Goal: Task Accomplishment & Management: Manage account settings

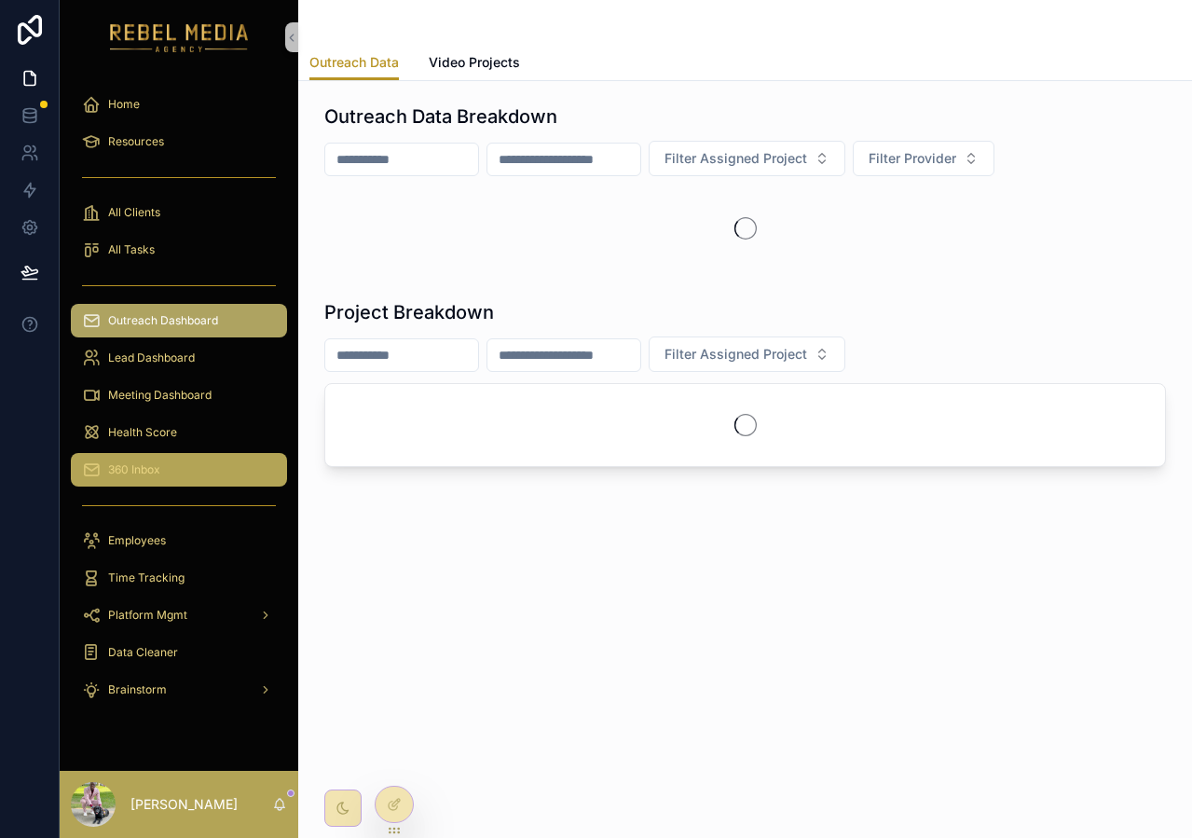
click at [152, 465] on span "360 Inbox" at bounding box center [134, 469] width 52 height 15
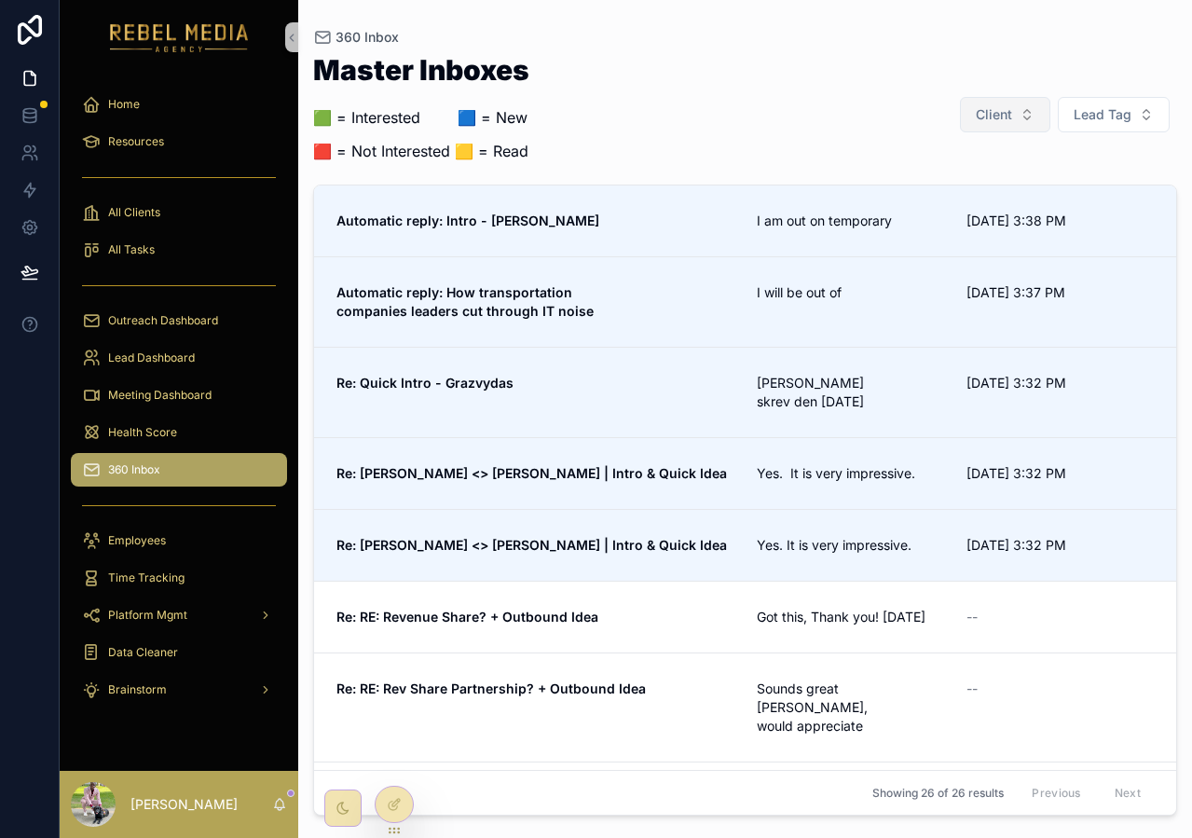
click at [1033, 98] on button "Client" at bounding box center [1005, 114] width 90 height 35
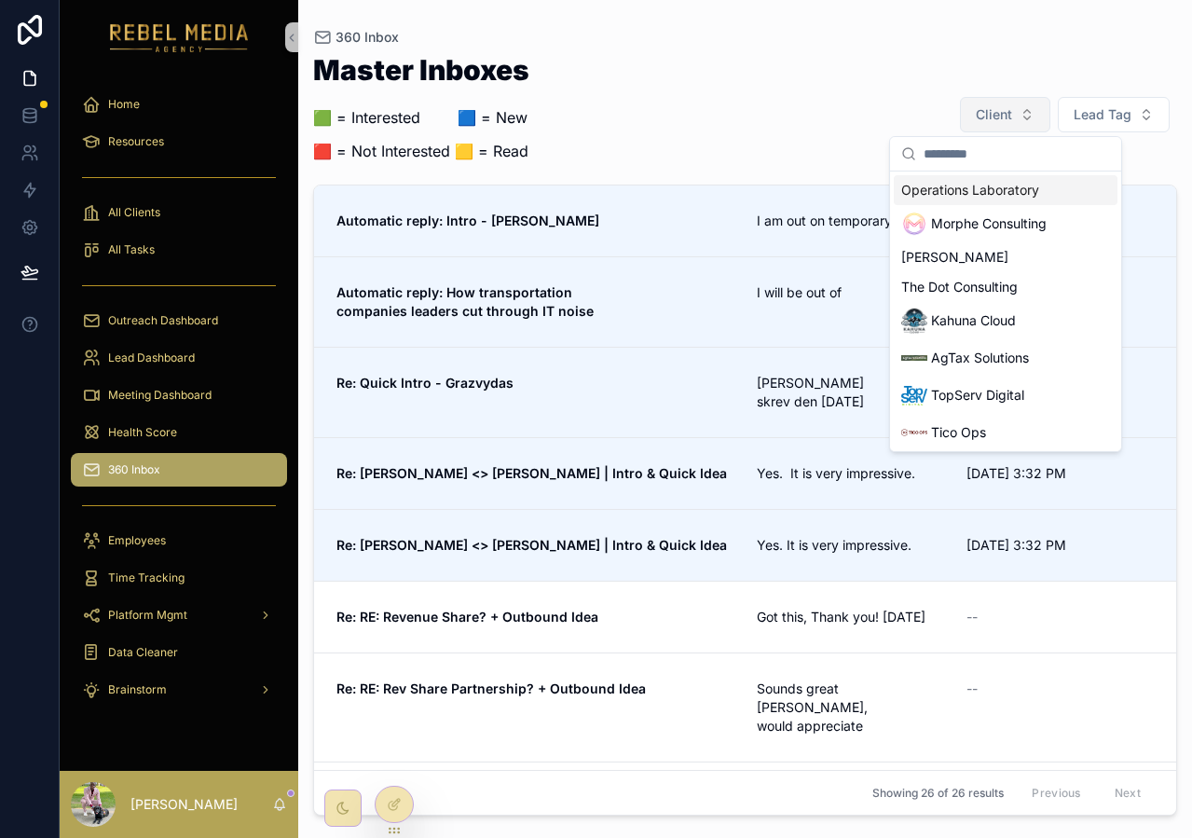
click at [1033, 98] on button "Client" at bounding box center [1005, 114] width 90 height 35
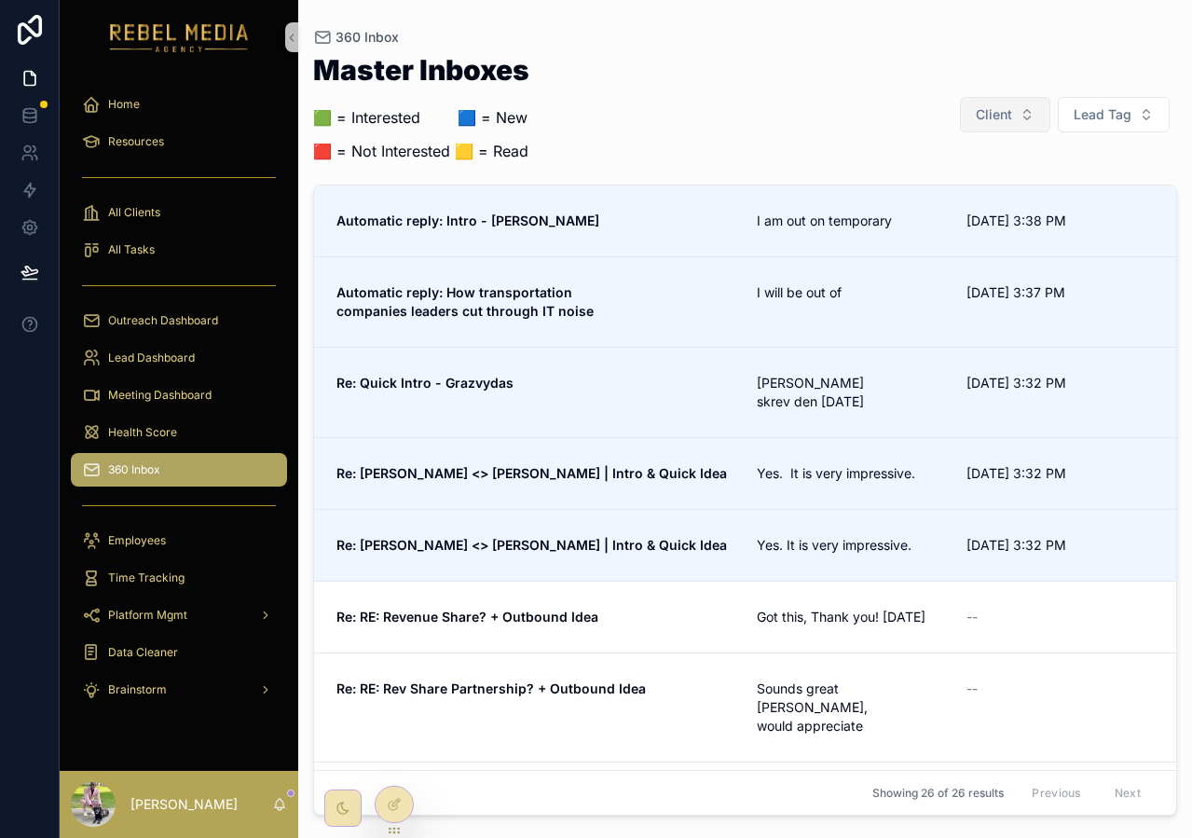
click at [1033, 98] on button "Client" at bounding box center [1005, 114] width 90 height 35
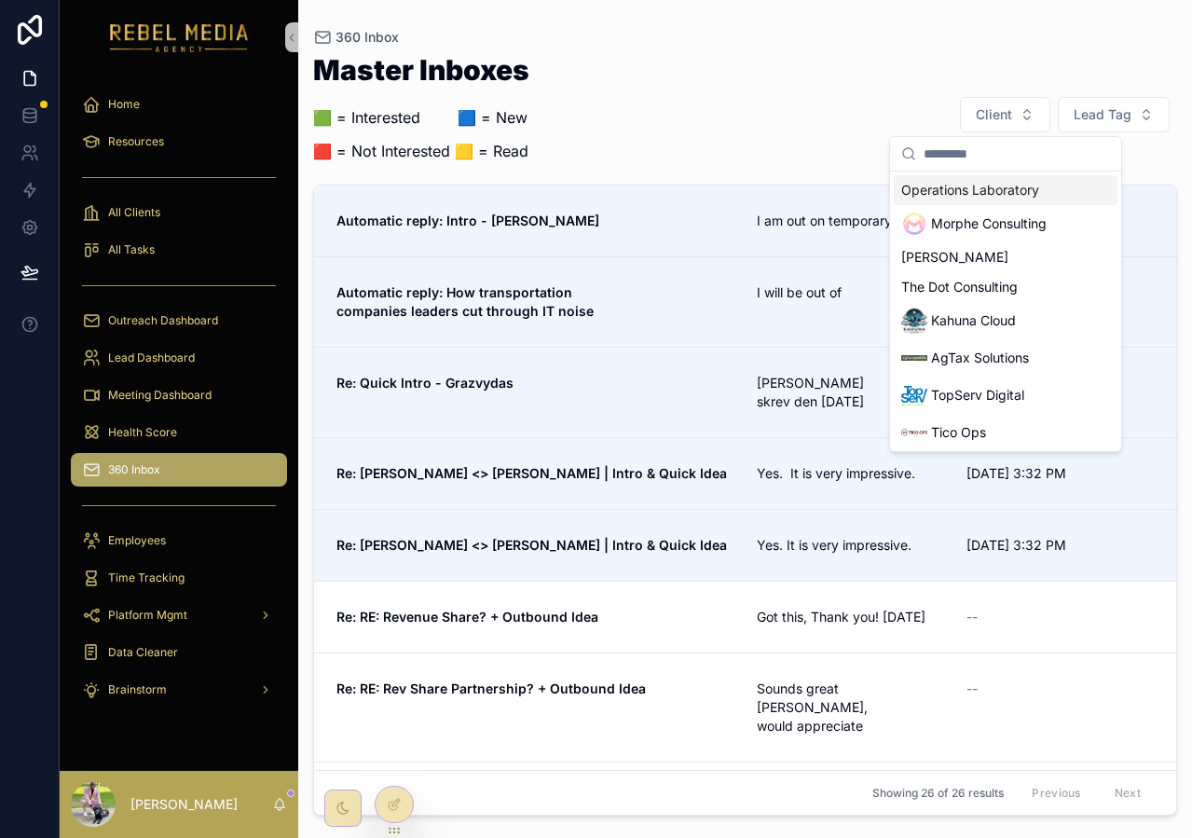
click at [871, 141] on div "Master Inboxes 🟩 = Interested ‎ ‎ ‎ ‎ ‎ ‎‎ ‎ 🟦 = New 🟥 = Not Interested 🟨 = Rea…" at bounding box center [745, 114] width 864 height 117
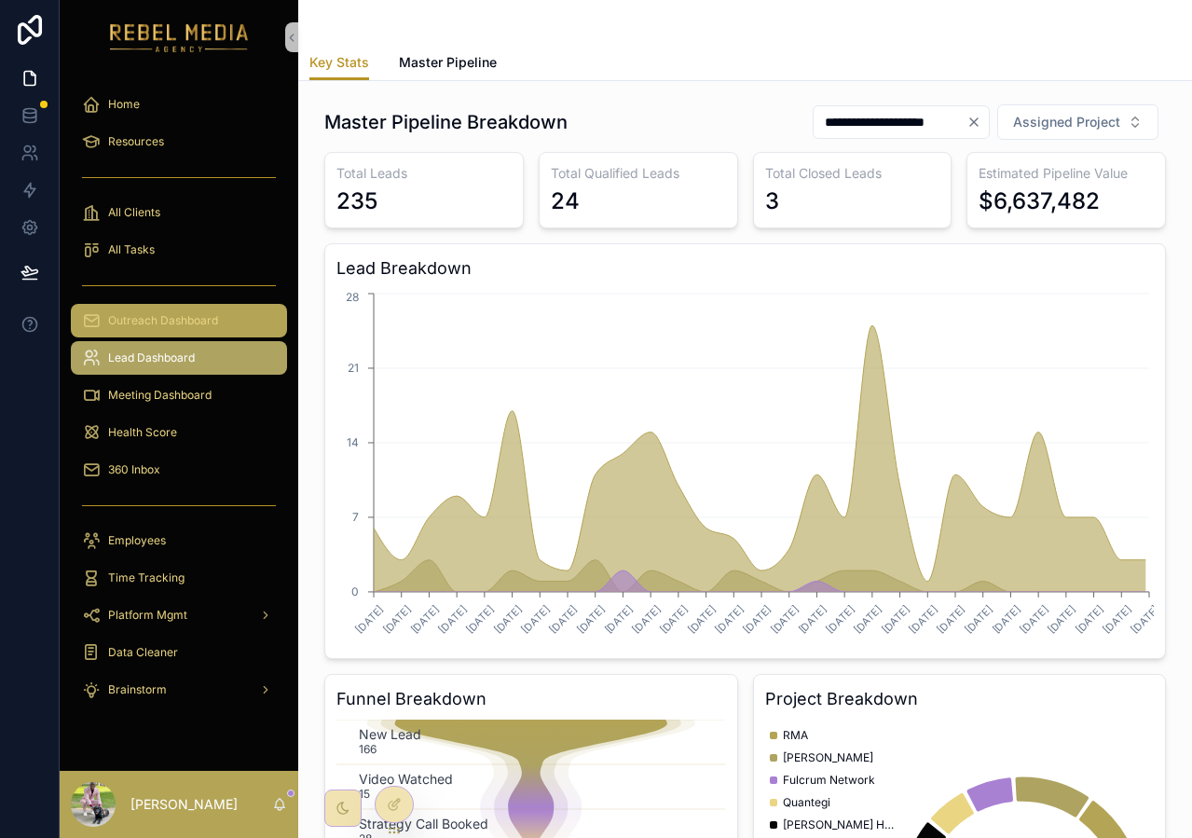
click at [251, 327] on div "Outreach Dashboard" at bounding box center [179, 321] width 194 height 30
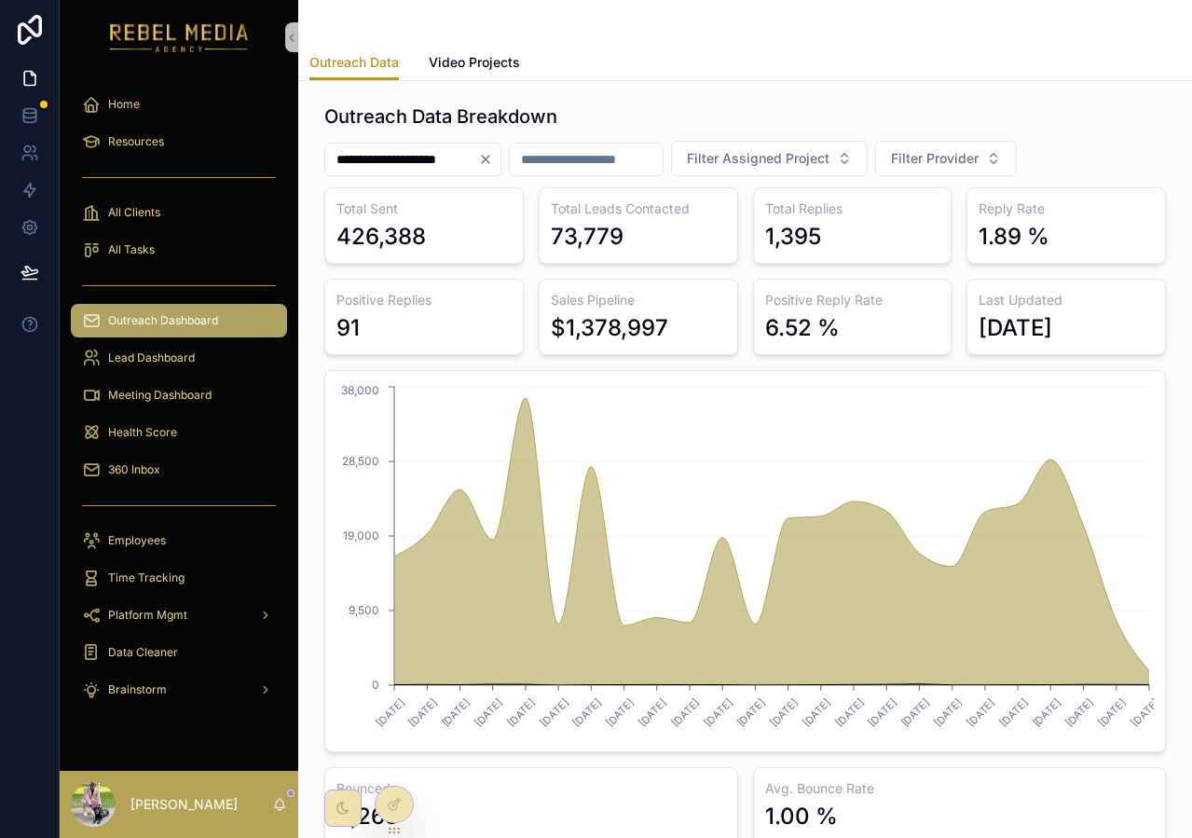
click at [489, 160] on icon "Clear" at bounding box center [485, 159] width 7 height 7
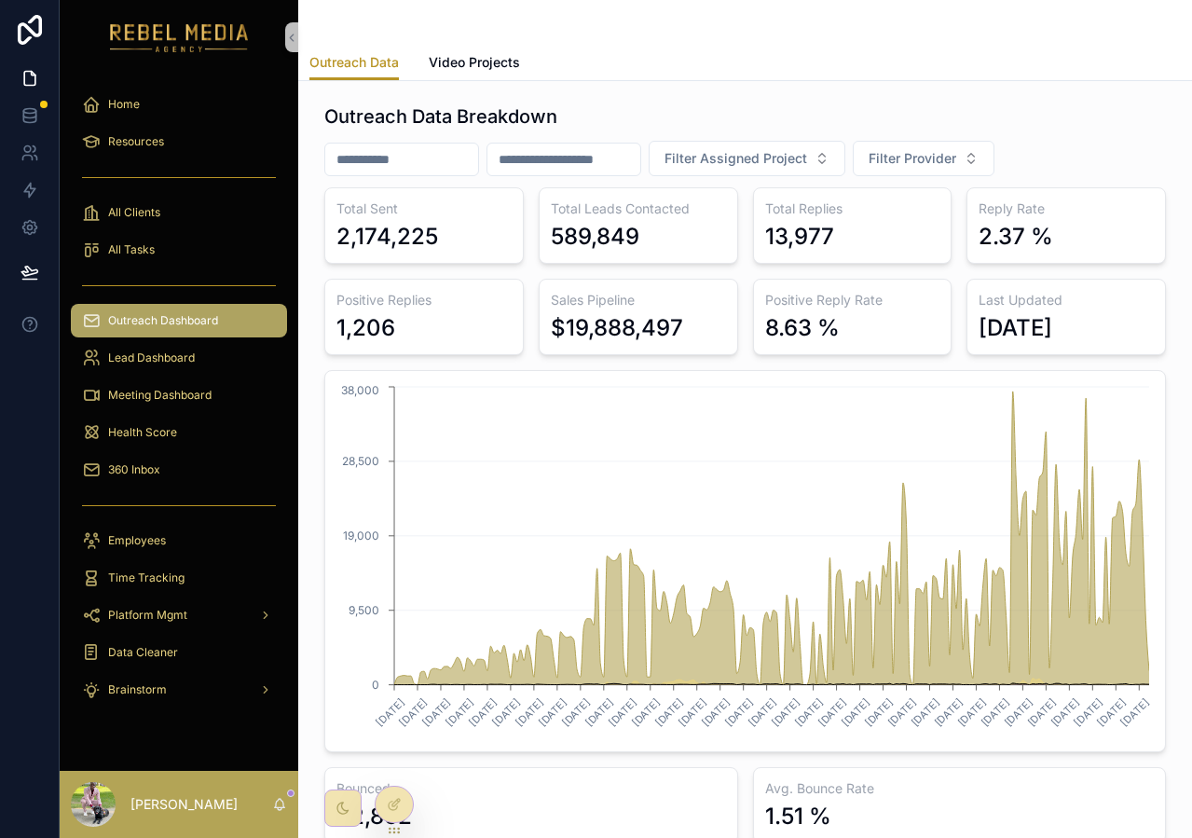
click at [421, 249] on div "2,174,225" at bounding box center [387, 237] width 102 height 30
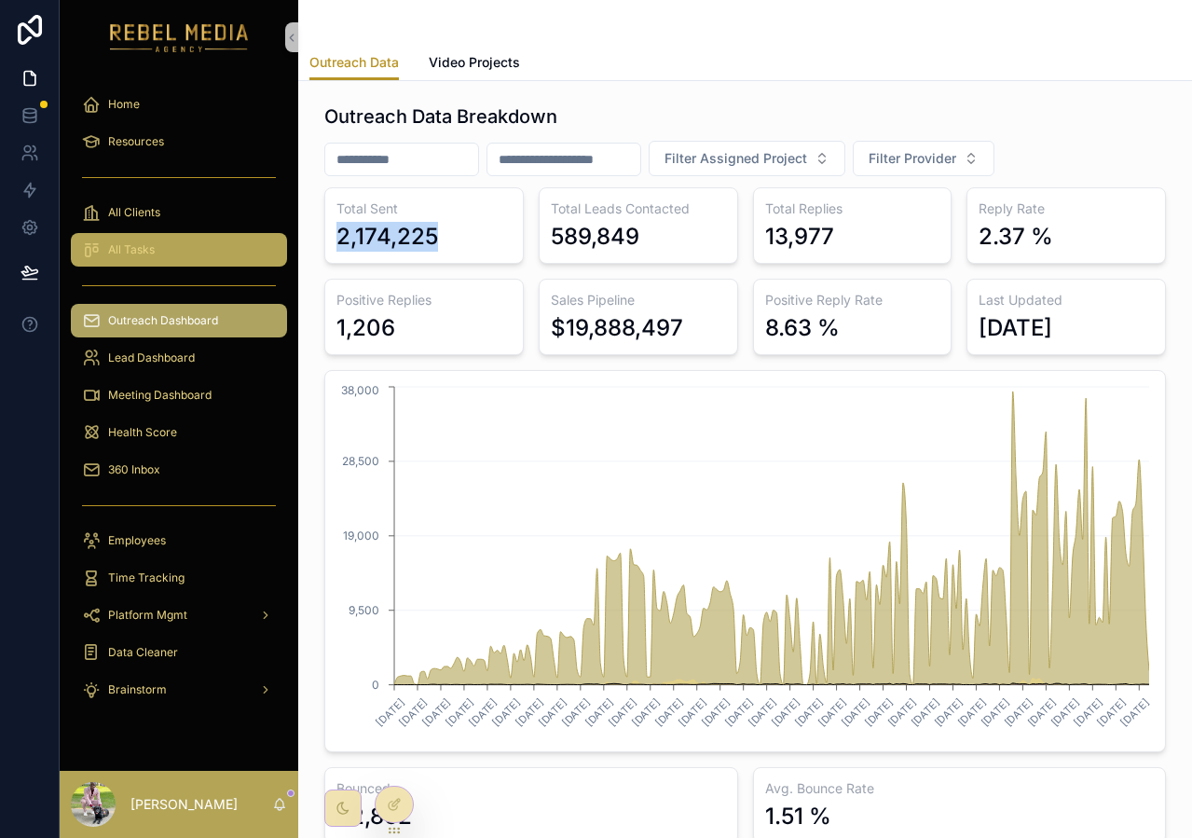
click at [128, 240] on div "All Tasks" at bounding box center [179, 250] width 194 height 30
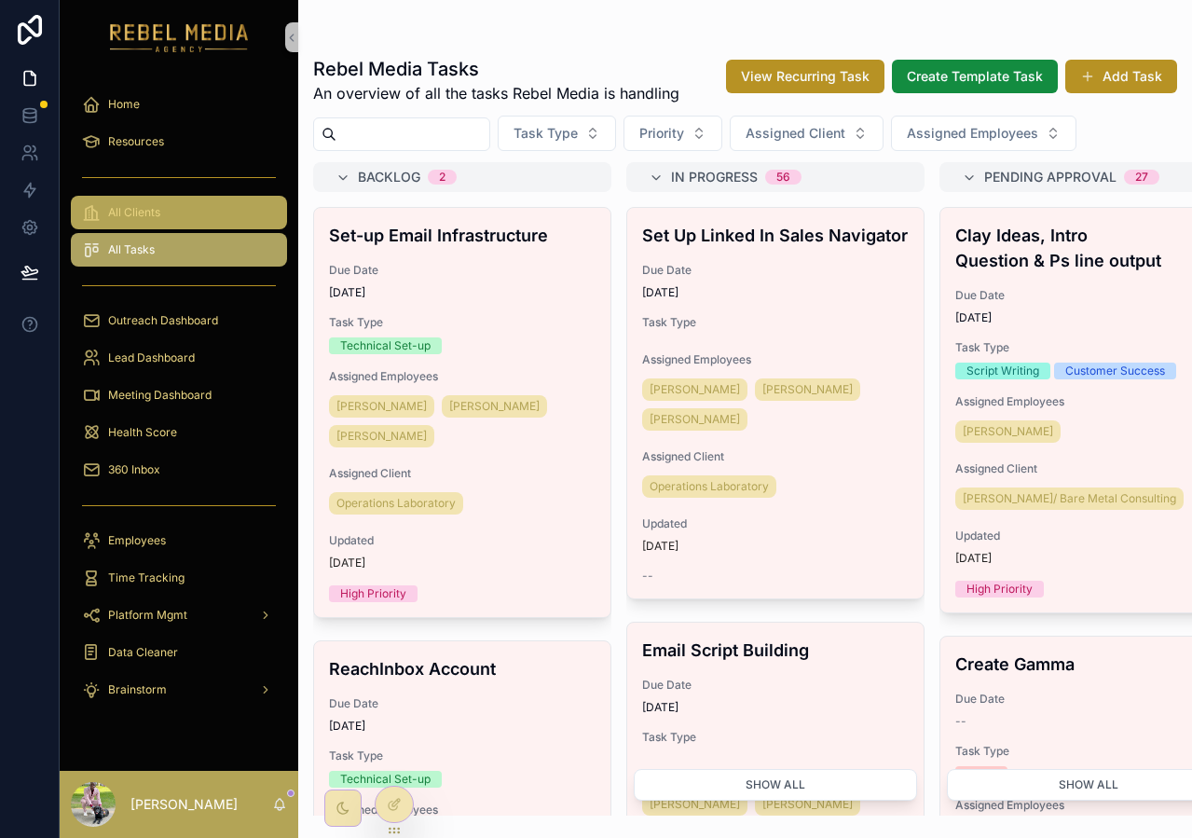
click at [202, 196] on link "All Clients" at bounding box center [179, 213] width 216 height 34
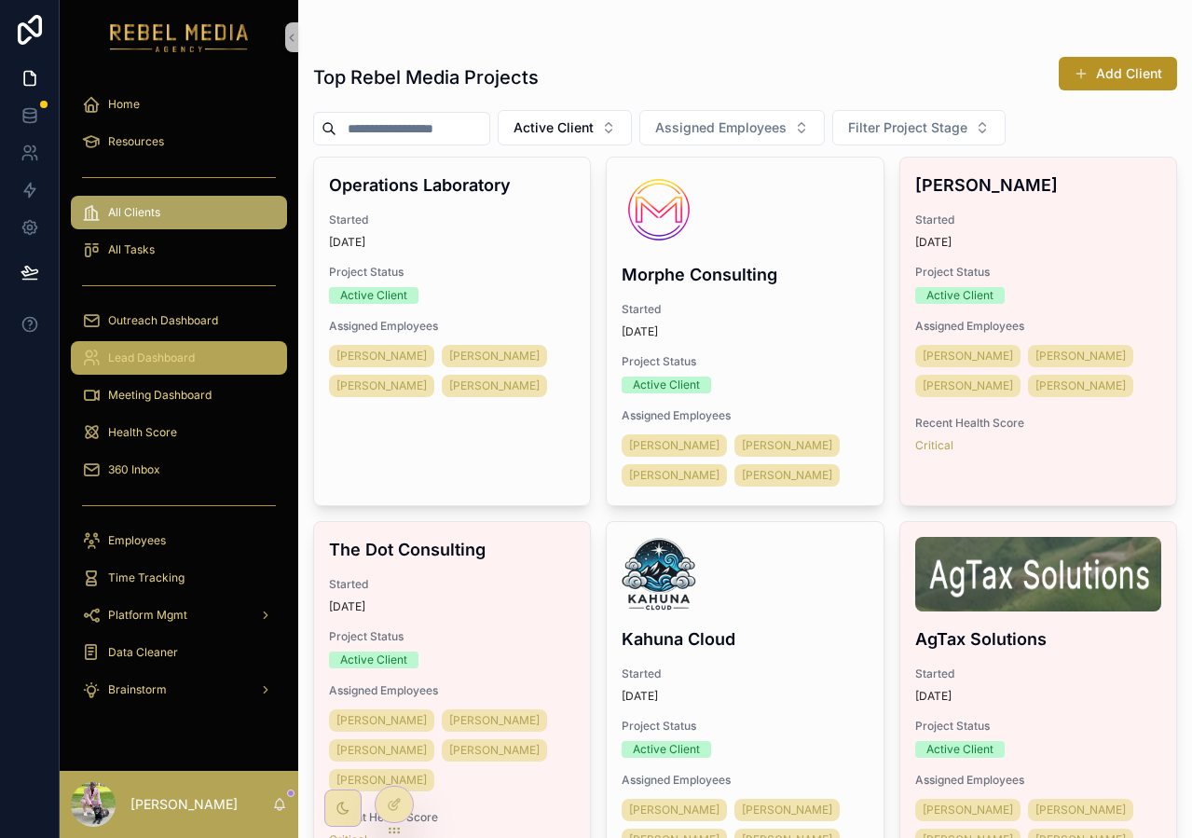
click at [128, 348] on div "Lead Dashboard" at bounding box center [179, 358] width 194 height 30
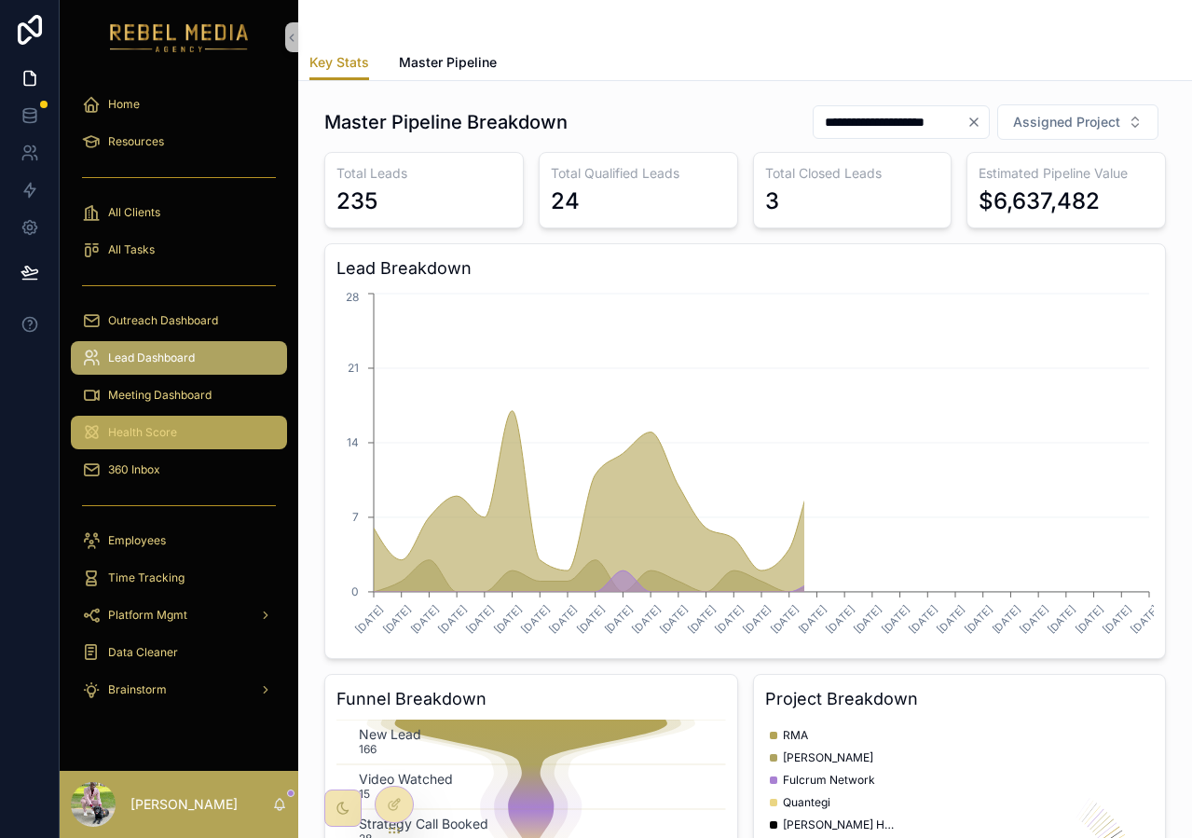
click at [212, 428] on div "Health Score" at bounding box center [179, 433] width 194 height 30
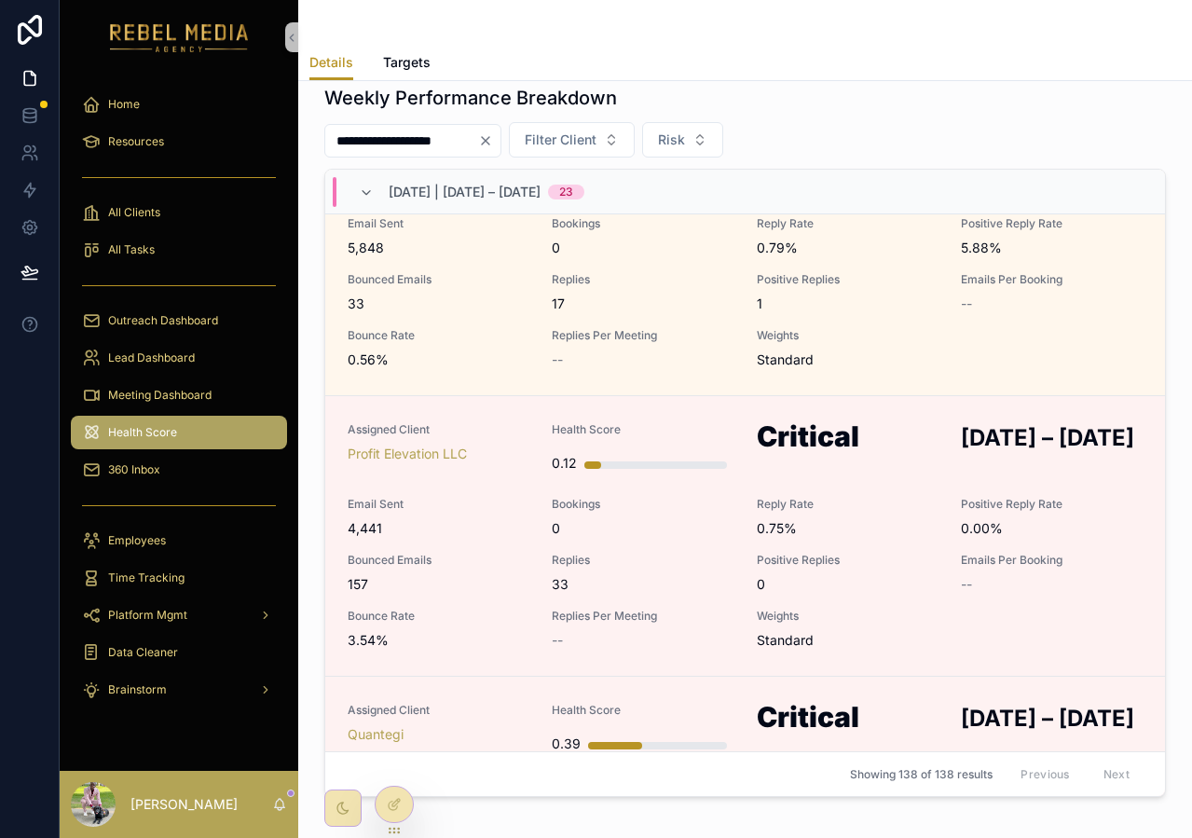
scroll to position [1074, 0]
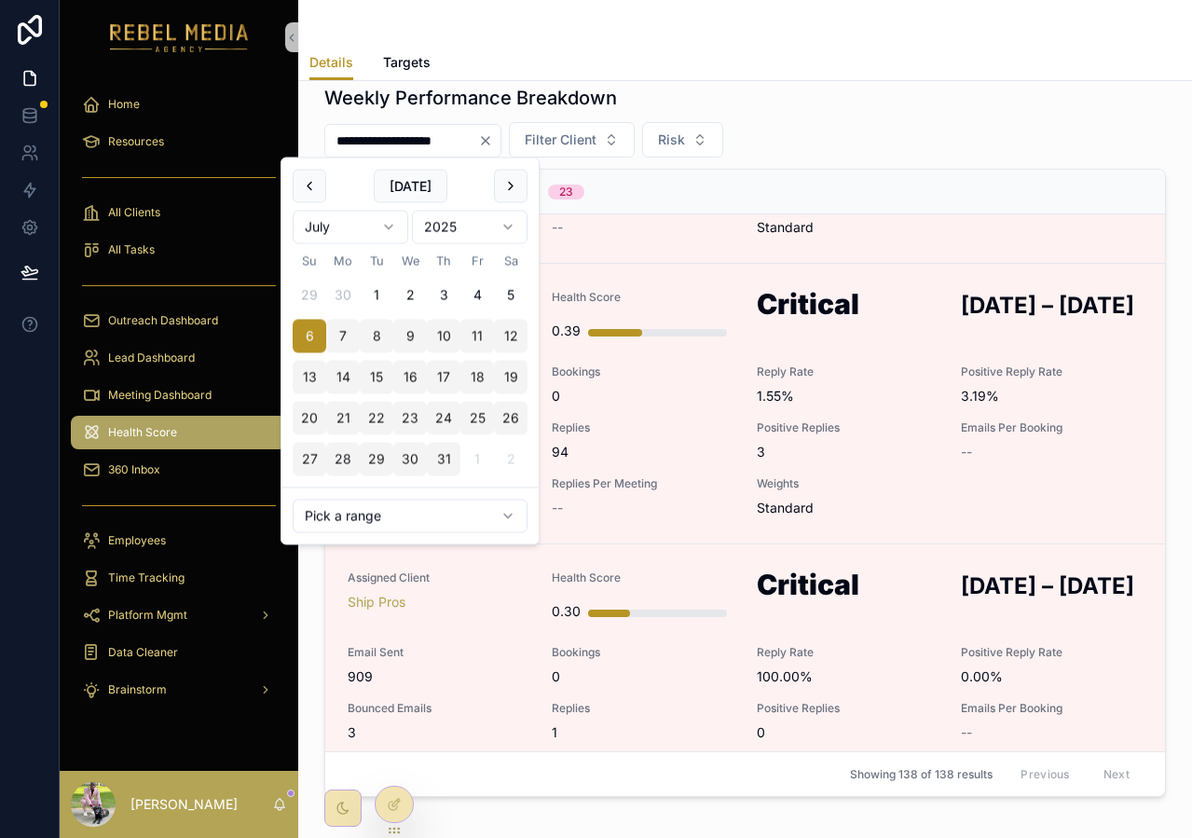
click at [478, 144] on input "**********" at bounding box center [401, 141] width 153 height 26
click at [373, 288] on button "1" at bounding box center [377, 296] width 34 height 34
type input "**********"
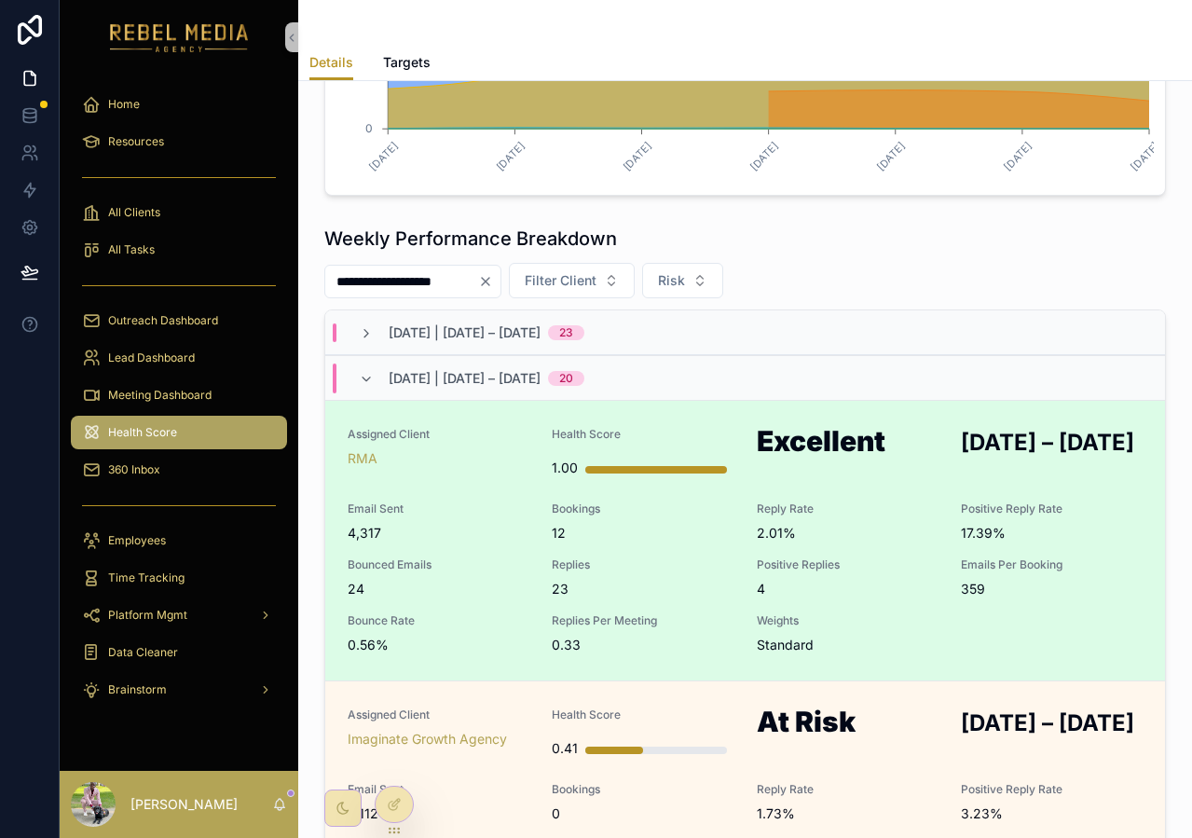
scroll to position [509, 0]
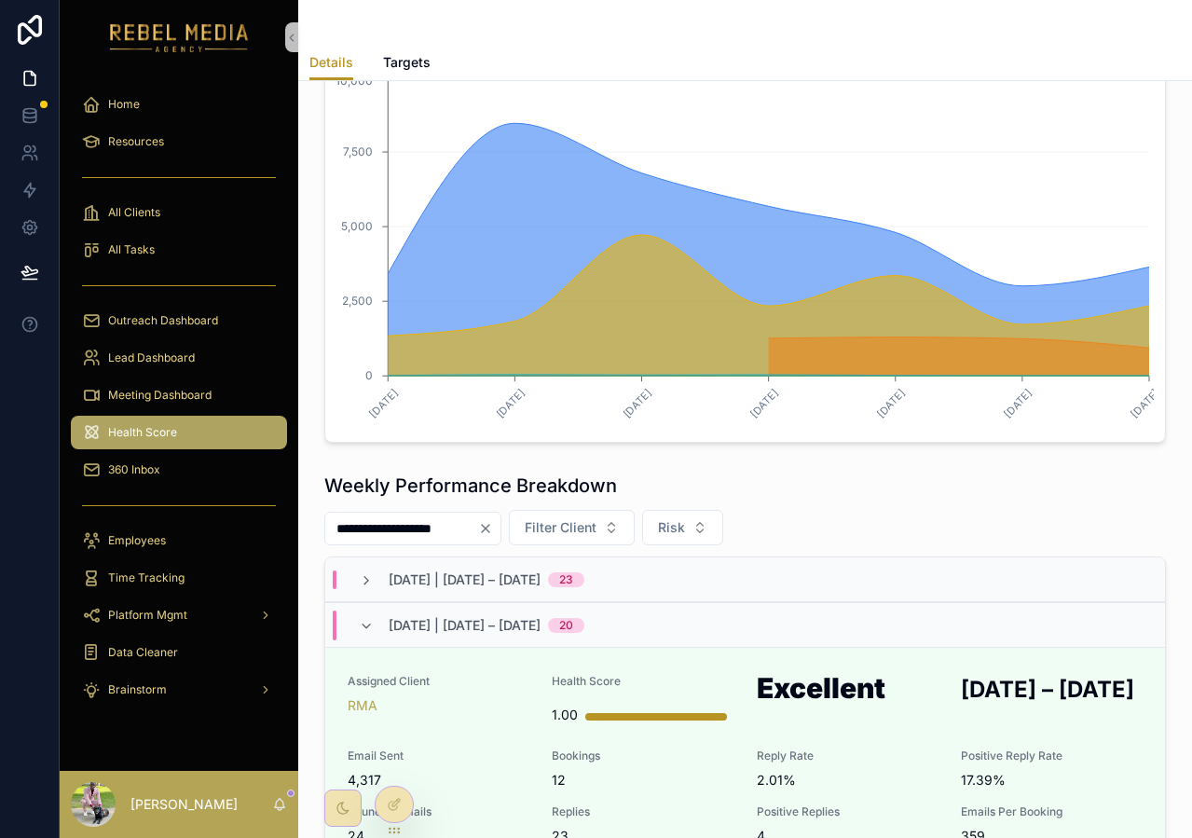
click at [493, 532] on icon "Clear" at bounding box center [485, 528] width 15 height 15
click at [950, 399] on icon "[DATE] [DATE] [DATE] [DATE] [DATE] [DATE] [DATE] 0 2,500 5,000 7,500 10,000" at bounding box center [744, 252] width 817 height 358
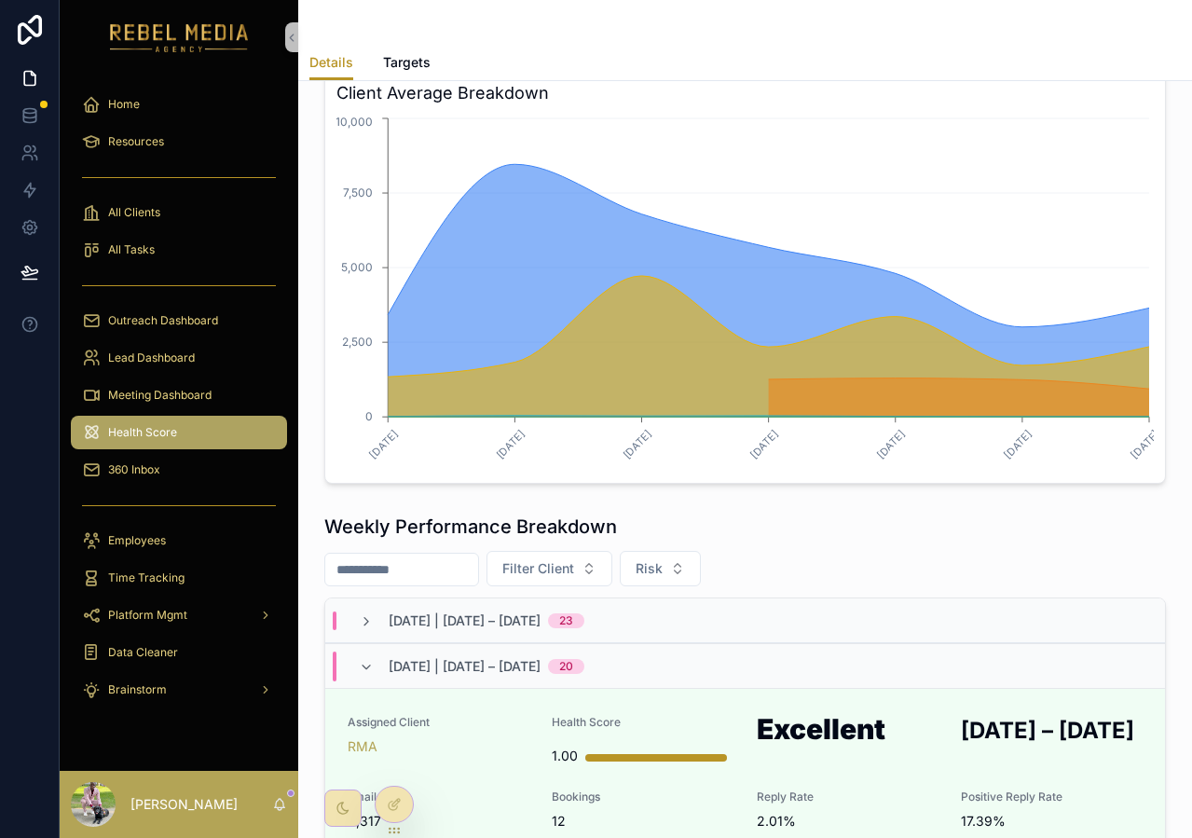
scroll to position [509, 0]
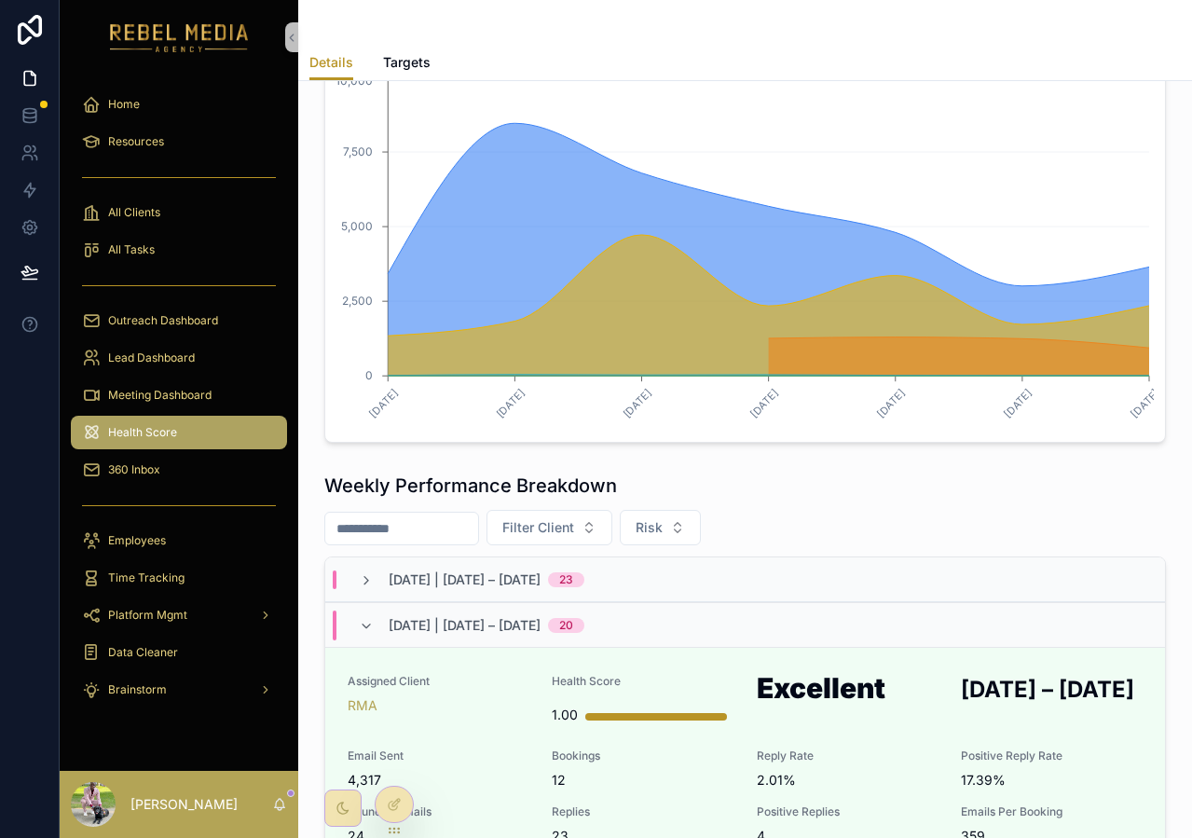
click at [793, 571] on div "[DATE] | [DATE] – [DATE] 23" at bounding box center [745, 579] width 840 height 45
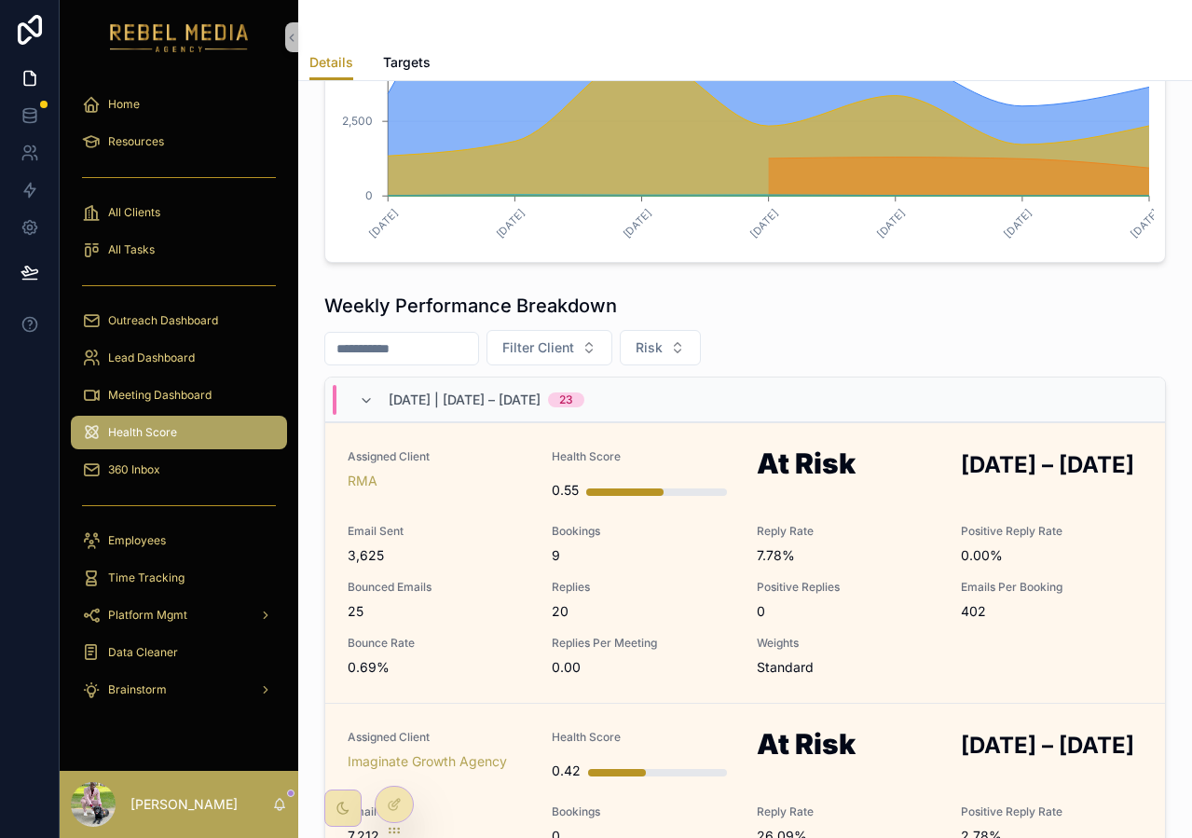
scroll to position [733, 0]
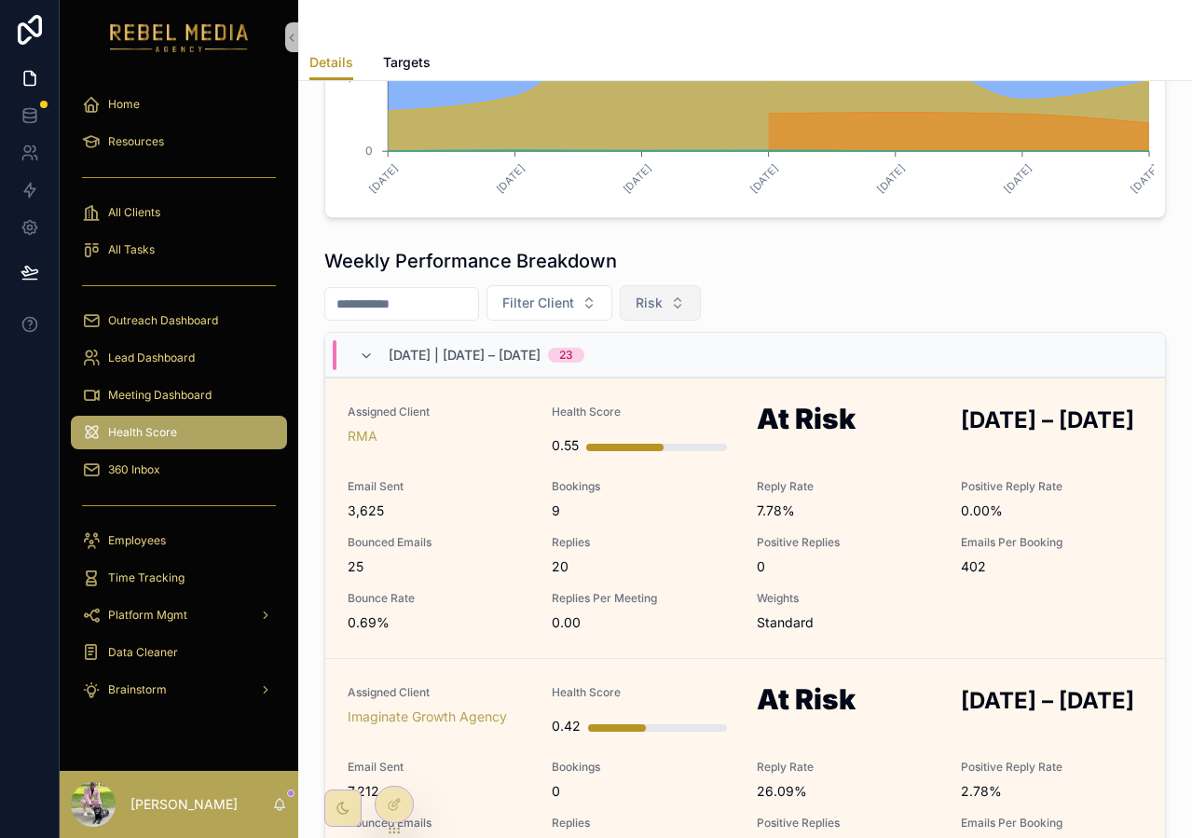
click at [692, 307] on button "Risk" at bounding box center [660, 302] width 81 height 35
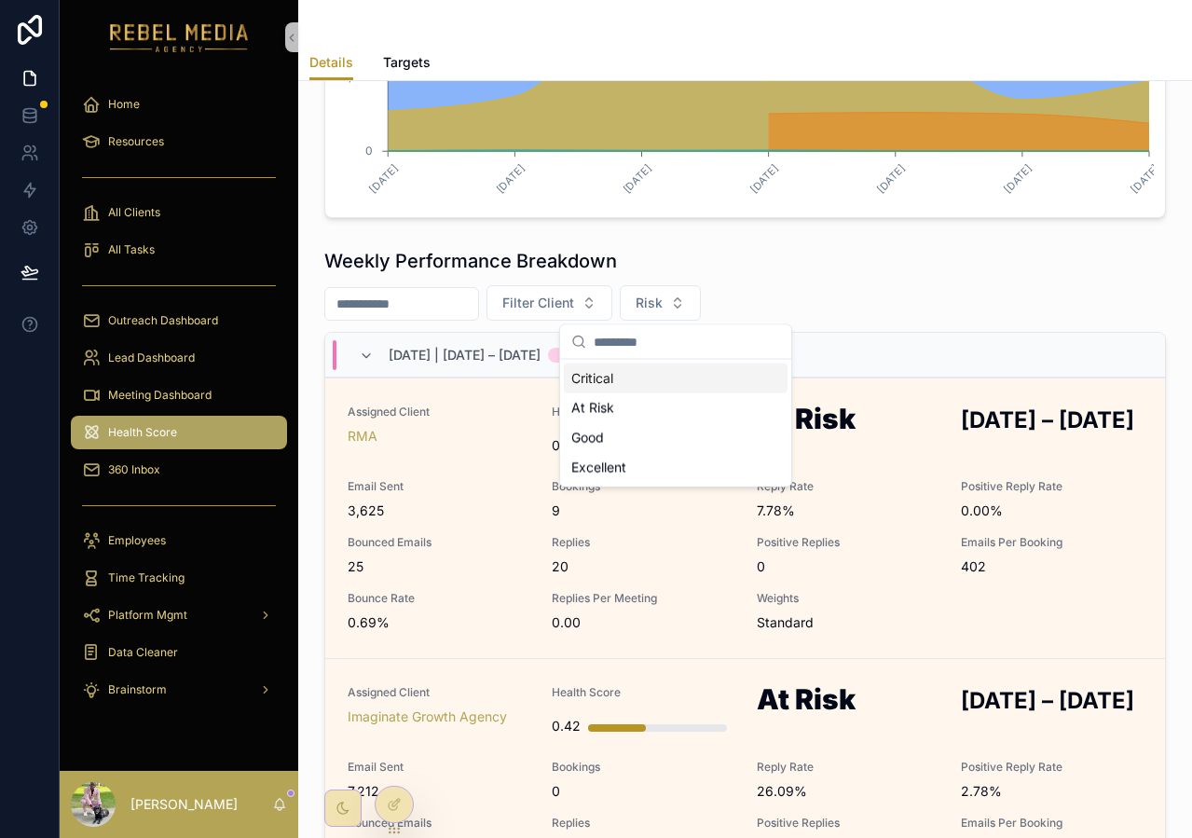
click at [876, 262] on div "Weekly Performance Breakdown" at bounding box center [745, 261] width 842 height 26
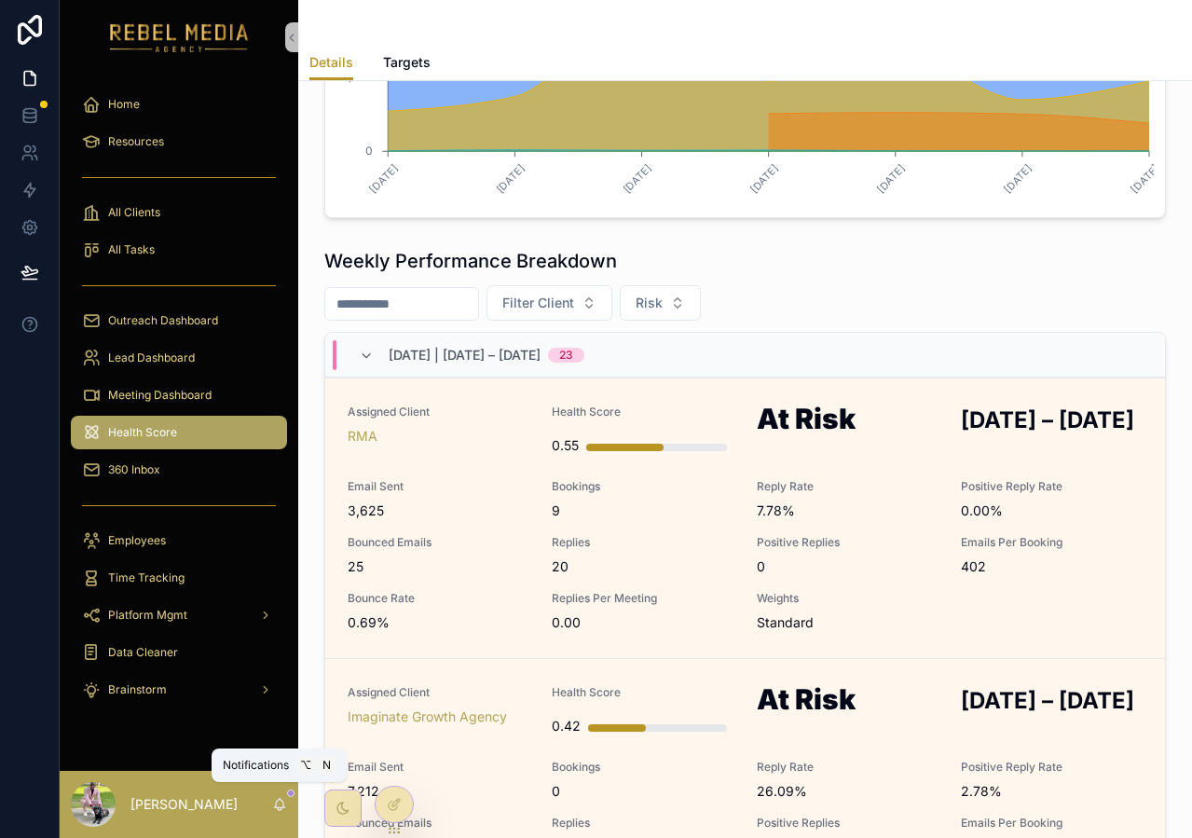
click at [281, 801] on icon "scrollable content" at bounding box center [279, 804] width 15 height 15
click at [822, 210] on div "Client Average Breakdown [DATE] [DATE] [DATE] [DATE] [DATE] [DATE] [DATE] 0 2,5…" at bounding box center [745, 10] width 842 height 416
click at [281, 803] on icon "scrollable content" at bounding box center [279, 804] width 15 height 15
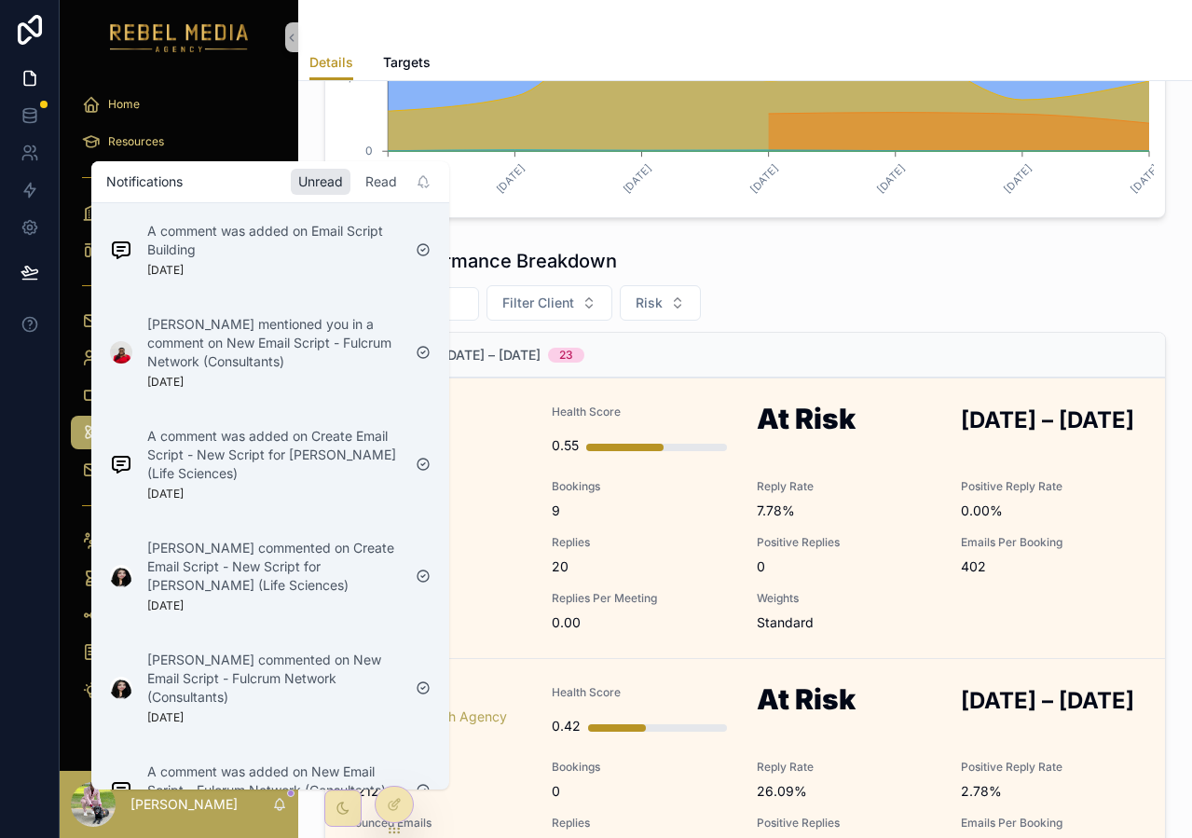
click at [375, 175] on div "Read" at bounding box center [381, 182] width 47 height 26
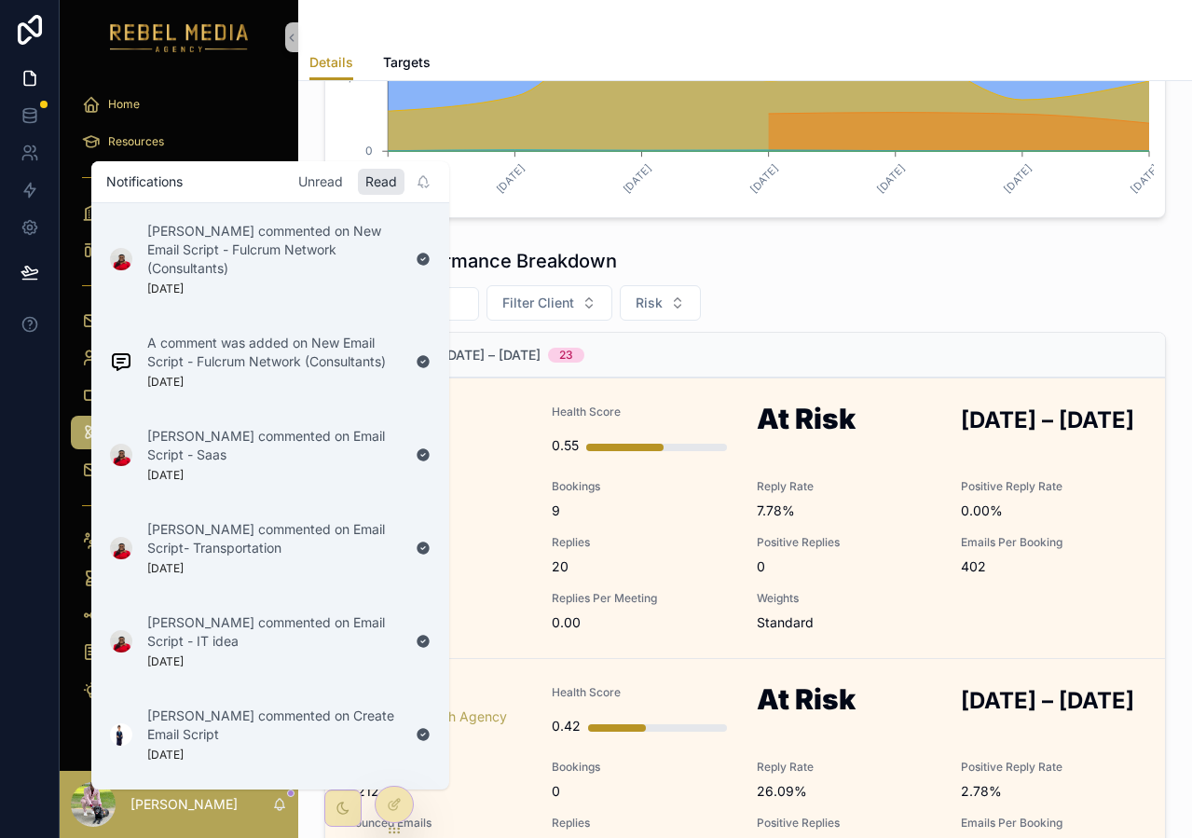
click at [322, 182] on div "Unread" at bounding box center [321, 182] width 60 height 26
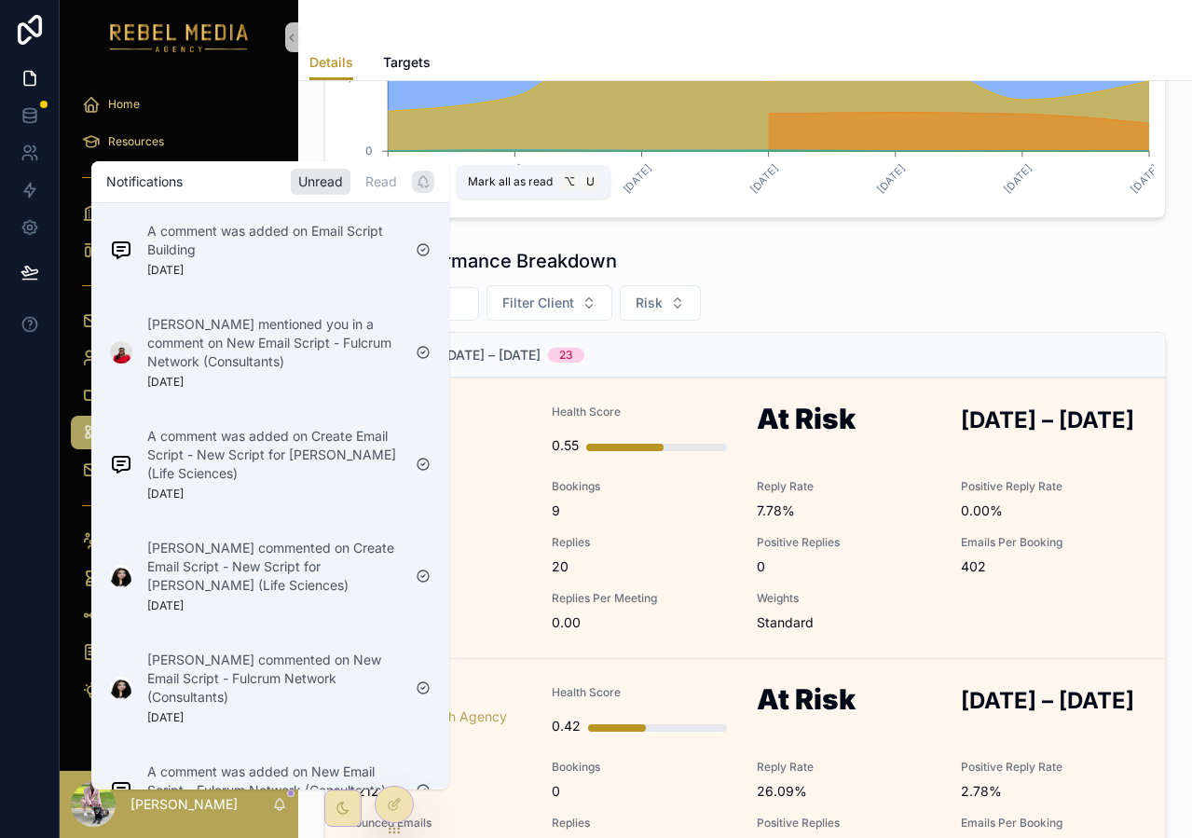
click at [426, 186] on icon "scrollable content" at bounding box center [427, 186] width 4 height 3
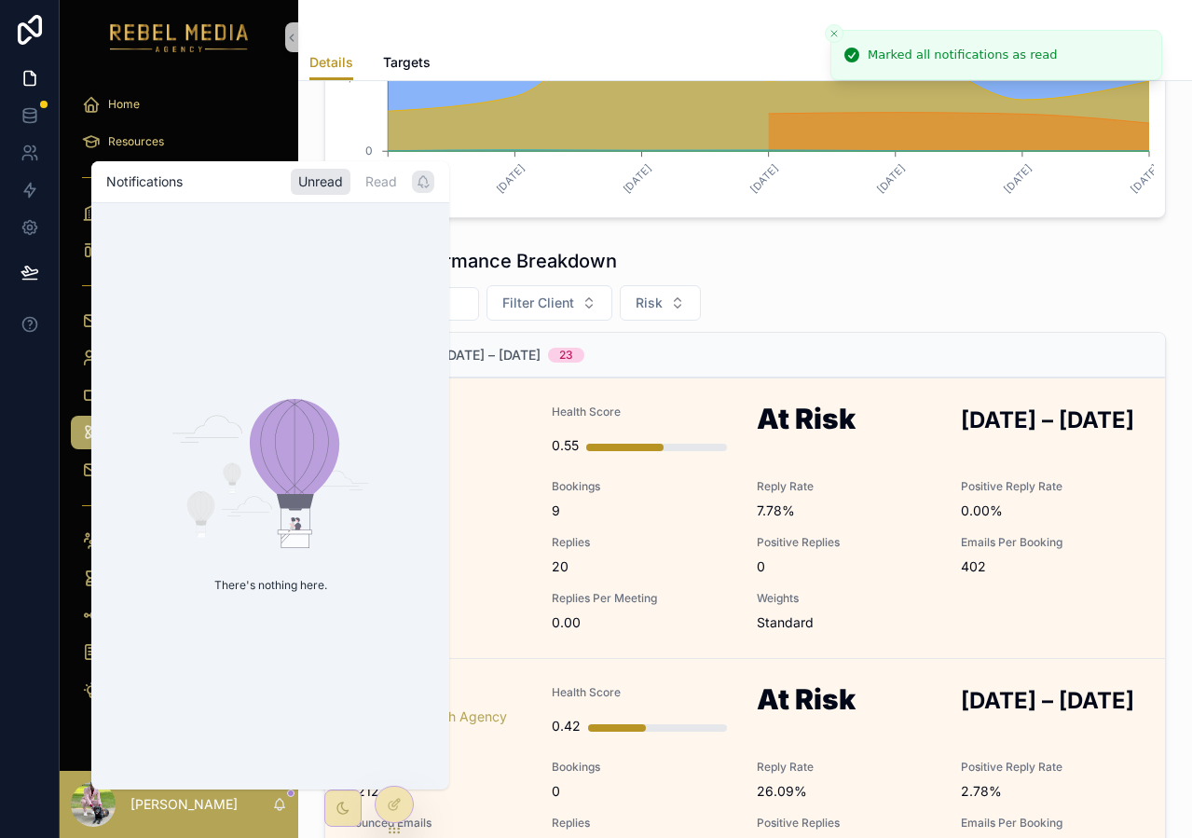
click at [564, 234] on div "**********" at bounding box center [745, 217] width 894 height 1739
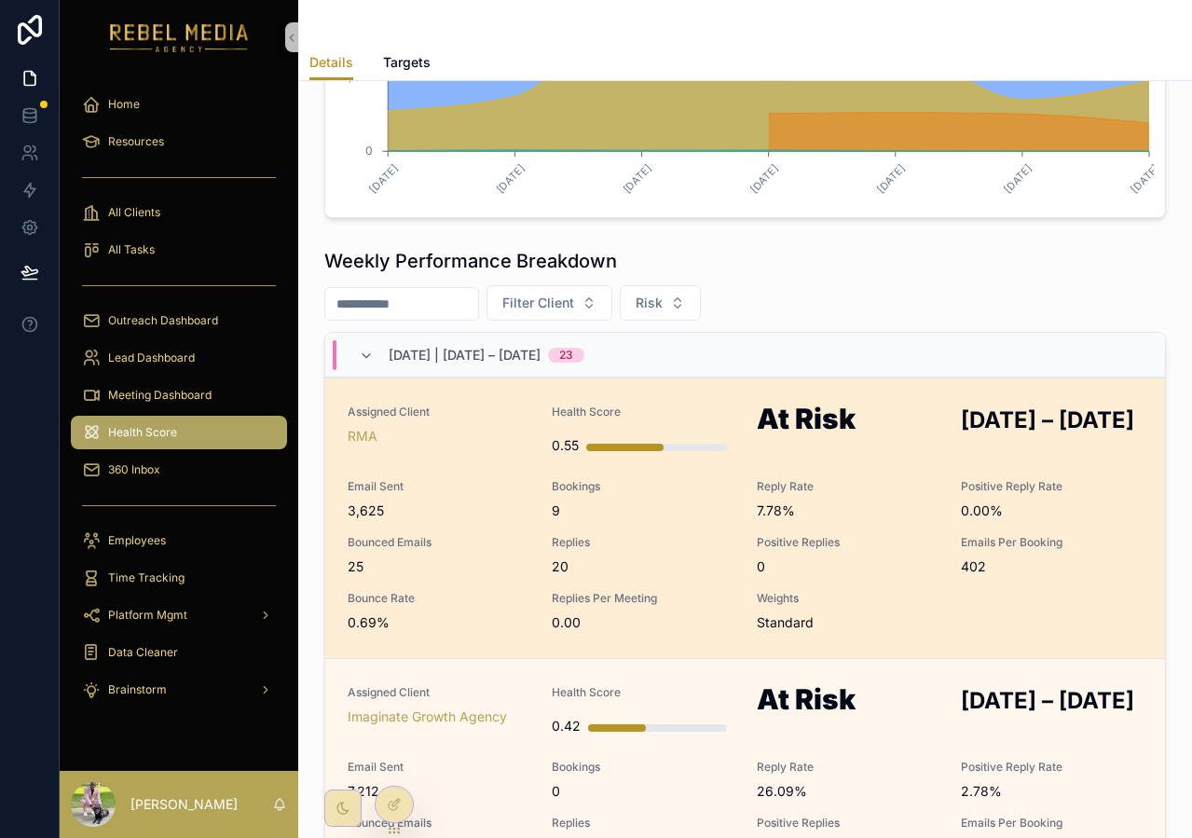
scroll to position [0, 0]
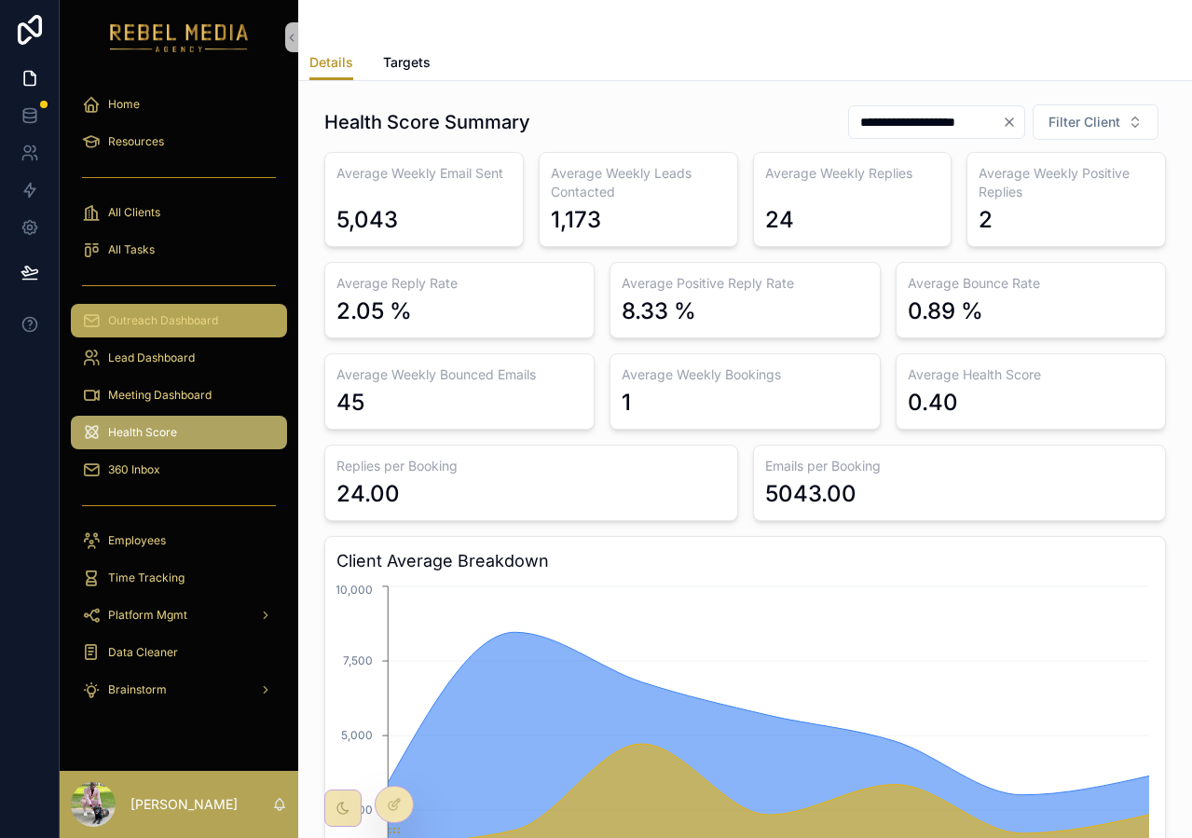
click at [188, 326] on span "Outreach Dashboard" at bounding box center [163, 320] width 110 height 15
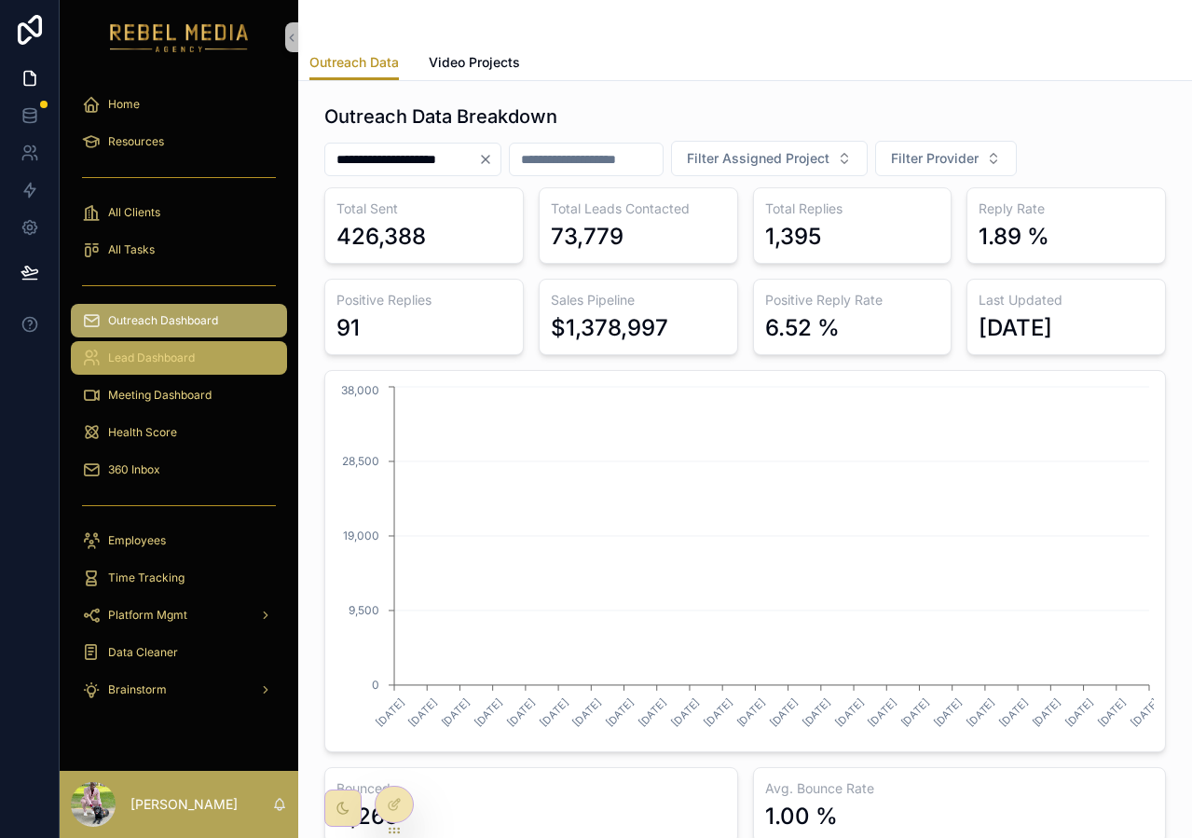
click at [184, 351] on span "Lead Dashboard" at bounding box center [151, 357] width 87 height 15
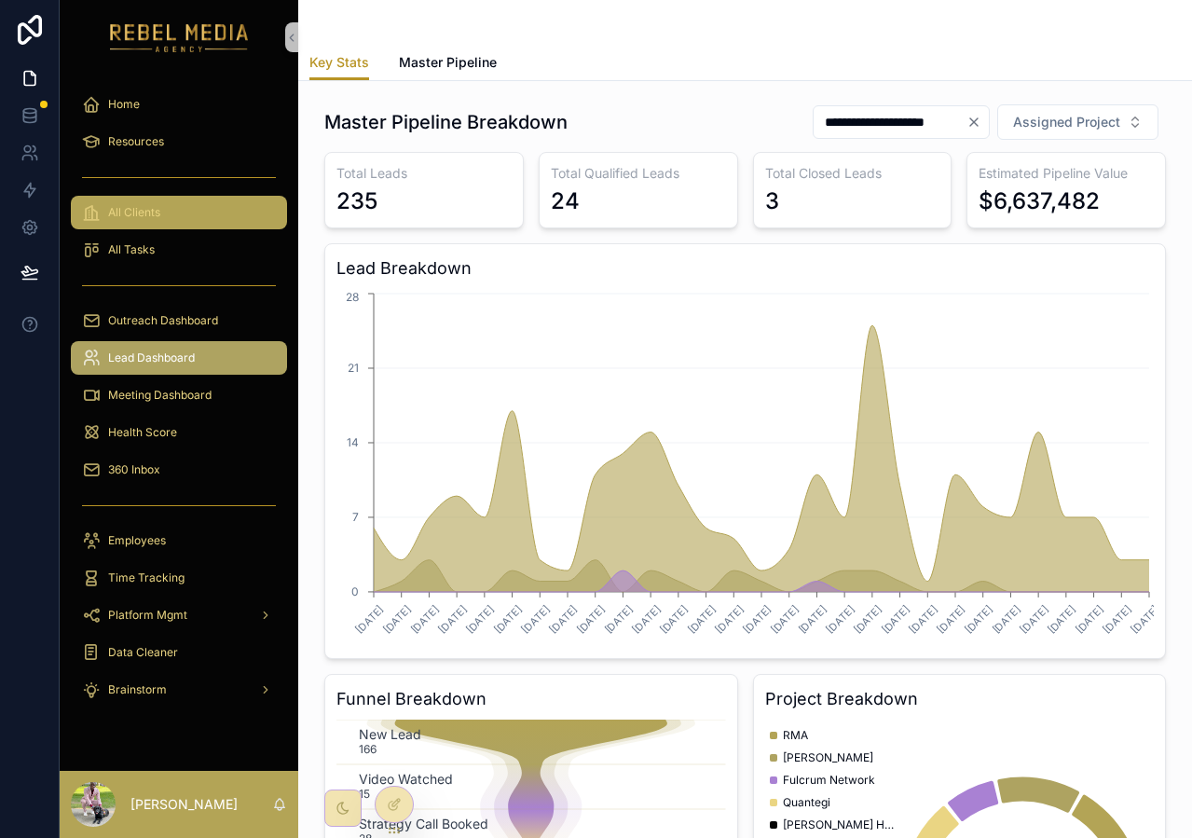
click at [170, 217] on div "All Clients" at bounding box center [179, 213] width 194 height 30
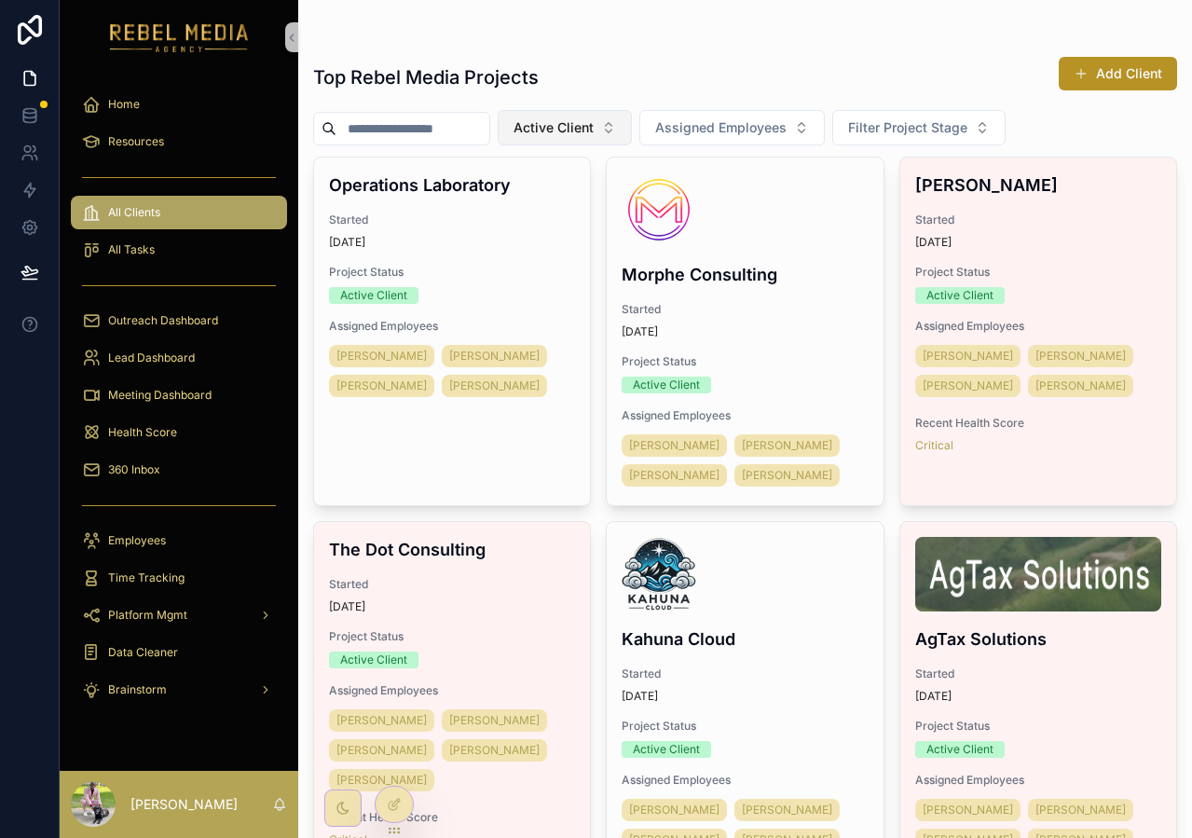
click at [594, 124] on span "Active Client" at bounding box center [554, 127] width 80 height 19
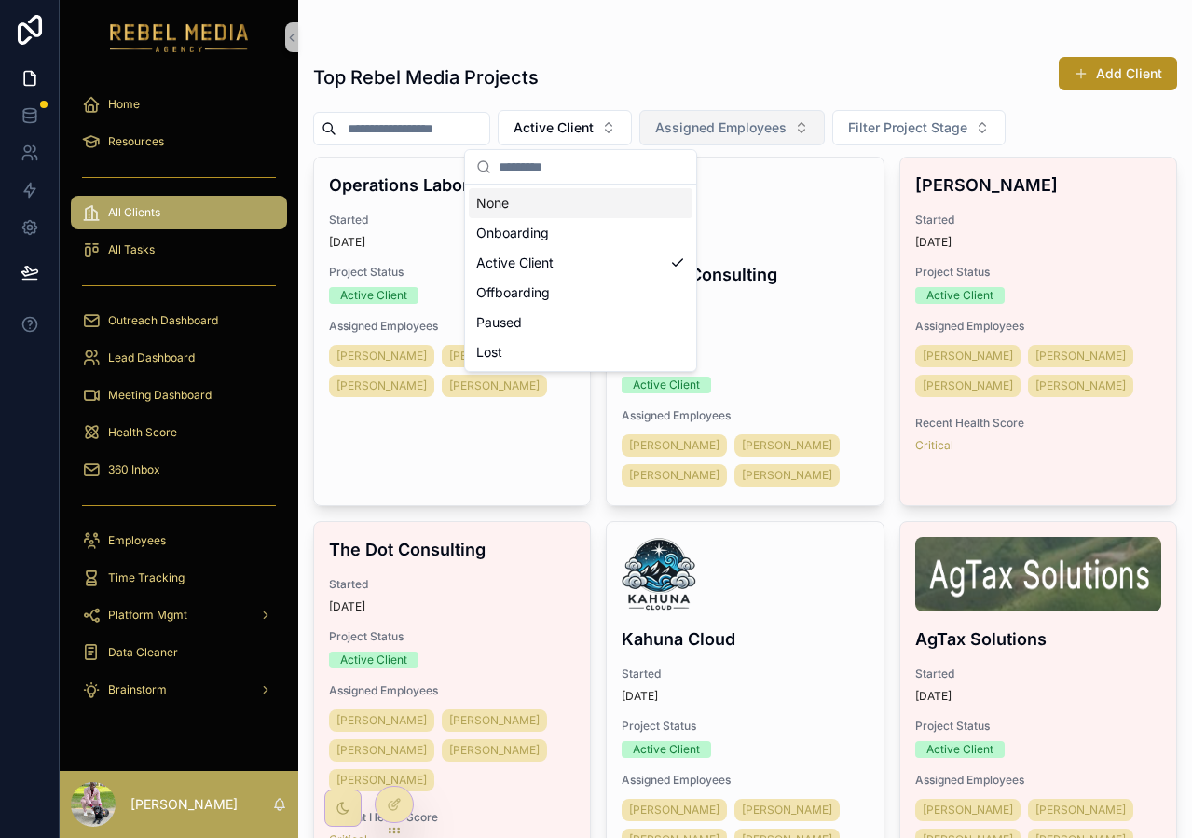
click at [739, 119] on span "Assigned Employees" at bounding box center [720, 127] width 131 height 19
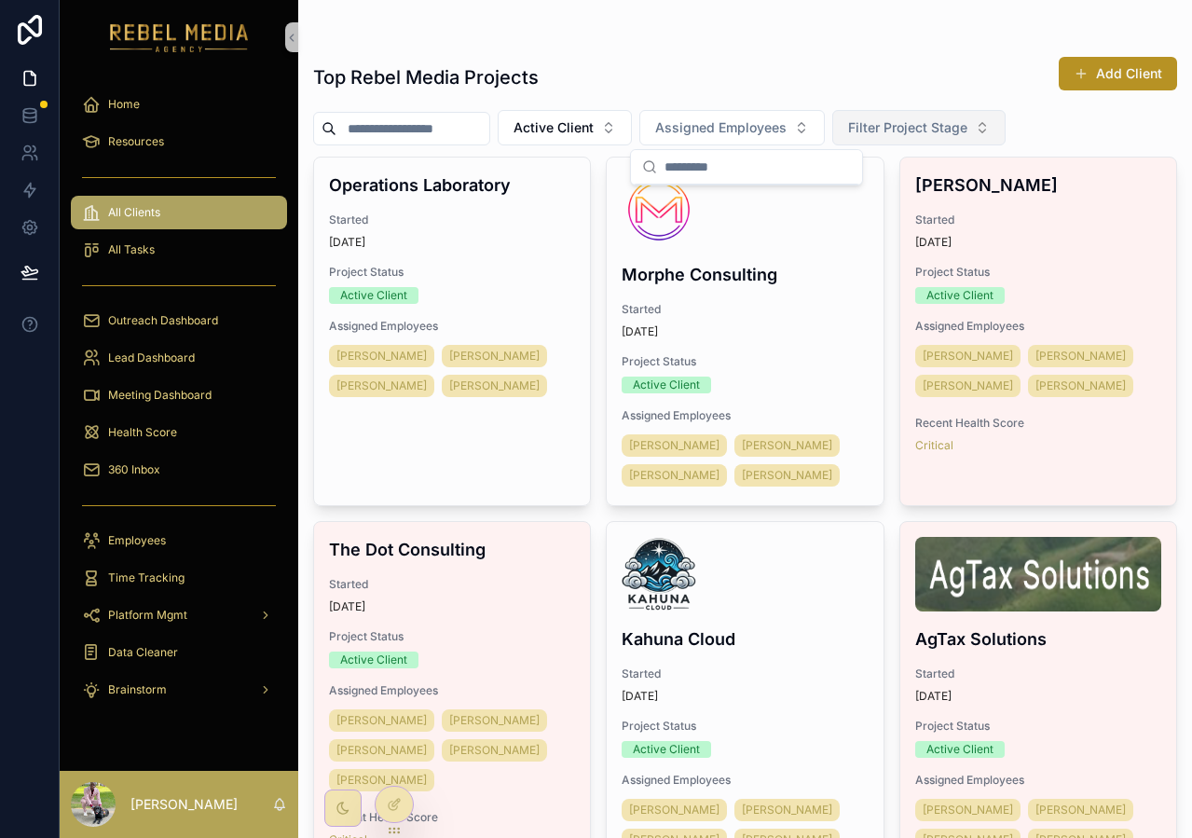
click at [949, 115] on button "Filter Project Stage" at bounding box center [918, 127] width 173 height 35
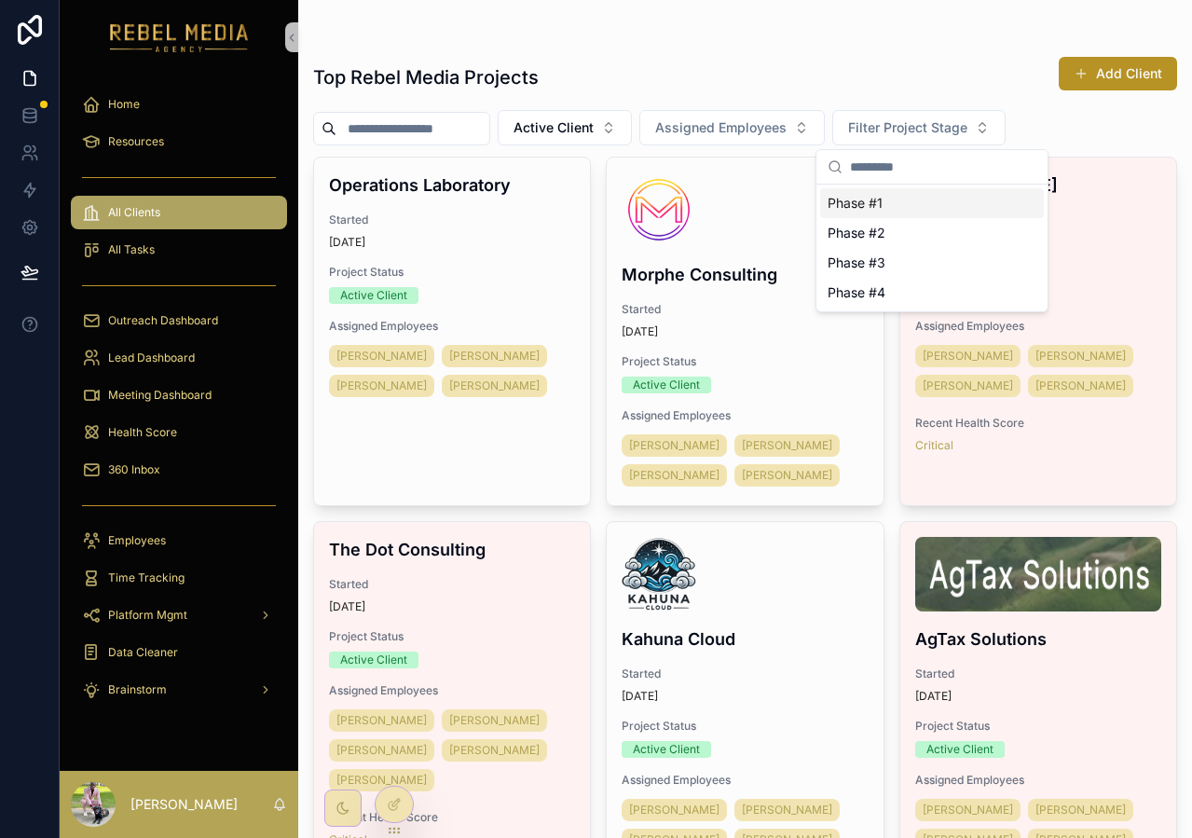
click at [931, 78] on div "Top Rebel Media Projects Add Client" at bounding box center [745, 77] width 864 height 43
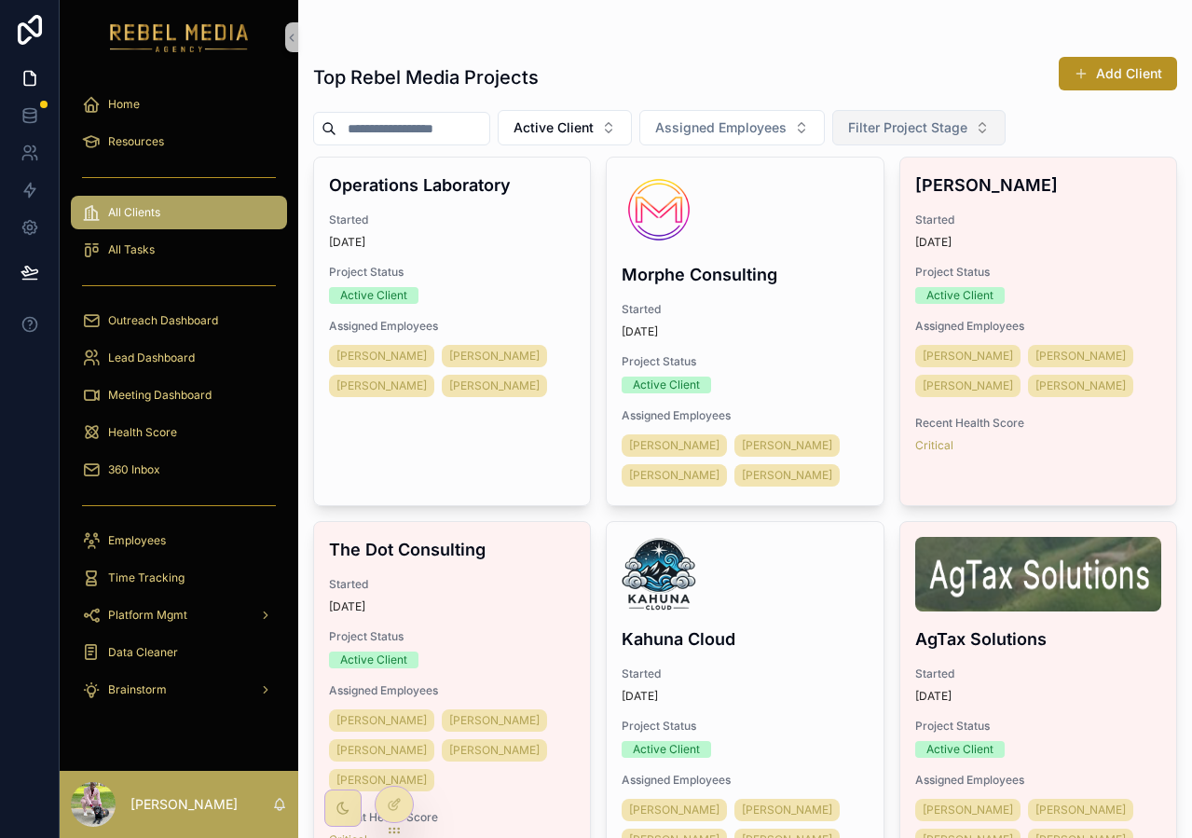
click at [922, 125] on span "Filter Project Stage" at bounding box center [907, 127] width 119 height 19
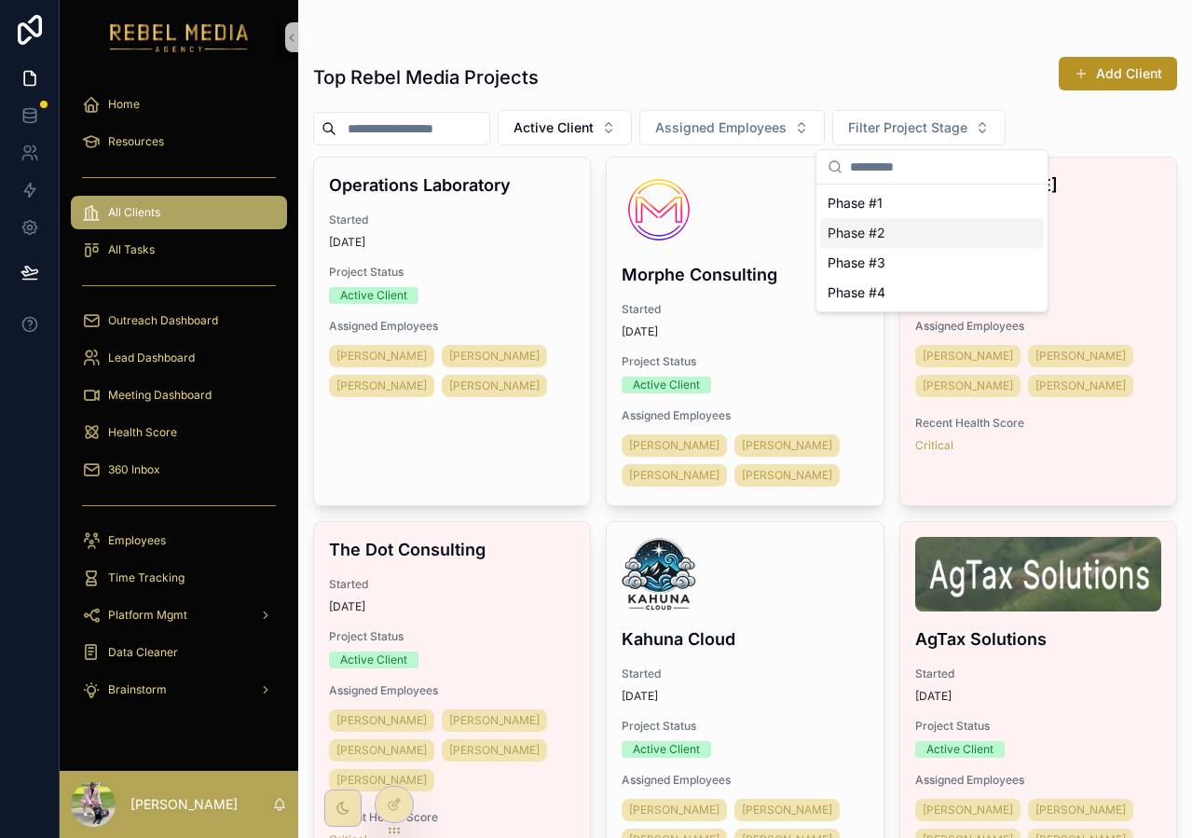
click at [897, 238] on div "Phase #2" at bounding box center [932, 233] width 224 height 30
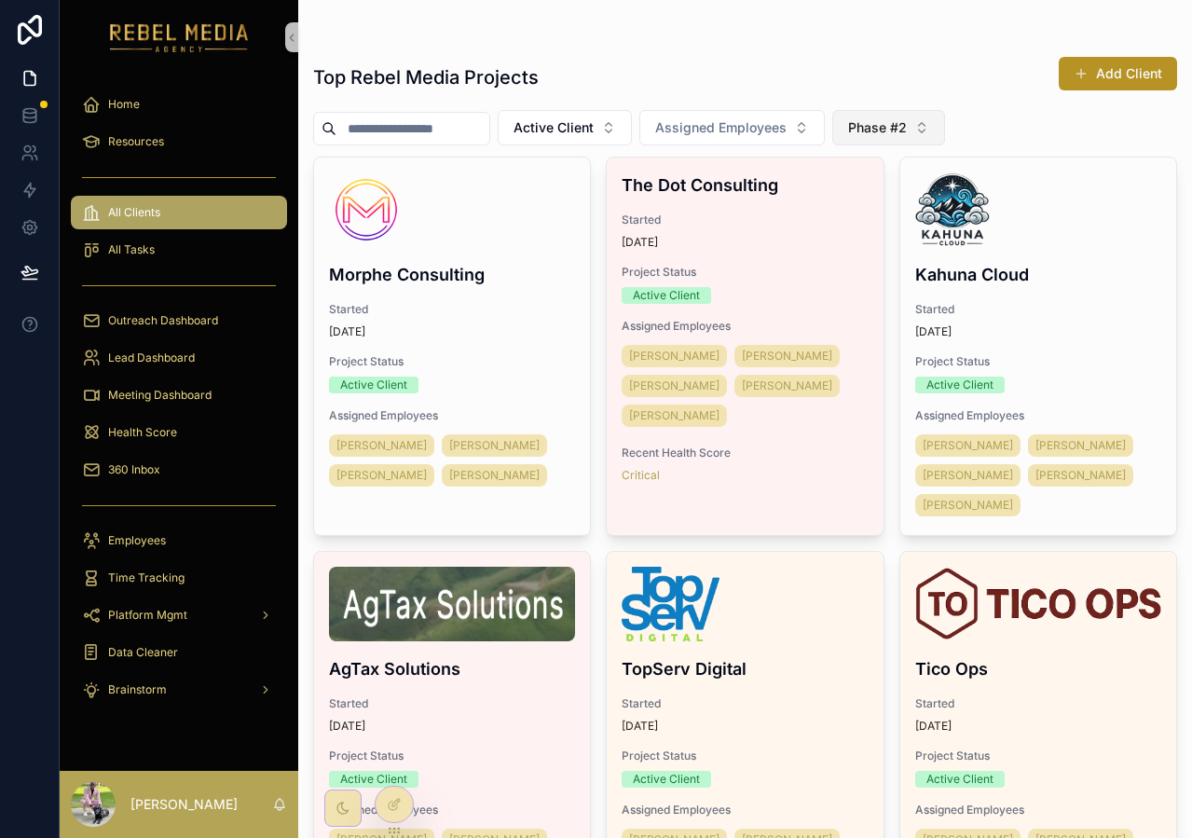
click at [907, 130] on span "Phase #2" at bounding box center [877, 127] width 59 height 19
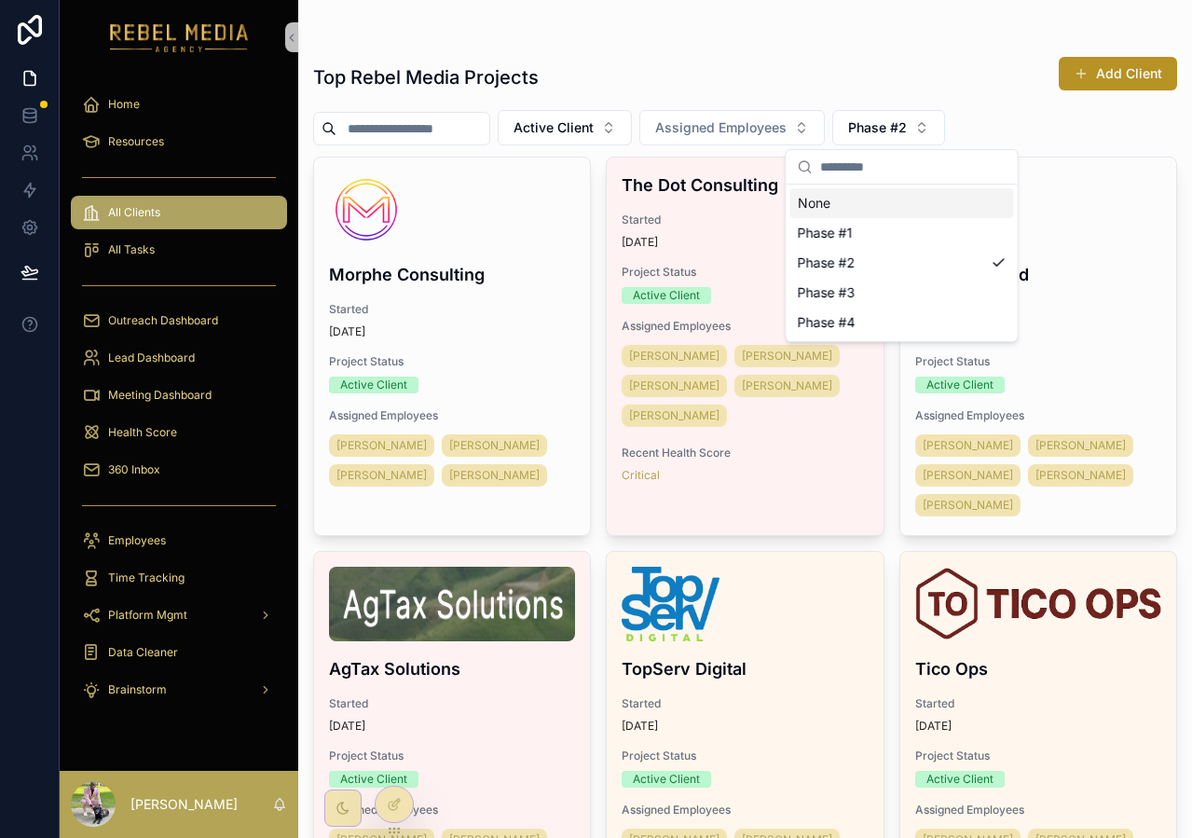
click at [1032, 90] on div "Top Rebel Media Projects Add Client" at bounding box center [745, 77] width 864 height 43
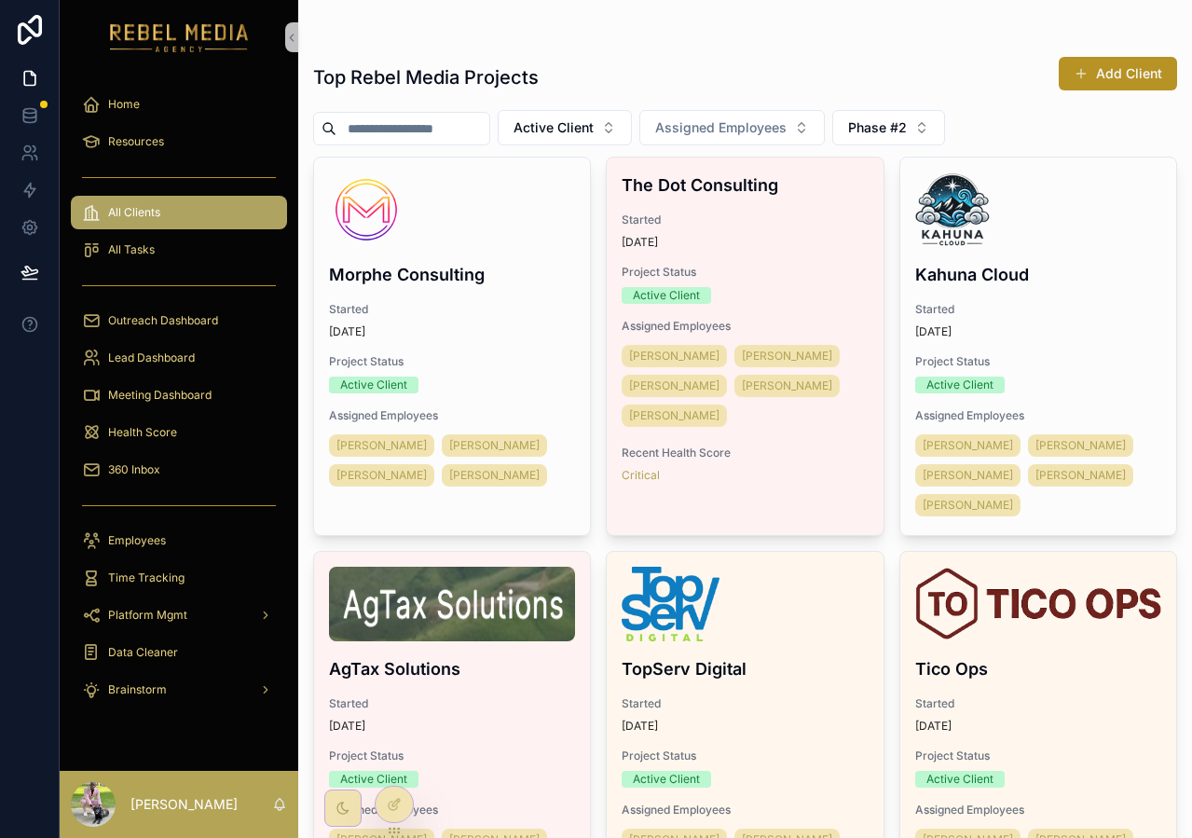
click at [660, 74] on div "Top Rebel Media Projects Add Client" at bounding box center [745, 77] width 864 height 43
click at [935, 66] on div "Top Rebel Media Projects Add Client" at bounding box center [745, 77] width 864 height 43
click at [594, 121] on span "Active Client" at bounding box center [554, 127] width 80 height 19
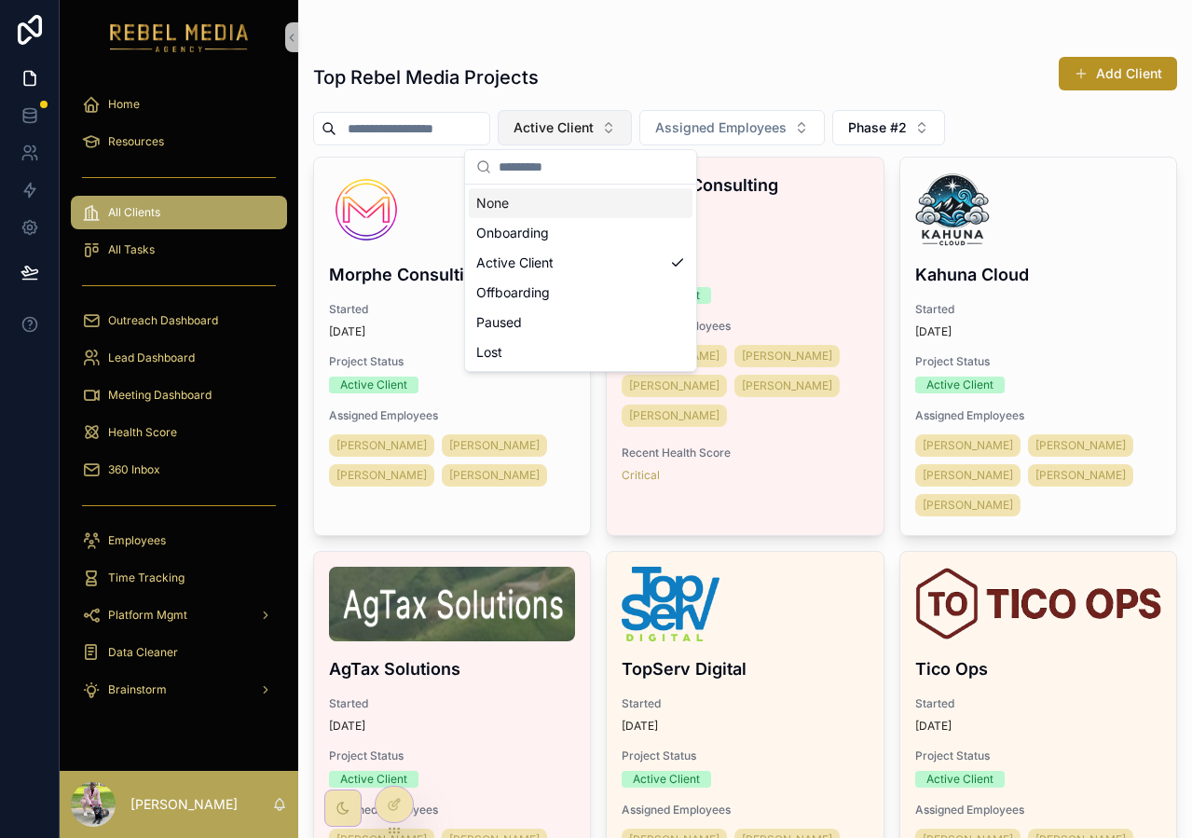
click at [618, 130] on button "Active Client" at bounding box center [565, 127] width 134 height 35
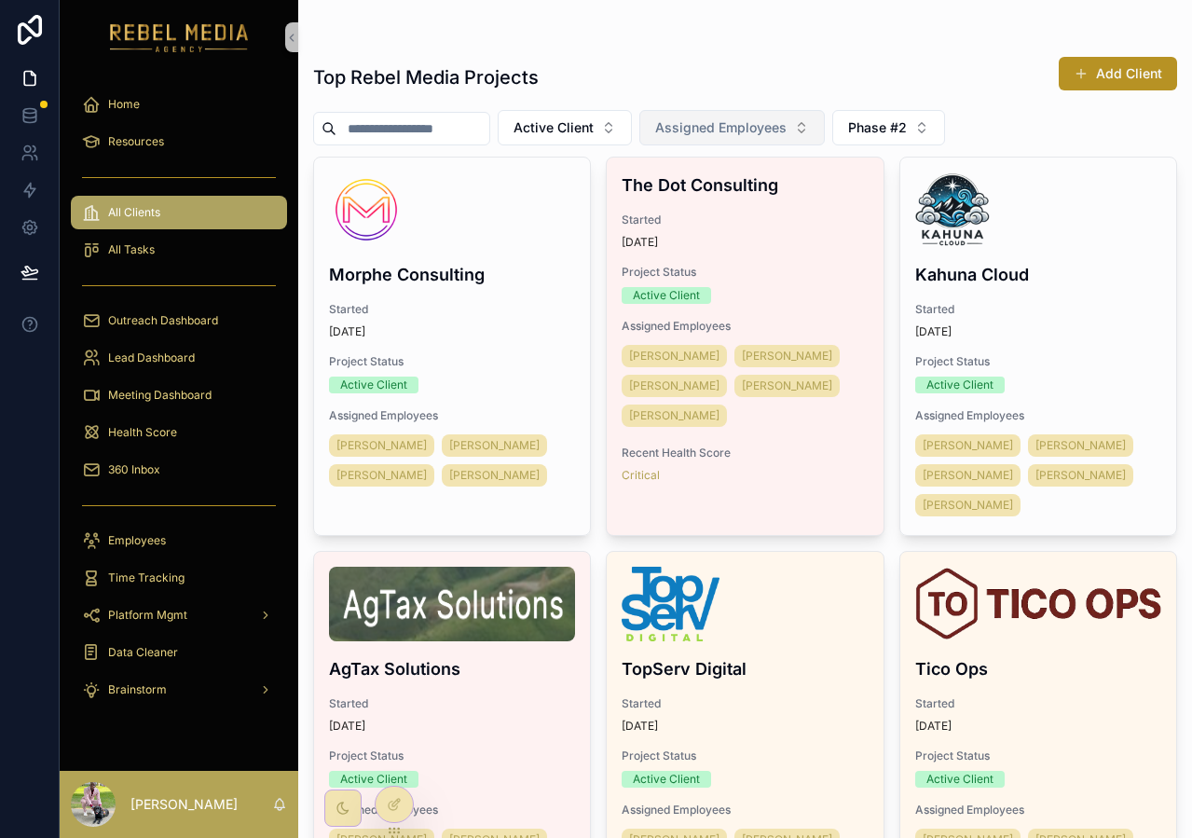
click at [676, 117] on button "Assigned Employees" at bounding box center [731, 127] width 185 height 35
click at [692, 99] on div "Top Rebel Media Projects Add Client Active Client Assigned Employees Phase #2 M…" at bounding box center [745, 781] width 864 height 1473
click at [618, 122] on button "Active Client" at bounding box center [565, 127] width 134 height 35
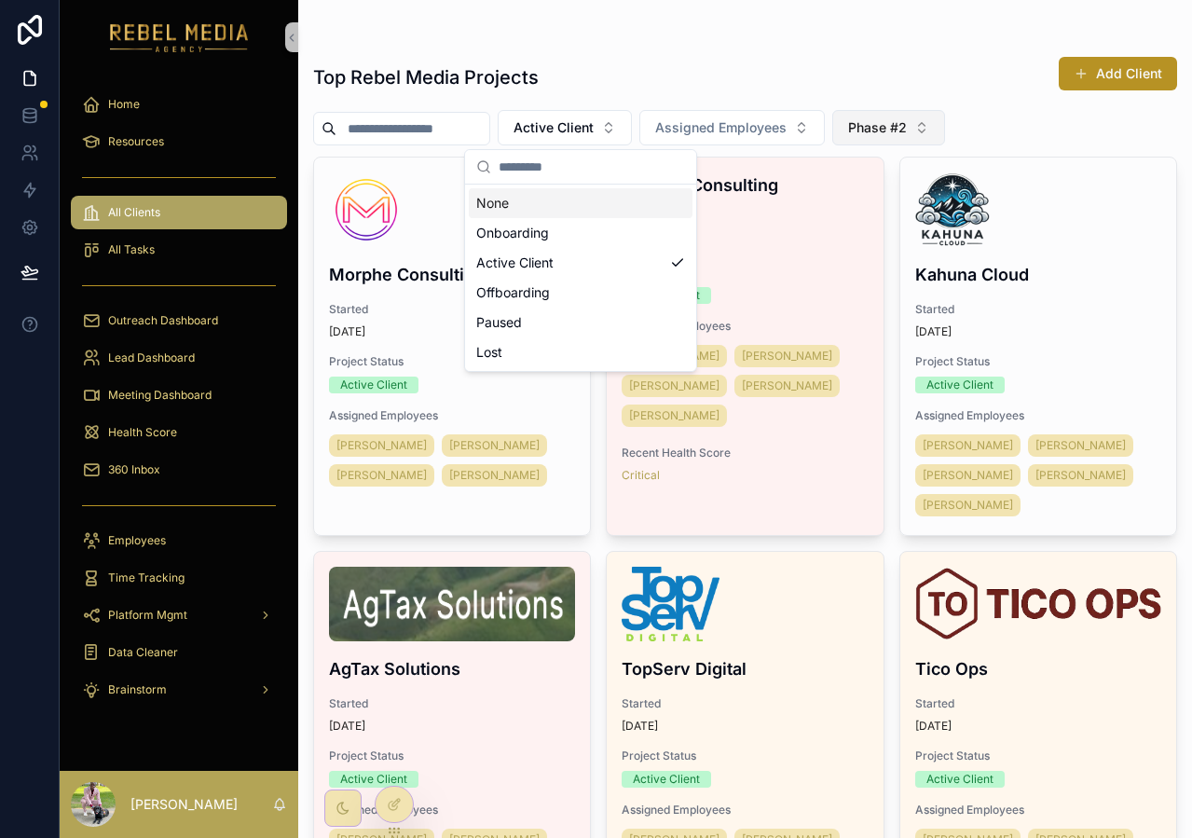
click at [862, 123] on span "Phase #2" at bounding box center [877, 127] width 59 height 19
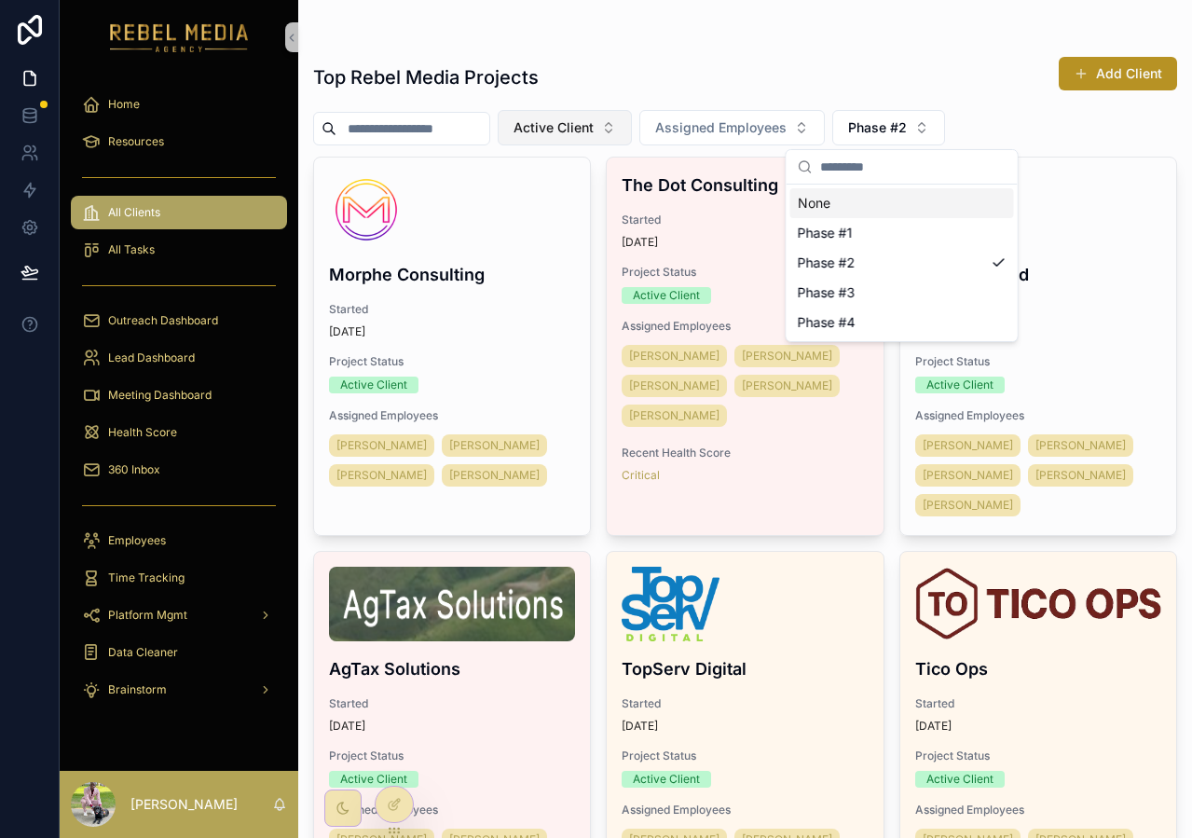
click at [564, 138] on button "Active Client" at bounding box center [565, 127] width 134 height 35
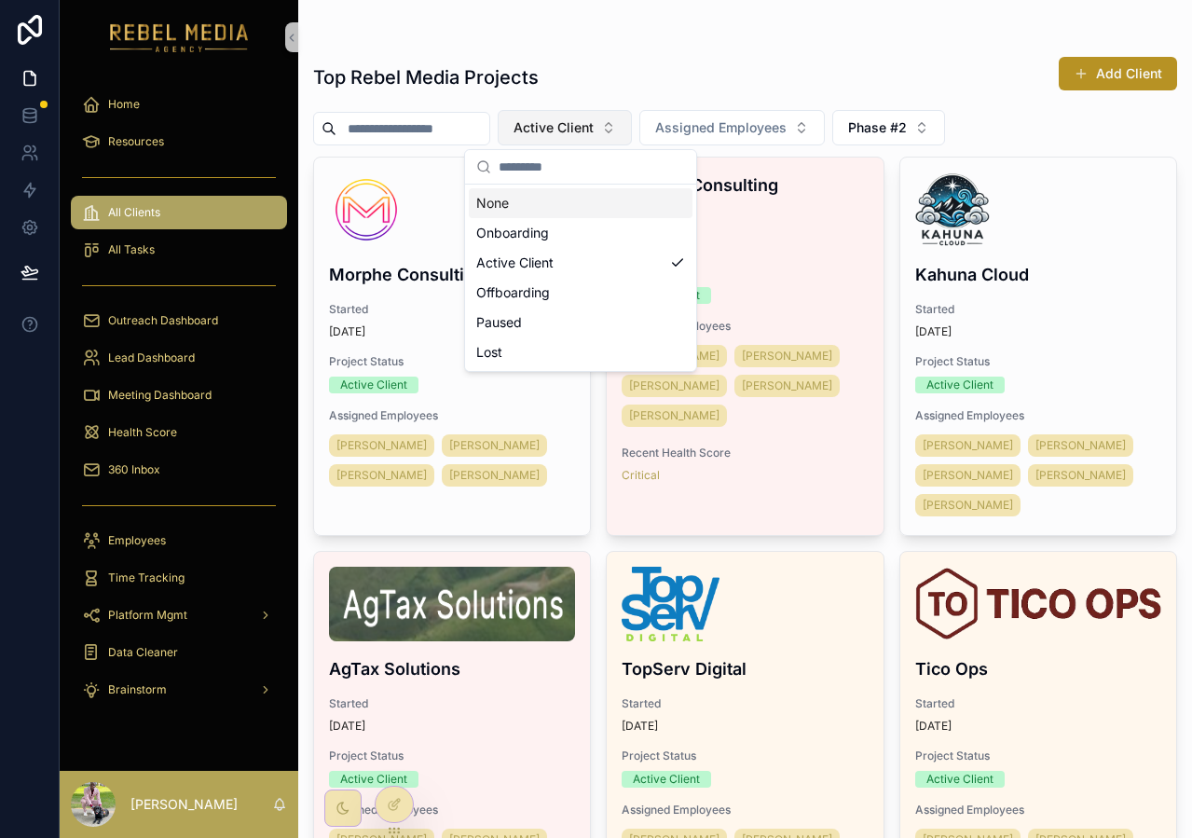
click at [563, 136] on span "Active Client" at bounding box center [554, 127] width 80 height 19
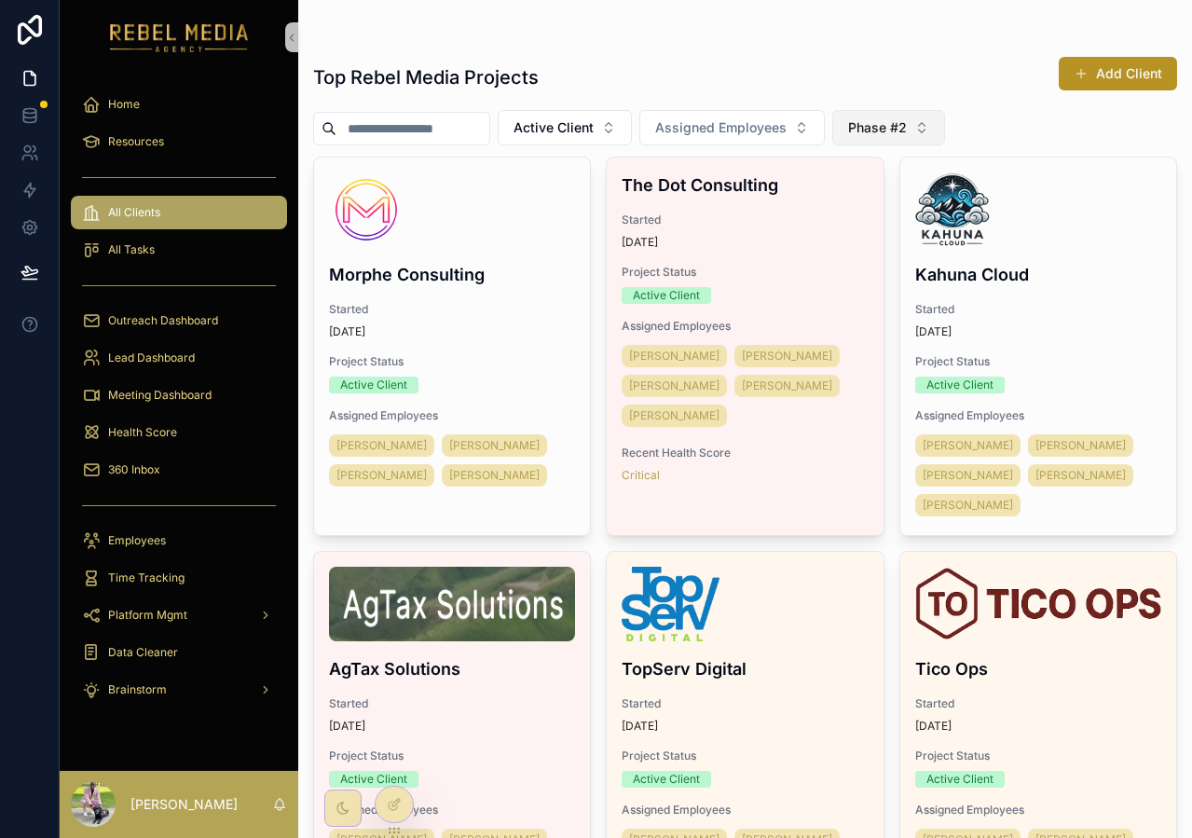
click at [902, 132] on span "Phase #2" at bounding box center [877, 127] width 59 height 19
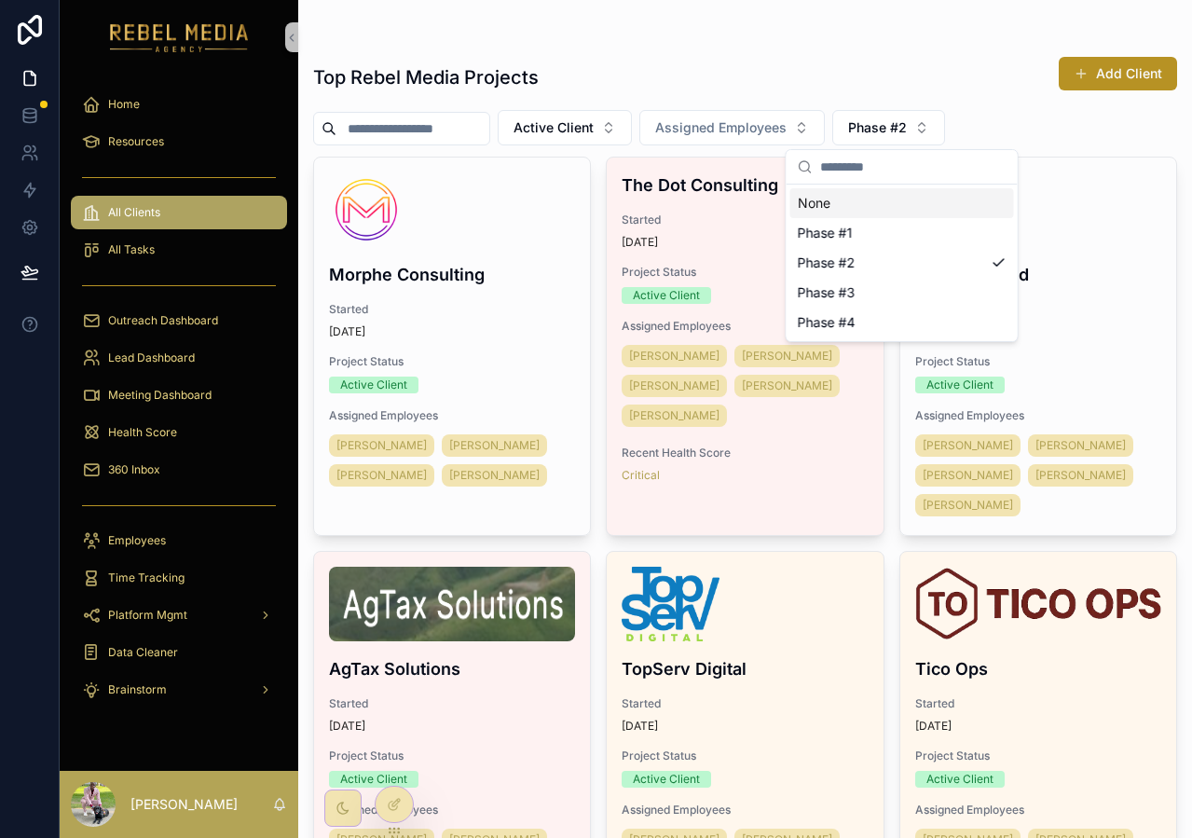
click at [882, 195] on div "None" at bounding box center [902, 203] width 224 height 30
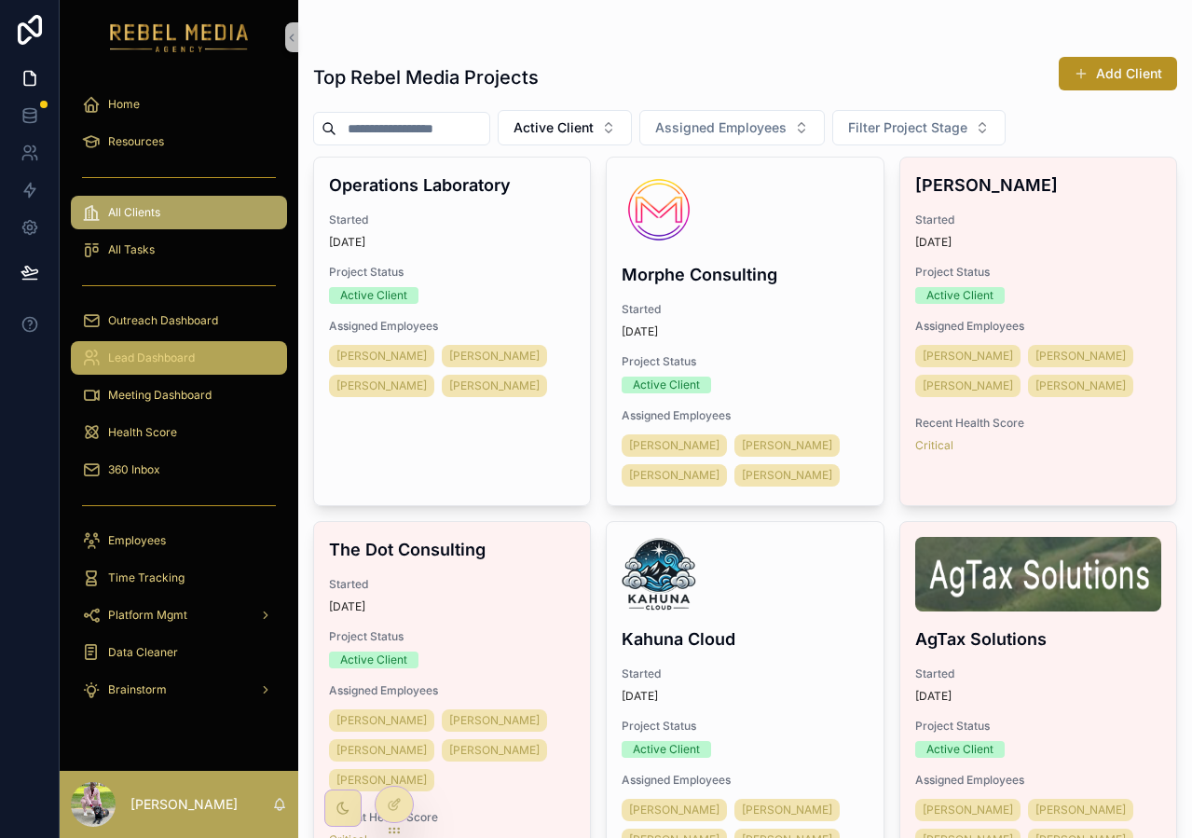
click at [113, 356] on span "Lead Dashboard" at bounding box center [151, 357] width 87 height 15
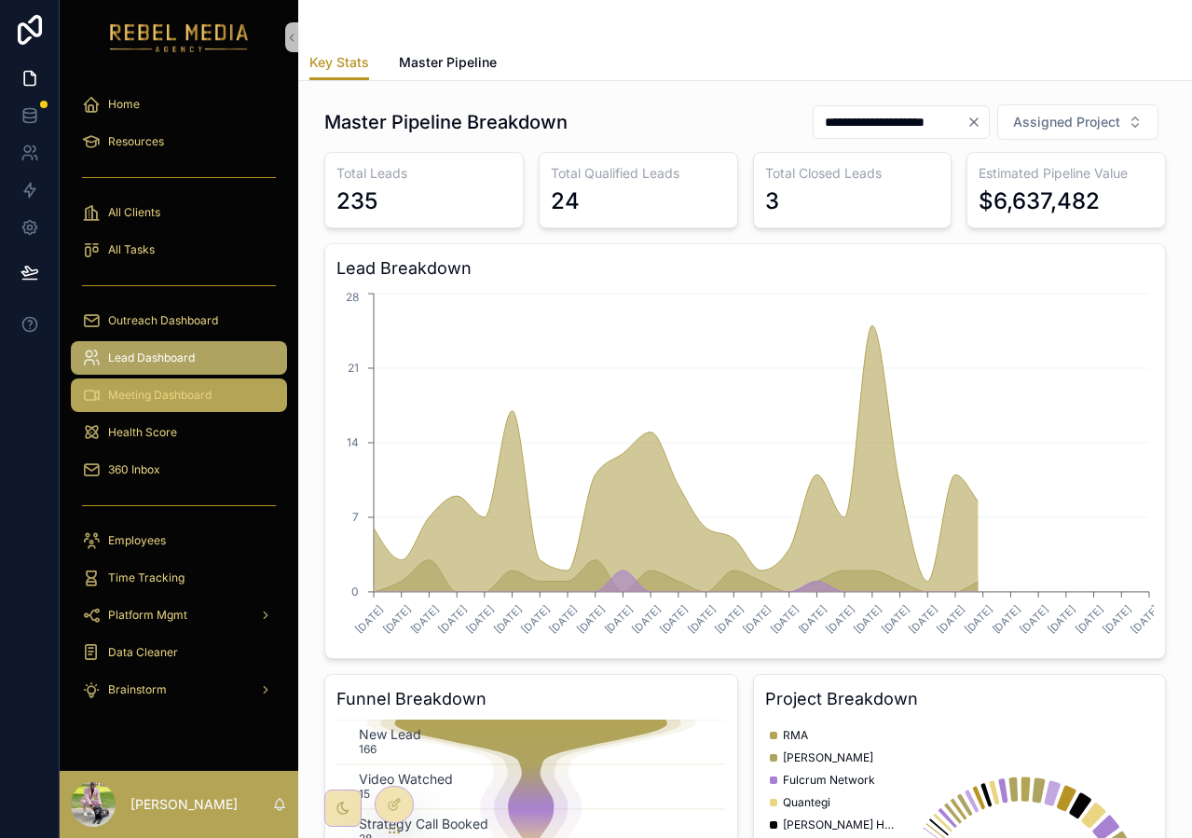
click at [144, 398] on span "Meeting Dashboard" at bounding box center [159, 395] width 103 height 15
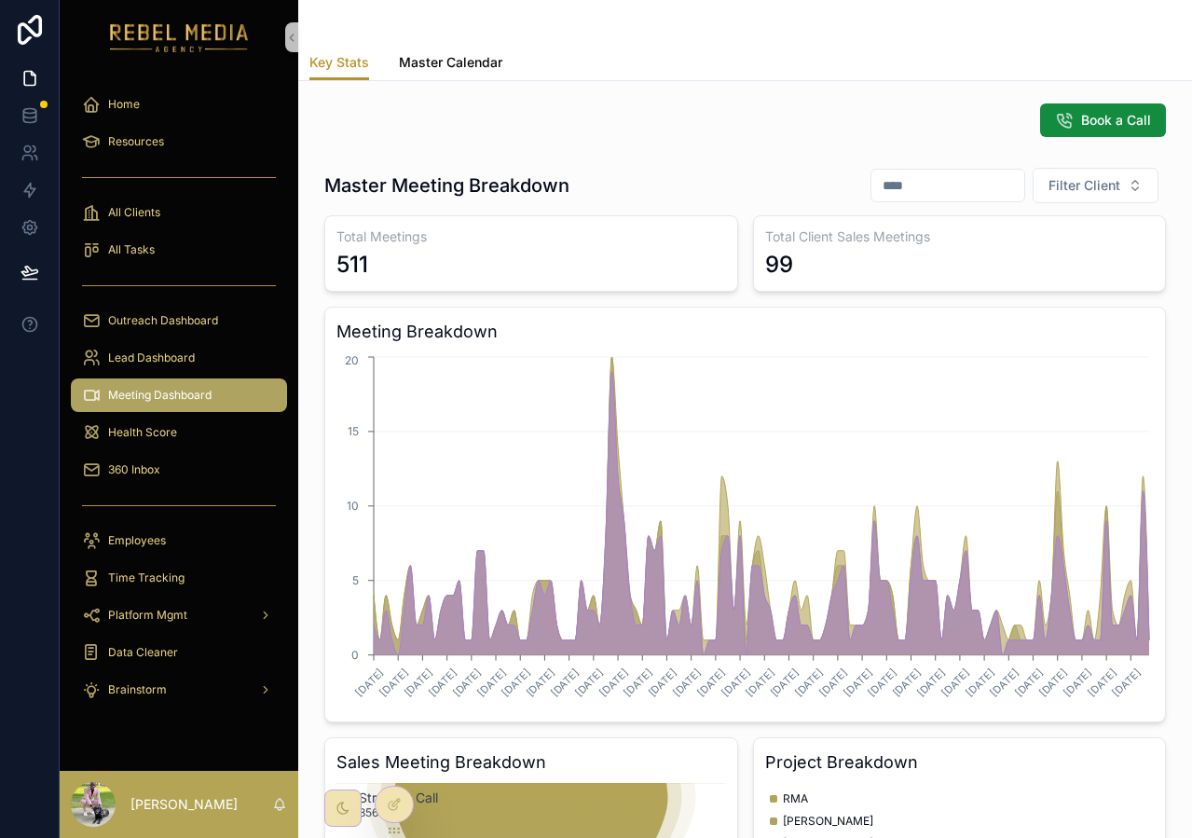
click at [458, 55] on span "Master Calendar" at bounding box center [450, 62] width 103 height 19
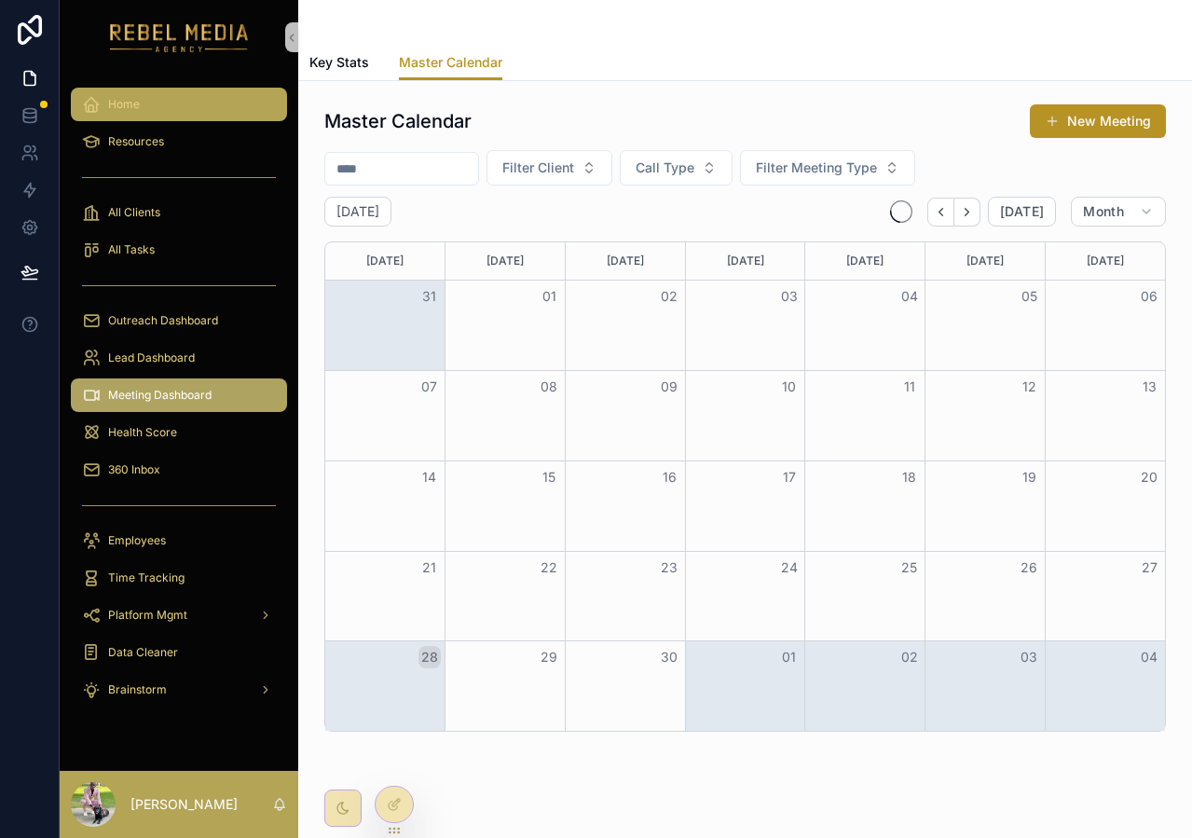
click at [150, 103] on div "Home" at bounding box center [179, 104] width 194 height 30
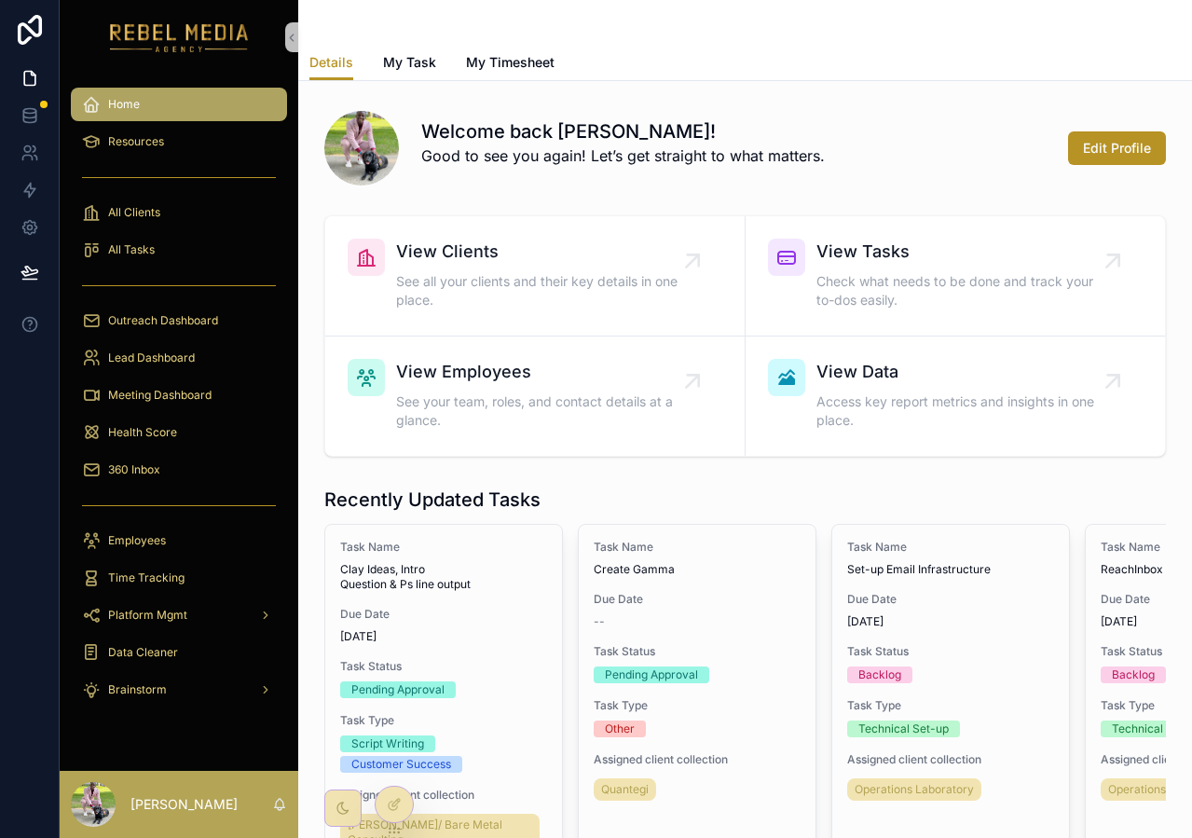
click at [572, 213] on div "View Clients See all your clients and their key details in one place. View Task…" at bounding box center [745, 336] width 864 height 256
click at [449, 277] on span "See all your clients and their key details in one place." at bounding box center [544, 290] width 296 height 37
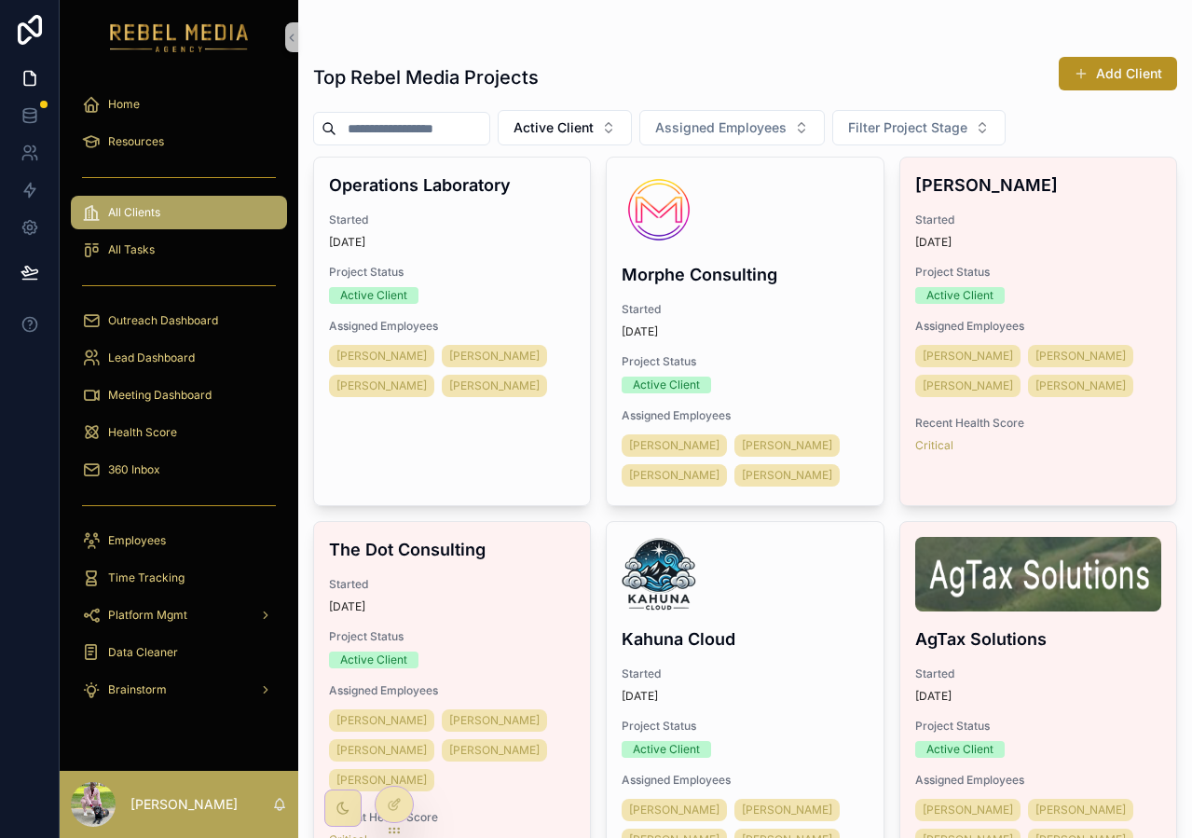
click at [568, 94] on div "Top Rebel Media Projects Add Client" at bounding box center [745, 77] width 864 height 43
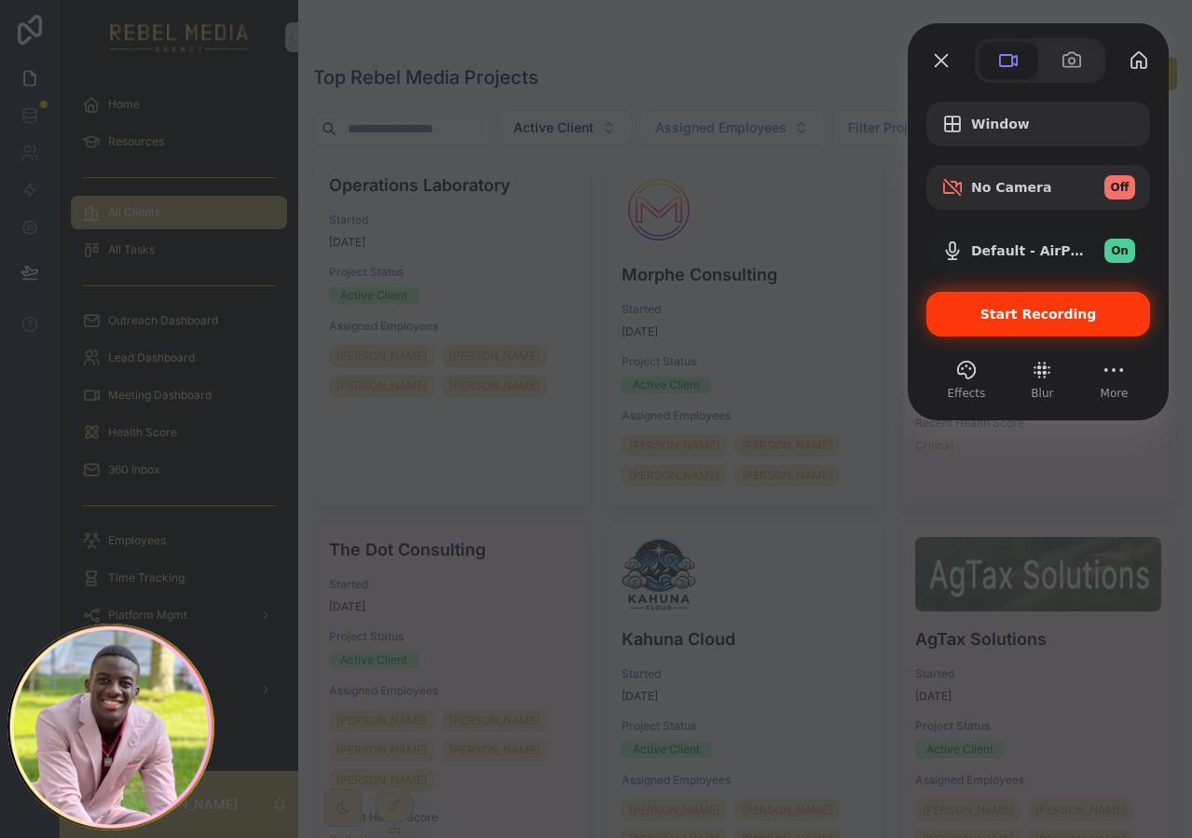
click at [966, 327] on div "Start Recording" at bounding box center [1038, 314] width 224 height 45
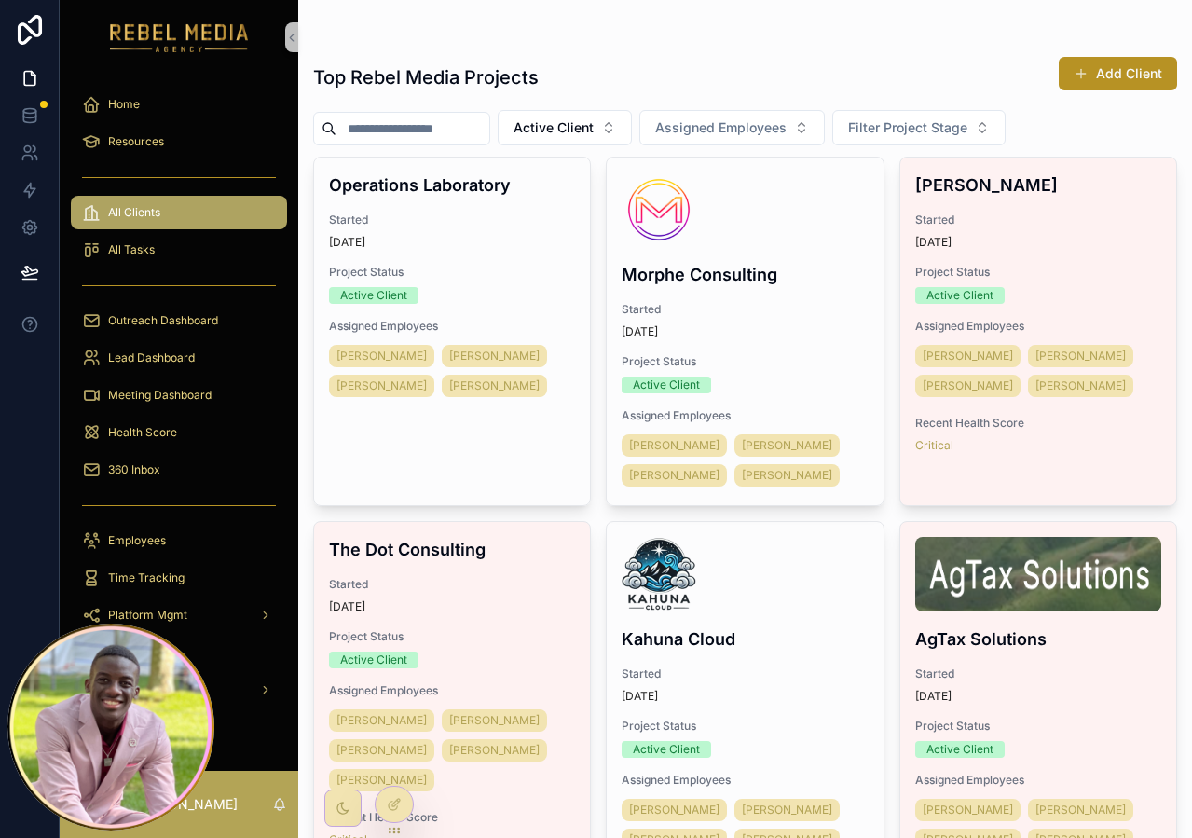
click at [533, 74] on h1 "Top Rebel Media Projects" at bounding box center [426, 77] width 226 height 26
click at [633, 74] on div "Top Rebel Media Projects Add Client" at bounding box center [745, 77] width 864 height 43
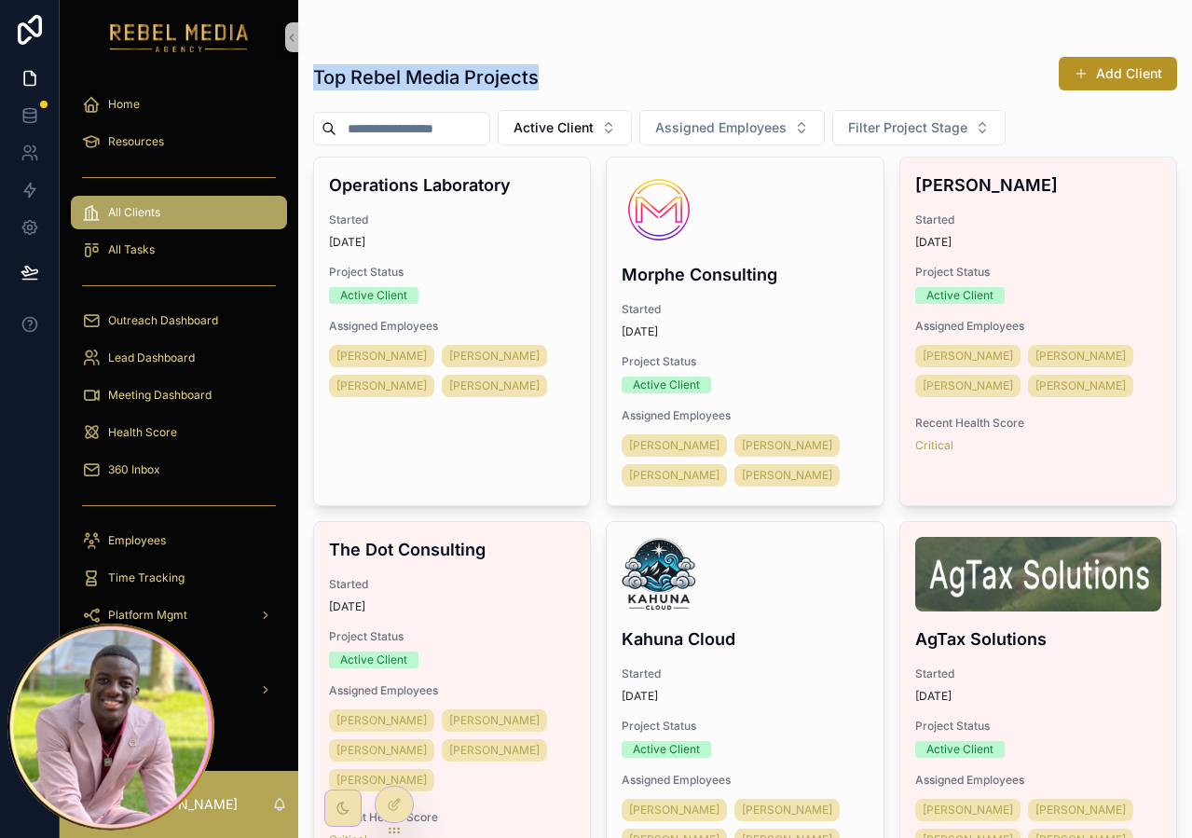
click at [633, 74] on div "Top Rebel Media Projects Add Client" at bounding box center [745, 77] width 864 height 43
click at [743, 96] on div "Top Rebel Media Projects Add Client" at bounding box center [745, 77] width 864 height 43
click at [656, 96] on div "Top Rebel Media Projects Add Client" at bounding box center [745, 77] width 864 height 43
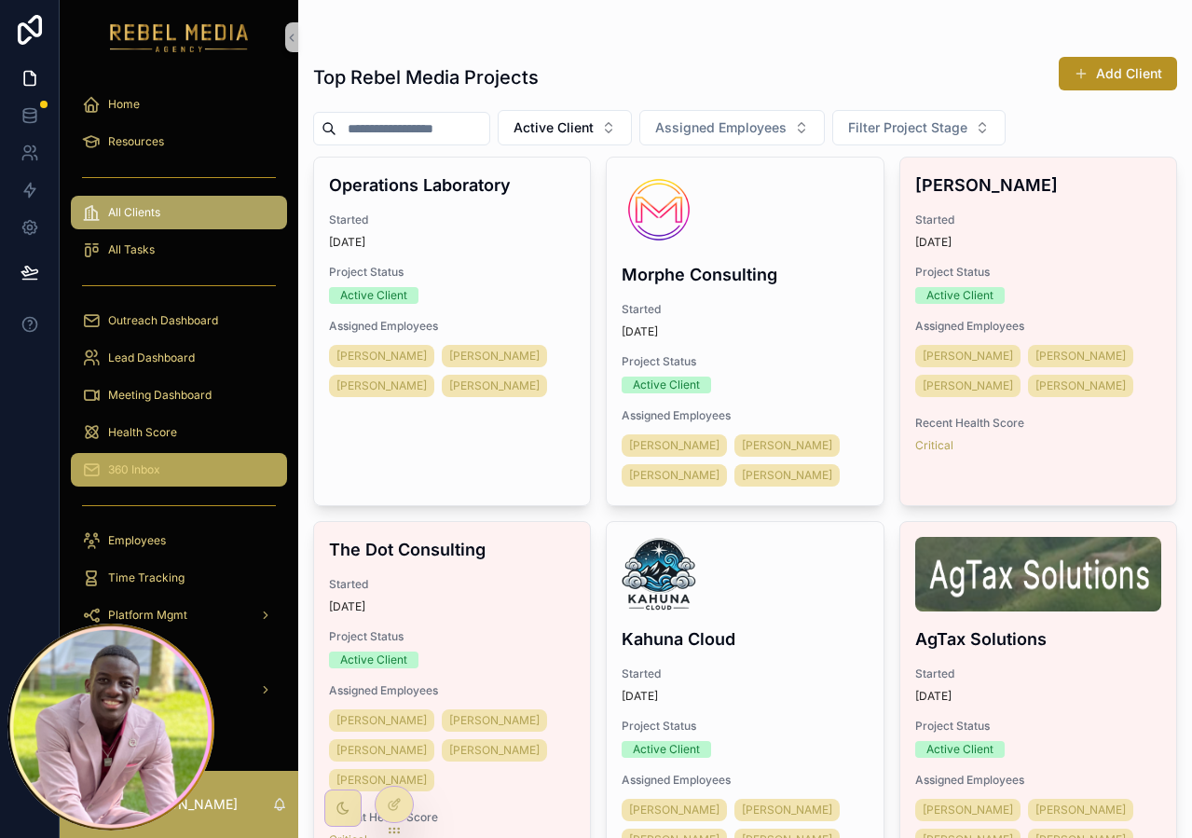
click at [159, 475] on span "360 Inbox" at bounding box center [134, 469] width 52 height 15
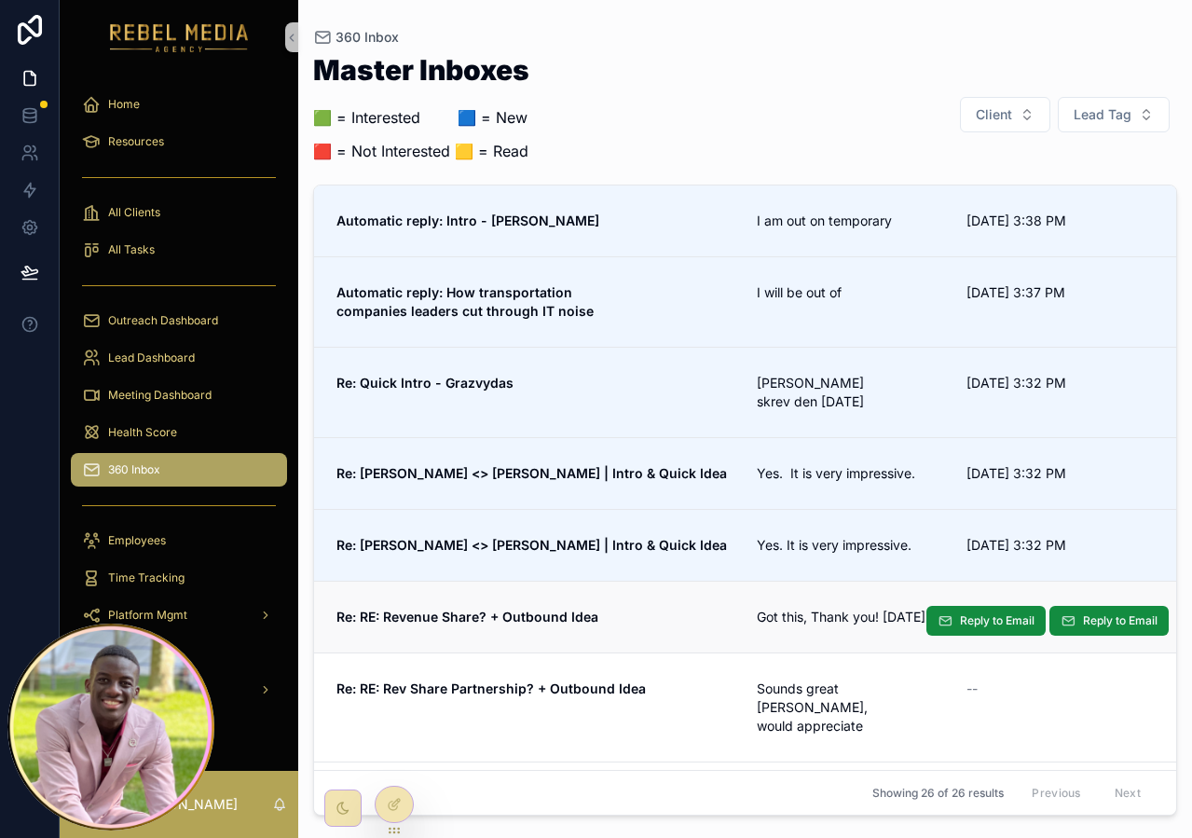
click at [559, 611] on strong "Re: RE: Revenue Share? + Outbound Idea" at bounding box center [467, 617] width 262 height 16
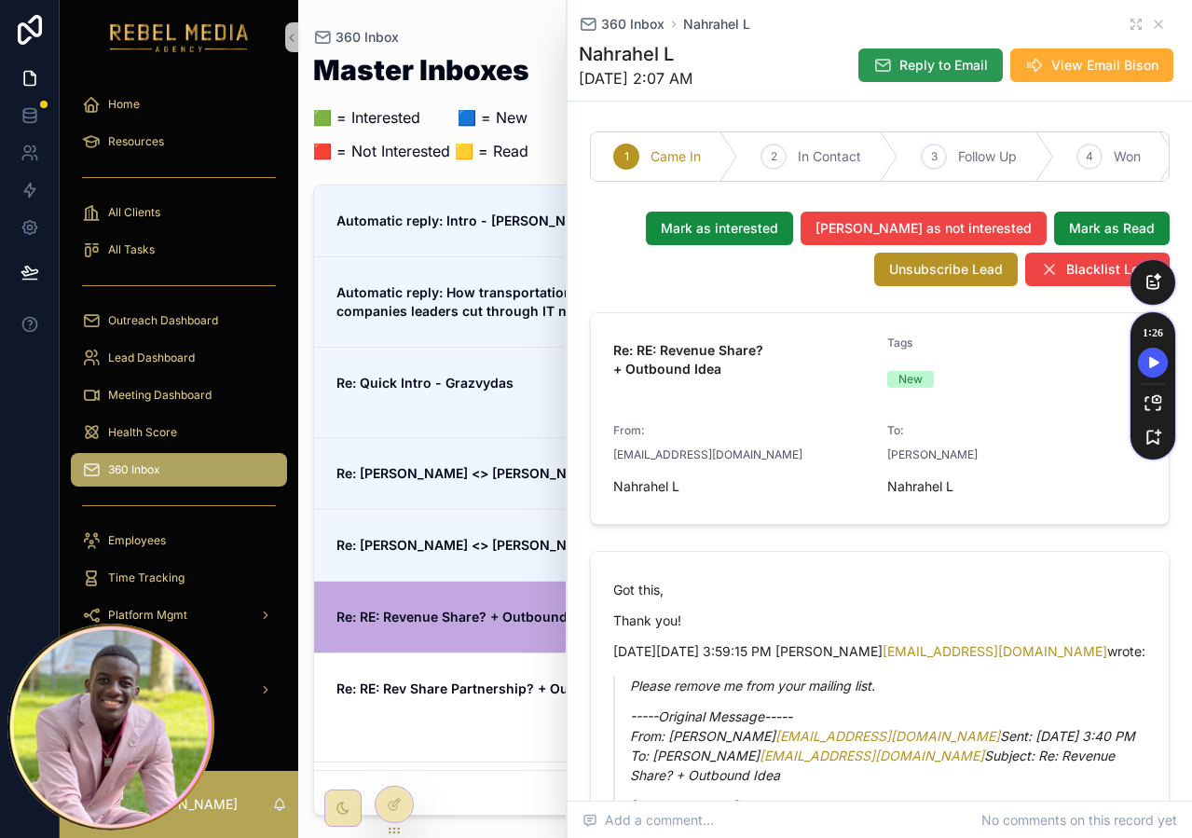
click at [935, 62] on span "Reply to Email" at bounding box center [943, 65] width 89 height 19
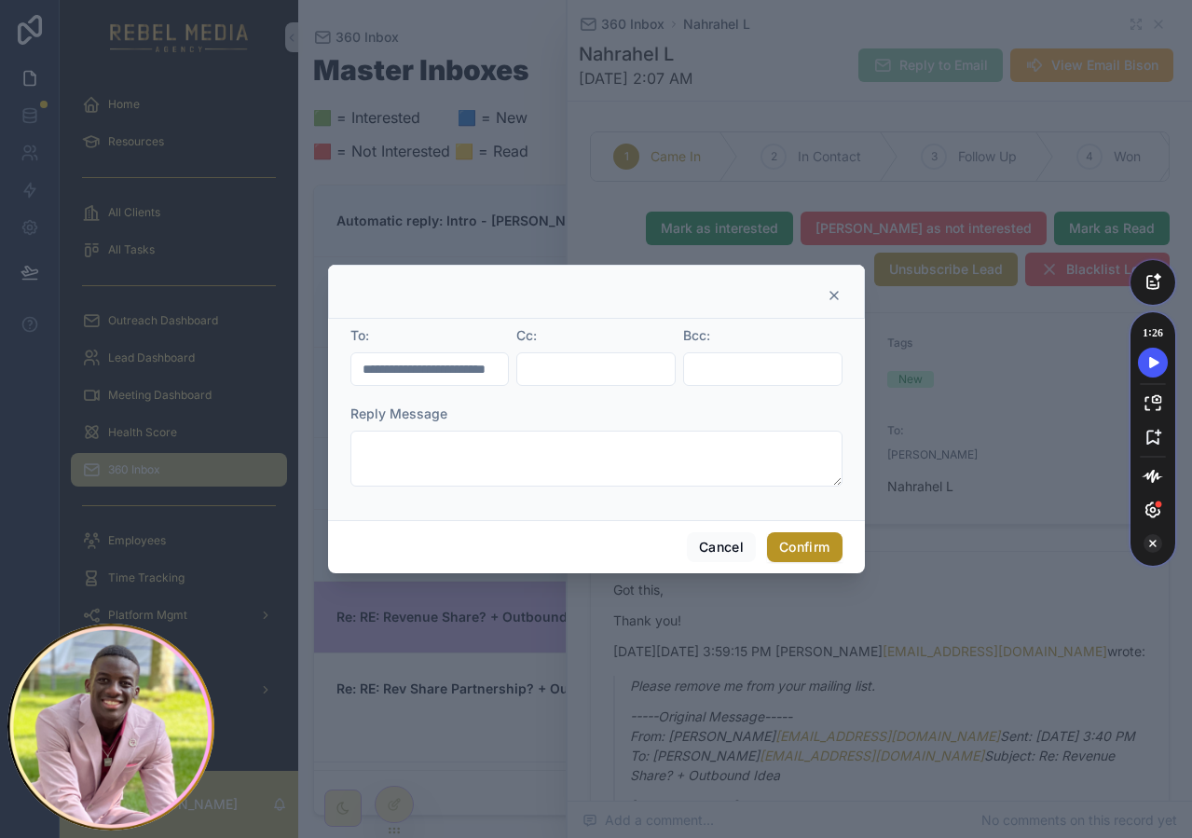
click at [1153, 544] on icon "Turn Off Speechify button" at bounding box center [1153, 543] width 19 height 19
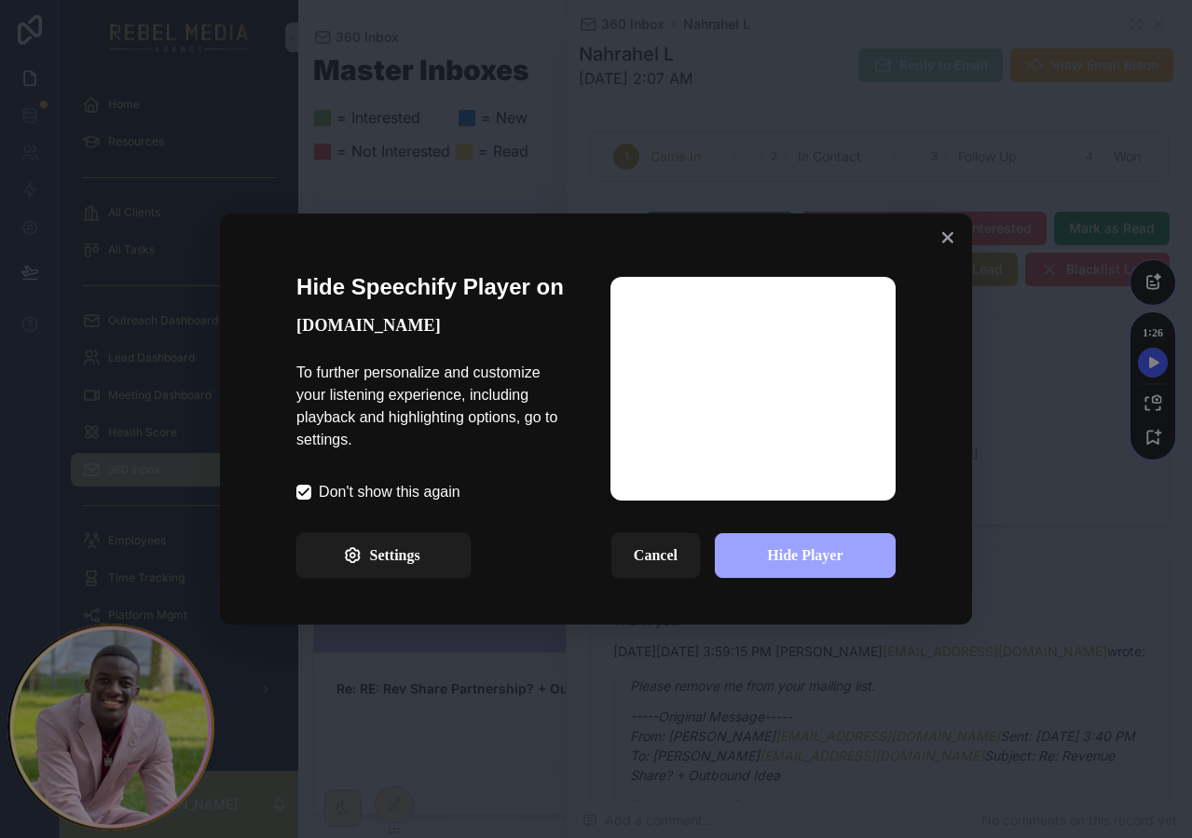
click at [811, 565] on button "Hide Player" at bounding box center [805, 555] width 181 height 45
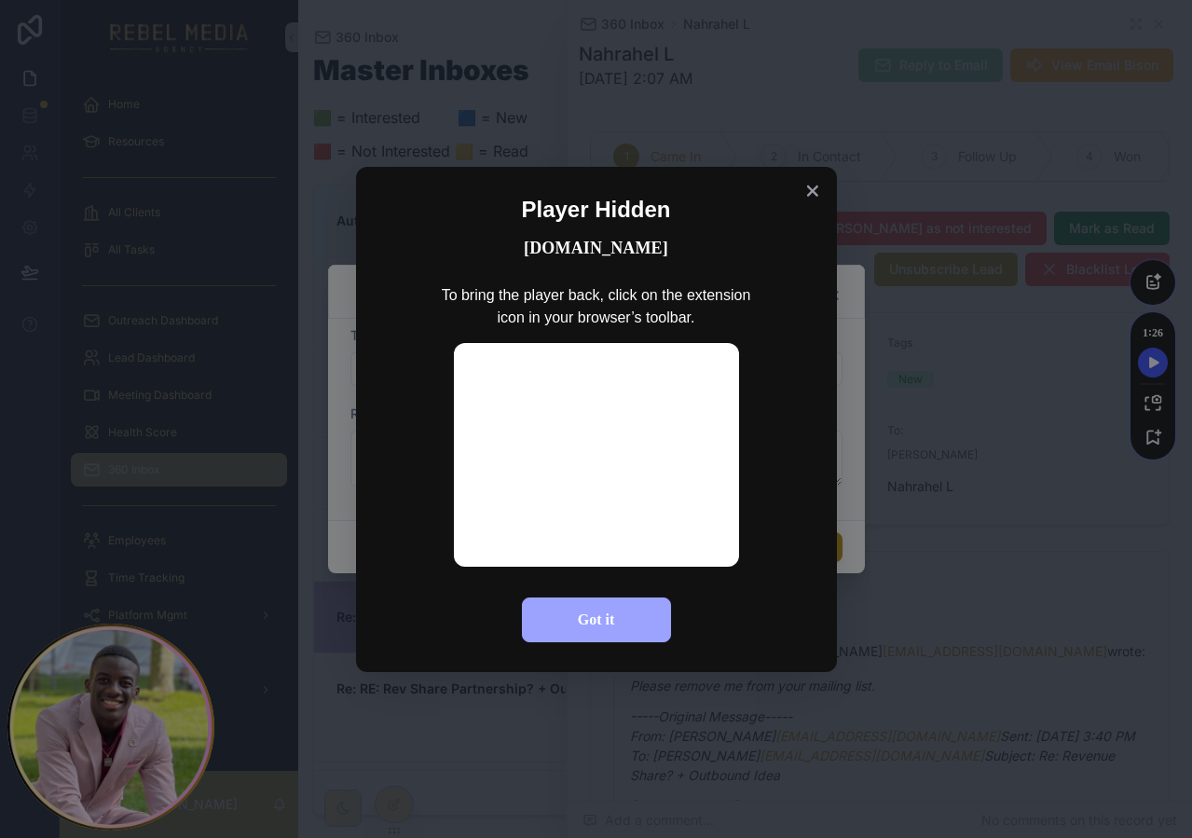
click at [621, 628] on button "Got it" at bounding box center [596, 619] width 149 height 45
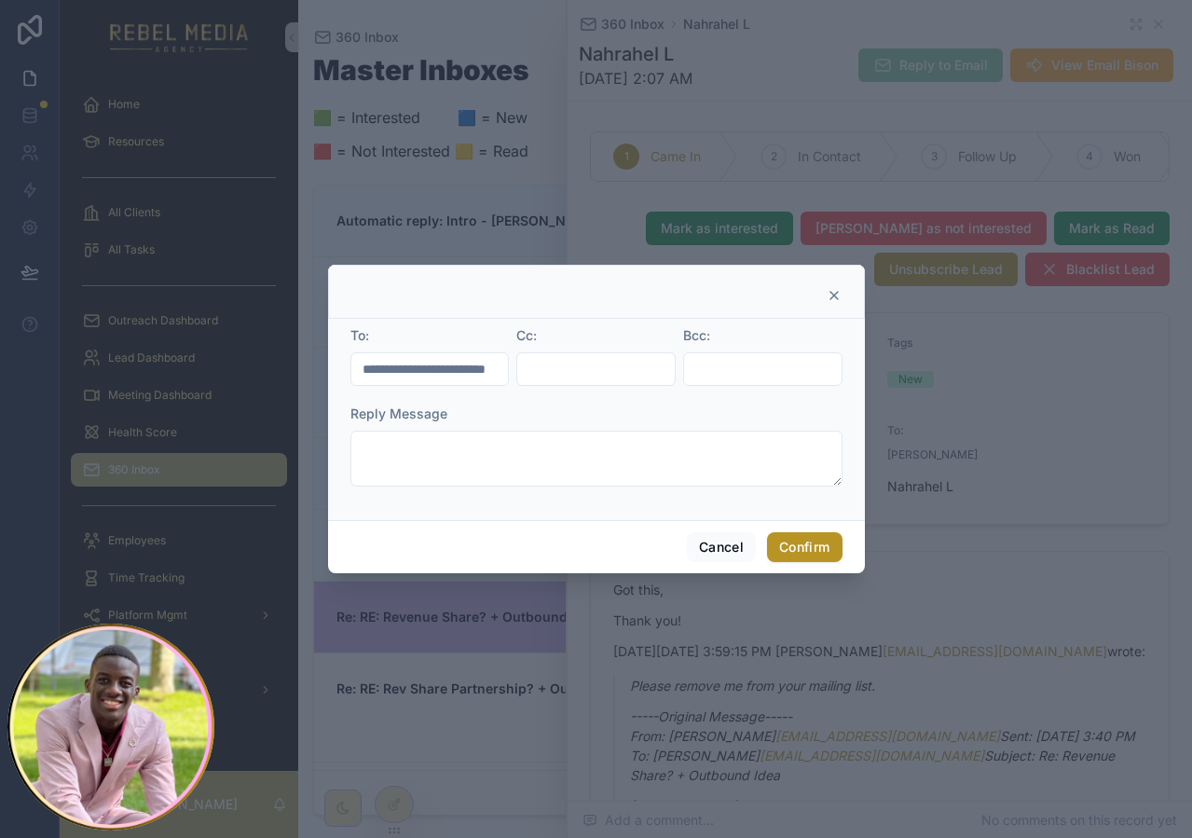
click at [444, 376] on input "**********" at bounding box center [430, 369] width 158 height 26
click at [421, 376] on input "**********" at bounding box center [430, 369] width 158 height 26
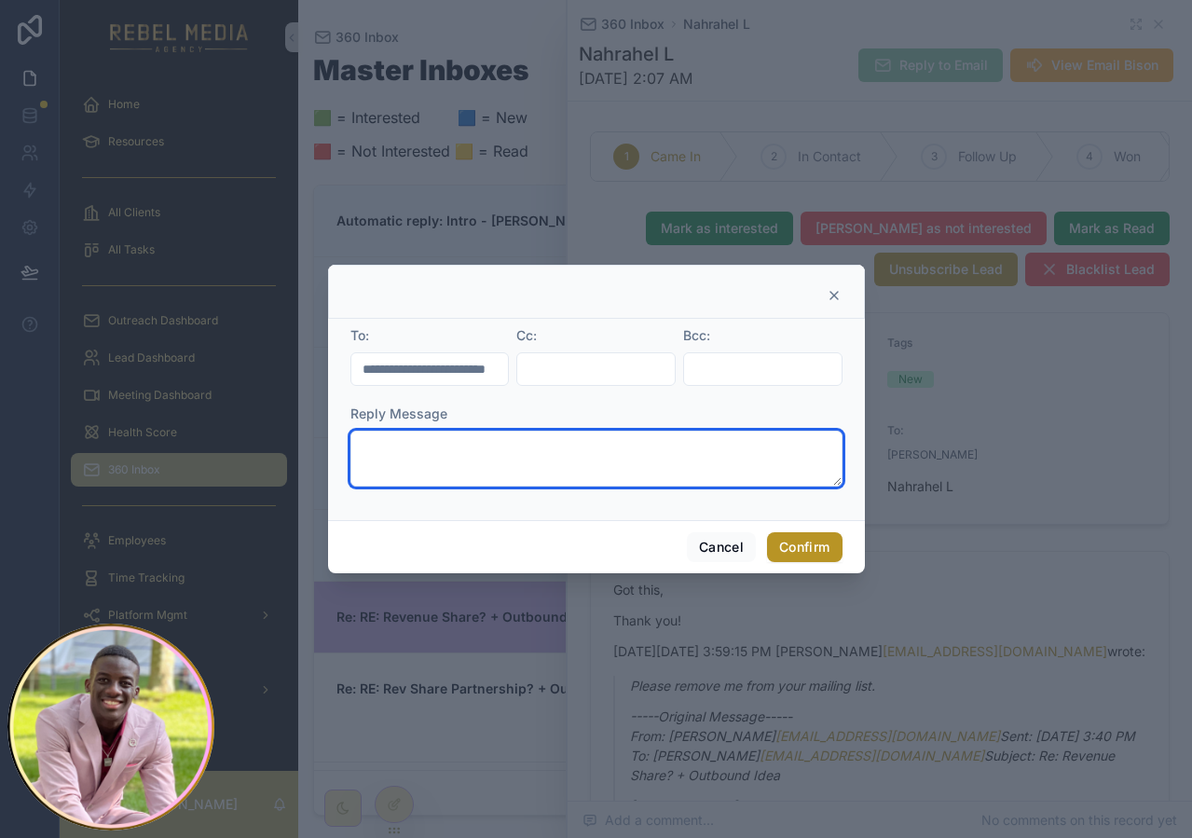
click at [465, 450] on textarea at bounding box center [596, 459] width 492 height 56
paste textarea "*"
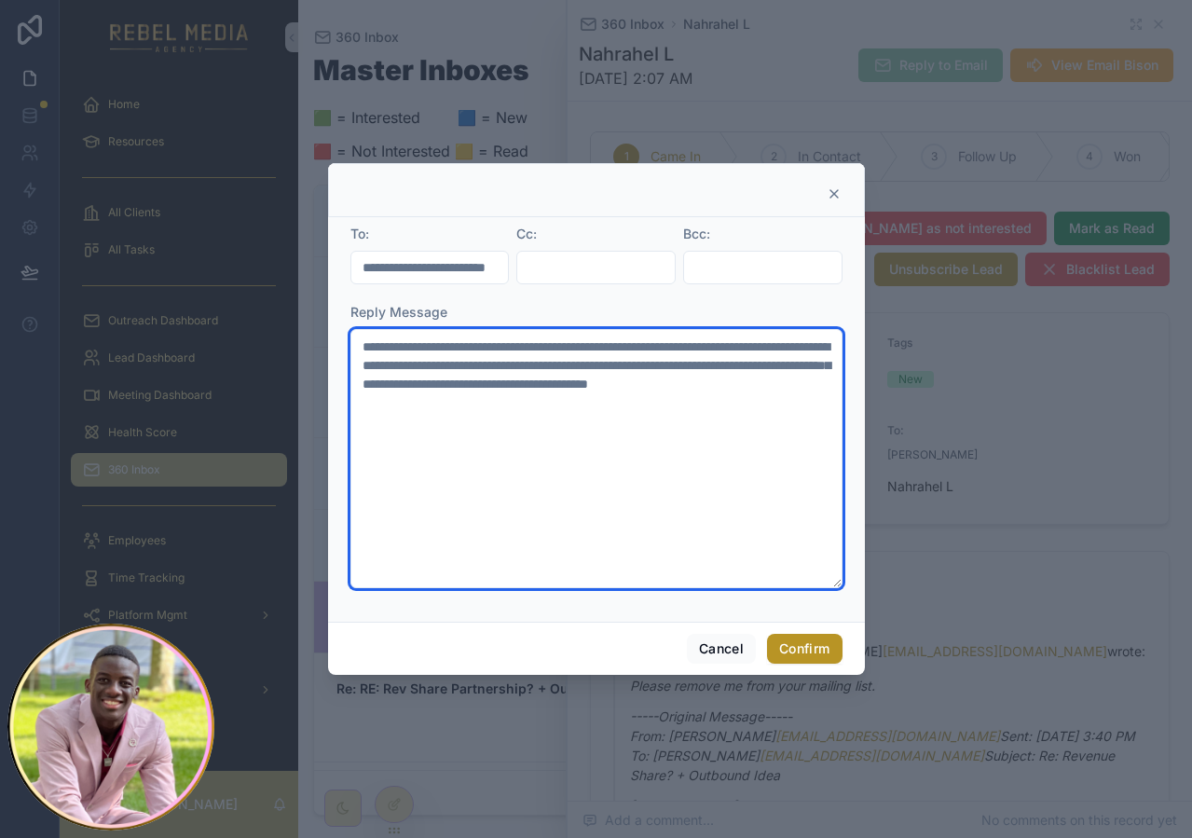
click at [518, 445] on textarea "**********" at bounding box center [596, 458] width 492 height 259
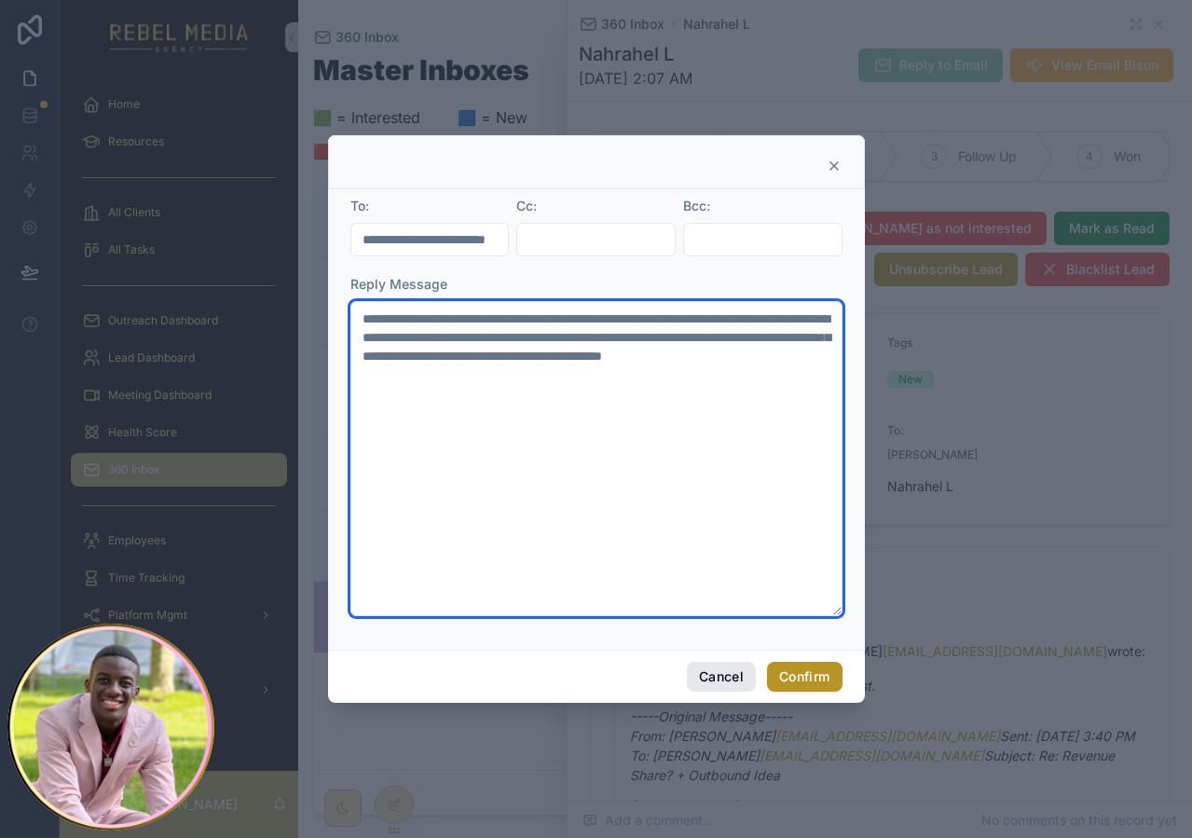
type textarea "**********"
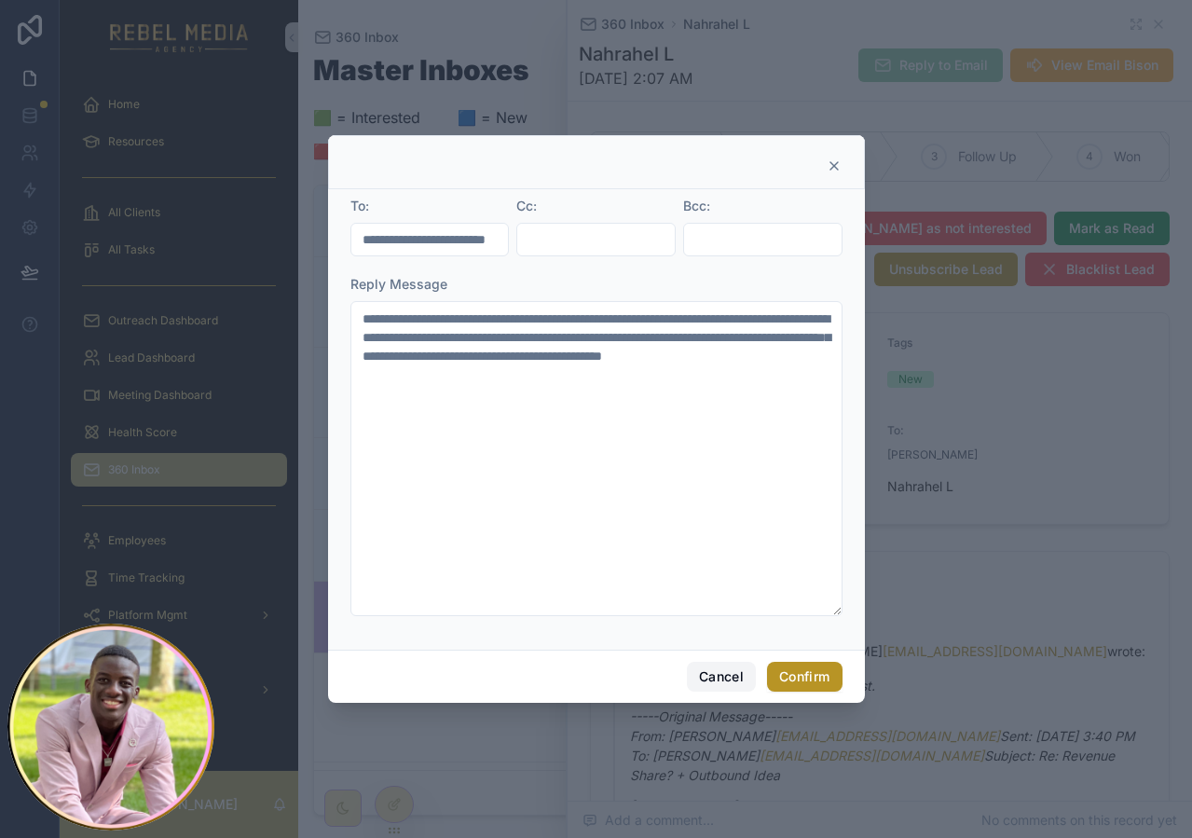
click at [731, 668] on button "Cancel" at bounding box center [721, 677] width 69 height 30
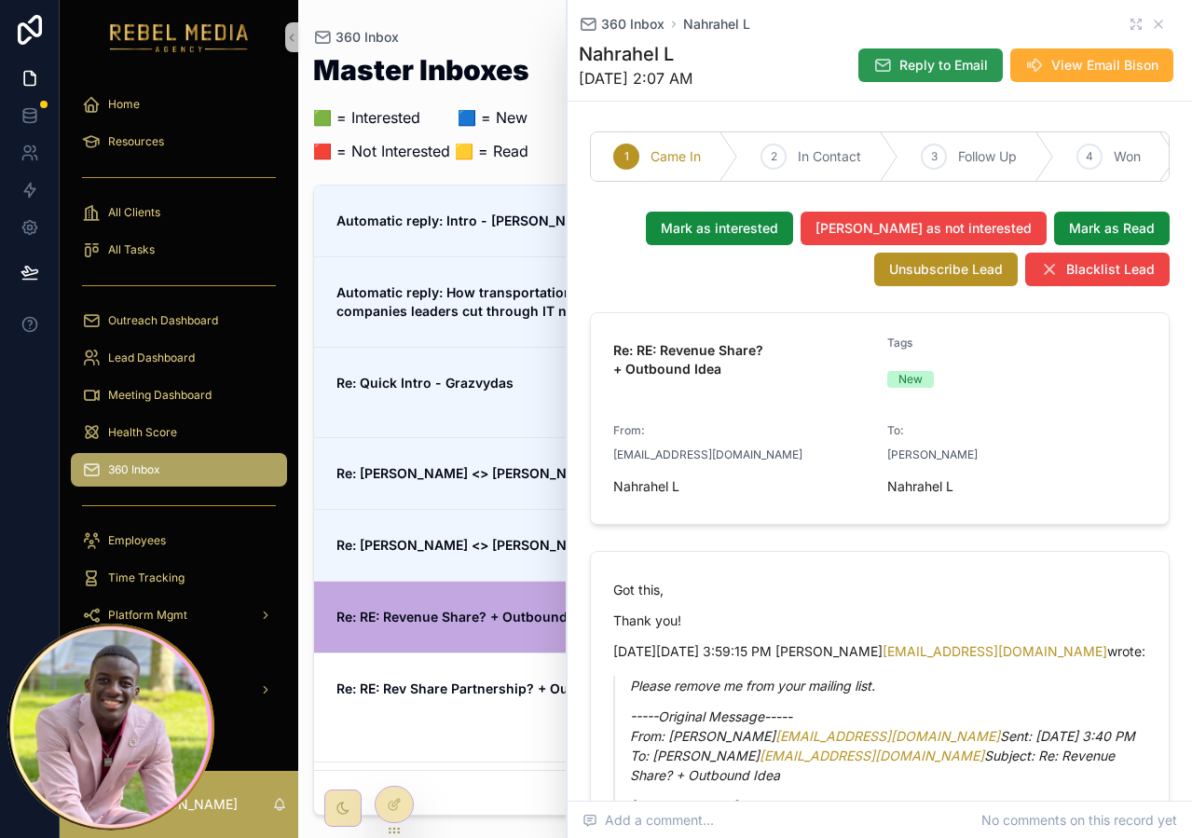
click at [941, 73] on span "Reply to Email" at bounding box center [943, 65] width 89 height 19
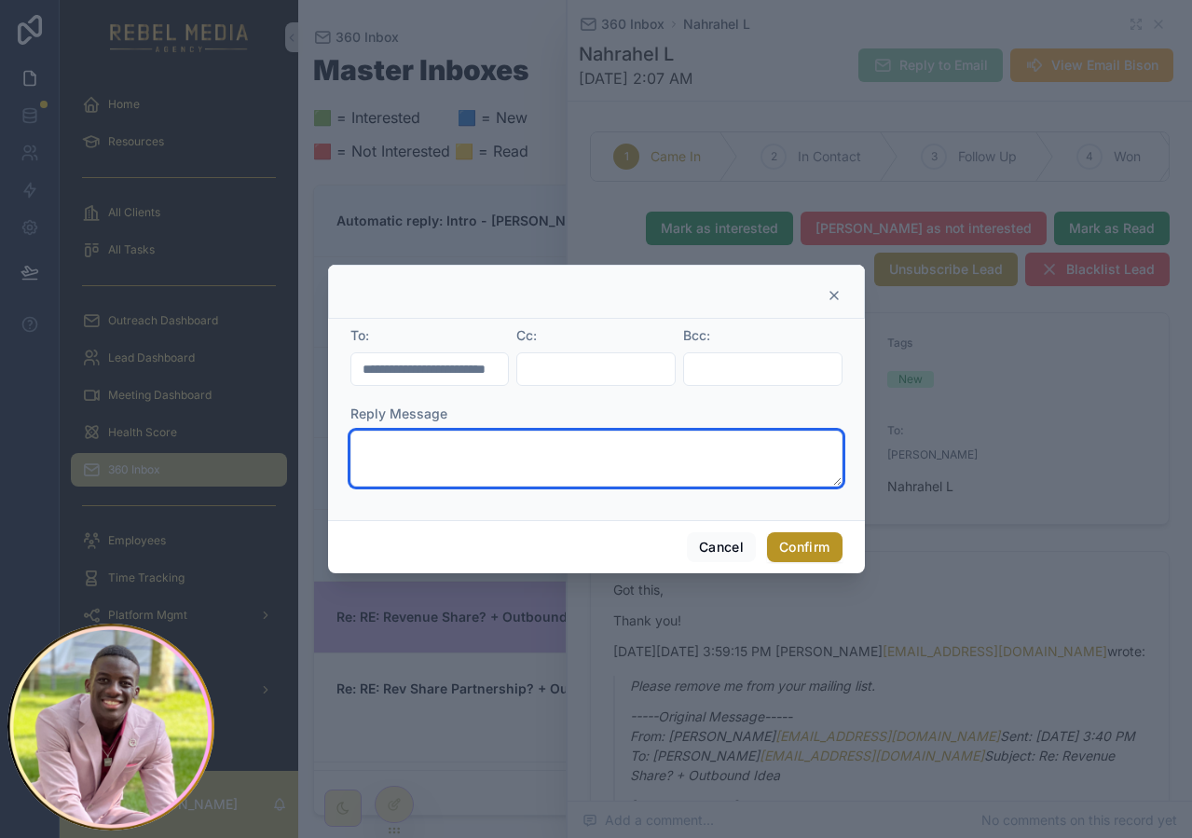
click at [478, 434] on textarea at bounding box center [596, 459] width 492 height 56
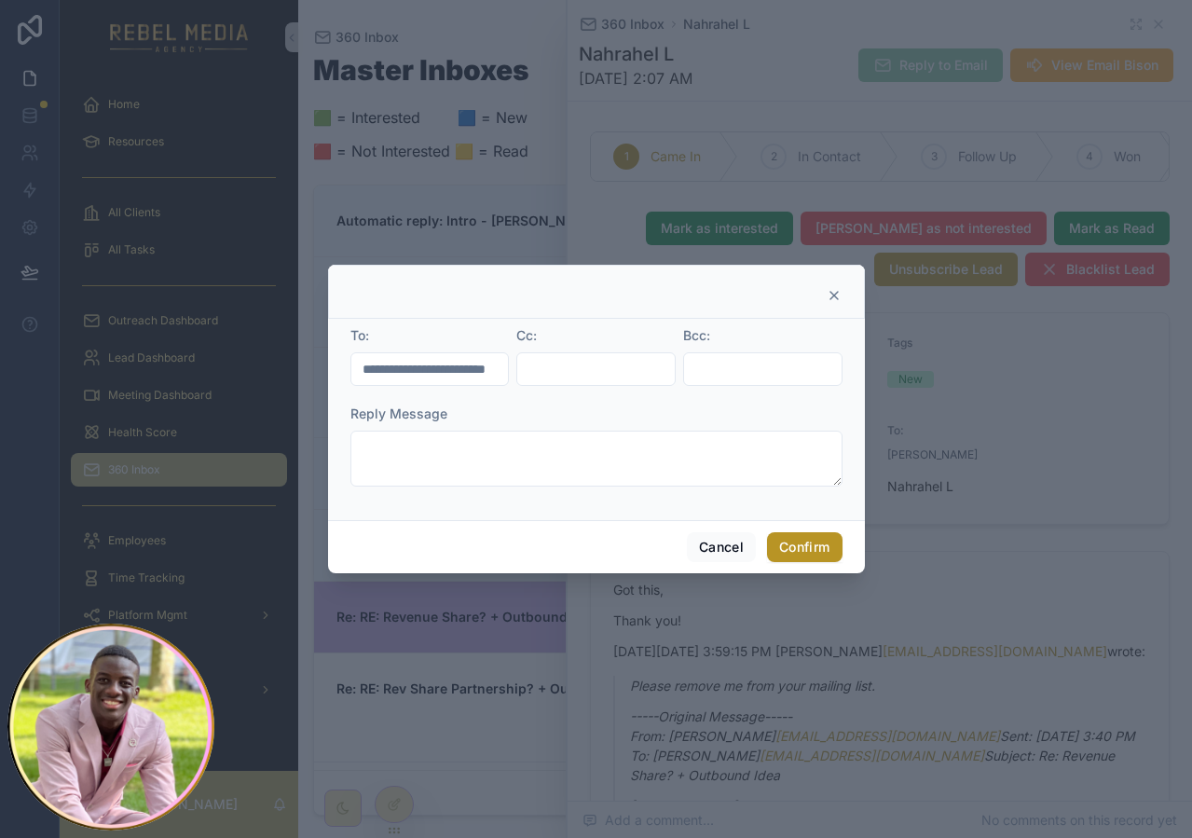
click at [432, 268] on div at bounding box center [596, 292] width 537 height 54
click at [518, 240] on div at bounding box center [596, 419] width 1192 height 838
click at [730, 553] on button "Cancel" at bounding box center [721, 547] width 69 height 30
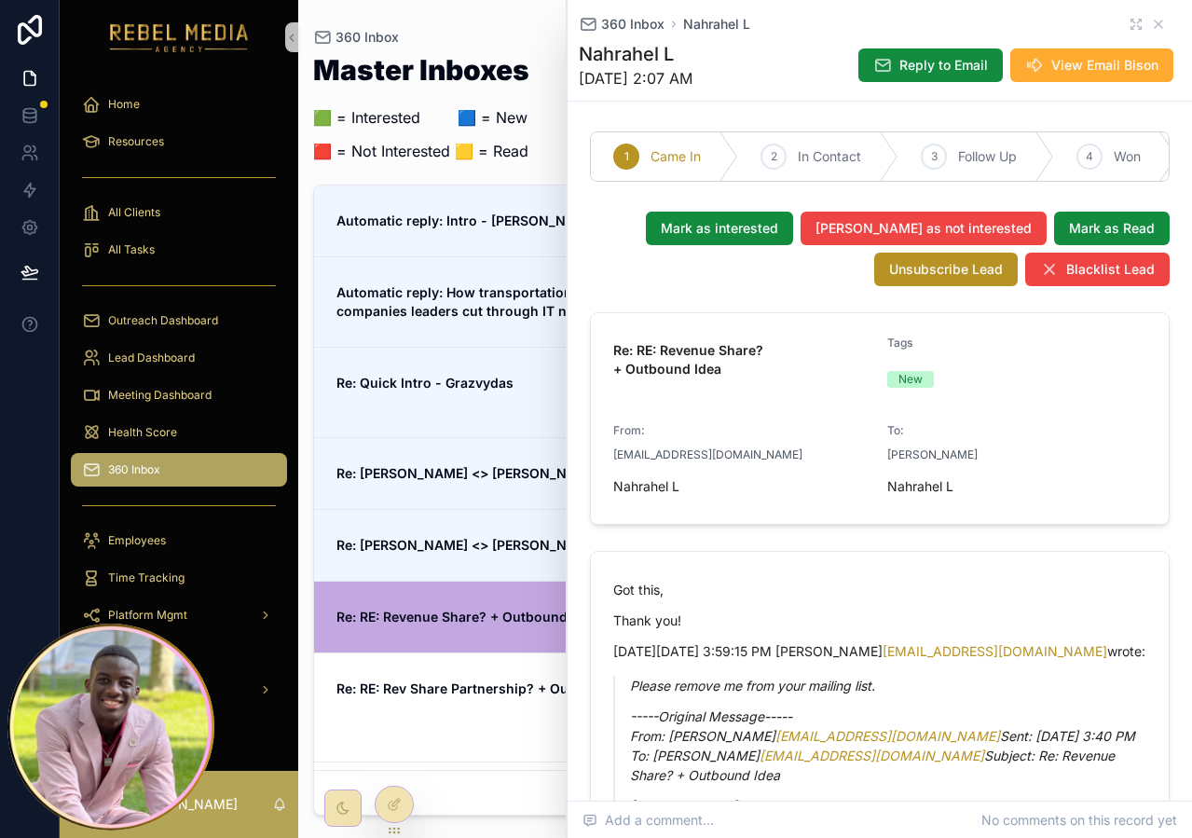
click at [460, 70] on h1 "Master Inboxes" at bounding box center [421, 70] width 216 height 28
click at [1164, 27] on icon "scrollable content" at bounding box center [1158, 24] width 15 height 15
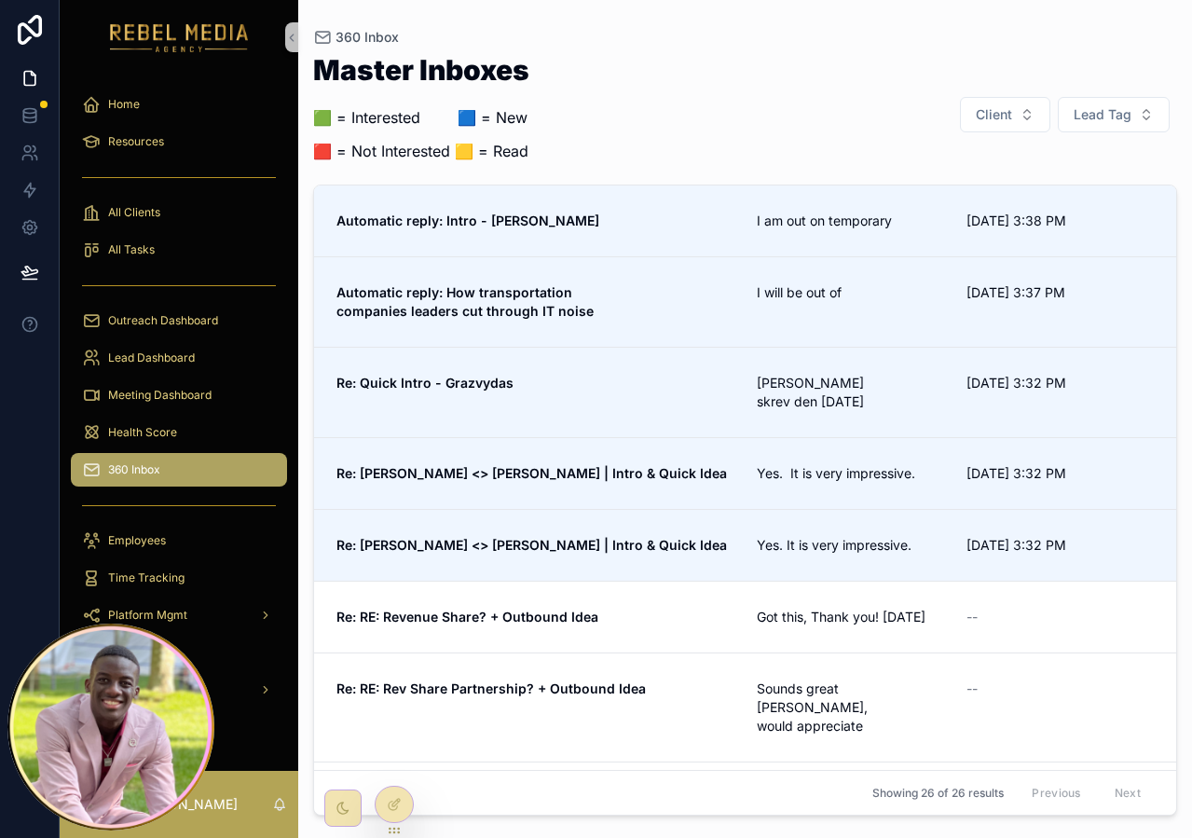
click at [605, 93] on div "Master Inboxes 🟩 = Interested ‎ ‎ ‎ ‎ ‎ ‎‎ ‎ 🟦 = New 🟥 = Not Interested 🟨 = Rea…" at bounding box center [745, 114] width 864 height 117
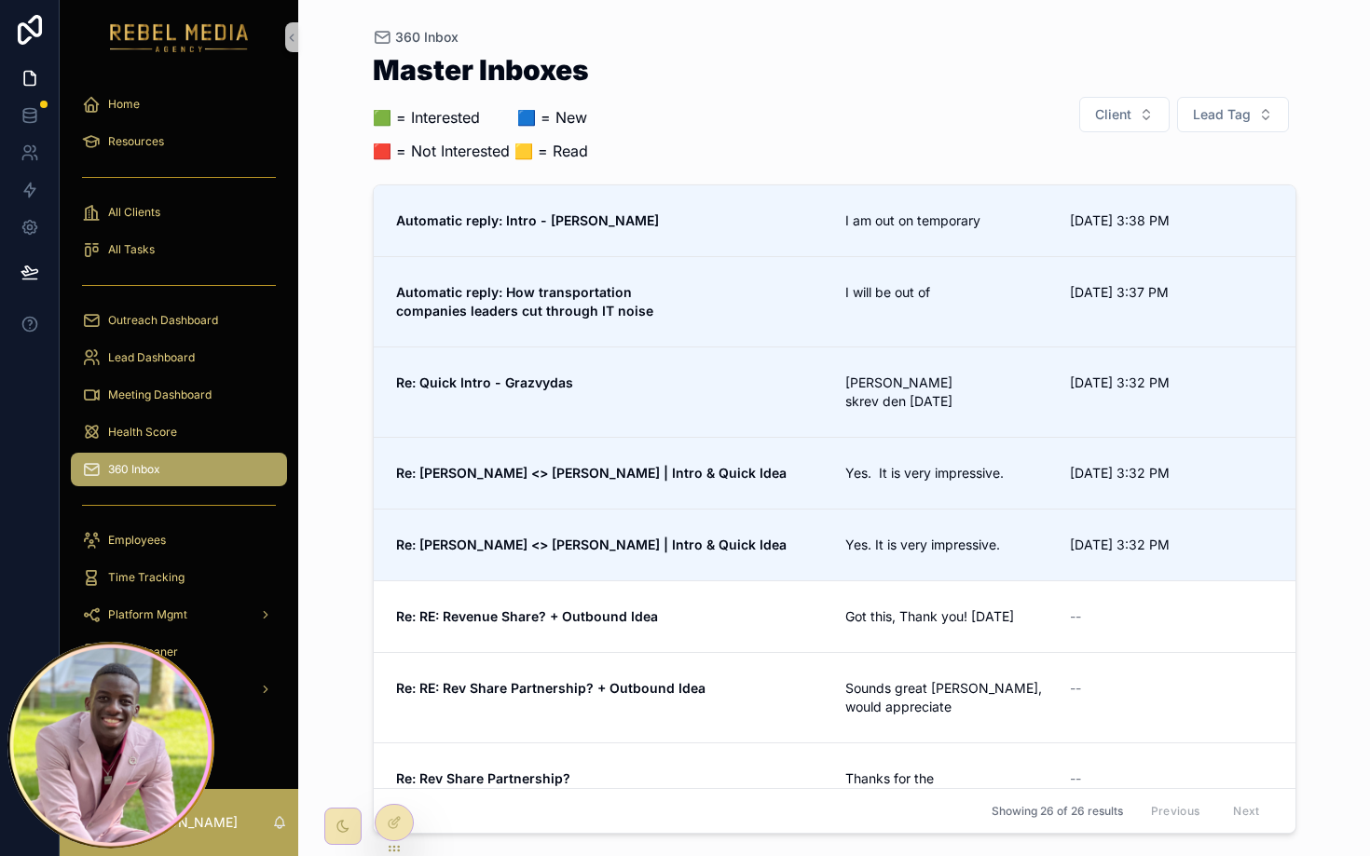
click at [188, 477] on div "360 Inbox" at bounding box center [179, 470] width 194 height 30
click at [130, 476] on span "360 Inbox" at bounding box center [134, 469] width 52 height 15
click at [788, 100] on div "Master Inboxes 🟩 = Interested ‎ ‎ ‎ ‎ ‎ ‎‎ ‎ 🟦 = New 🟥 = Not Interested 🟨 = Rea…" at bounding box center [835, 114] width 924 height 117
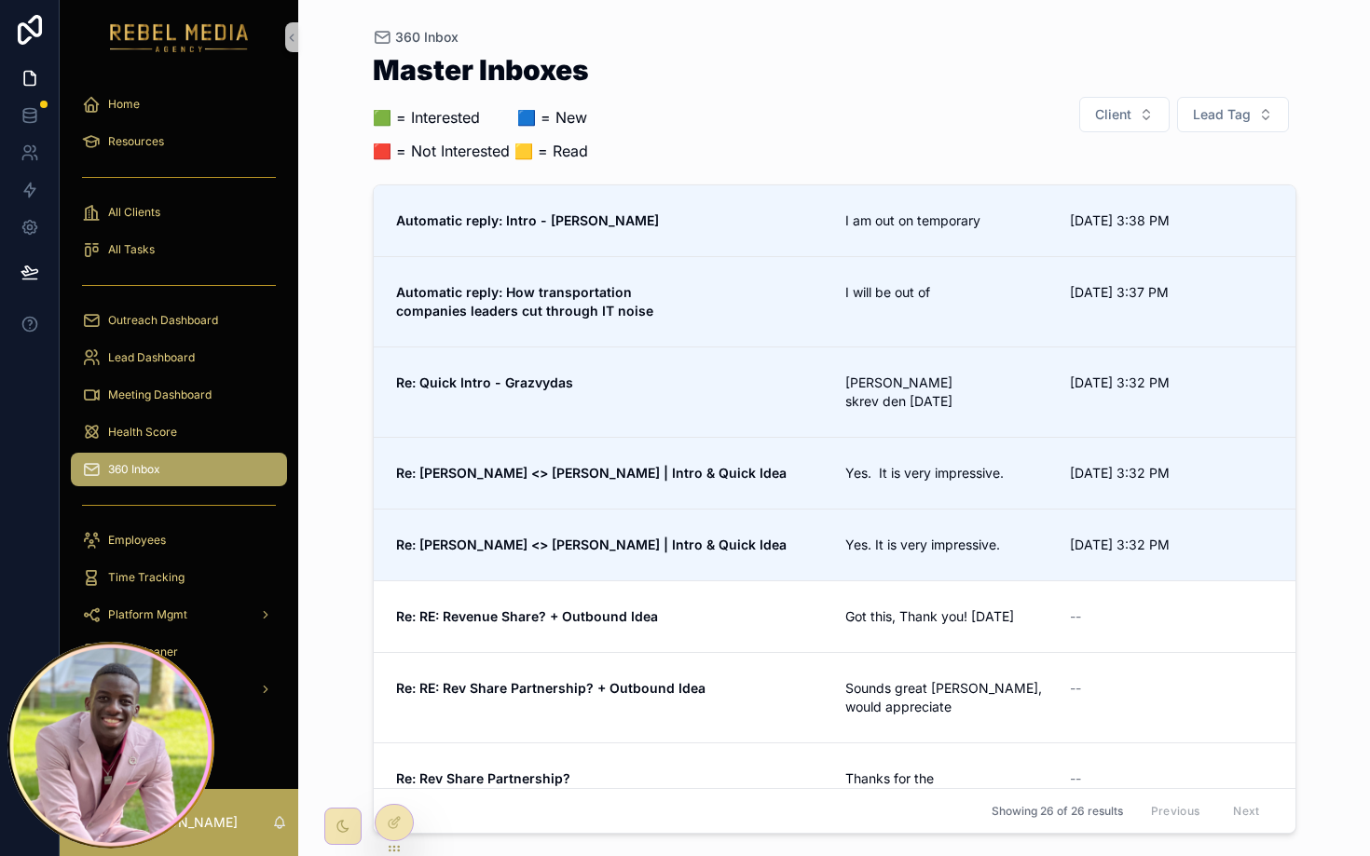
click at [223, 46] on img "scrollable content" at bounding box center [179, 37] width 139 height 30
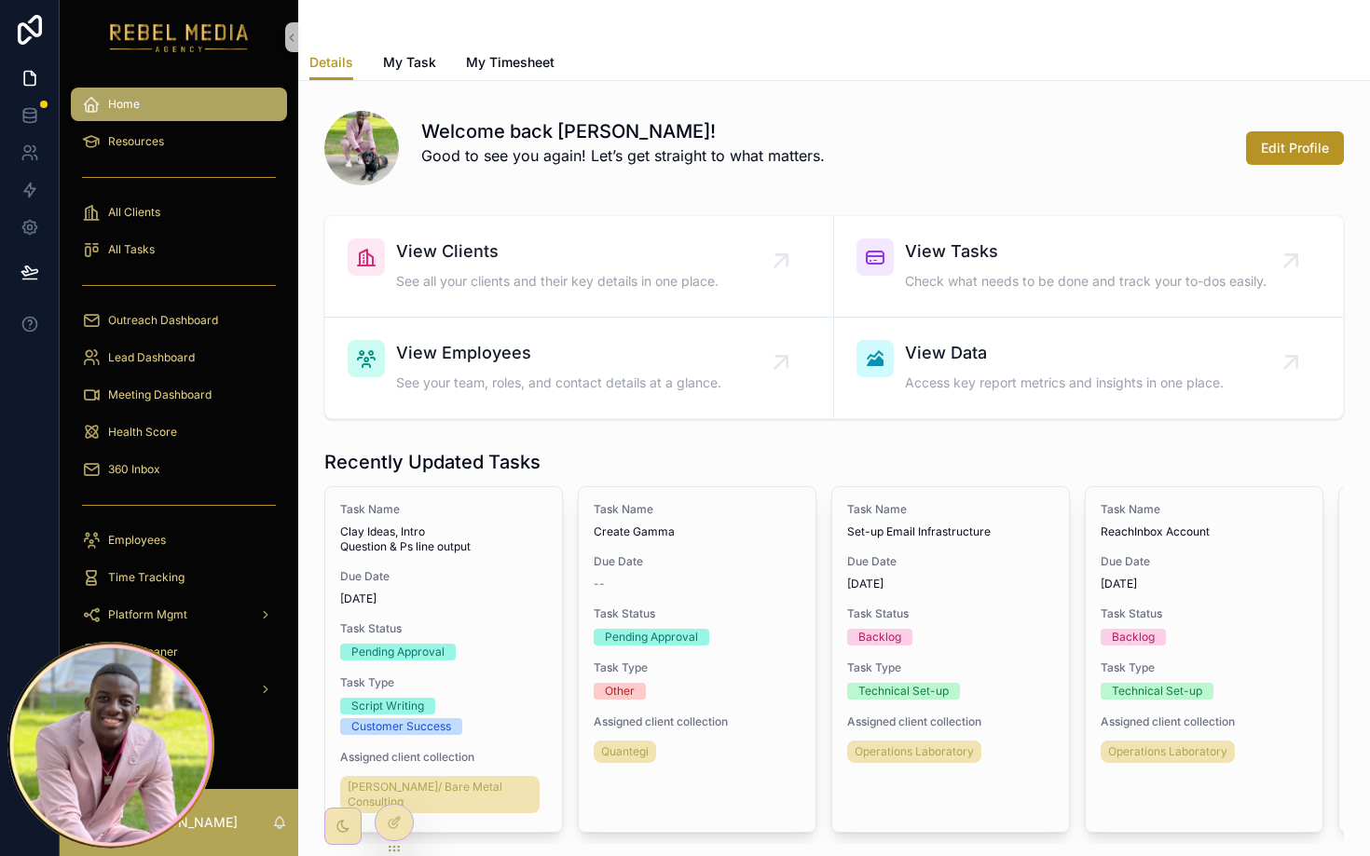
click at [554, 102] on div "Welcome back Nahrahel! Good to see you again! Let’s get straight to what matter…" at bounding box center [834, 144] width 1042 height 97
click at [514, 134] on h1 "Welcome back Nahrahel!" at bounding box center [623, 131] width 404 height 26
click at [514, 136] on h1 "Welcome back Nahrahel!" at bounding box center [623, 131] width 404 height 26
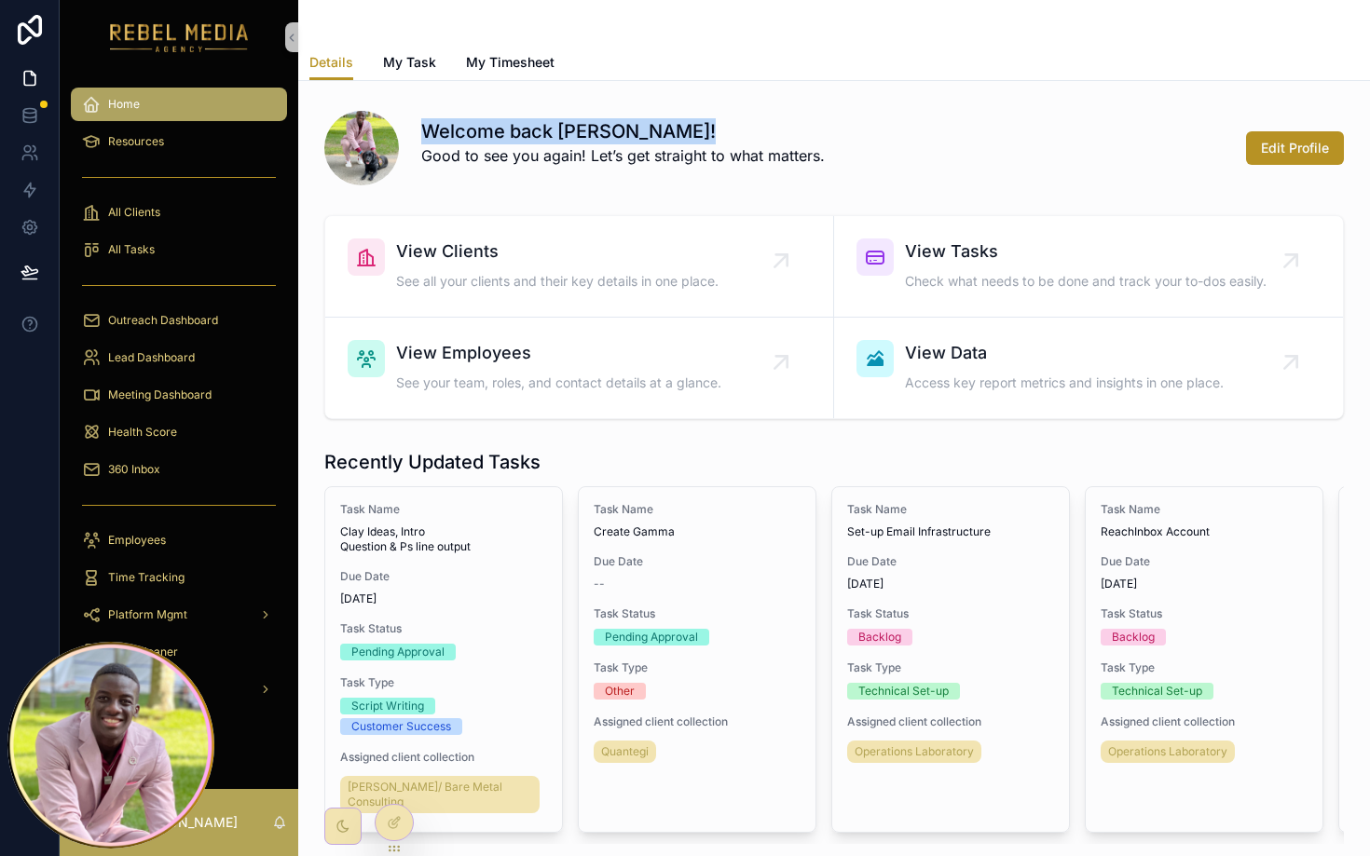
click at [514, 136] on h1 "Welcome back Nahrahel!" at bounding box center [623, 131] width 404 height 26
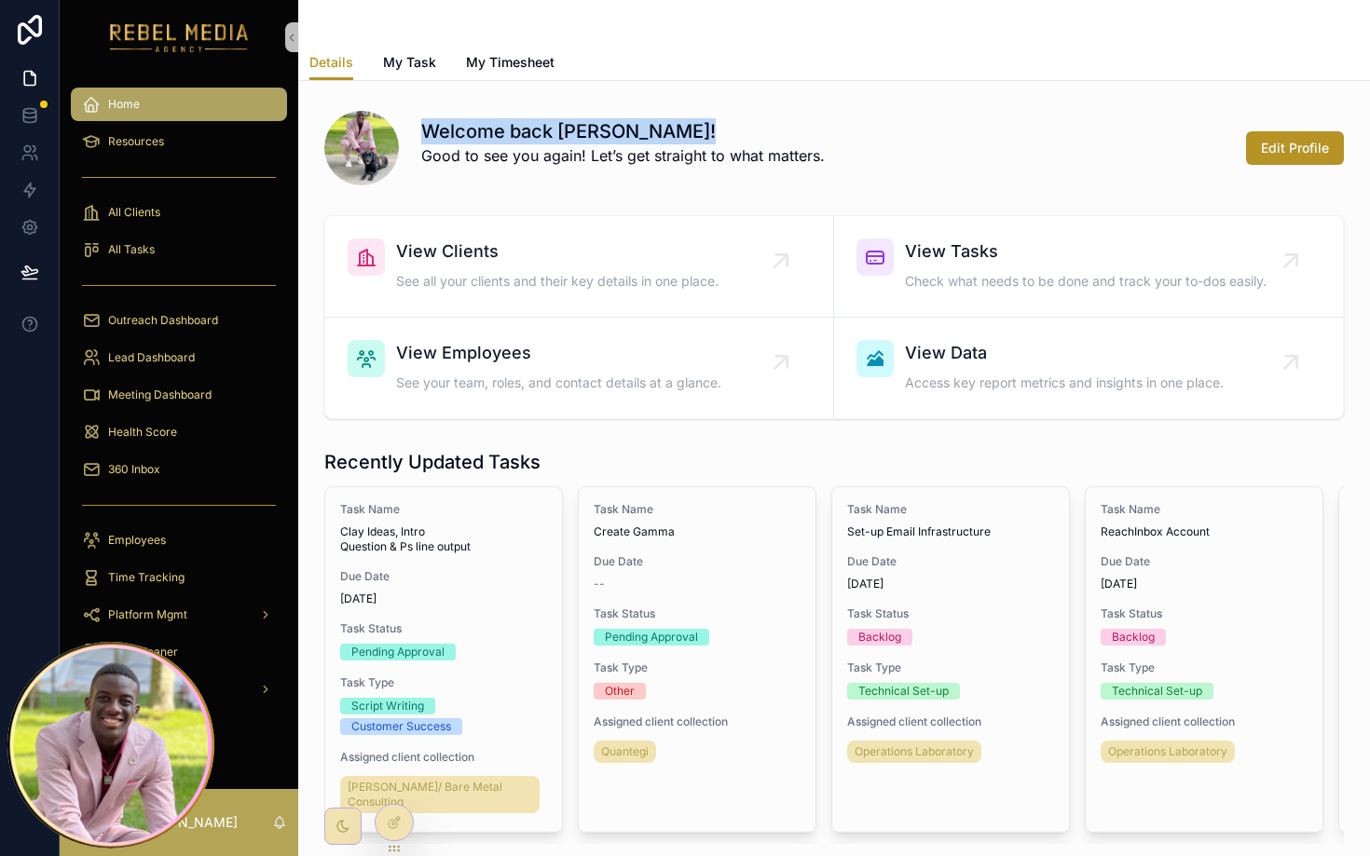
click at [514, 136] on h1 "Welcome back Nahrahel!" at bounding box center [623, 131] width 404 height 26
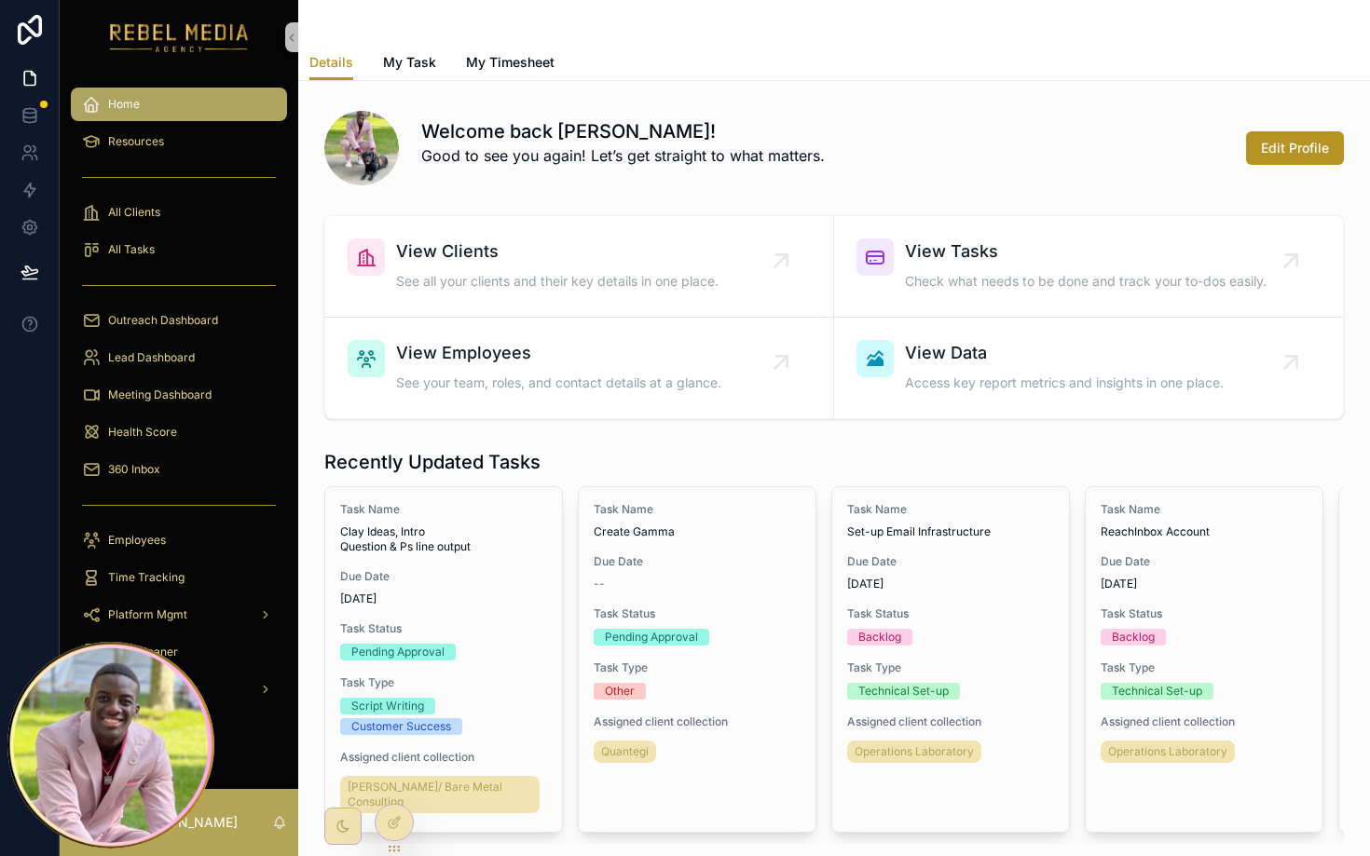
click at [531, 139] on h1 "Welcome back Nahrahel!" at bounding box center [623, 131] width 404 height 26
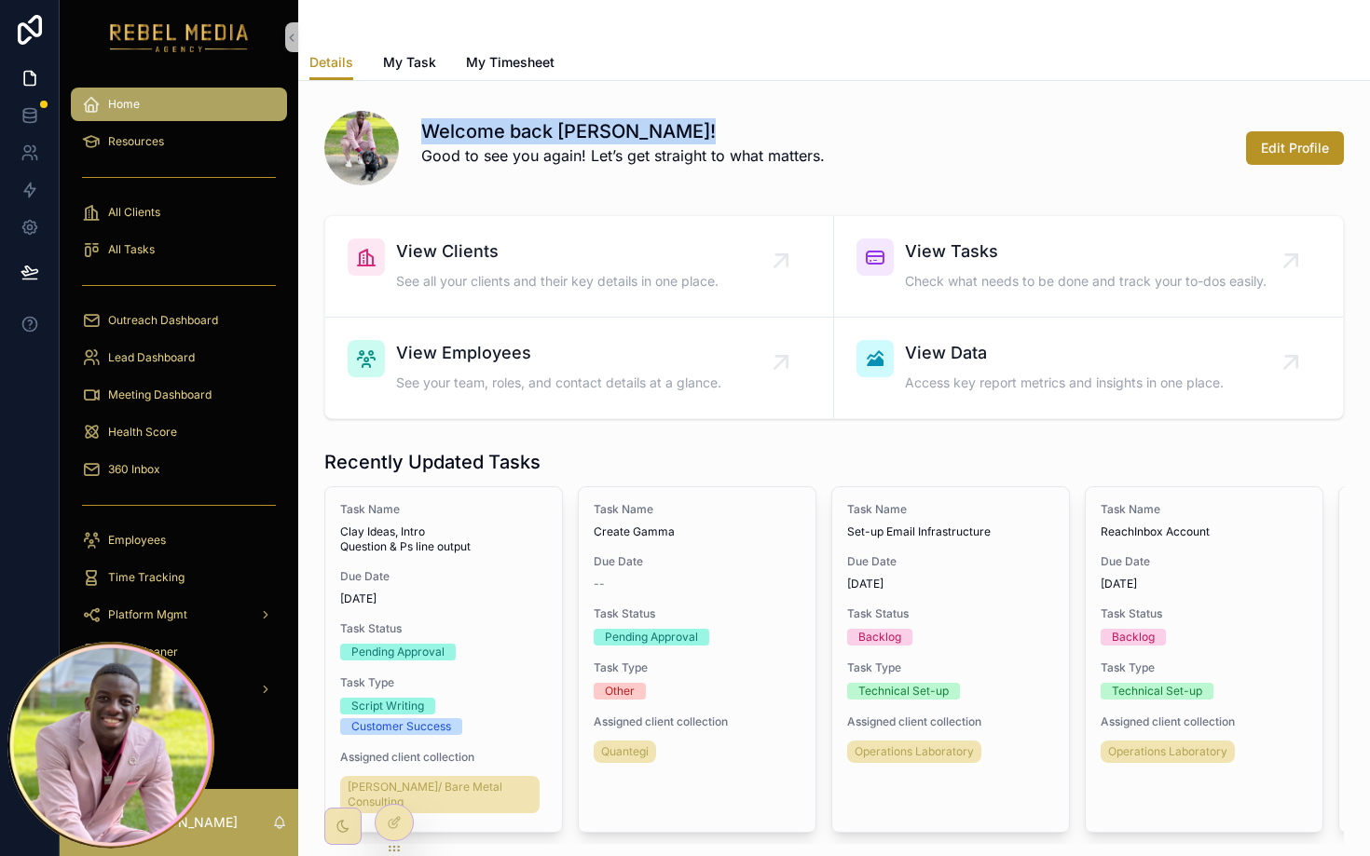
click at [531, 139] on h1 "Welcome back Nahrahel!" at bounding box center [623, 131] width 404 height 26
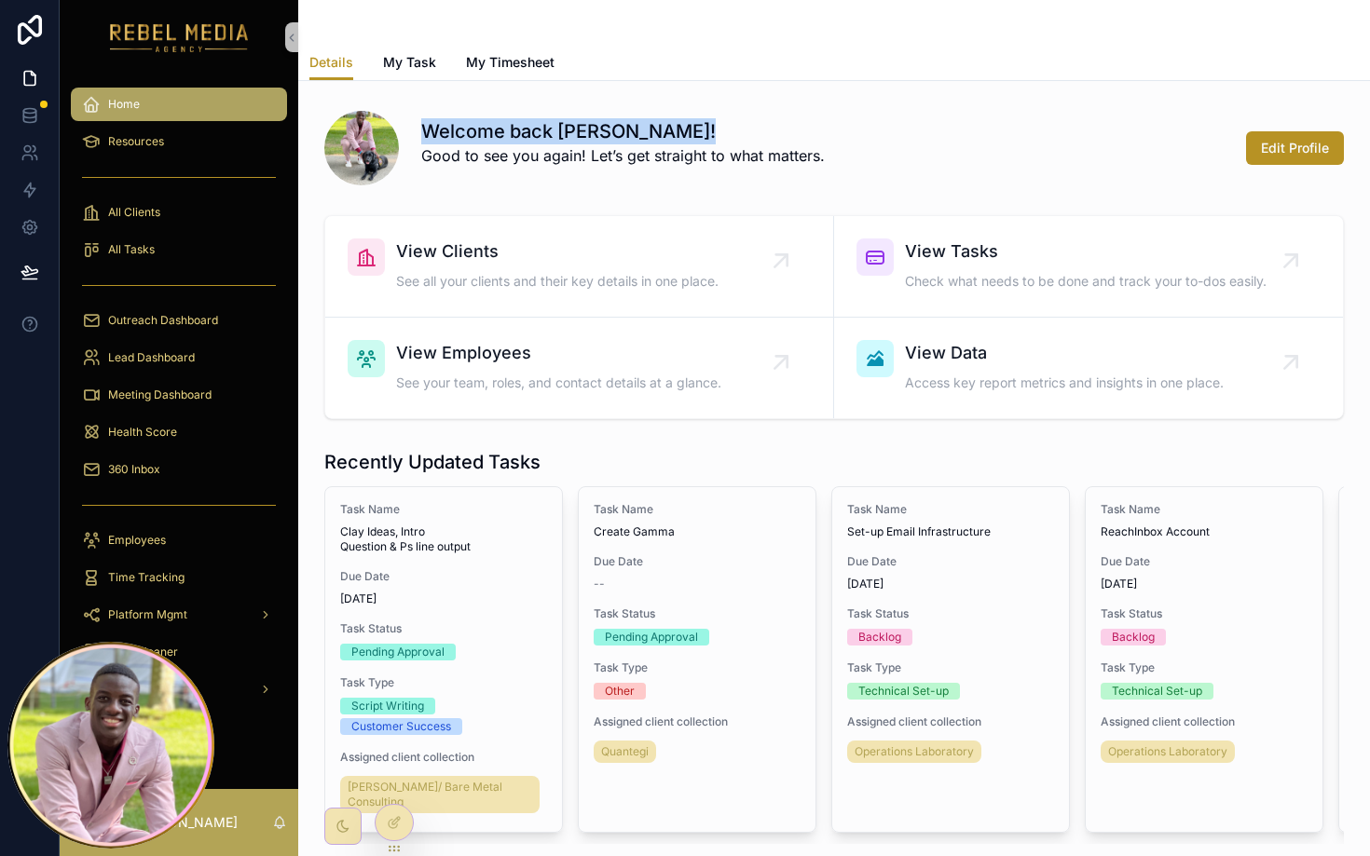
click at [531, 139] on h1 "Welcome back Nahrahel!" at bounding box center [623, 131] width 404 height 26
click at [560, 158] on p "Good to see you again! Let’s get straight to what matters." at bounding box center [623, 155] width 404 height 22
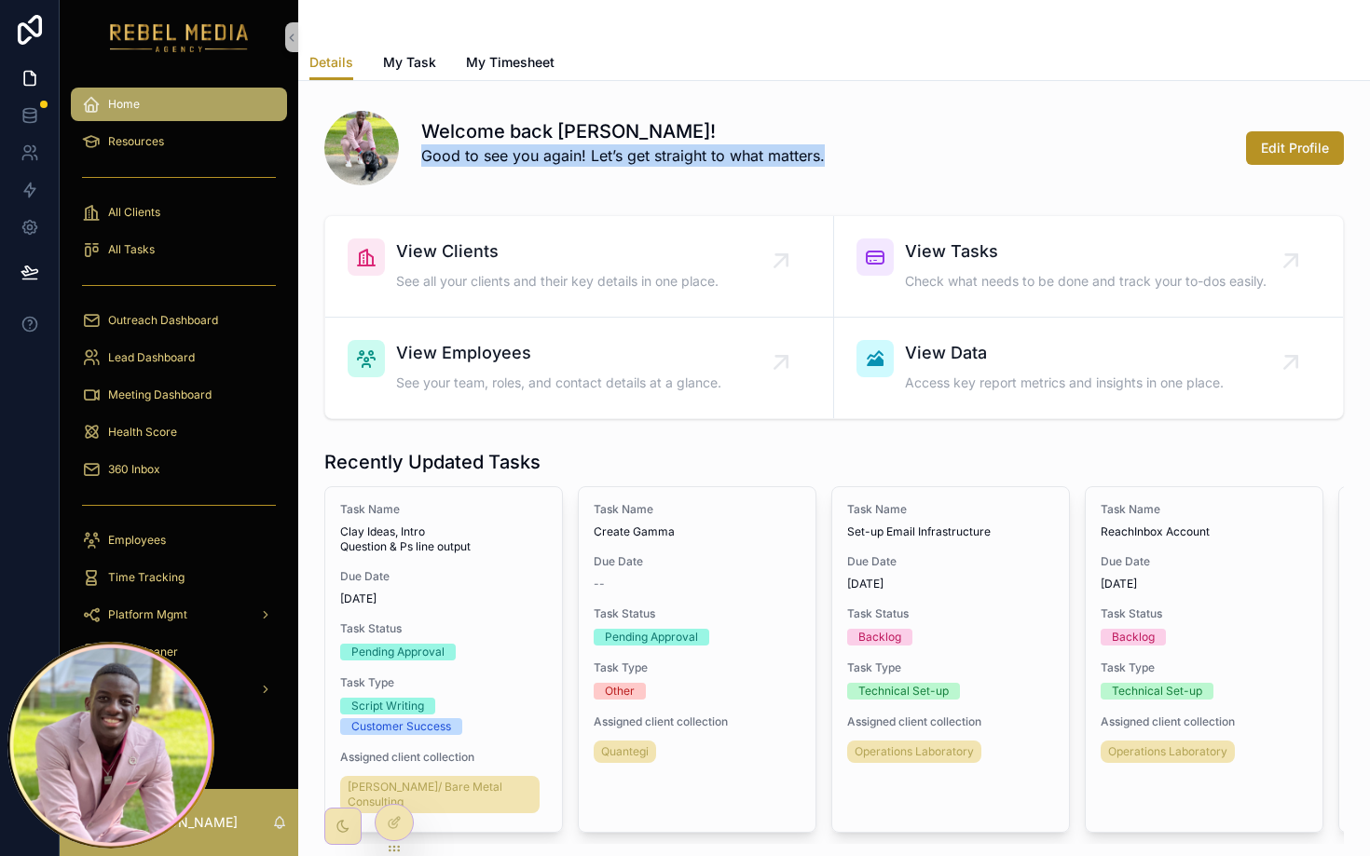
click at [560, 158] on p "Good to see you again! Let’s get straight to what matters." at bounding box center [623, 155] width 404 height 22
click at [559, 158] on p "Good to see you again! Let’s get straight to what matters." at bounding box center [623, 155] width 404 height 22
click at [529, 130] on h1 "Welcome back Nahrahel!" at bounding box center [623, 131] width 404 height 26
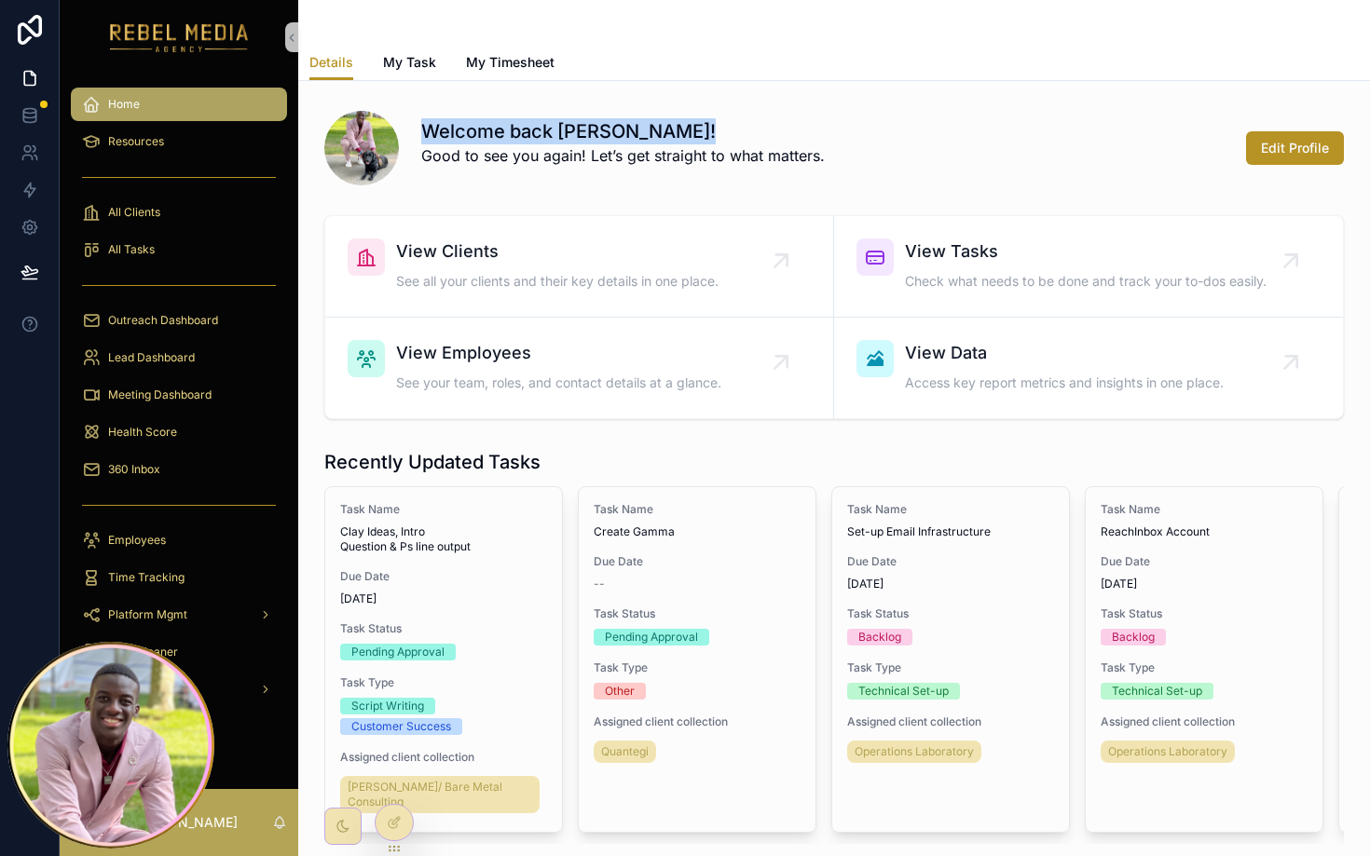
click at [529, 130] on h1 "Welcome back Nahrahel!" at bounding box center [623, 131] width 404 height 26
click at [635, 162] on p "Good to see you again! Let’s get straight to what matters." at bounding box center [623, 155] width 404 height 22
click at [637, 161] on p "Good to see you again! Let’s get straight to what matters." at bounding box center [623, 155] width 404 height 22
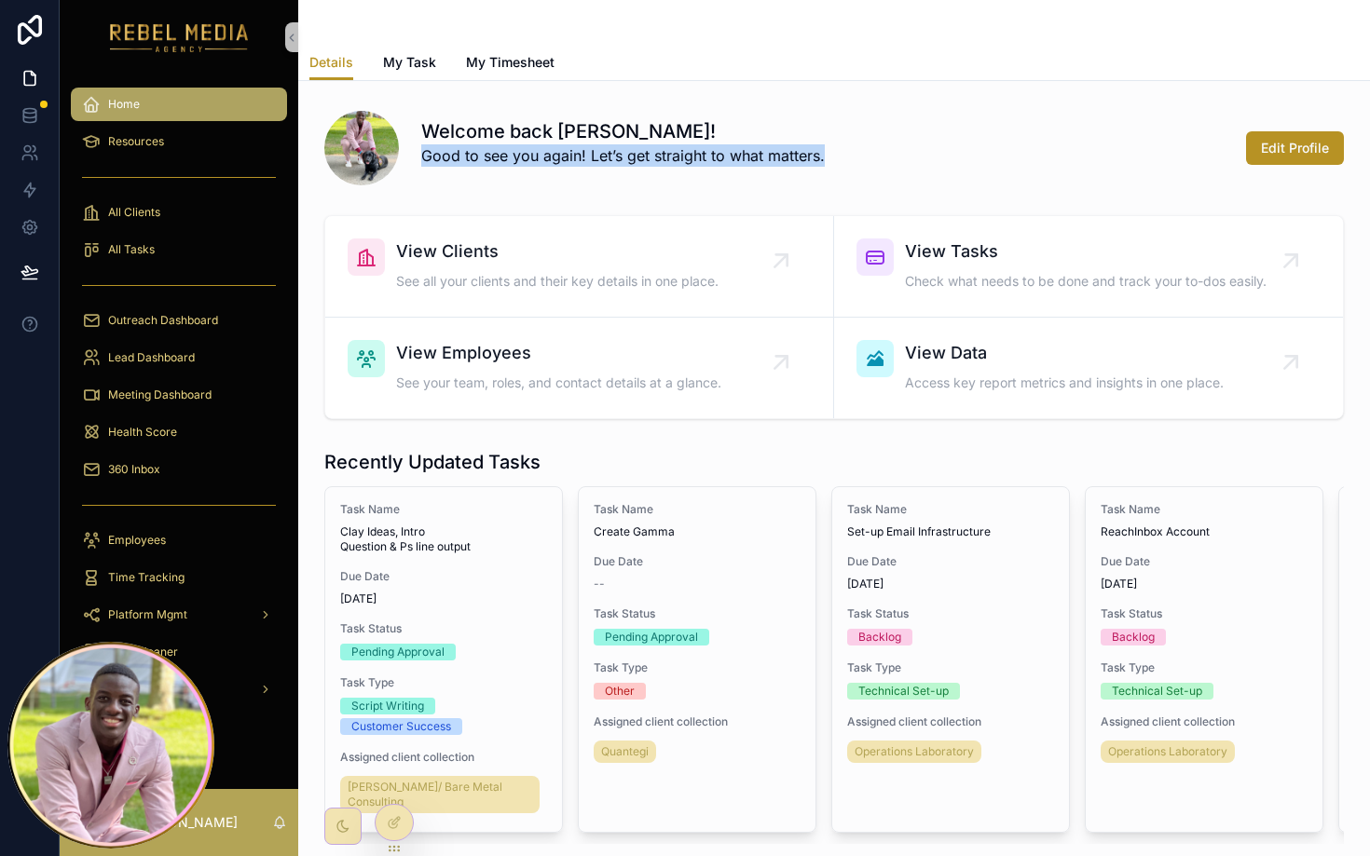
click at [637, 161] on p "Good to see you again! Let’s get straight to what matters." at bounding box center [623, 155] width 404 height 22
click at [505, 265] on div "View Clients See all your clients and their key details in one place." at bounding box center [557, 267] width 322 height 56
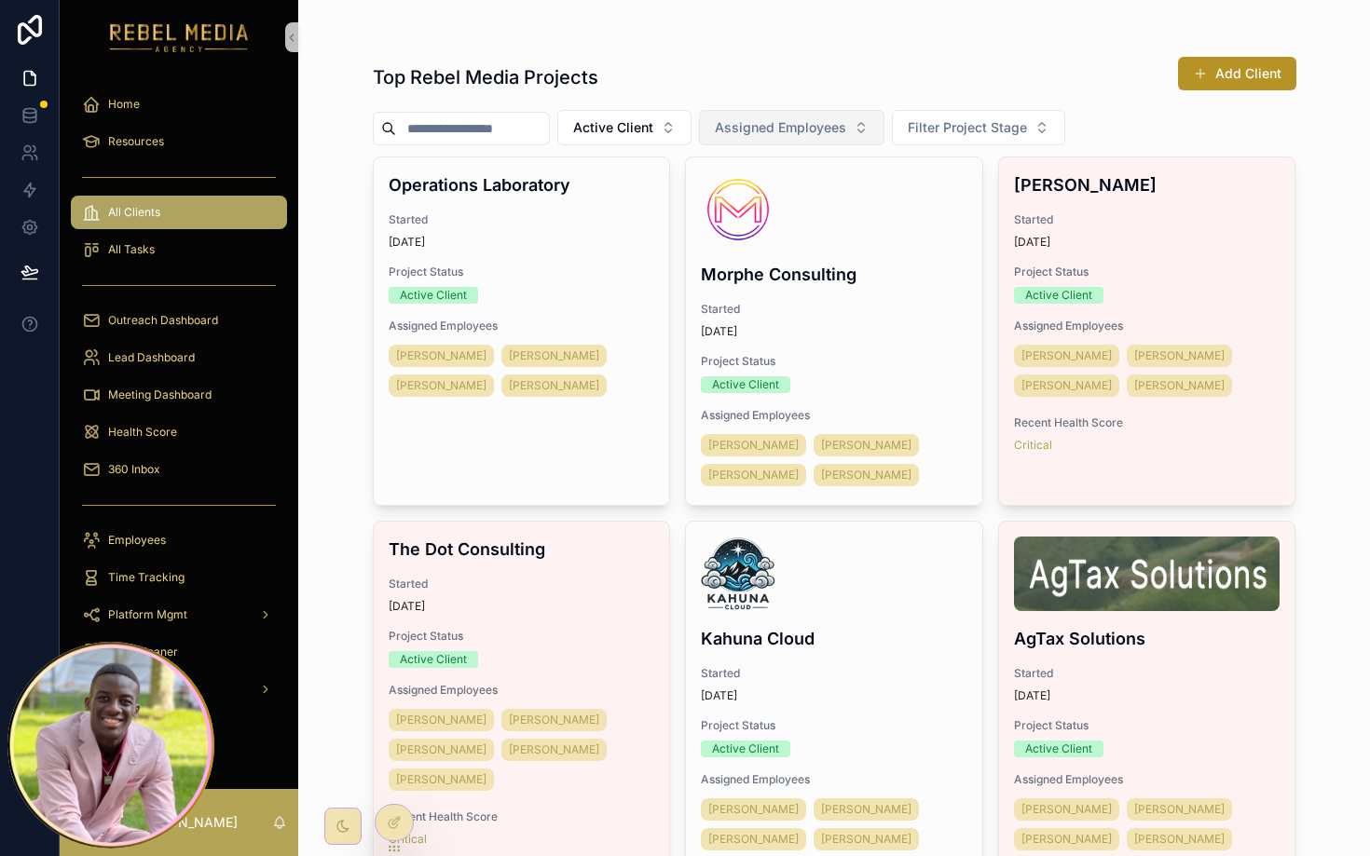
click at [799, 140] on button "Assigned Employees" at bounding box center [791, 127] width 185 height 35
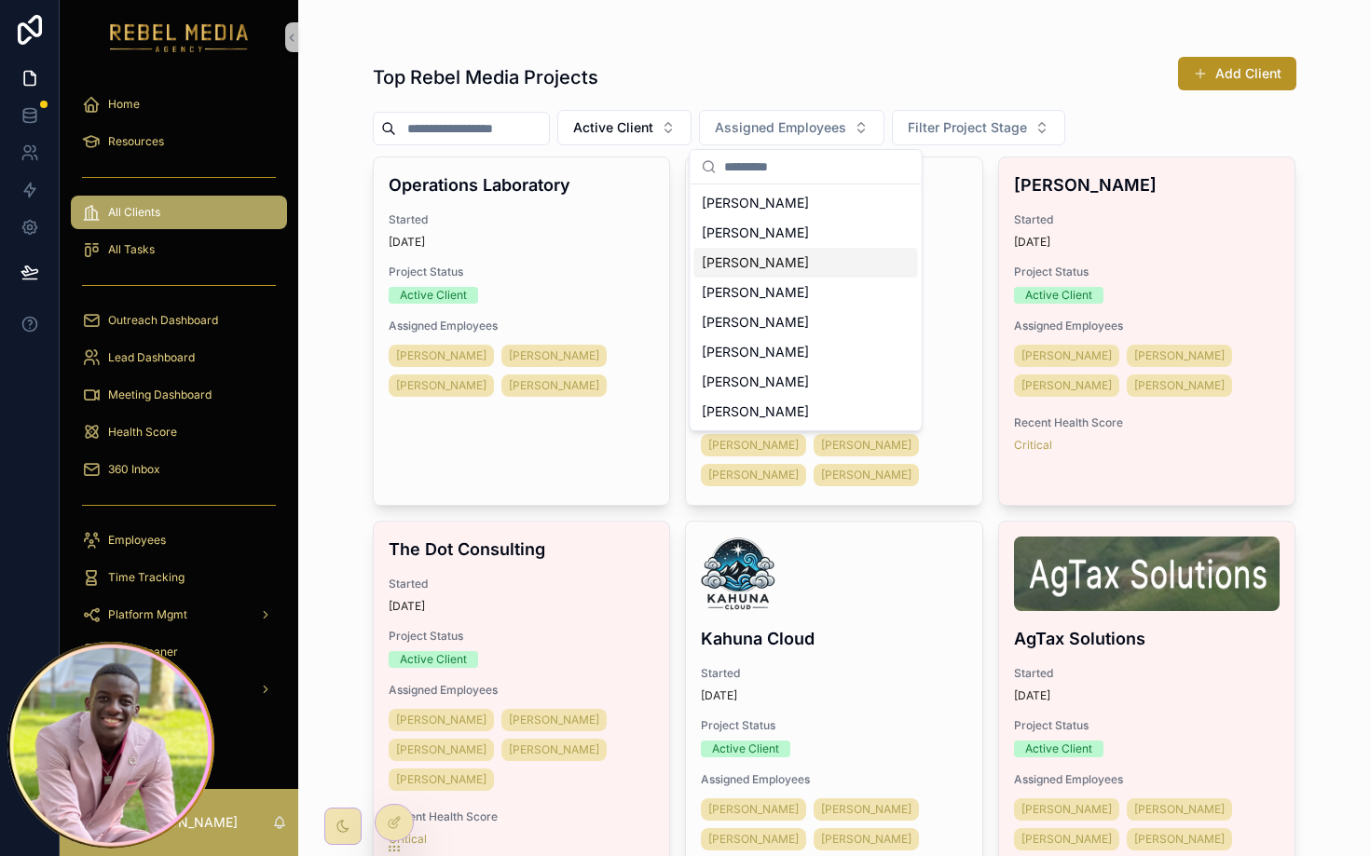
click at [773, 256] on span "Sahil Ghodasara" at bounding box center [755, 262] width 107 height 19
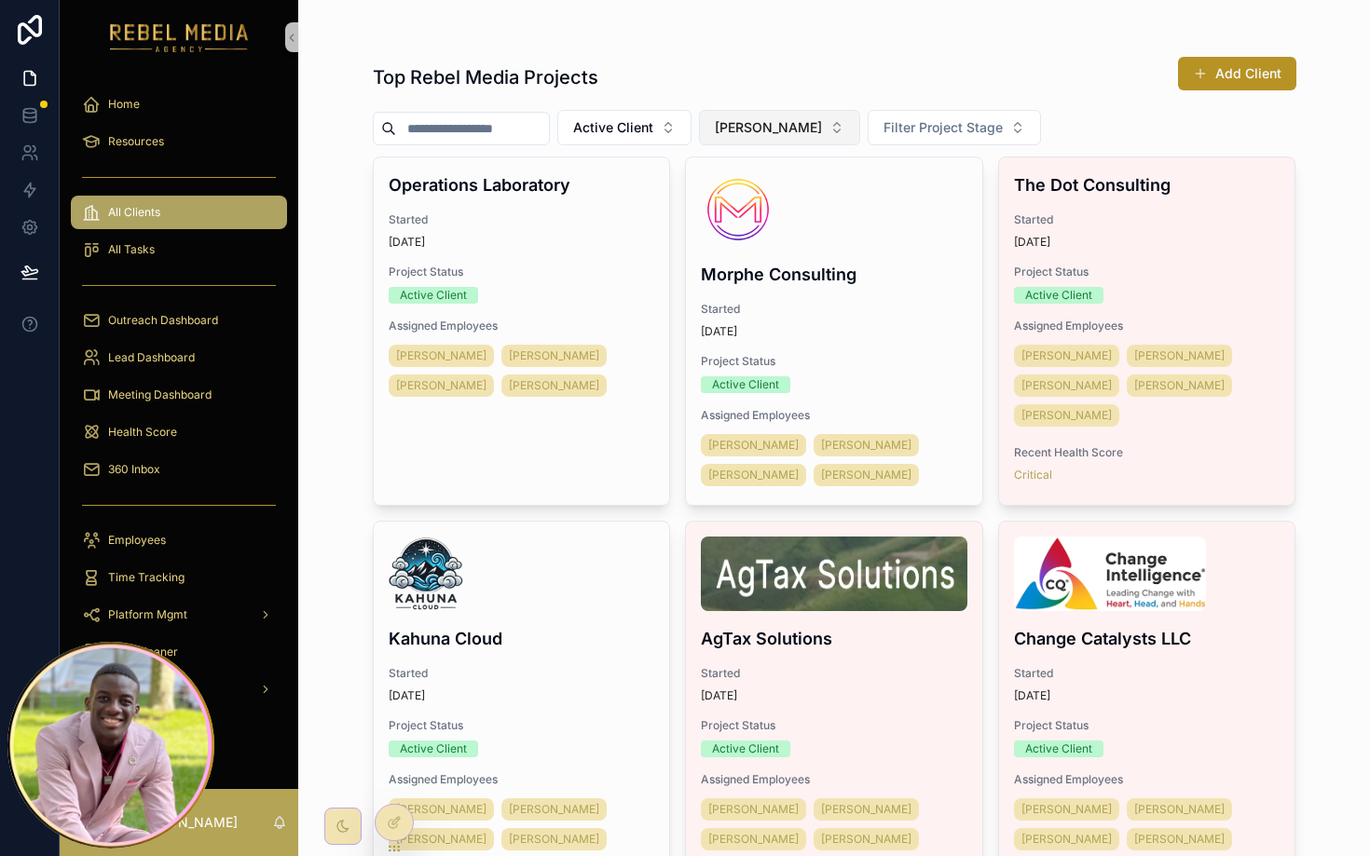
click at [764, 119] on span "Sahil Ghodasara" at bounding box center [768, 127] width 107 height 19
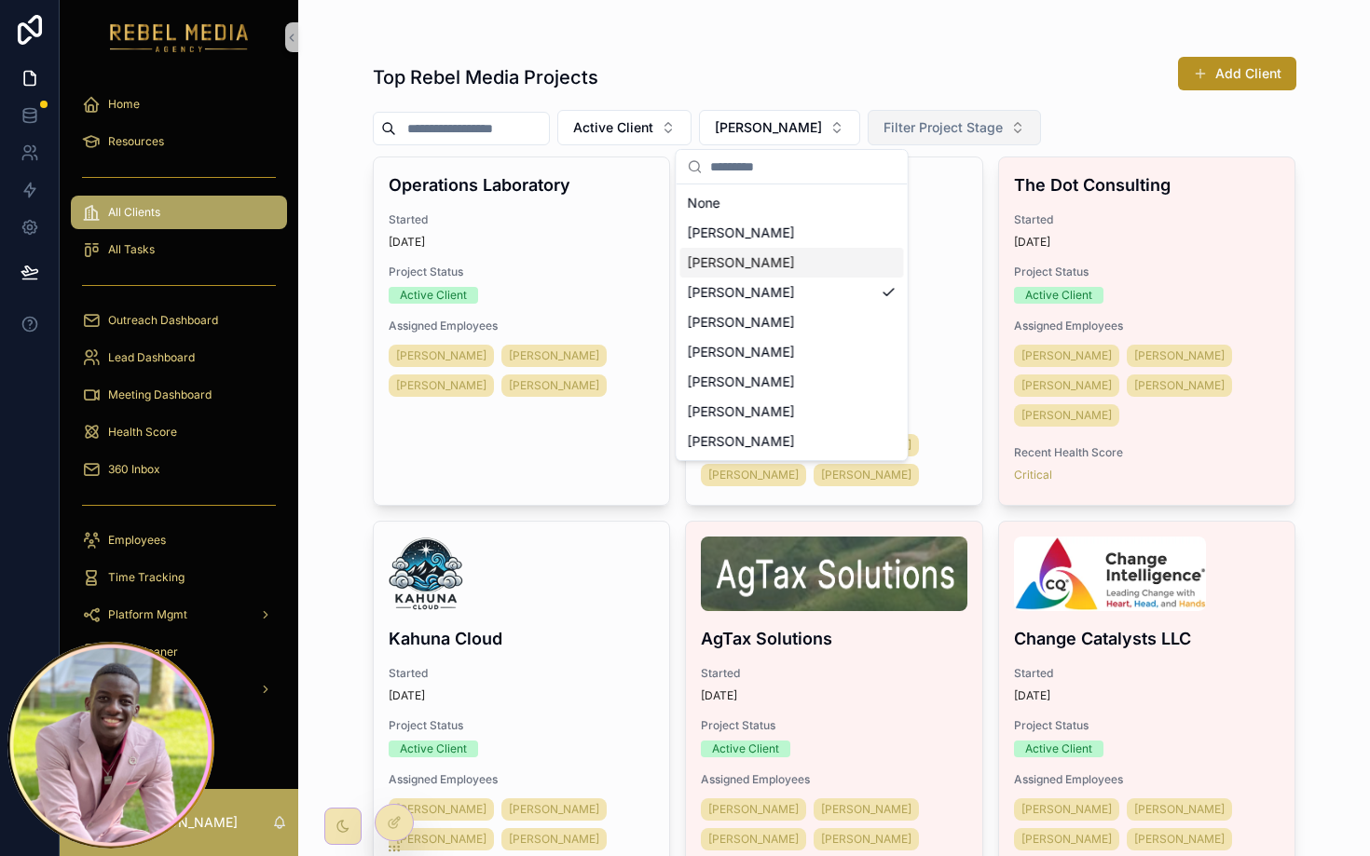
click at [987, 126] on span "Filter Project Stage" at bounding box center [943, 127] width 119 height 19
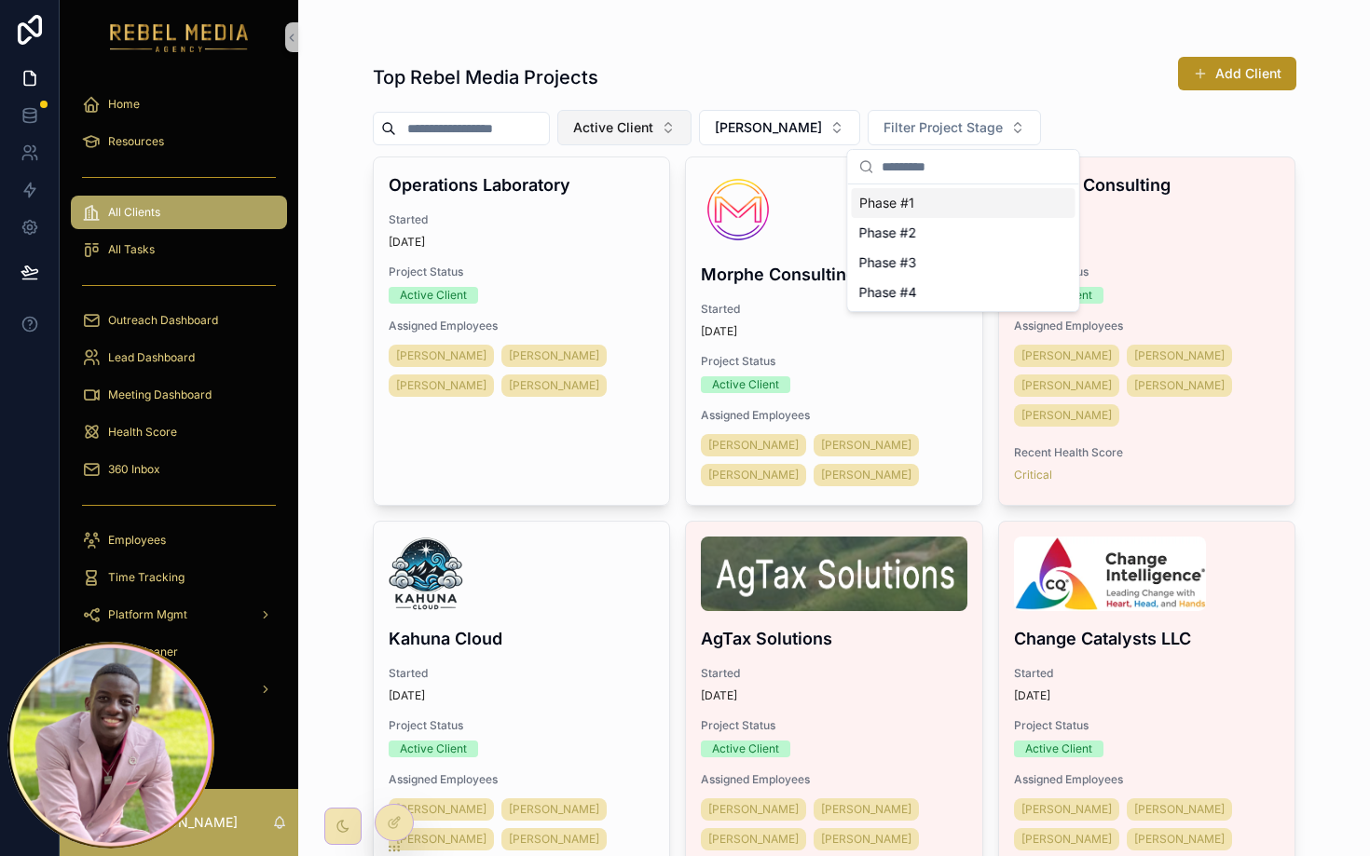
drag, startPoint x: 811, startPoint y: 97, endPoint x: 642, endPoint y: 131, distance: 172.2
click at [810, 96] on div "Top Rebel Media Projects Add Client" at bounding box center [835, 77] width 924 height 43
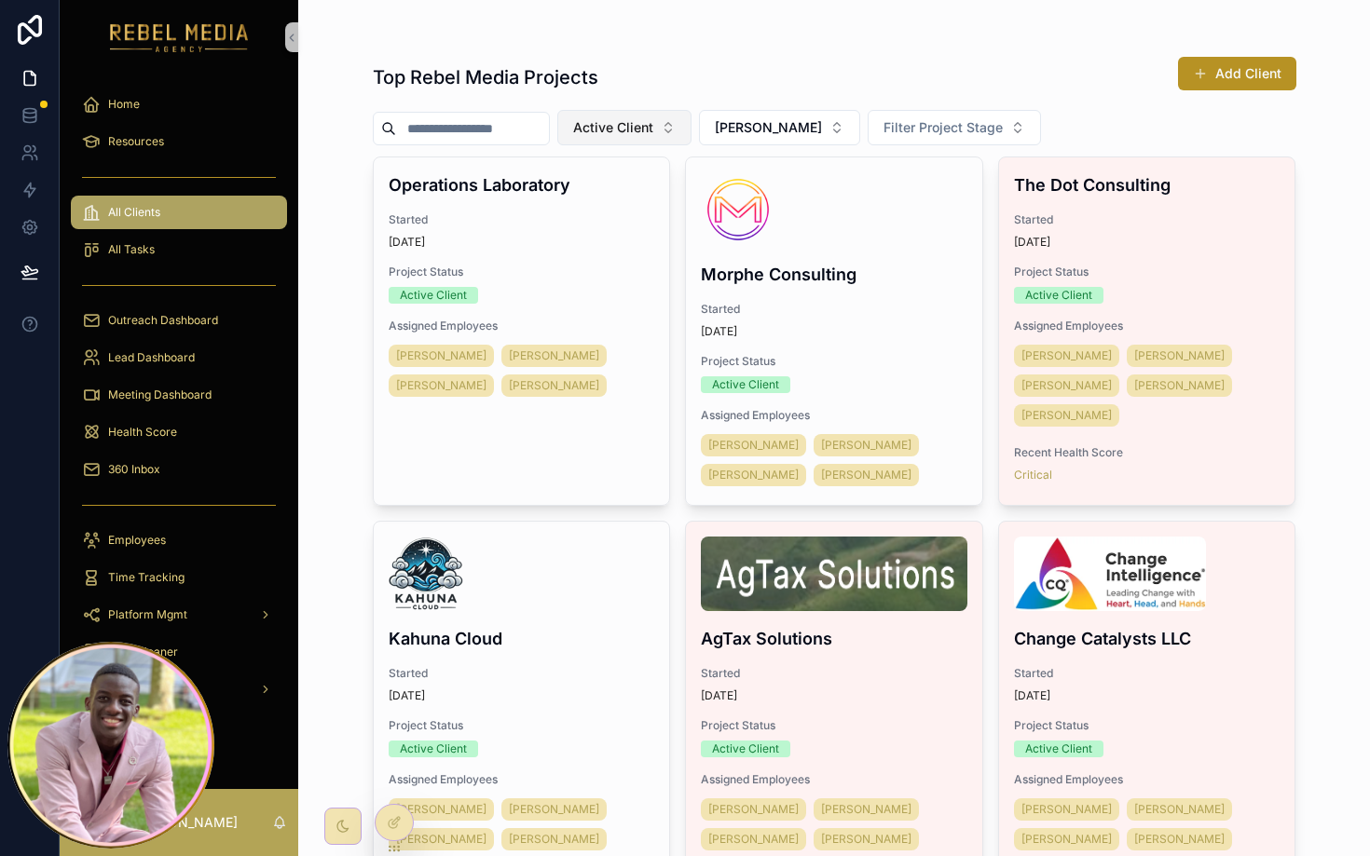
click at [621, 132] on span "Active Client" at bounding box center [613, 127] width 80 height 19
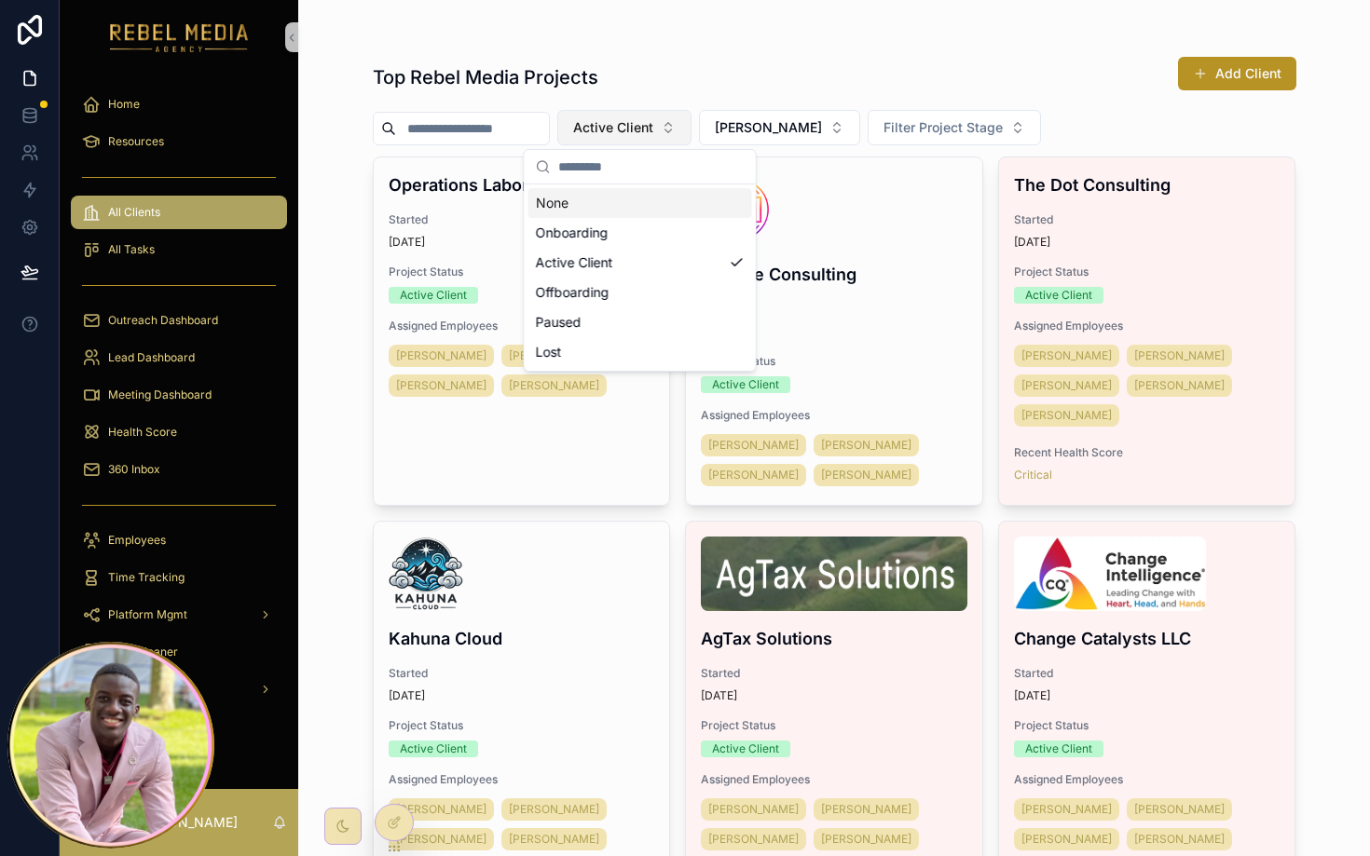
click at [623, 132] on span "Active Client" at bounding box center [613, 127] width 80 height 19
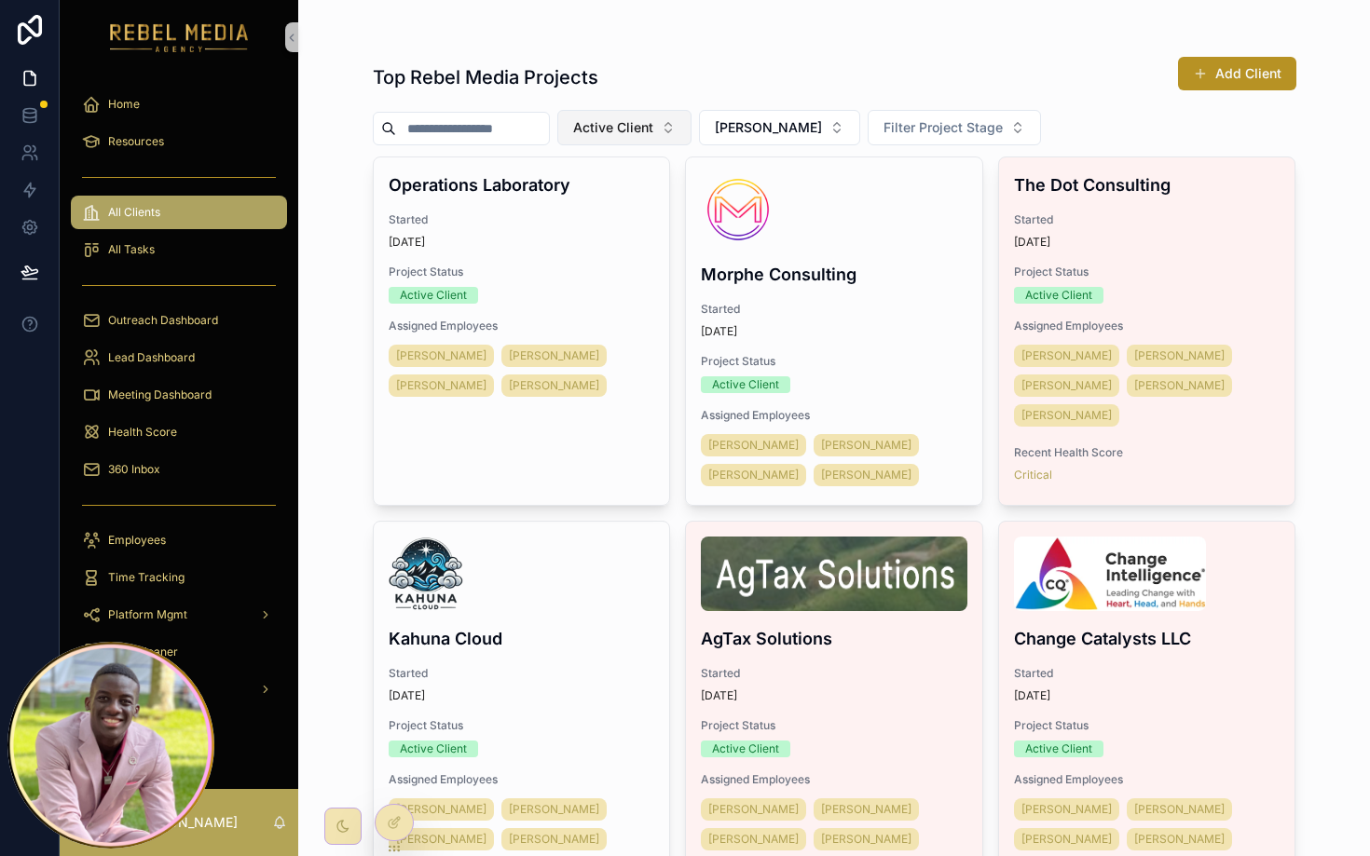
click at [692, 117] on button "Active Client" at bounding box center [624, 127] width 134 height 35
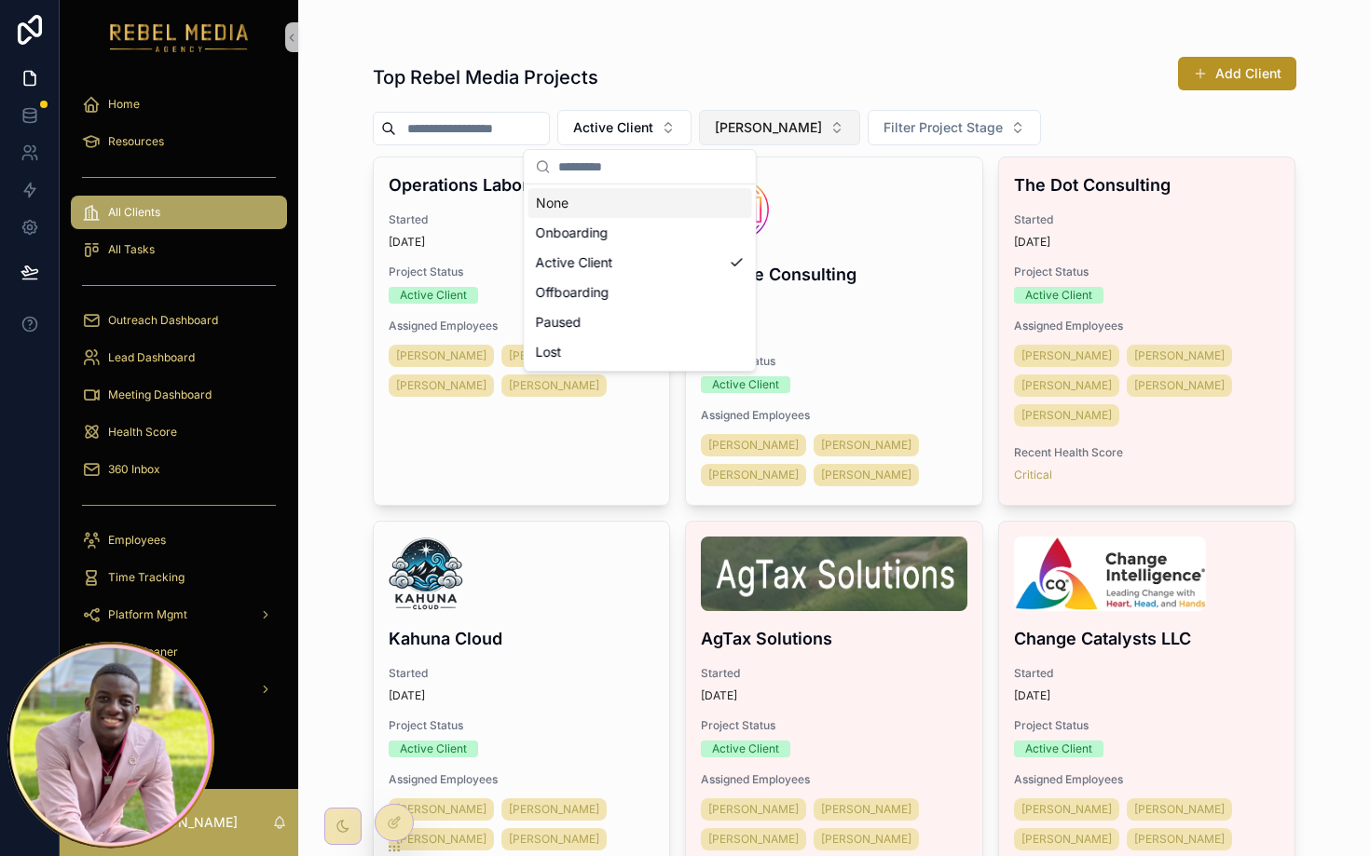
click at [789, 130] on span "Sahil Ghodasara" at bounding box center [768, 127] width 107 height 19
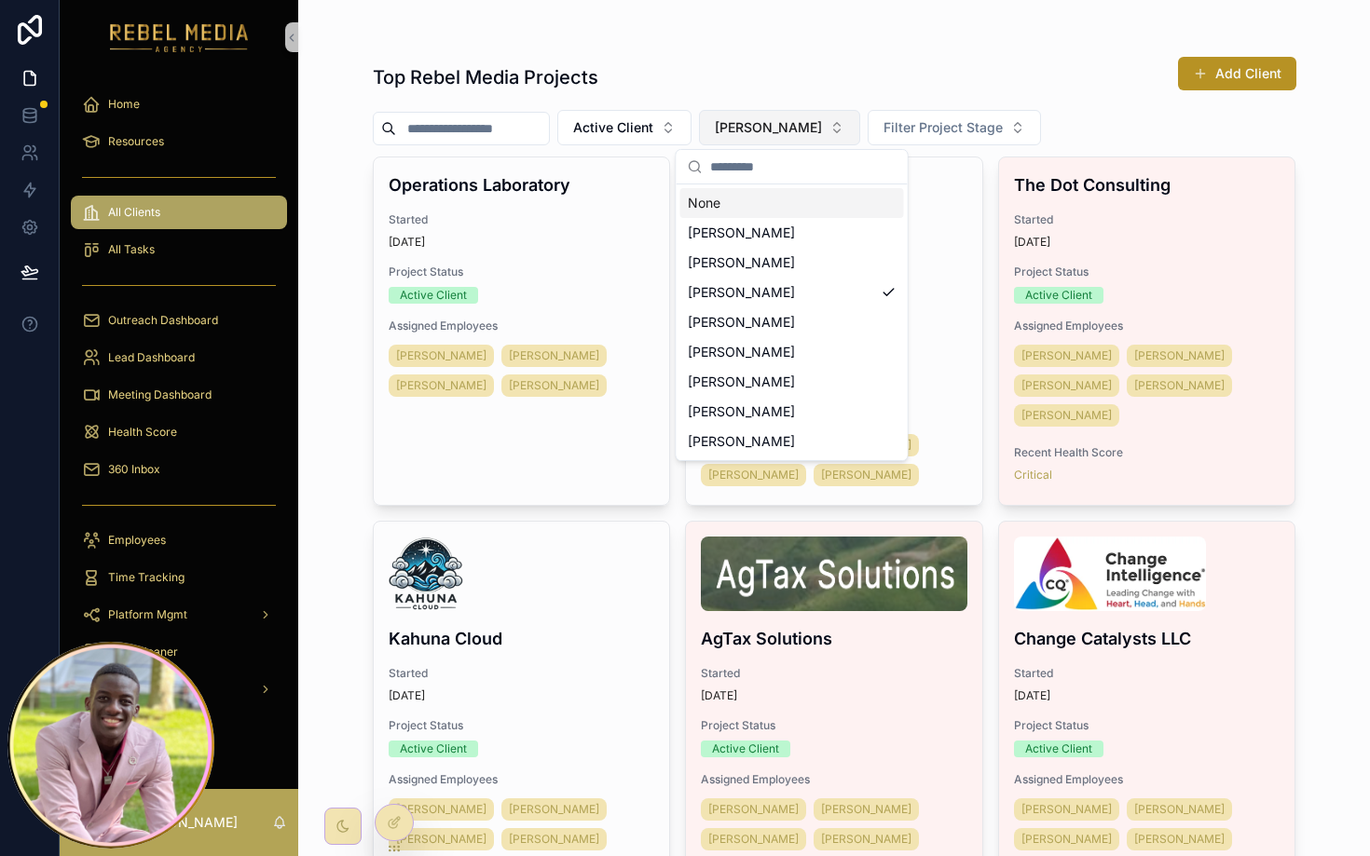
click at [773, 134] on span "Sahil Ghodasara" at bounding box center [768, 127] width 107 height 19
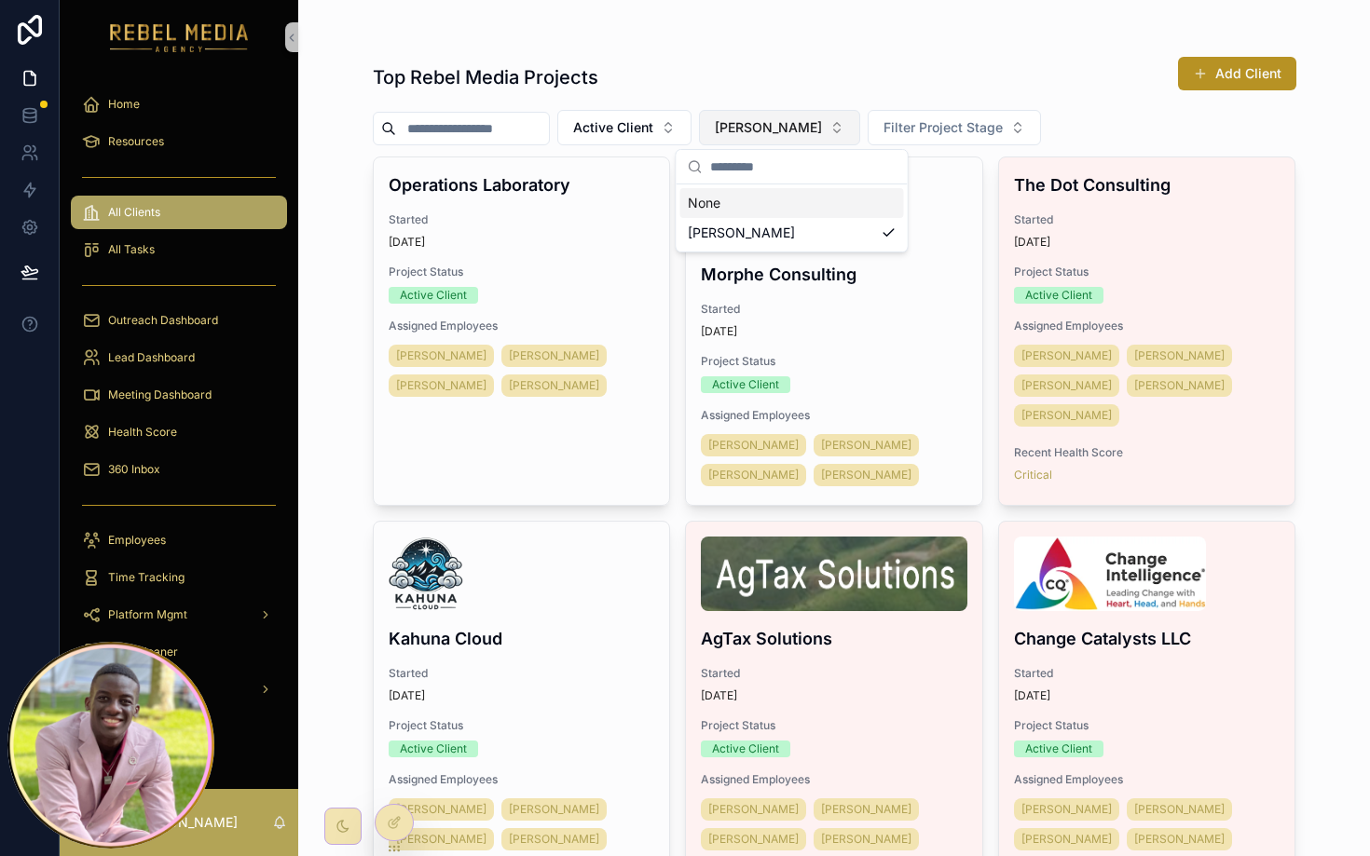
click at [773, 134] on span "Sahil Ghodasara" at bounding box center [768, 127] width 107 height 19
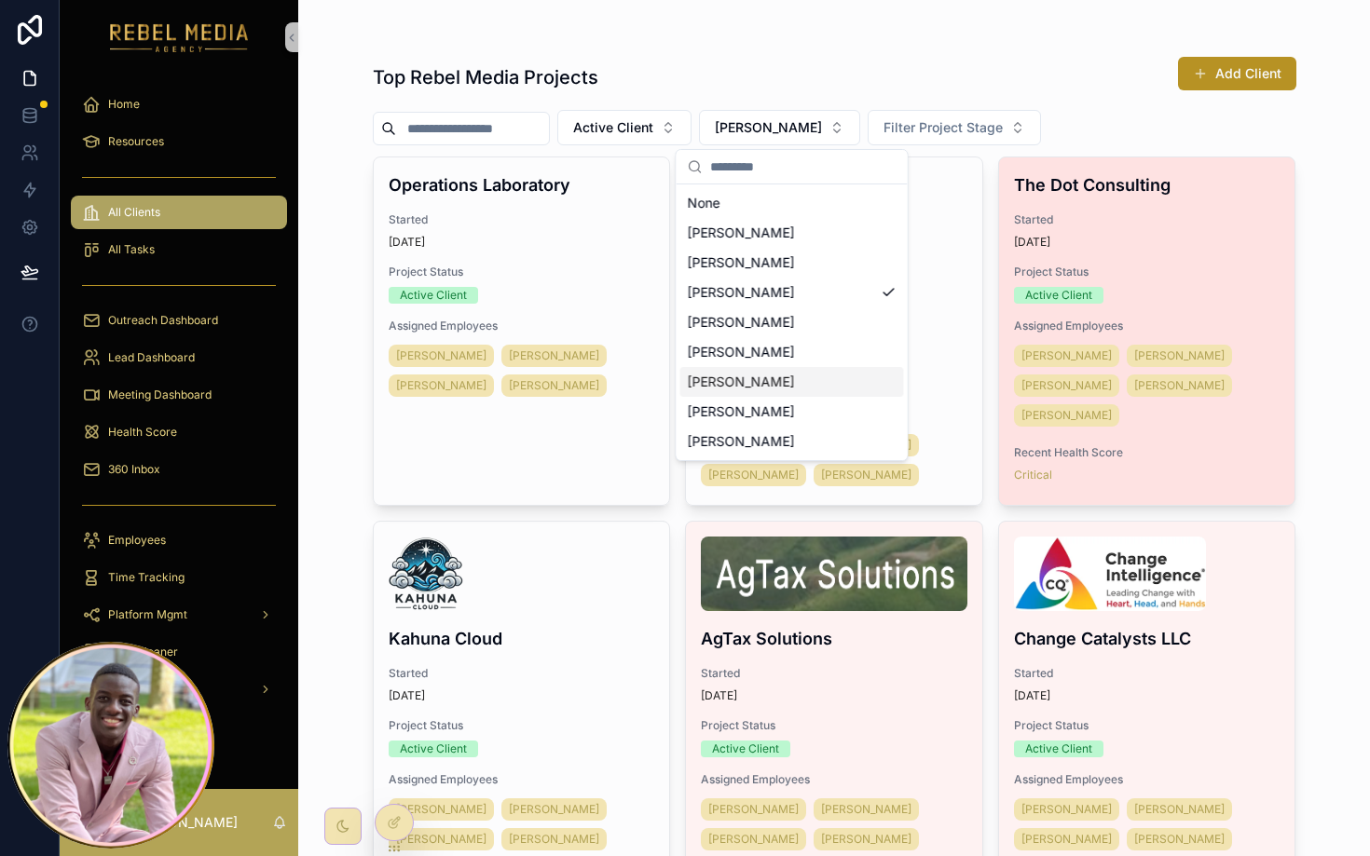
click at [1191, 266] on div "The Dot Consulting Started 1 month ago Project Status Active Client Assigned Em…" at bounding box center [1147, 328] width 296 height 340
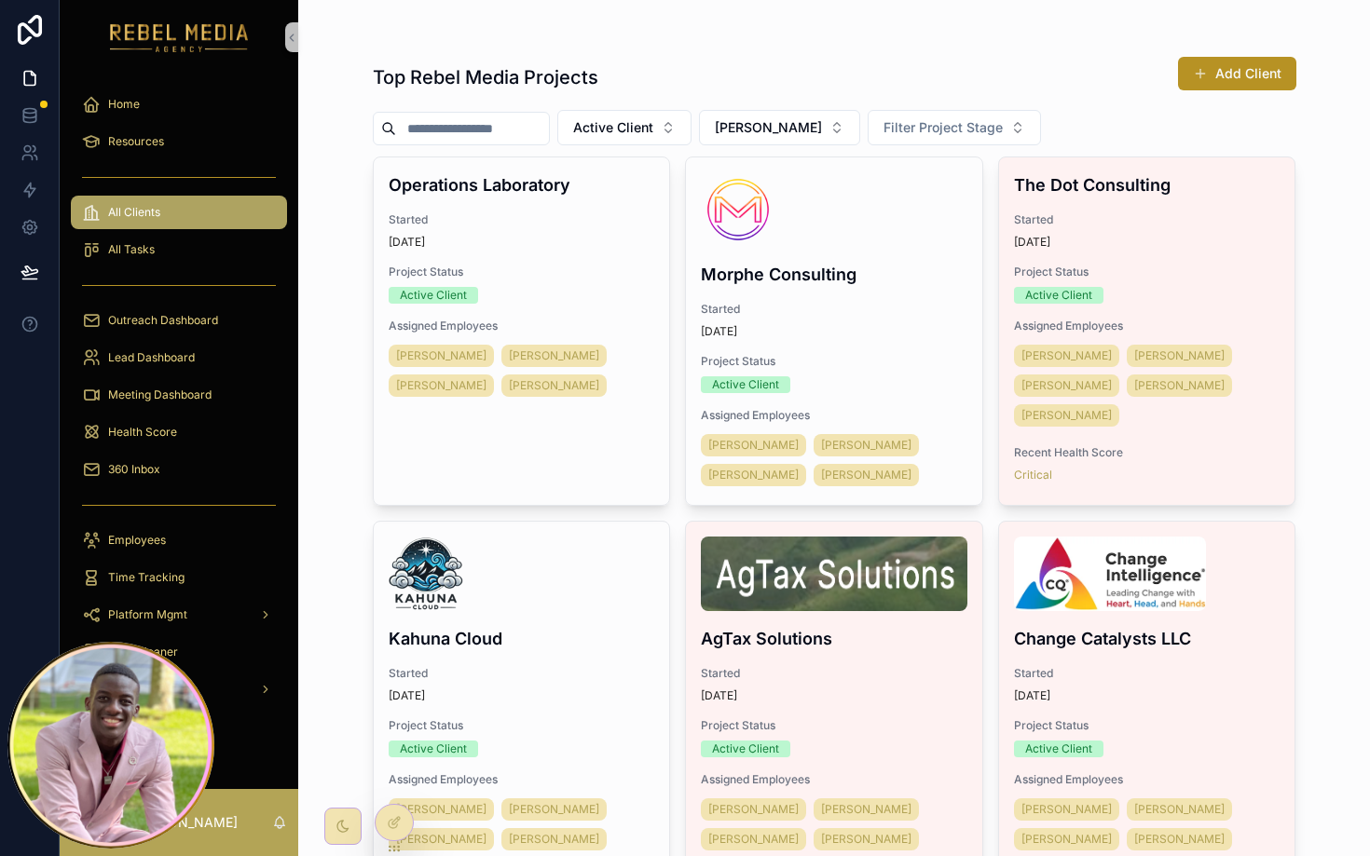
click at [645, 79] on div "Top Rebel Media Projects Add Client" at bounding box center [835, 77] width 924 height 43
click at [201, 240] on div "All Tasks" at bounding box center [179, 250] width 194 height 30
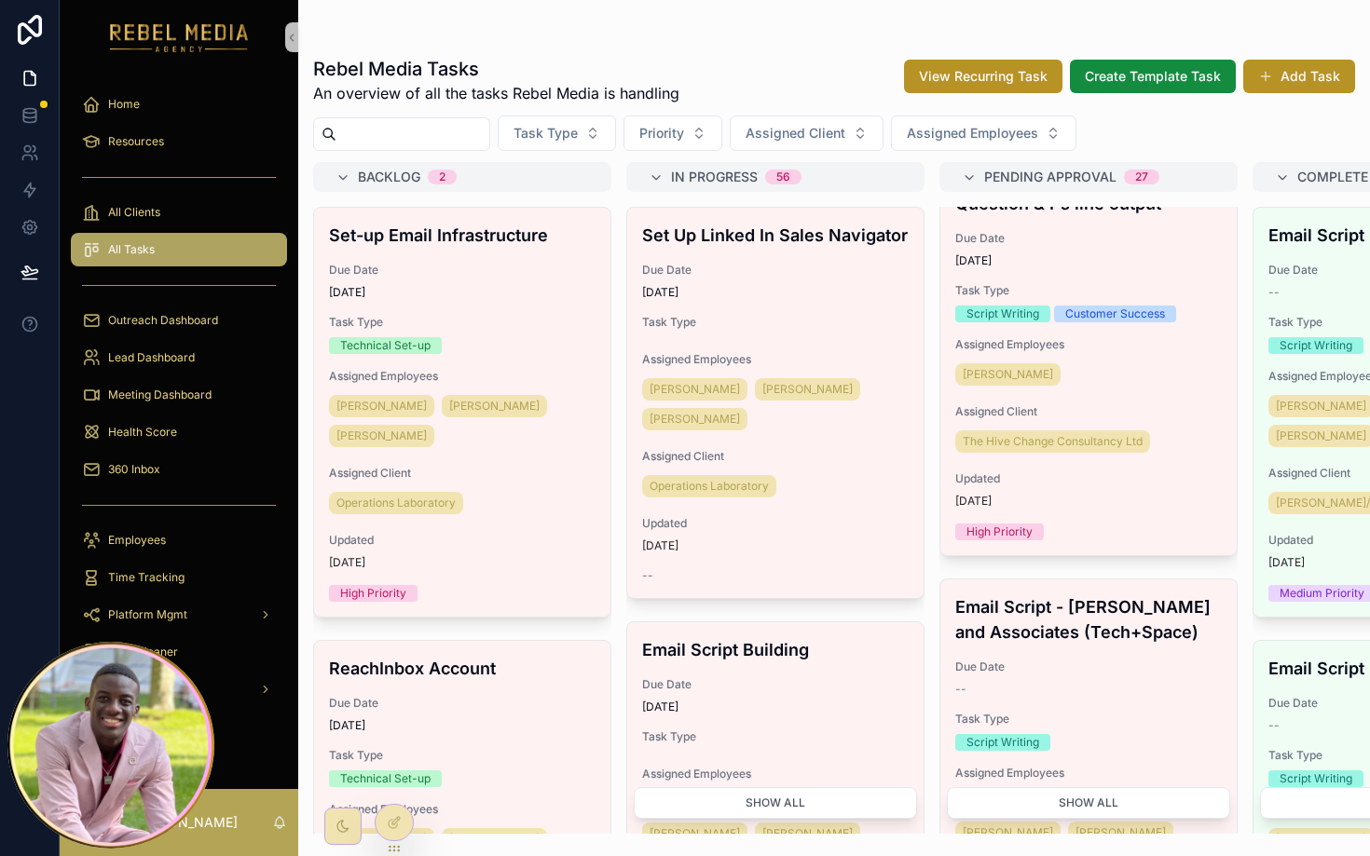
scroll to position [1597, 0]
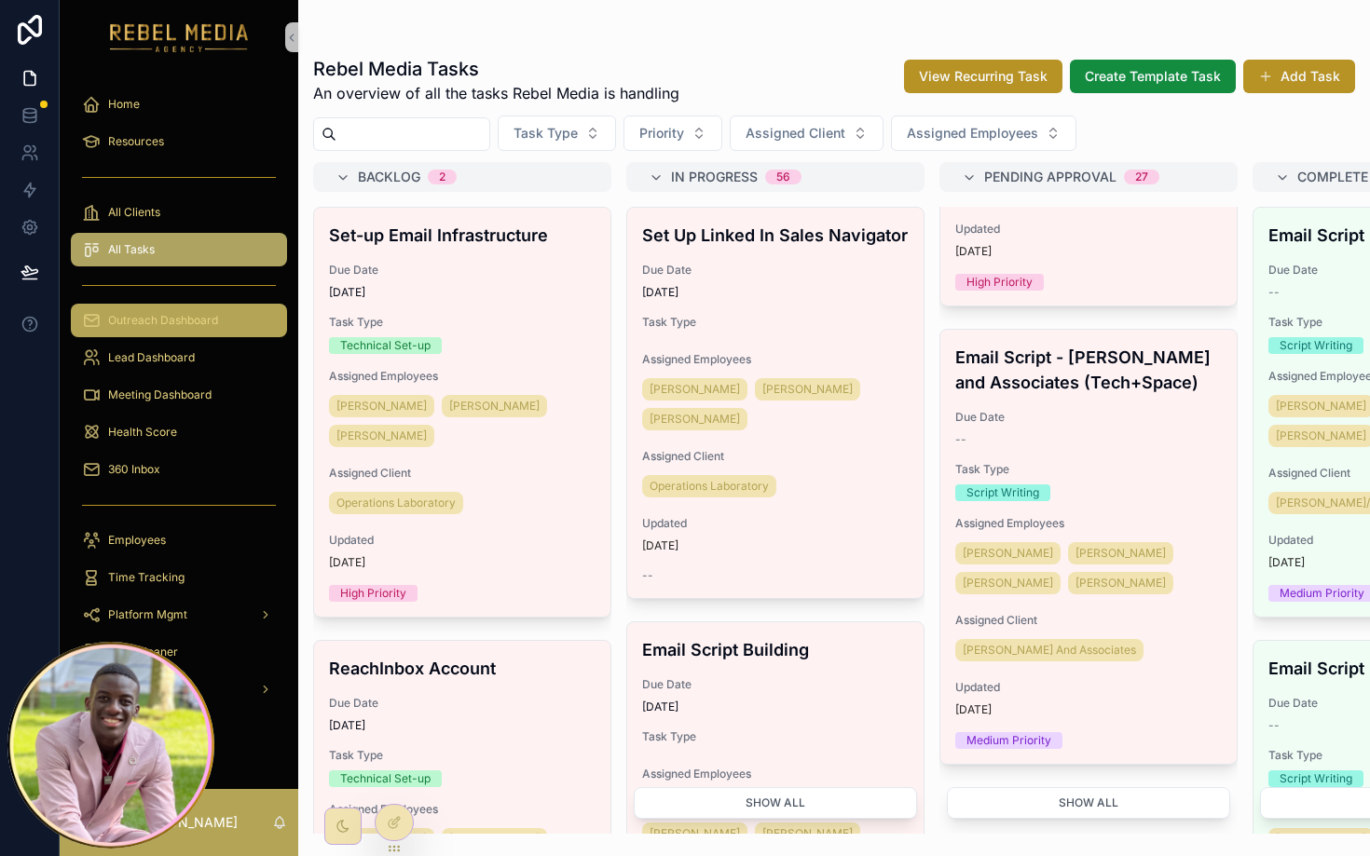
click at [195, 313] on span "Outreach Dashboard" at bounding box center [163, 320] width 110 height 15
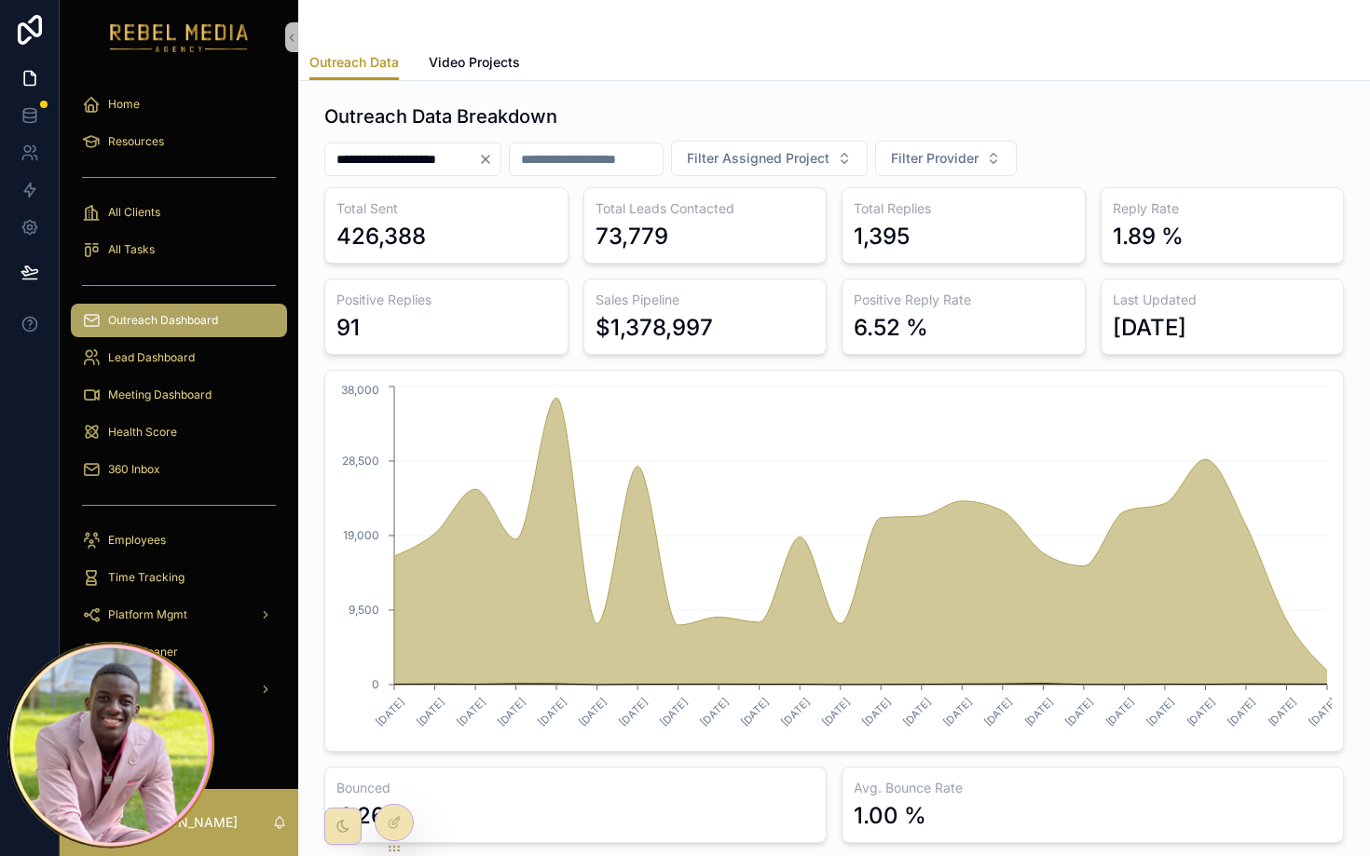
click at [500, 164] on button "Clear" at bounding box center [489, 159] width 22 height 15
click at [1137, 315] on div "Total Sent 426,388 Total Leads Contacted 73,779 Total Replies 1,395 Reply Rate …" at bounding box center [834, 515] width 1020 height 656
click at [931, 166] on span "Filter Provider" at bounding box center [913, 158] width 88 height 19
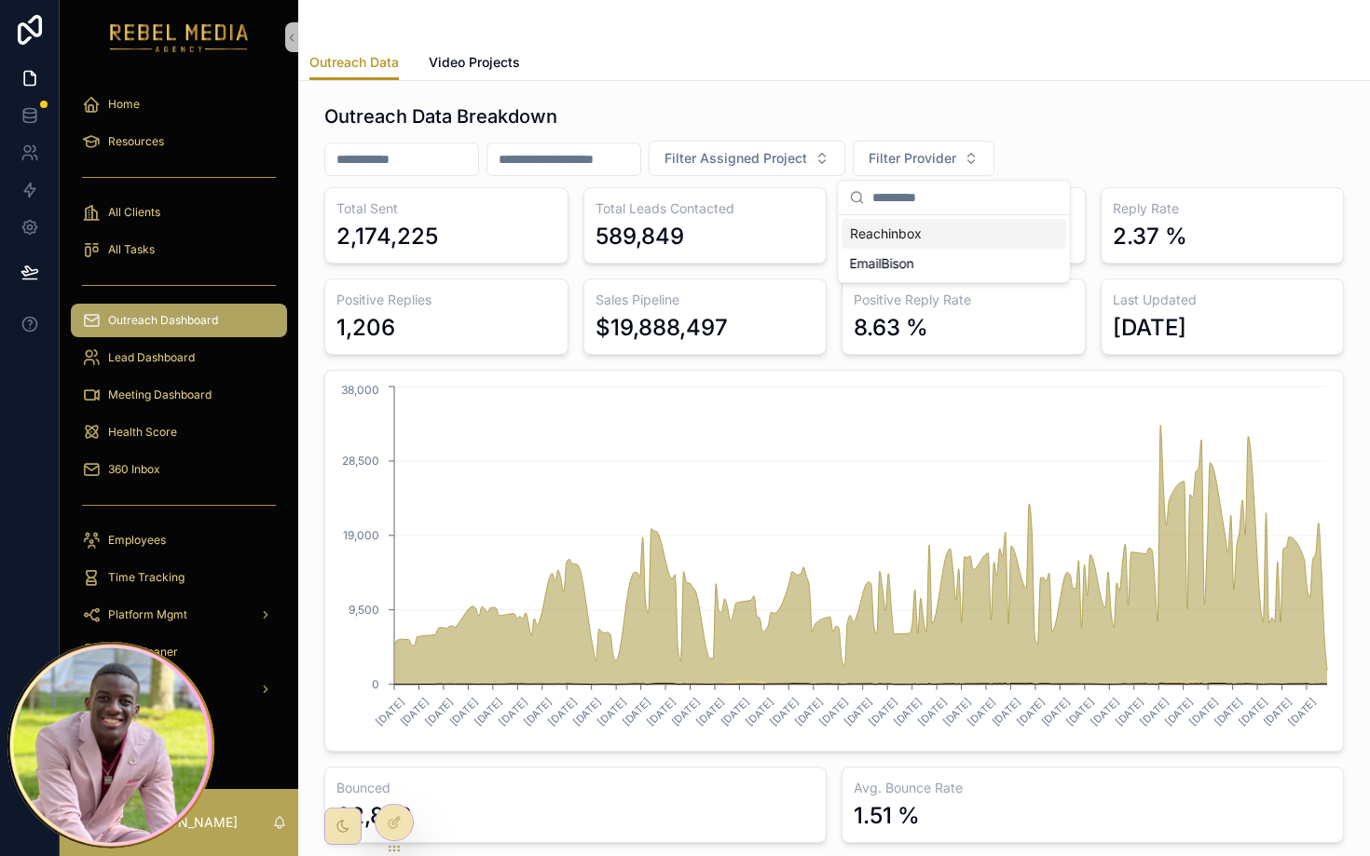
click at [1076, 152] on div "Filter Assigned Project Filter Provider" at bounding box center [834, 158] width 1020 height 35
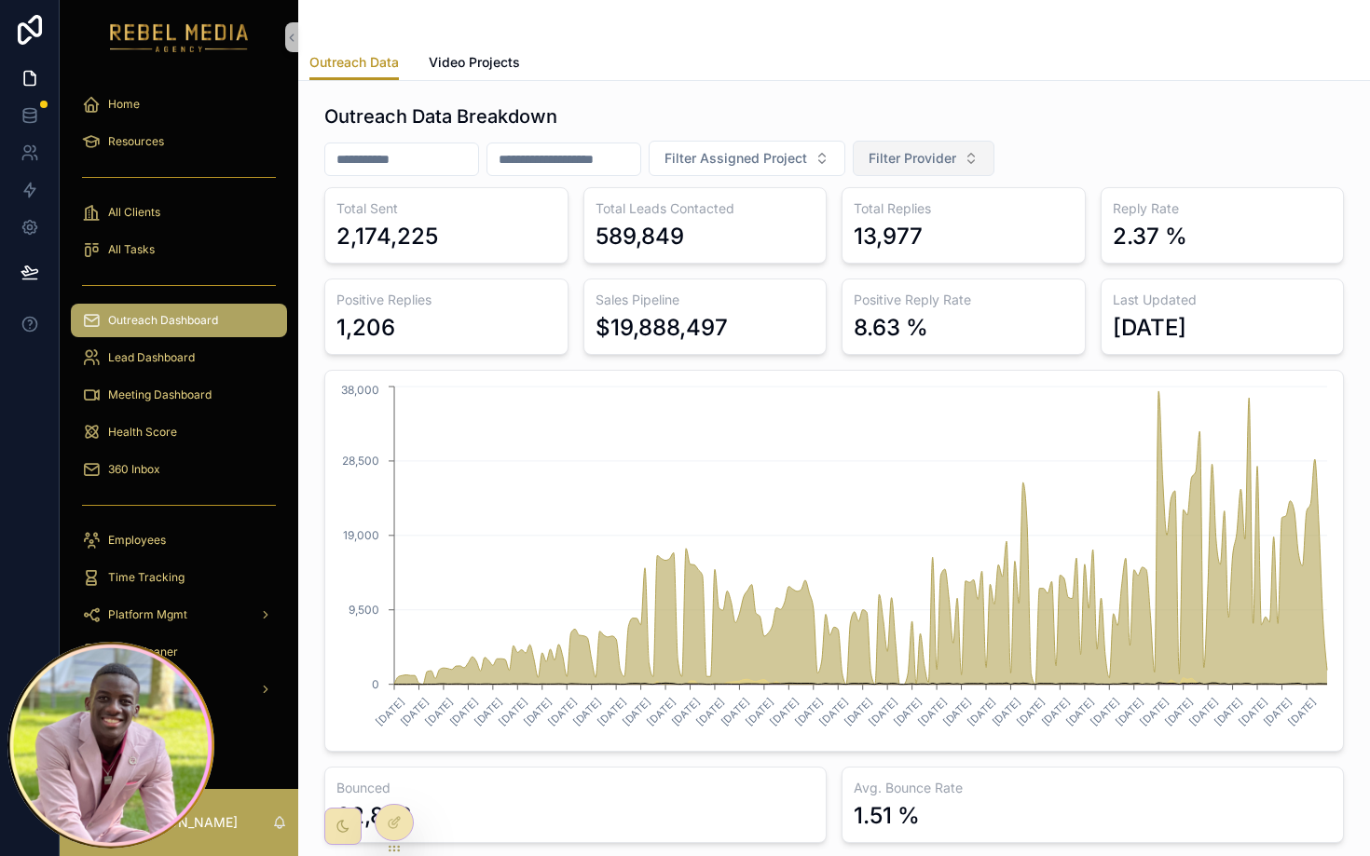
click at [994, 154] on button "Filter Provider" at bounding box center [924, 158] width 142 height 35
click at [213, 314] on span "Outreach Dashboard" at bounding box center [163, 320] width 110 height 15
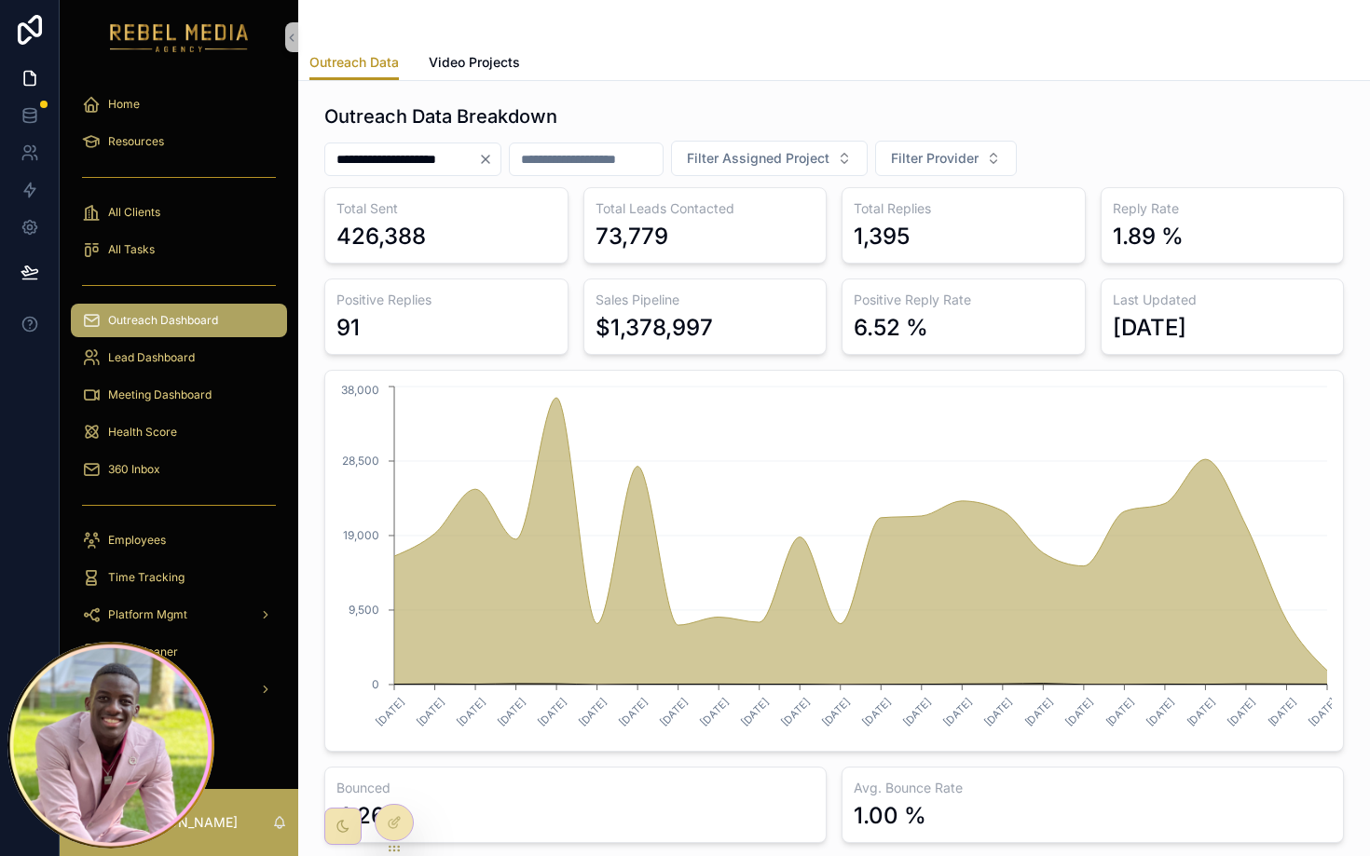
click at [664, 143] on div "scrollable content" at bounding box center [586, 160] width 155 height 34
click at [663, 155] on input "scrollable content" at bounding box center [586, 159] width 153 height 26
click at [786, 165] on span "Filter Assigned Project" at bounding box center [758, 158] width 143 height 19
click at [979, 156] on span "Filter Provider" at bounding box center [935, 158] width 88 height 19
click at [930, 238] on div "Reachinbox" at bounding box center [977, 234] width 224 height 30
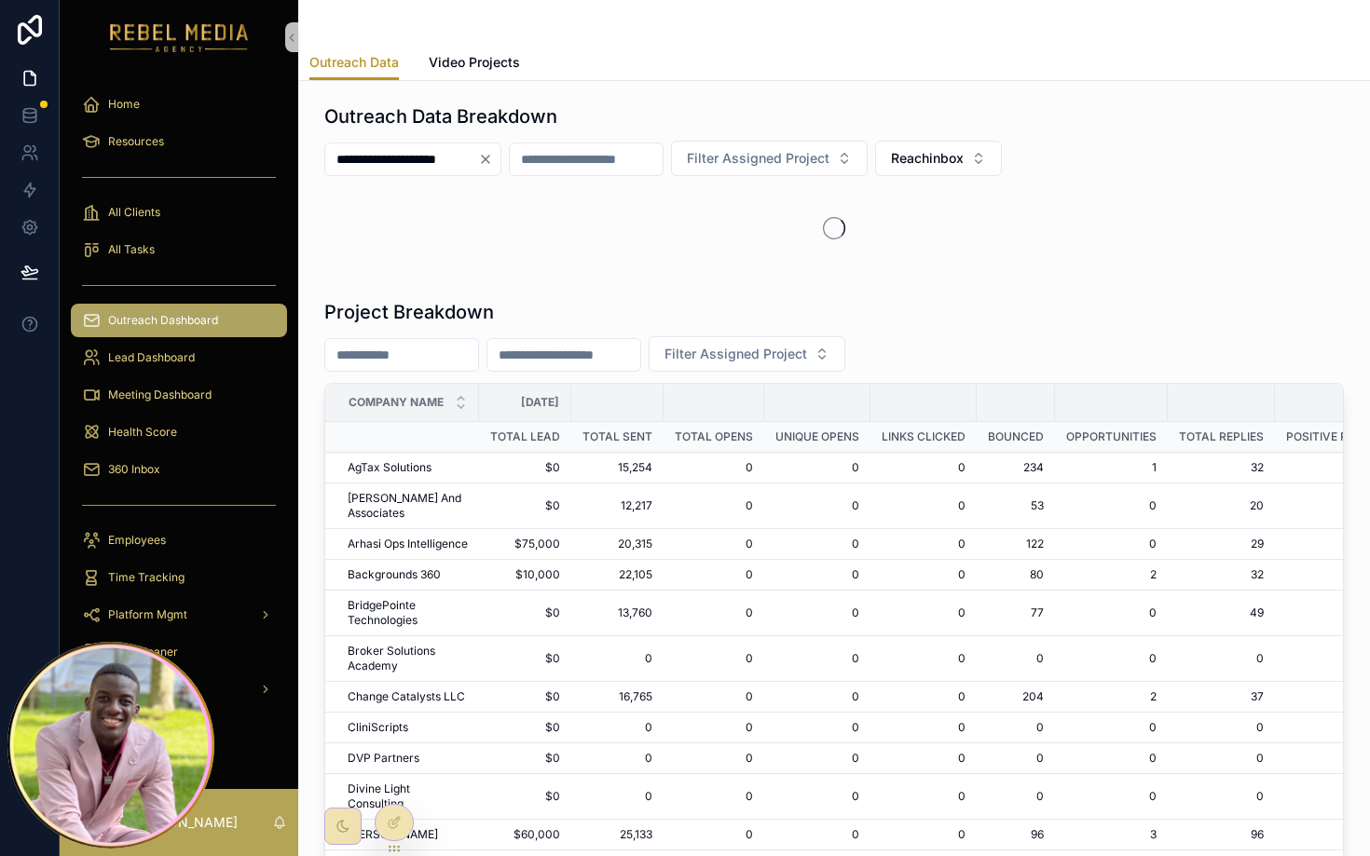
click at [493, 163] on icon "Clear" at bounding box center [485, 159] width 15 height 15
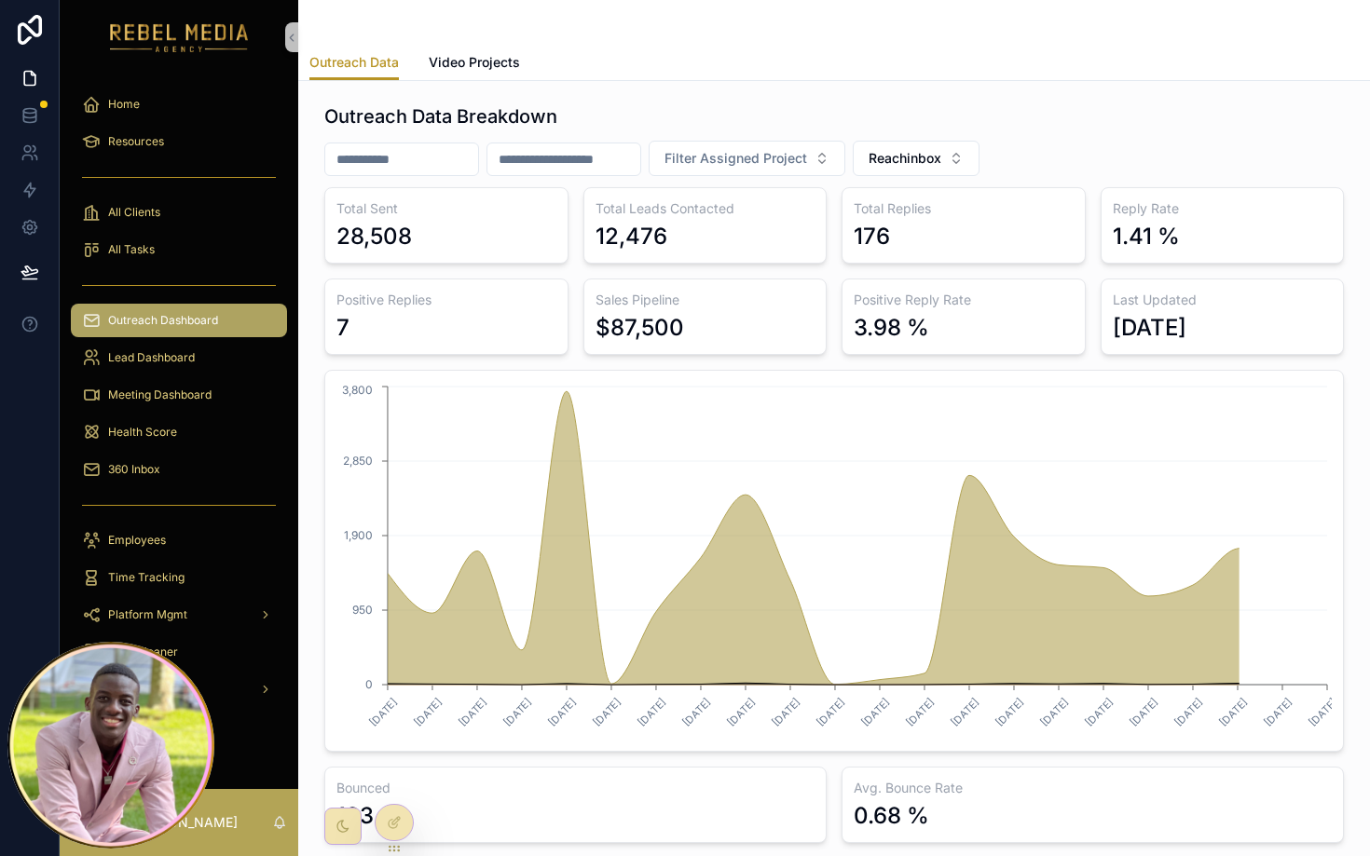
click at [550, 205] on h3 "Total Sent" at bounding box center [446, 208] width 220 height 19
click at [442, 166] on input "scrollable content" at bounding box center [401, 159] width 153 height 26
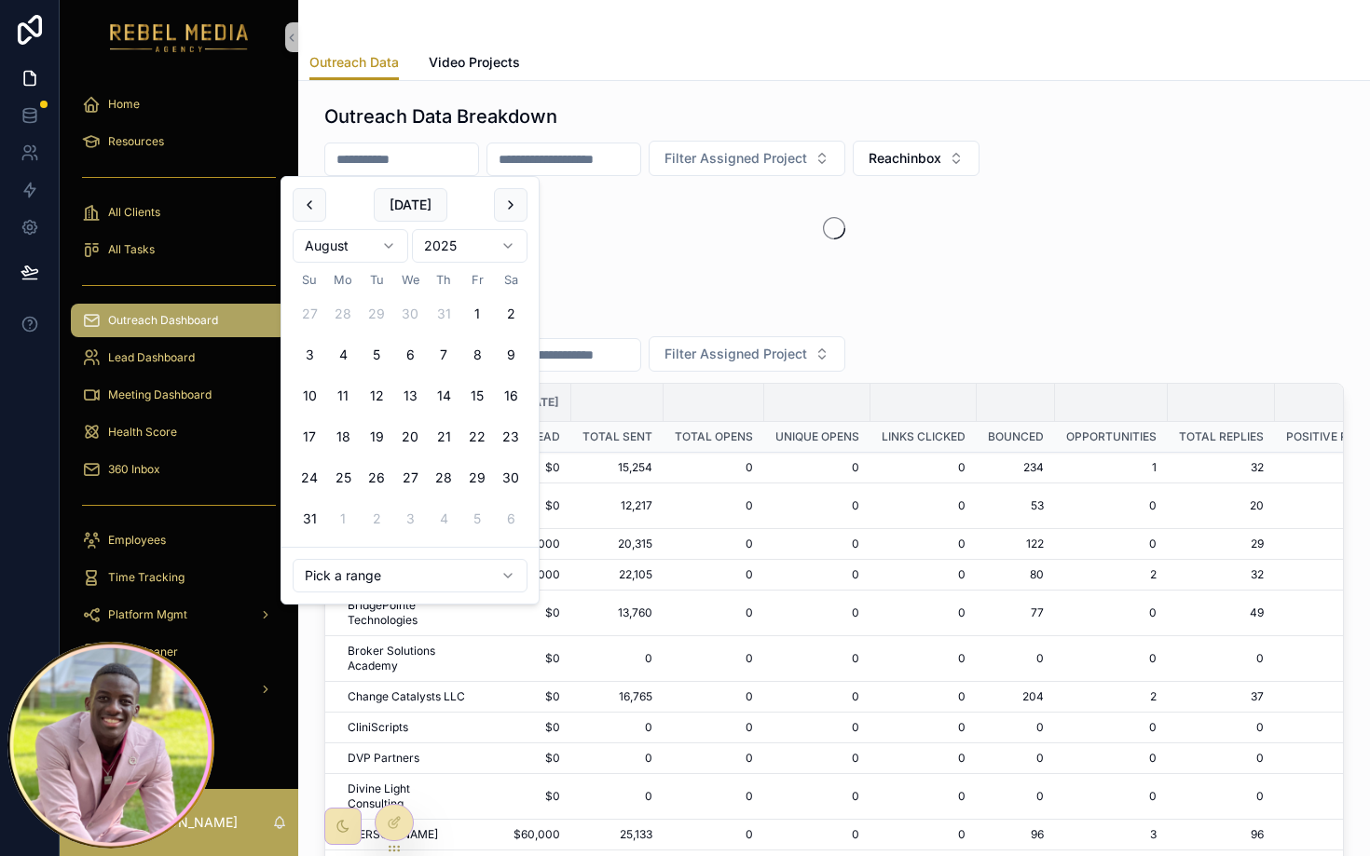
click at [442, 166] on input "scrollable content" at bounding box center [401, 159] width 153 height 26
click at [693, 226] on div "scrollable content" at bounding box center [834, 228] width 1020 height 82
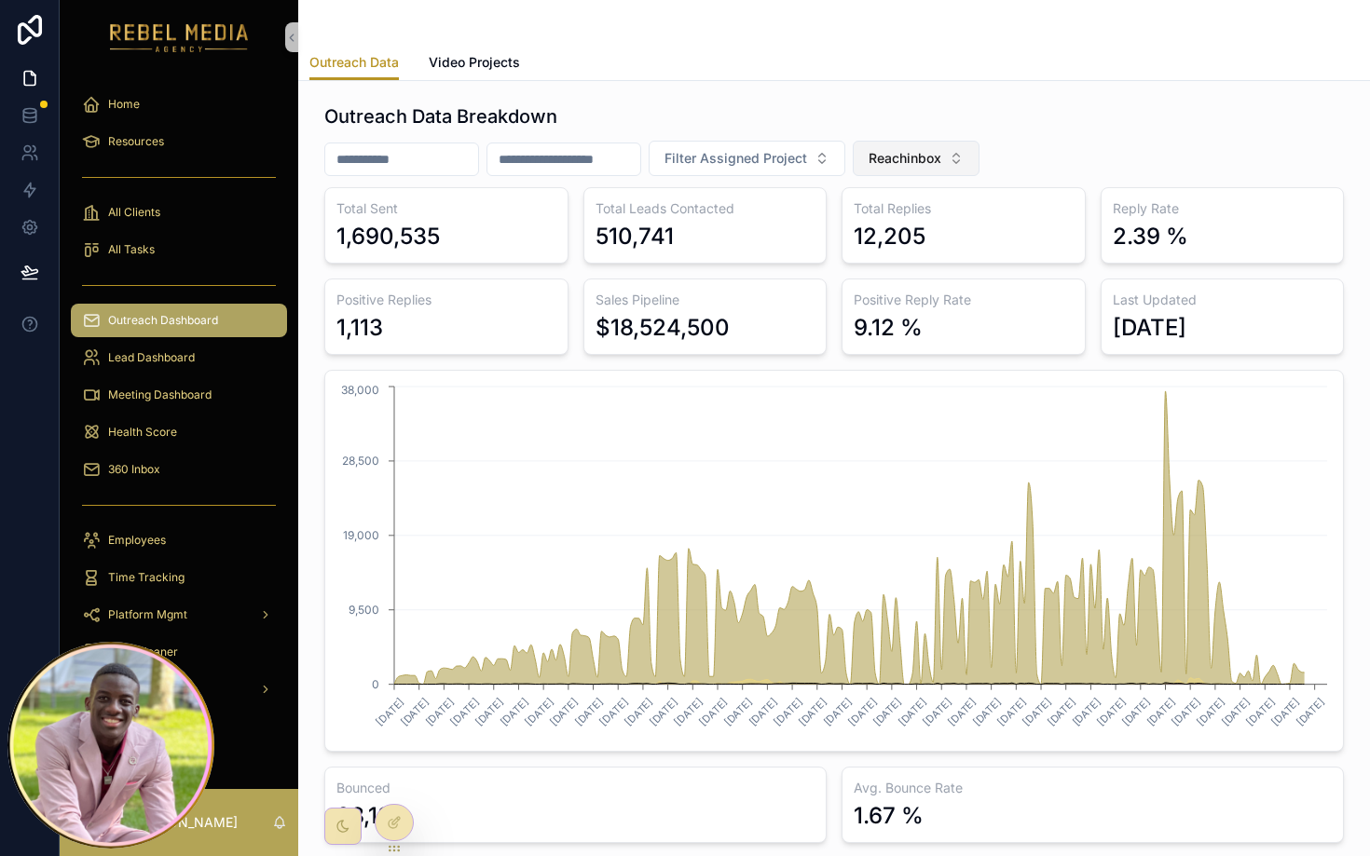
click at [941, 158] on span "Reachinbox" at bounding box center [905, 158] width 73 height 19
click at [885, 296] on div "EmailBison" at bounding box center [947, 294] width 224 height 30
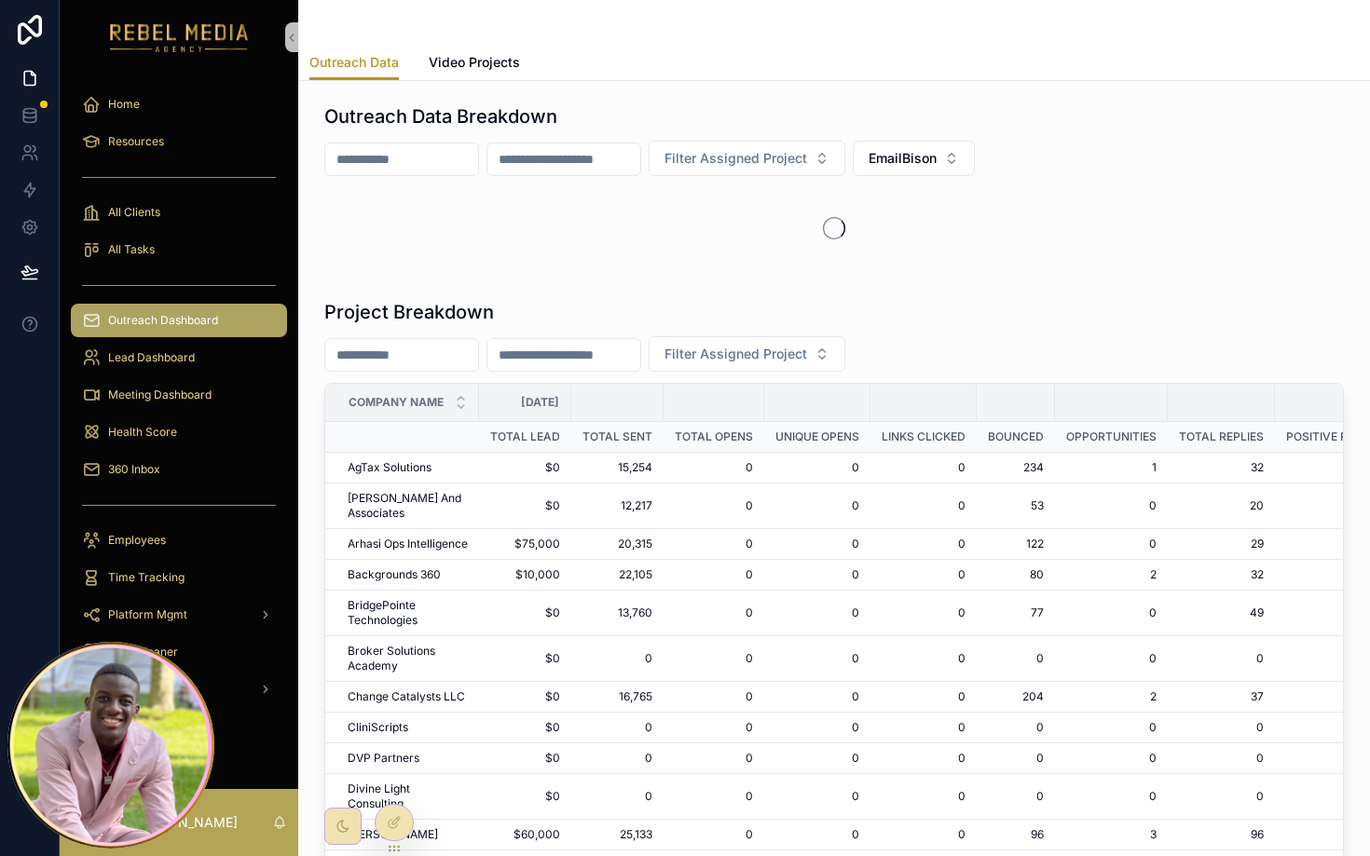
click at [1099, 182] on div "Outreach Data Breakdown Filter Assigned Project EmailBison" at bounding box center [834, 186] width 1020 height 166
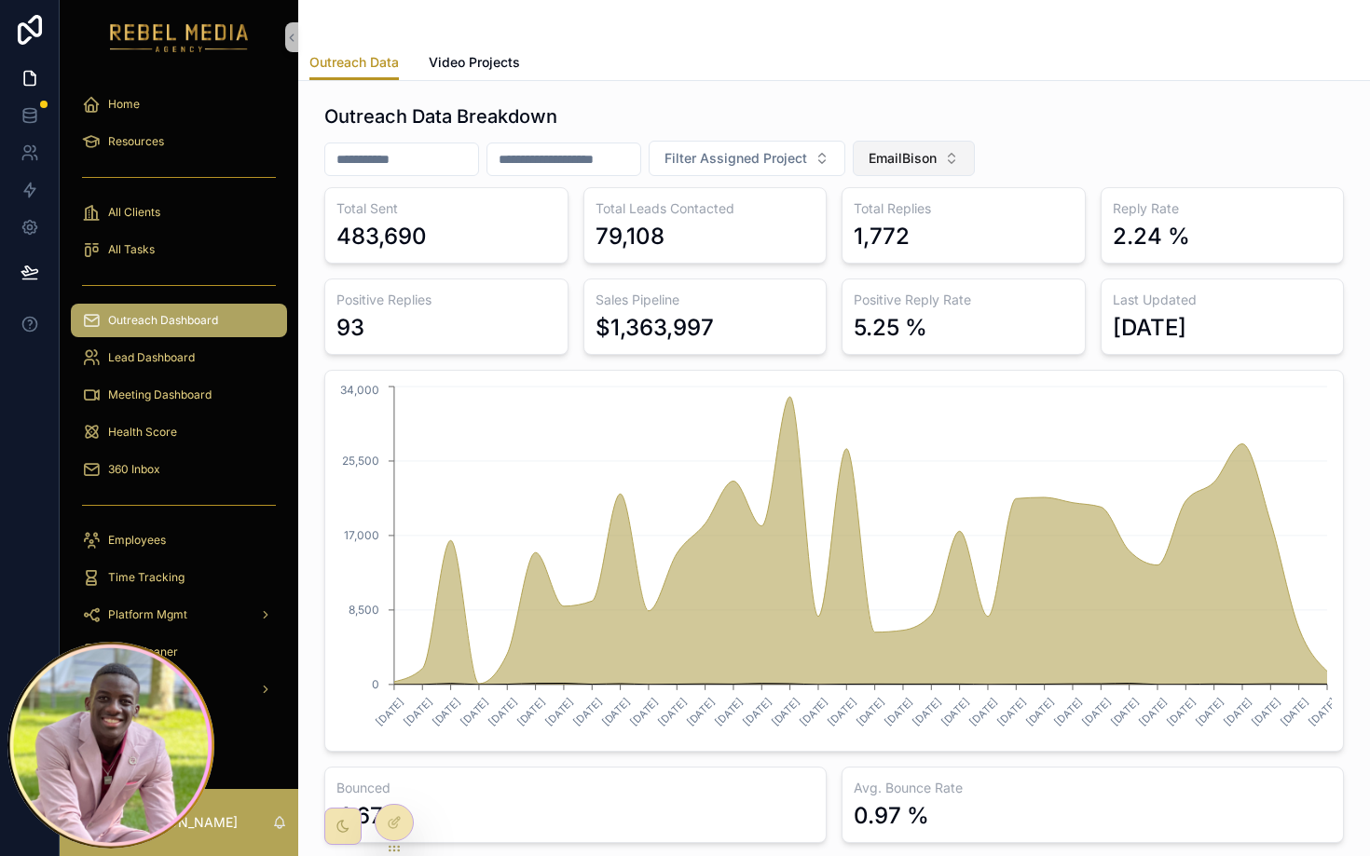
click at [937, 156] on span "EmailBison" at bounding box center [903, 158] width 68 height 19
click at [815, 71] on div "Outreach Data Video Projects" at bounding box center [833, 62] width 1049 height 35
click at [943, 328] on div "5.25 %" at bounding box center [964, 328] width 220 height 30
drag, startPoint x: 1146, startPoint y: 264, endPoint x: 1046, endPoint y: 232, distance: 105.5
click at [1046, 232] on div "Total Sent 483,690 Total Leads Contacted 79,108 Total Replies 1,772 Reply Rate …" at bounding box center [834, 515] width 1020 height 656
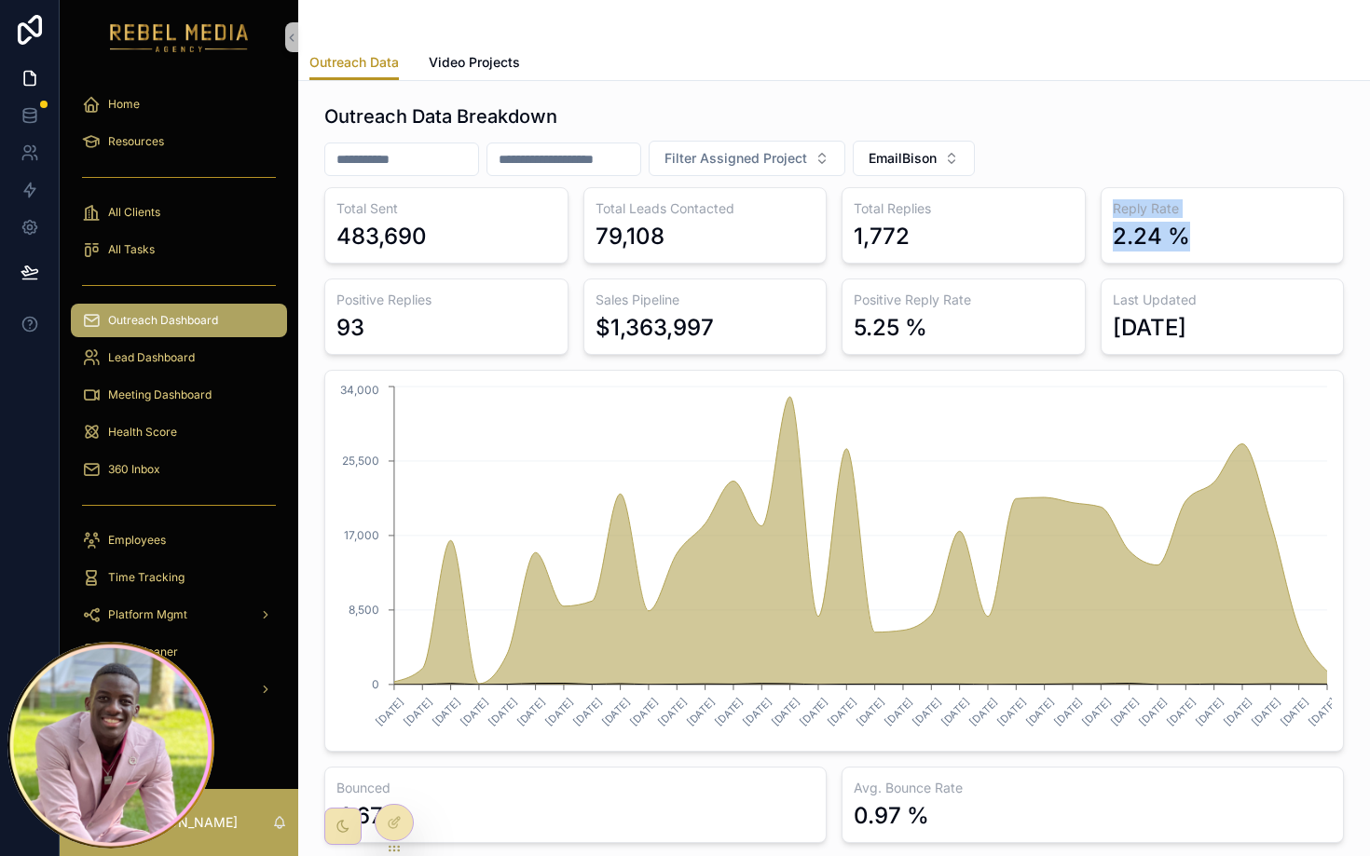
click at [231, 377] on div "Meeting Dashboard" at bounding box center [179, 395] width 239 height 37
click at [216, 362] on div "Lead Dashboard" at bounding box center [179, 358] width 194 height 30
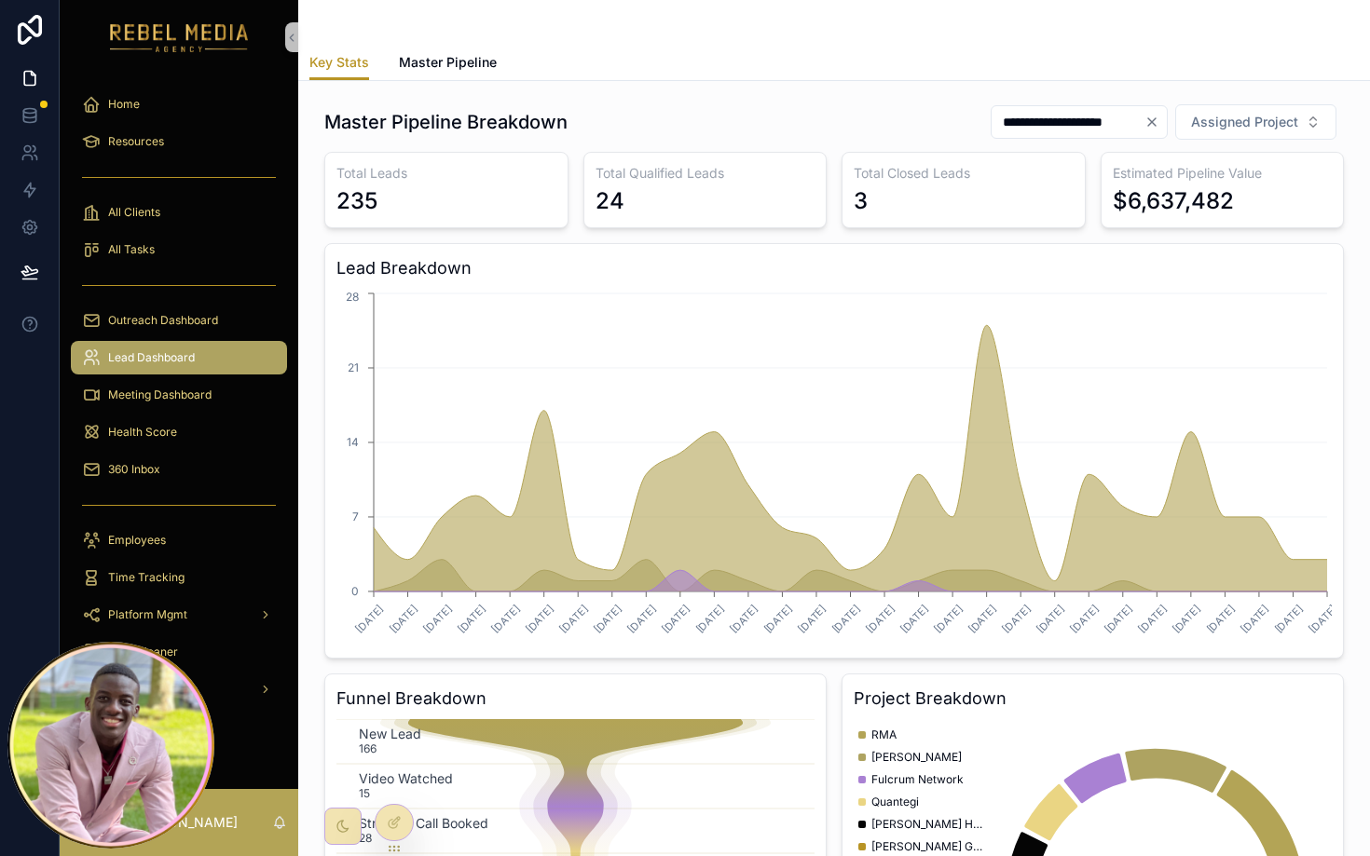
click at [142, 352] on span "Lead Dashboard" at bounding box center [151, 357] width 87 height 15
click at [1155, 126] on icon "Clear" at bounding box center [1151, 122] width 15 height 15
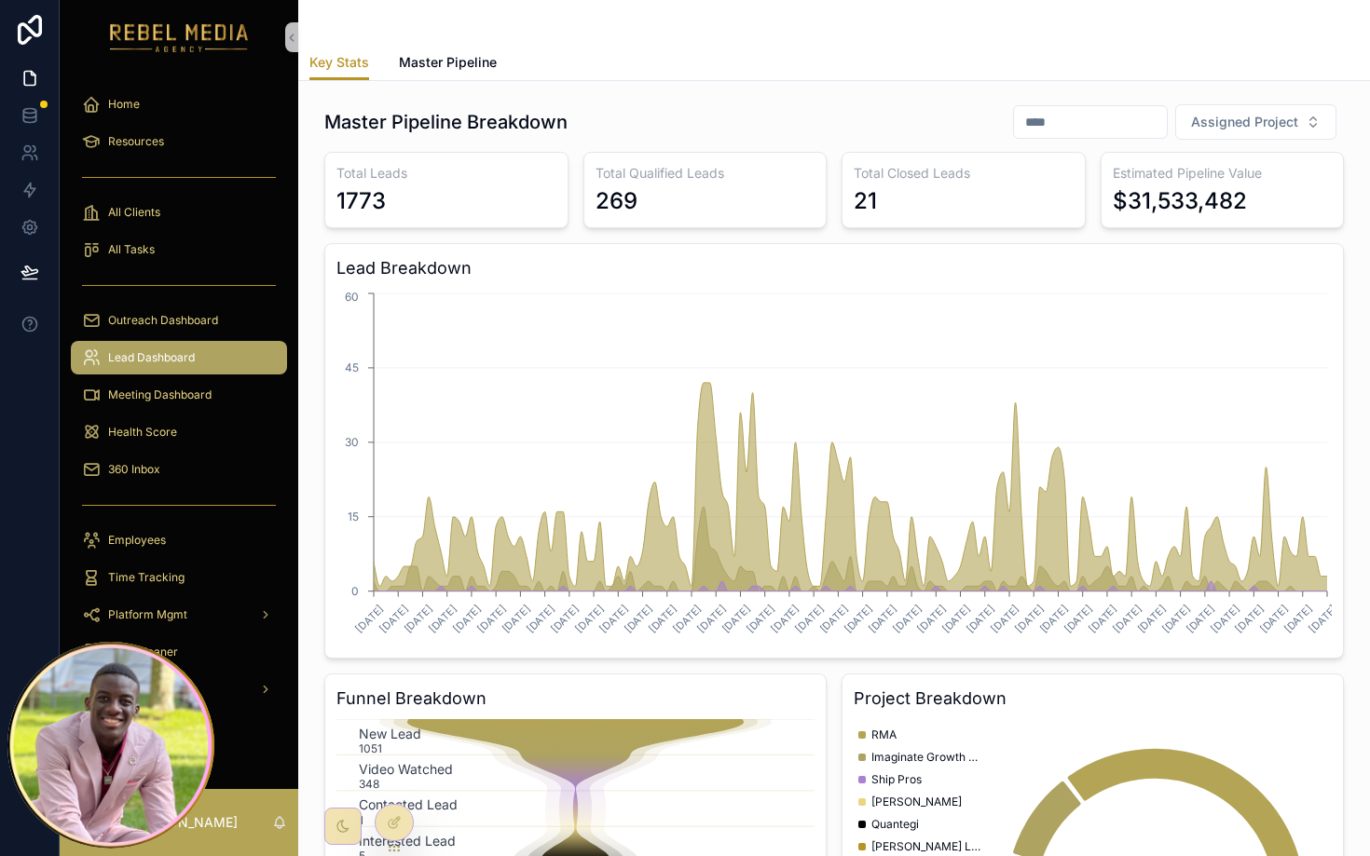
click at [1191, 194] on div "$31,533,482" at bounding box center [1180, 201] width 134 height 30
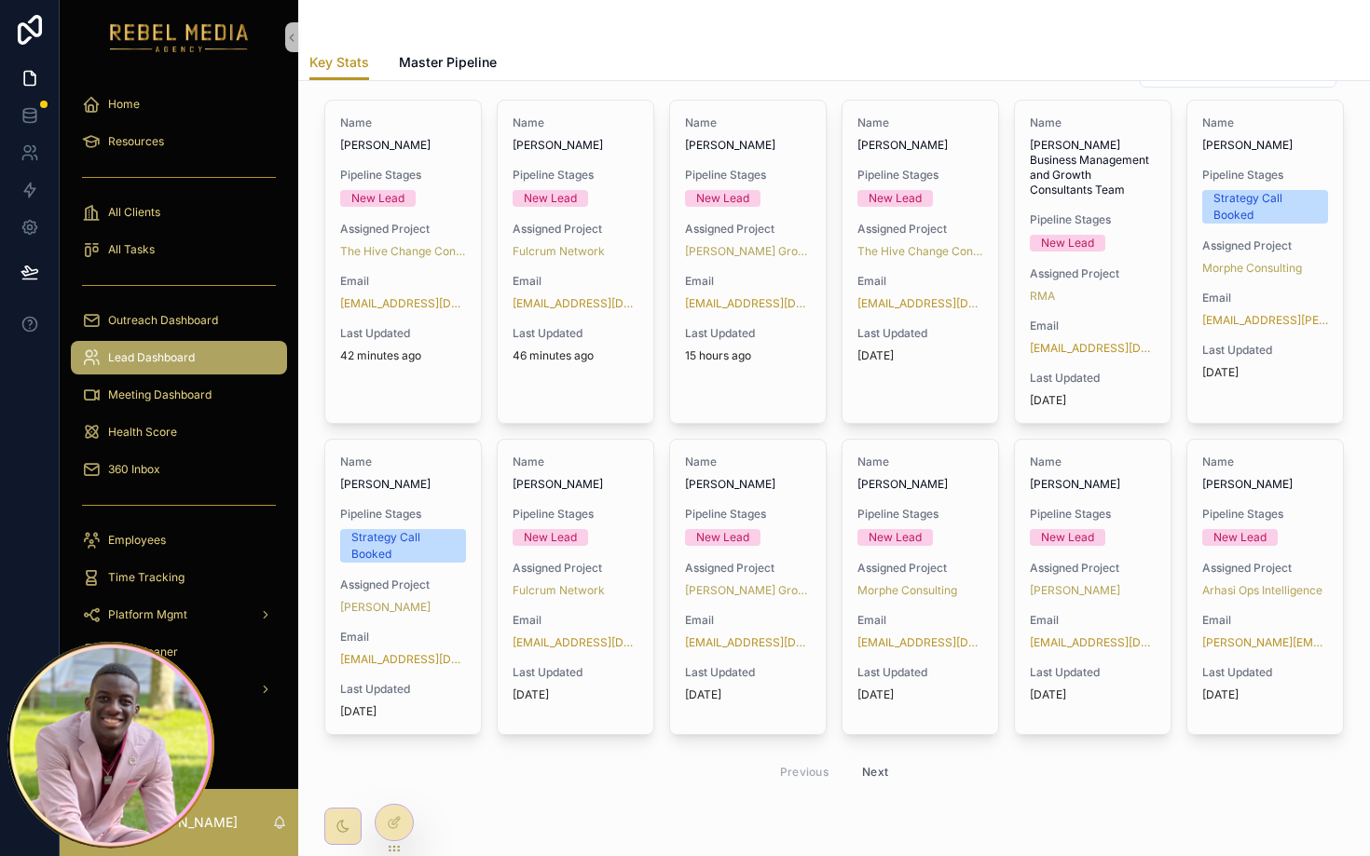
scroll to position [1075, 0]
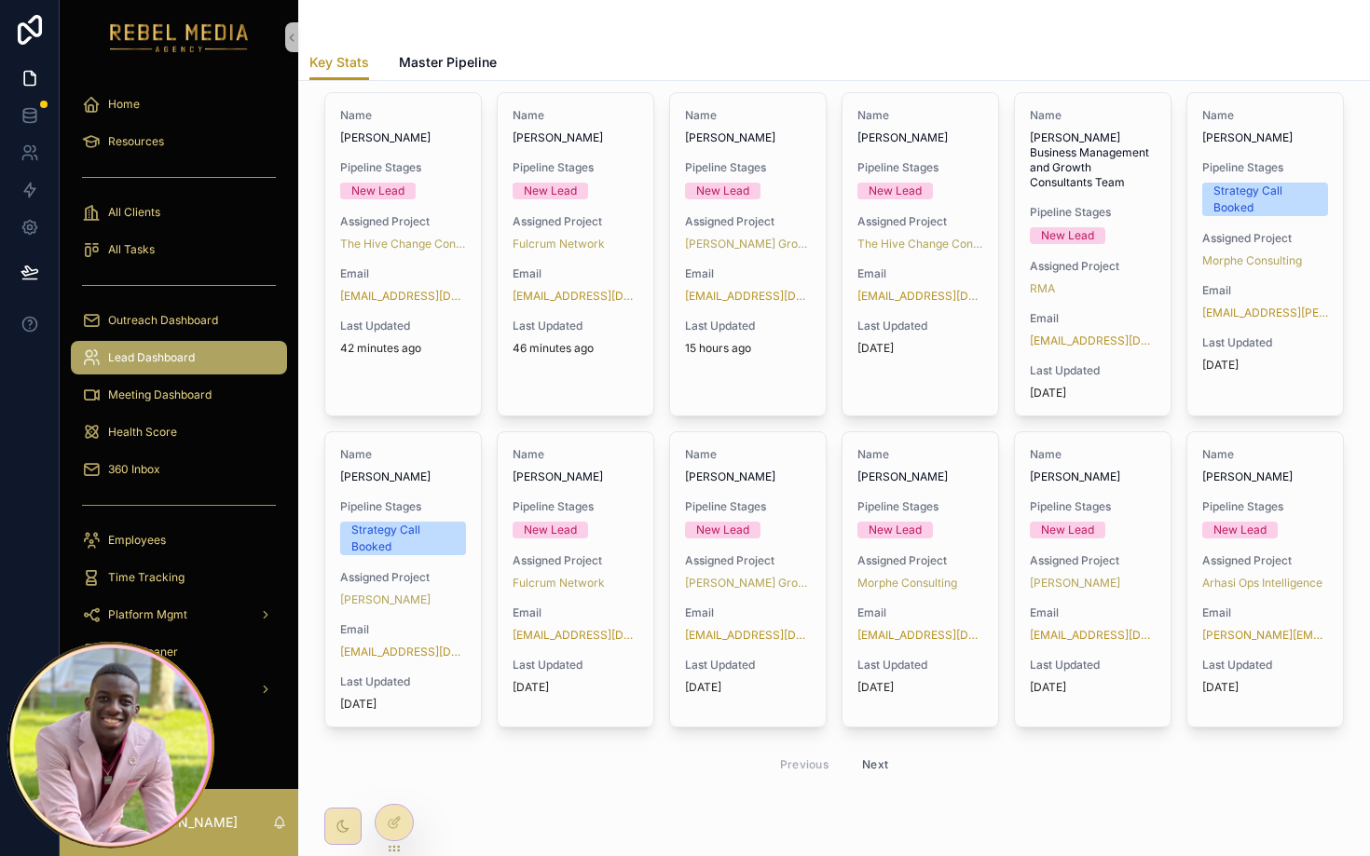
click at [852, 751] on button "Next" at bounding box center [875, 764] width 52 height 29
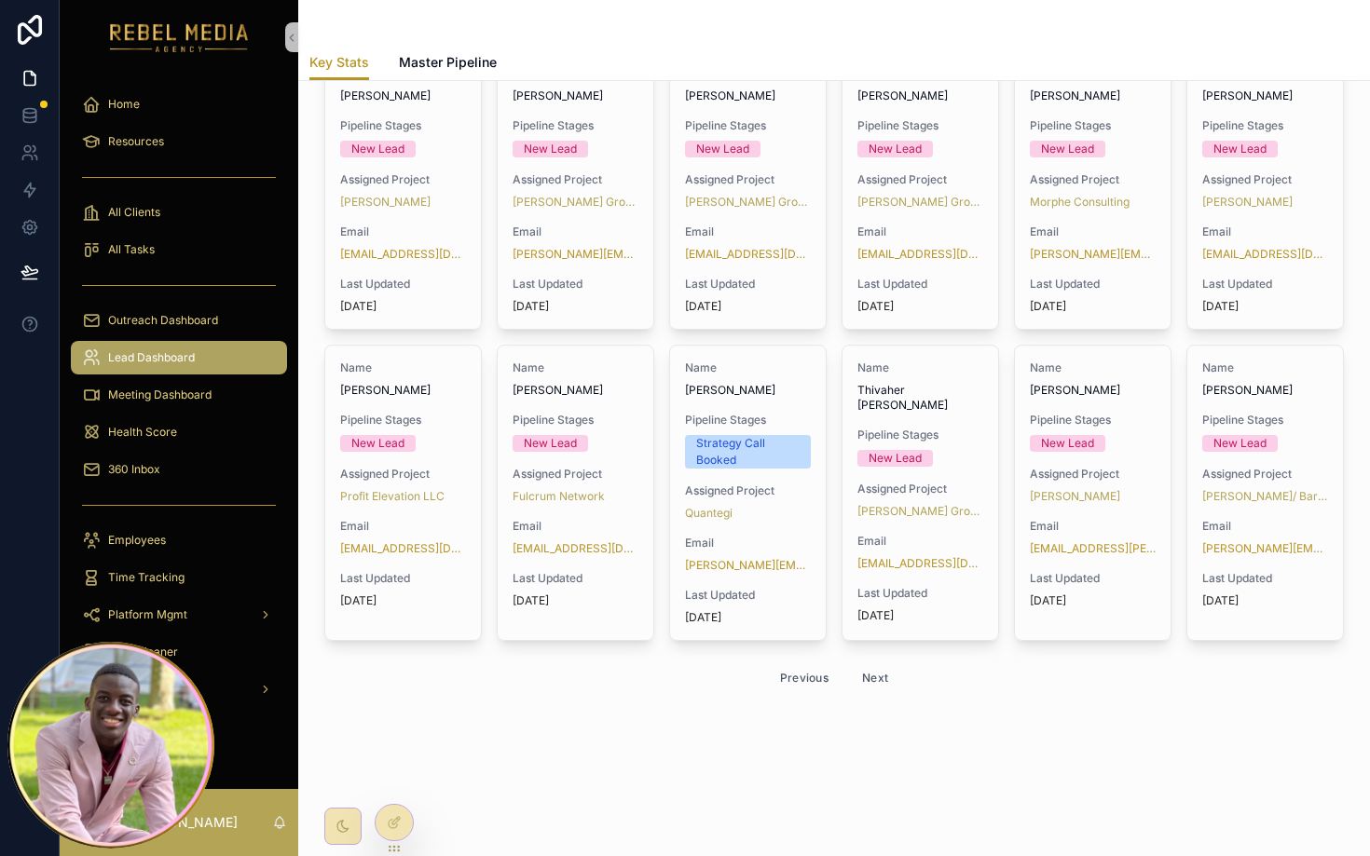
click at [807, 684] on button "Previous" at bounding box center [804, 678] width 75 height 29
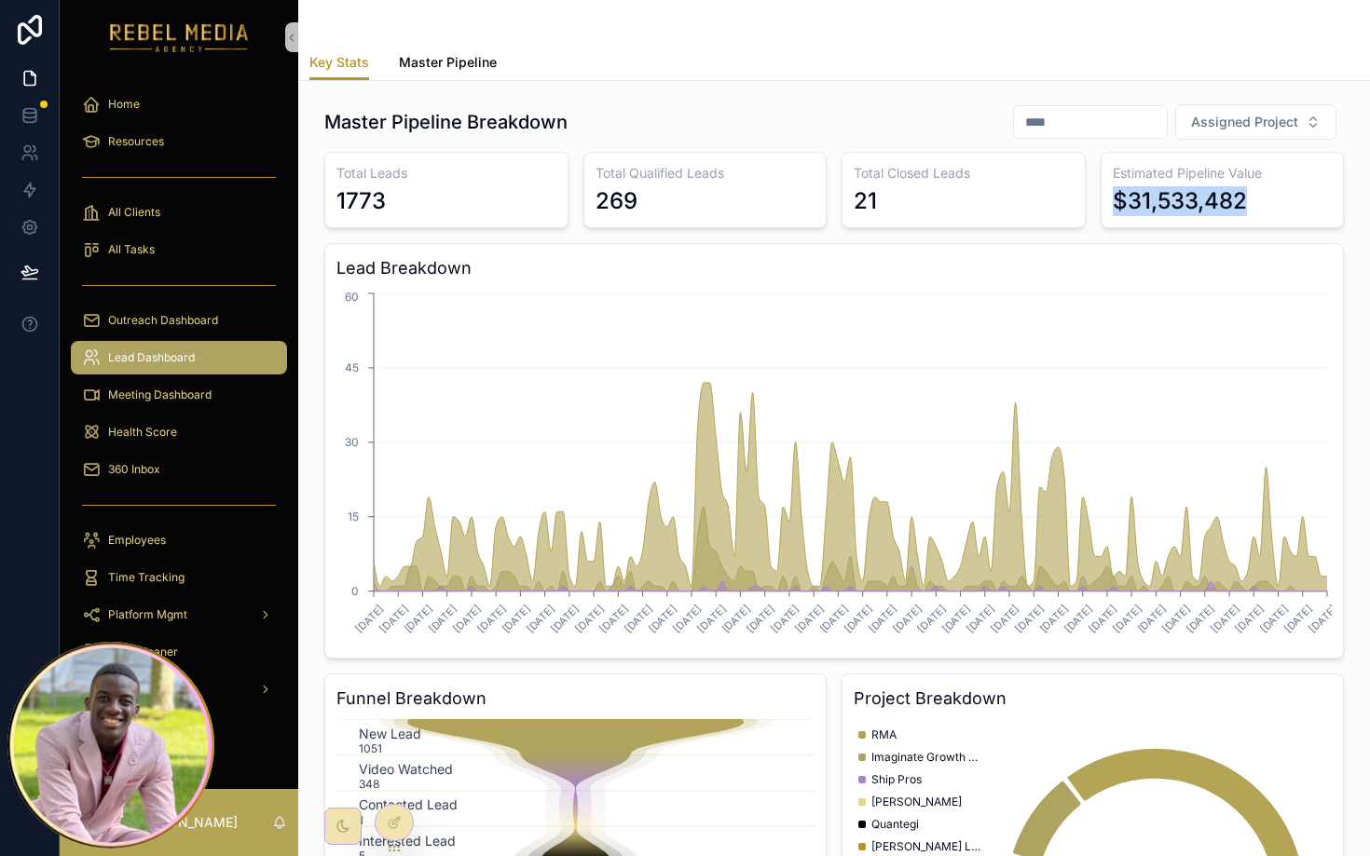
click at [458, 60] on span "Master Pipeline" at bounding box center [448, 62] width 98 height 19
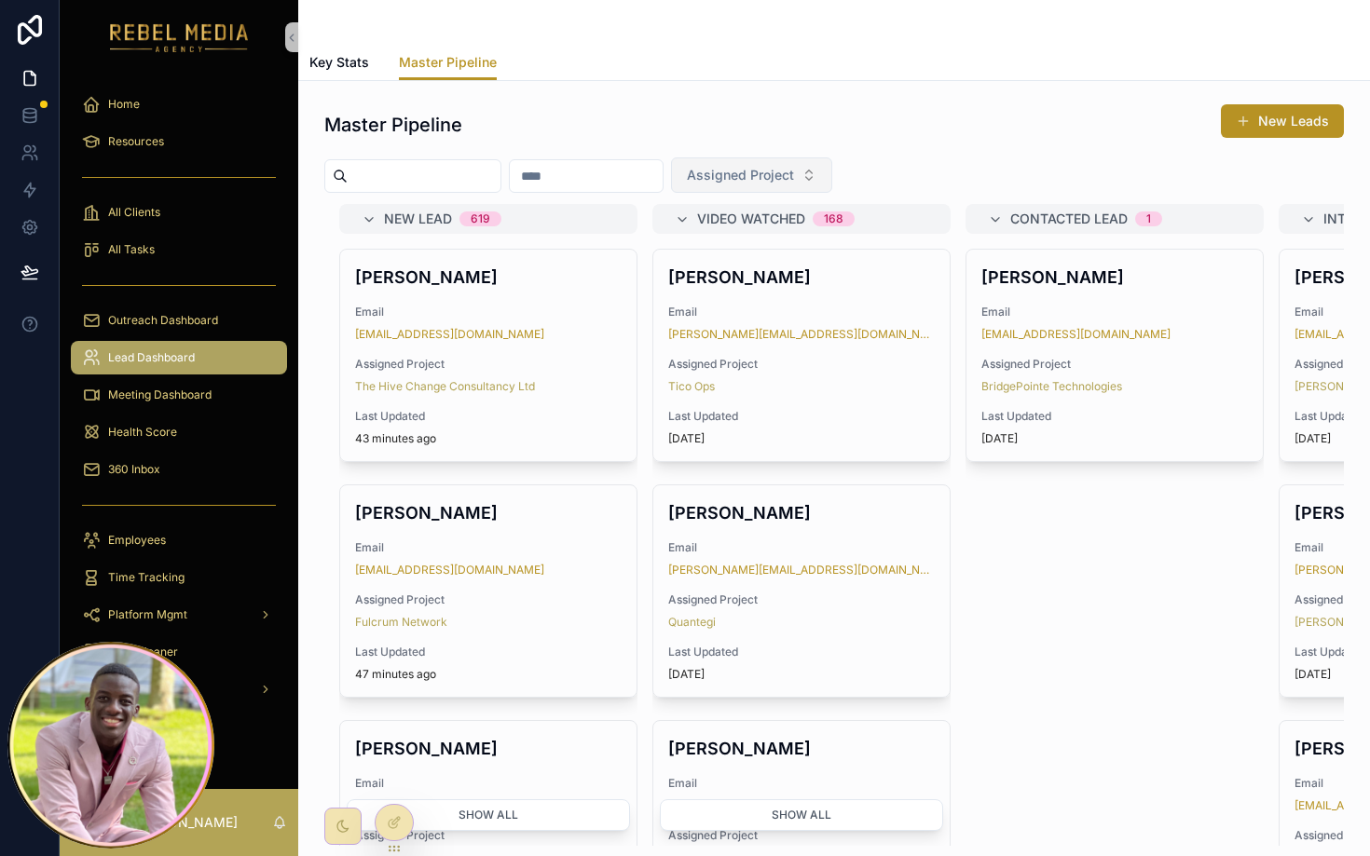
click at [829, 174] on button "Assigned Project" at bounding box center [751, 175] width 161 height 35
click at [880, 130] on div "Master Pipeline New Leads" at bounding box center [834, 124] width 1020 height 43
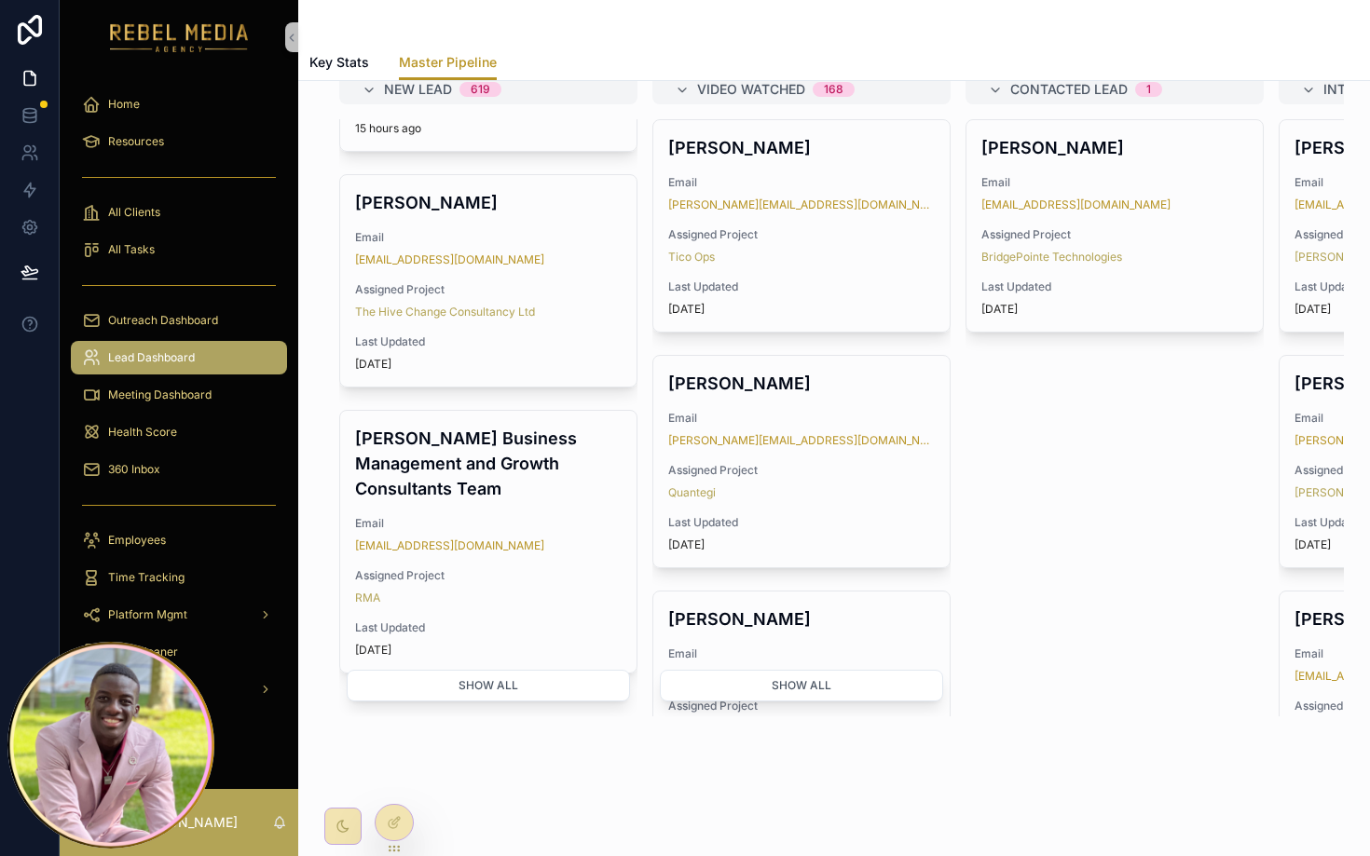
scroll to position [146, 0]
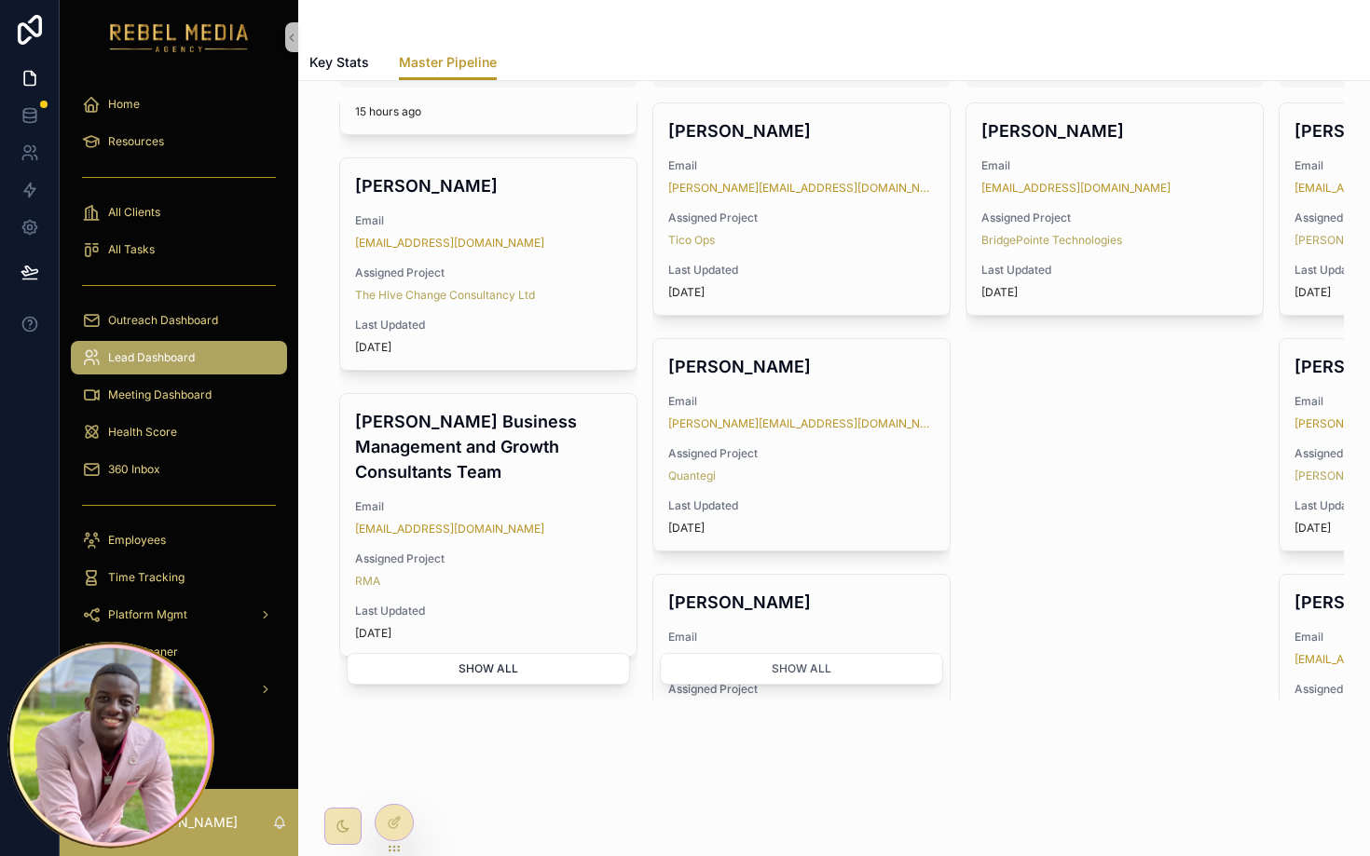
click at [506, 662] on button "Show all" at bounding box center [488, 669] width 283 height 32
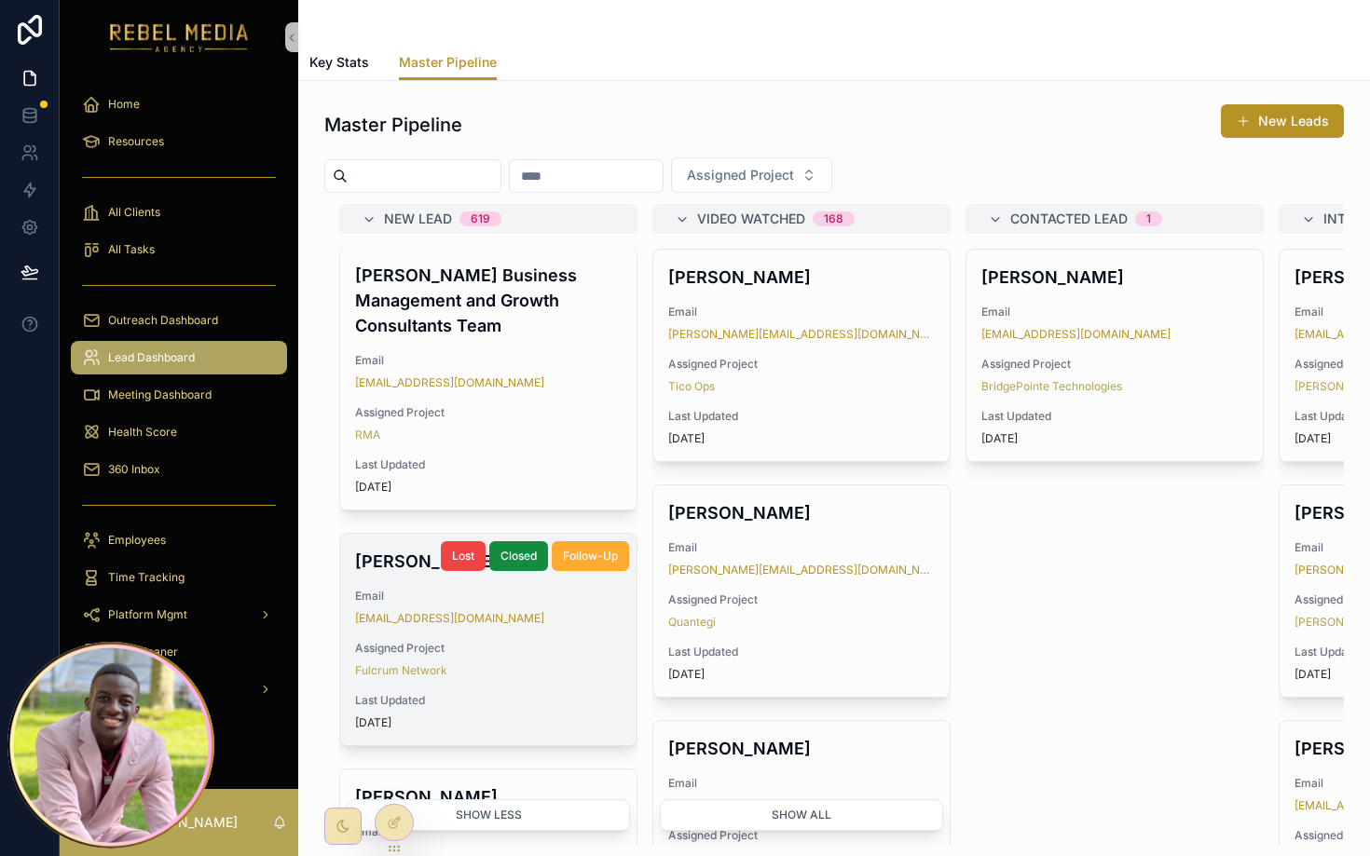
scroll to position [951, 0]
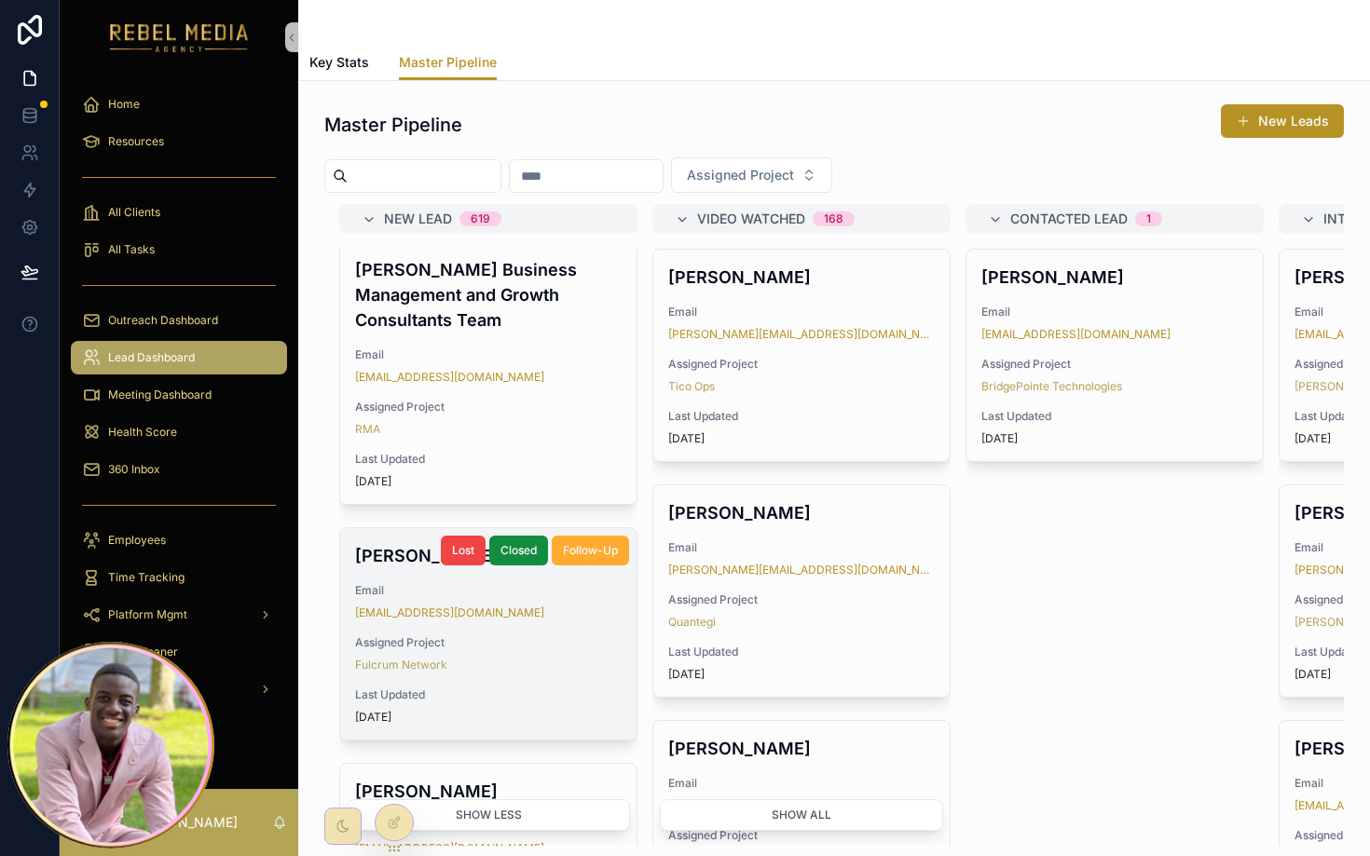
click at [544, 658] on div "Nazma Maol Email nrosado@avionconsulting.com Assigned Project Fulcrum Network L…" at bounding box center [488, 634] width 296 height 212
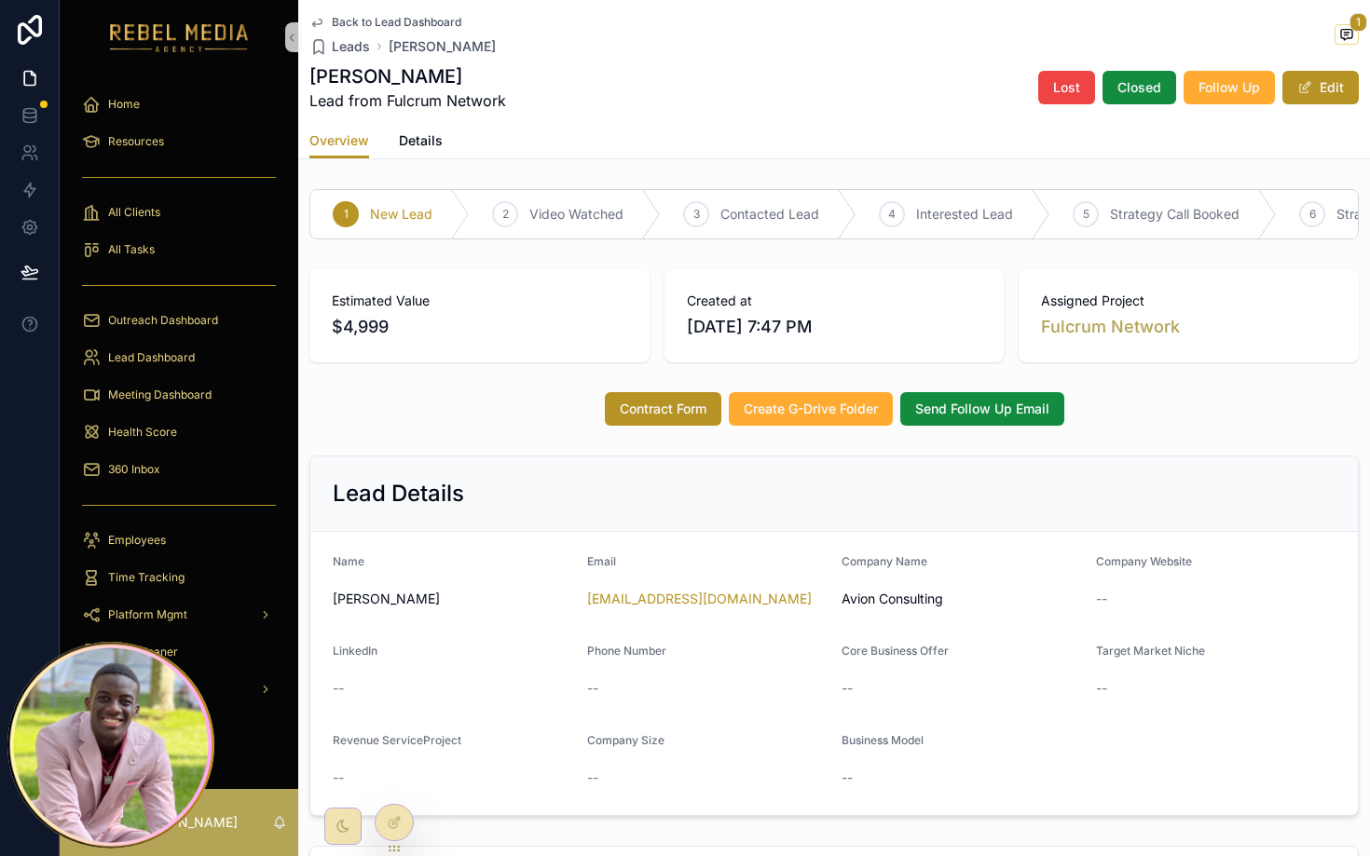
click at [369, 328] on span "$4,999" at bounding box center [479, 327] width 295 height 26
click at [1191, 35] on icon "scrollable content" at bounding box center [1346, 34] width 15 height 15
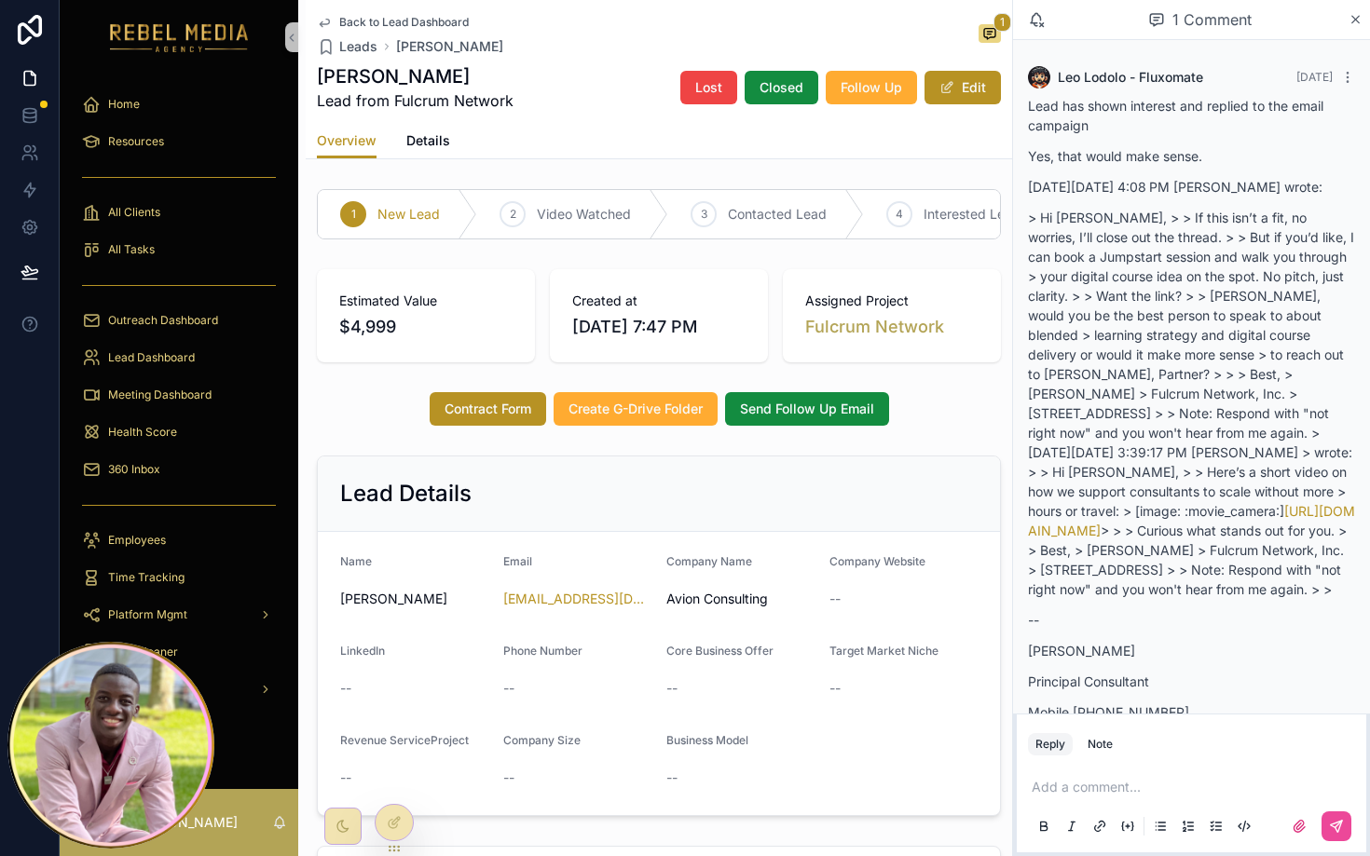
click at [1130, 147] on p "Yes, that would make sense." at bounding box center [1191, 156] width 327 height 20
click at [1130, 148] on p "Yes, that would make sense." at bounding box center [1191, 156] width 327 height 20
drag, startPoint x: 1130, startPoint y: 148, endPoint x: 1177, endPoint y: 112, distance: 59.8
click at [1130, 147] on p "Yes, that would make sense." at bounding box center [1191, 156] width 327 height 20
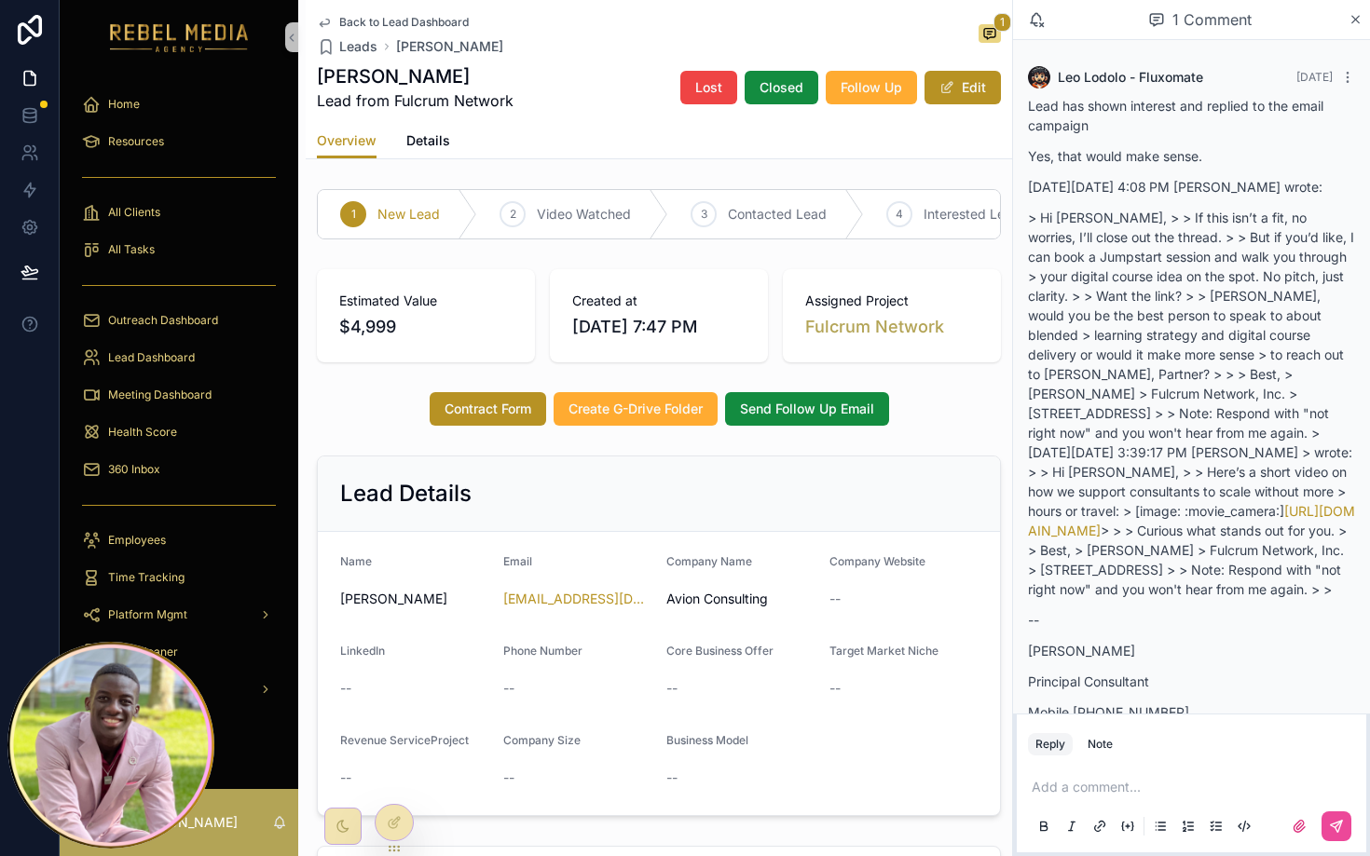
click at [1191, 33] on div "1 Comment" at bounding box center [1191, 20] width 357 height 40
click at [970, 329] on div "Fulcrum Network" at bounding box center [891, 327] width 173 height 26
click at [931, 418] on div "Contract Form Create G-Drive Folder Send Follow Up Email" at bounding box center [659, 409] width 684 height 34
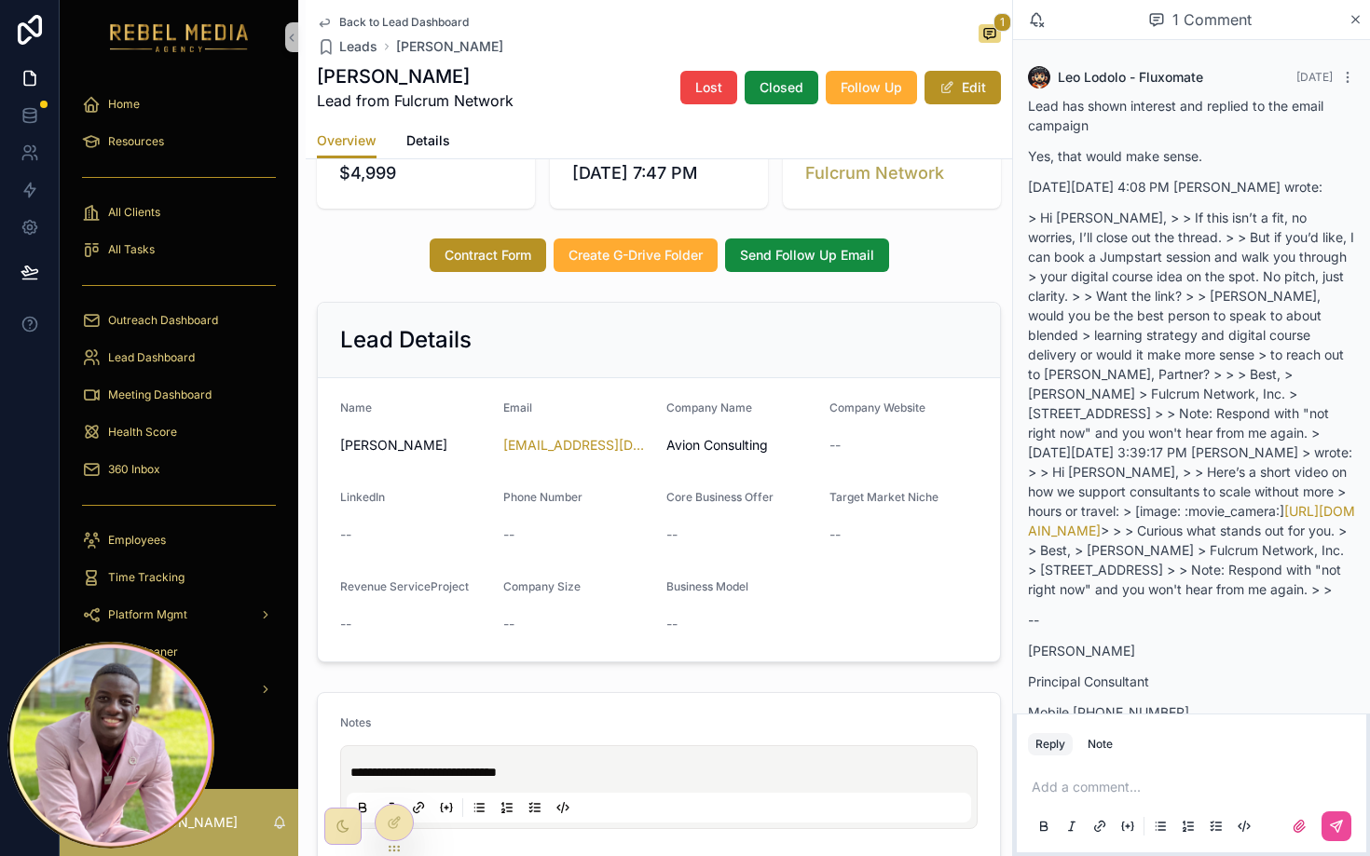
scroll to position [185, 0]
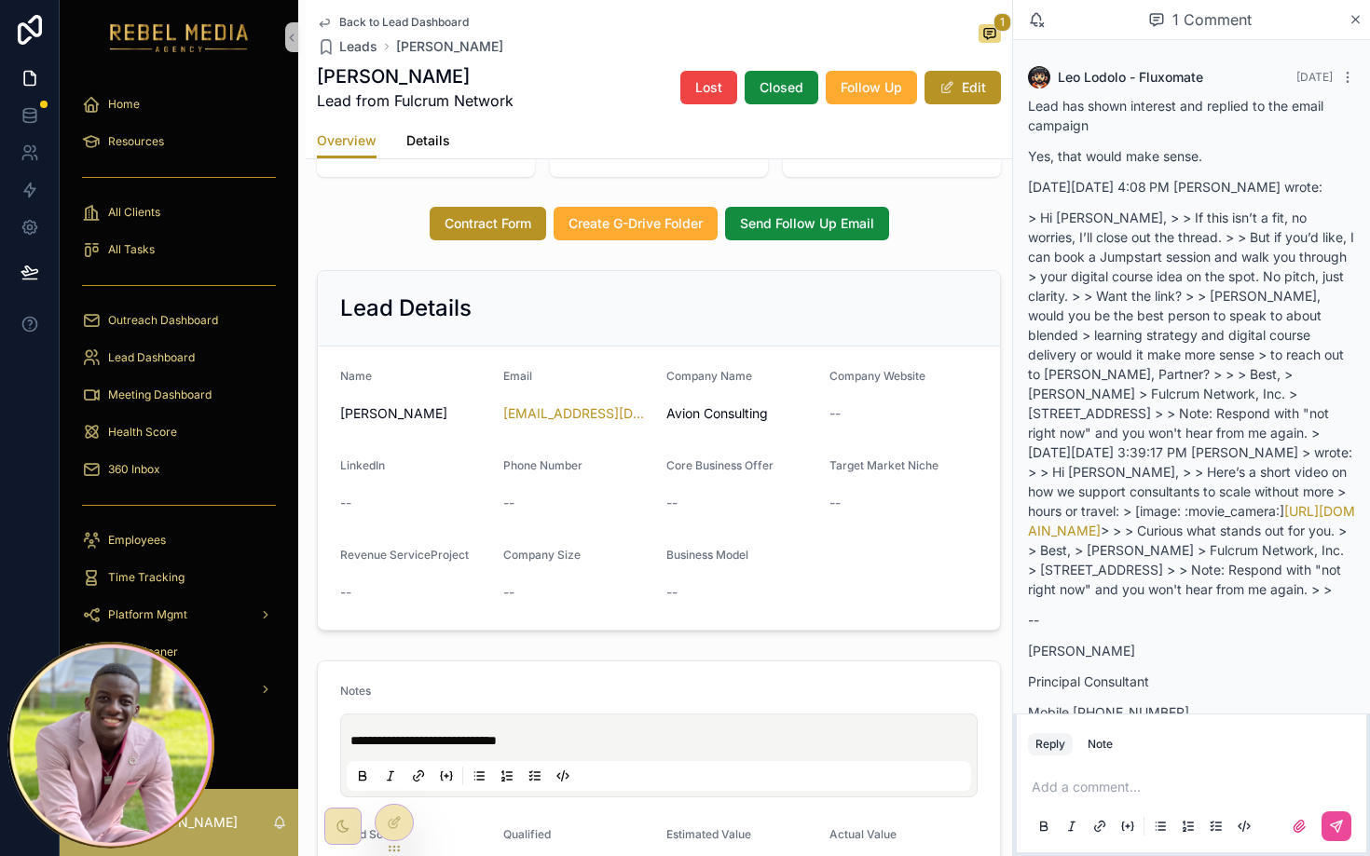
click at [423, 148] on span "Details" at bounding box center [428, 140] width 44 height 19
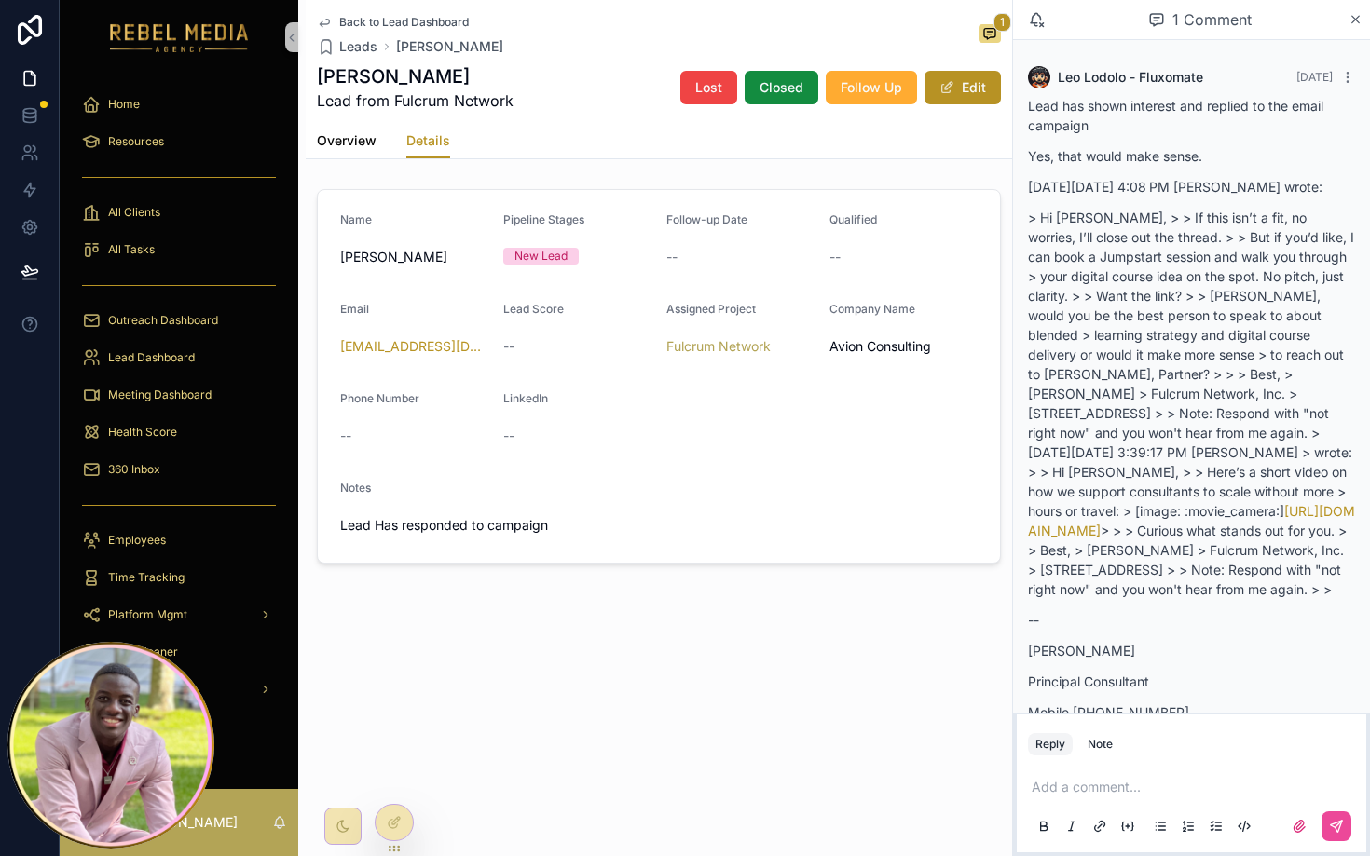
click at [372, 152] on link "Overview" at bounding box center [347, 142] width 60 height 37
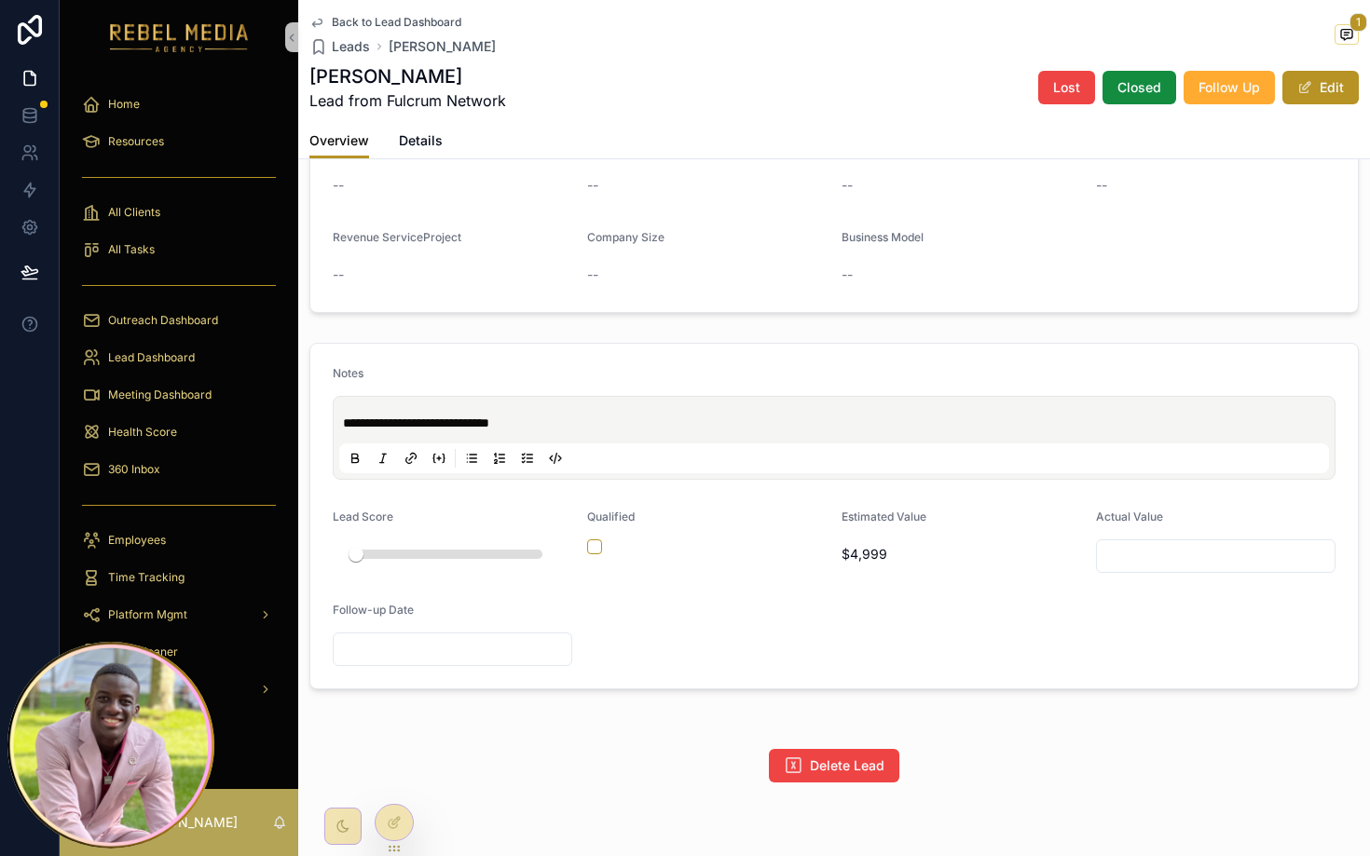
scroll to position [556, 0]
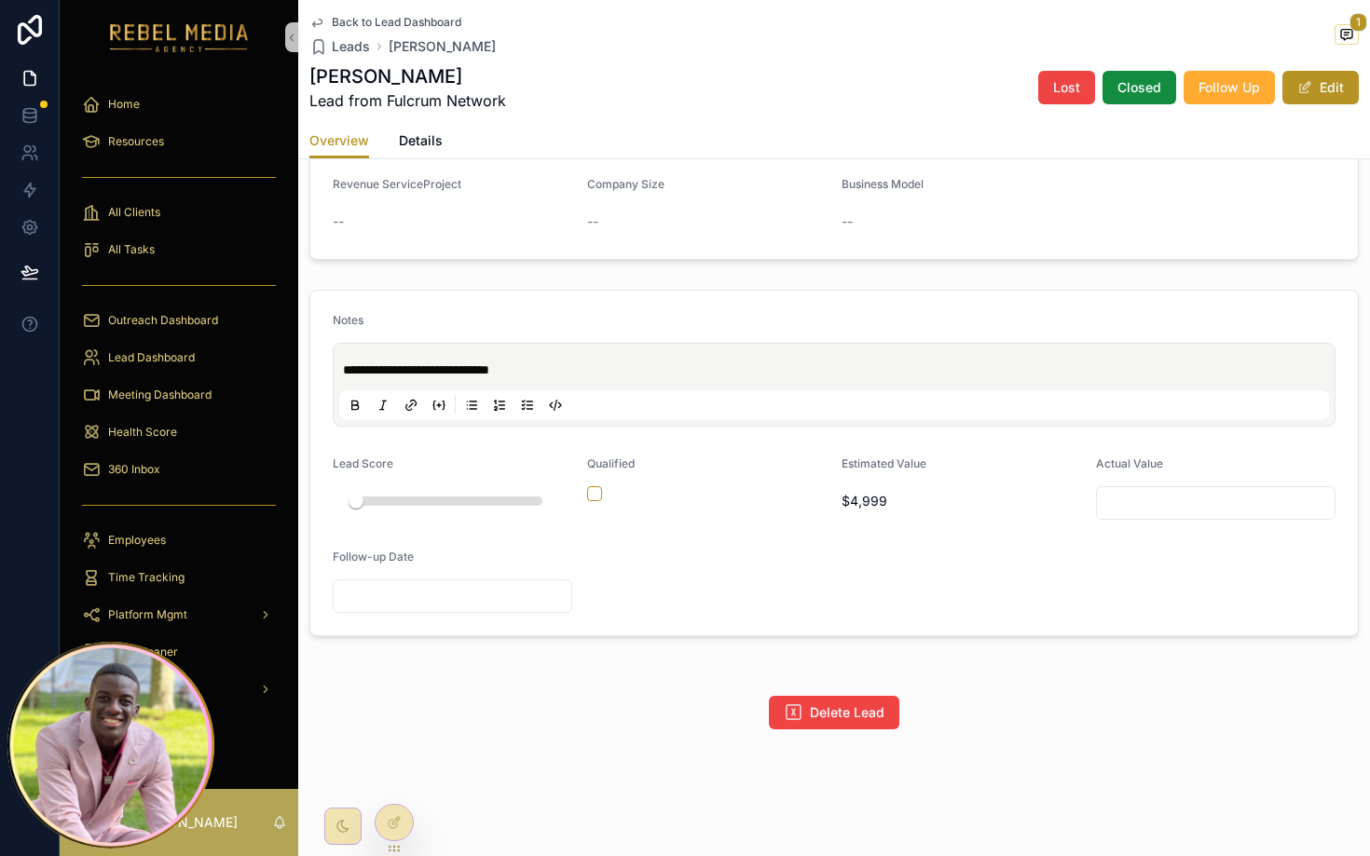
click at [594, 363] on p "**********" at bounding box center [838, 370] width 990 height 19
click at [594, 364] on p "**********" at bounding box center [838, 370] width 990 height 19
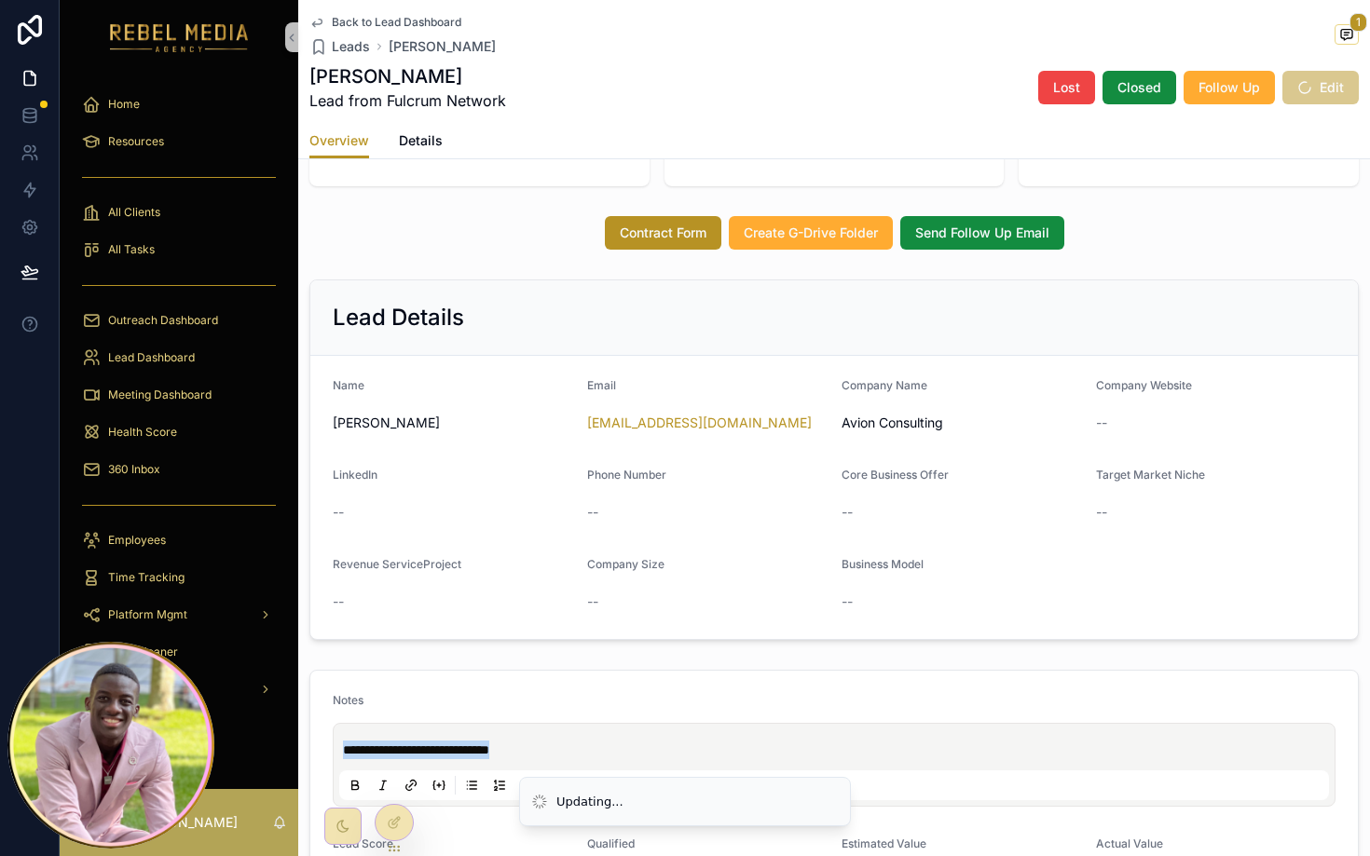
scroll to position [0, 0]
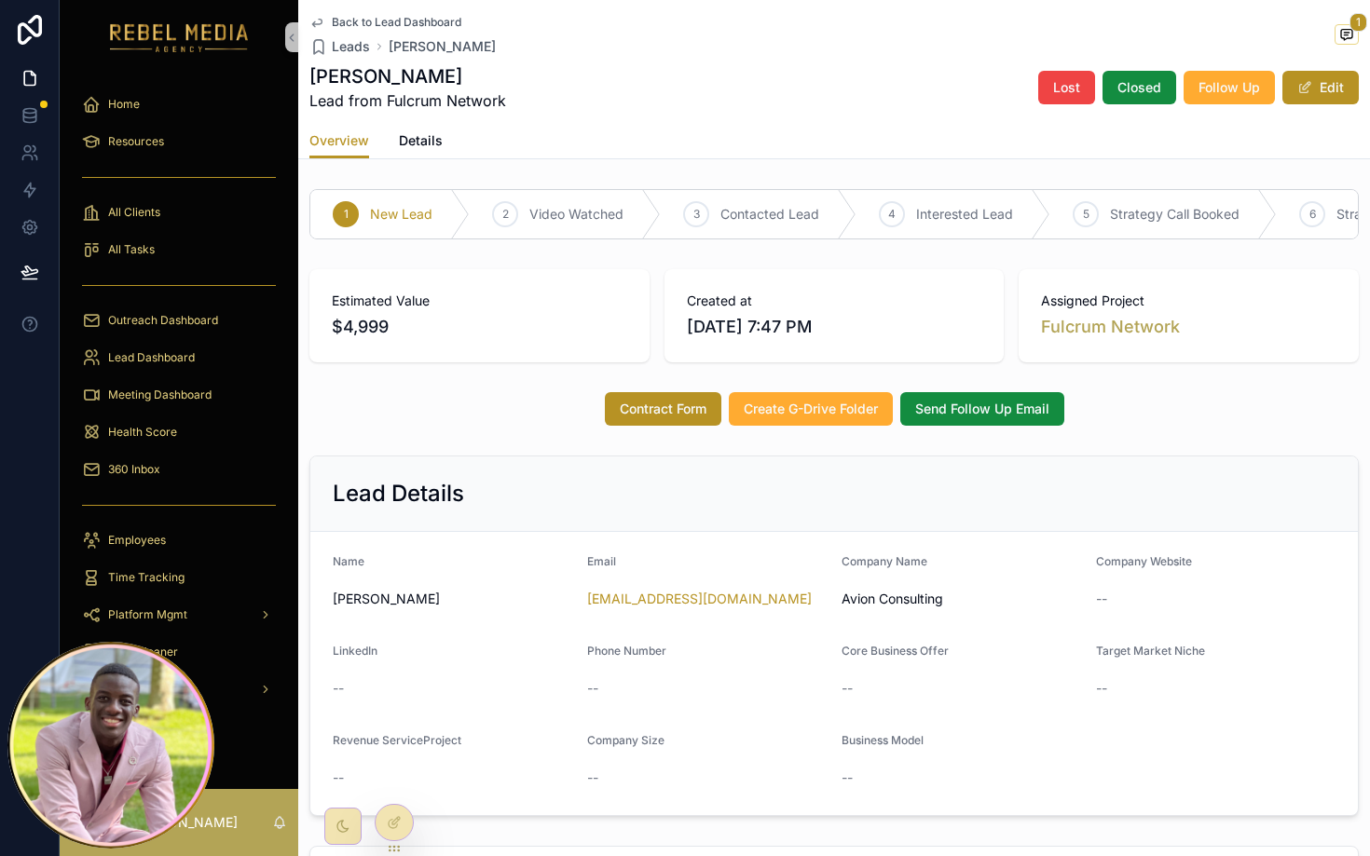
click at [537, 430] on div "Contract Form Create G-Drive Folder Send Follow Up Email" at bounding box center [834, 409] width 1072 height 48
click at [1191, 41] on span "scrollable content" at bounding box center [1347, 34] width 24 height 21
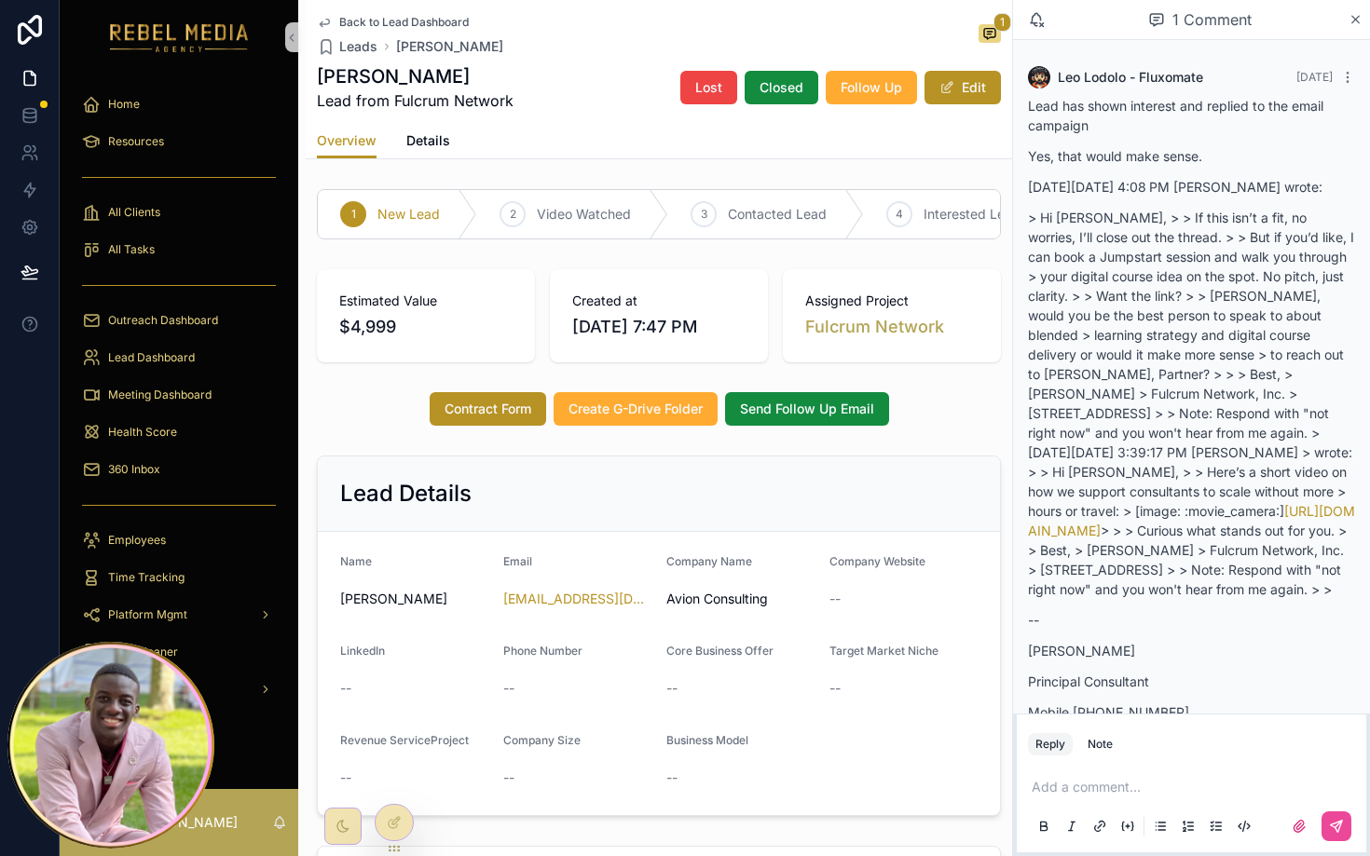
scroll to position [114, 0]
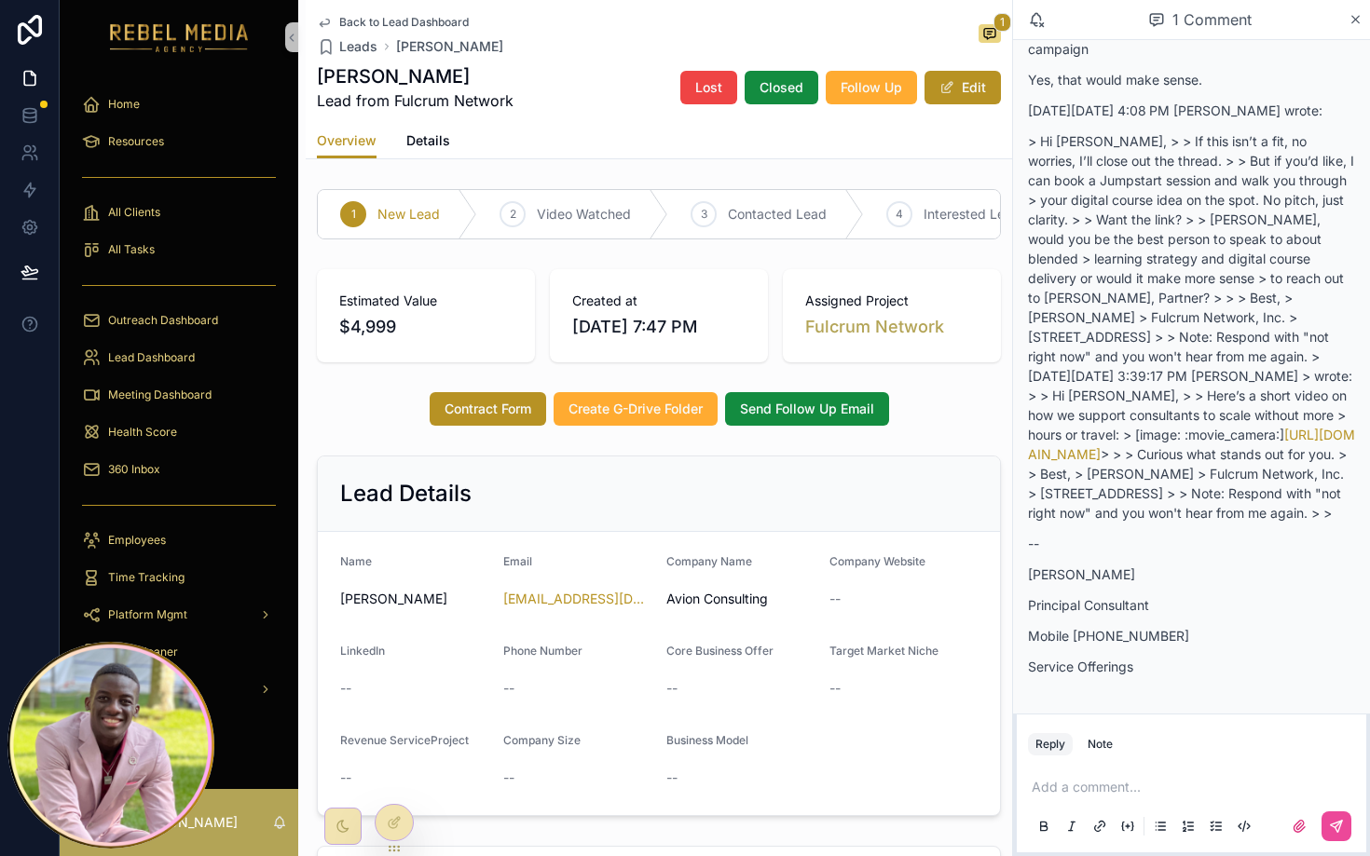
click at [1191, 70] on p "Yes, that would make sense." at bounding box center [1191, 80] width 327 height 20
click at [1191, 29] on div "1 Comment" at bounding box center [1191, 20] width 357 height 40
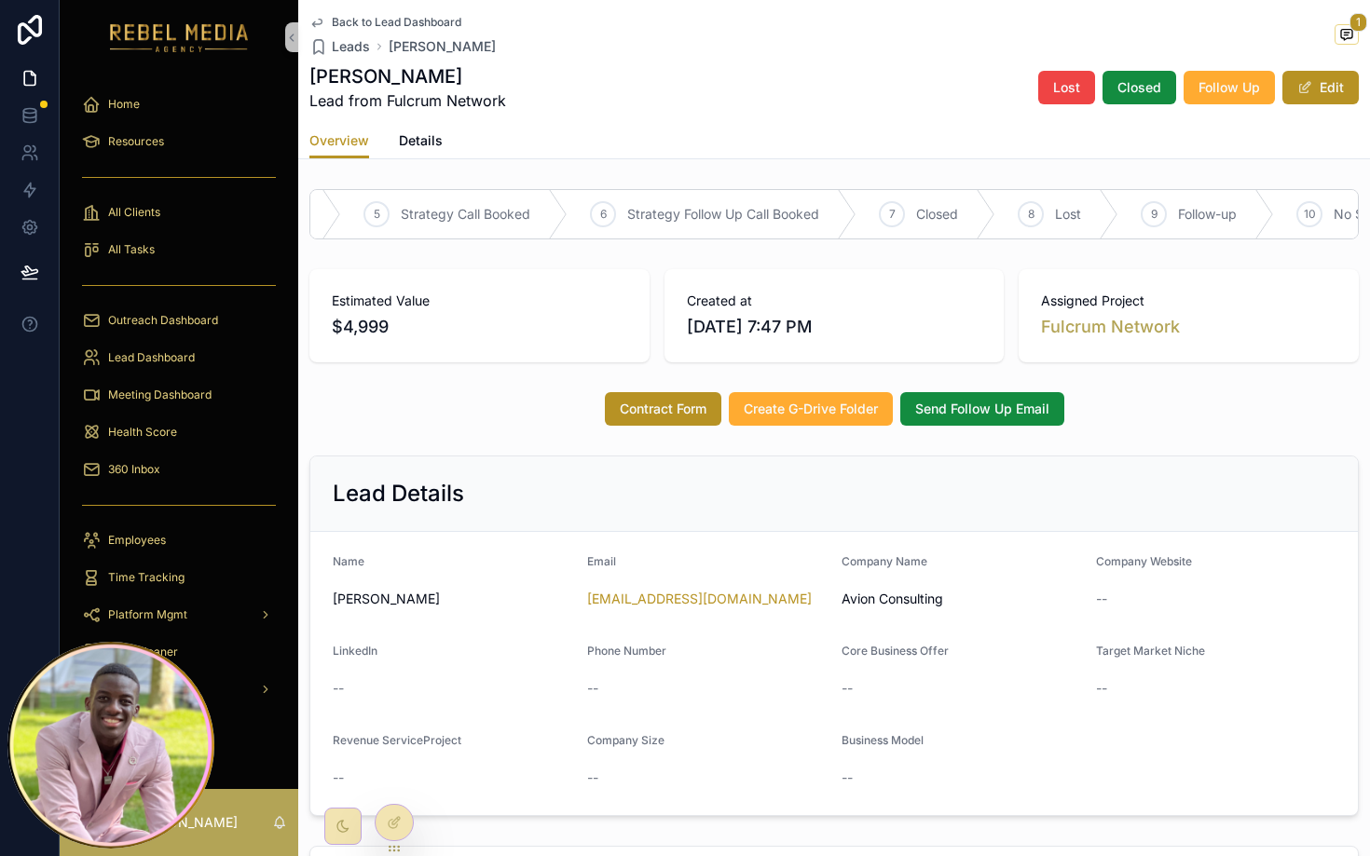
scroll to position [0, 782]
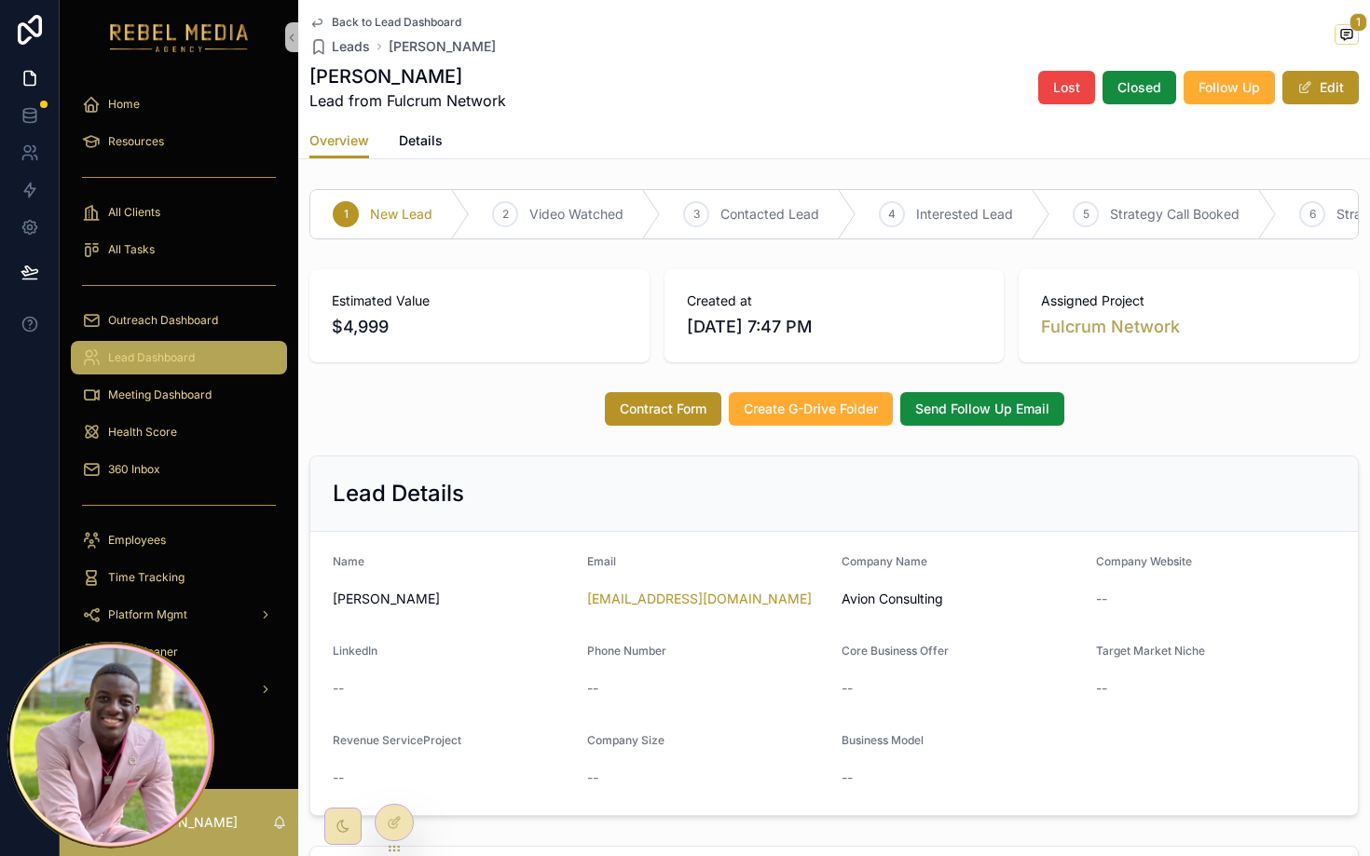
click at [143, 351] on span "Lead Dashboard" at bounding box center [151, 357] width 87 height 15
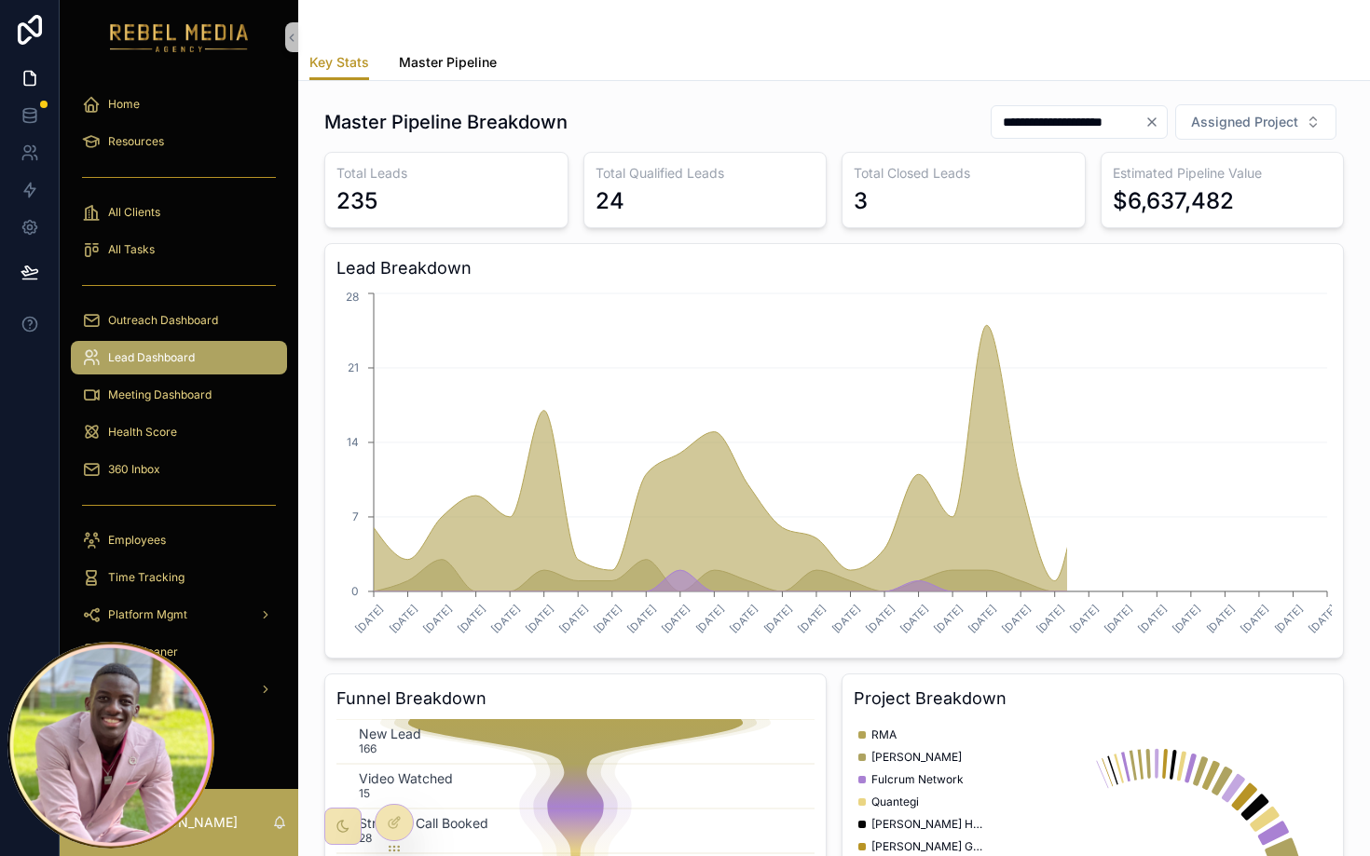
click at [464, 53] on span "Master Pipeline" at bounding box center [448, 62] width 98 height 19
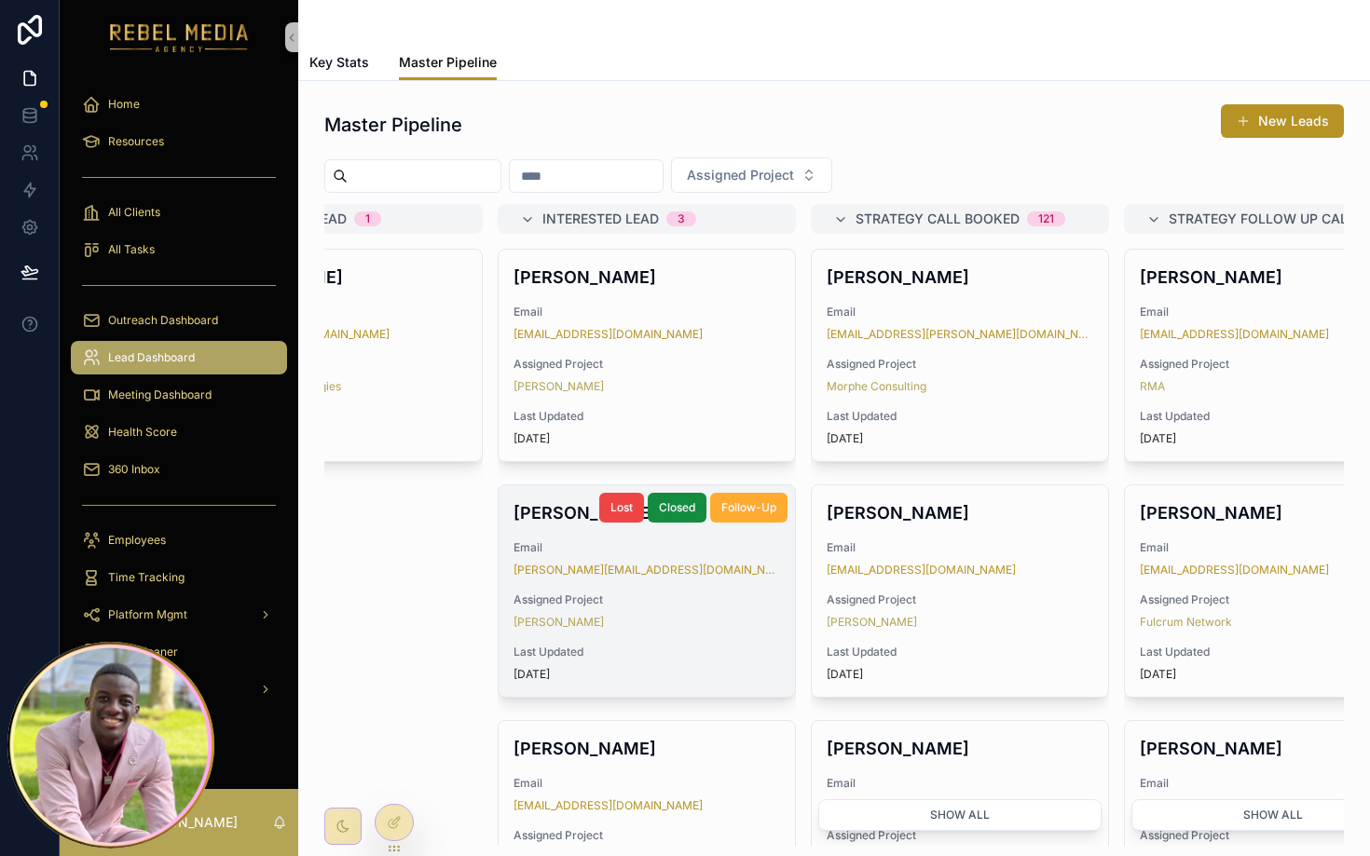
scroll to position [0, 785]
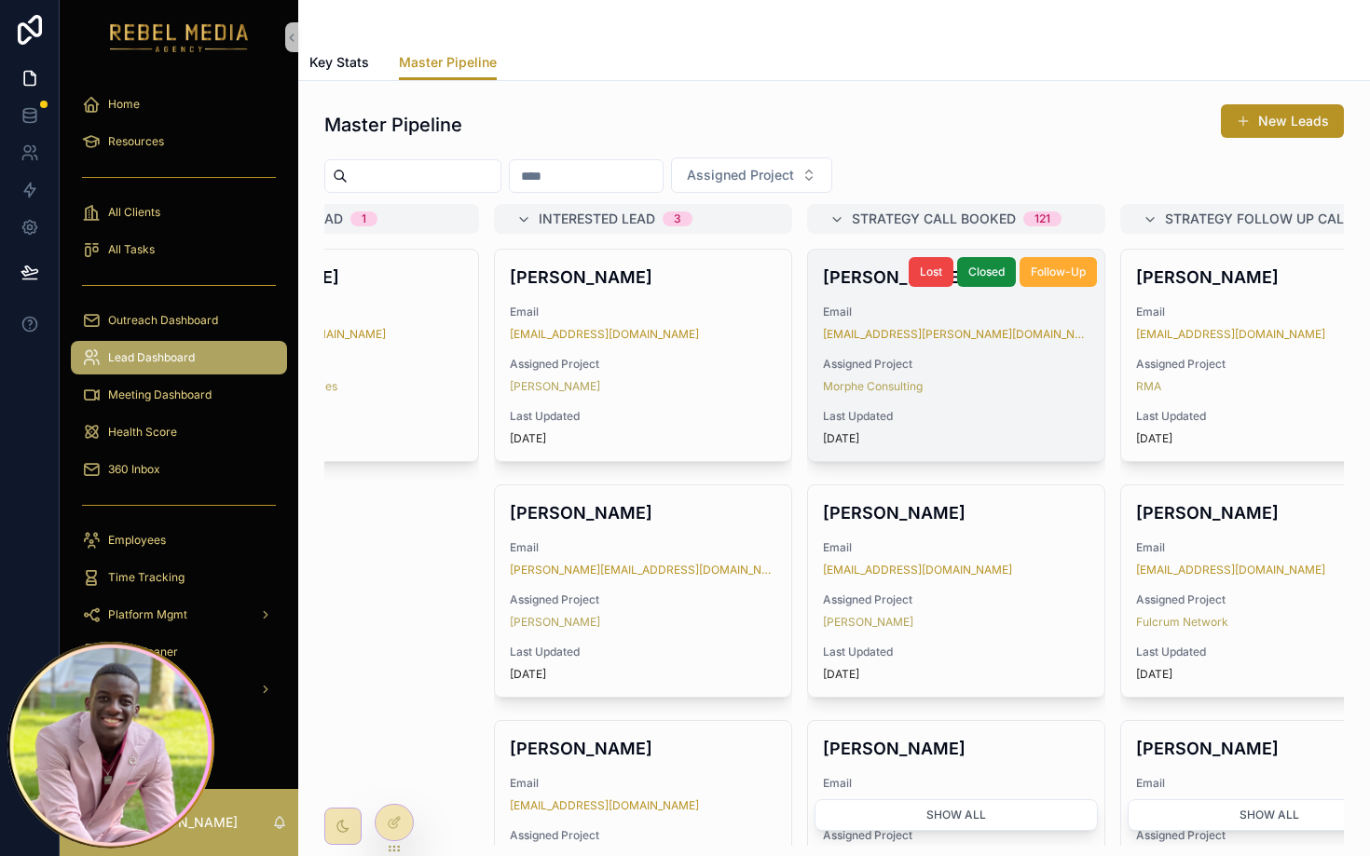
click at [1036, 353] on div "Gaurav Juneja Email gaurav.juneja@inflightdublin.com Assigned Project Morphe Co…" at bounding box center [956, 356] width 296 height 212
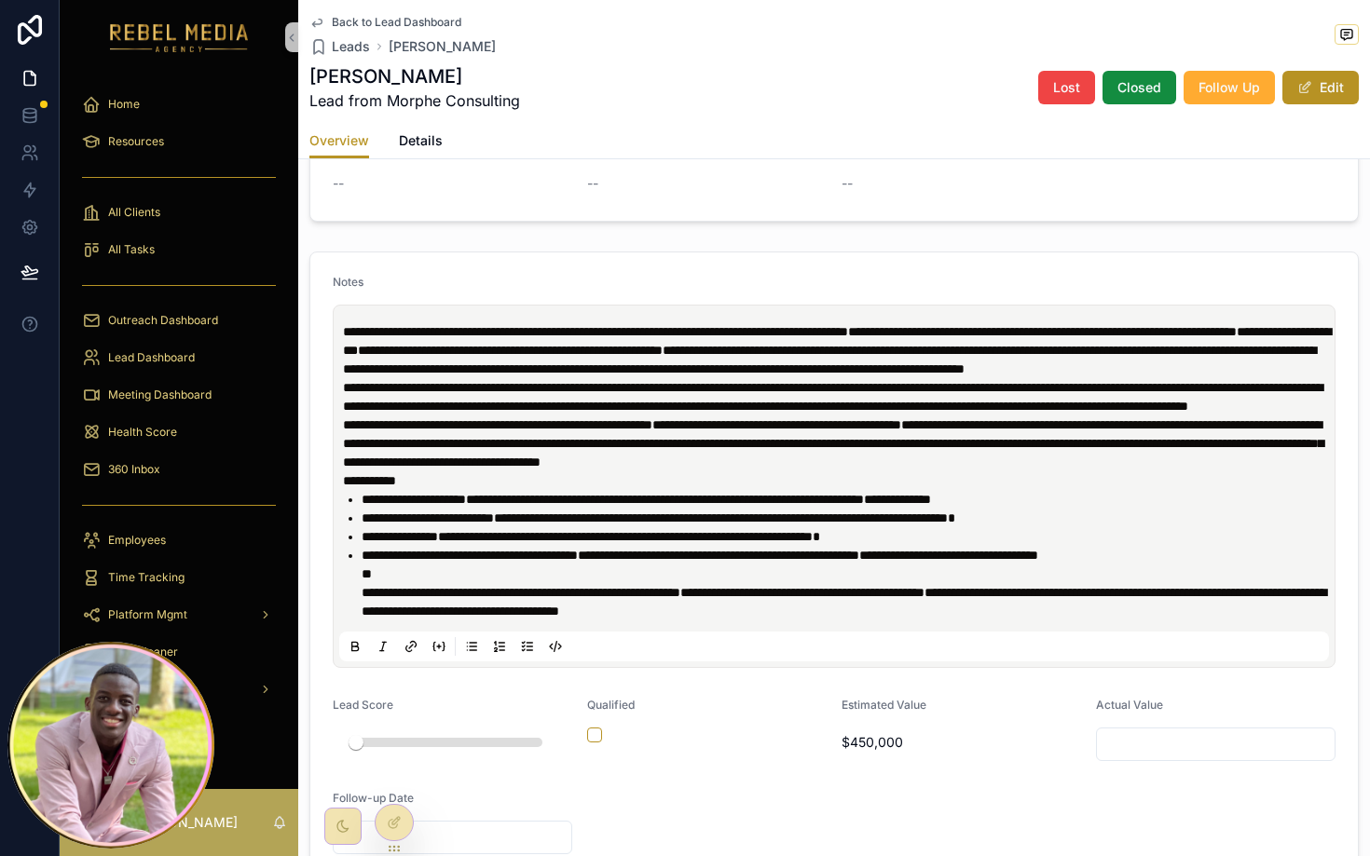
scroll to position [604, 0]
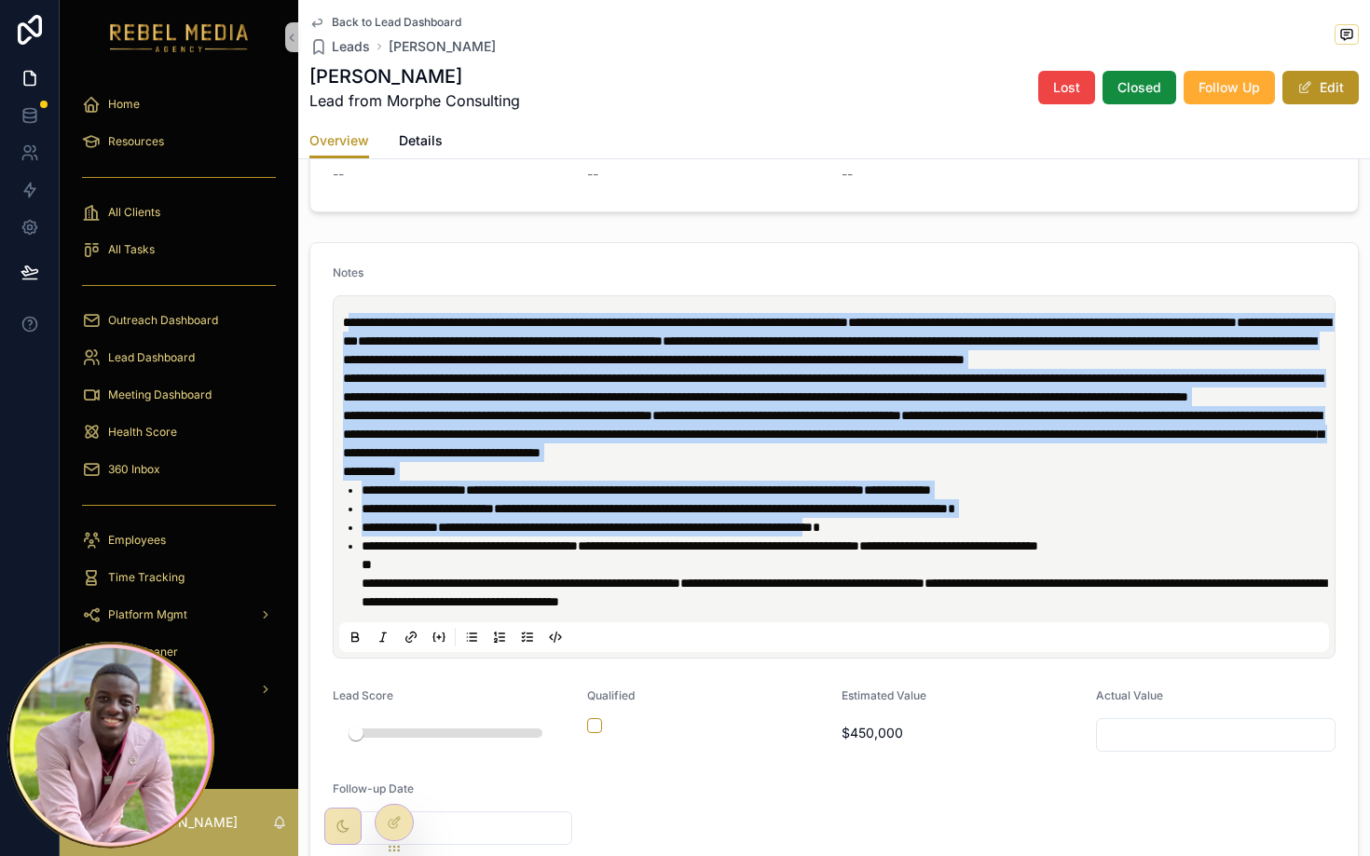
drag, startPoint x: 352, startPoint y: 320, endPoint x: 968, endPoint y: 570, distance: 665.1
click at [960, 570] on div "**********" at bounding box center [838, 462] width 990 height 298
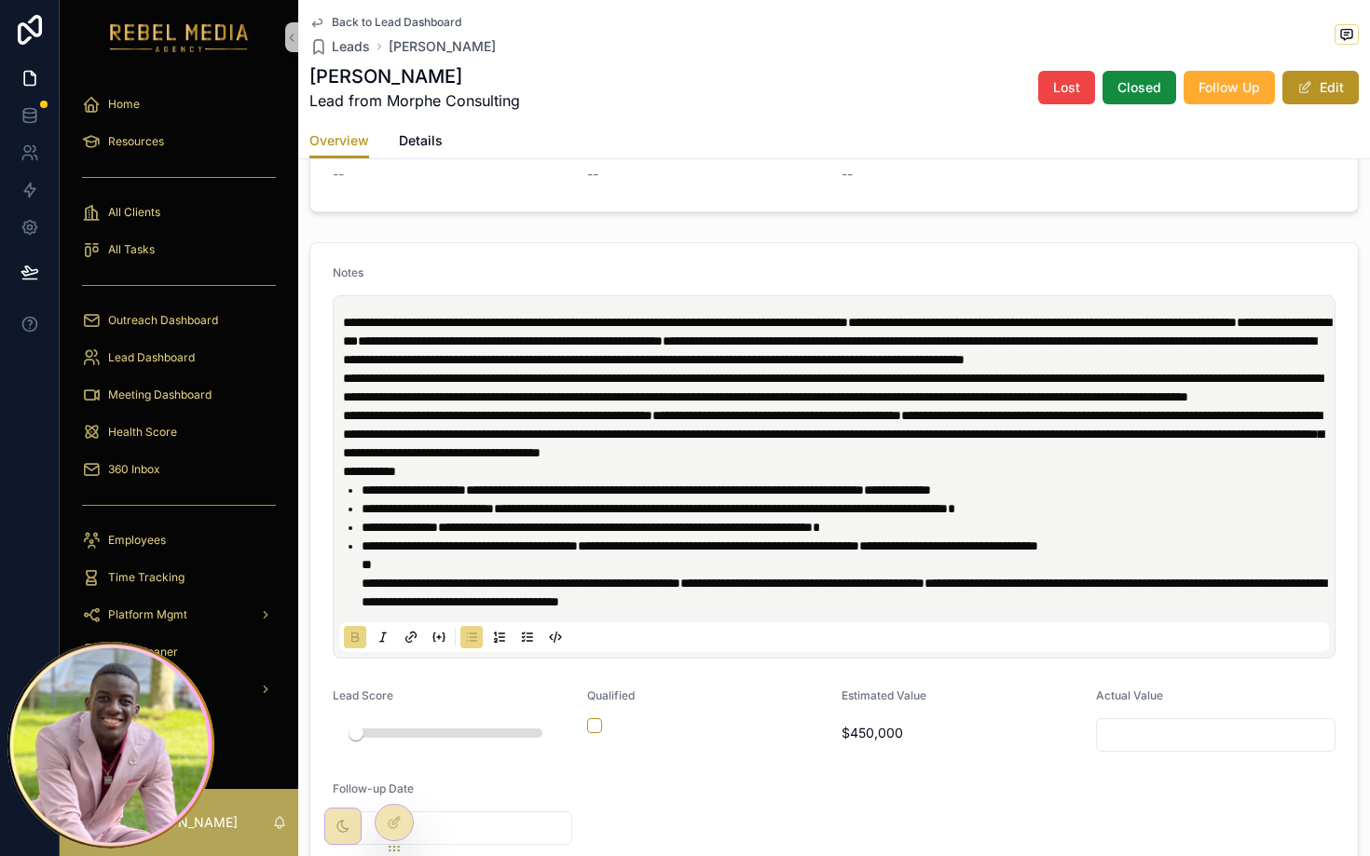
click at [813, 534] on strong "**********" at bounding box center [625, 527] width 375 height 13
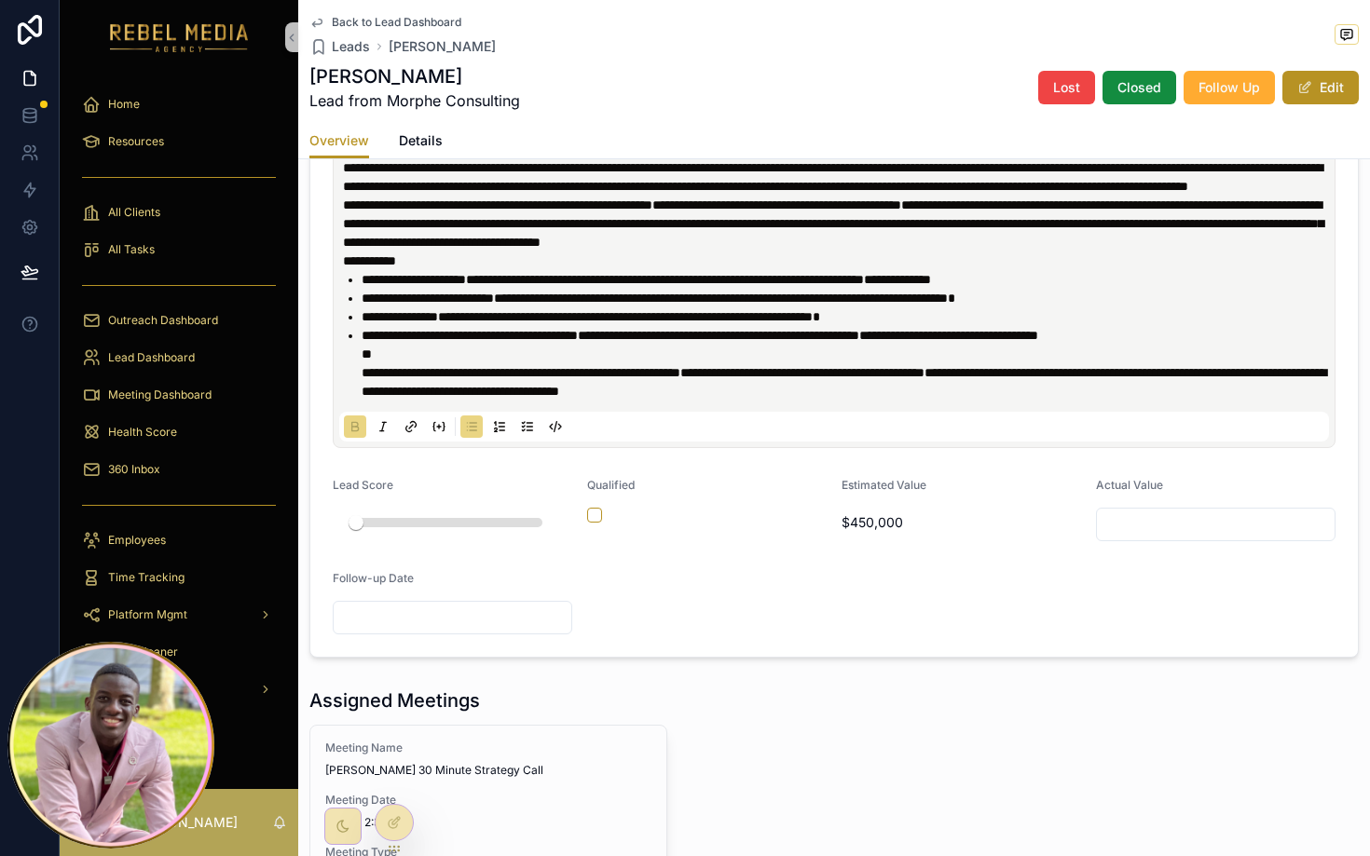
scroll to position [817, 0]
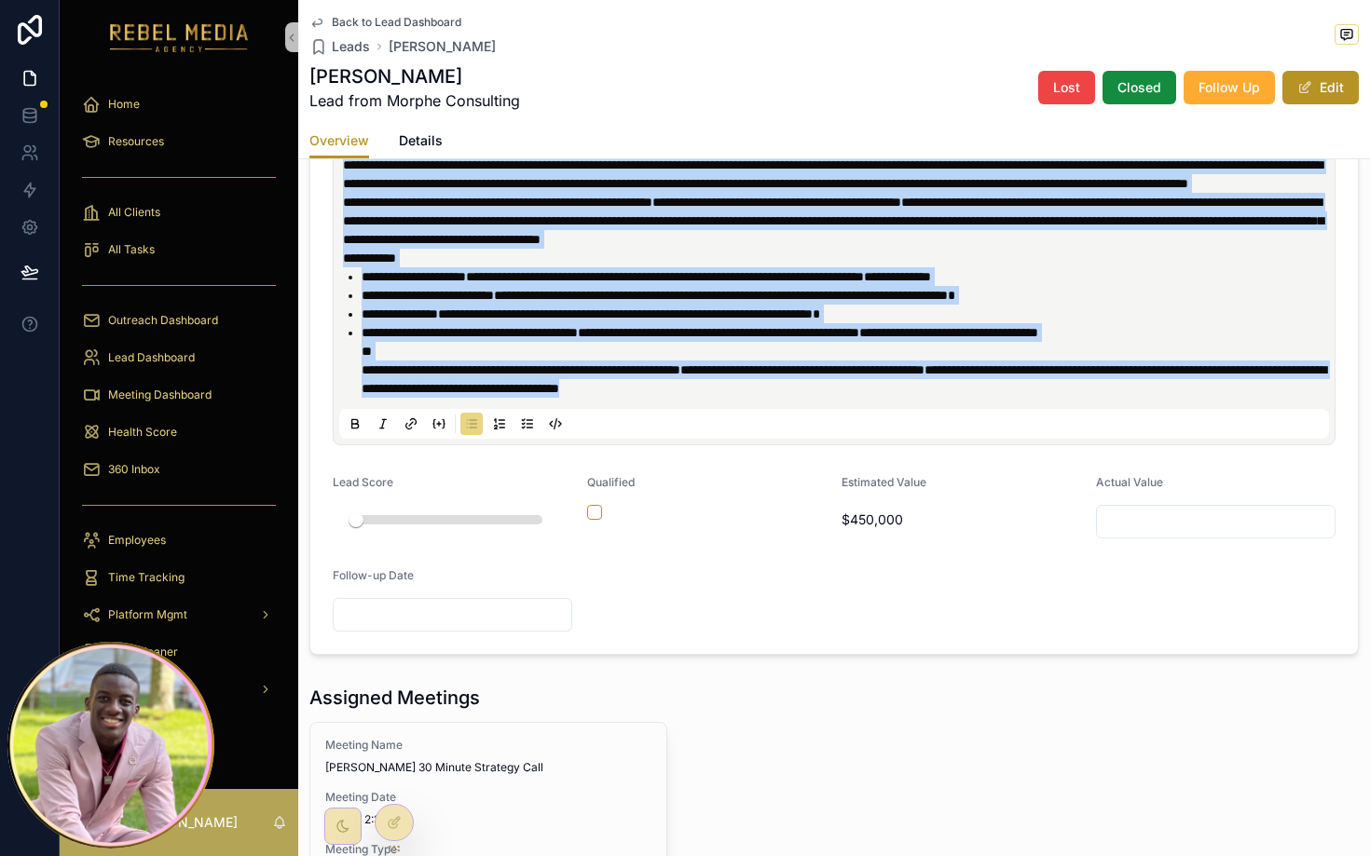
drag, startPoint x: 934, startPoint y: 431, endPoint x: 418, endPoint y: 166, distance: 580.2
click at [418, 166] on div "**********" at bounding box center [838, 249] width 990 height 298
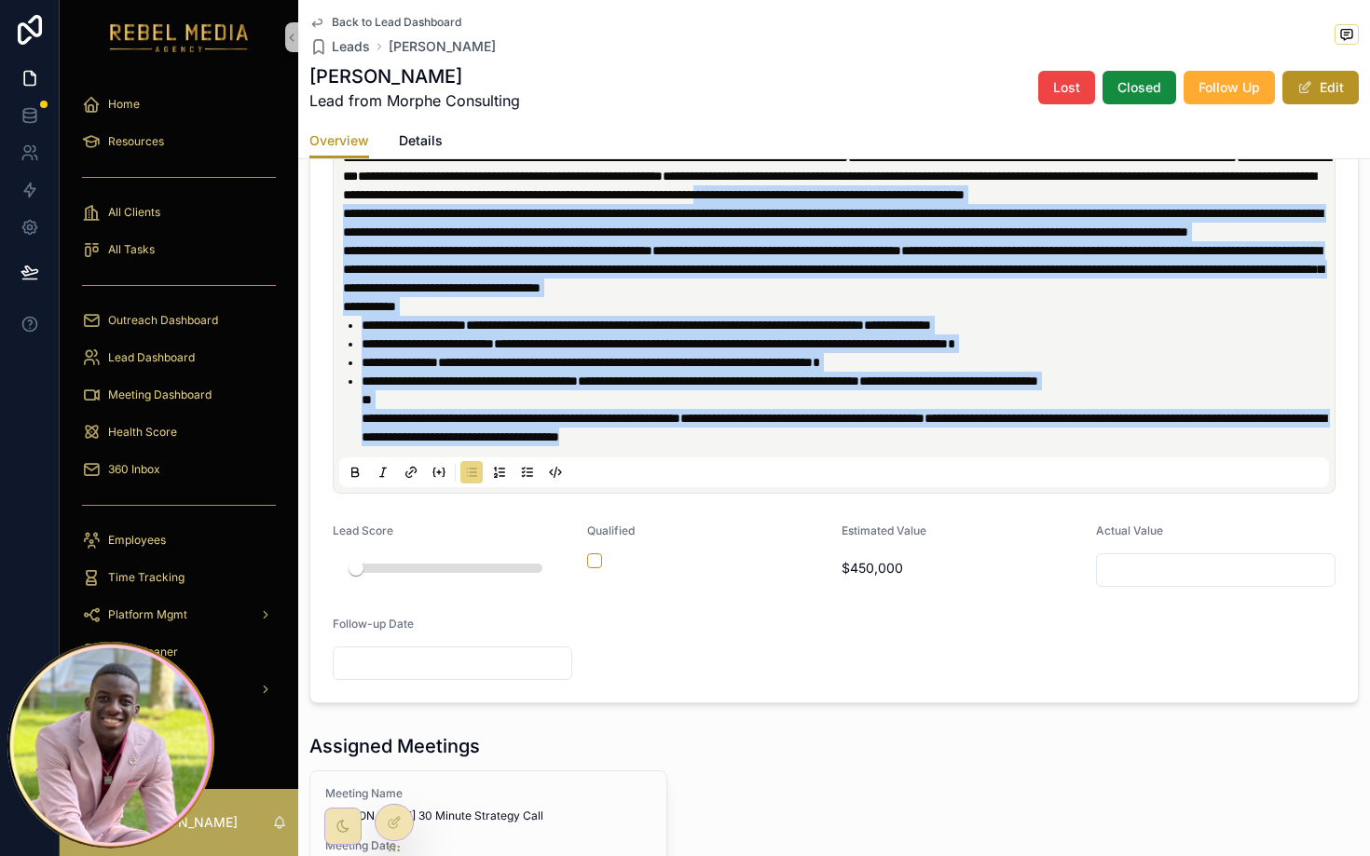
scroll to position [760, 0]
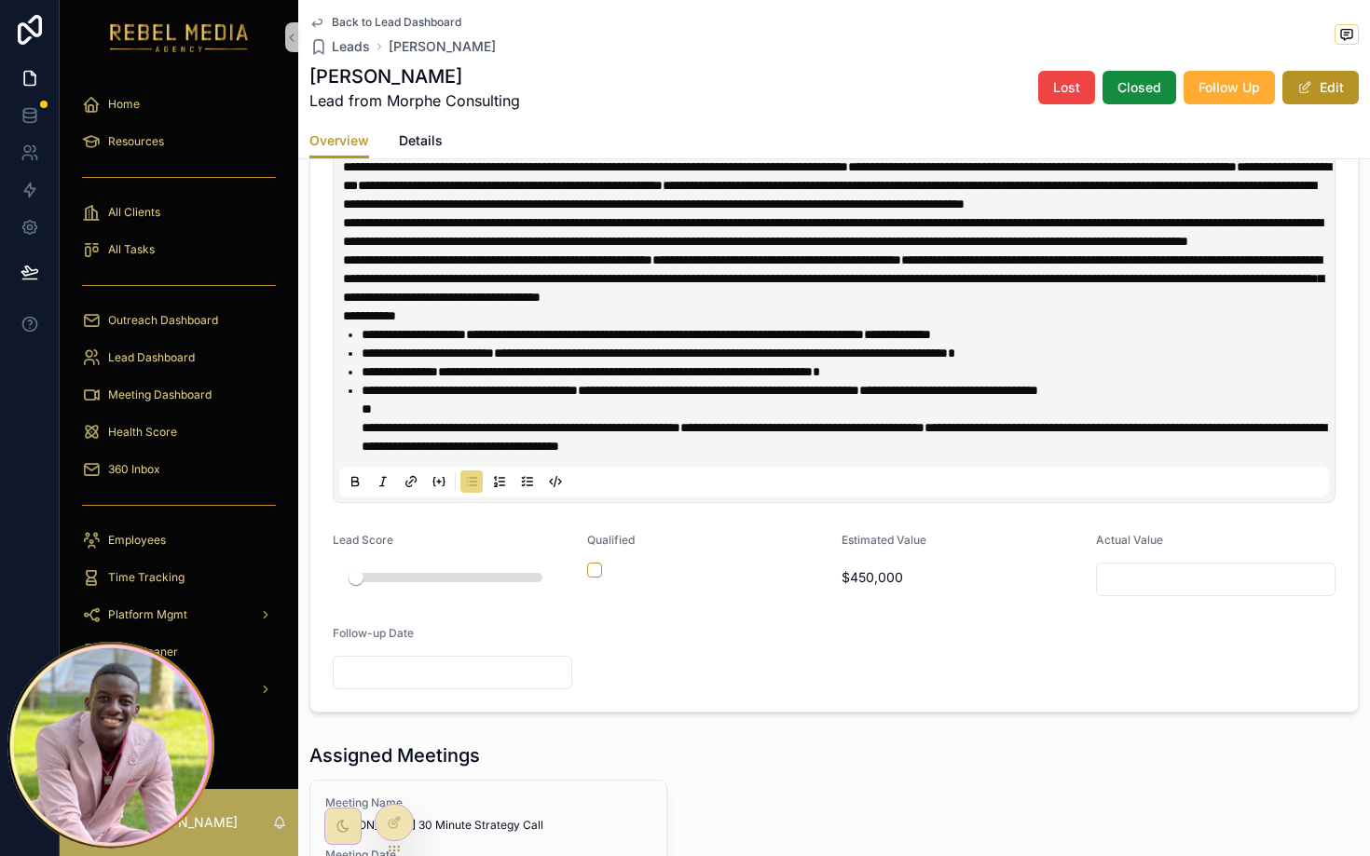
click at [415, 211] on span "**********" at bounding box center [829, 195] width 973 height 32
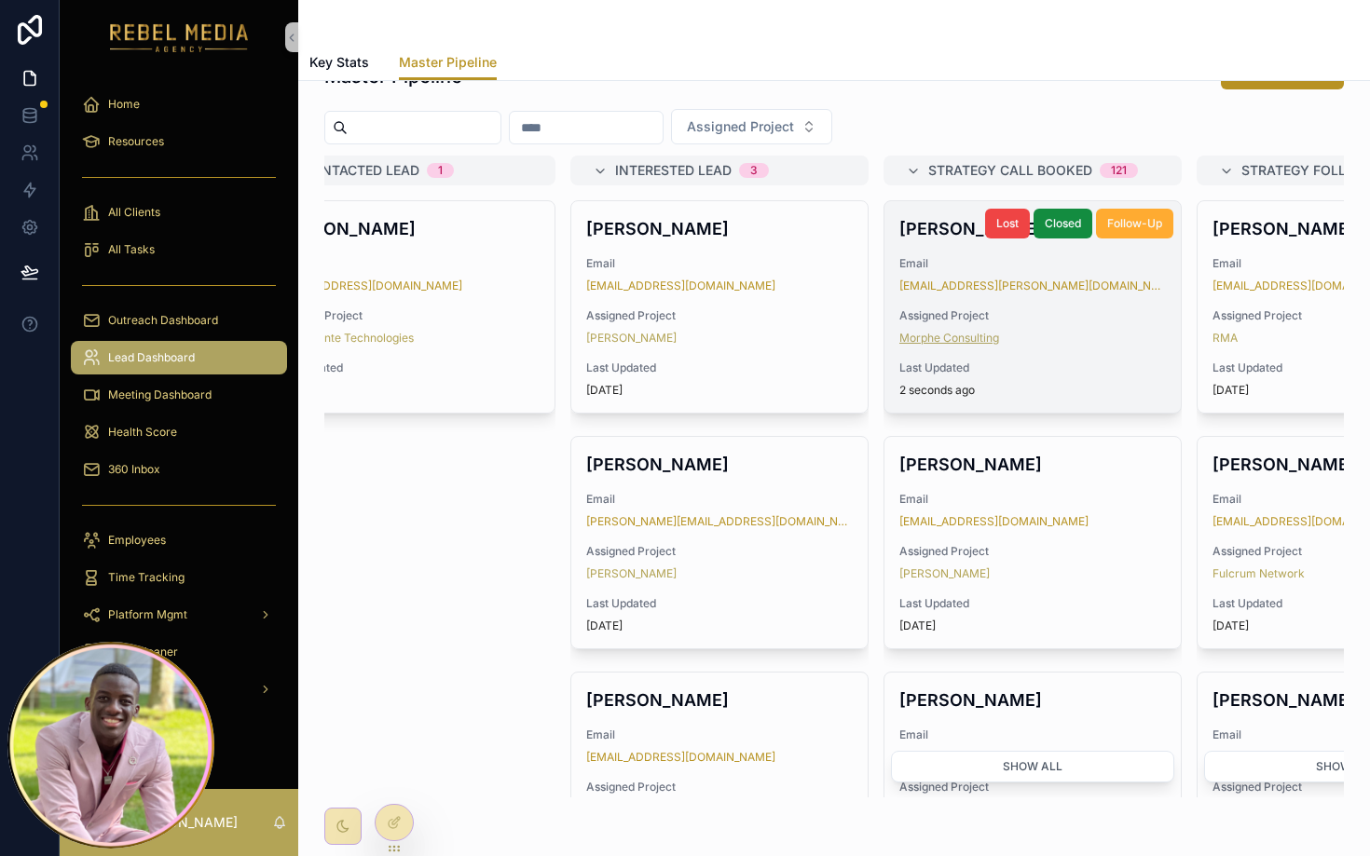
scroll to position [0, 835]
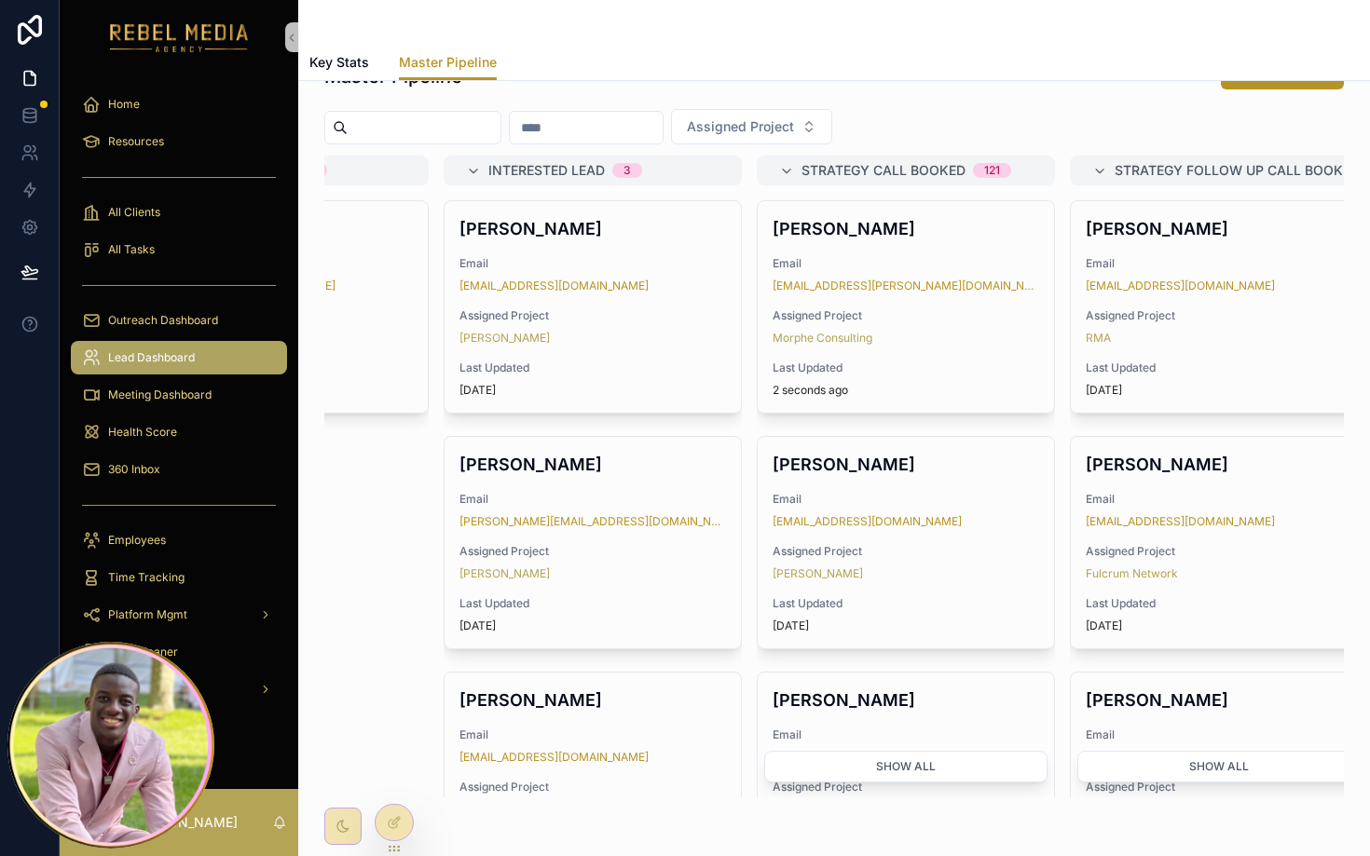
click at [994, 50] on div "Key Stats Master Pipeline" at bounding box center [833, 62] width 1049 height 35
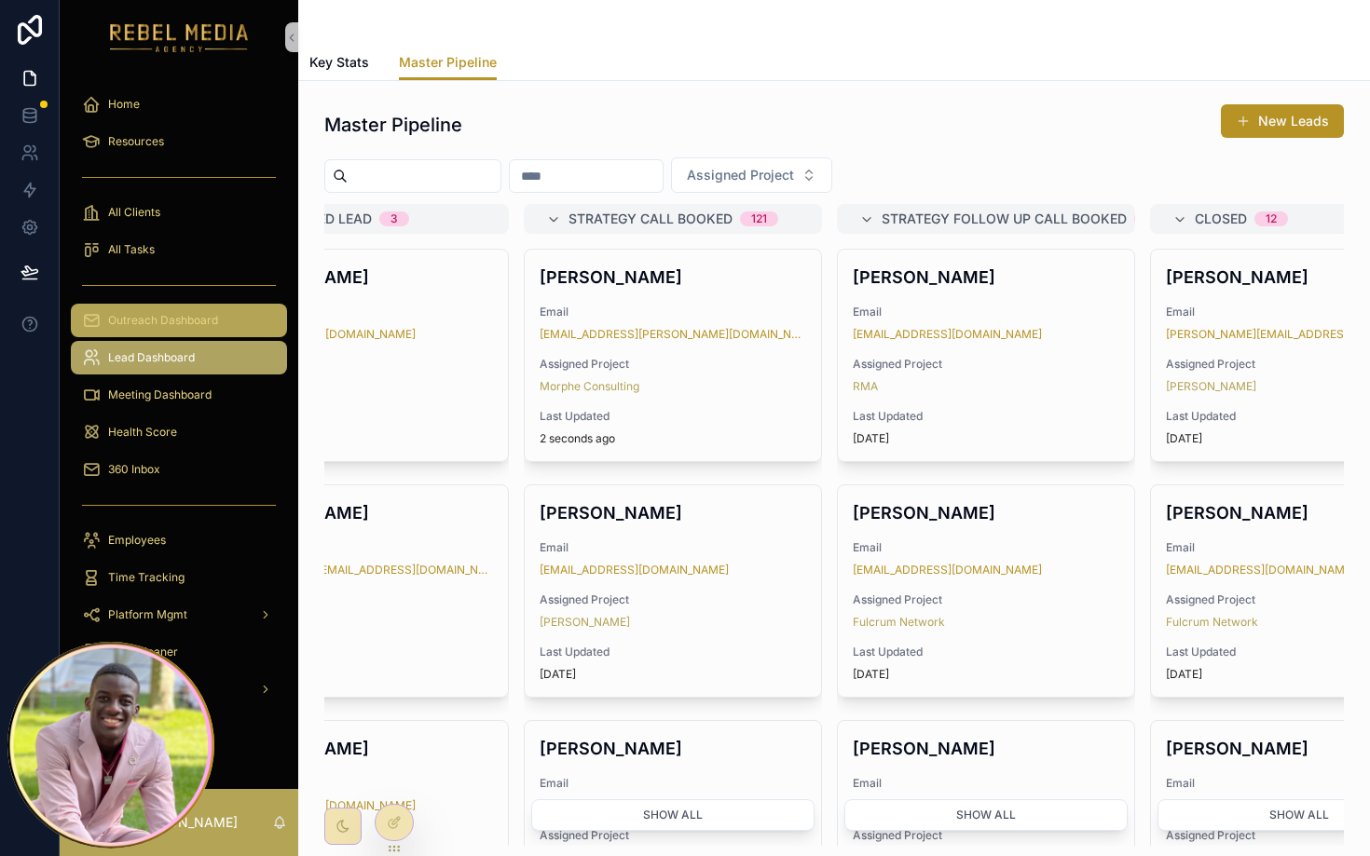
scroll to position [0, 0]
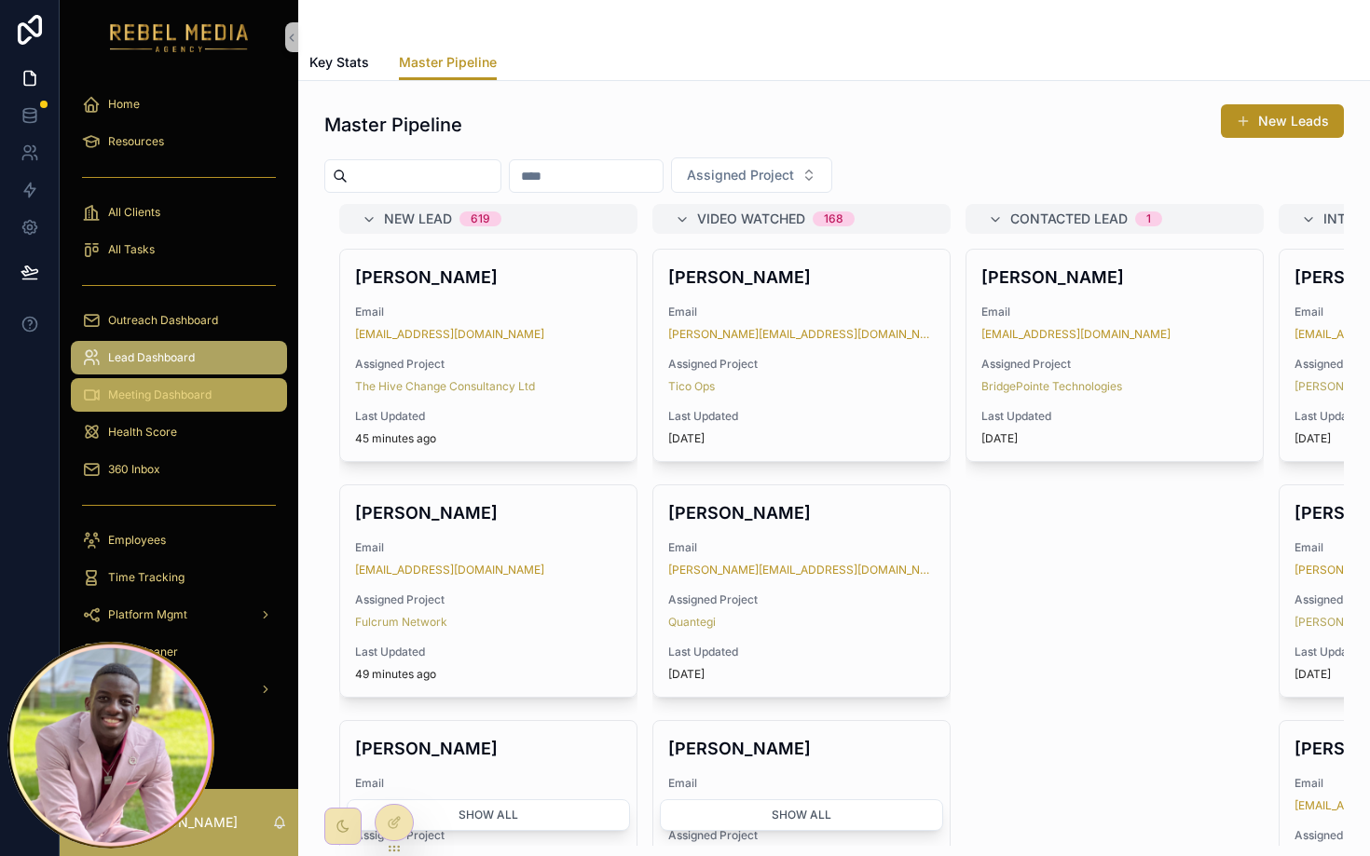
click at [142, 383] on div "Meeting Dashboard" at bounding box center [179, 395] width 194 height 30
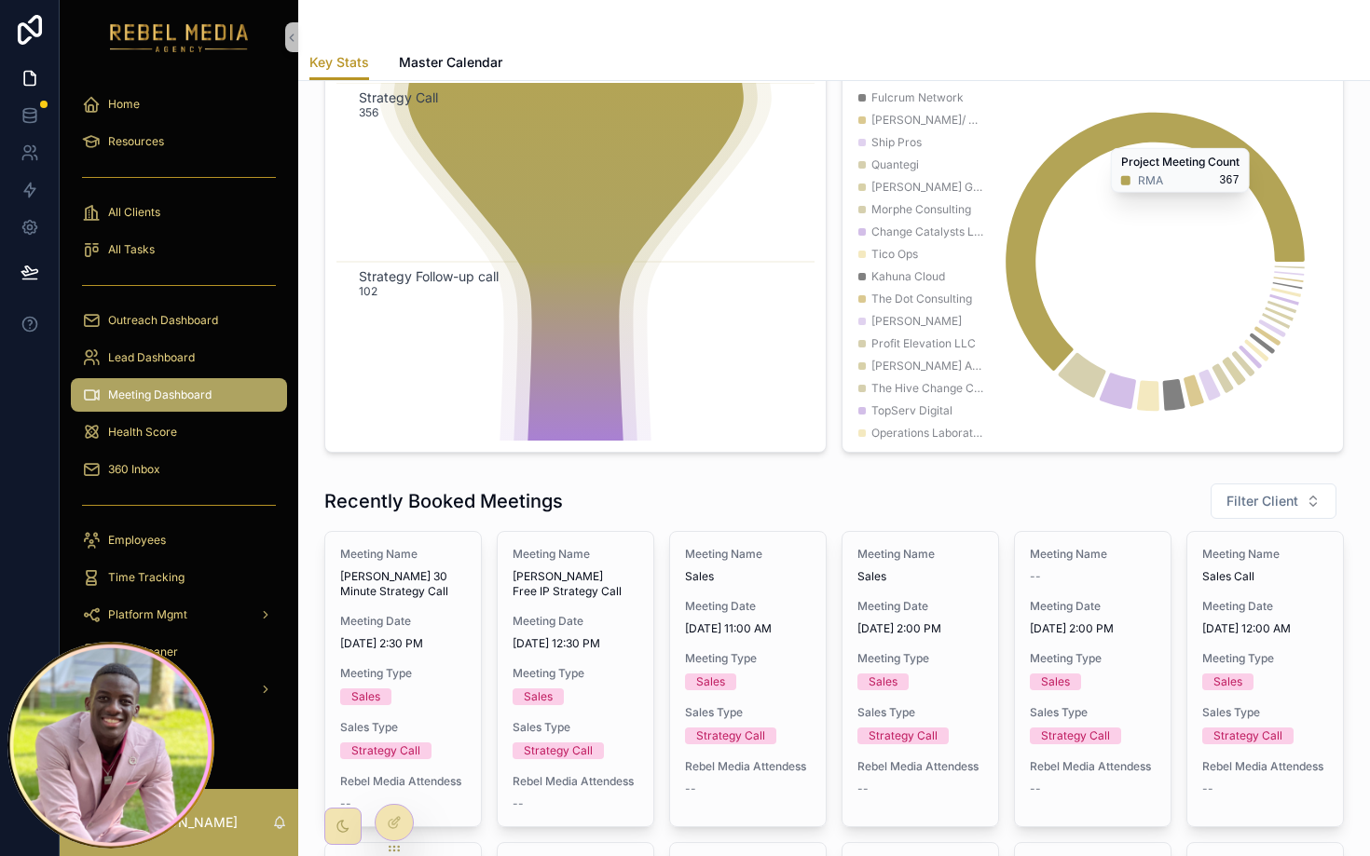
scroll to position [540, 0]
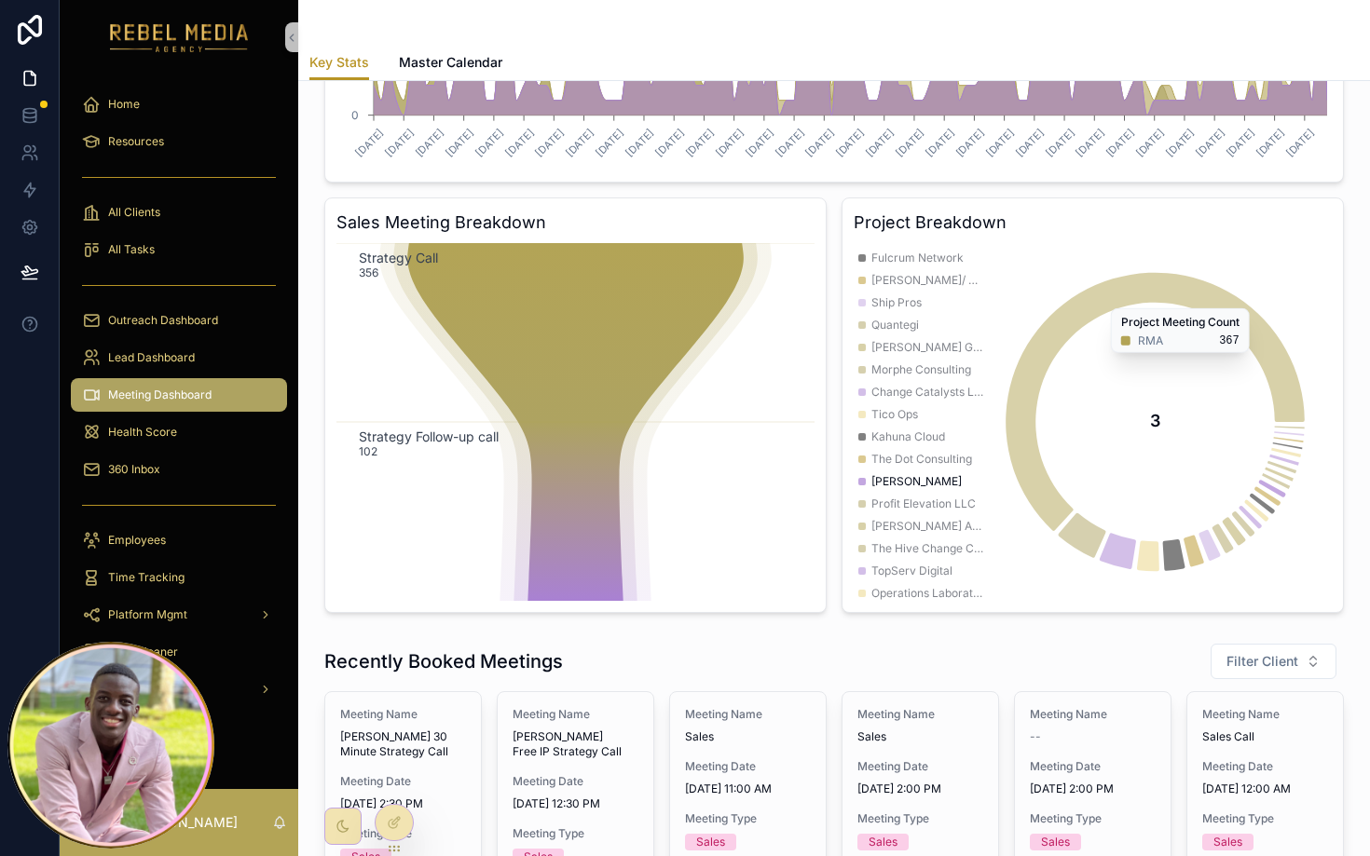
click at [909, 471] on div "Heather Blackmon" at bounding box center [909, 482] width 103 height 22
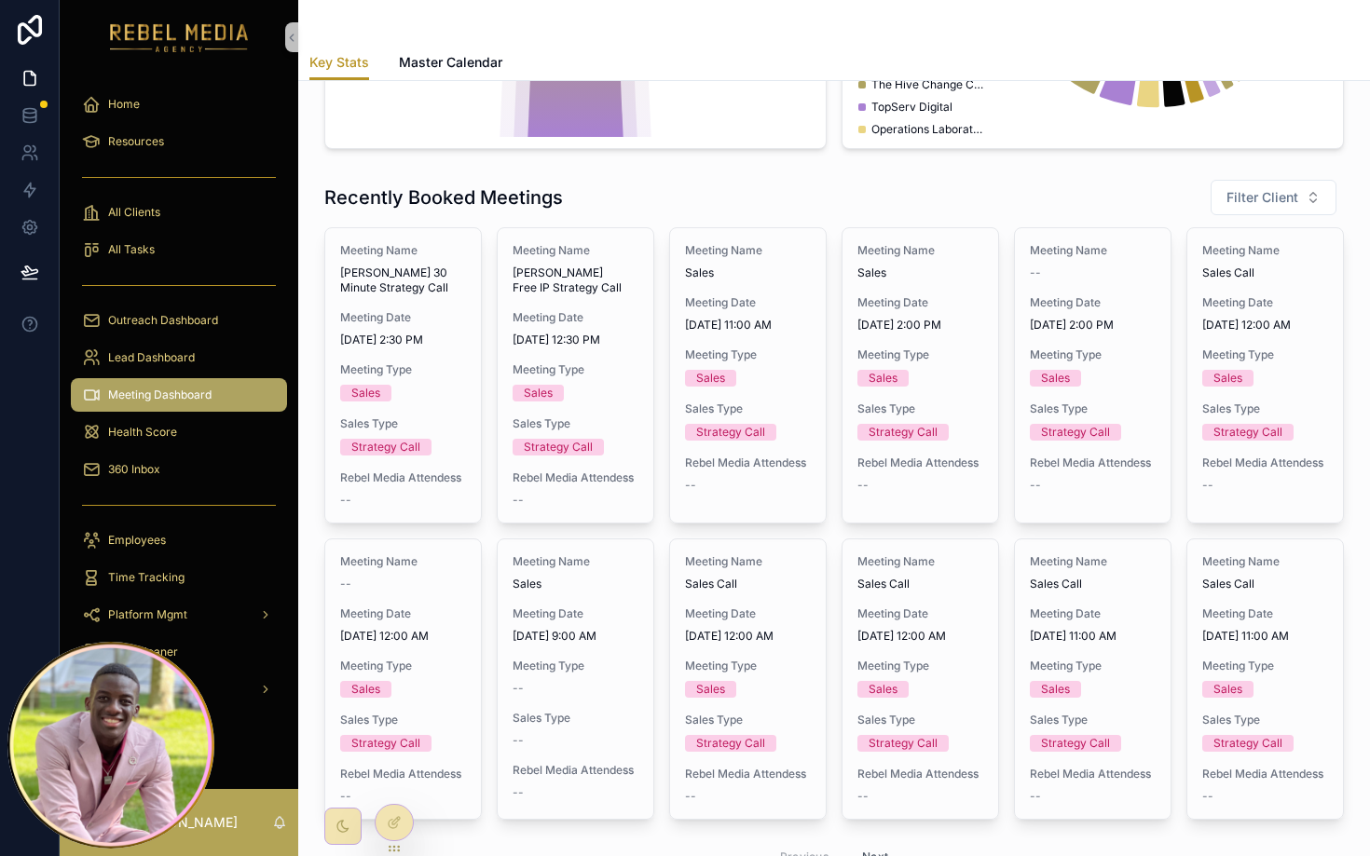
scroll to position [0, 0]
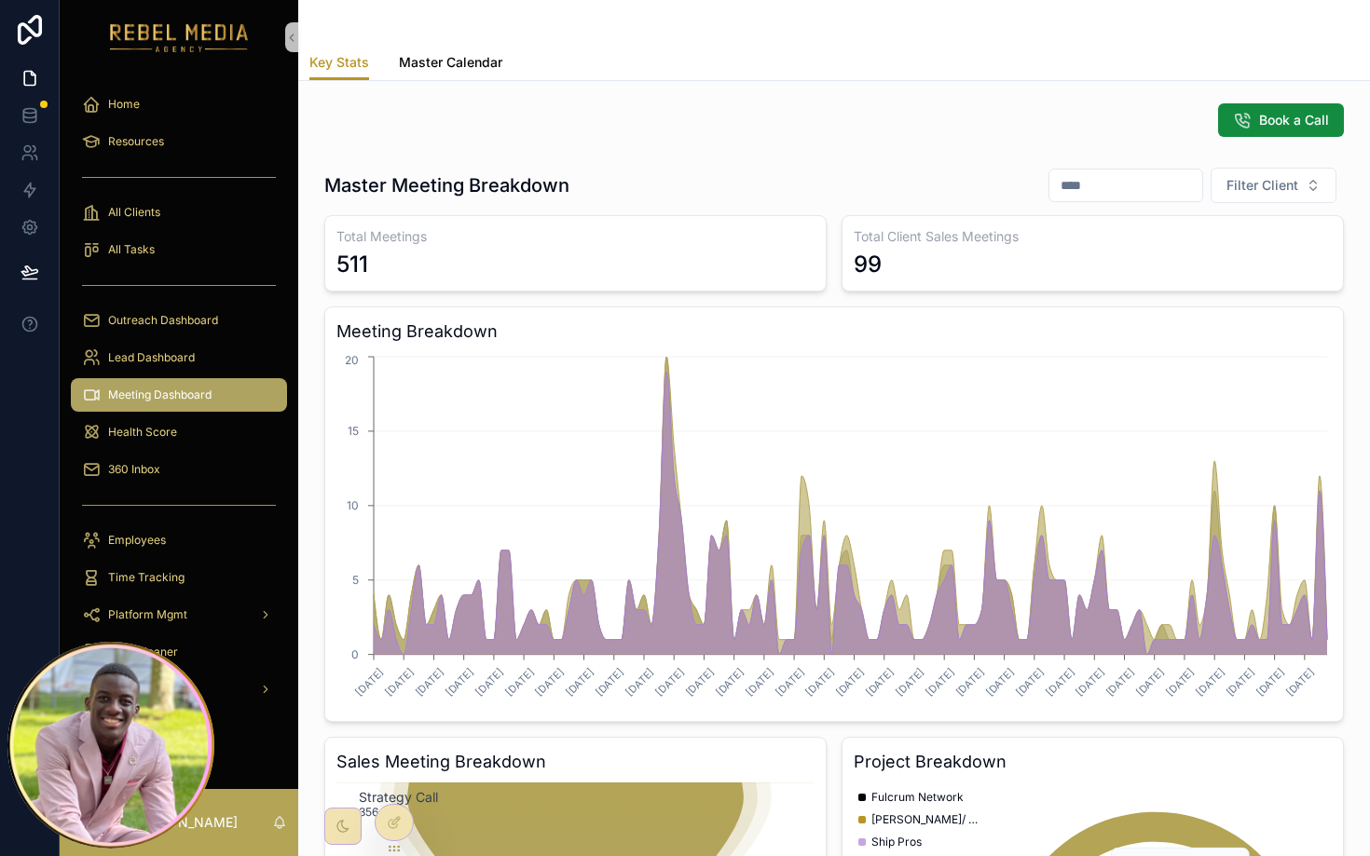
click at [465, 59] on span "Master Calendar" at bounding box center [450, 62] width 103 height 19
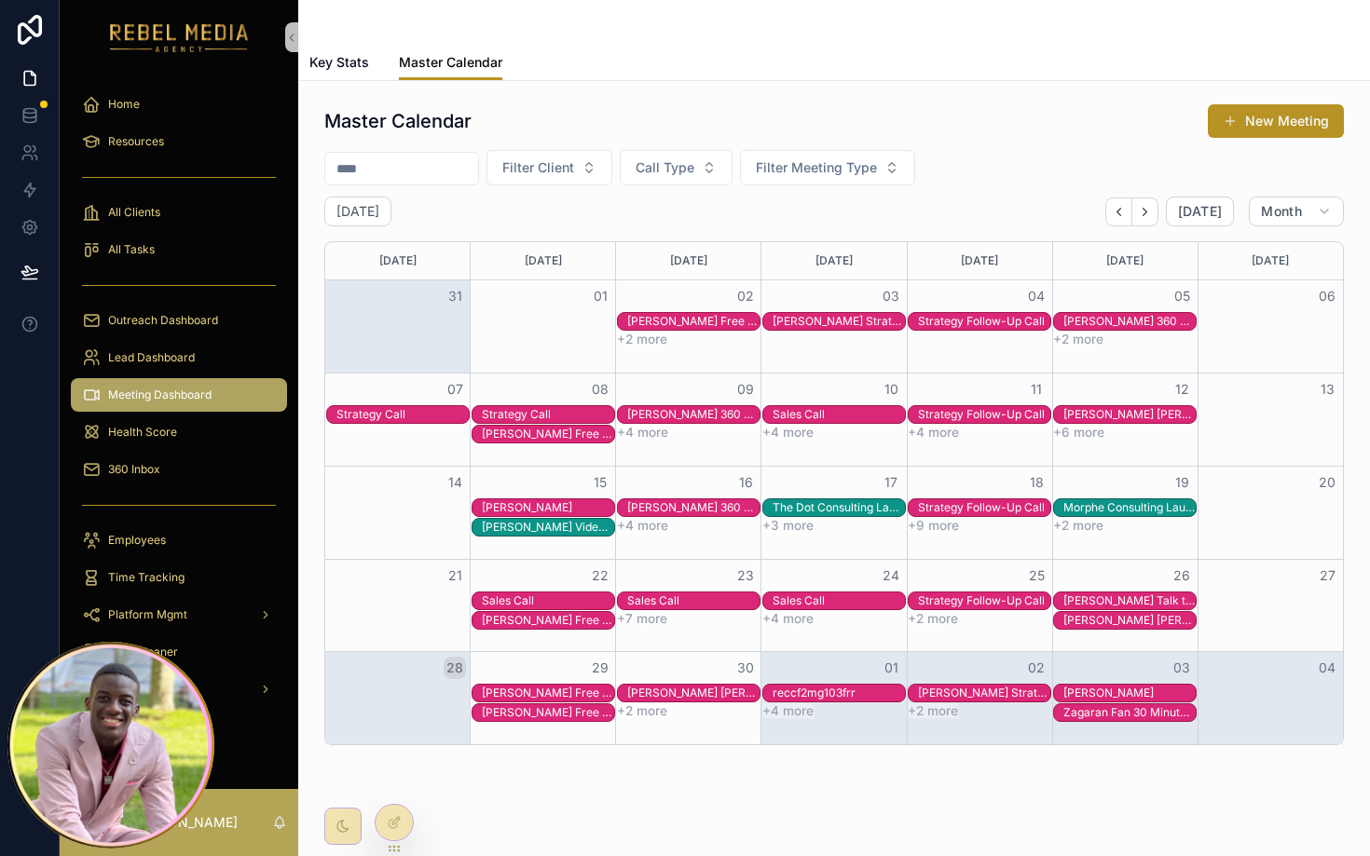
scroll to position [46, 0]
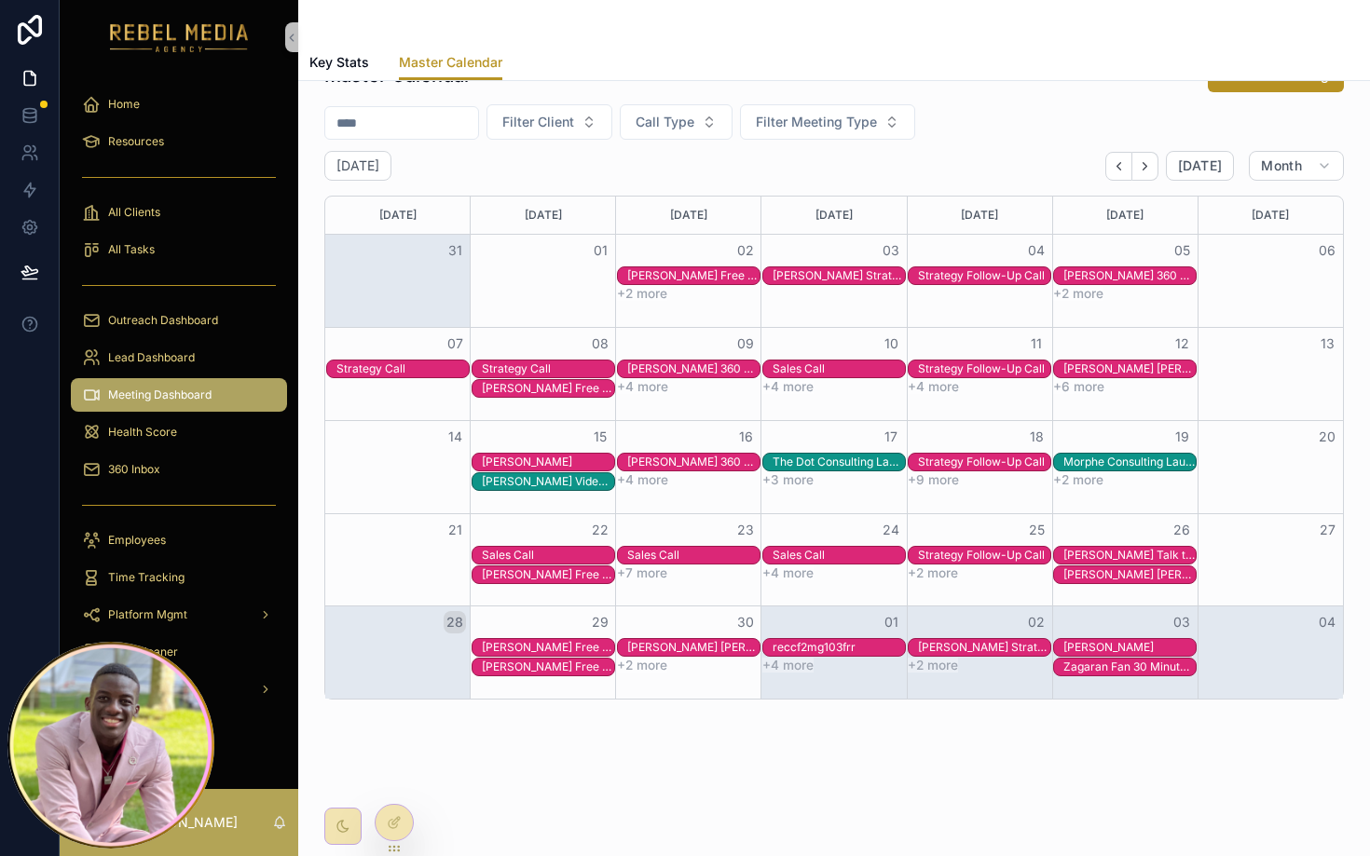
click at [784, 100] on div "Master Calendar New Meeting Filter Client Call Type Filter Meeting Type Septemb…" at bounding box center [834, 379] width 1020 height 642
click at [829, 146] on div "Master Calendar New Meeting Filter Client Call Type Filter Meeting Type Septemb…" at bounding box center [834, 379] width 1020 height 642
click at [828, 130] on span "Filter Meeting Type" at bounding box center [816, 122] width 121 height 19
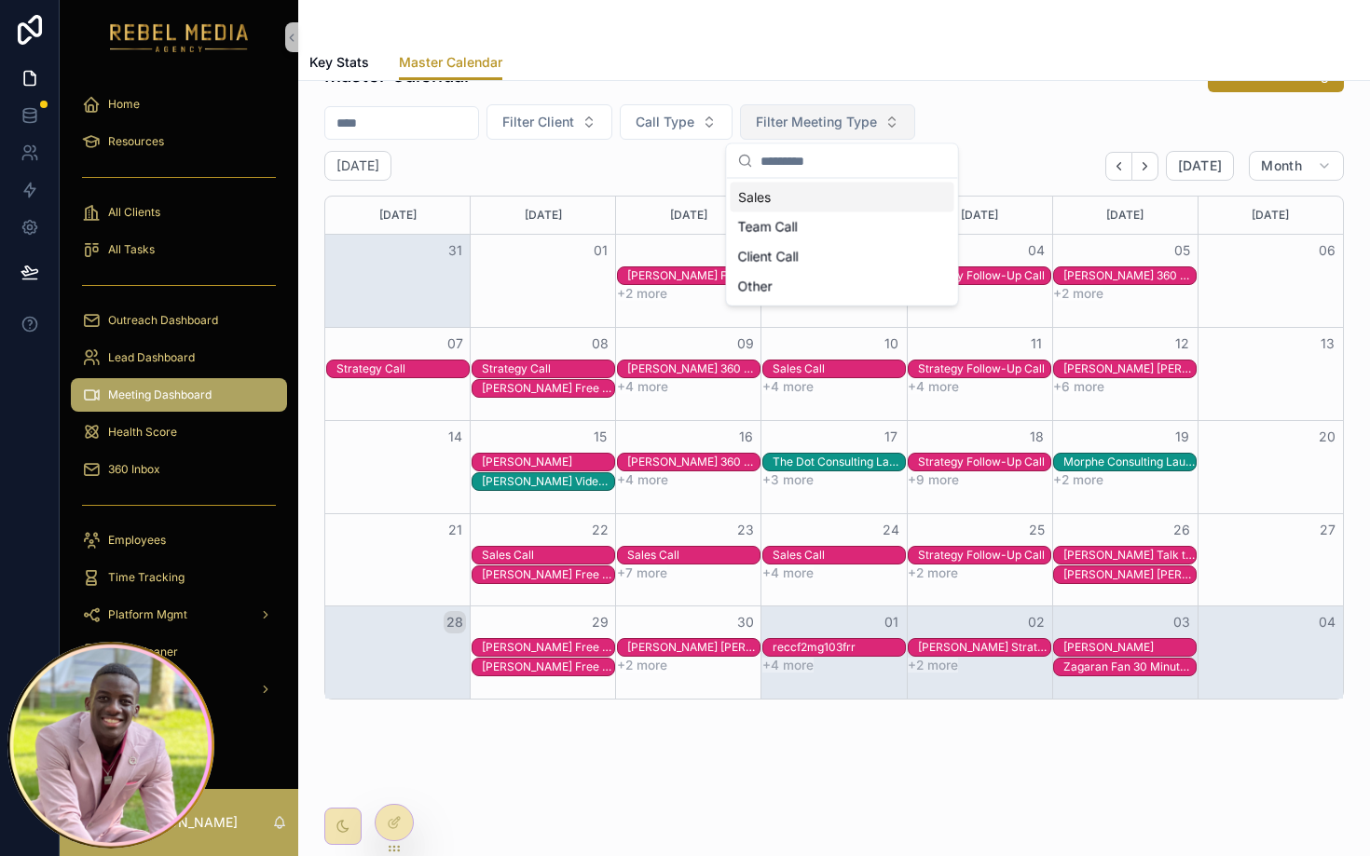
click at [1046, 97] on div "Master Calendar New Meeting Filter Client Call Type Filter Meeting Type Septemb…" at bounding box center [834, 379] width 1020 height 642
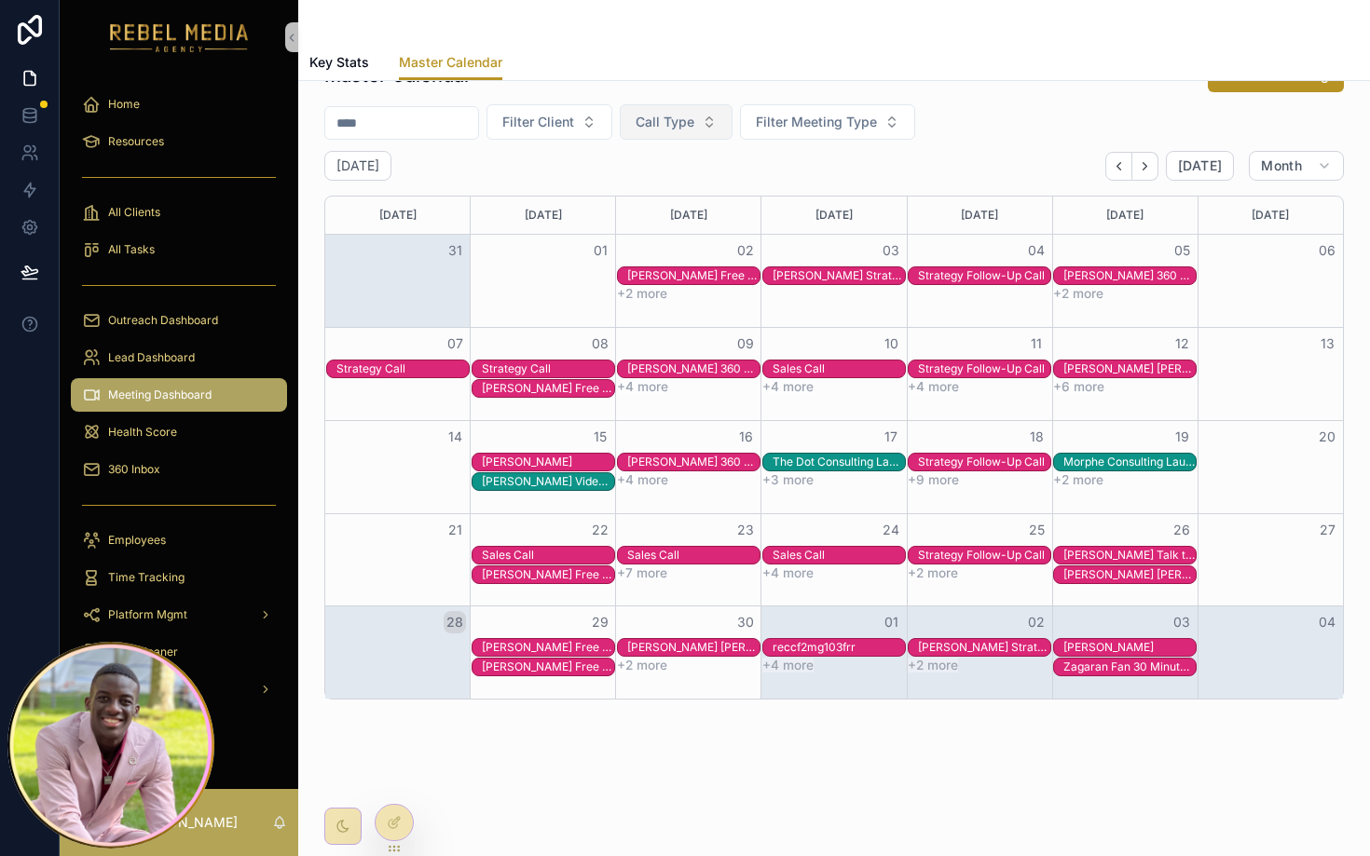
click at [678, 133] on button "Call Type" at bounding box center [676, 121] width 113 height 35
click at [671, 130] on span "Call Type" at bounding box center [665, 122] width 59 height 19
click at [683, 125] on span "Call Type" at bounding box center [665, 122] width 59 height 19
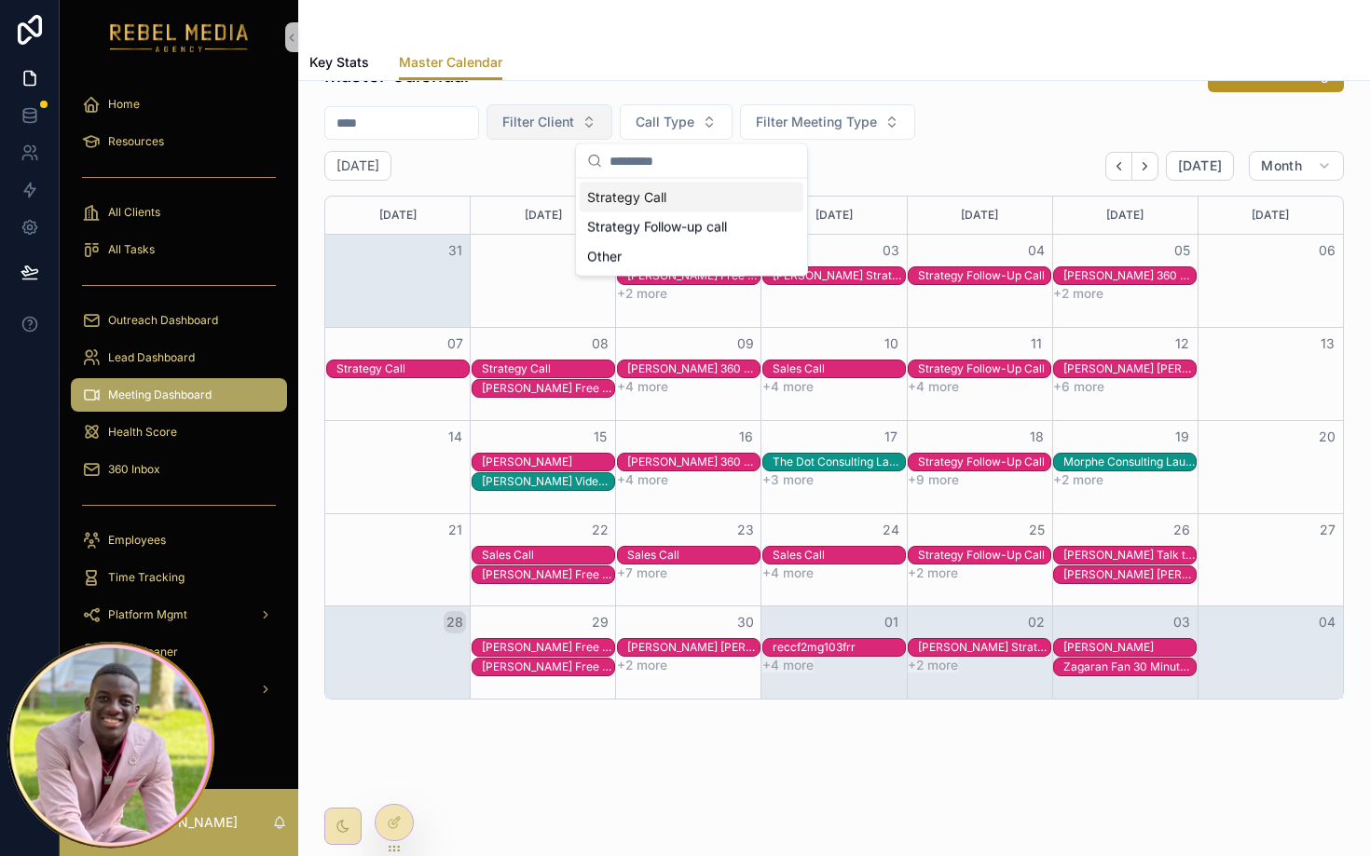
click at [566, 123] on span "Filter Client" at bounding box center [538, 122] width 72 height 19
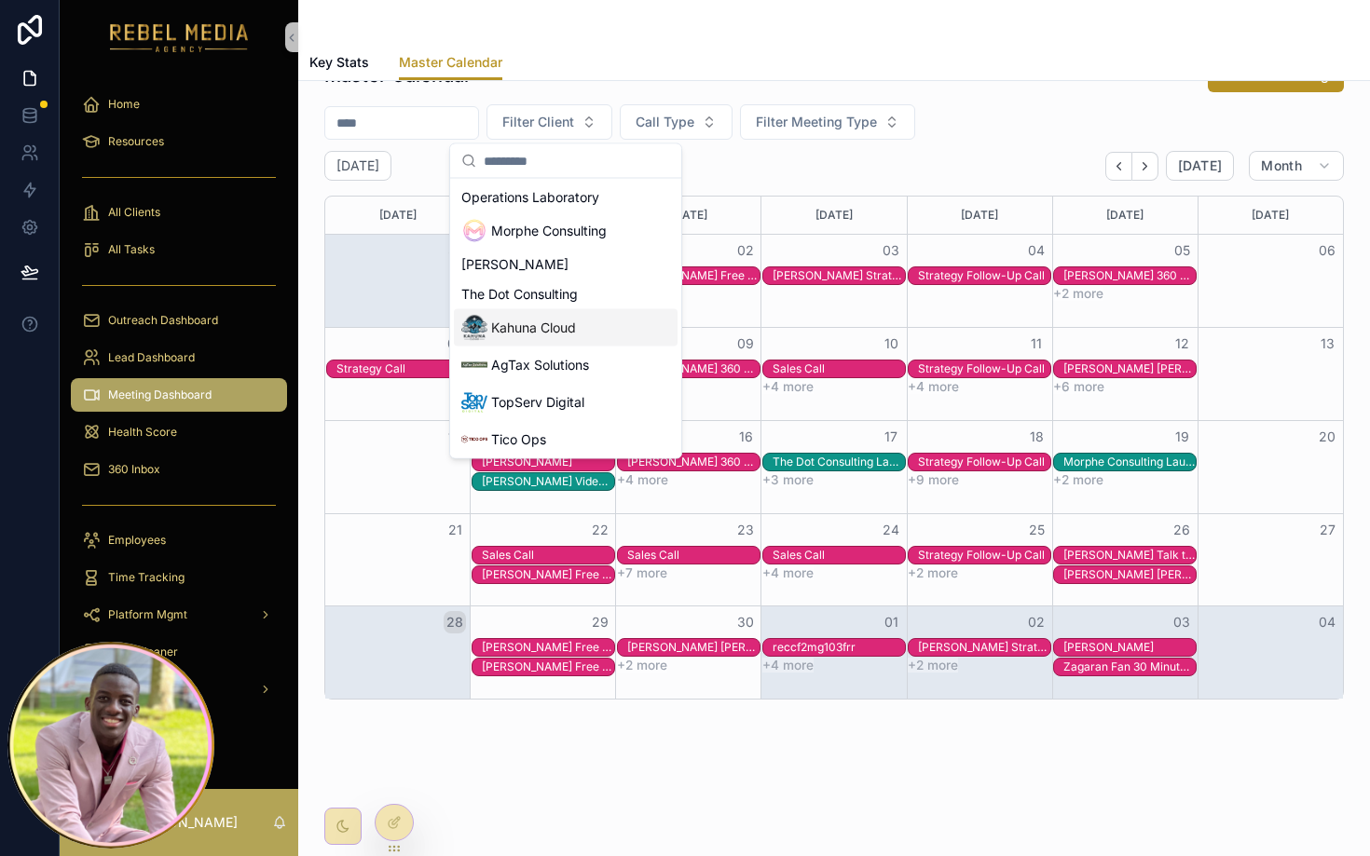
scroll to position [230, 0]
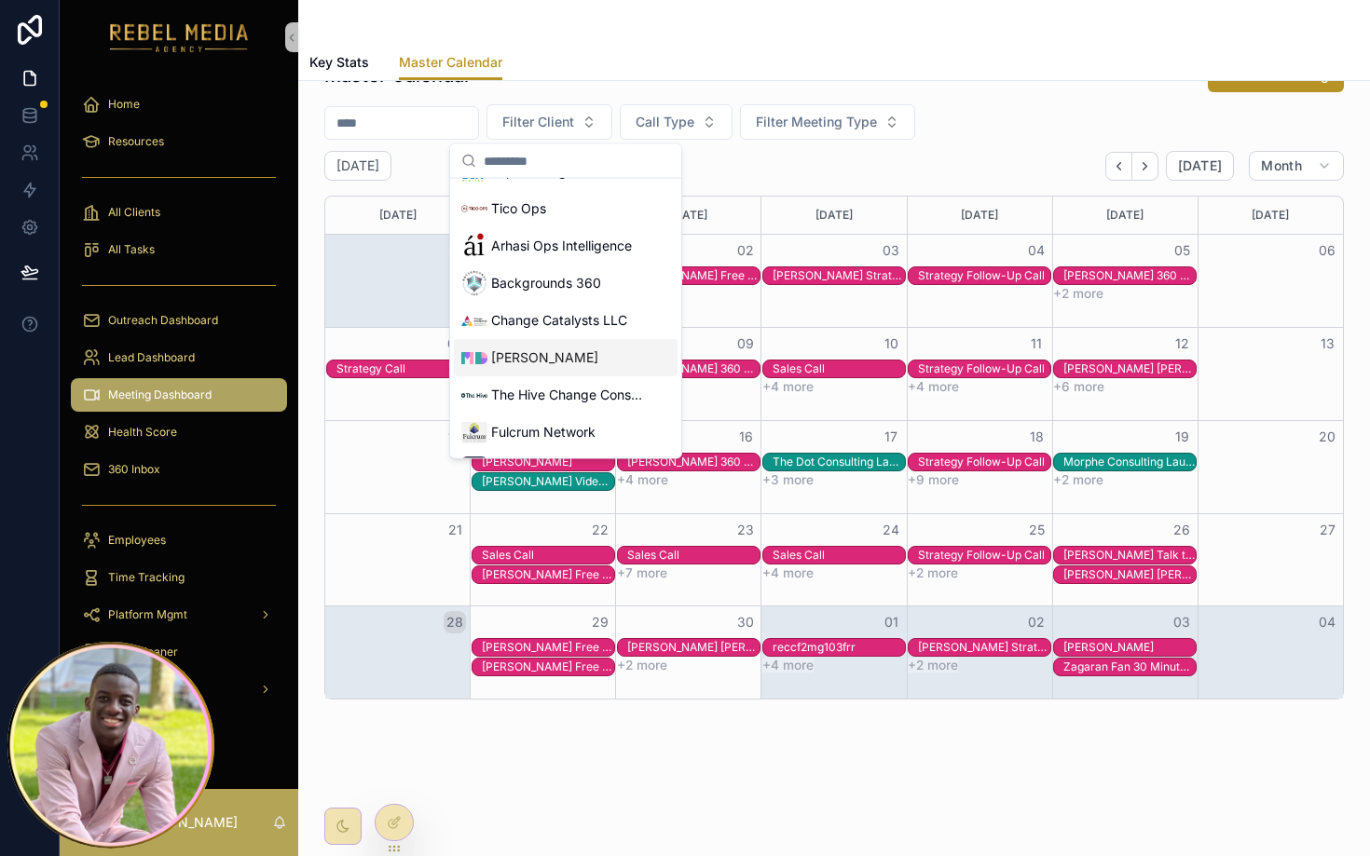
click at [575, 364] on span "Melanie Deziel" at bounding box center [544, 358] width 107 height 19
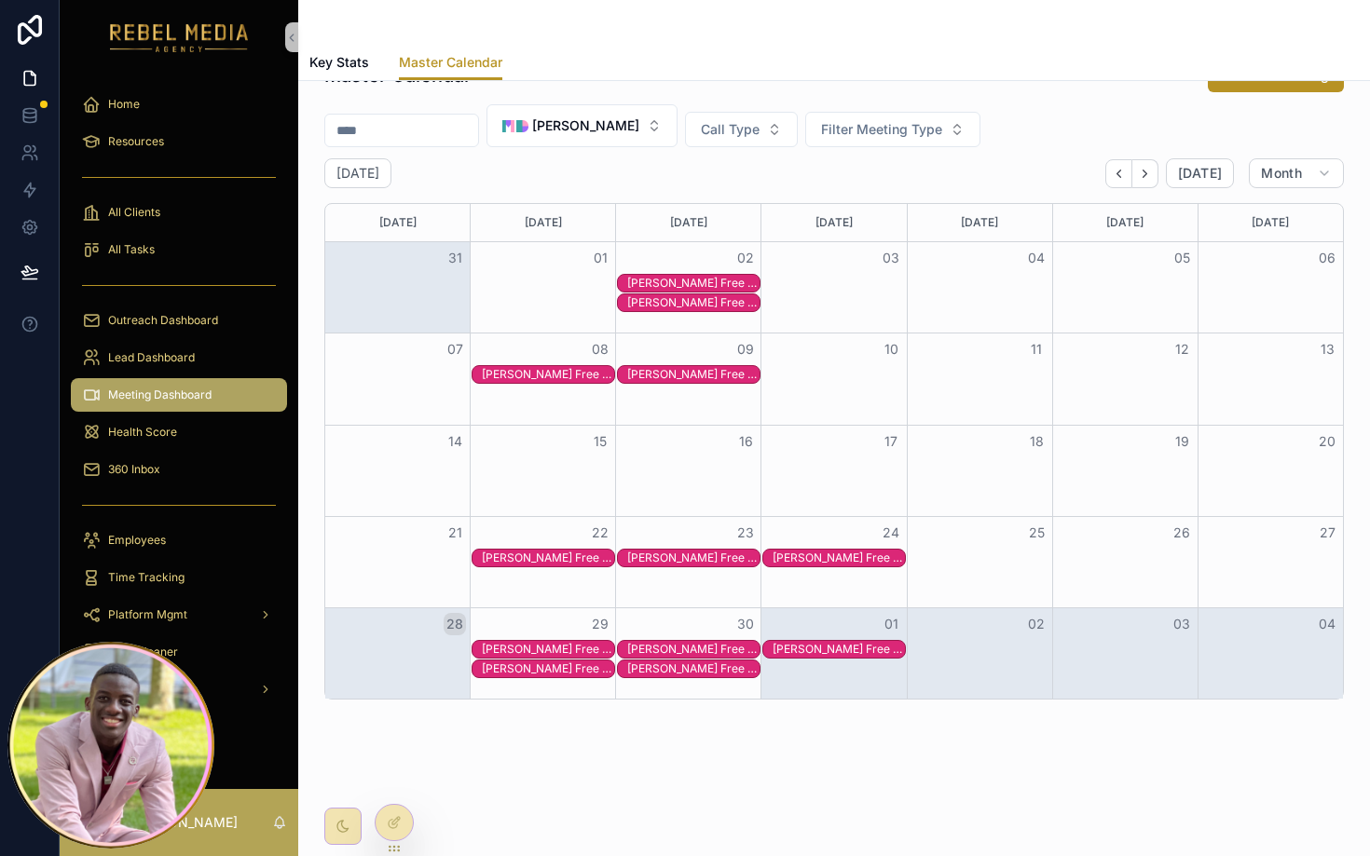
click at [1043, 102] on div "Master Calendar New Meeting Melanie Deziel Call Type Filter Meeting Type Septem…" at bounding box center [834, 379] width 1020 height 642
click at [1126, 176] on icon "Back" at bounding box center [1119, 174] width 14 height 14
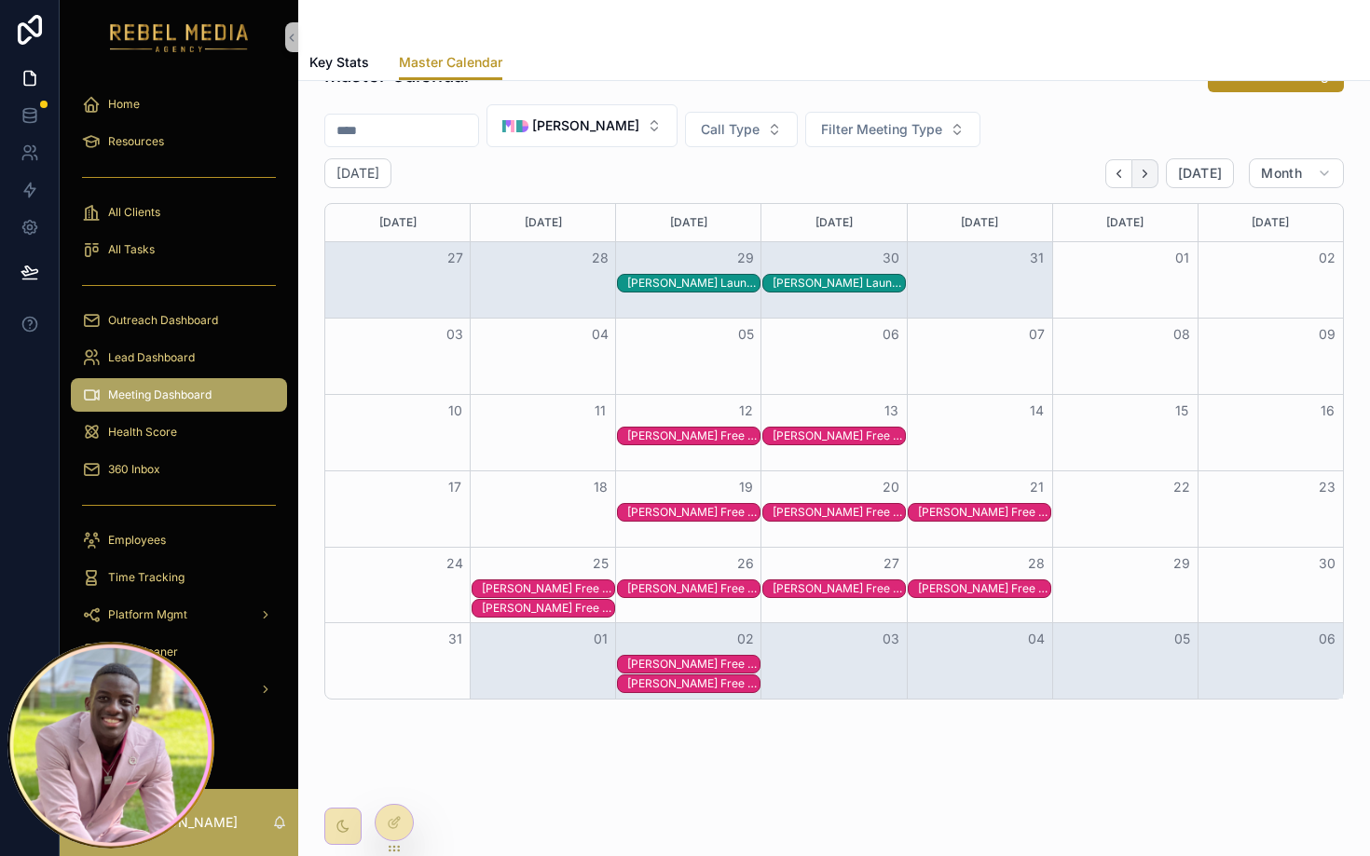
click at [1158, 173] on button "Next" at bounding box center [1145, 173] width 26 height 29
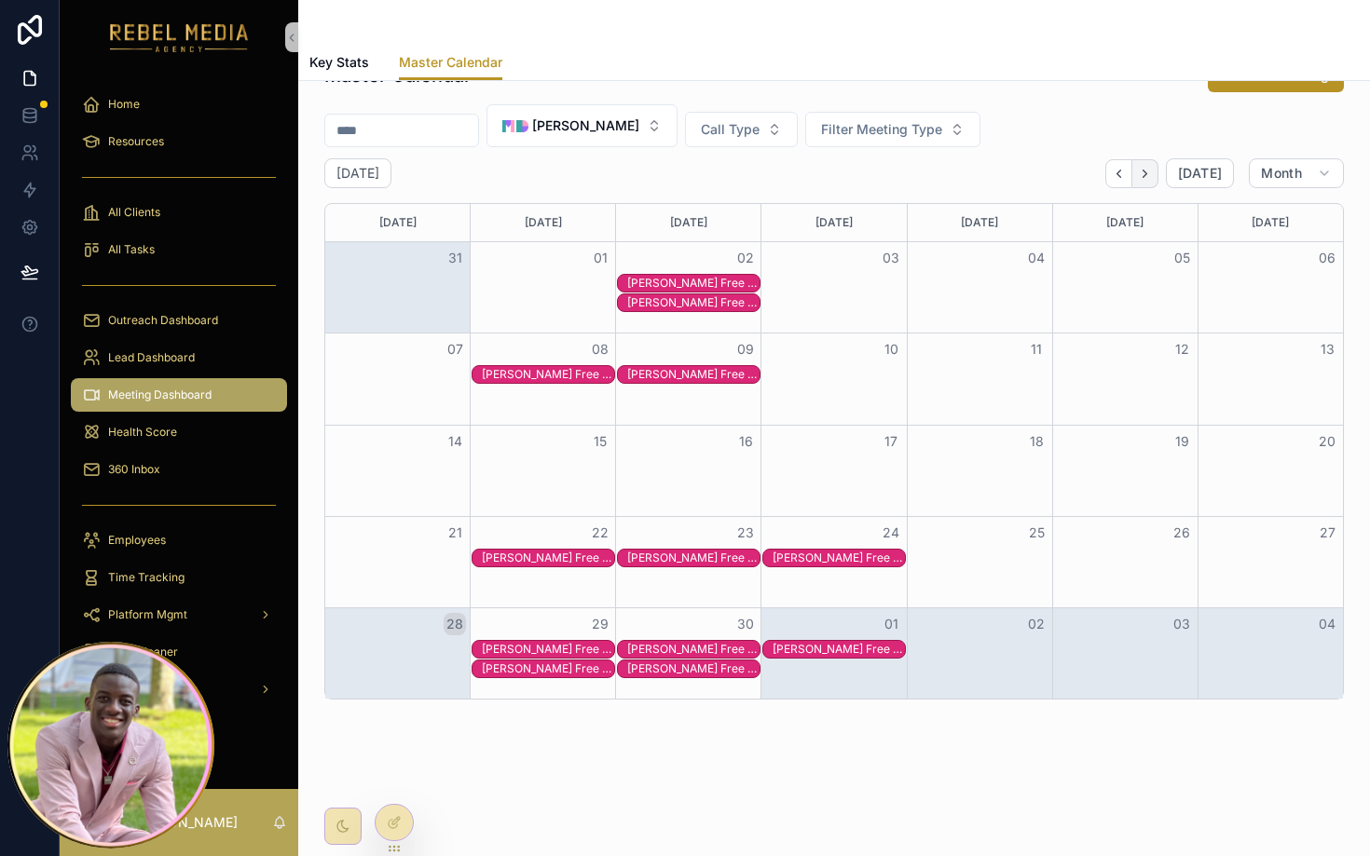
click at [1156, 171] on button "Next" at bounding box center [1145, 173] width 26 height 29
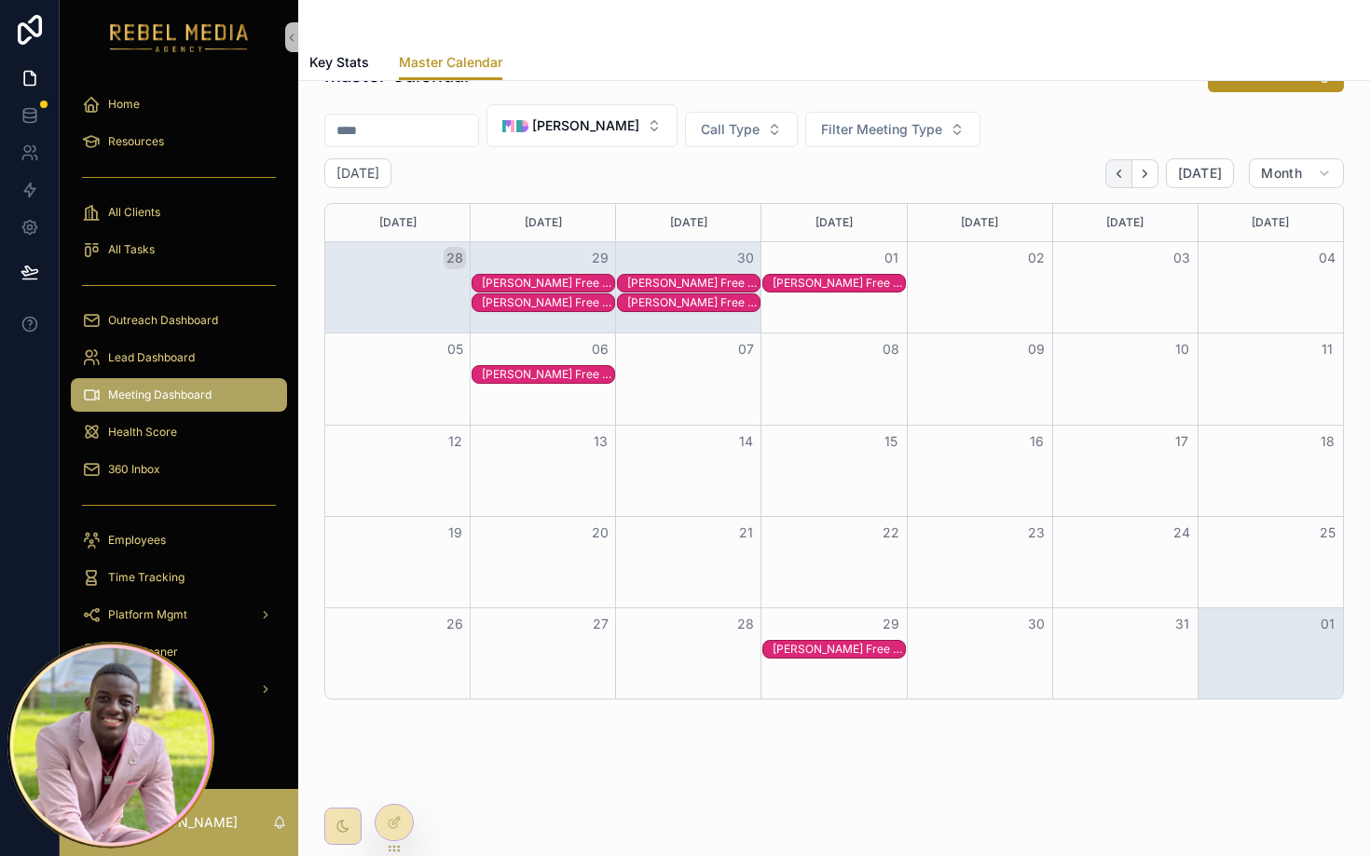
click at [1123, 182] on button "Back" at bounding box center [1118, 173] width 27 height 29
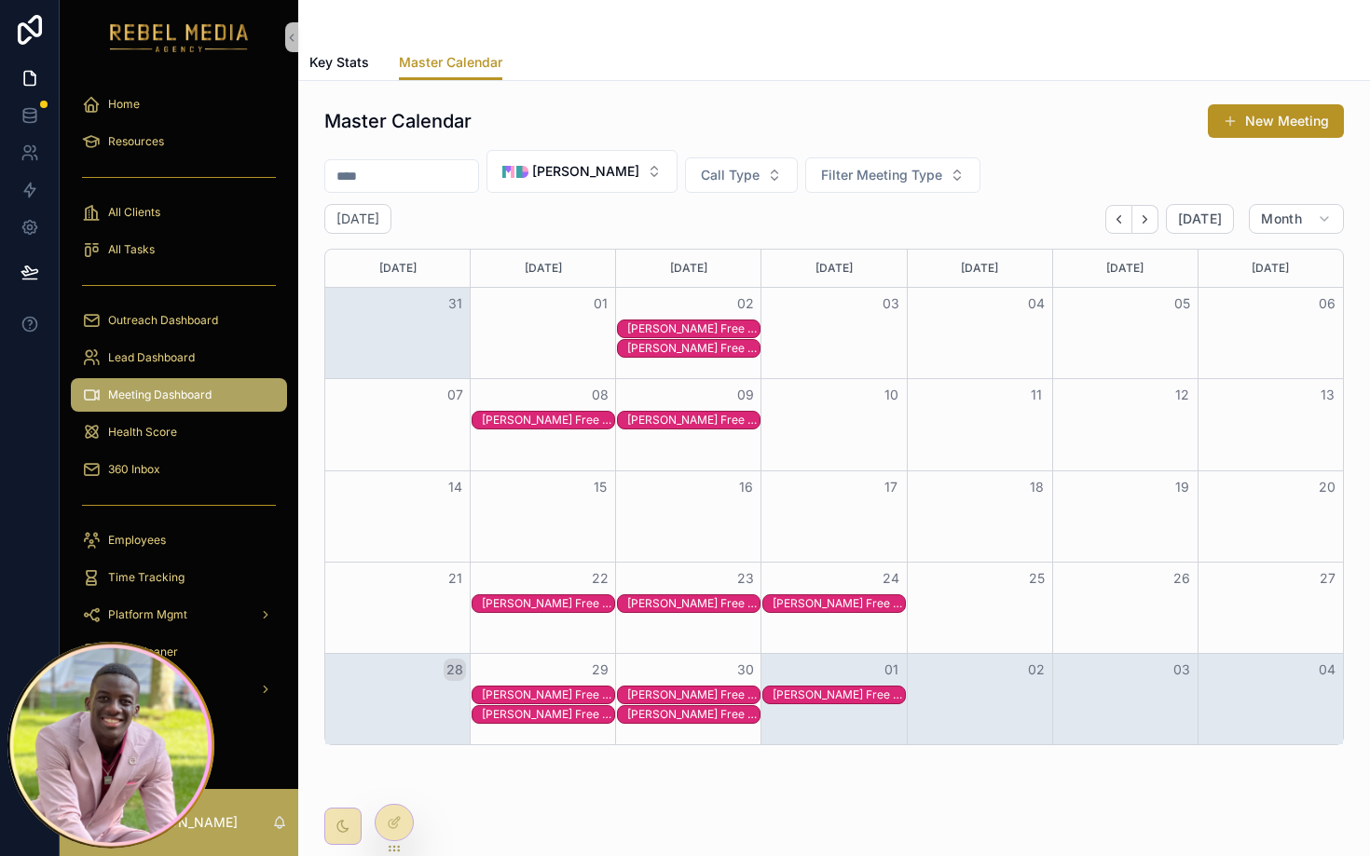
click at [534, 610] on div "Cecilia Gorman Free IP Strategy Call" at bounding box center [548, 603] width 132 height 15
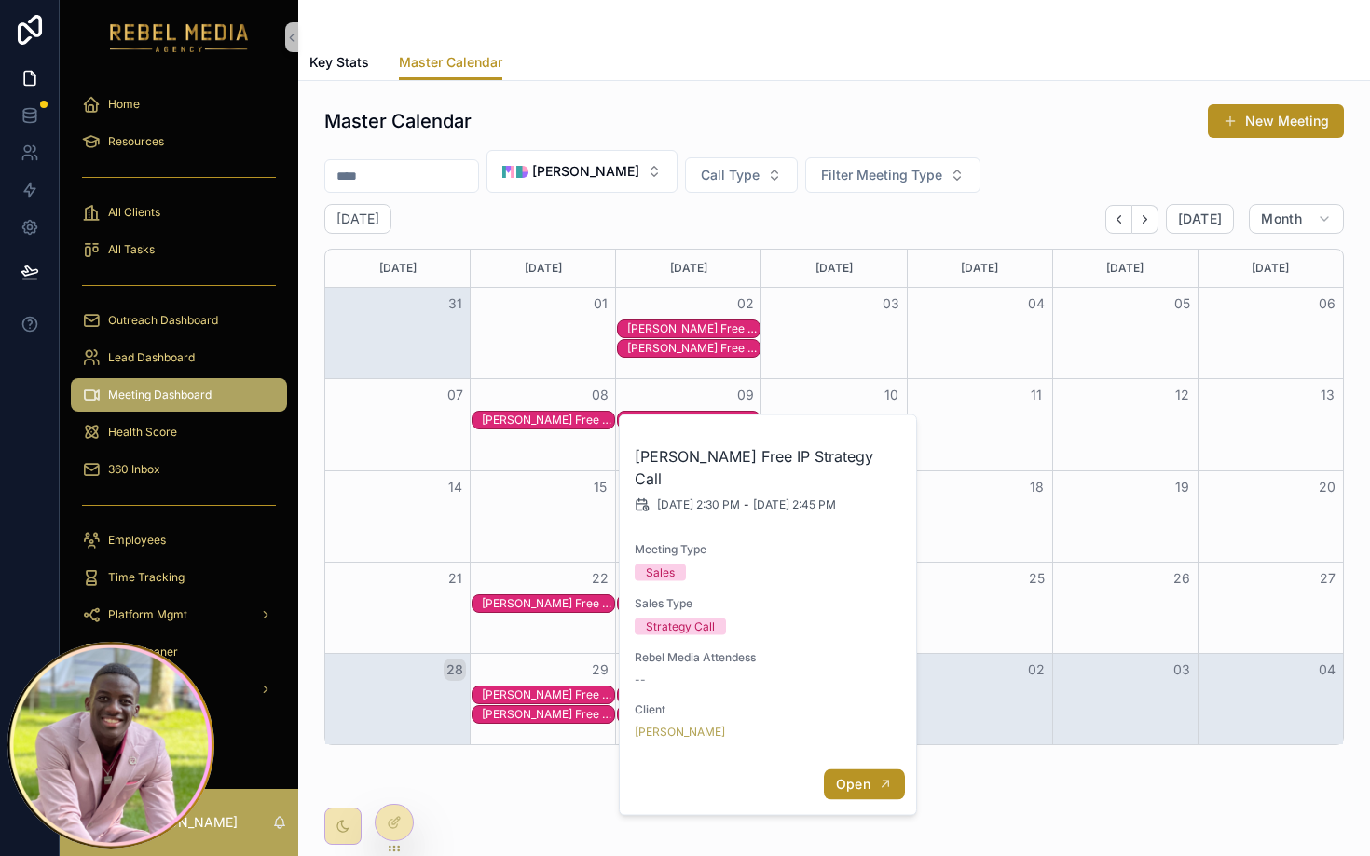
click at [867, 776] on span "Open" at bounding box center [853, 784] width 34 height 17
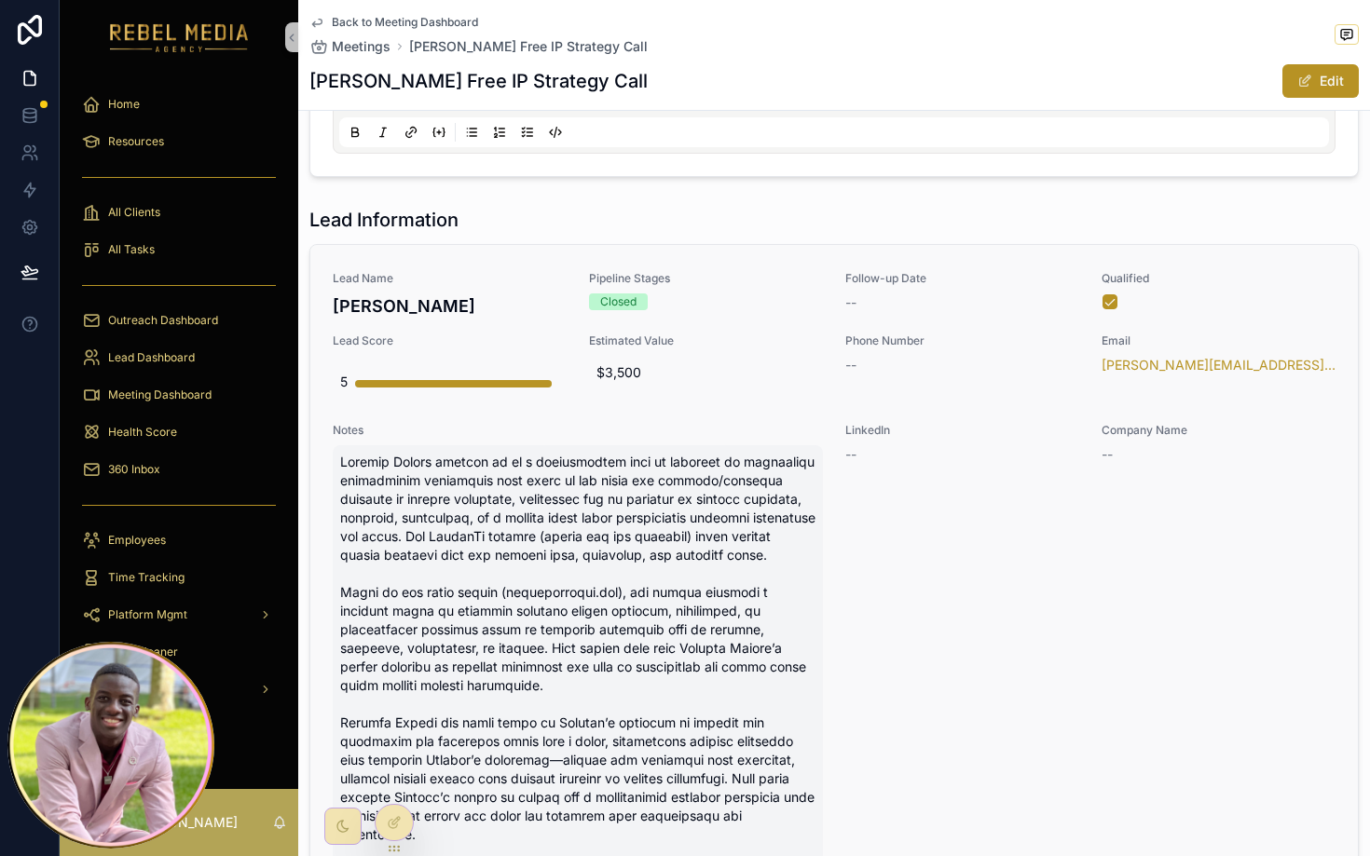
scroll to position [513, 0]
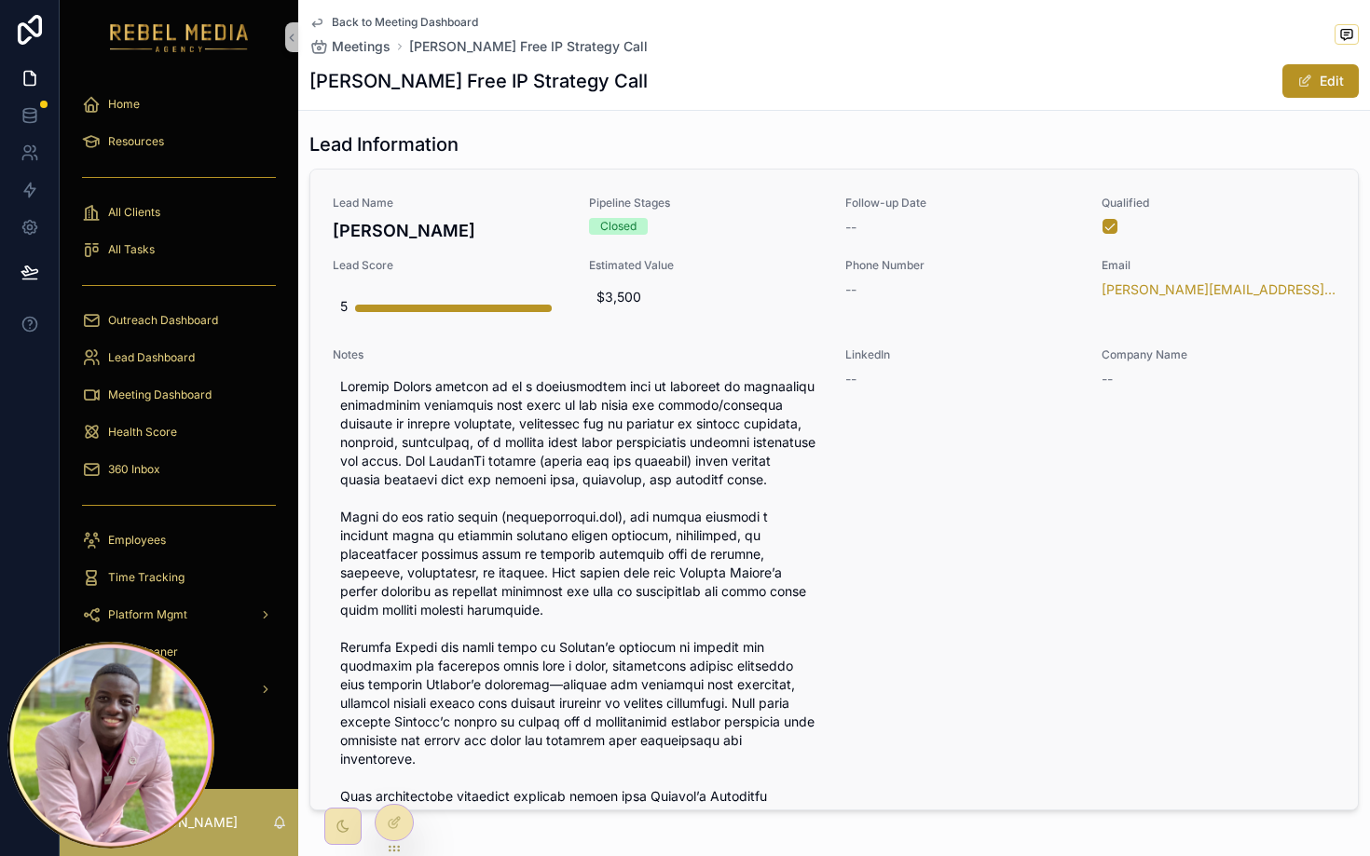
click at [493, 186] on link "Lead Name Cecilia Gorman Pipeline Stages Closed Follow-up Date -- Qualified Lea…" at bounding box center [834, 523] width 1048 height 707
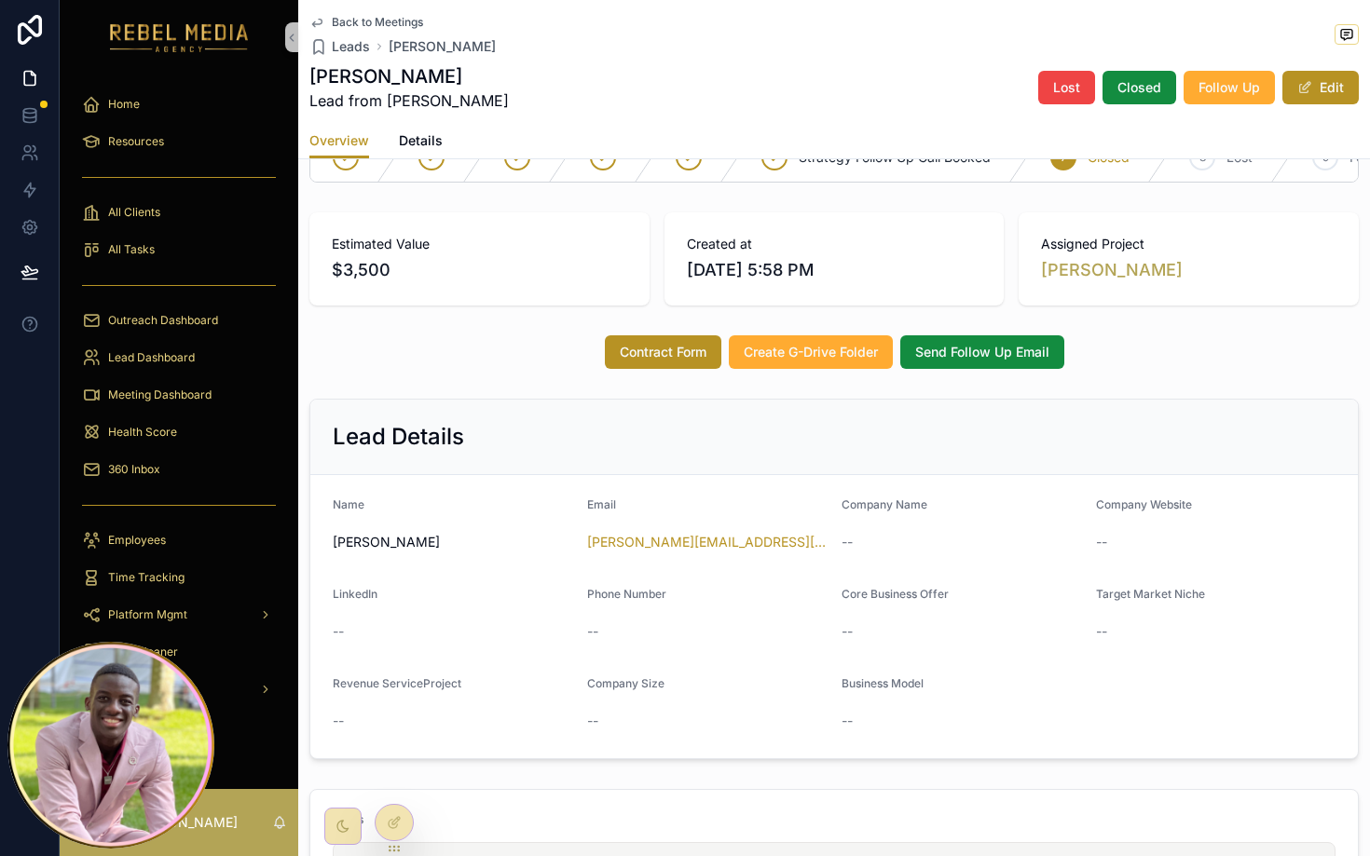
scroll to position [58, 0]
drag, startPoint x: 427, startPoint y: 253, endPoint x: 343, endPoint y: 253, distance: 83.9
click at [342, 253] on div "Estimated Value $3,500" at bounding box center [479, 258] width 295 height 48
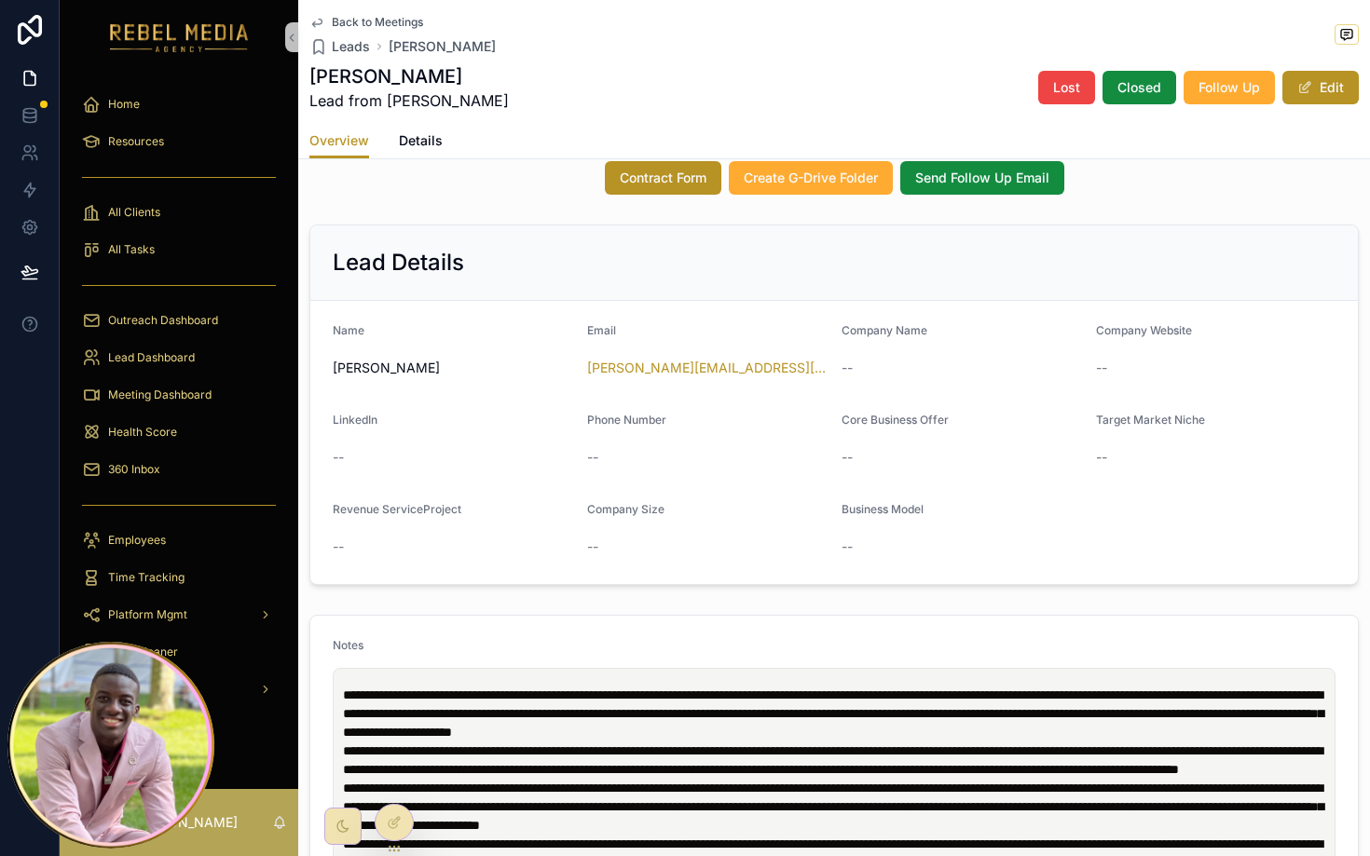
scroll to position [0, 0]
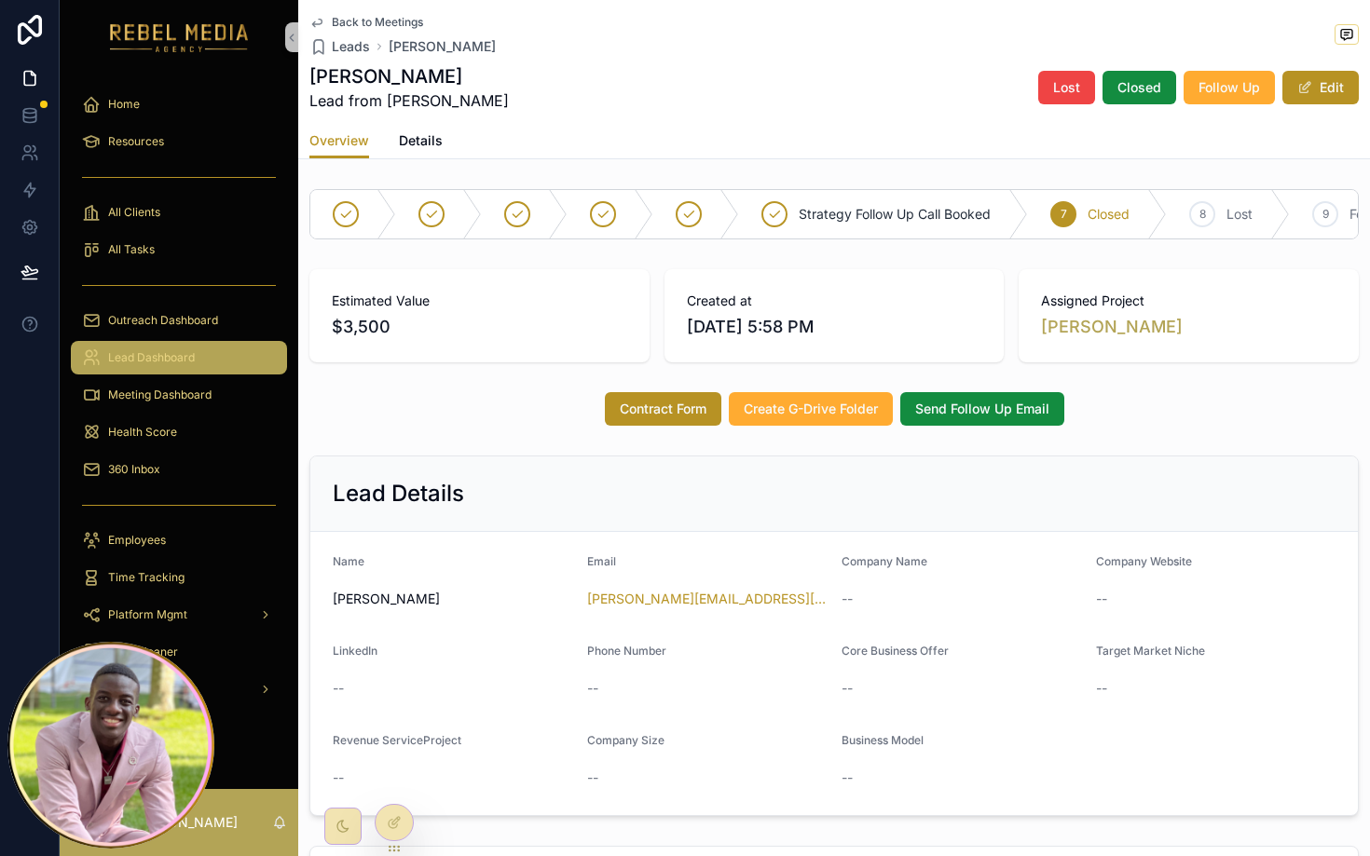
click at [189, 367] on div "Lead Dashboard" at bounding box center [179, 358] width 194 height 30
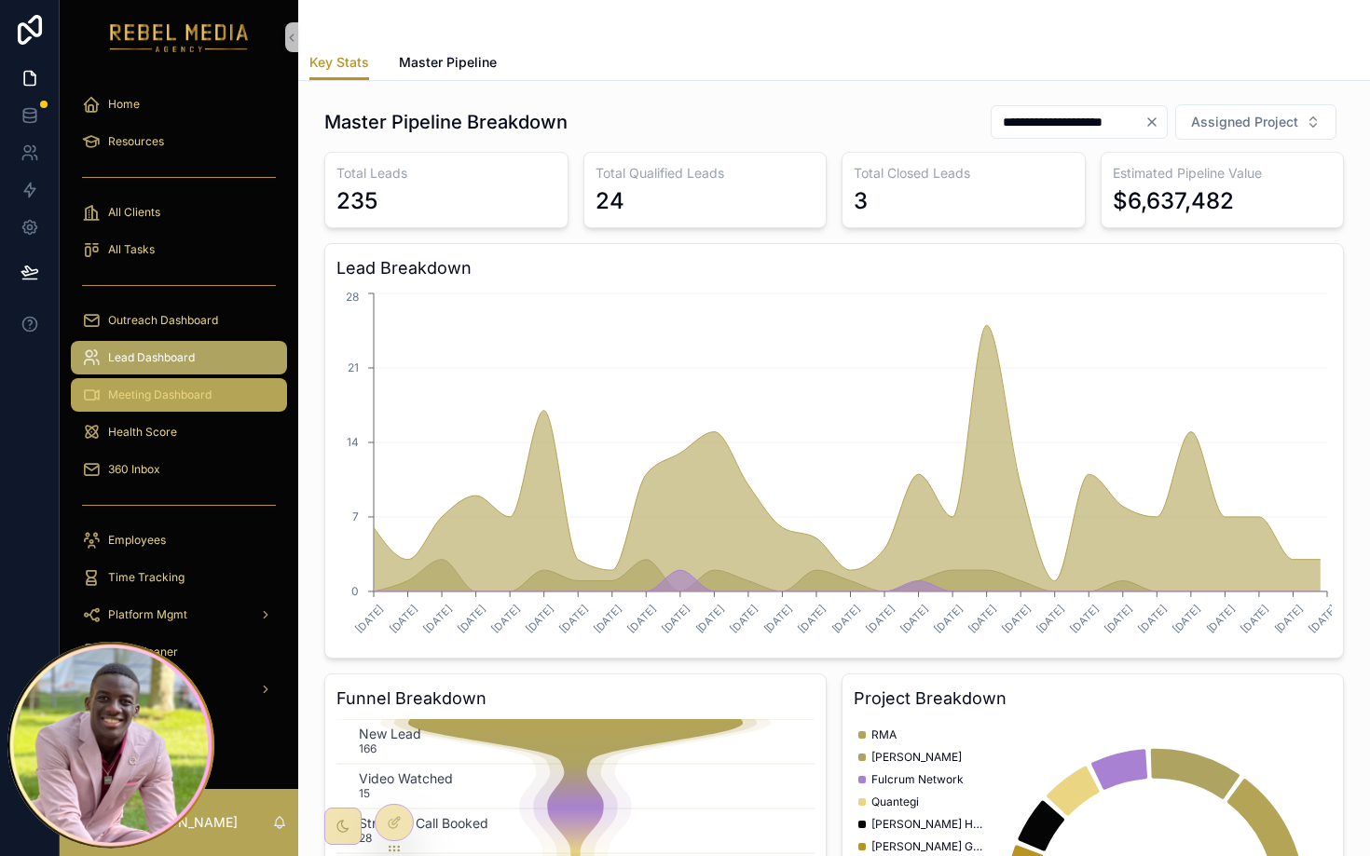
click at [183, 394] on span "Meeting Dashboard" at bounding box center [159, 395] width 103 height 15
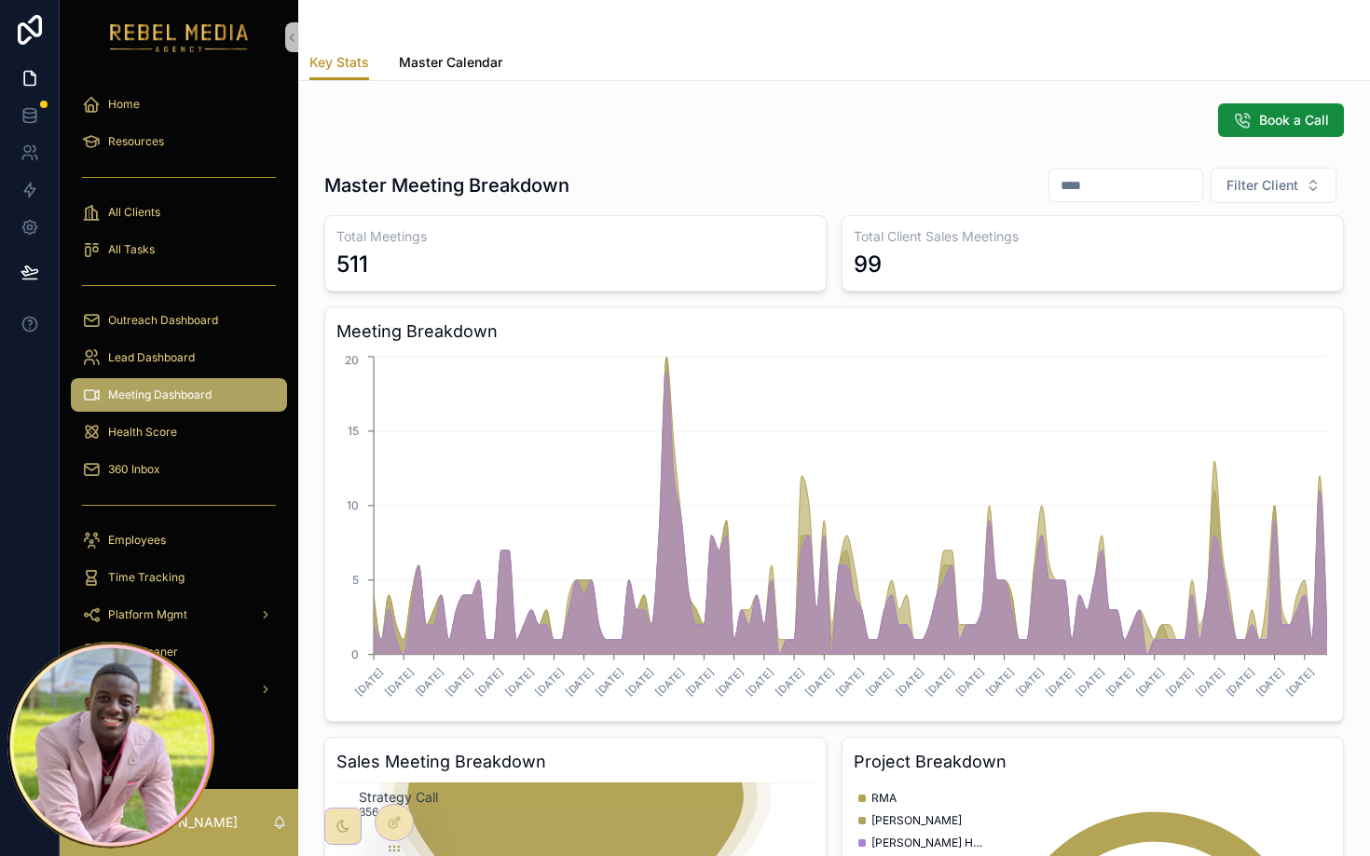
click at [449, 69] on span "Master Calendar" at bounding box center [450, 62] width 103 height 19
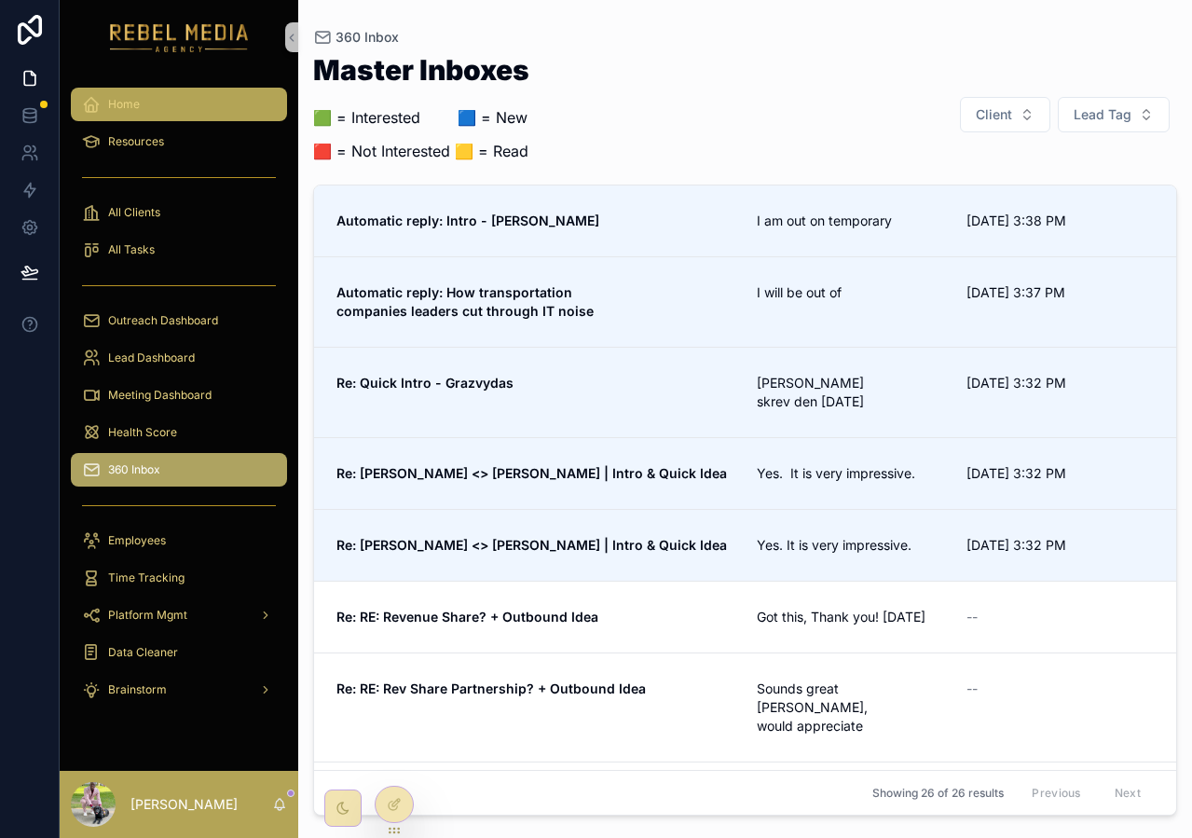
click at [162, 108] on div "Home" at bounding box center [179, 104] width 194 height 30
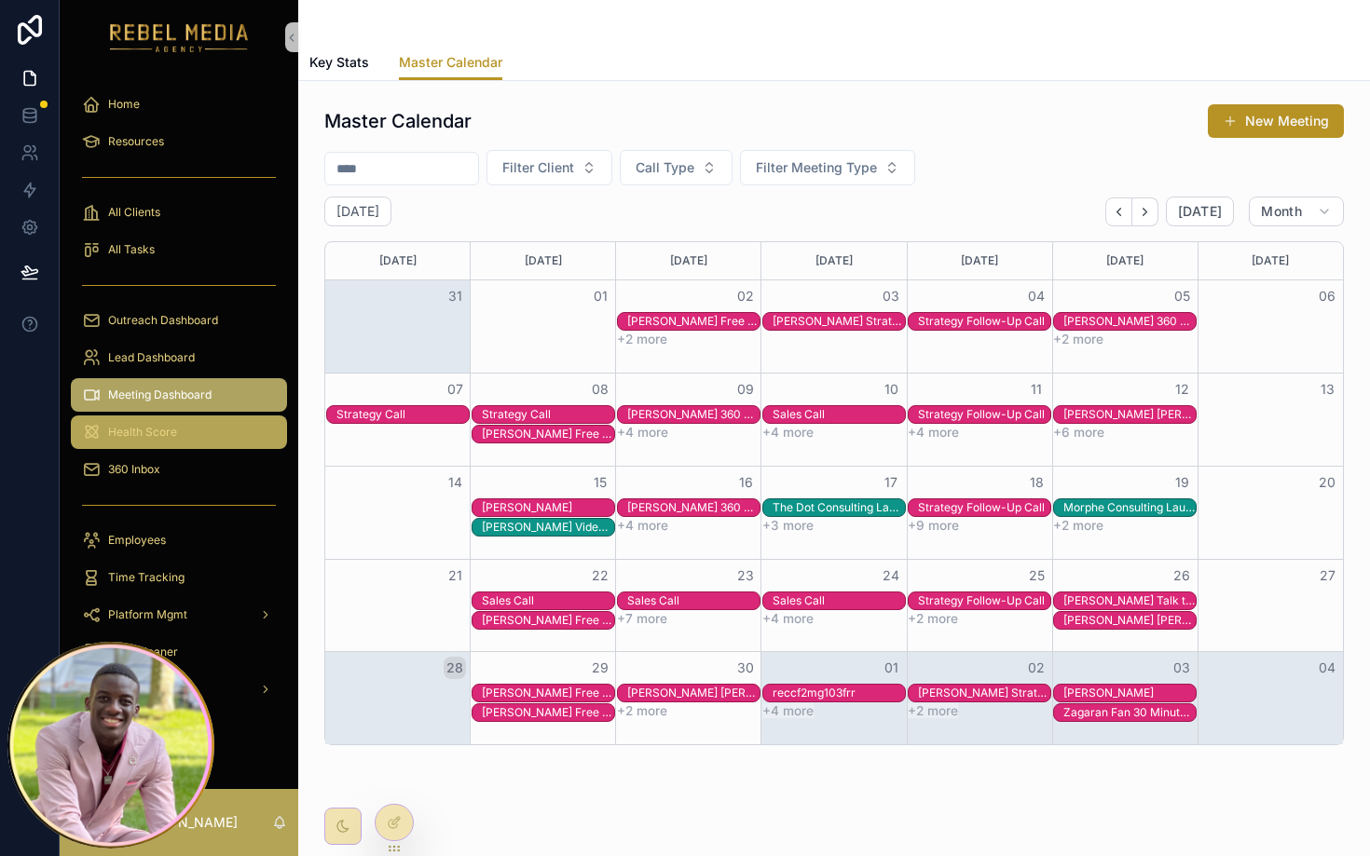
click at [225, 423] on div "Health Score" at bounding box center [179, 433] width 194 height 30
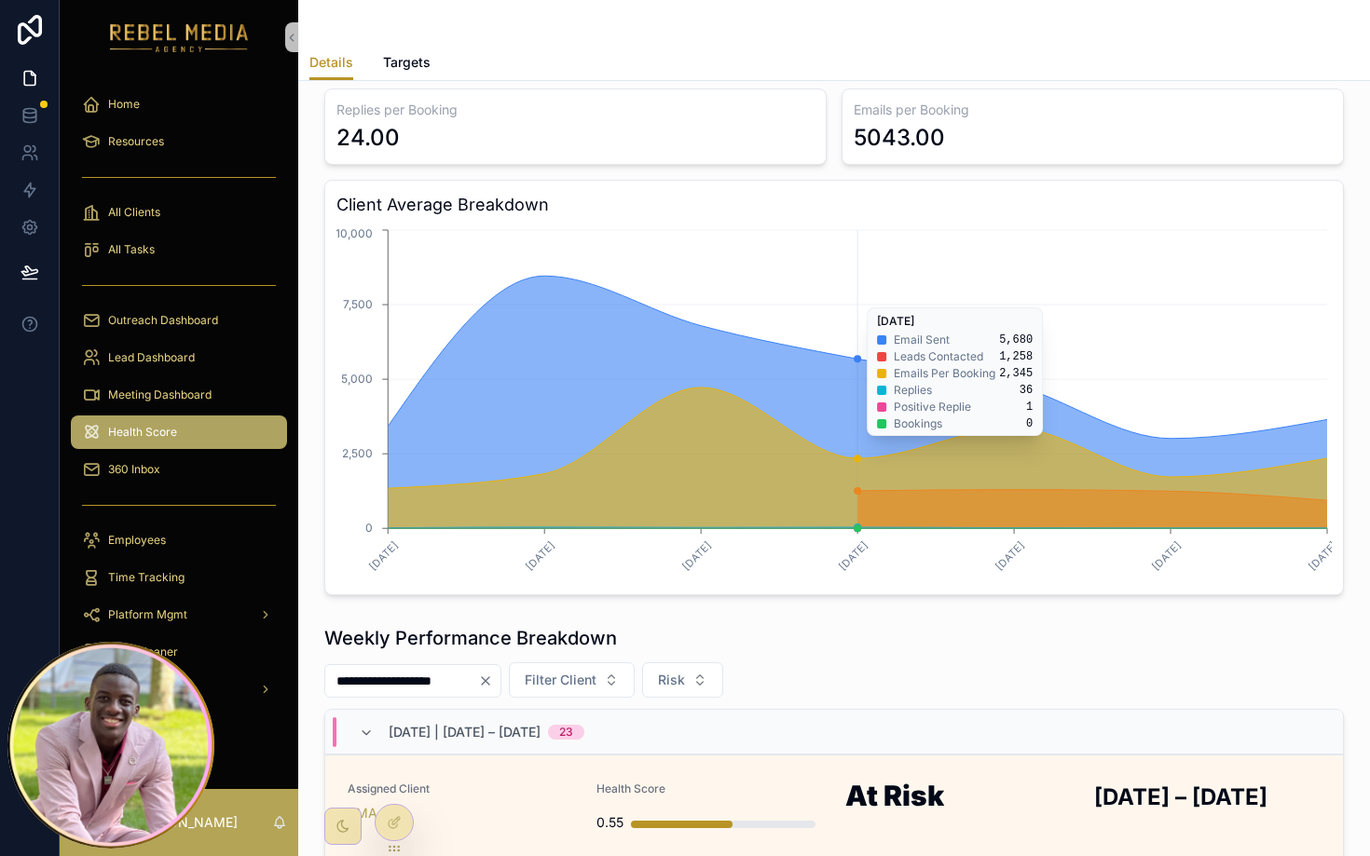
scroll to position [543, 0]
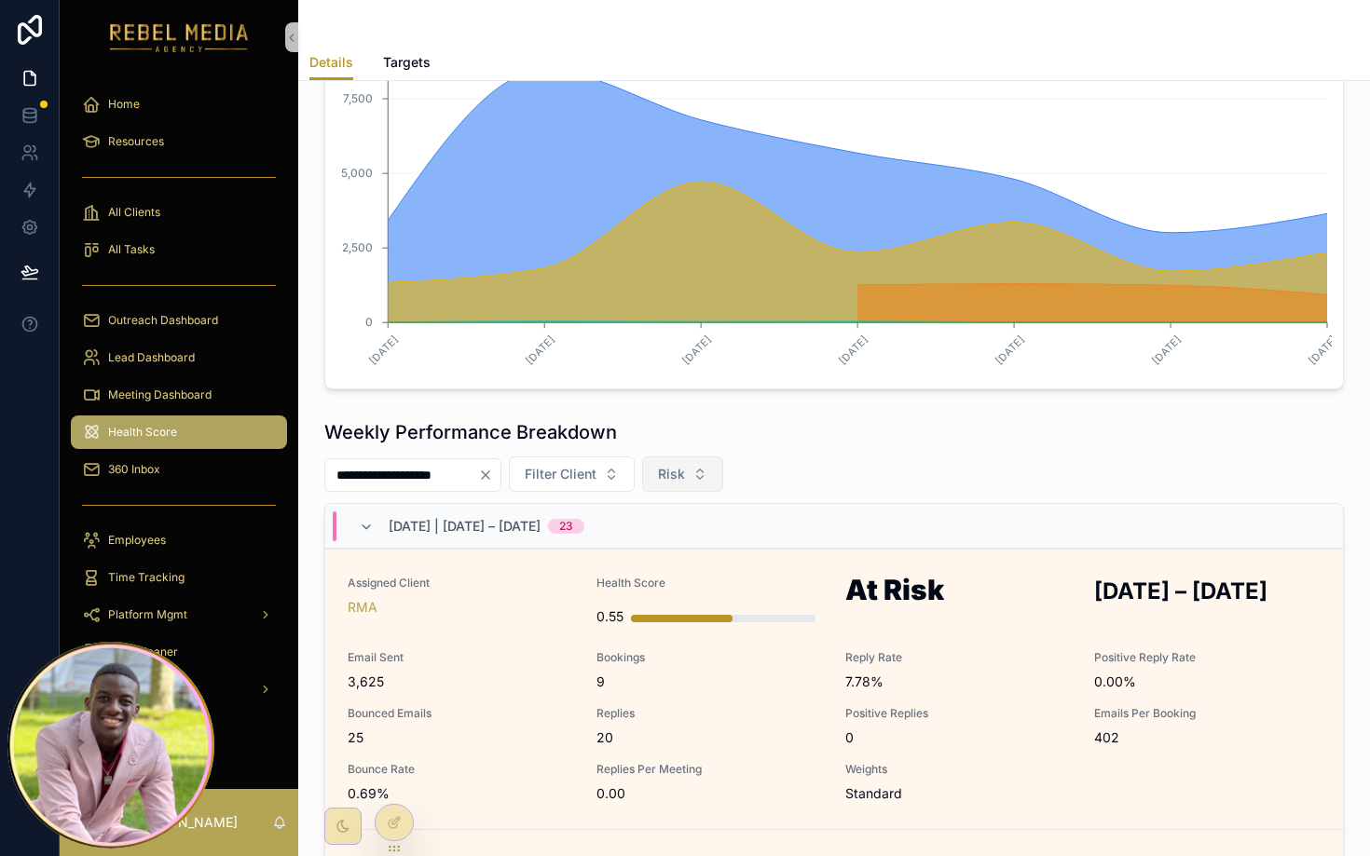
click at [723, 480] on button "Risk" at bounding box center [682, 474] width 81 height 35
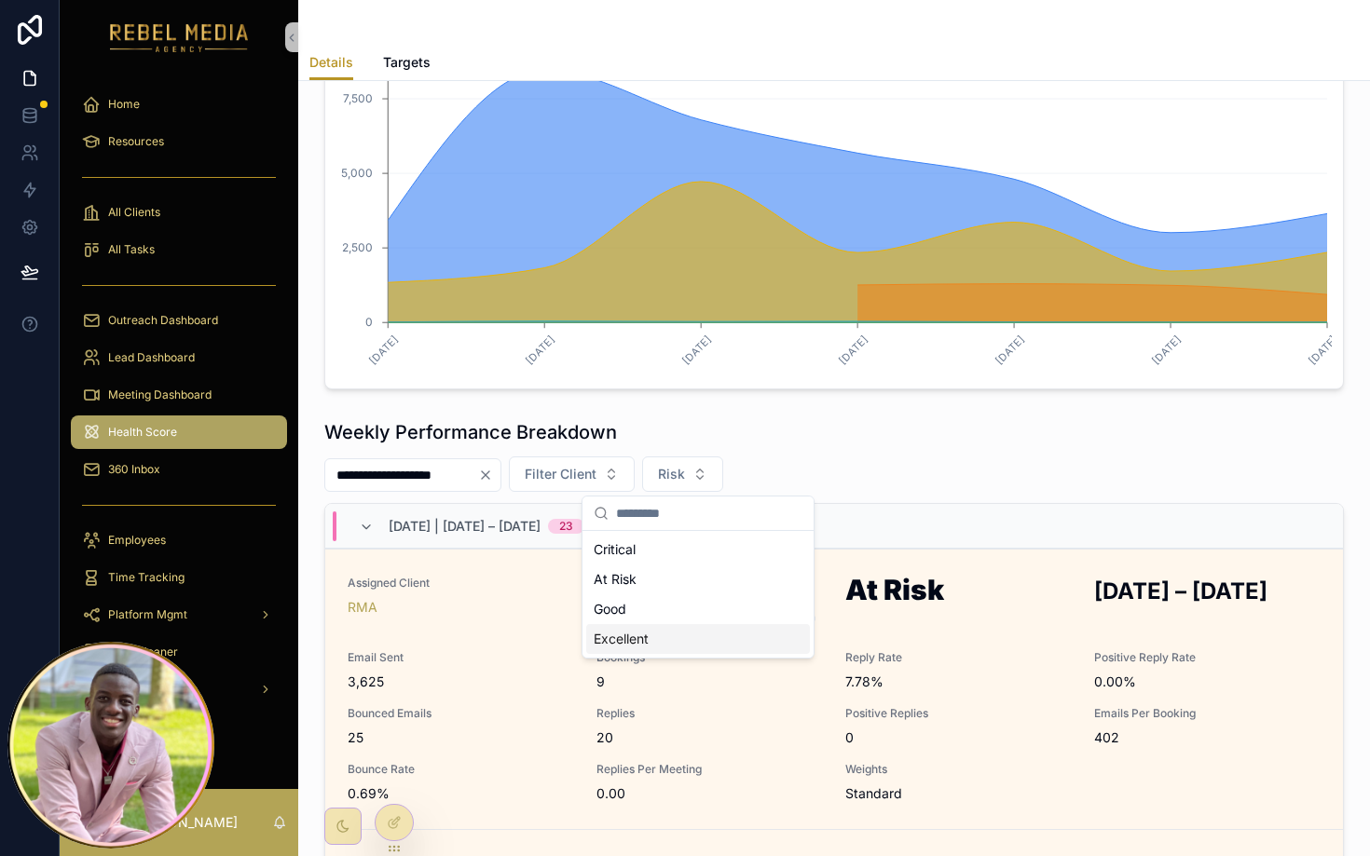
drag, startPoint x: 639, startPoint y: 635, endPoint x: 942, endPoint y: 436, distance: 362.1
click at [639, 635] on div "Excellent" at bounding box center [698, 639] width 224 height 30
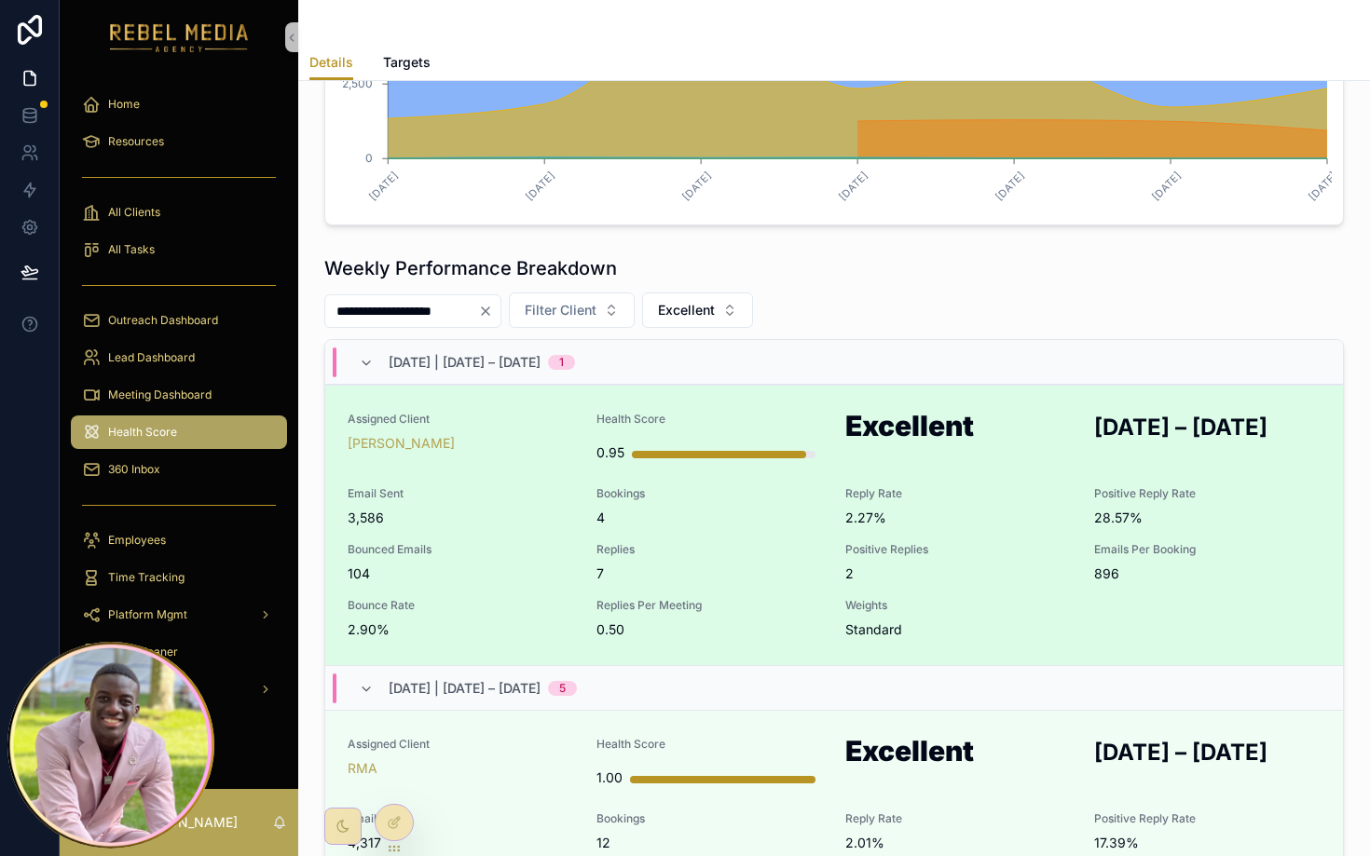
scroll to position [562, 0]
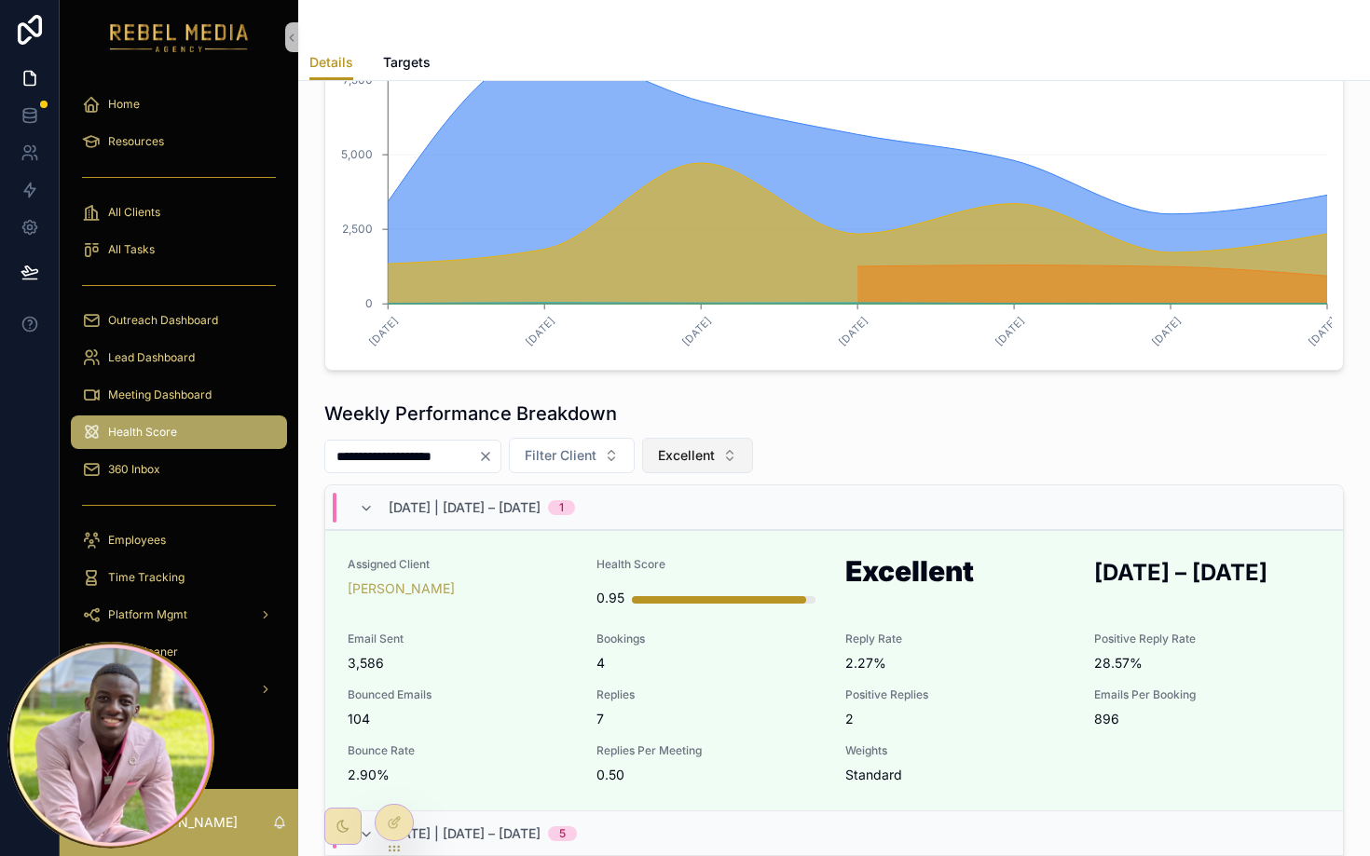
click at [738, 453] on button "Excellent" at bounding box center [697, 455] width 111 height 35
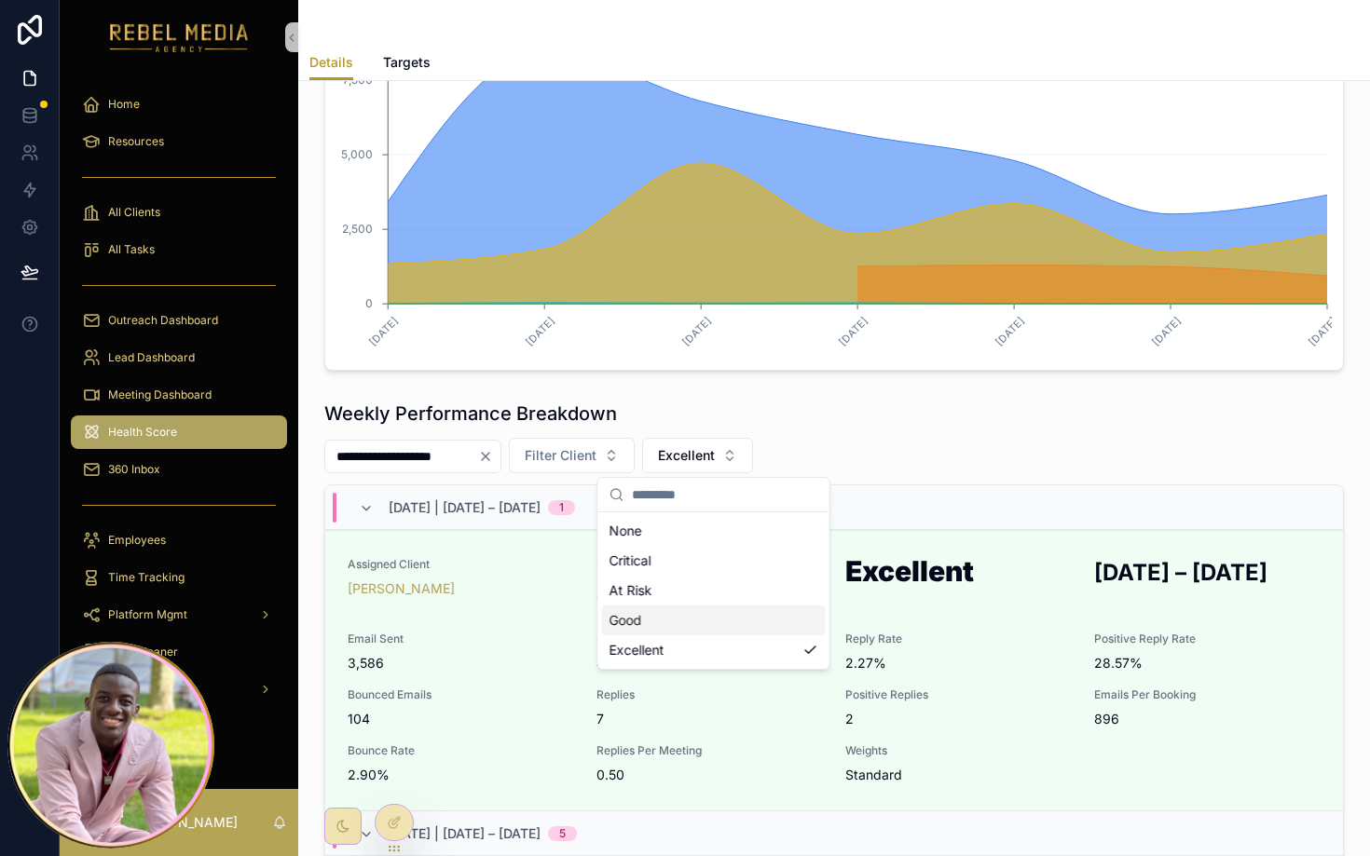
click at [702, 627] on div "Good" at bounding box center [714, 621] width 224 height 30
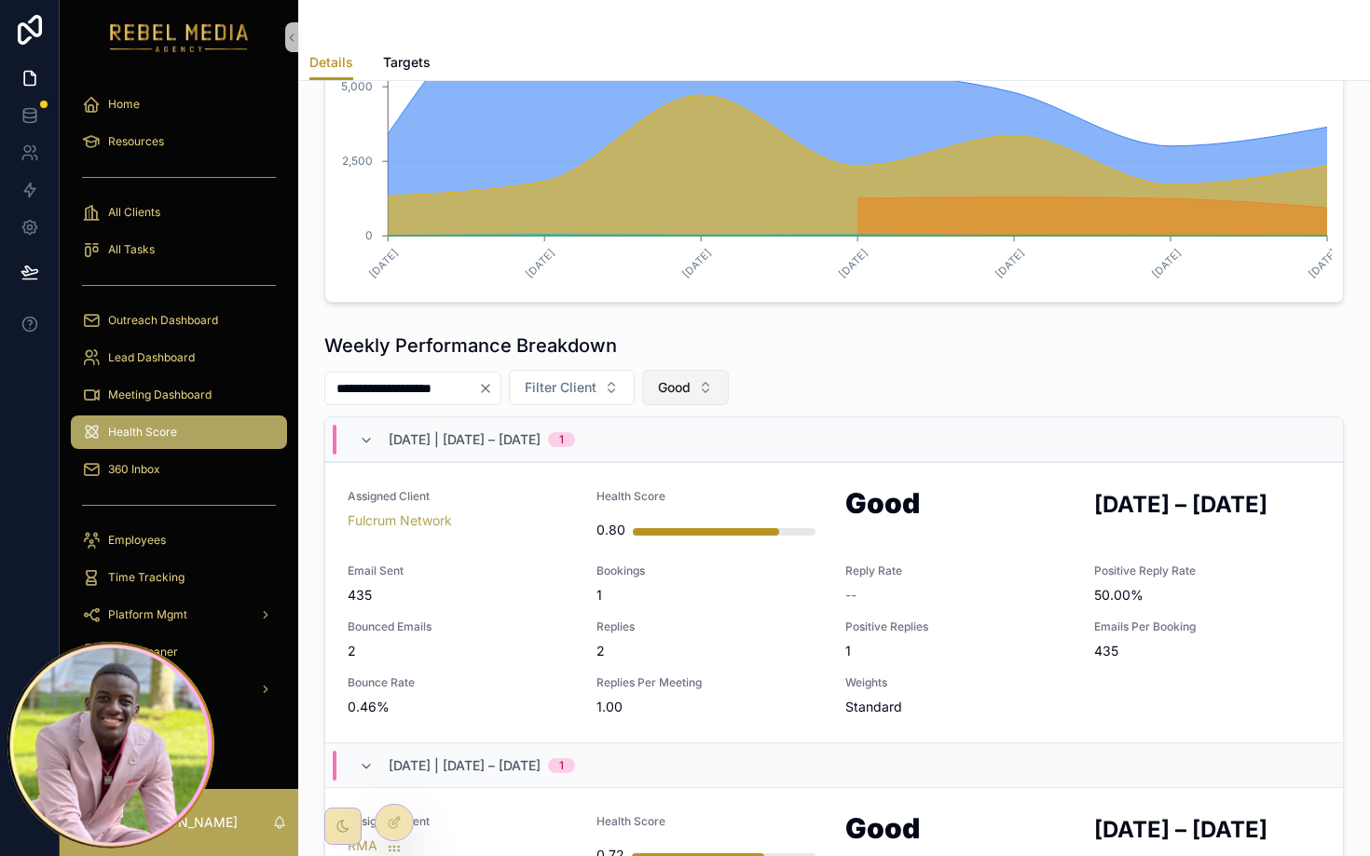
click at [710, 390] on button "Good" at bounding box center [685, 387] width 87 height 35
click at [936, 392] on div "**********" at bounding box center [834, 387] width 1020 height 35
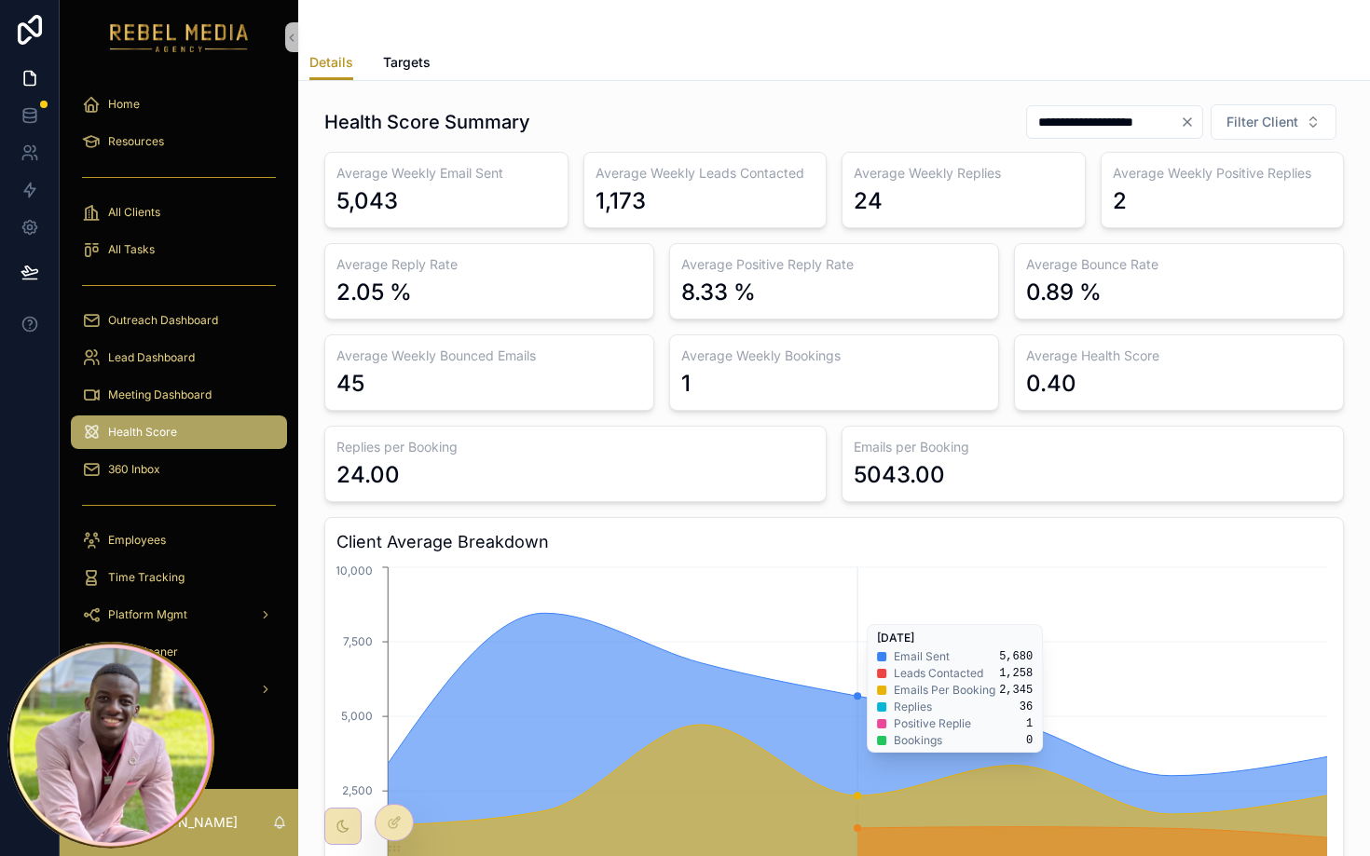
scroll to position [1, 0]
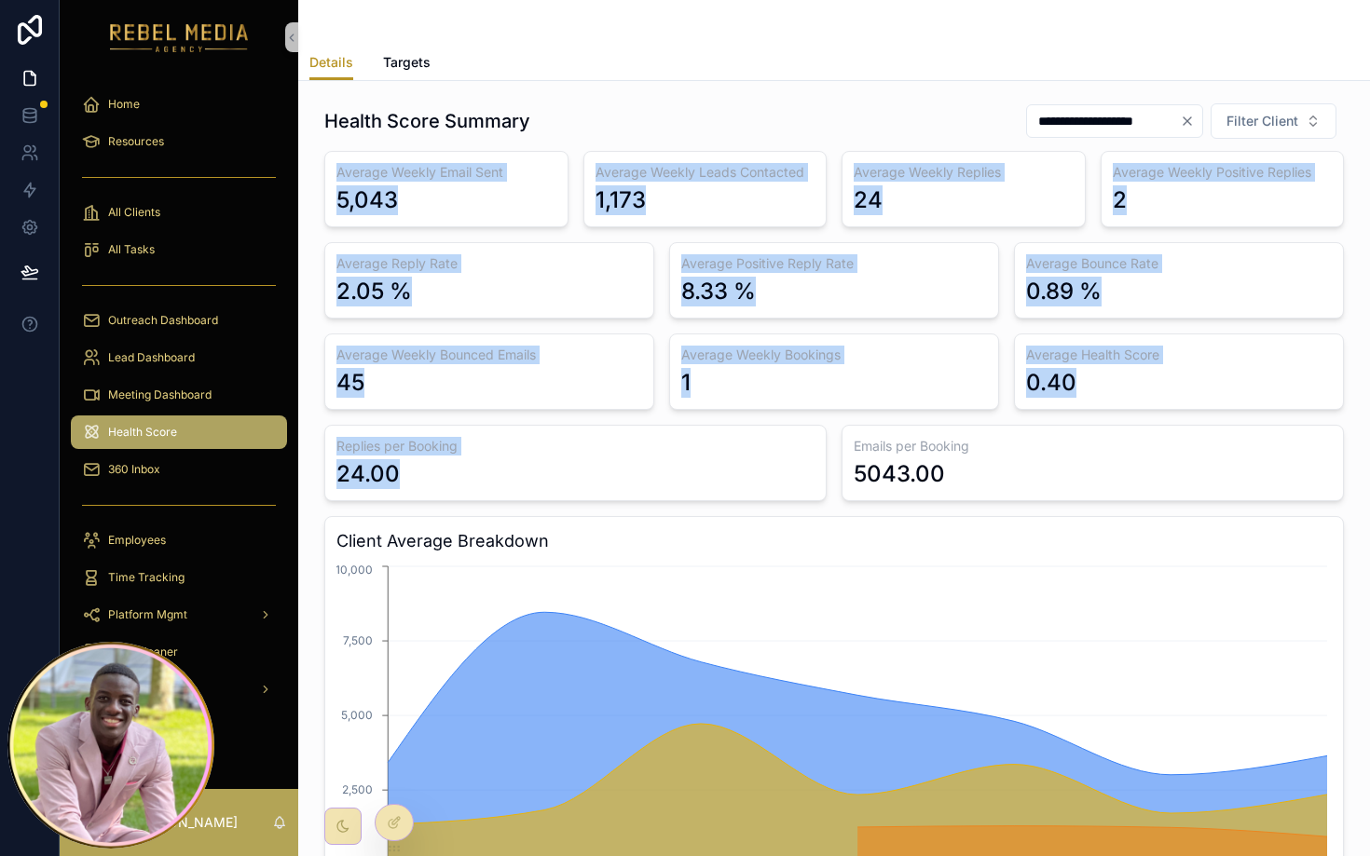
drag, startPoint x: 325, startPoint y: 172, endPoint x: 1280, endPoint y: 439, distance: 990.9
click at [1295, 439] on div "Average Weekly Email Sent 5,043 Average Weekly Leads Contacted 1,173 Average We…" at bounding box center [834, 541] width 1020 height 781
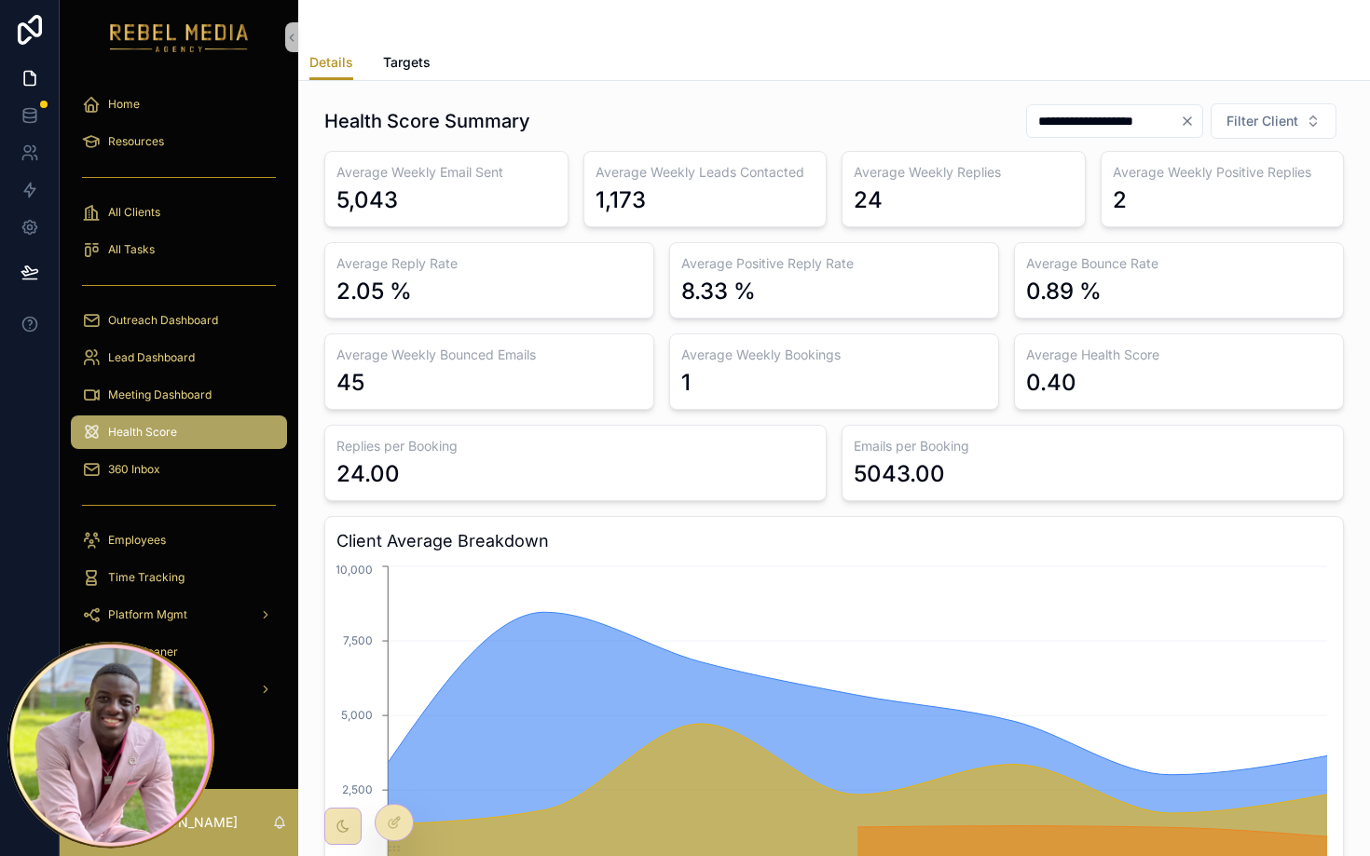
click at [1259, 456] on div "Emails per Booking 5043.00" at bounding box center [1093, 463] width 502 height 76
click at [1284, 115] on span "Filter Client" at bounding box center [1262, 121] width 72 height 19
click at [1276, 125] on span "Filter Client" at bounding box center [1262, 121] width 72 height 19
click at [747, 99] on div "**********" at bounding box center [834, 517] width 1042 height 844
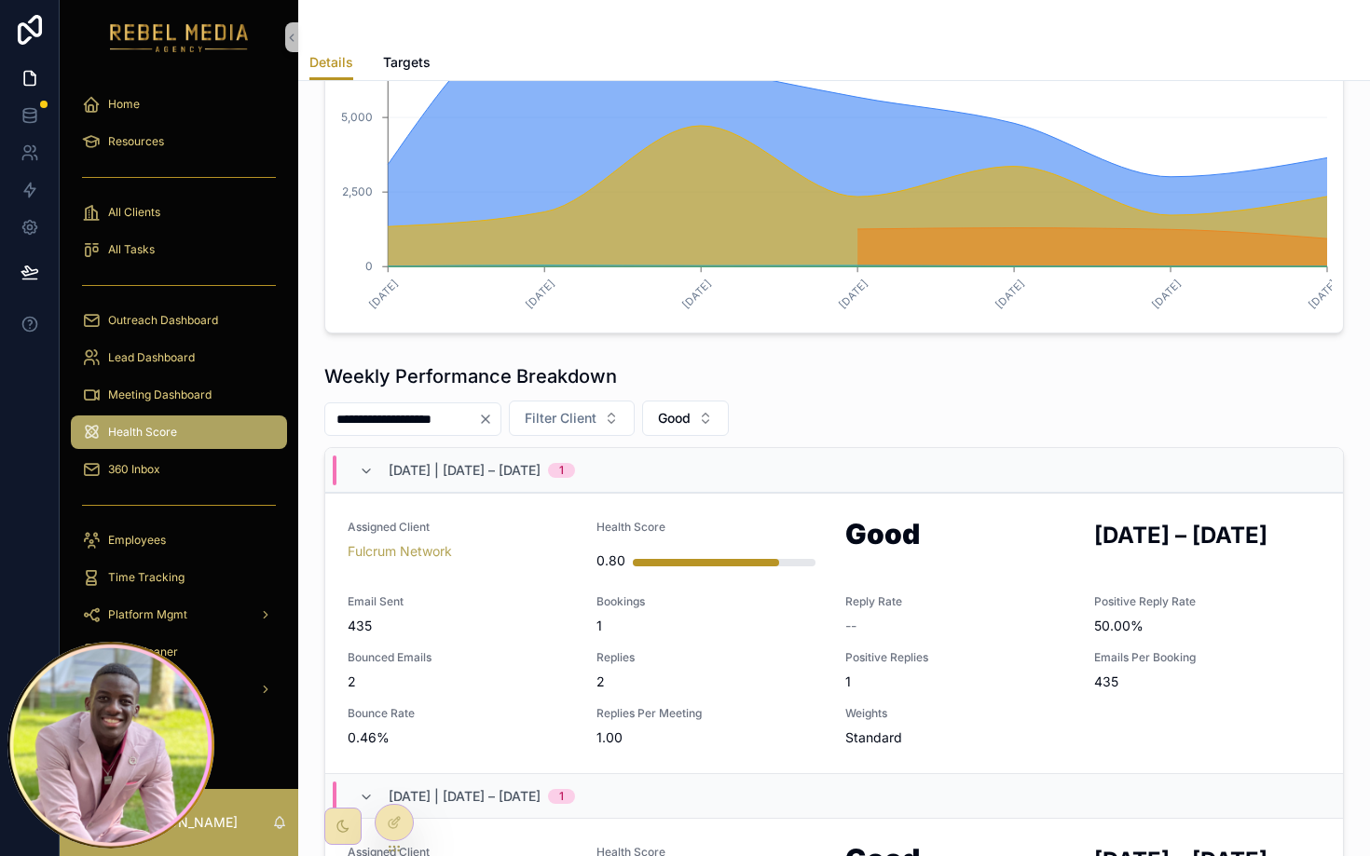
scroll to position [602, 0]
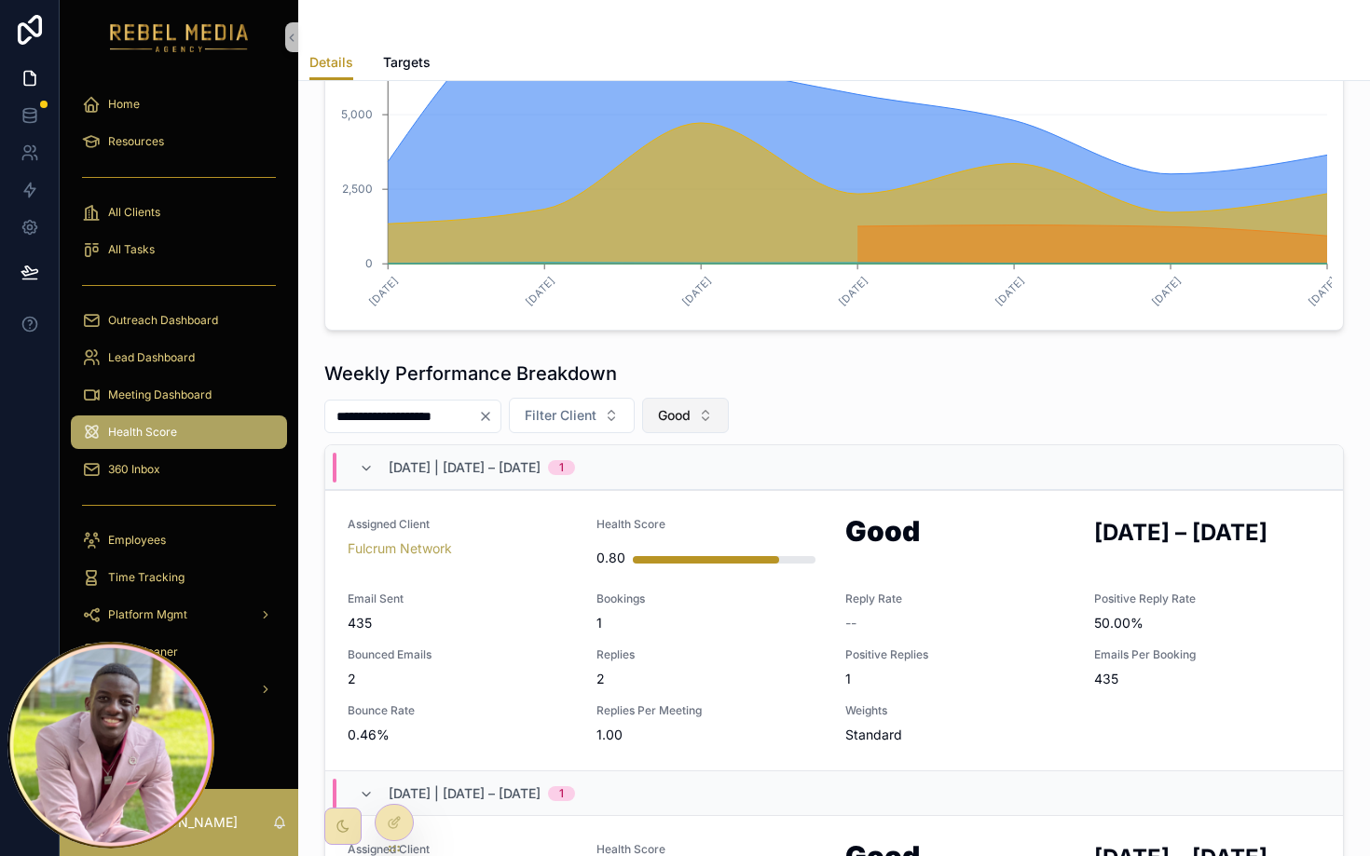
click at [721, 405] on button "Good" at bounding box center [685, 415] width 87 height 35
click at [711, 554] on div "At Risk" at bounding box center [702, 551] width 224 height 30
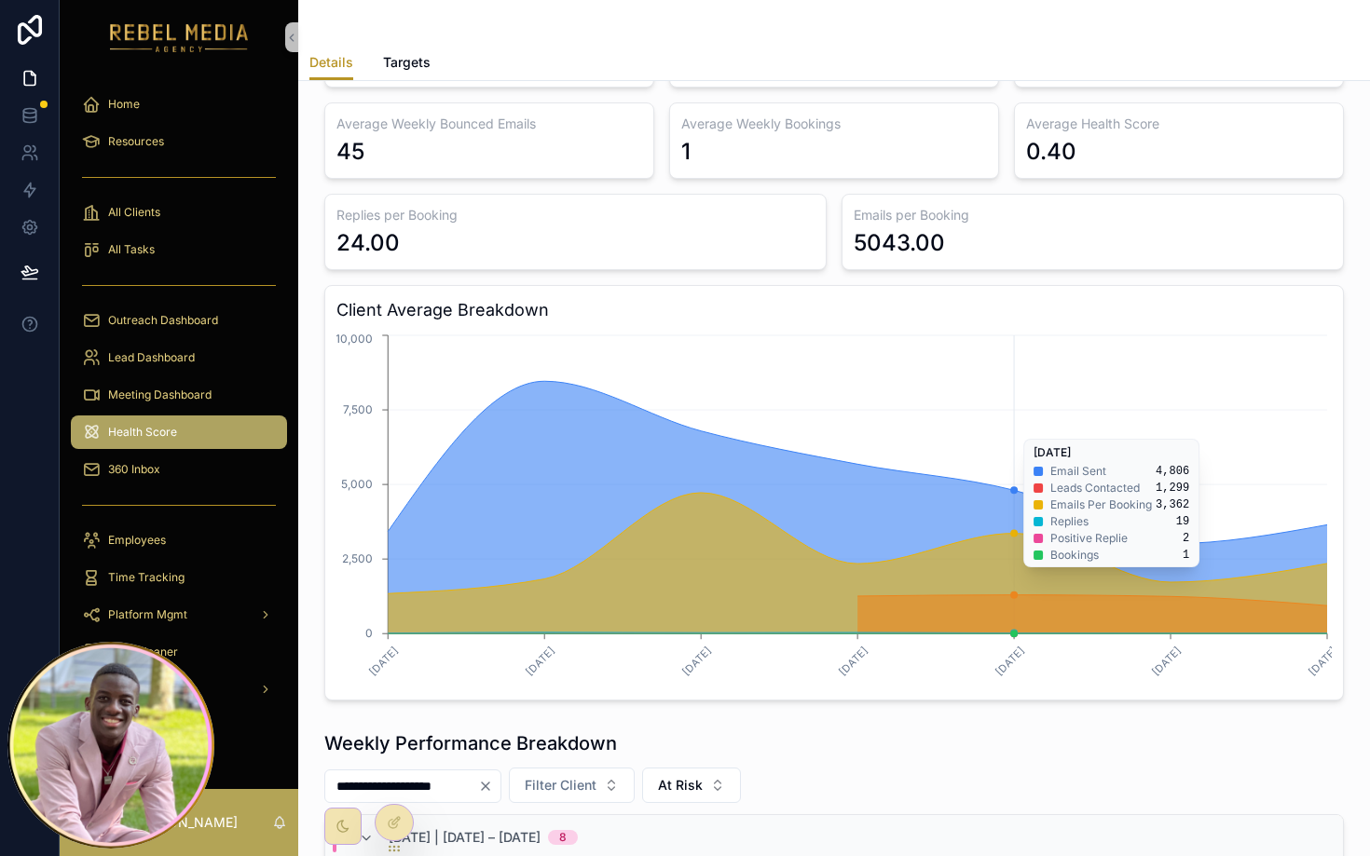
scroll to position [278, 0]
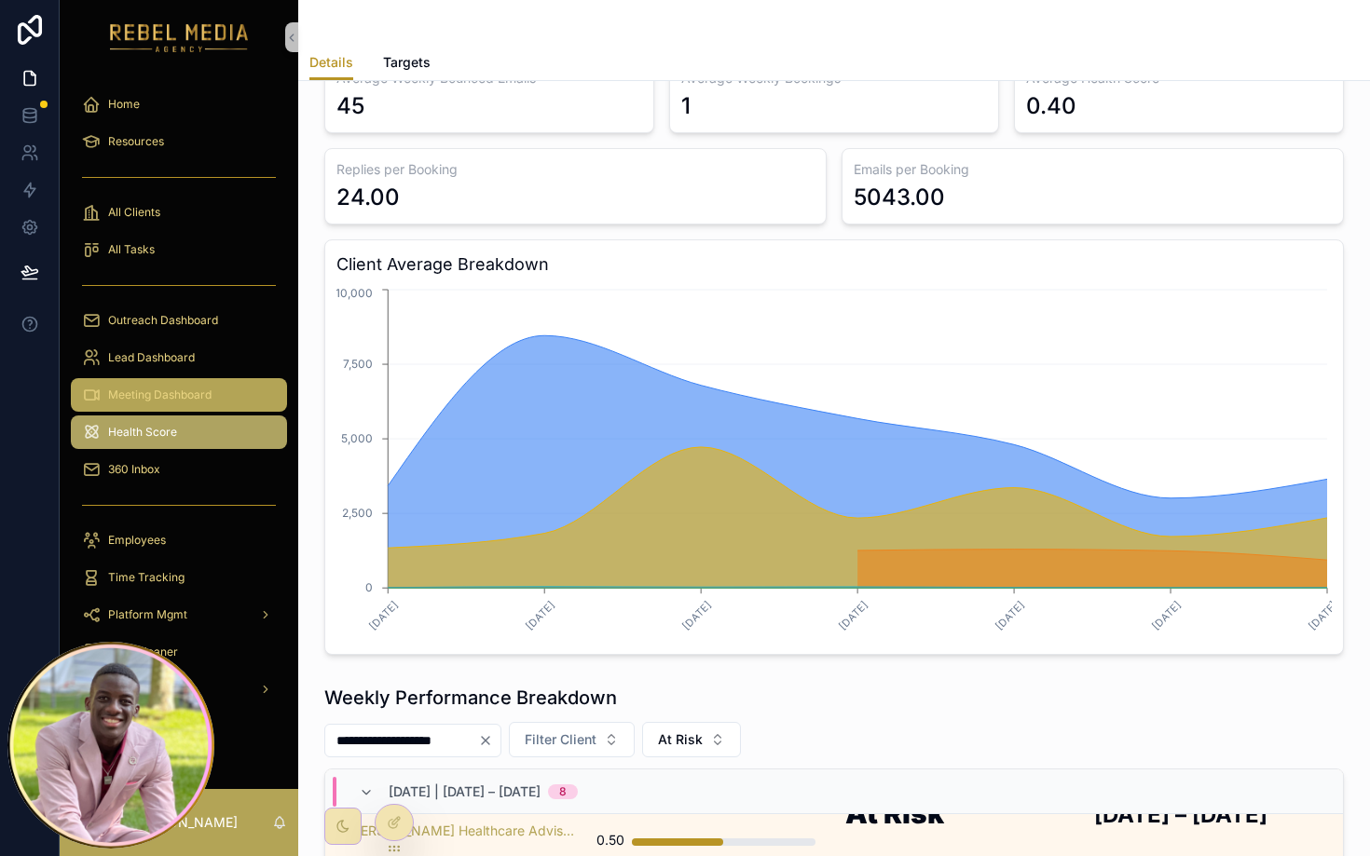
click at [160, 383] on div "Meeting Dashboard" at bounding box center [179, 395] width 194 height 30
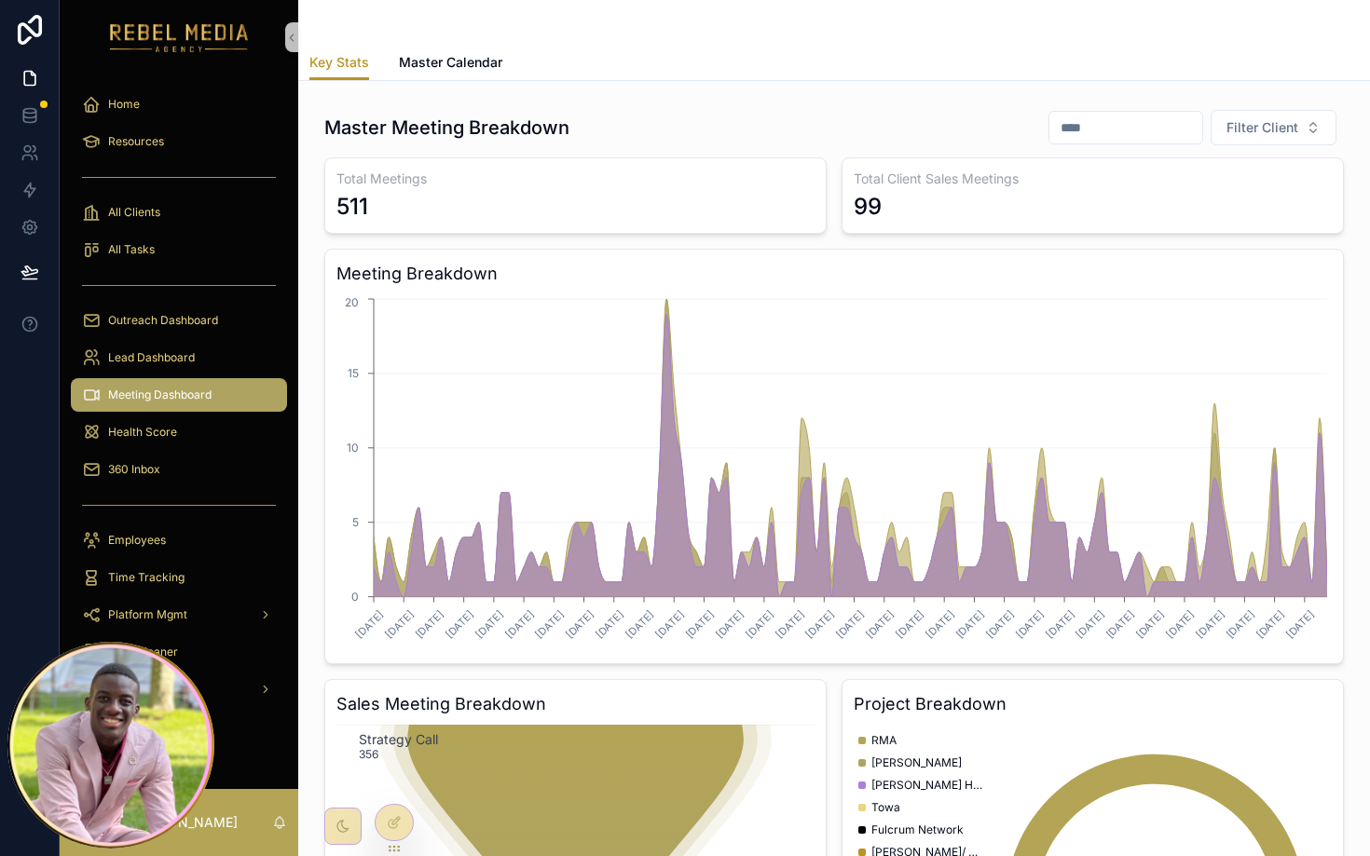
scroll to position [18, 0]
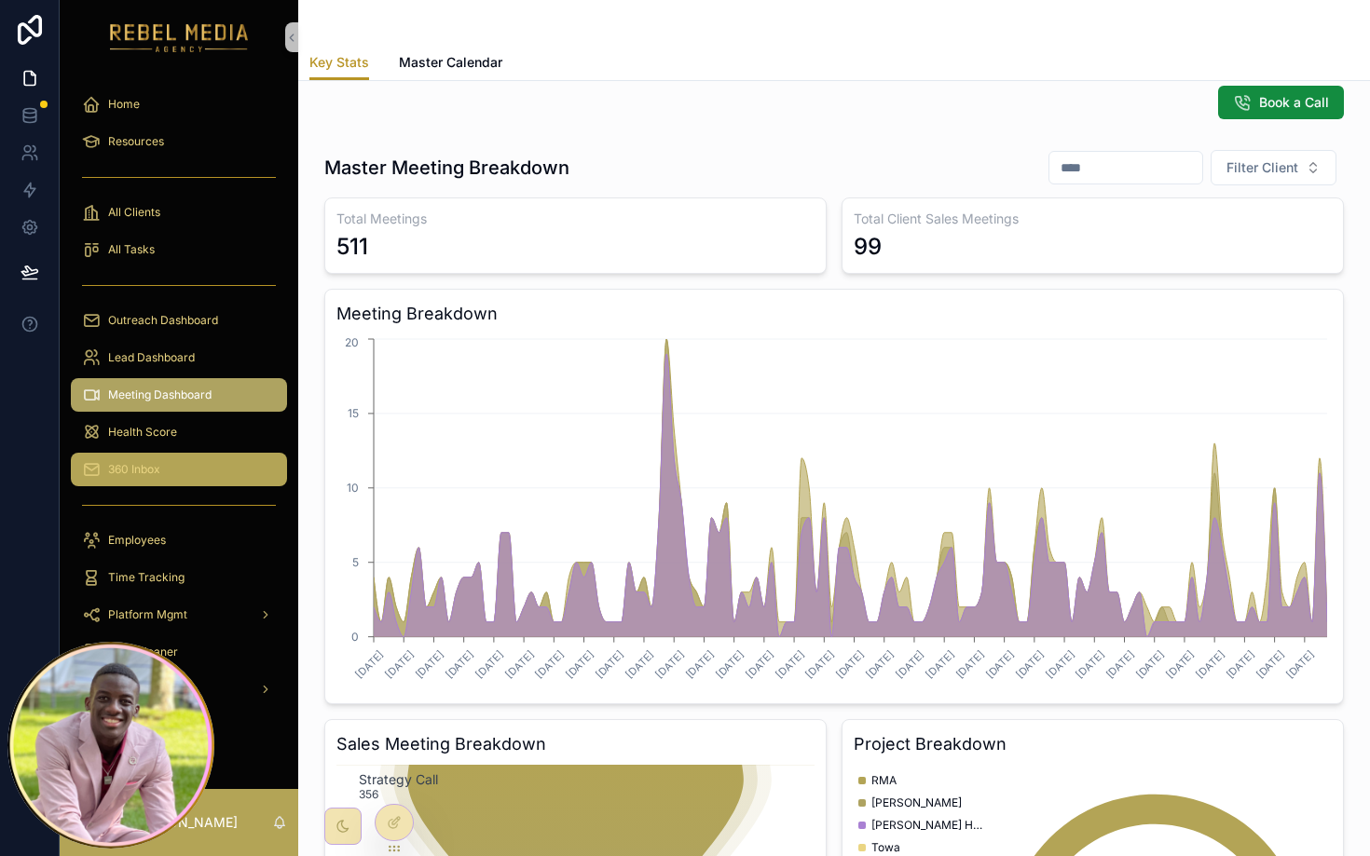
click at [177, 467] on div "360 Inbox" at bounding box center [179, 470] width 194 height 30
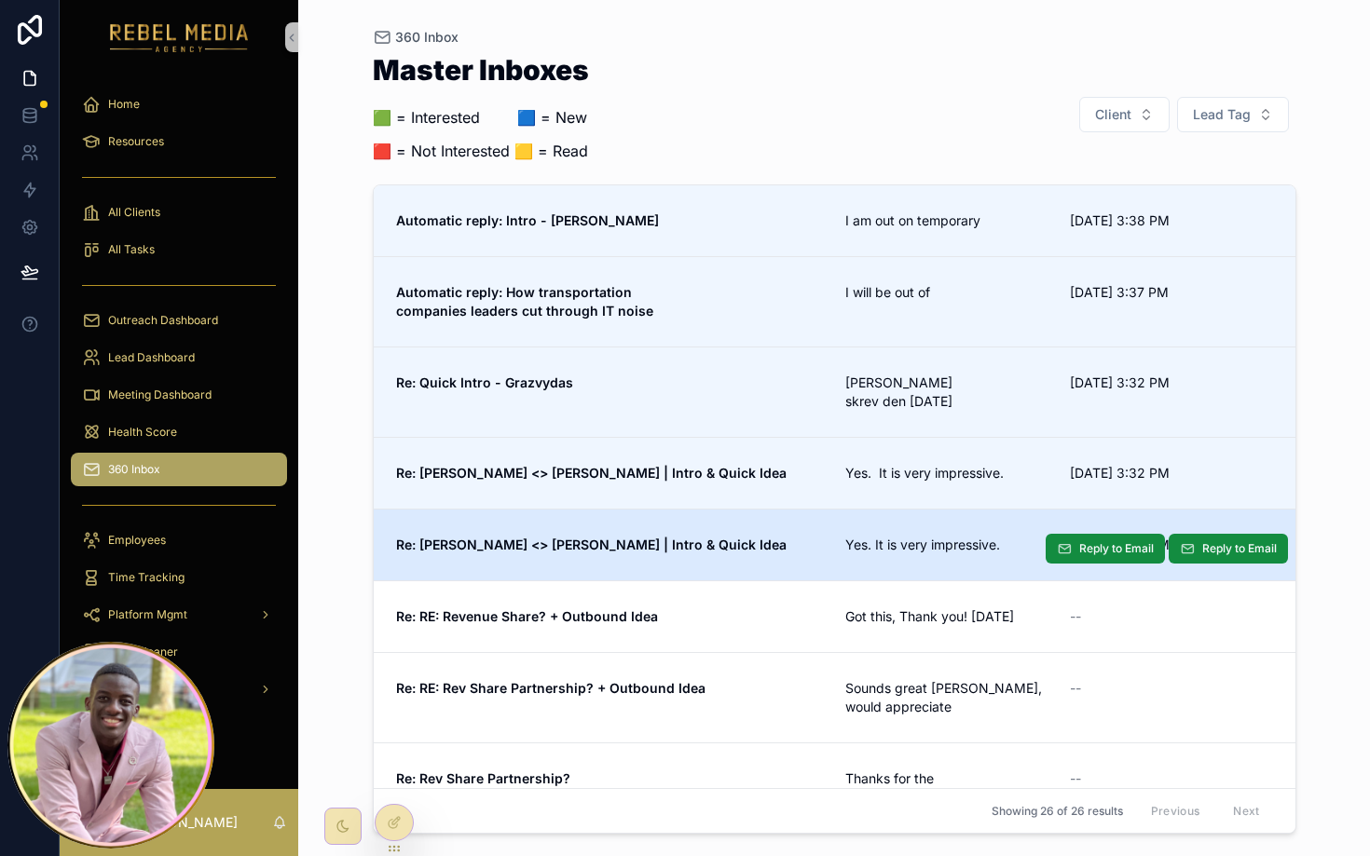
scroll to position [269, 0]
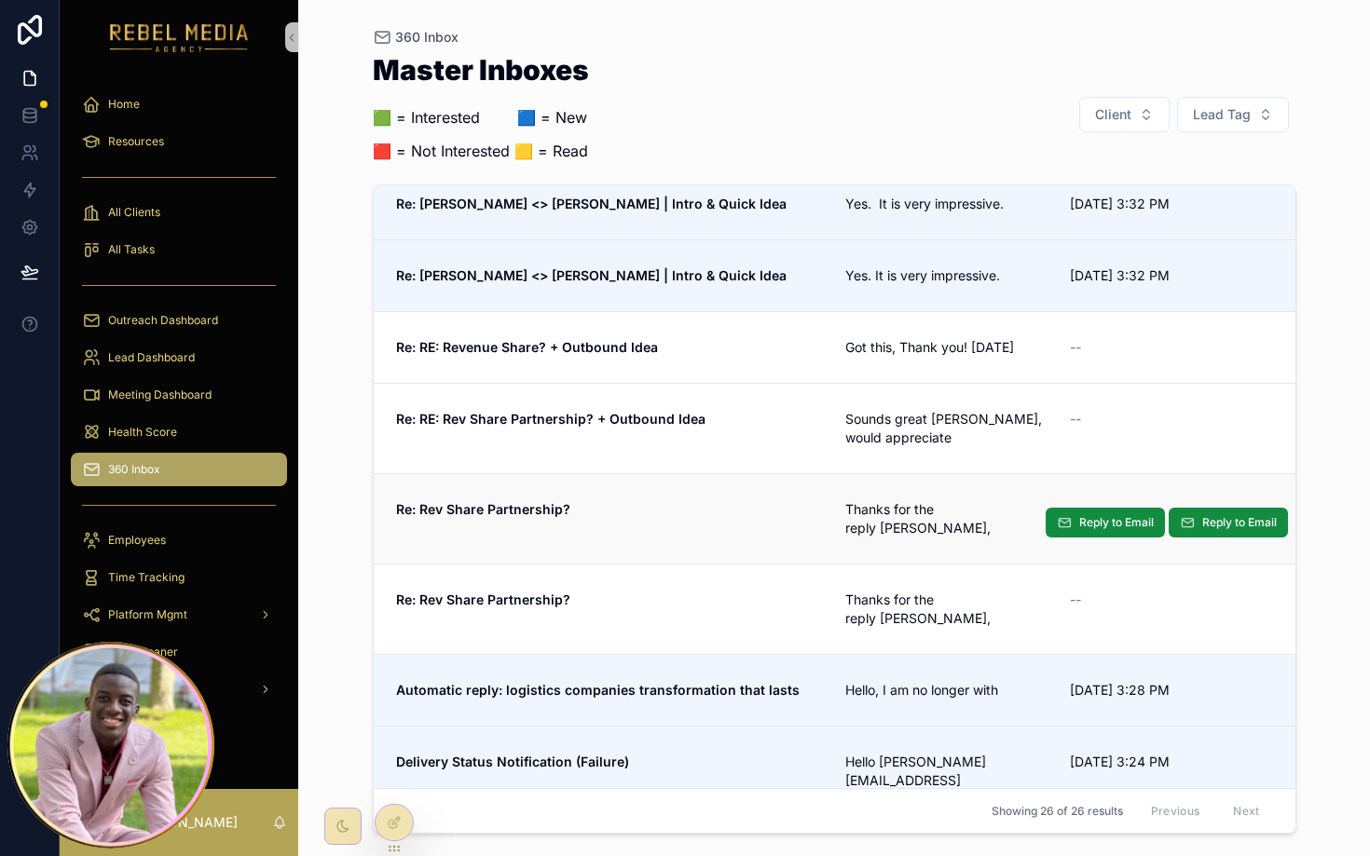
click at [708, 523] on link "Re: Rev Share Partnership? Thanks for the reply Joshua, -- Reply to Email Reply…" at bounding box center [835, 518] width 922 height 90
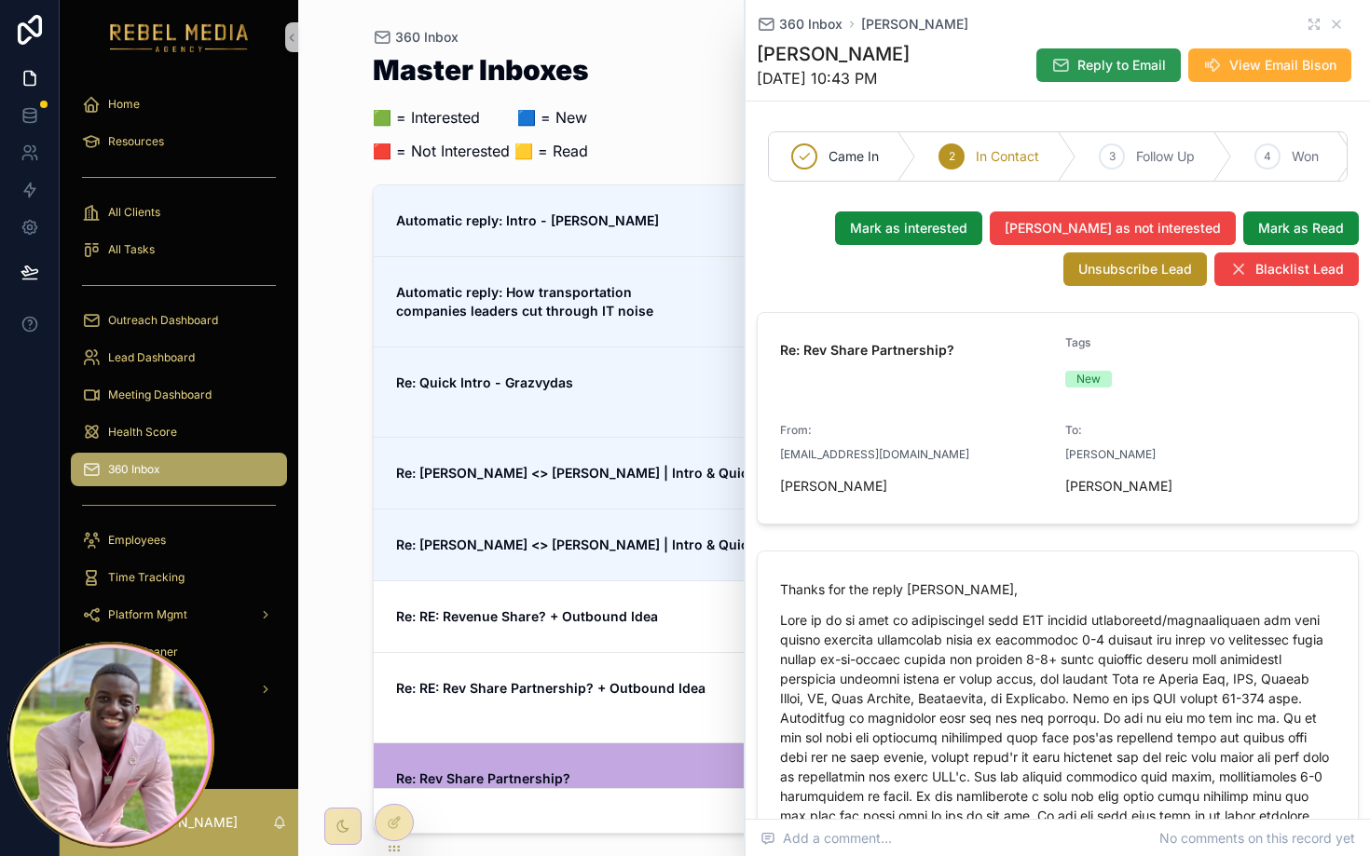
click at [1130, 70] on span "Reply to Email" at bounding box center [1121, 65] width 89 height 19
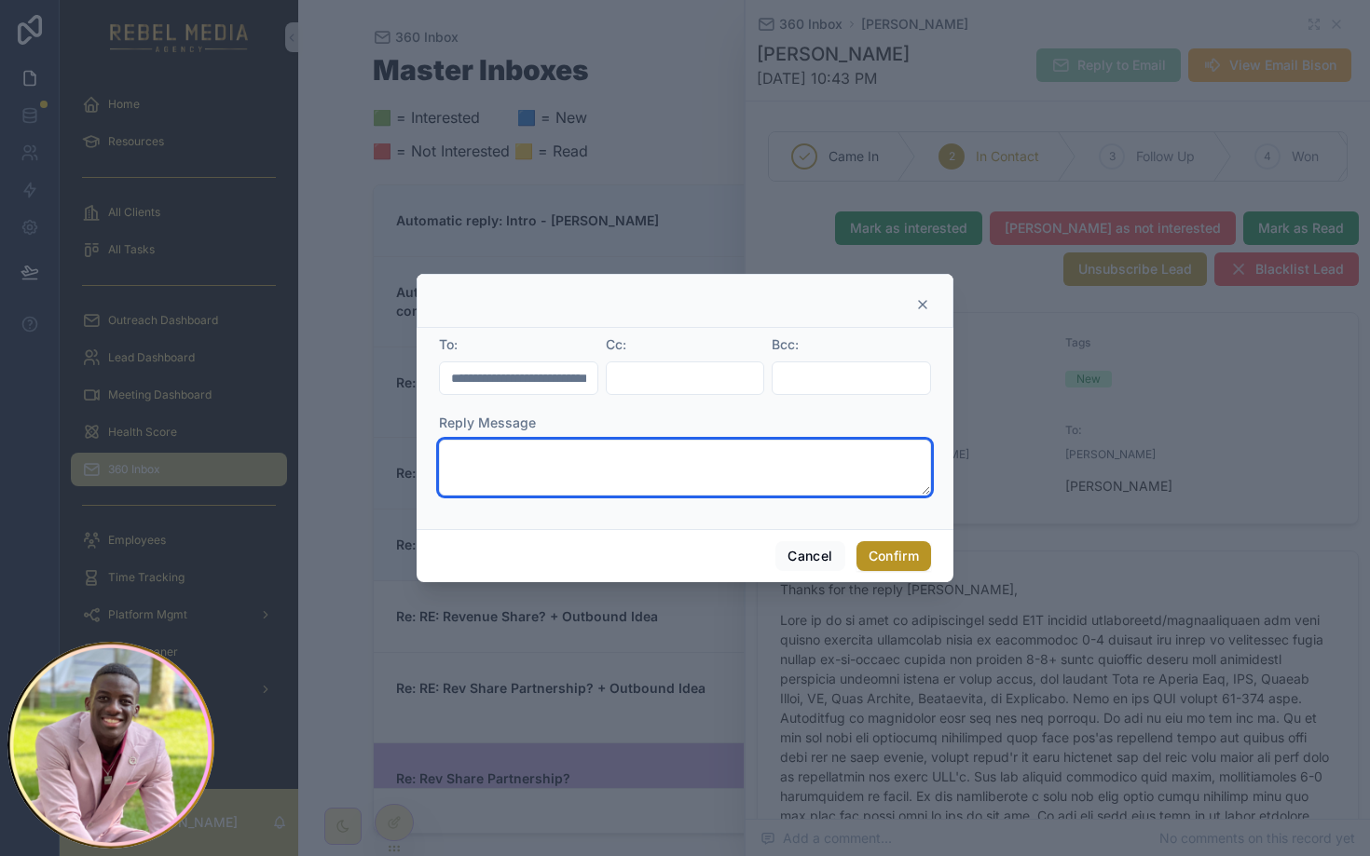
click at [545, 458] on textarea at bounding box center [685, 468] width 492 height 56
type textarea "****"
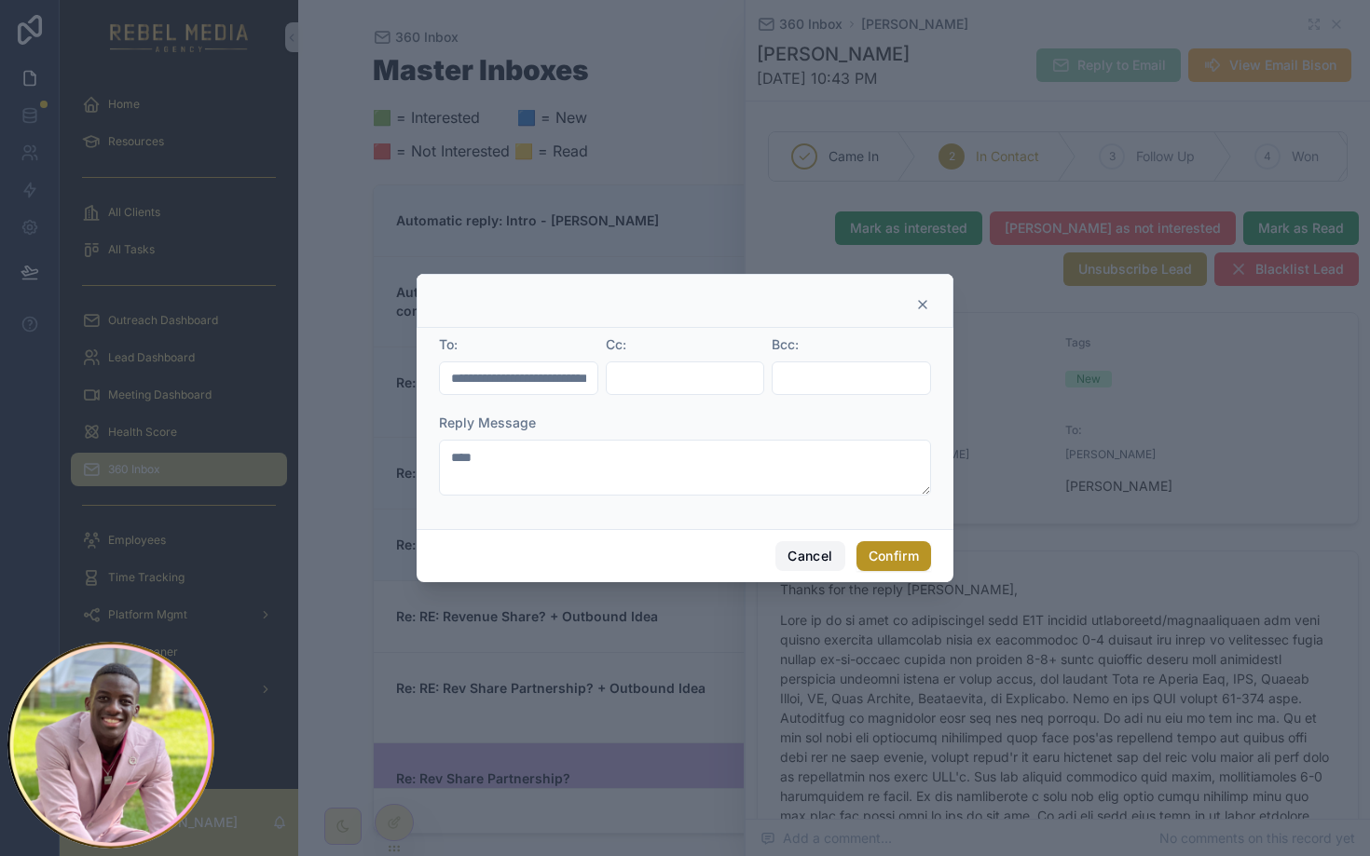
click at [824, 552] on button "Cancel" at bounding box center [809, 556] width 69 height 30
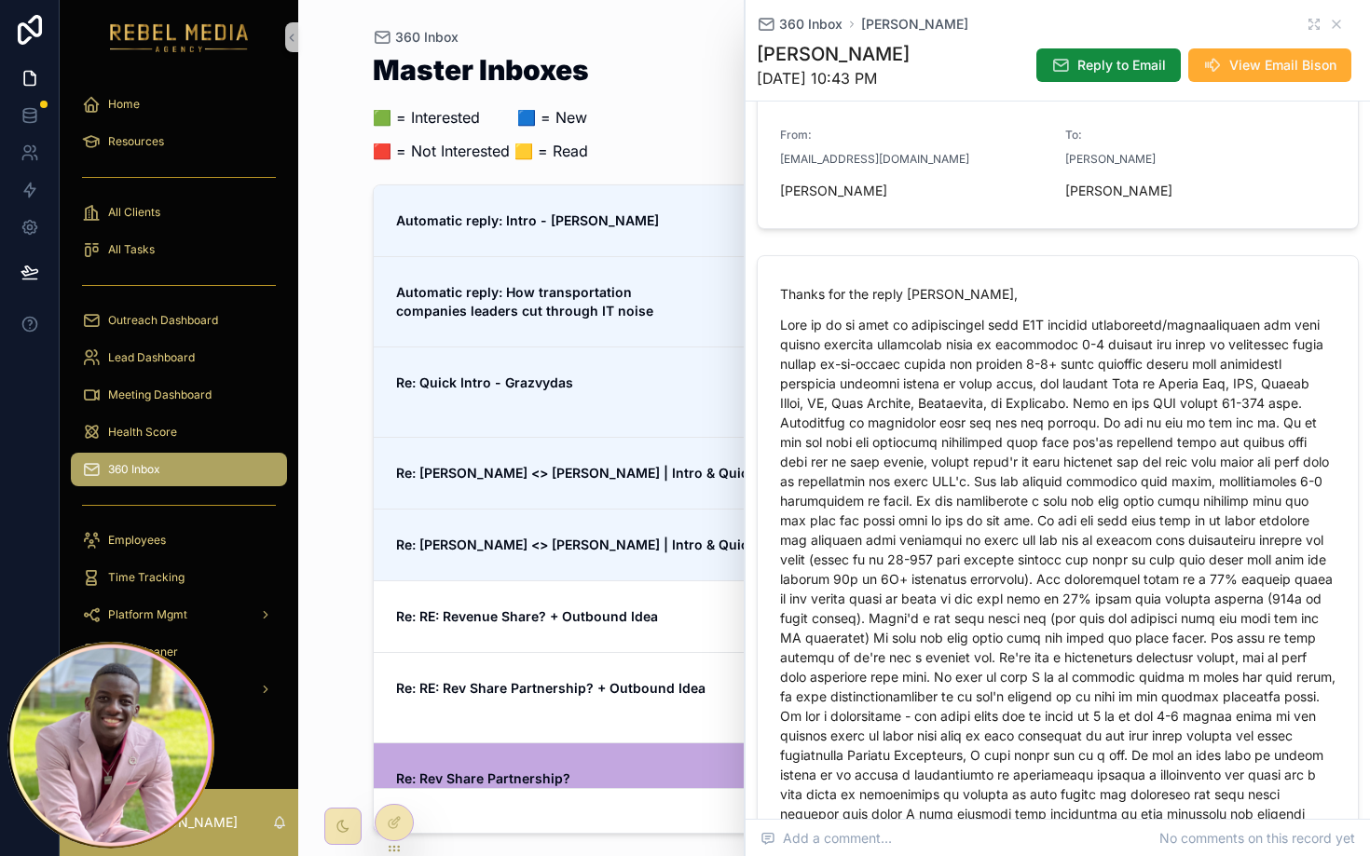
scroll to position [189, 0]
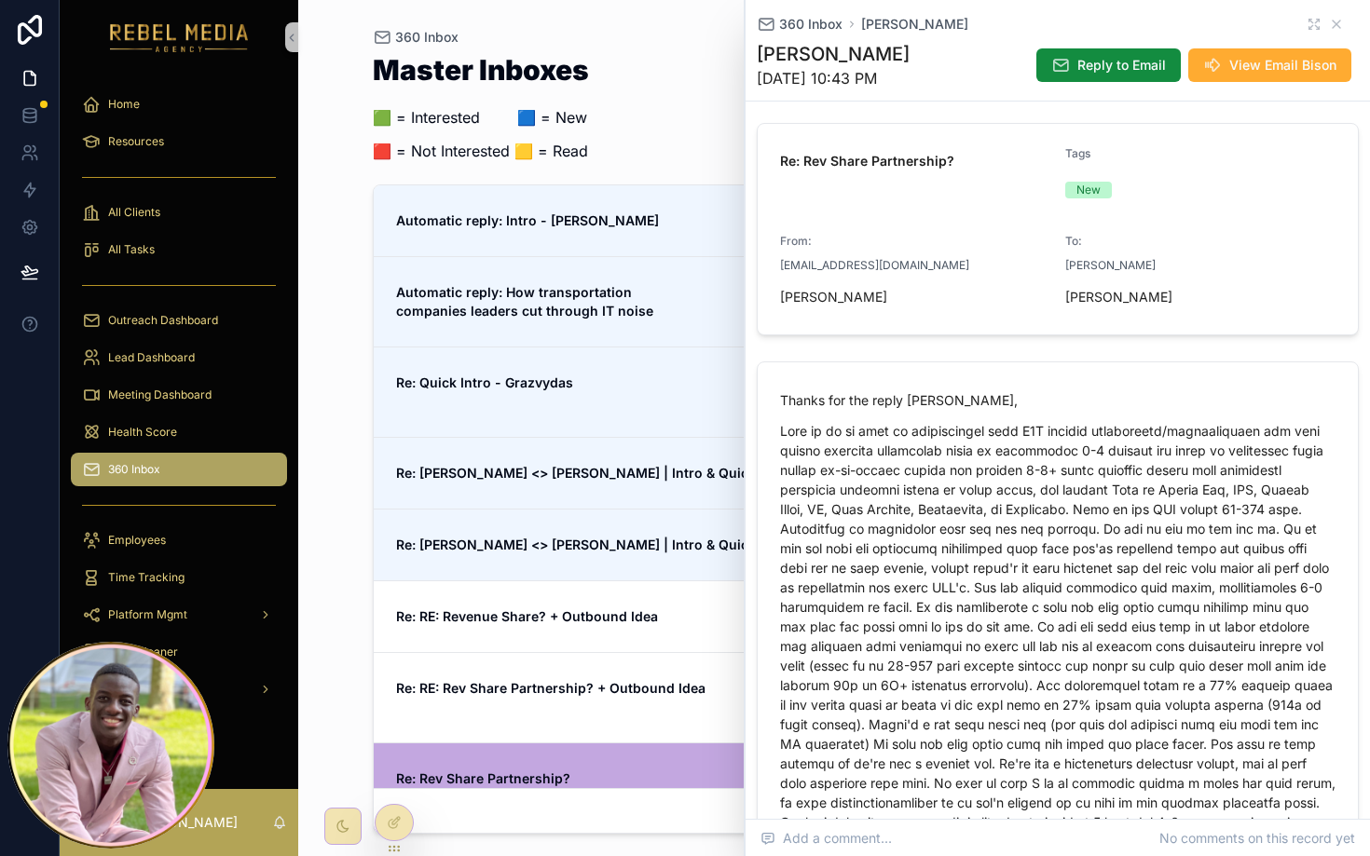
click at [844, 271] on span "nahrahellouis@try.sales-os.co" at bounding box center [874, 265] width 189 height 15
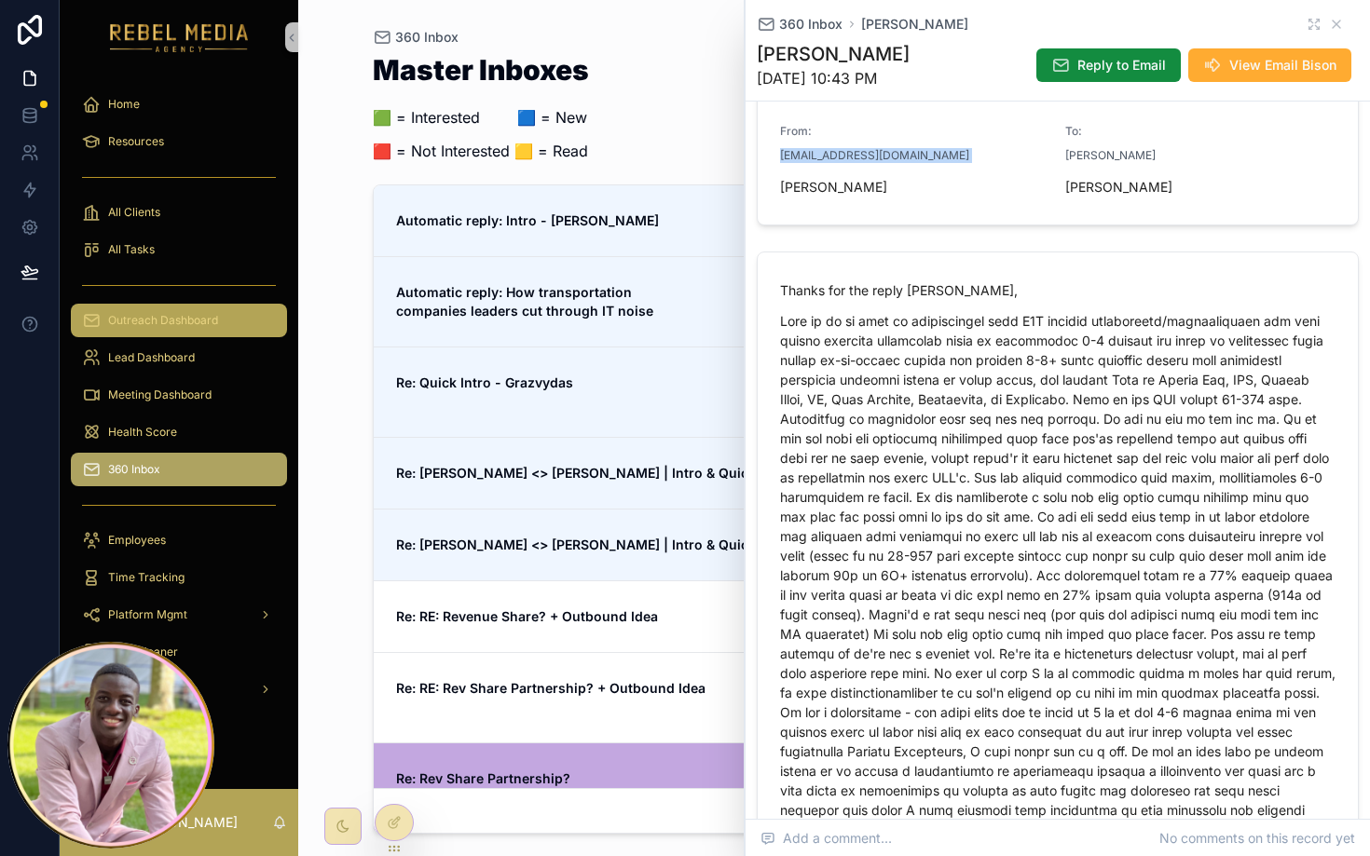
scroll to position [391, 0]
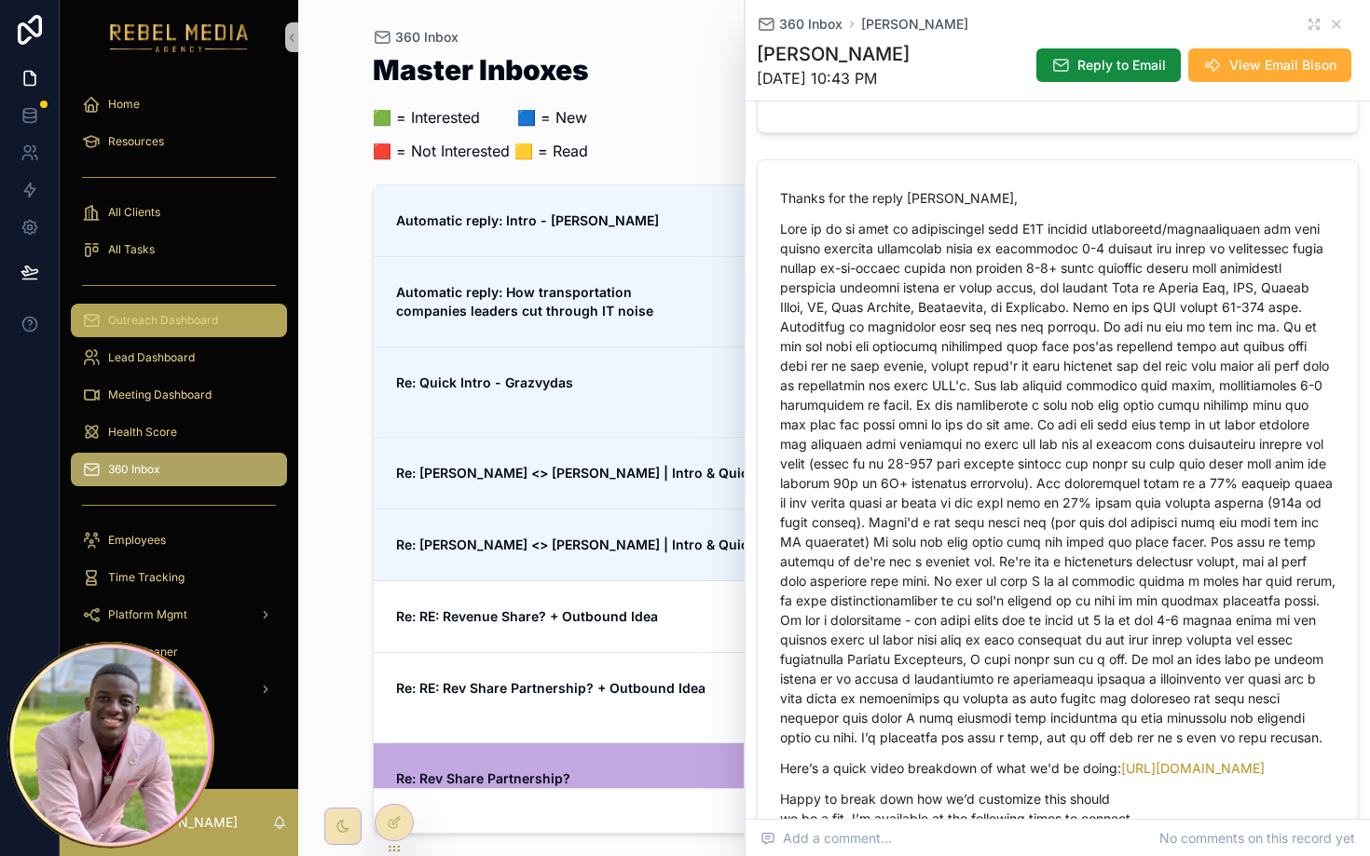
click at [237, 320] on div "Outreach Dashboard" at bounding box center [179, 321] width 194 height 30
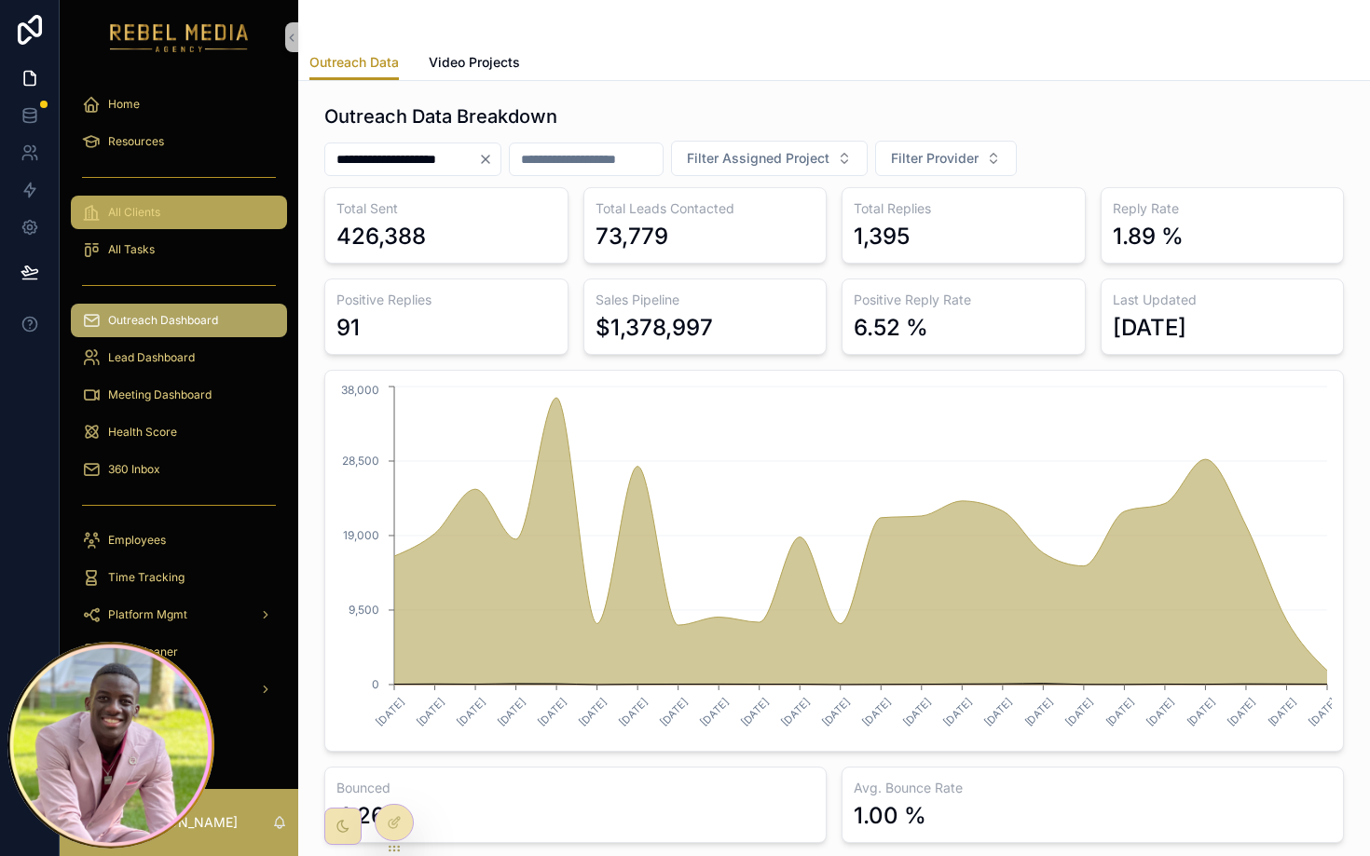
click at [161, 210] on div "All Clients" at bounding box center [179, 213] width 194 height 30
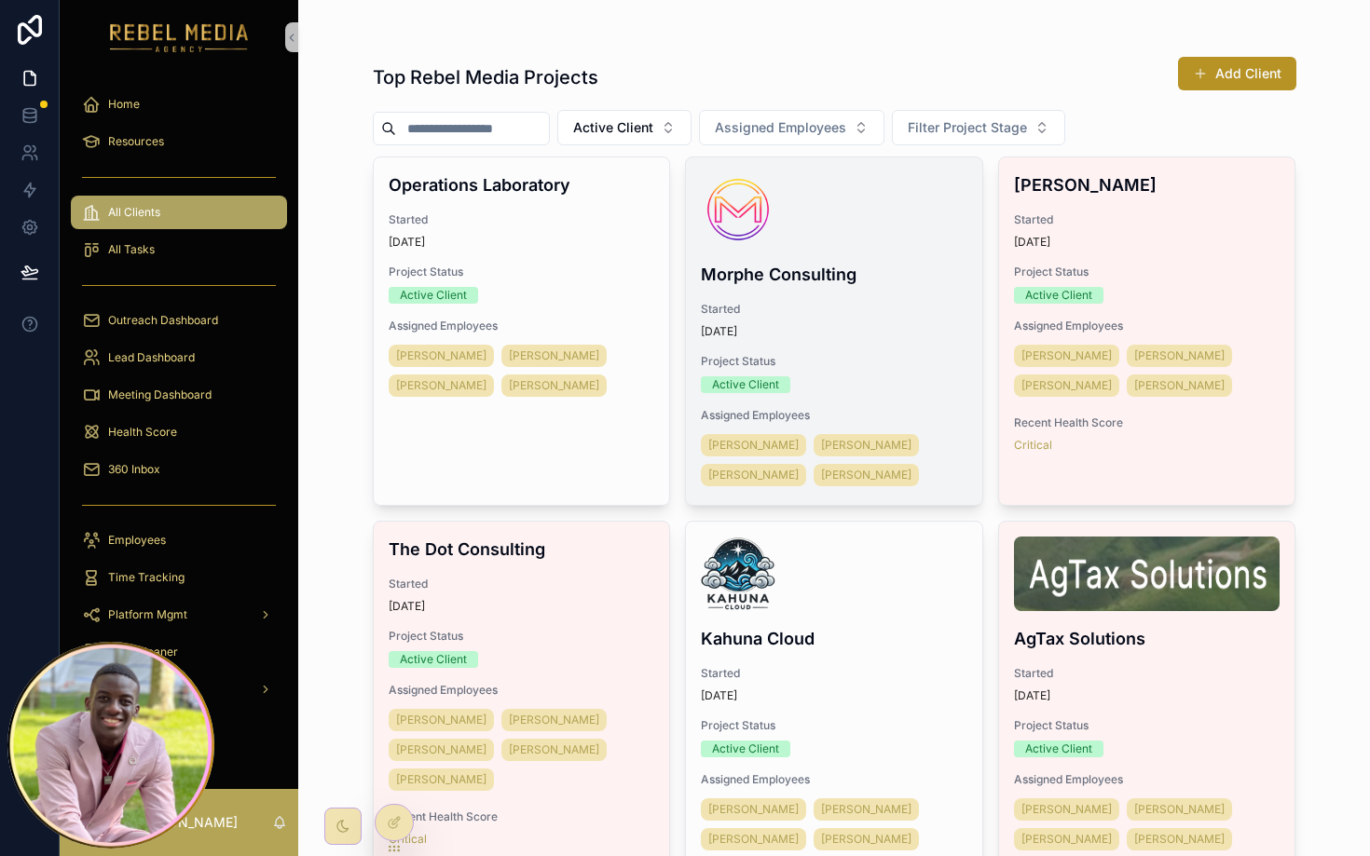
click at [881, 266] on h4 "Morphe Consulting" at bounding box center [834, 274] width 267 height 25
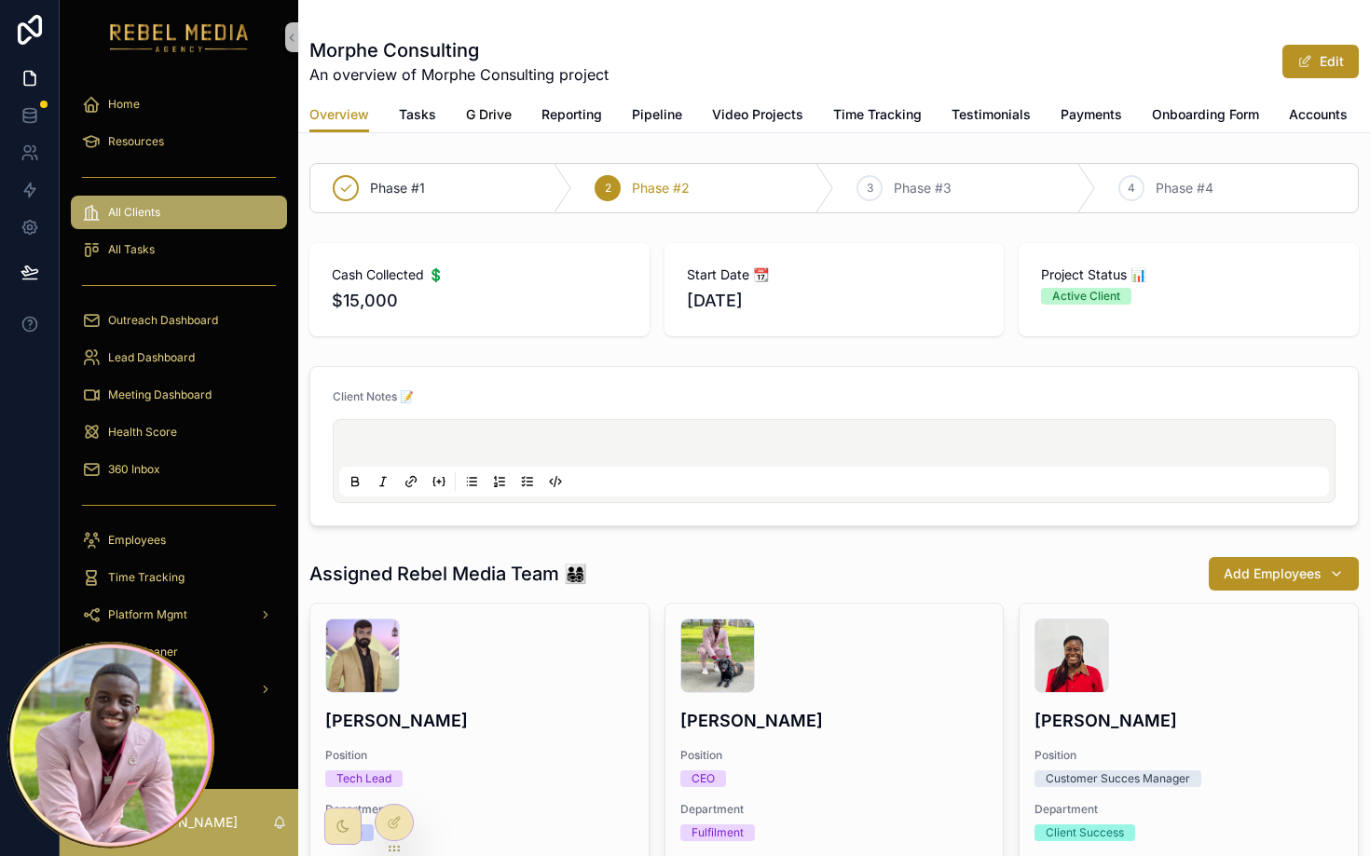
click at [486, 114] on span "G Drive" at bounding box center [489, 114] width 46 height 19
click at [500, 115] on span "G Drive" at bounding box center [489, 114] width 46 height 19
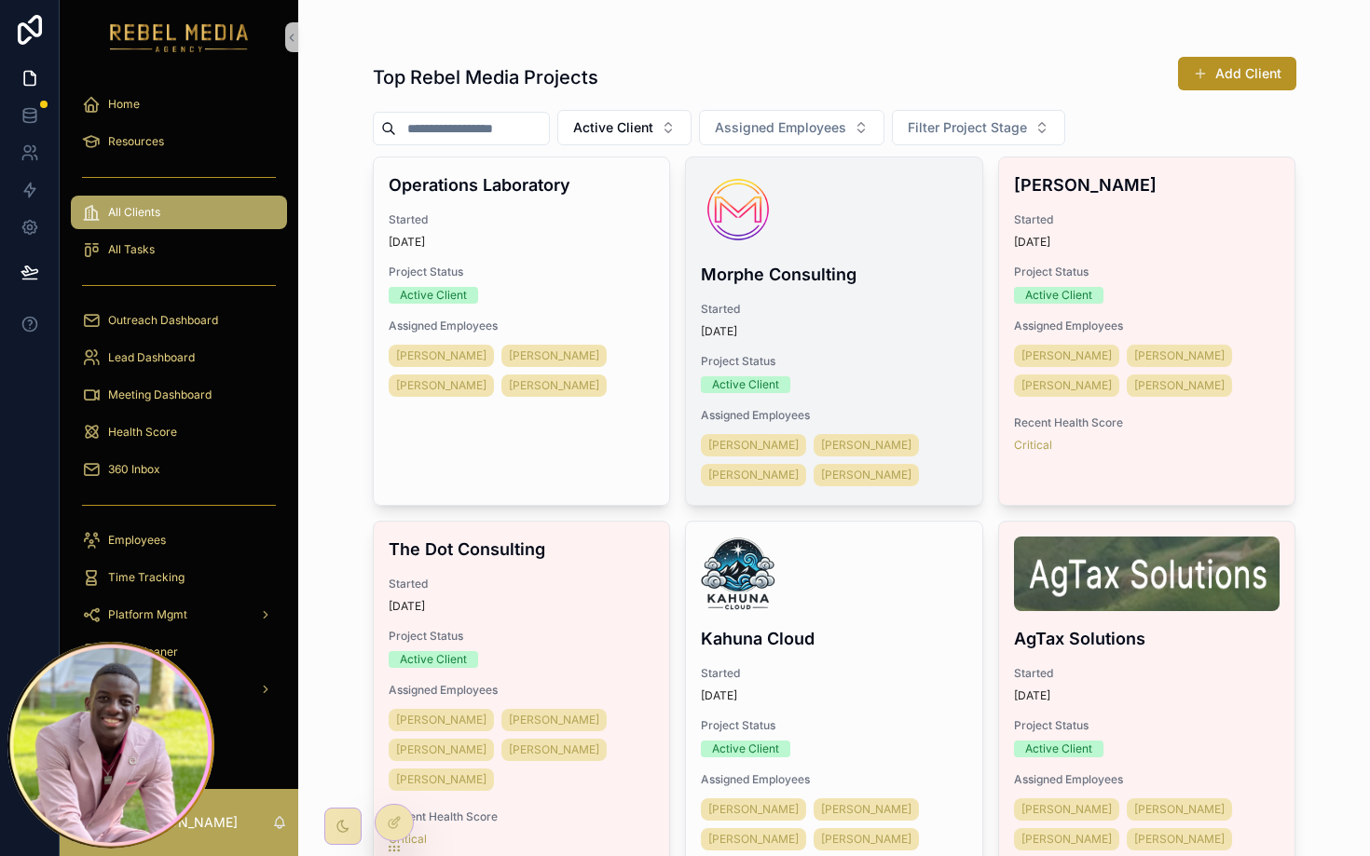
click at [842, 250] on div "Morphe Consulting Started 24 days ago Project Status Active Client Assigned Emp…" at bounding box center [834, 332] width 296 height 348
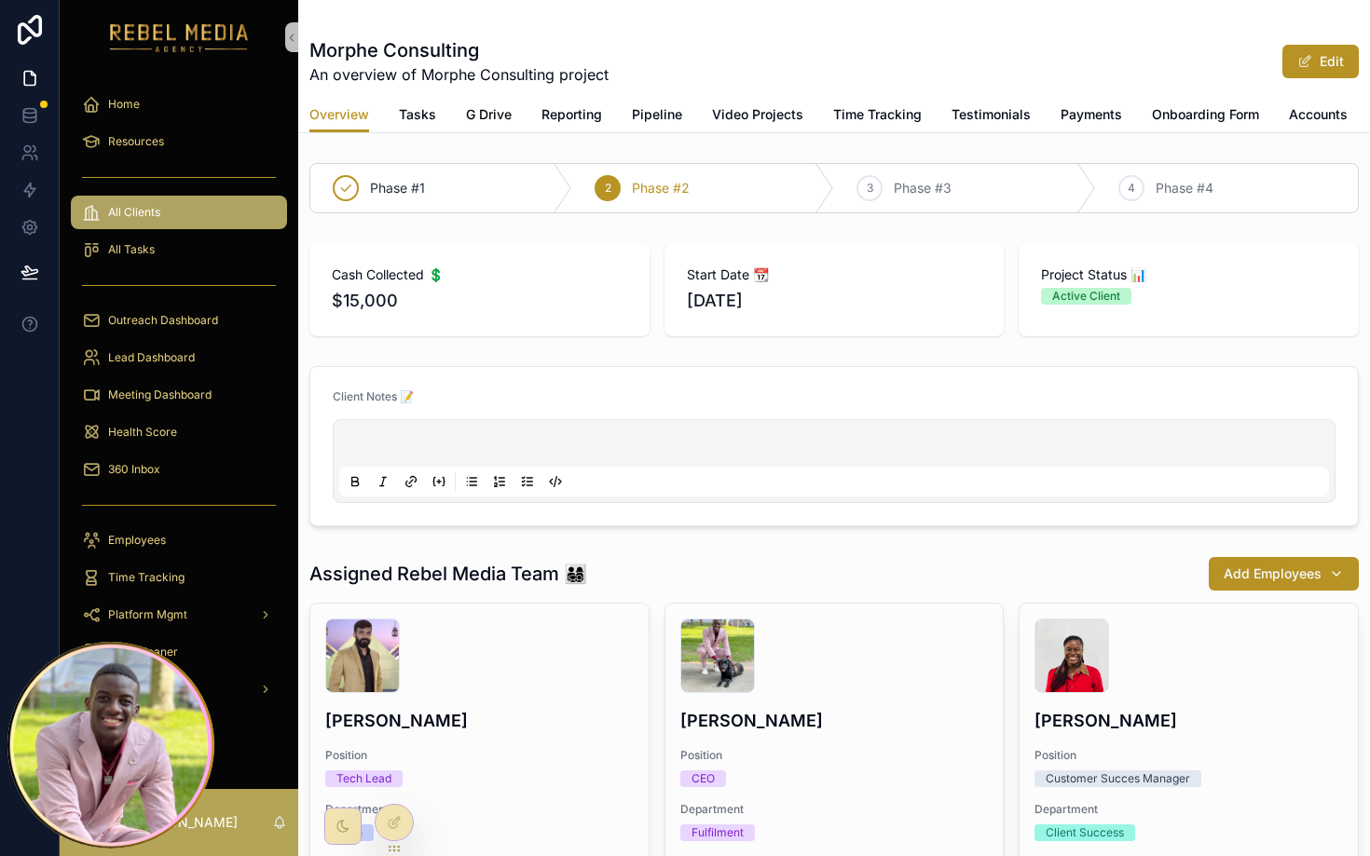
click at [481, 111] on span "G Drive" at bounding box center [489, 114] width 46 height 19
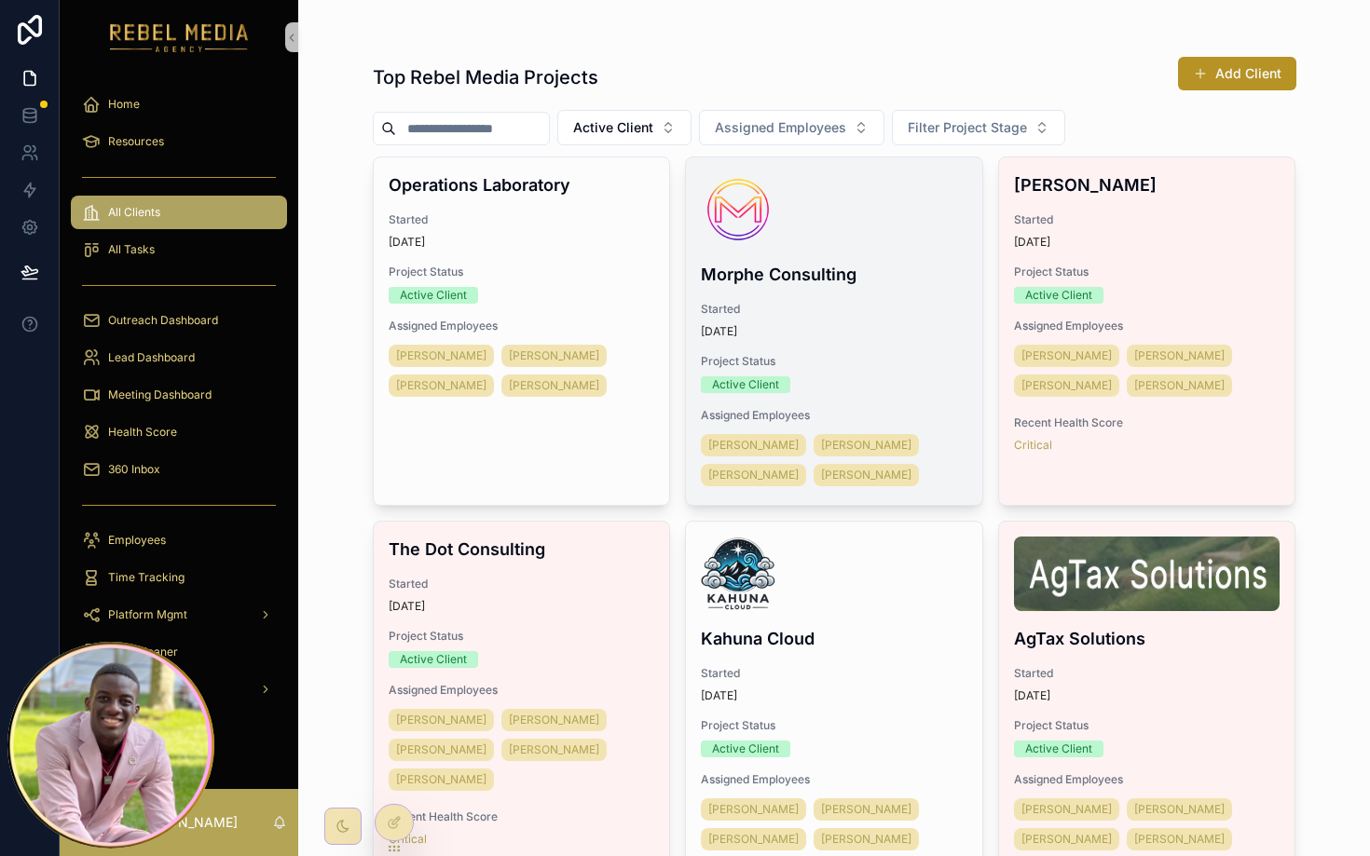
click at [808, 242] on div "scrollable content" at bounding box center [834, 209] width 267 height 75
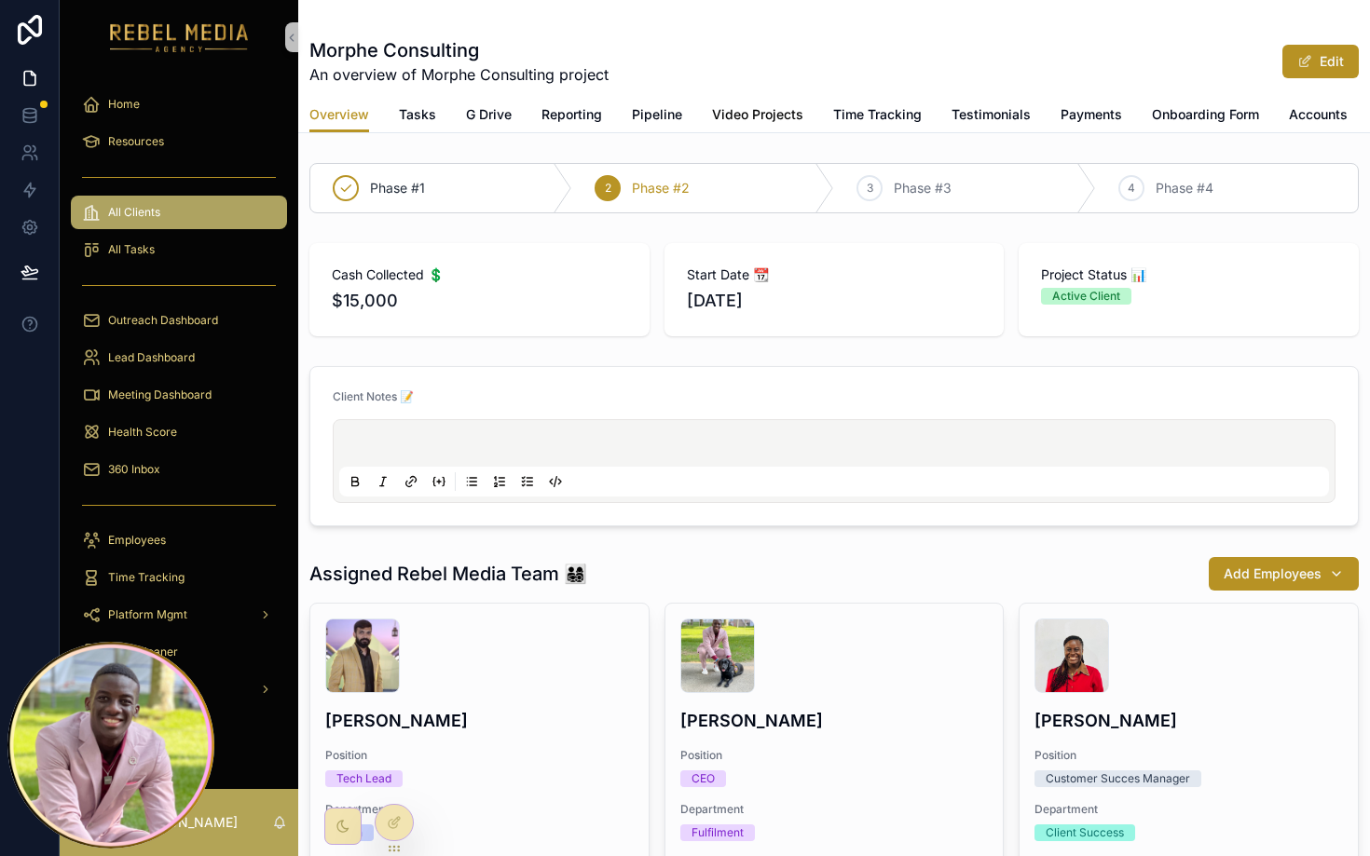
scroll to position [0, 59]
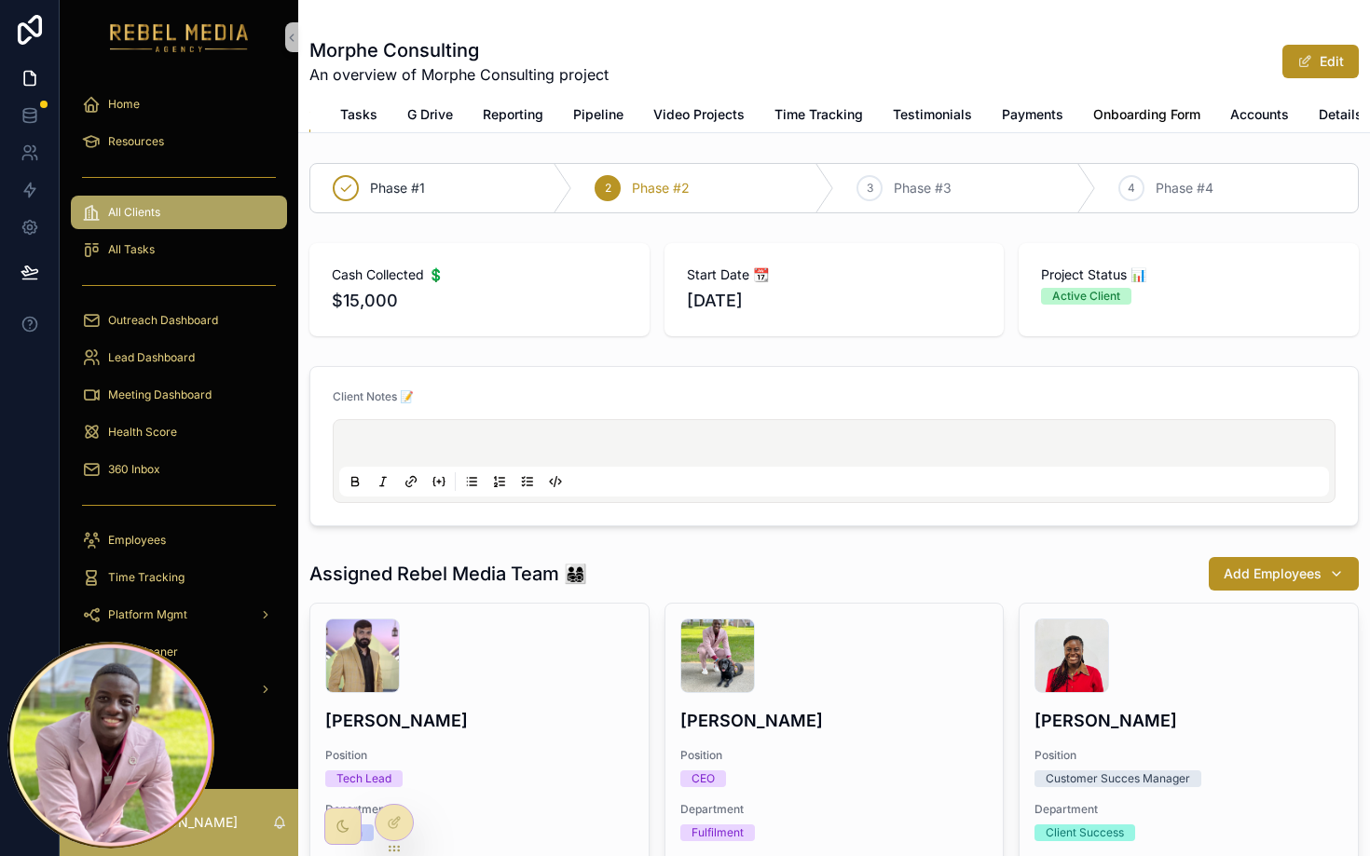
click at [1184, 105] on span "Onboarding Form" at bounding box center [1146, 114] width 107 height 19
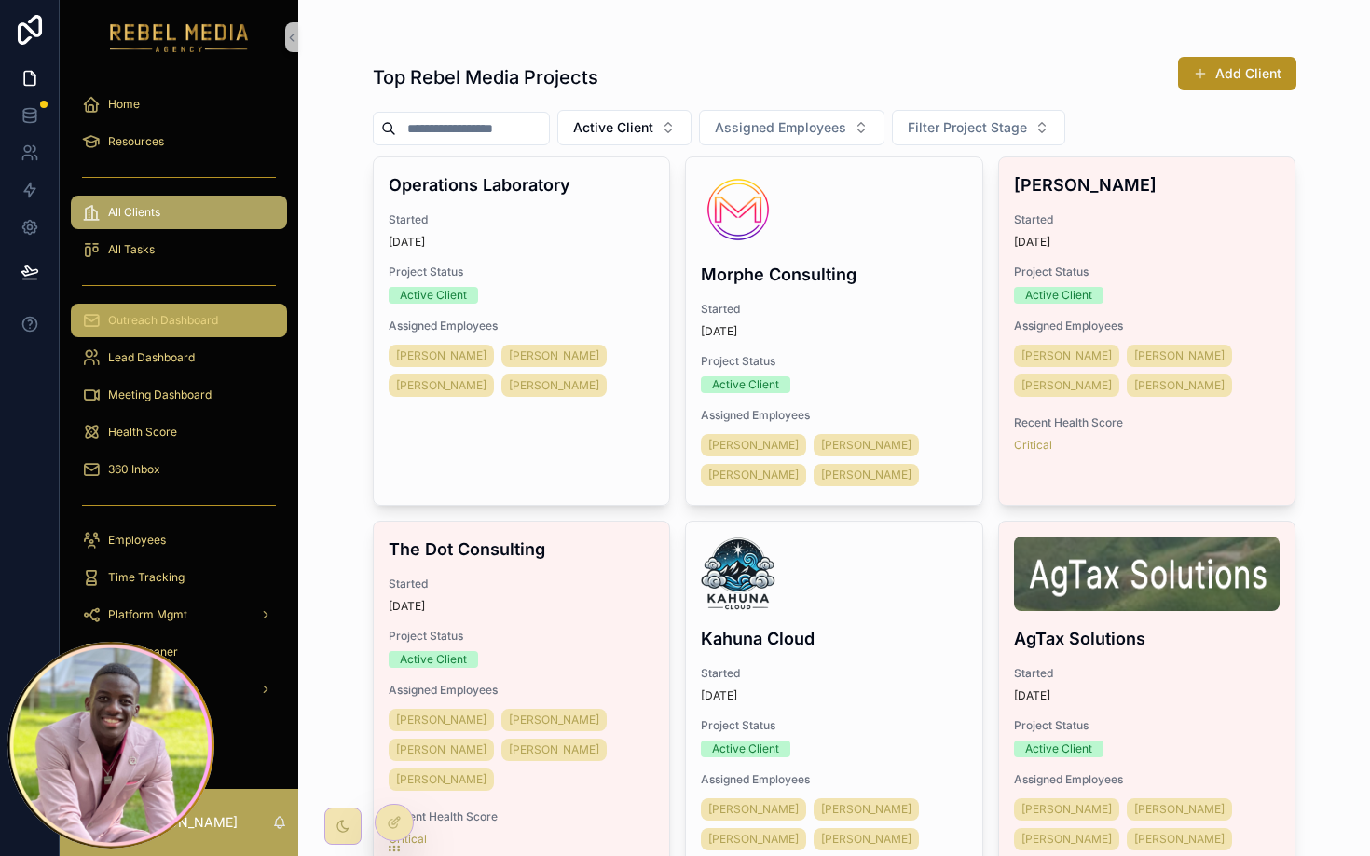
click at [191, 327] on span "Outreach Dashboard" at bounding box center [163, 320] width 110 height 15
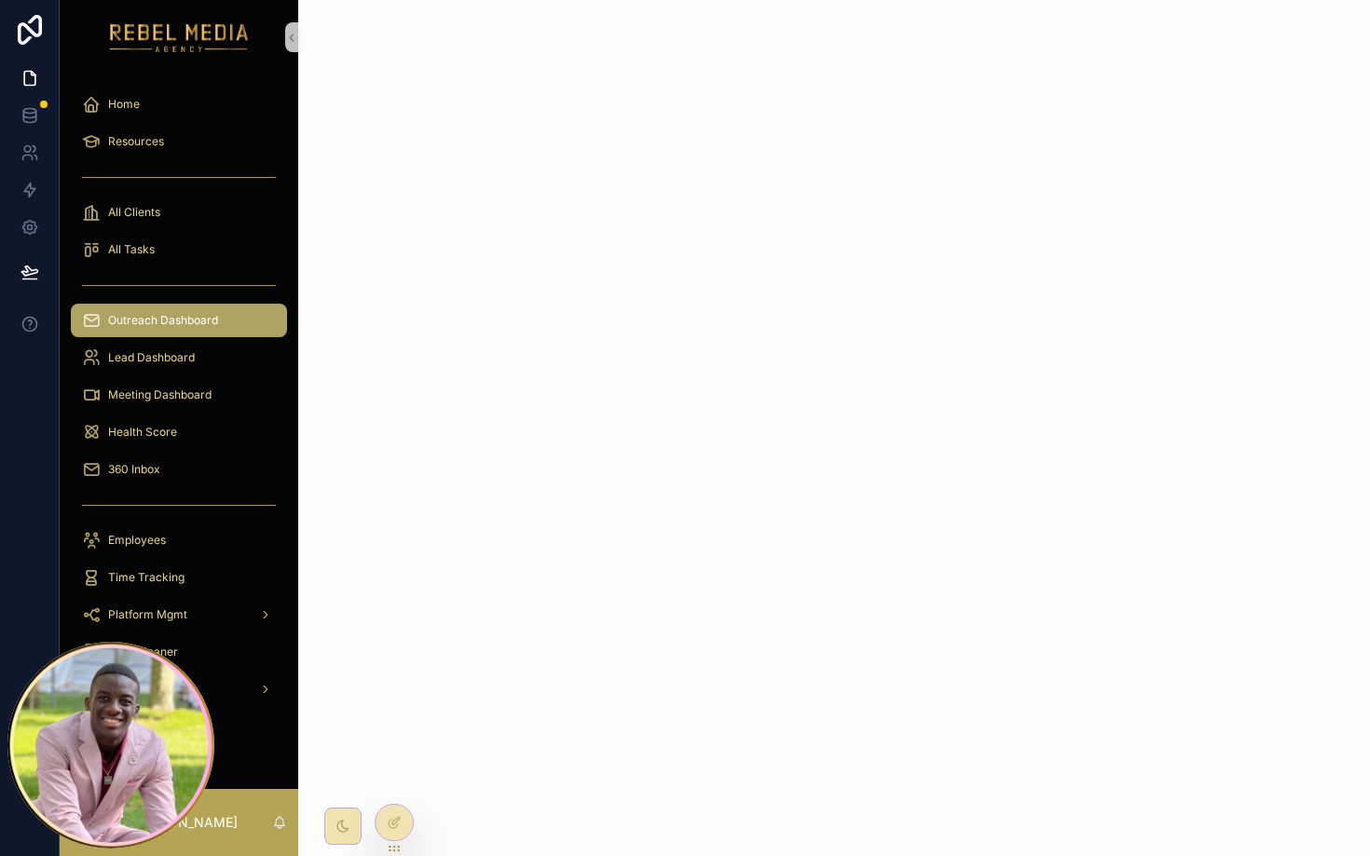
click at [191, 321] on span "Outreach Dashboard" at bounding box center [163, 320] width 110 height 15
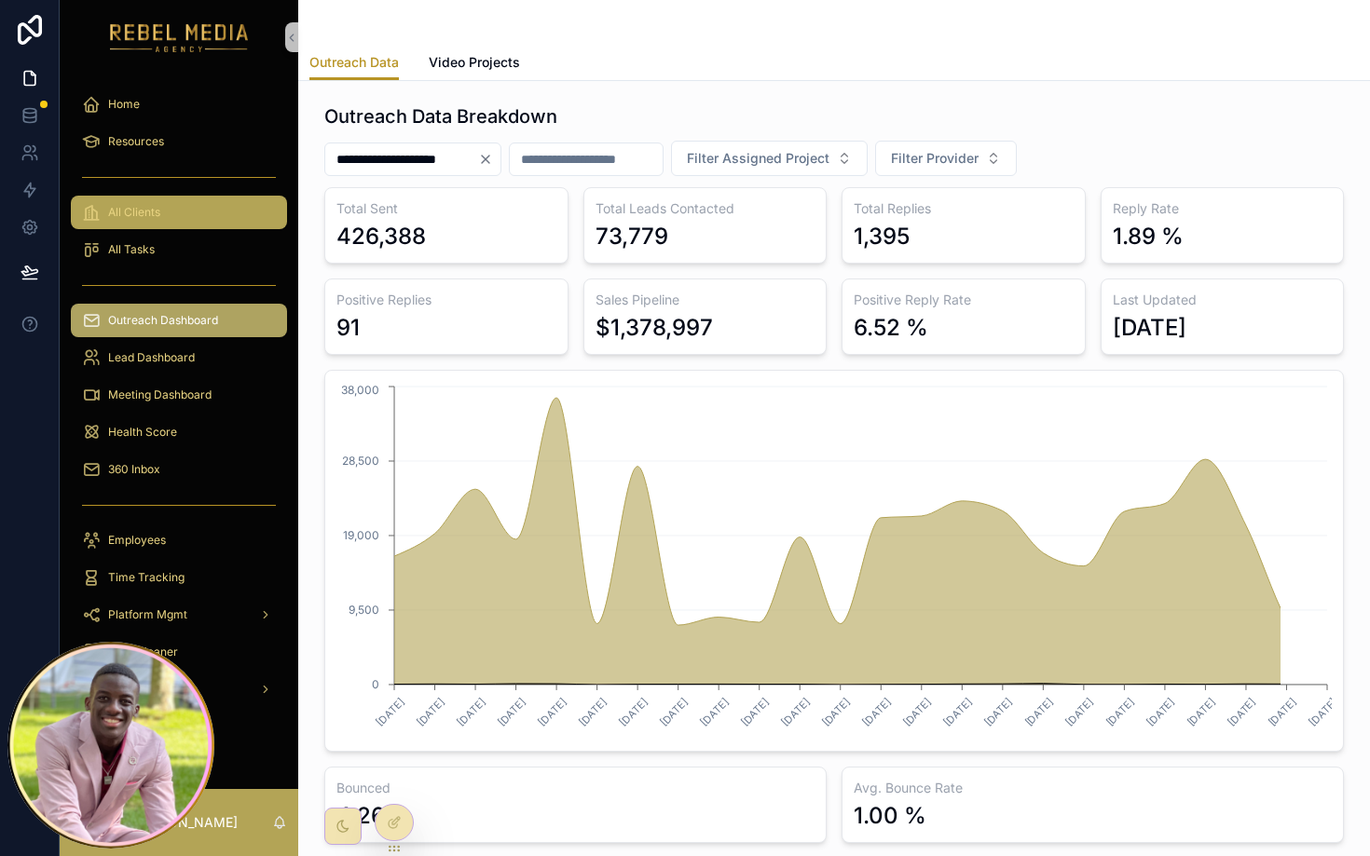
click at [165, 216] on div "All Clients" at bounding box center [179, 213] width 194 height 30
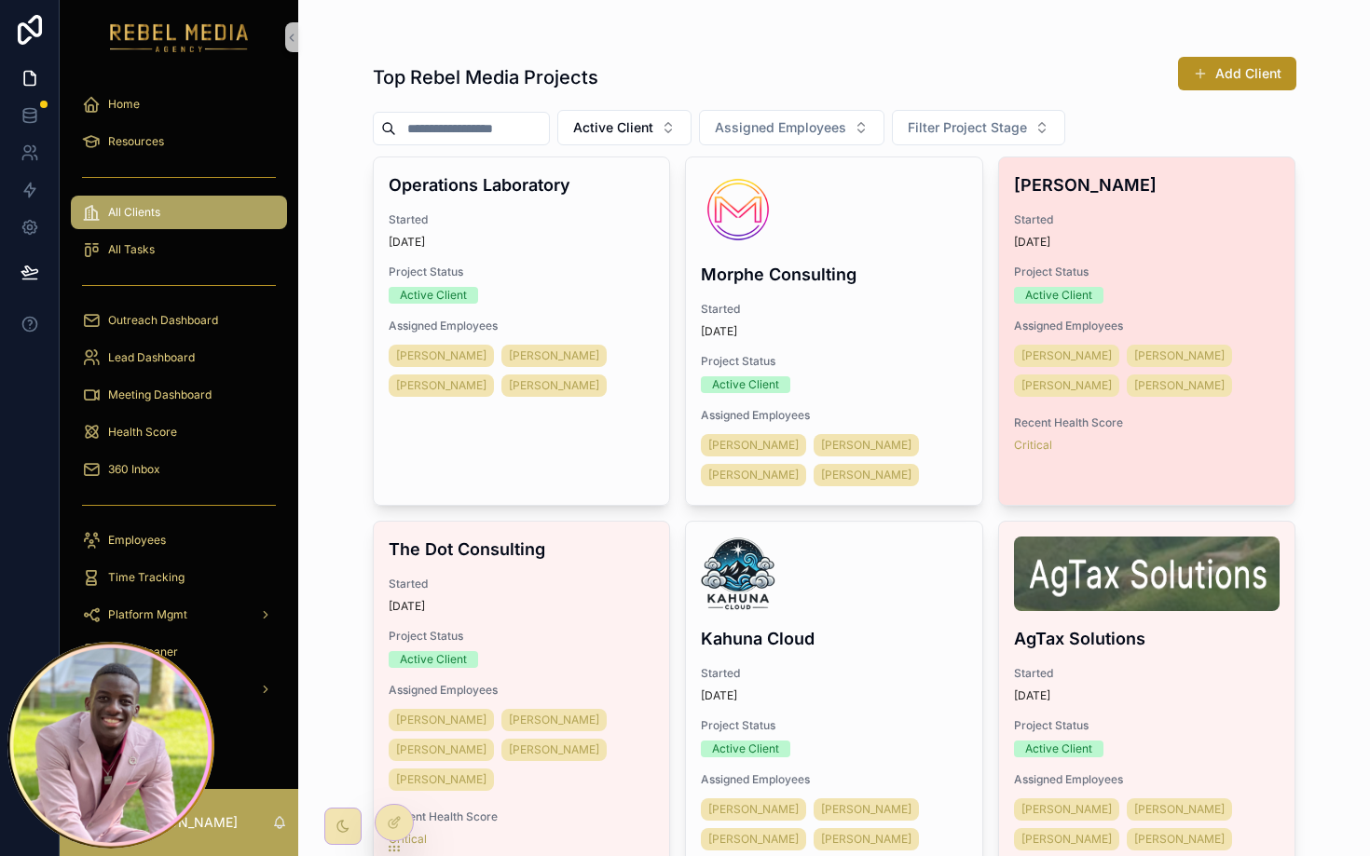
click at [1163, 234] on div "Started 1 month ago" at bounding box center [1147, 230] width 267 height 37
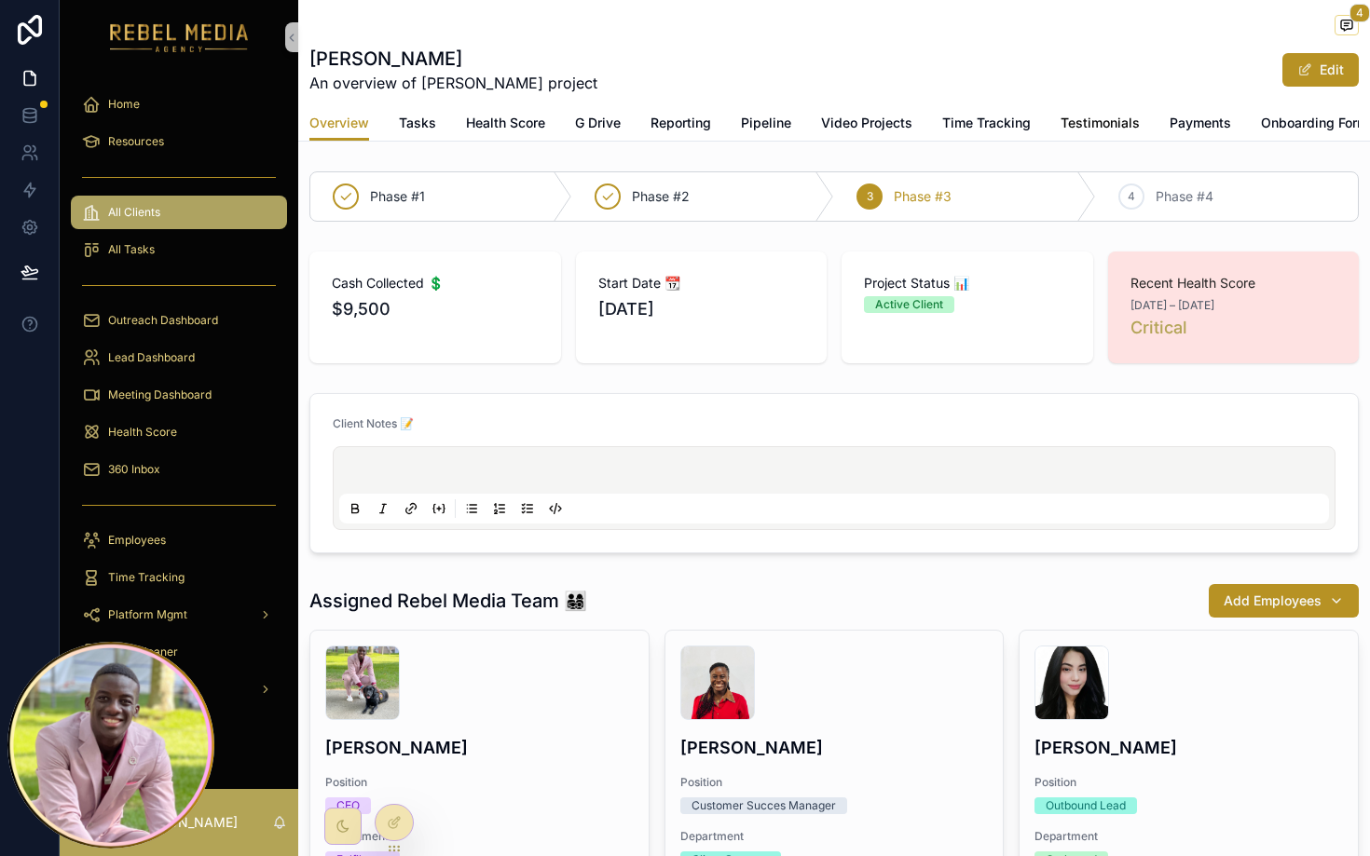
scroll to position [0, 169]
click at [1147, 116] on span "Onboarding Form" at bounding box center [1145, 123] width 107 height 19
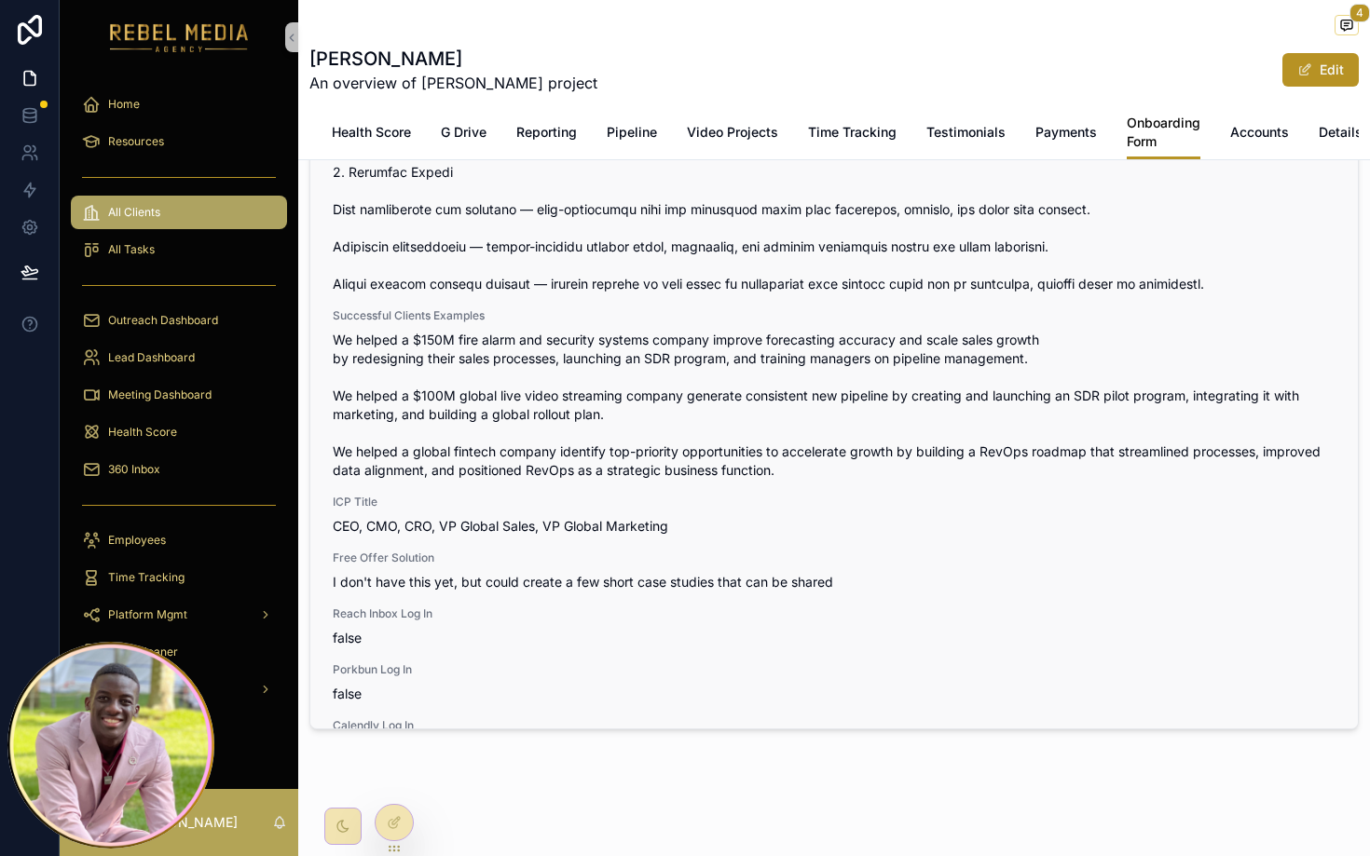
scroll to position [4226, 0]
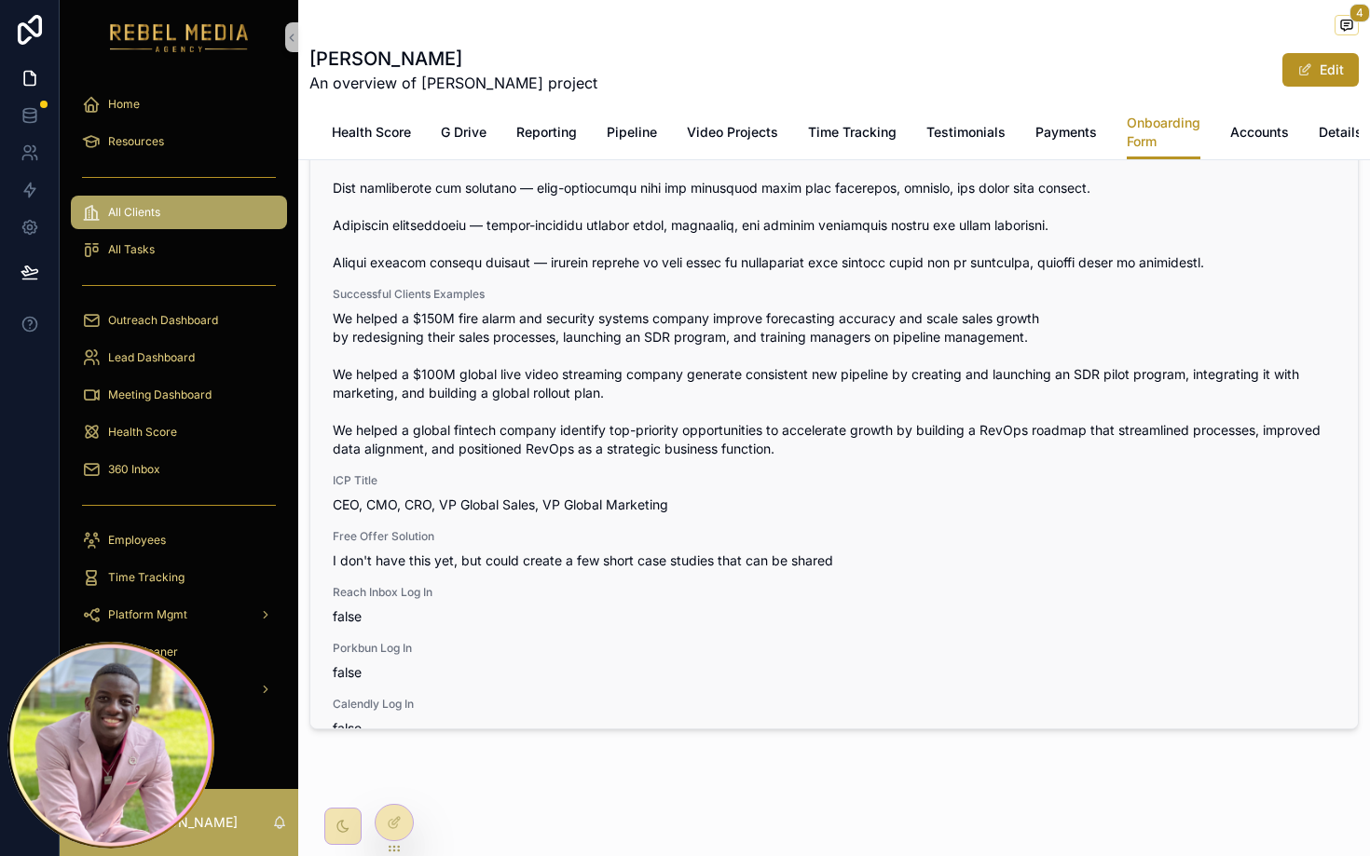
click at [394, 314] on span "We helped a $150M fire alarm and security systems company improve forecasting a…" at bounding box center [834, 383] width 1003 height 149
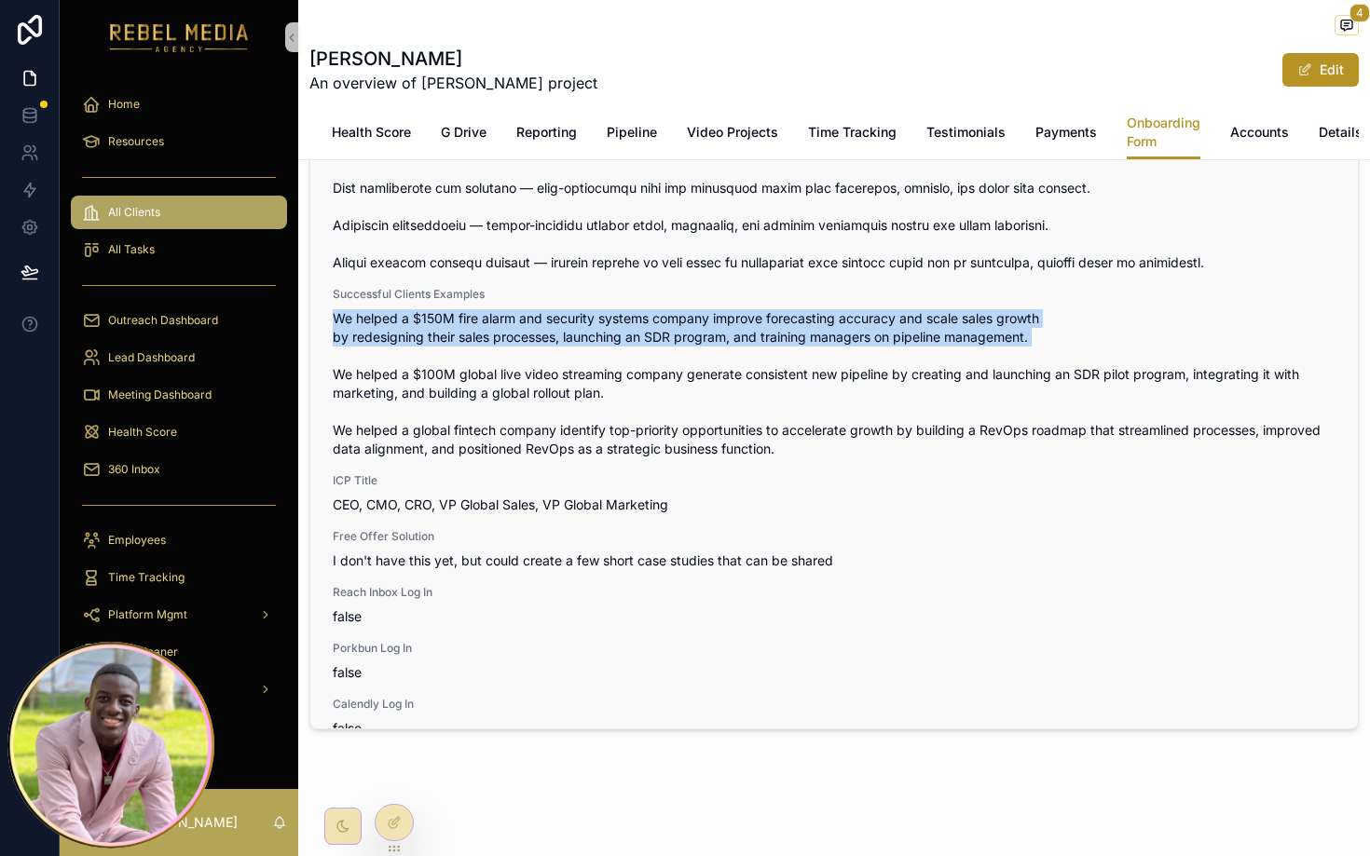
click at [394, 314] on span "We helped a $150M fire alarm and security systems company improve forecasting a…" at bounding box center [834, 383] width 1003 height 149
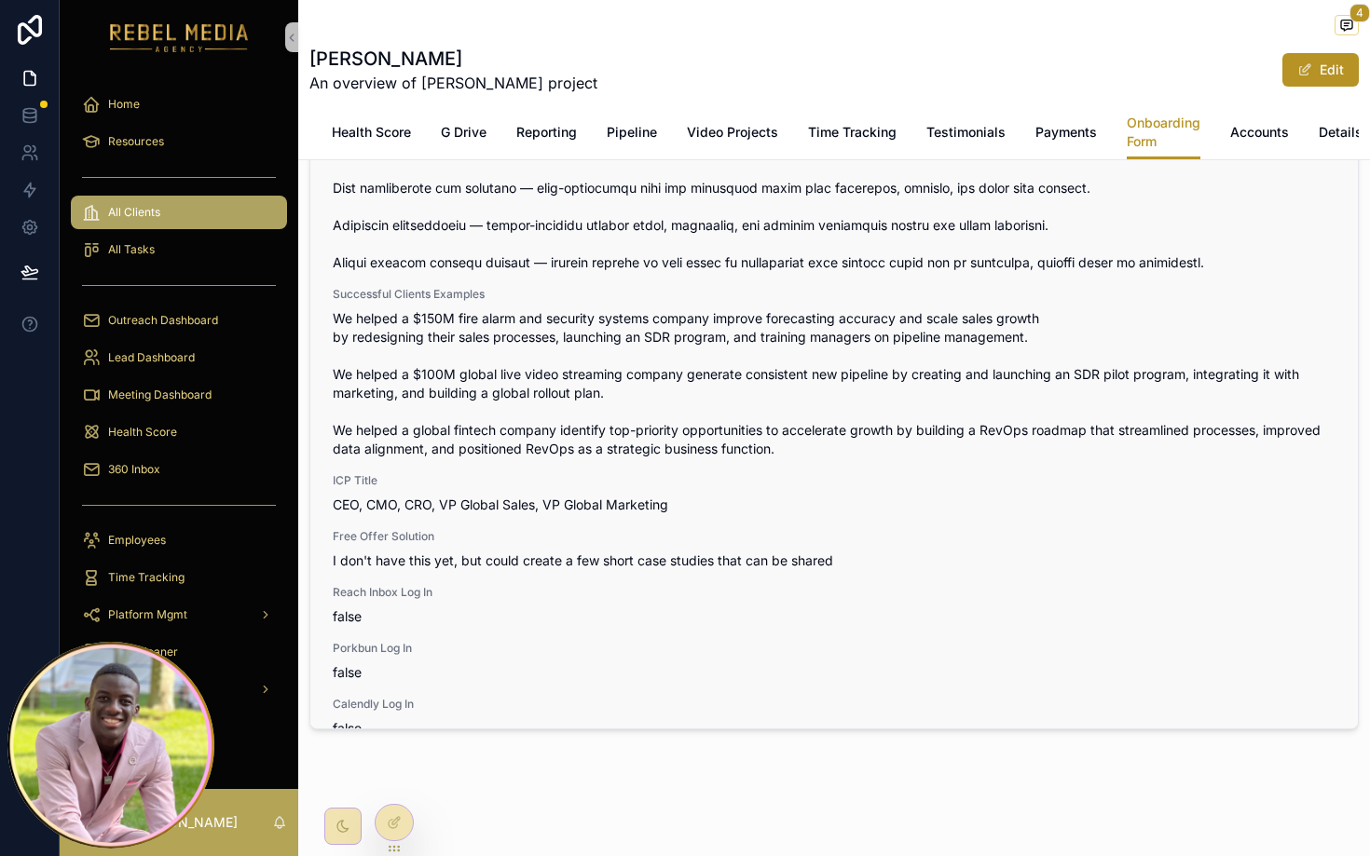
click at [395, 392] on span "We helped a $150M fire alarm and security systems company improve forecasting a…" at bounding box center [834, 383] width 1003 height 149
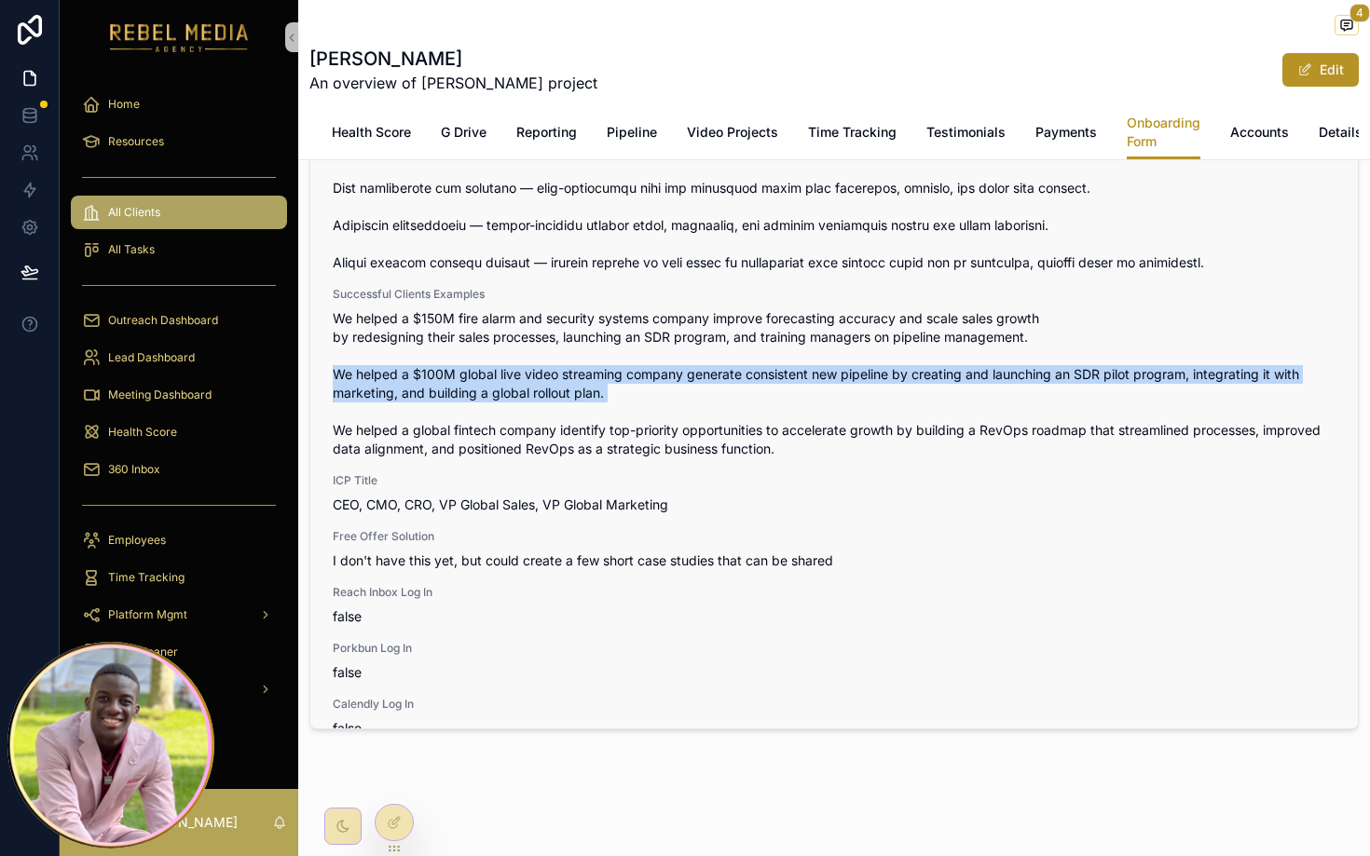
click at [395, 392] on span "We helped a $150M fire alarm and security systems company improve forecasting a…" at bounding box center [834, 383] width 1003 height 149
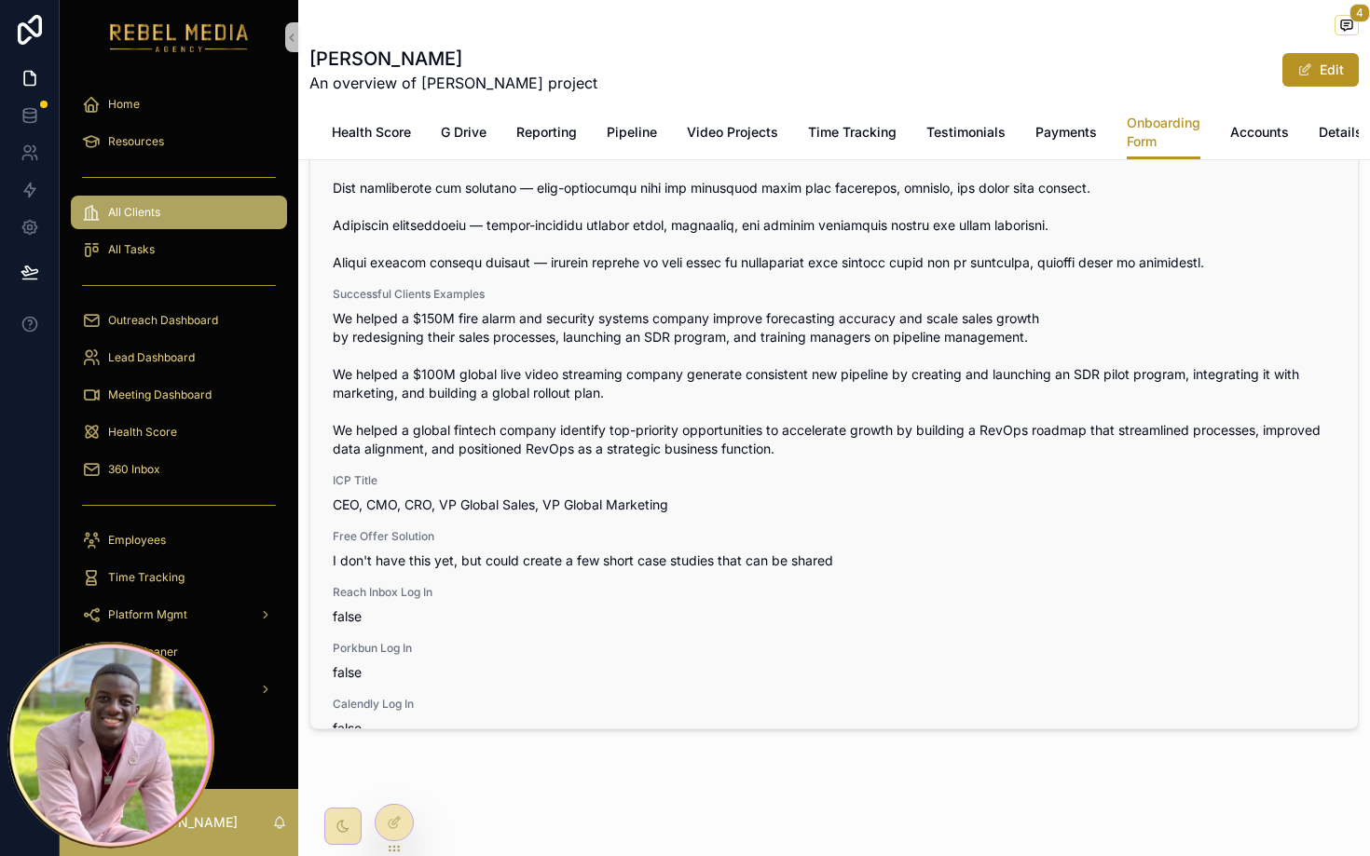
click at [399, 450] on span "We helped a $150M fire alarm and security systems company improve forecasting a…" at bounding box center [834, 383] width 1003 height 149
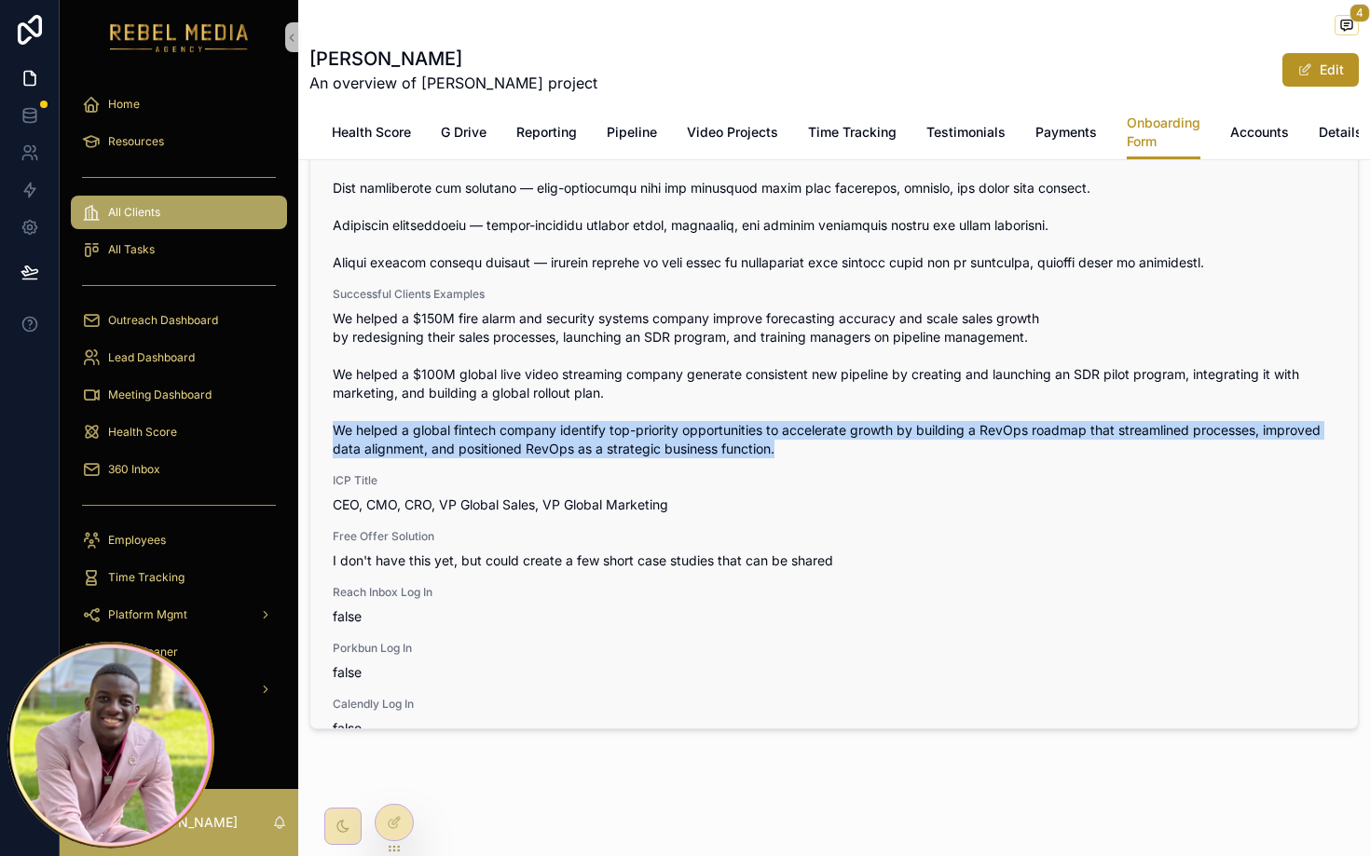
click at [399, 450] on span "We helped a $150M fire alarm and security systems company improve forecasting a…" at bounding box center [834, 383] width 1003 height 149
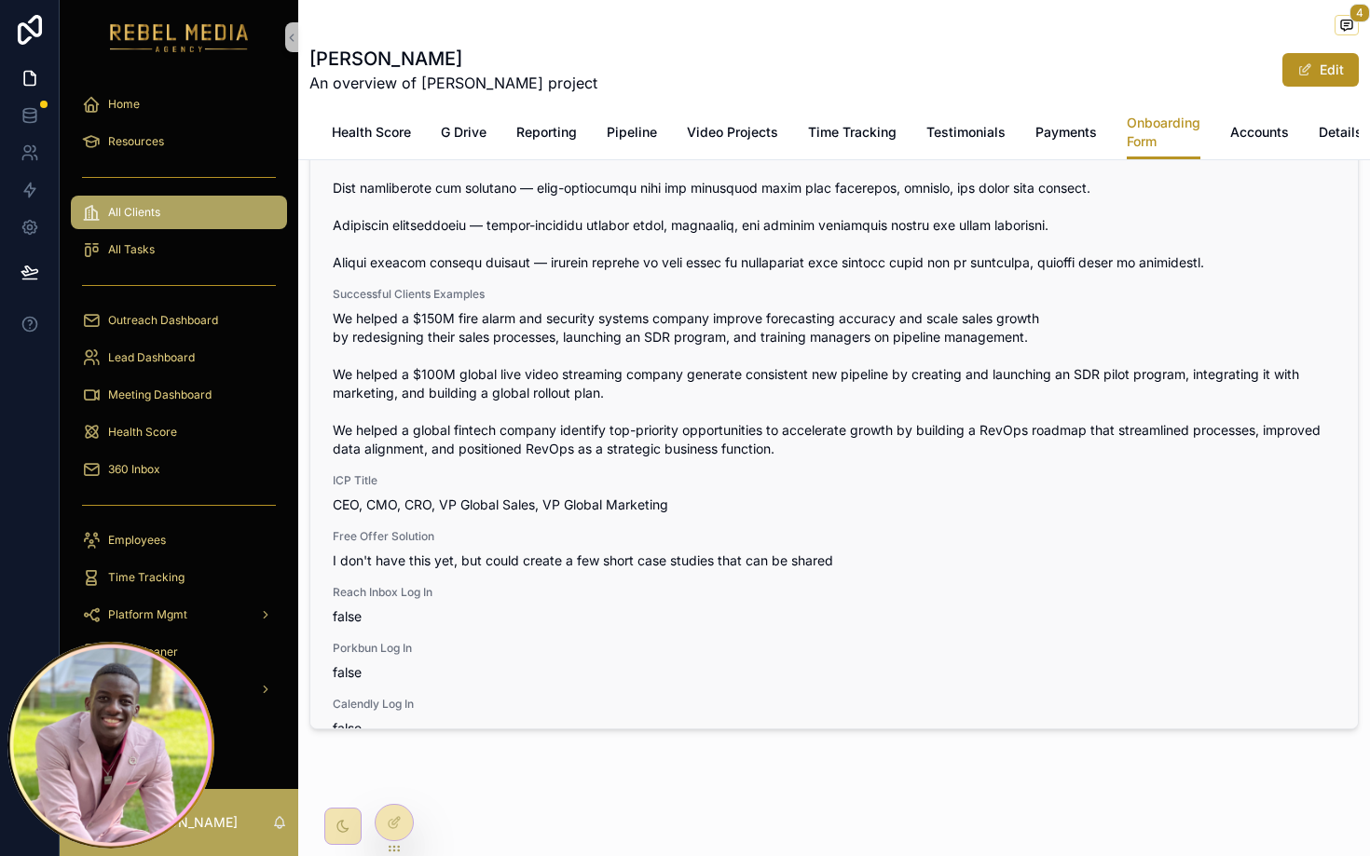
click at [527, 508] on span "CEO, CMO, CRO, VP Global Sales, VP Global Marketing" at bounding box center [834, 505] width 1003 height 19
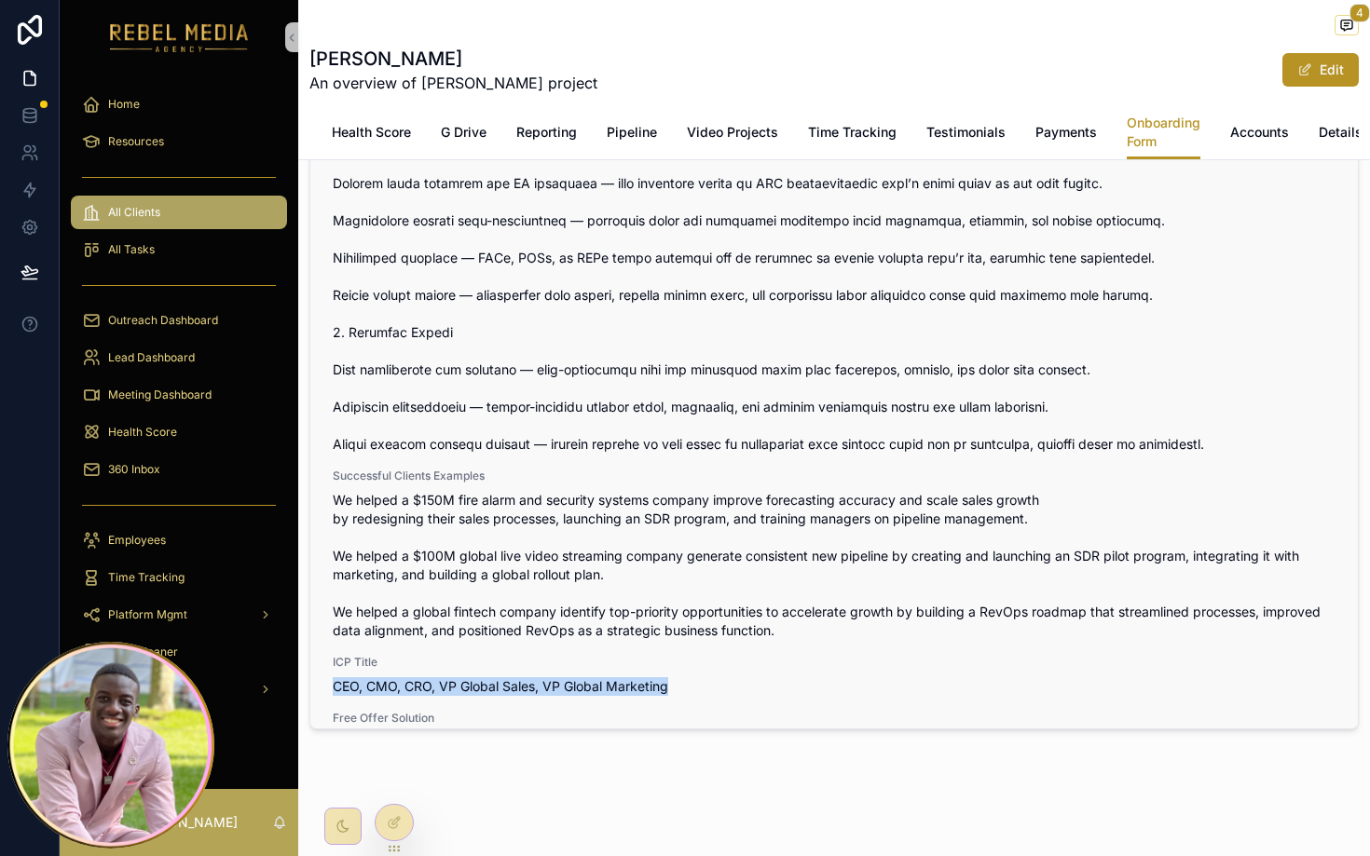
scroll to position [3922, 0]
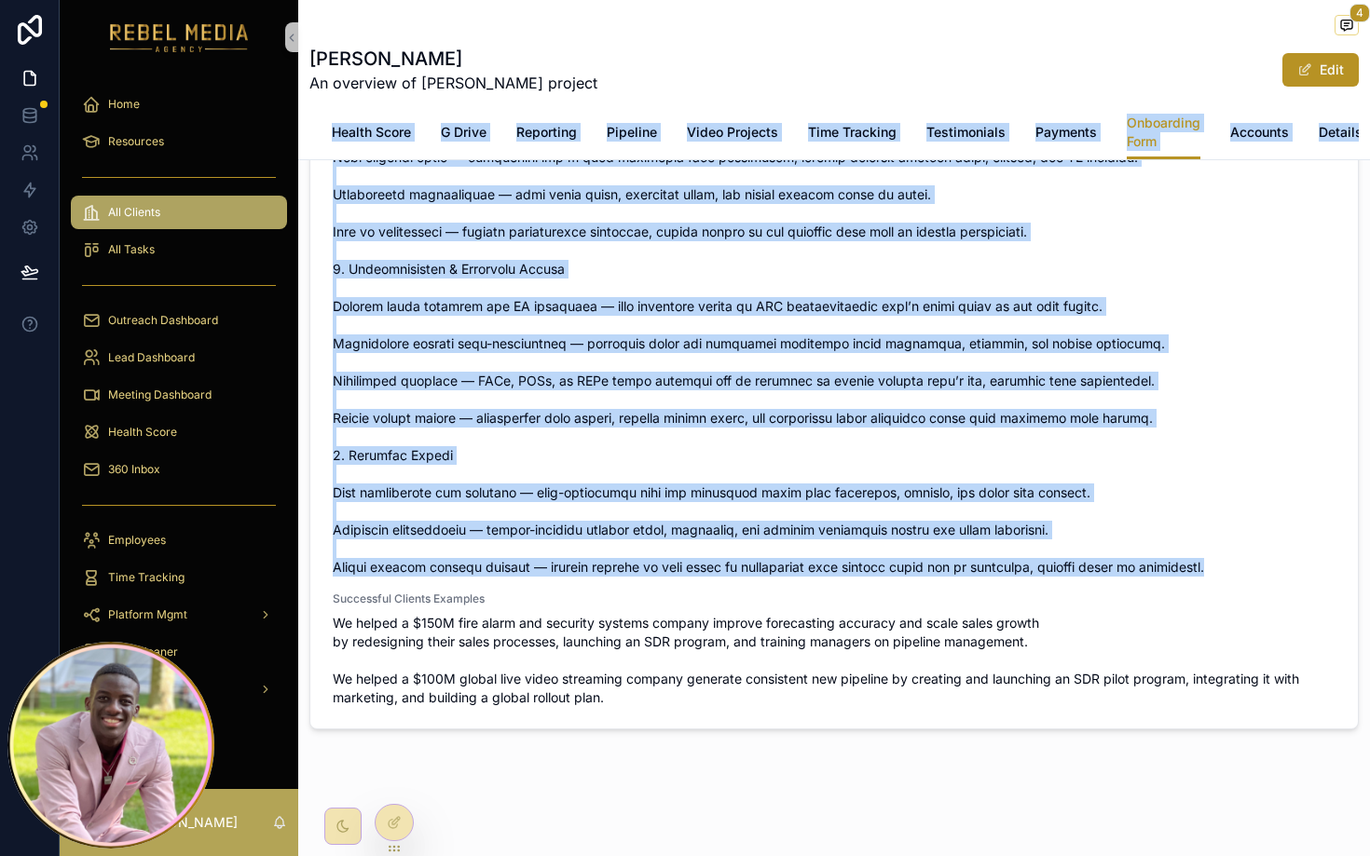
drag, startPoint x: 1075, startPoint y: 585, endPoint x: 390, endPoint y: 113, distance: 832.2
click at [390, 113] on div "4 Heather Blackmon An overview of Heather Blackmon project Edit Onboarding Form…" at bounding box center [834, 358] width 1072 height 996
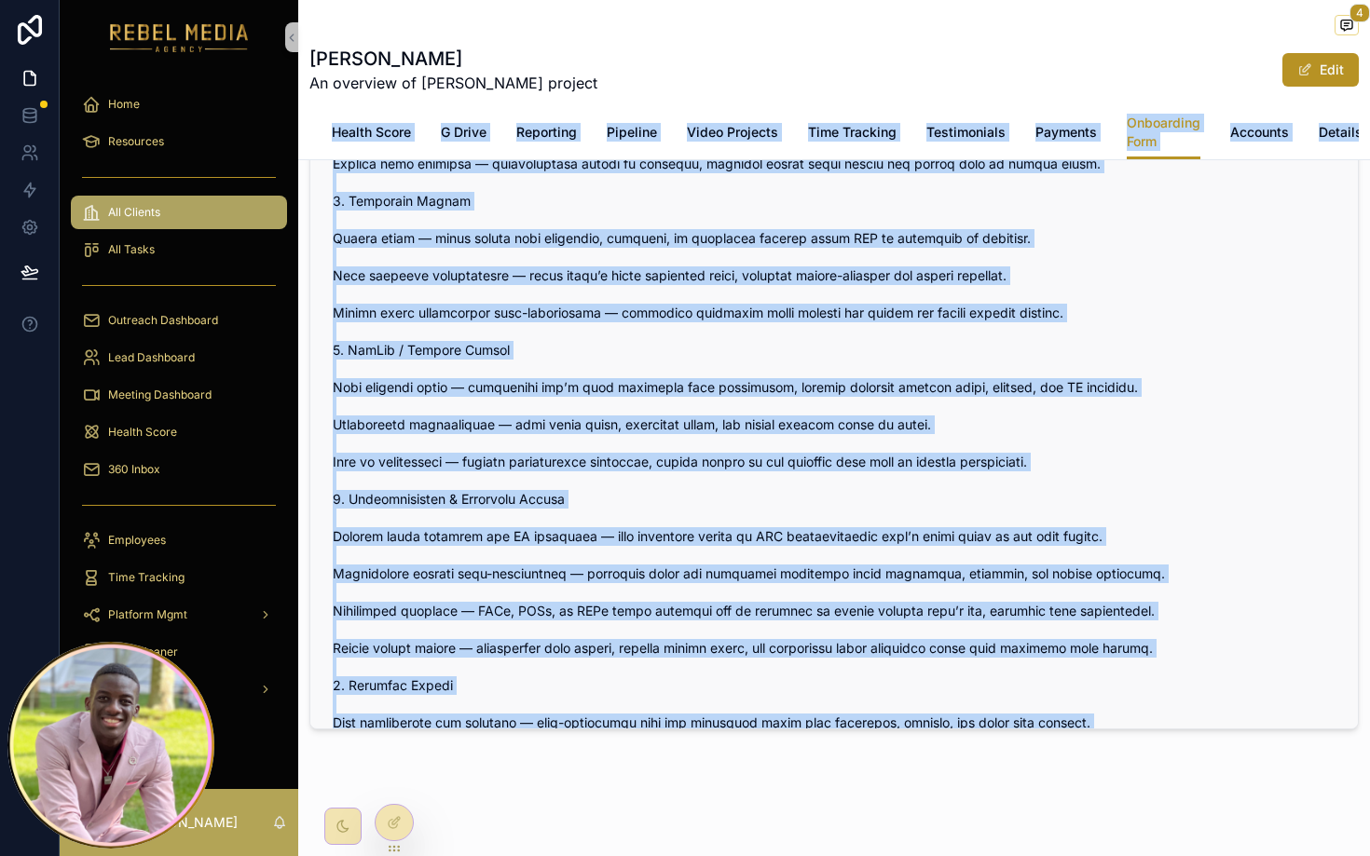
click at [452, 348] on span "scrollable content" at bounding box center [834, 397] width 1003 height 820
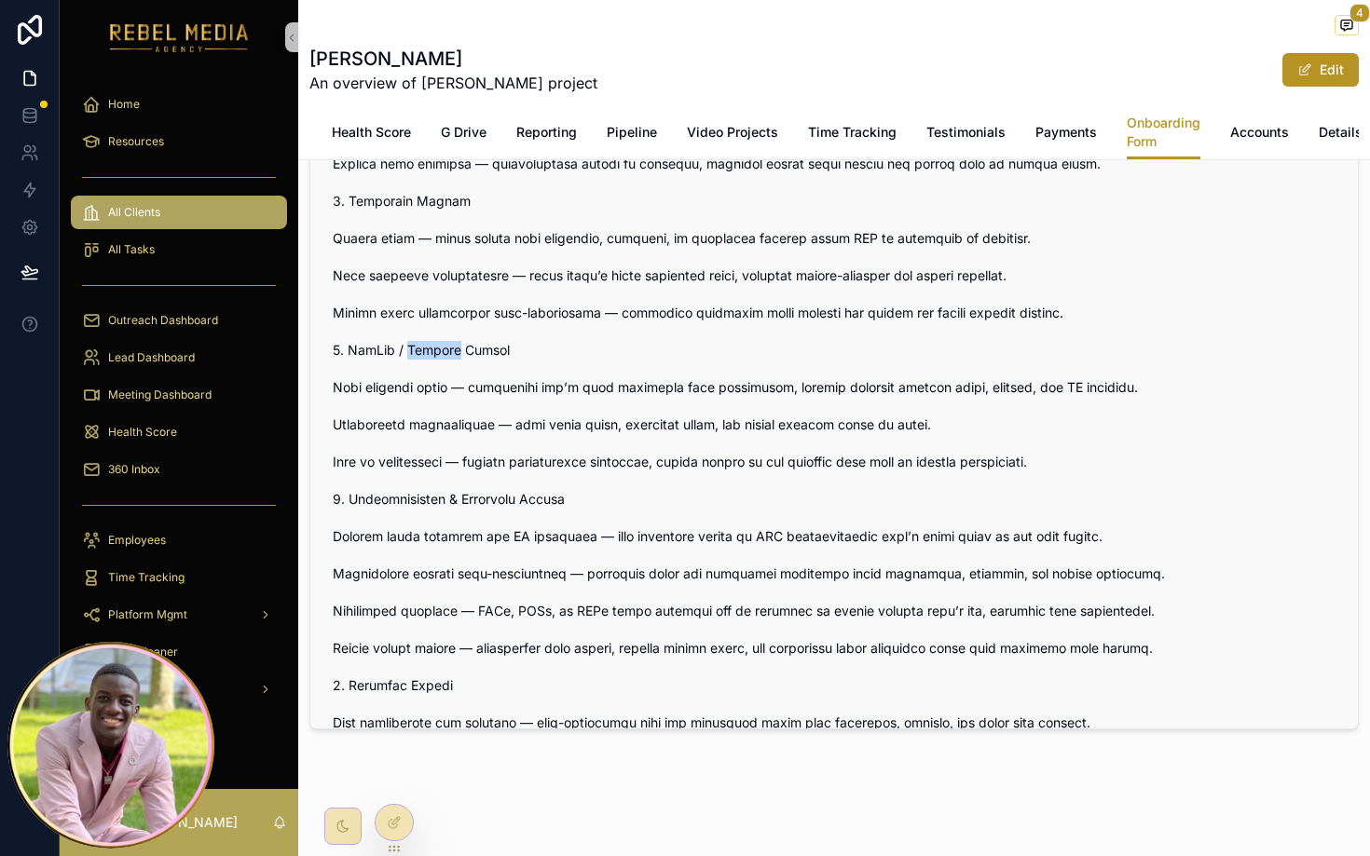
click at [452, 348] on span "scrollable content" at bounding box center [834, 397] width 1003 height 820
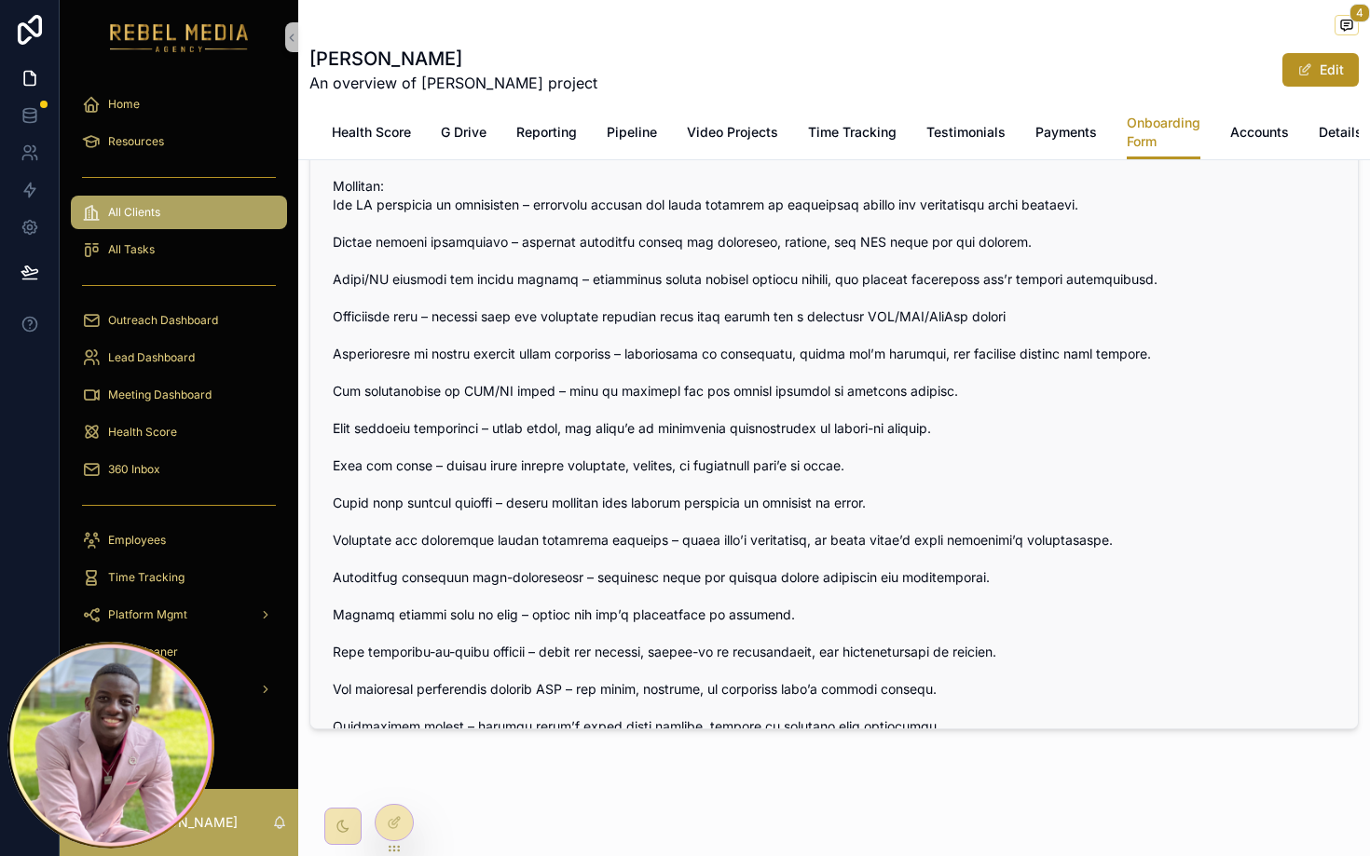
click at [840, 511] on span "scrollable content" at bounding box center [834, 503] width 1003 height 764
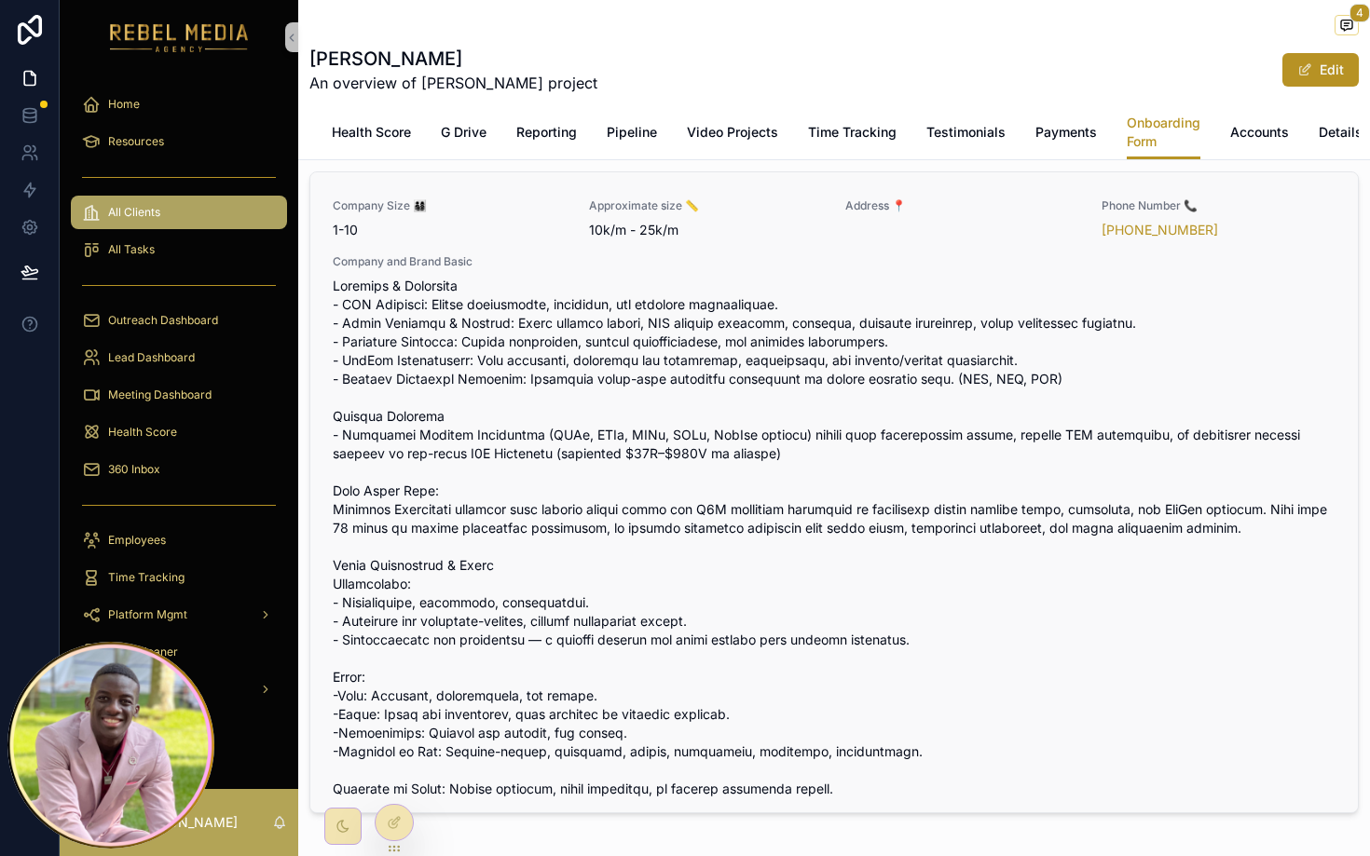
scroll to position [48, 0]
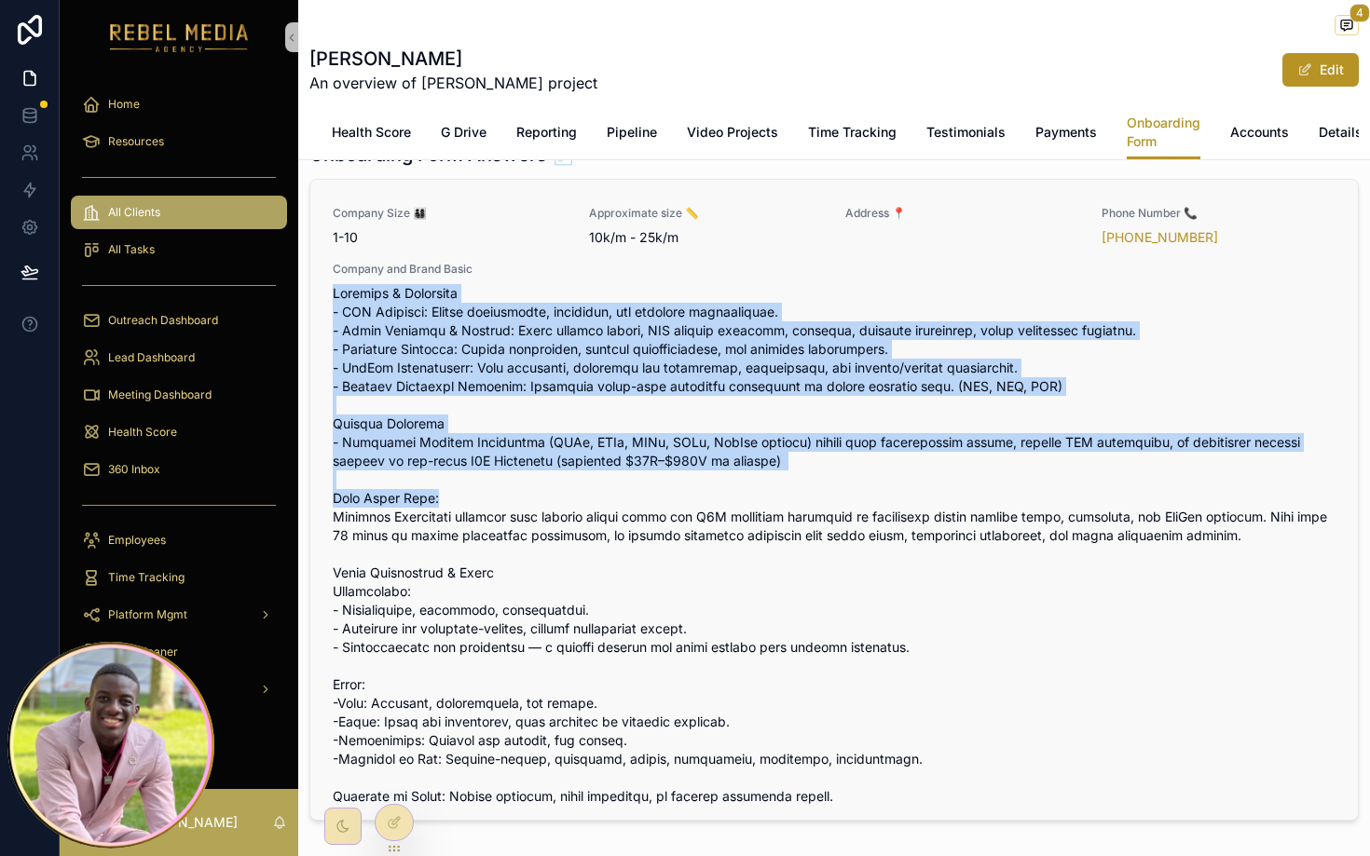
drag, startPoint x: 577, startPoint y: 270, endPoint x: 625, endPoint y: 500, distance: 235.2
click at [625, 500] on div "Company and Brand Basic" at bounding box center [834, 534] width 1003 height 544
click at [632, 403] on span "scrollable content" at bounding box center [834, 545] width 1003 height 522
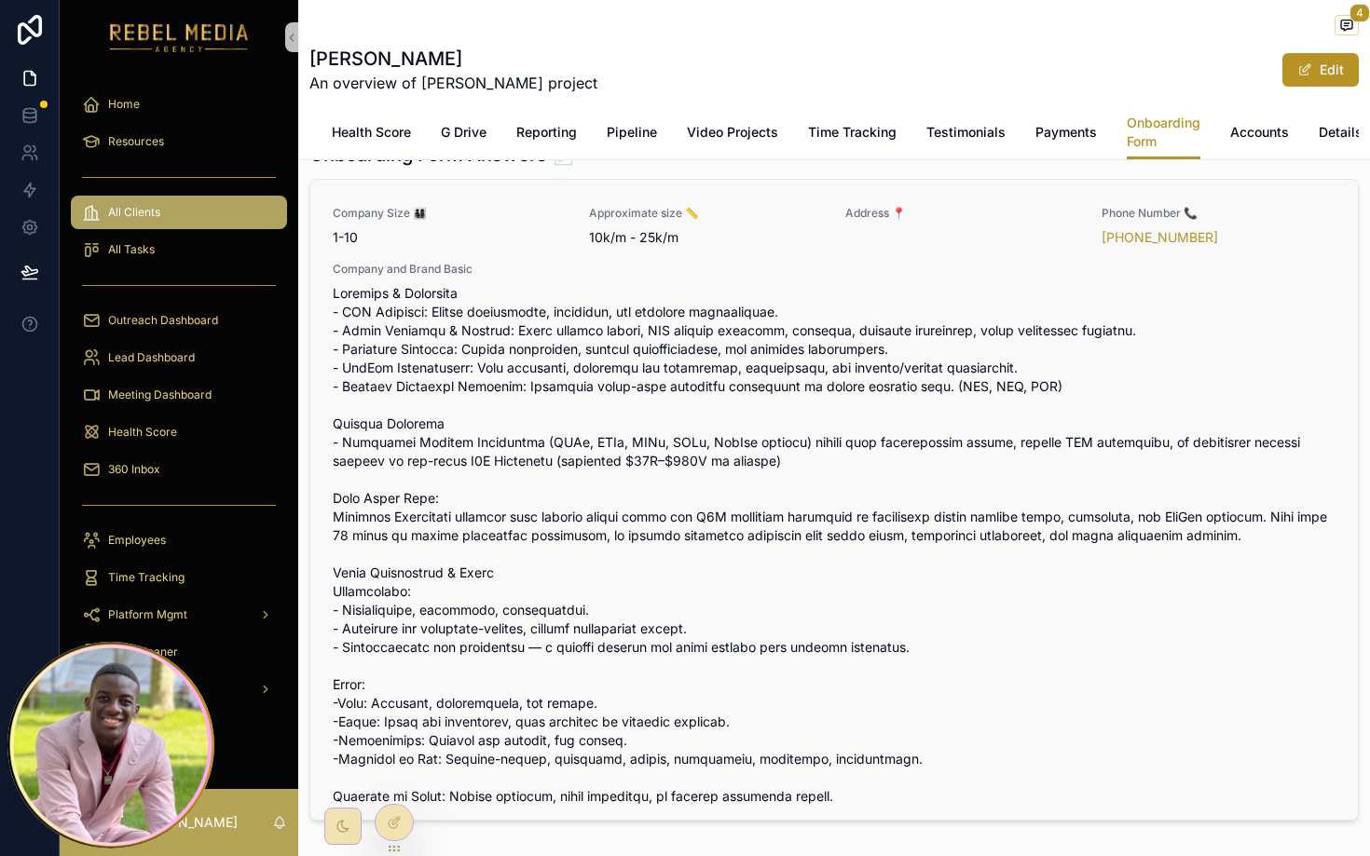
click at [708, 362] on span "scrollable content" at bounding box center [834, 545] width 1003 height 522
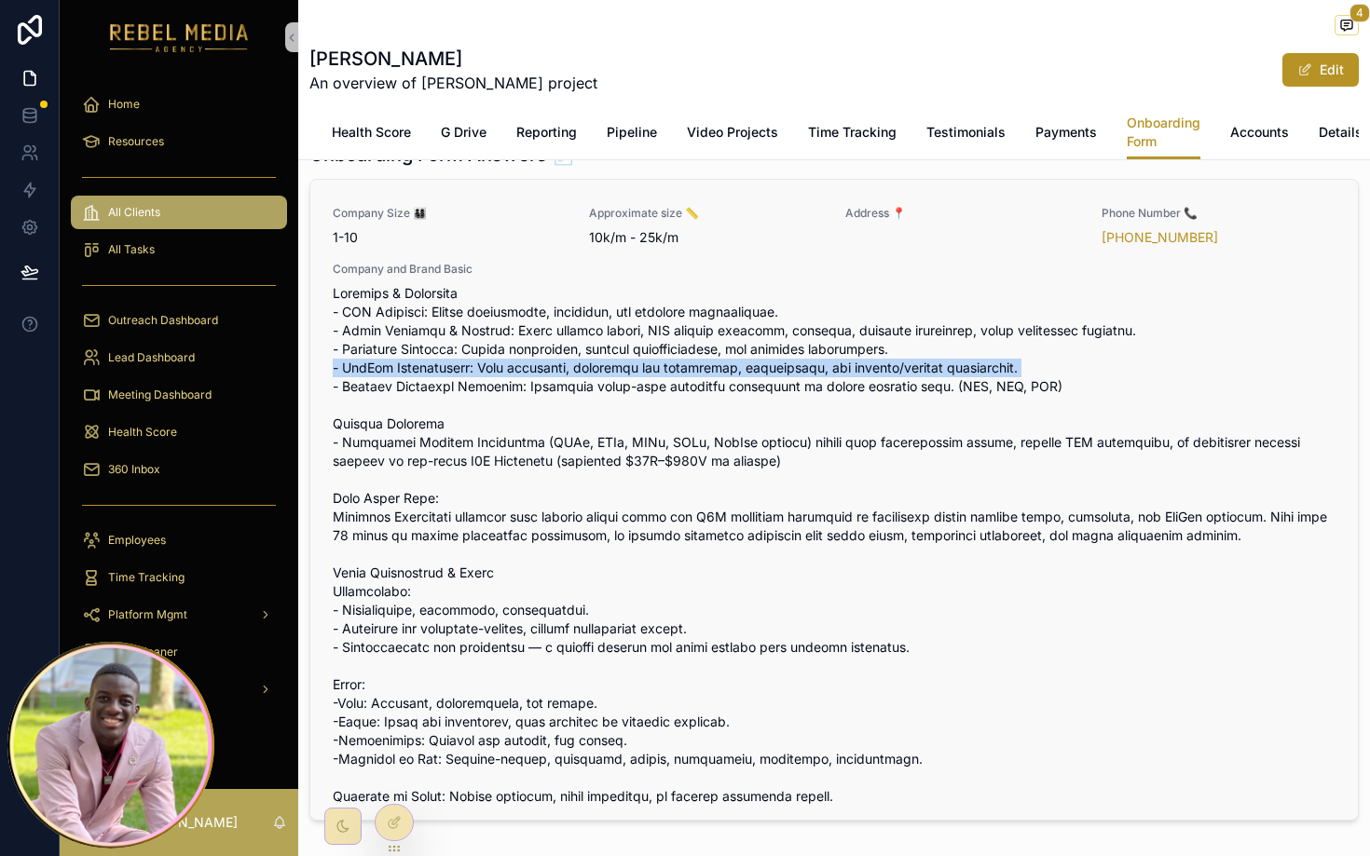
click at [708, 362] on span "scrollable content" at bounding box center [834, 545] width 1003 height 522
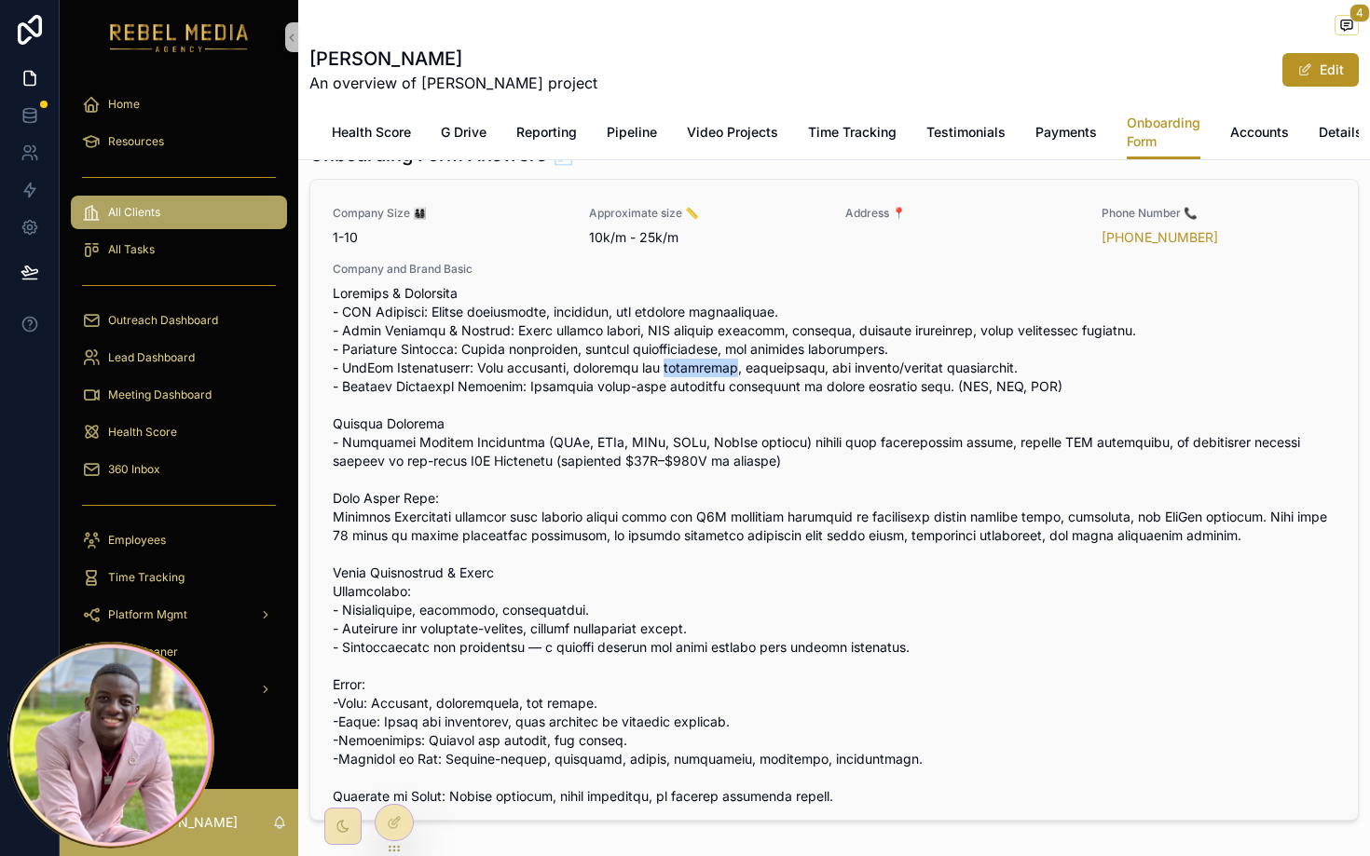
click at [708, 362] on span "scrollable content" at bounding box center [834, 545] width 1003 height 522
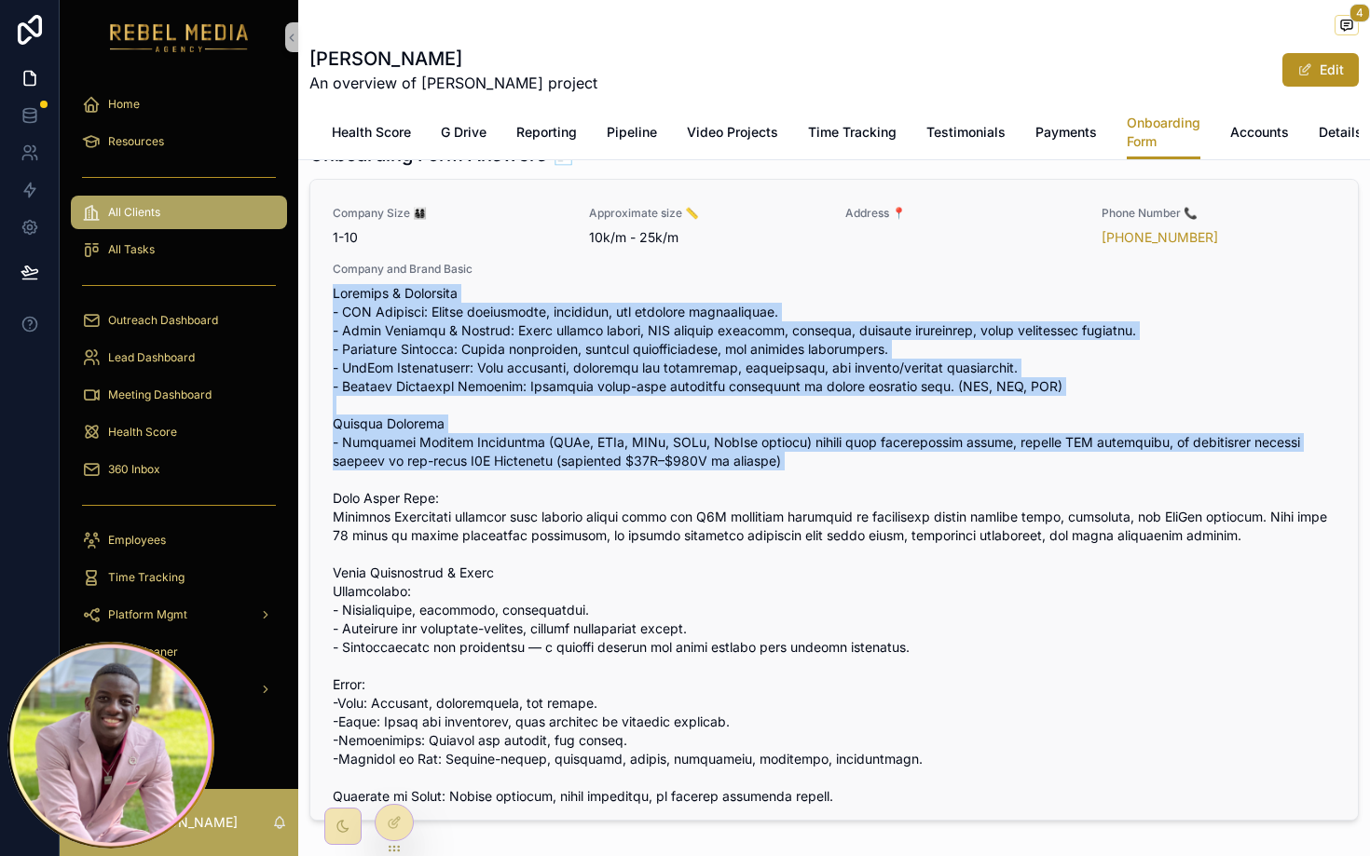
drag, startPoint x: 323, startPoint y: 289, endPoint x: 821, endPoint y: 459, distance: 526.1
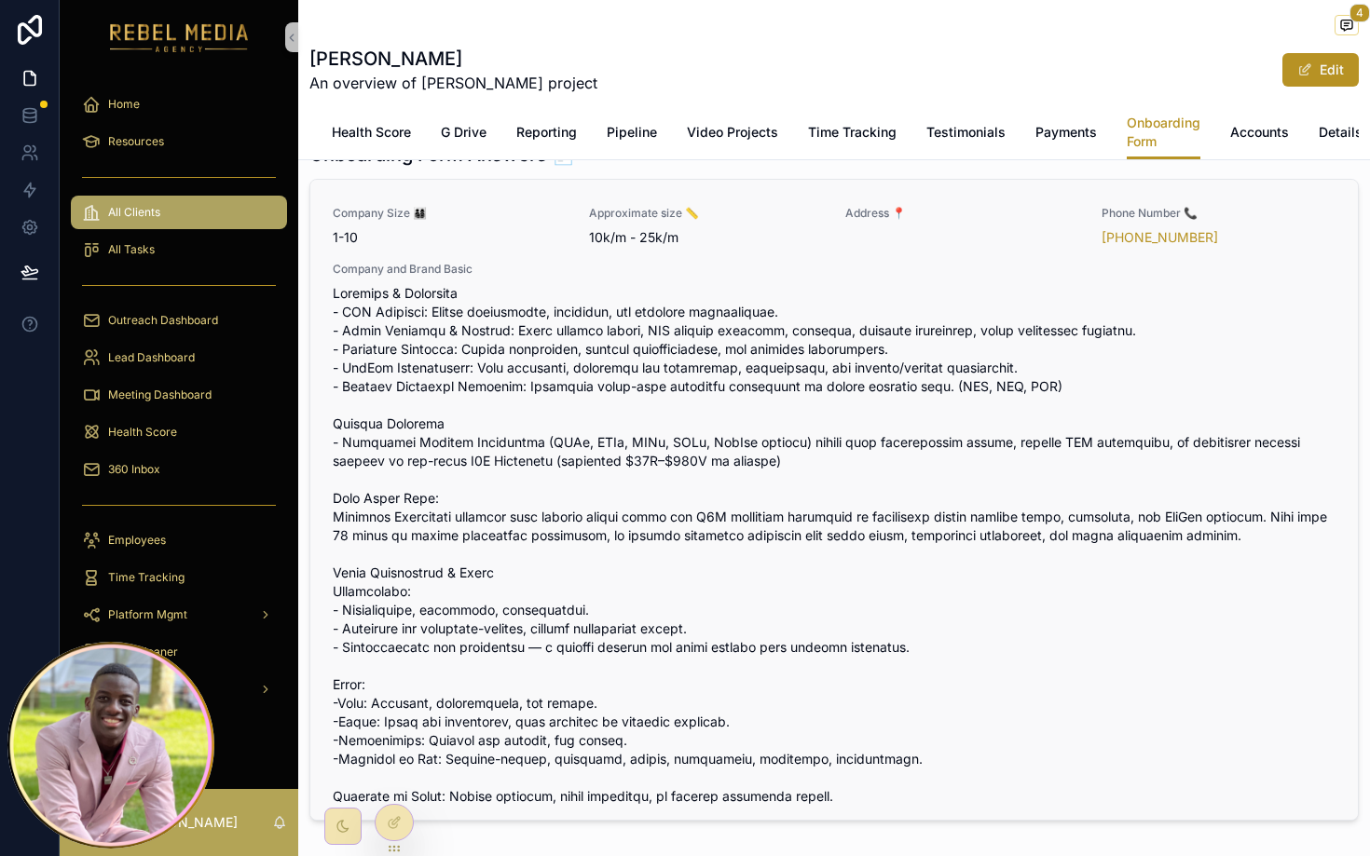
click at [833, 336] on span "scrollable content" at bounding box center [834, 545] width 1003 height 522
click at [827, 349] on span "scrollable content" at bounding box center [834, 545] width 1003 height 522
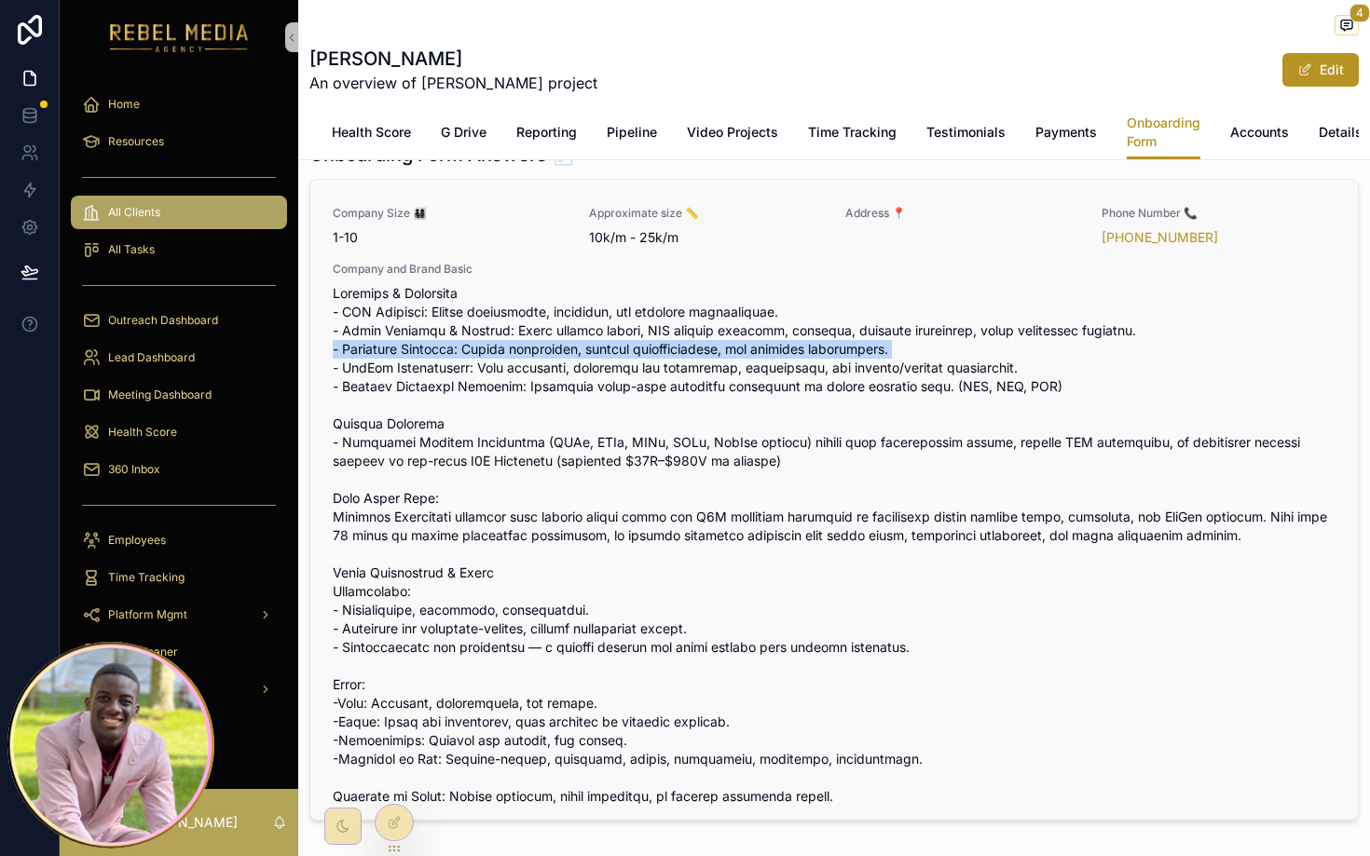
click at [827, 349] on span "scrollable content" at bounding box center [834, 545] width 1003 height 522
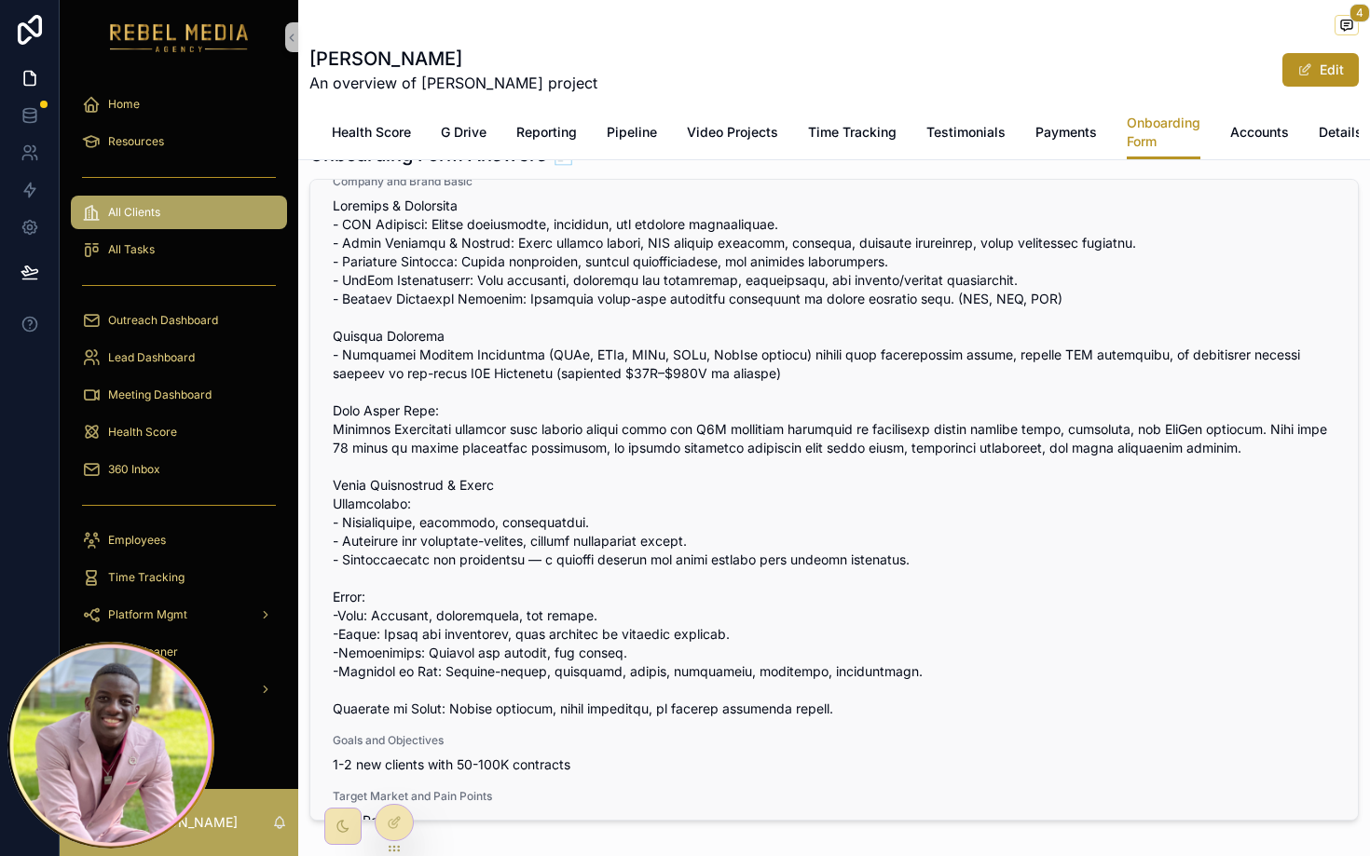
click at [713, 345] on span "scrollable content" at bounding box center [834, 458] width 1003 height 522
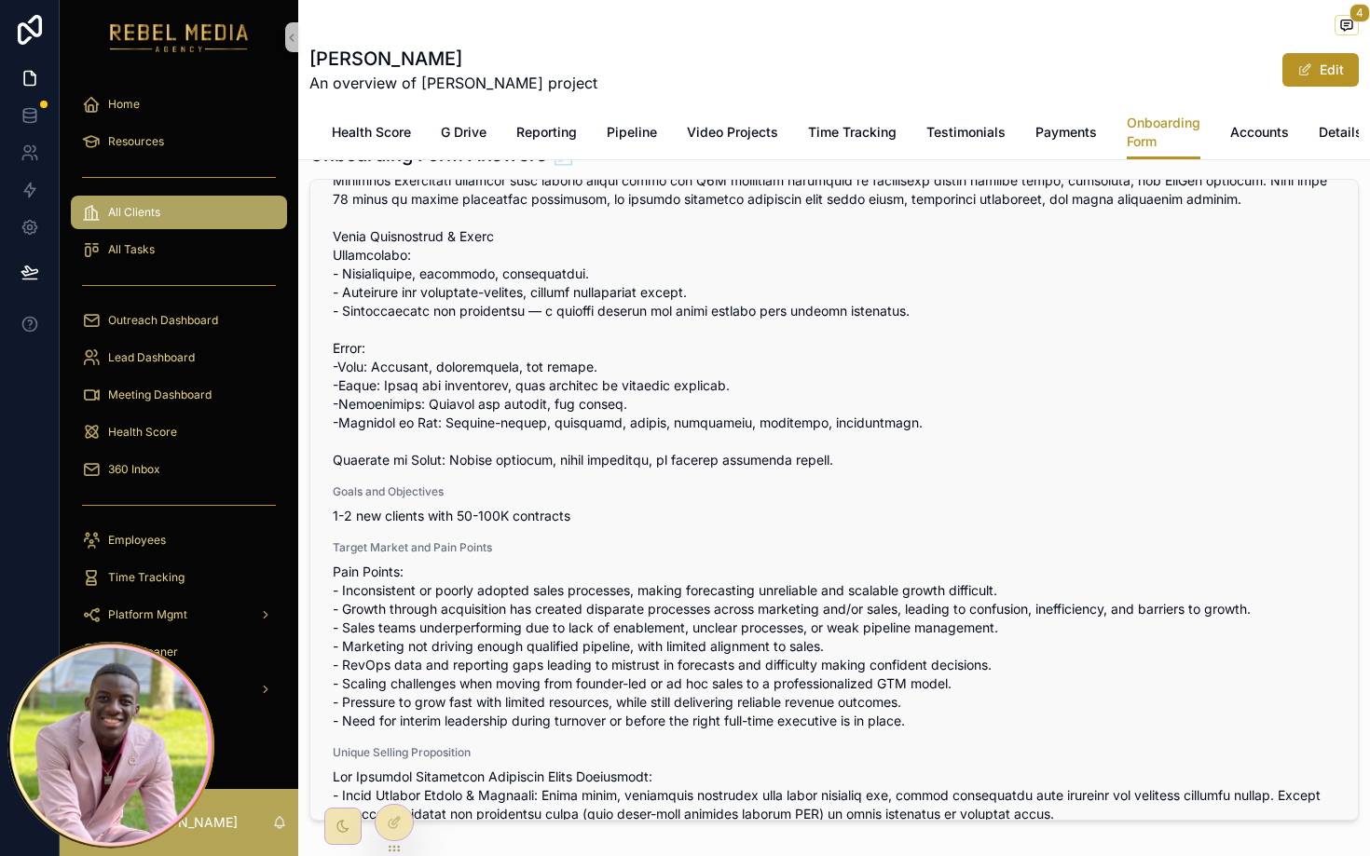
scroll to position [336, 0]
click at [465, 514] on span "1-2 new clients with 50-100K contracts" at bounding box center [834, 517] width 1003 height 19
click at [500, 516] on span "1-2 new clients with 50-100K contracts" at bounding box center [834, 517] width 1003 height 19
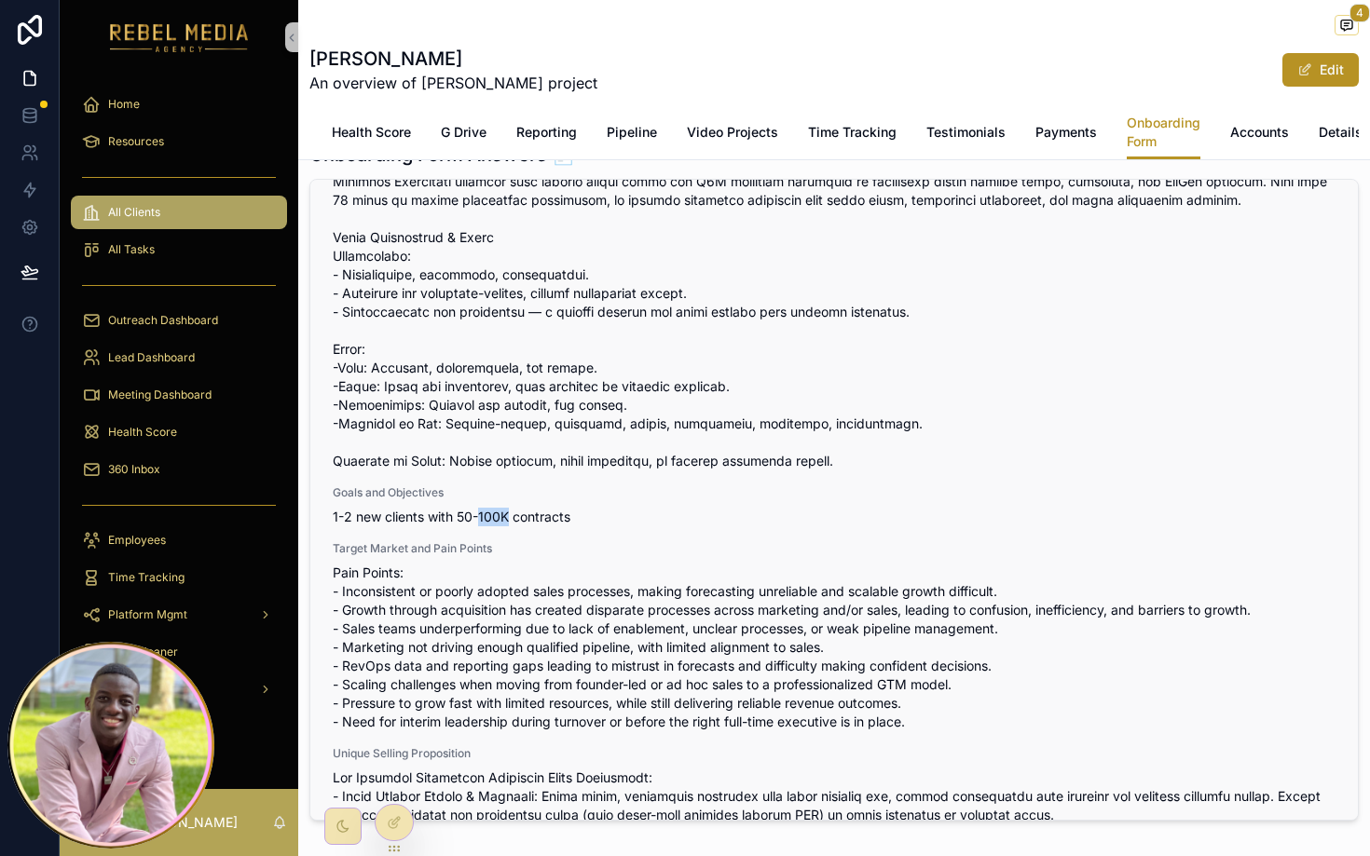
click at [500, 516] on span "1-2 new clients with 50-100K contracts" at bounding box center [834, 517] width 1003 height 19
click at [469, 519] on span "1-2 new clients with 50-100K contracts" at bounding box center [834, 517] width 1003 height 19
click at [500, 521] on span "1-2 new clients with 50-100K contracts" at bounding box center [834, 517] width 1003 height 19
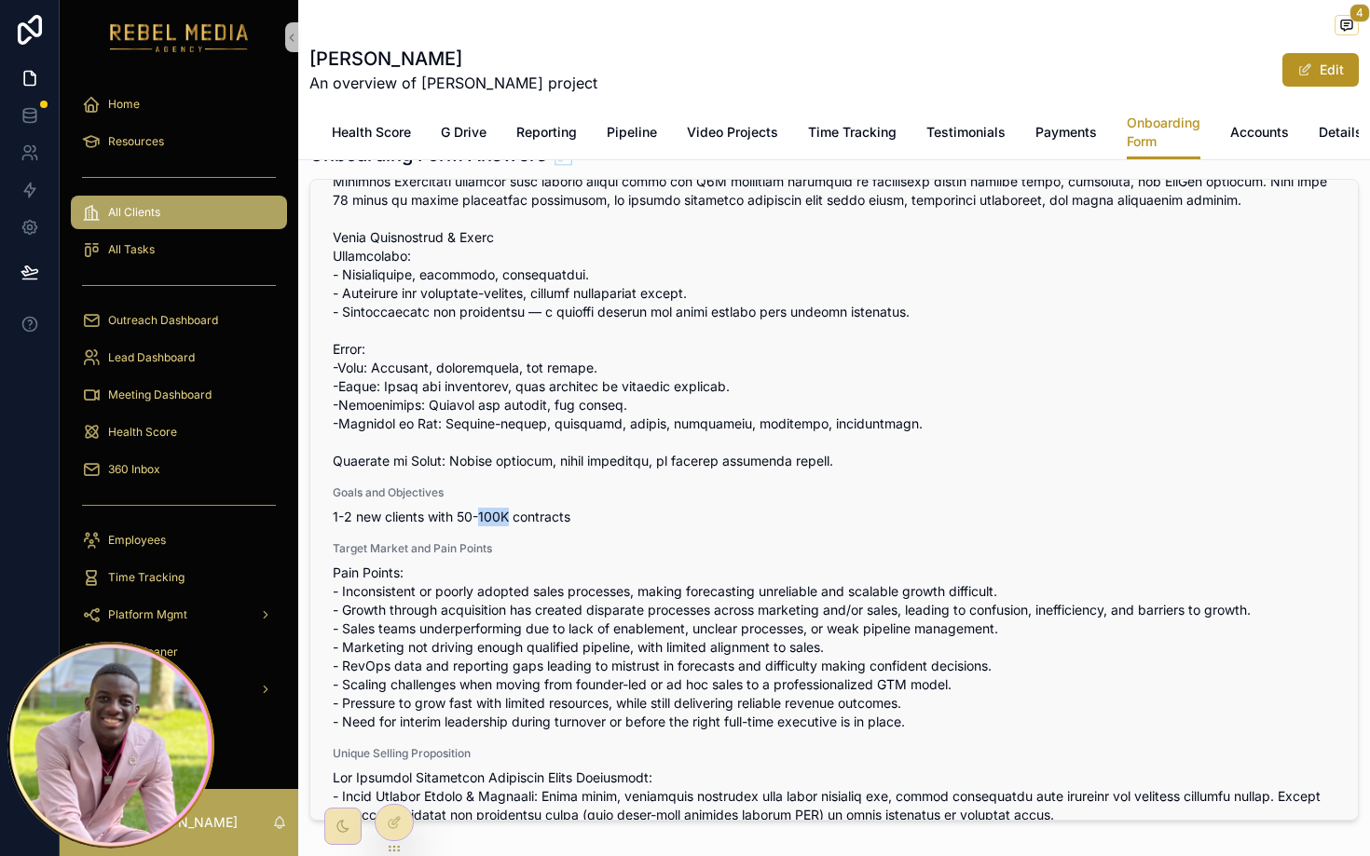
click at [500, 521] on span "1-2 new clients with 50-100K contracts" at bounding box center [834, 517] width 1003 height 19
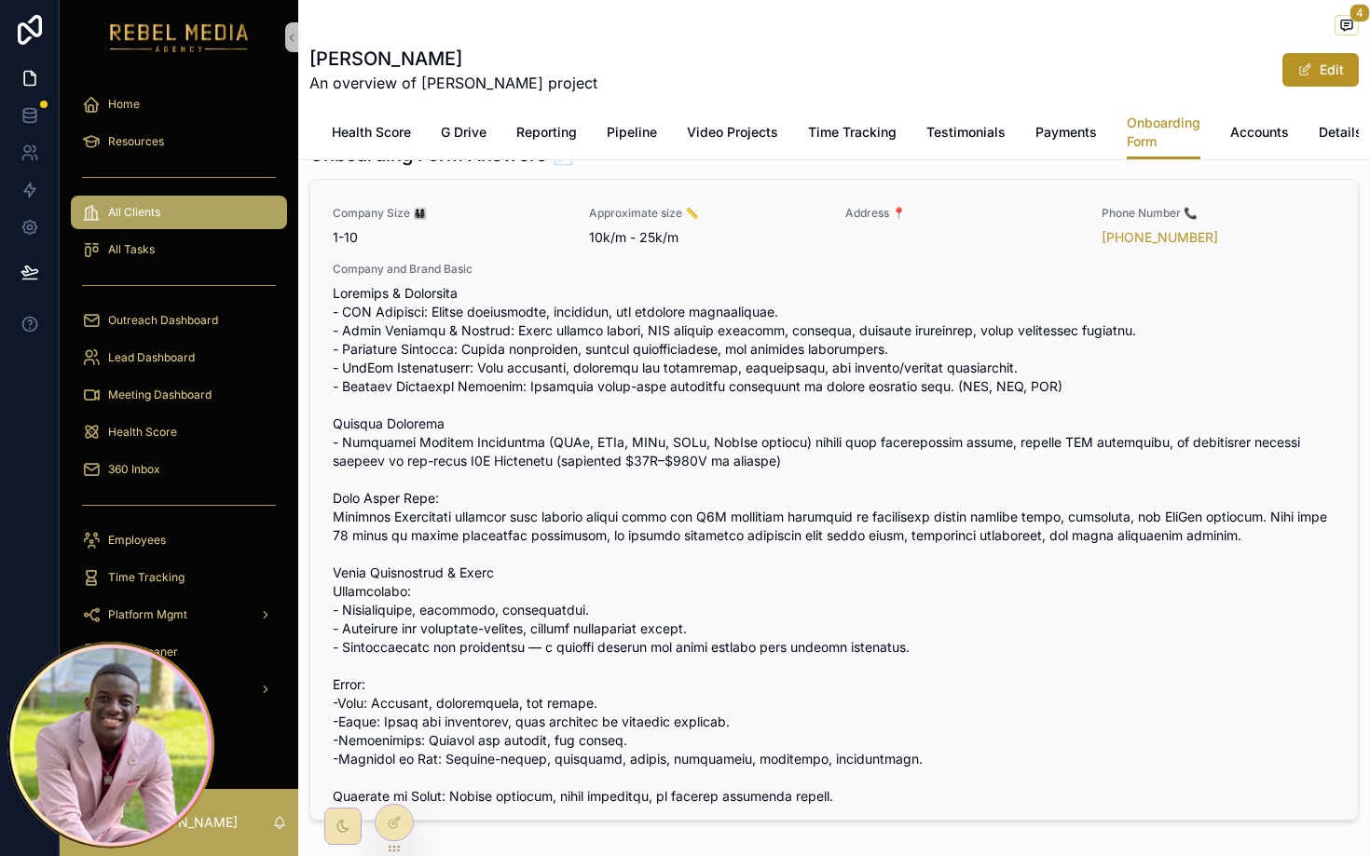
click at [791, 541] on span "scrollable content" at bounding box center [834, 545] width 1003 height 522
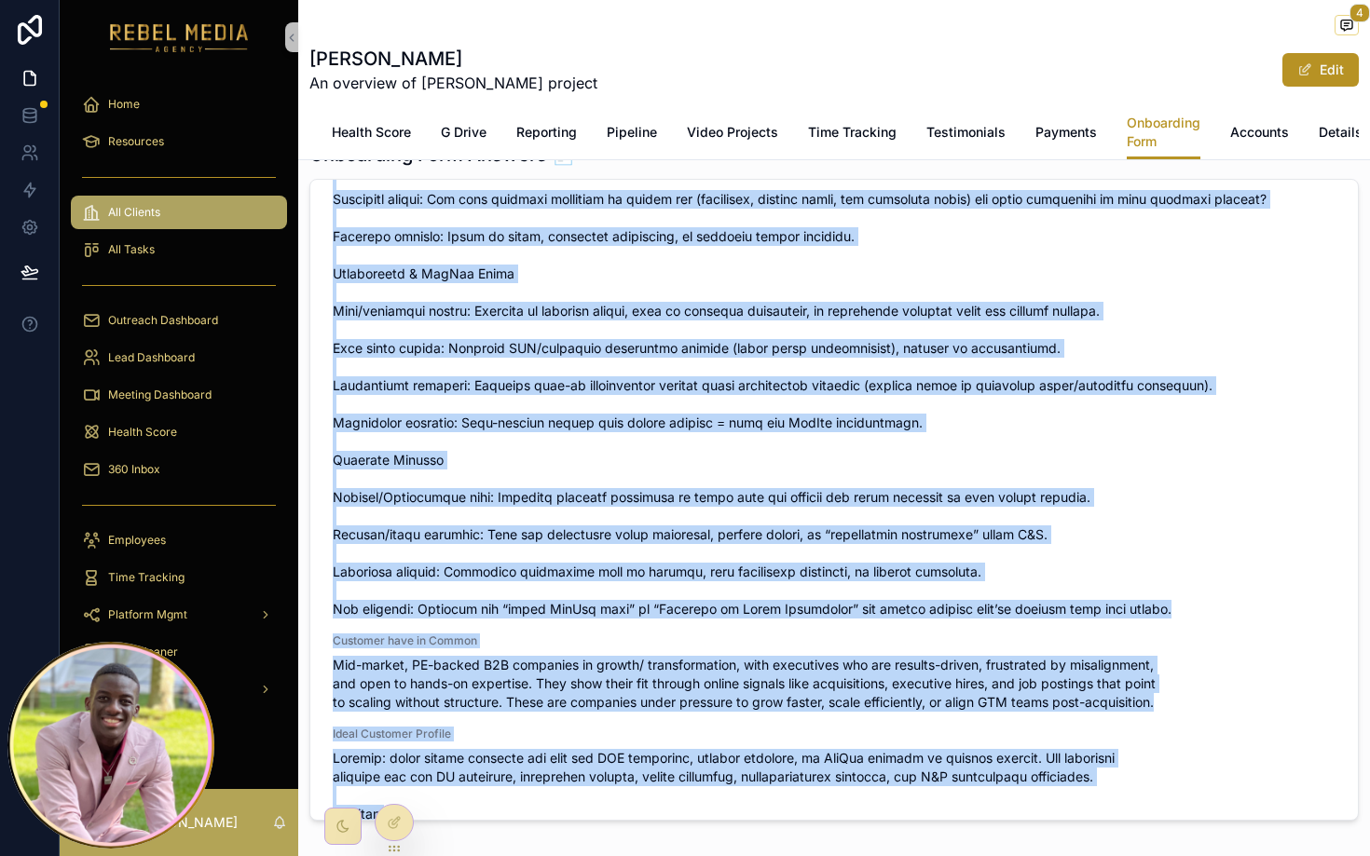
drag, startPoint x: 322, startPoint y: 244, endPoint x: 692, endPoint y: 831, distance: 694.5
click at [692, 831] on div "4 Heather Blackmon An overview of Heather Blackmon project Edit Onboarding Form…" at bounding box center [834, 450] width 1072 height 996
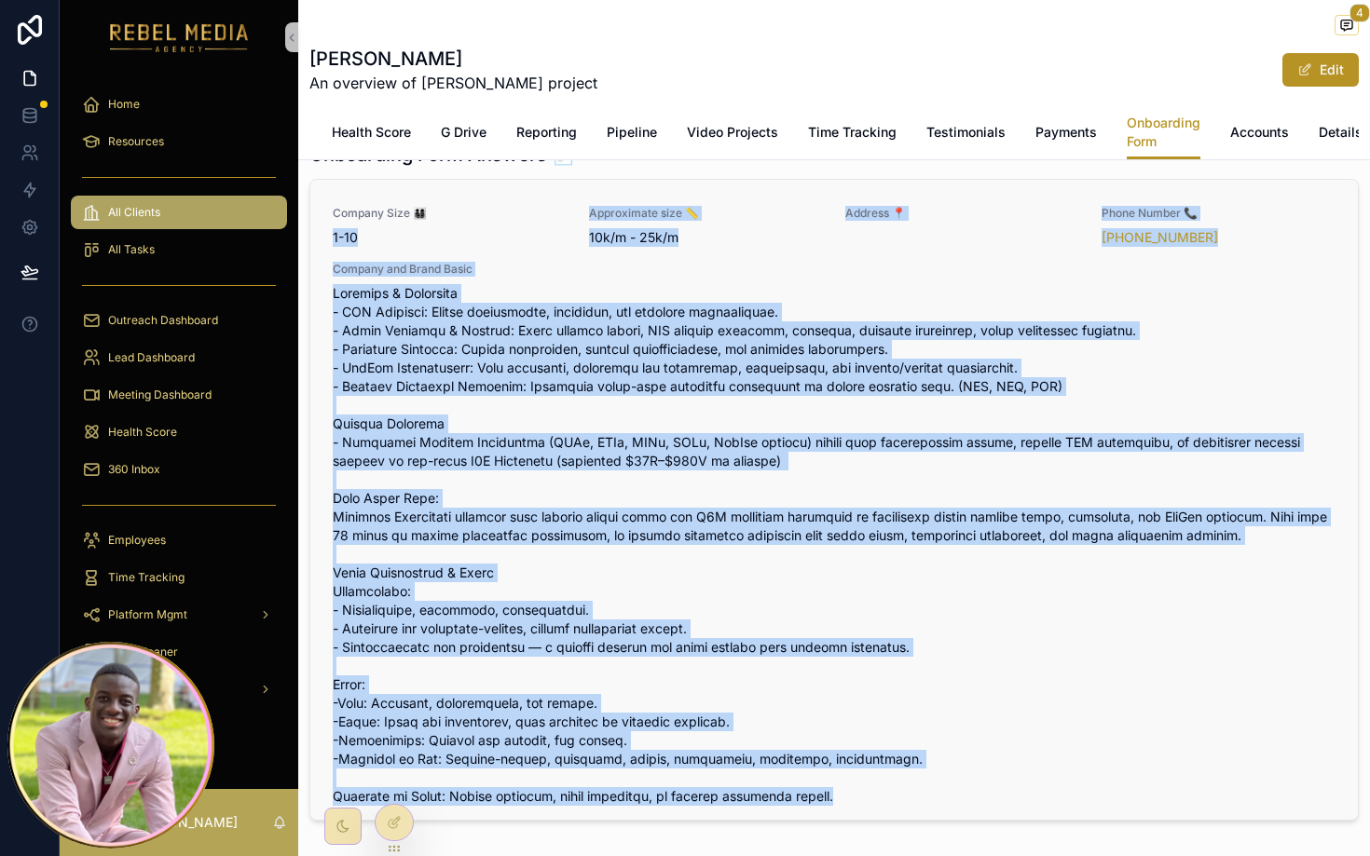
click at [796, 499] on span "scrollable content" at bounding box center [834, 545] width 1003 height 522
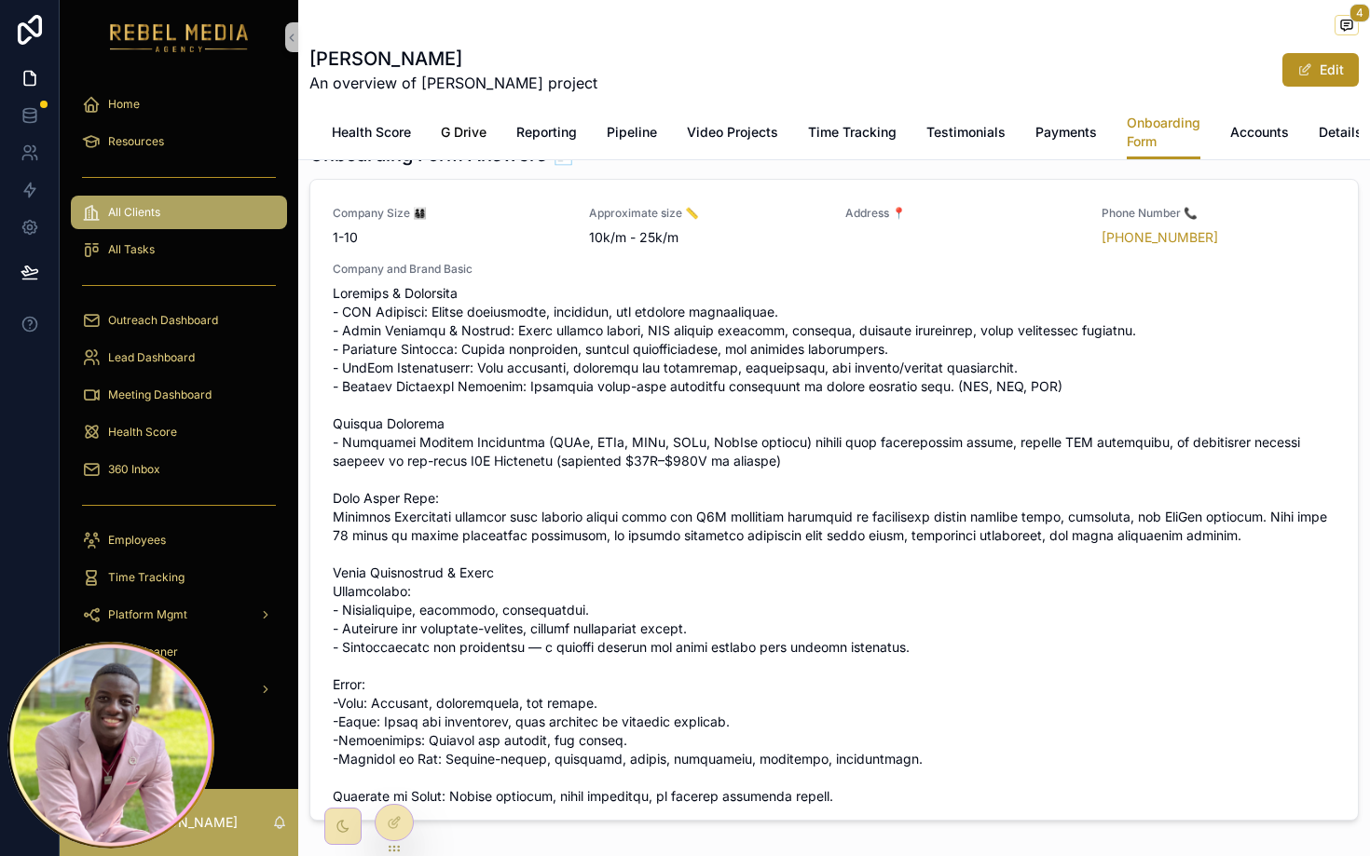
click at [466, 121] on link "G Drive" at bounding box center [464, 134] width 46 height 37
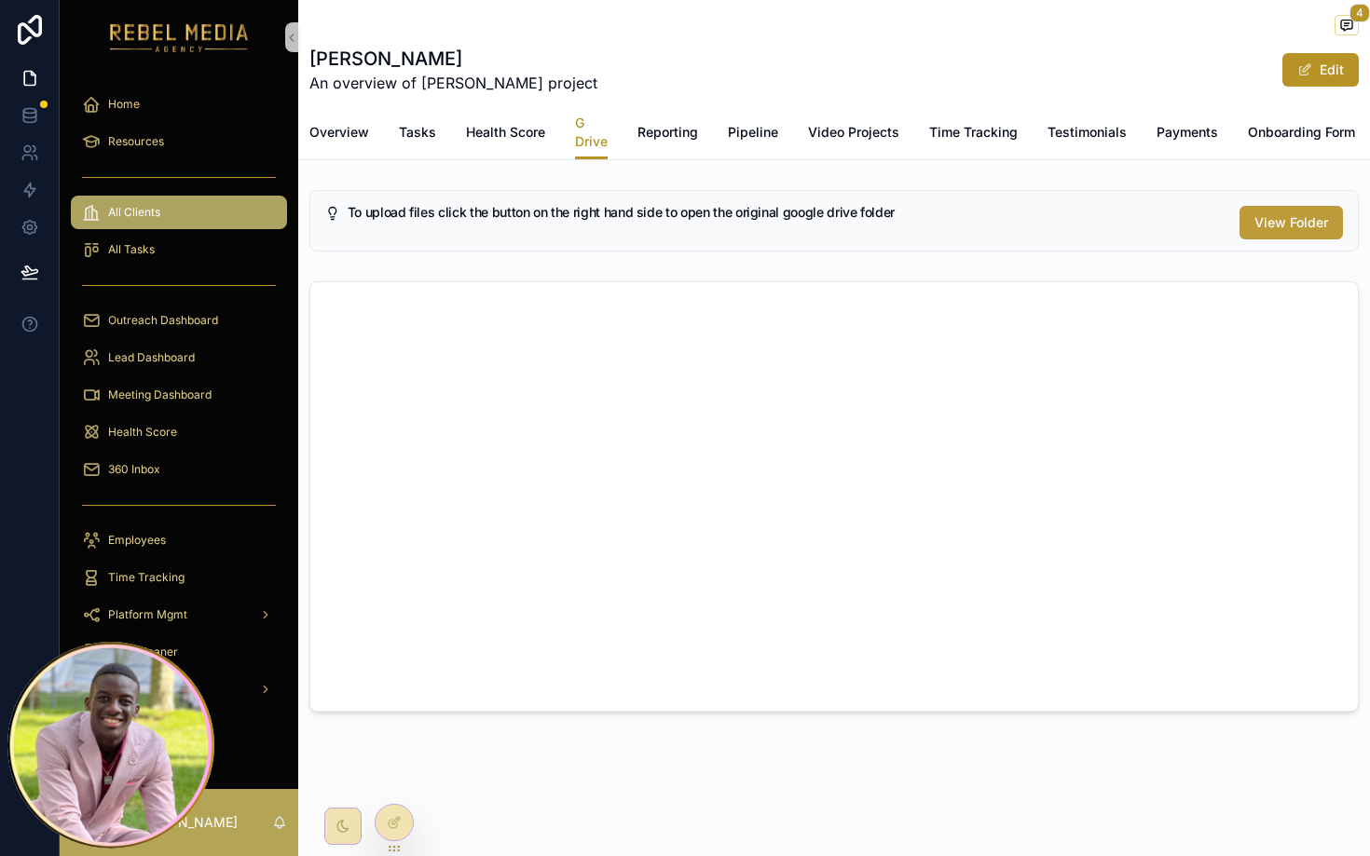
click at [1300, 223] on span "View Folder" at bounding box center [1291, 222] width 74 height 19
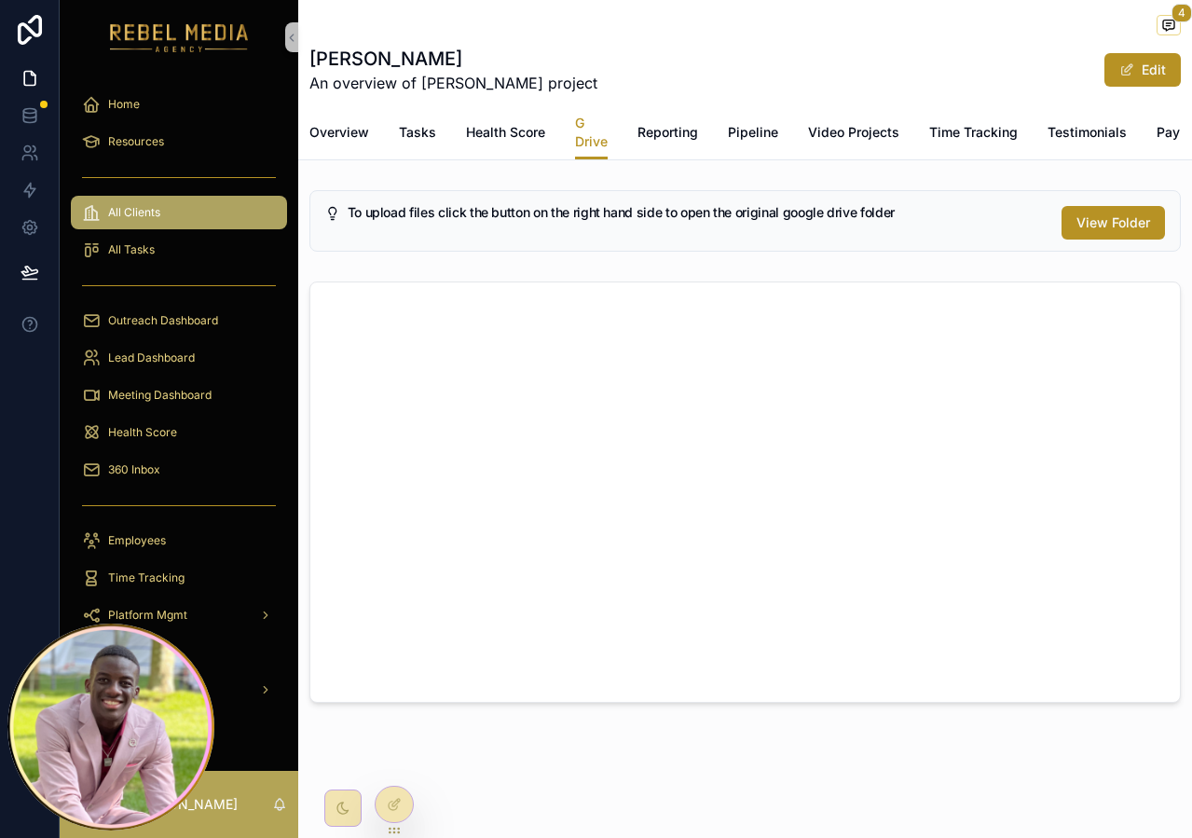
click at [232, 202] on div "All Clients" at bounding box center [179, 213] width 194 height 30
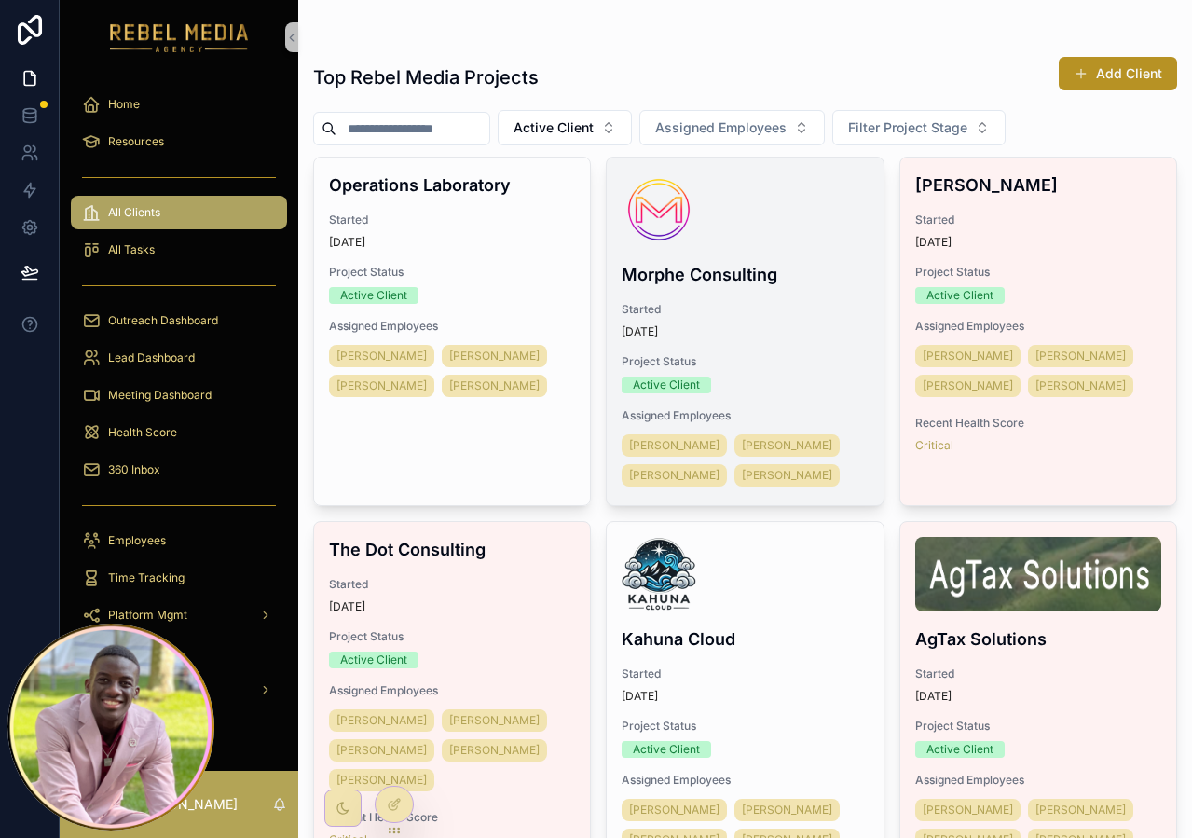
click at [765, 213] on div "scrollable content" at bounding box center [745, 209] width 246 height 75
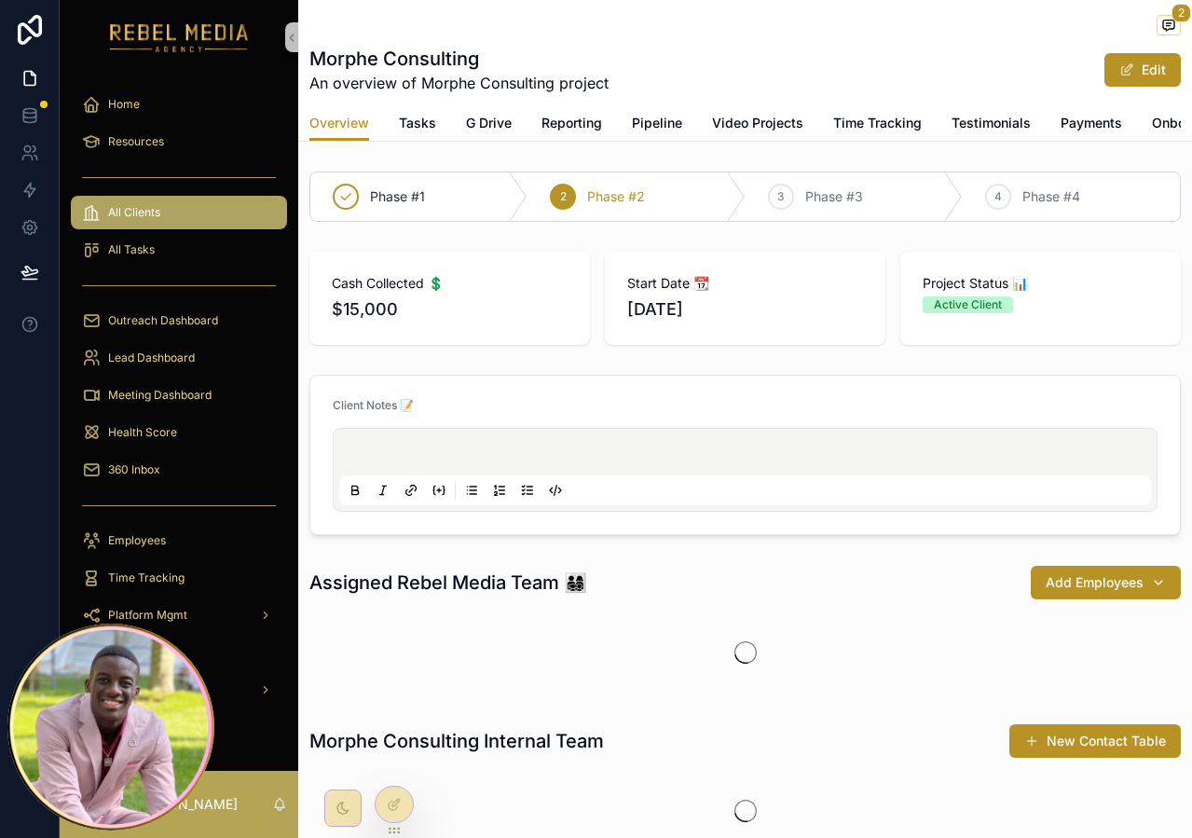
click at [683, 130] on div "Overview Tasks G Drive Reporting Pipeline Video Projects Time Tracking Testimon…" at bounding box center [744, 122] width 871 height 35
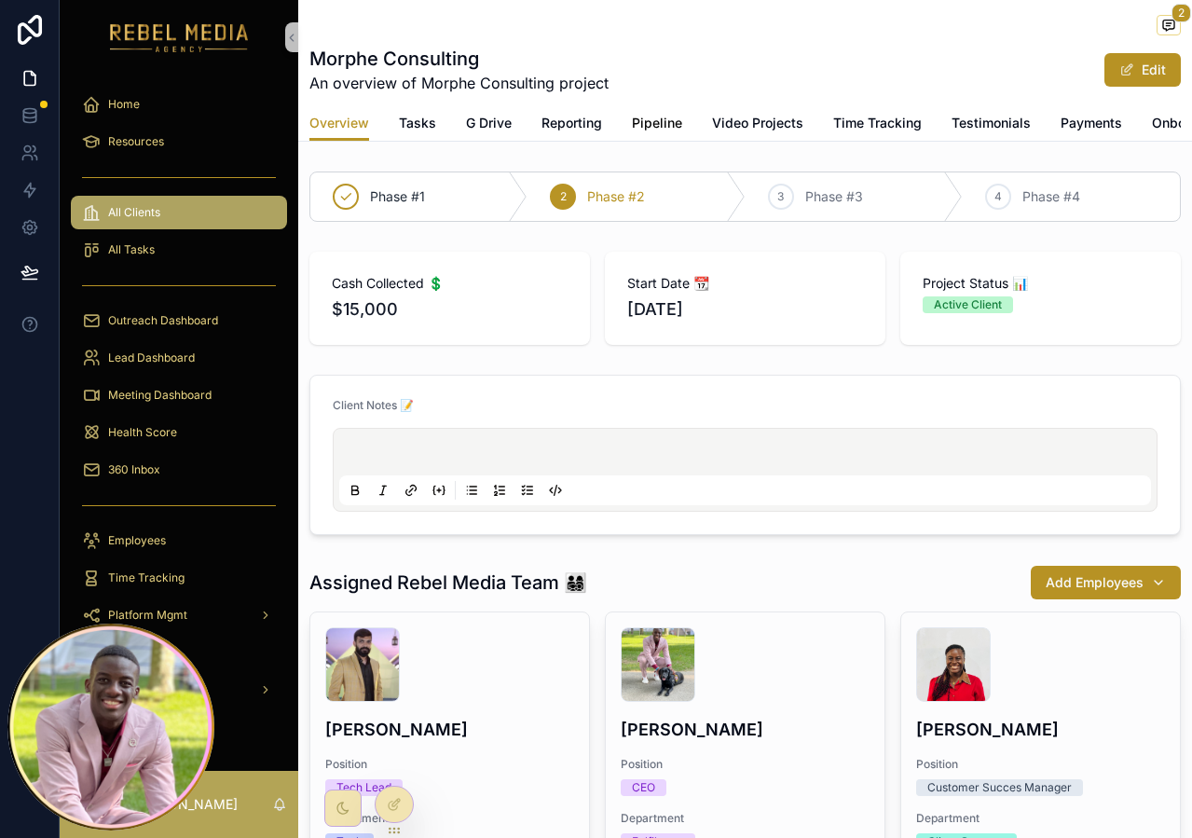
click at [666, 130] on span "Pipeline" at bounding box center [657, 123] width 50 height 19
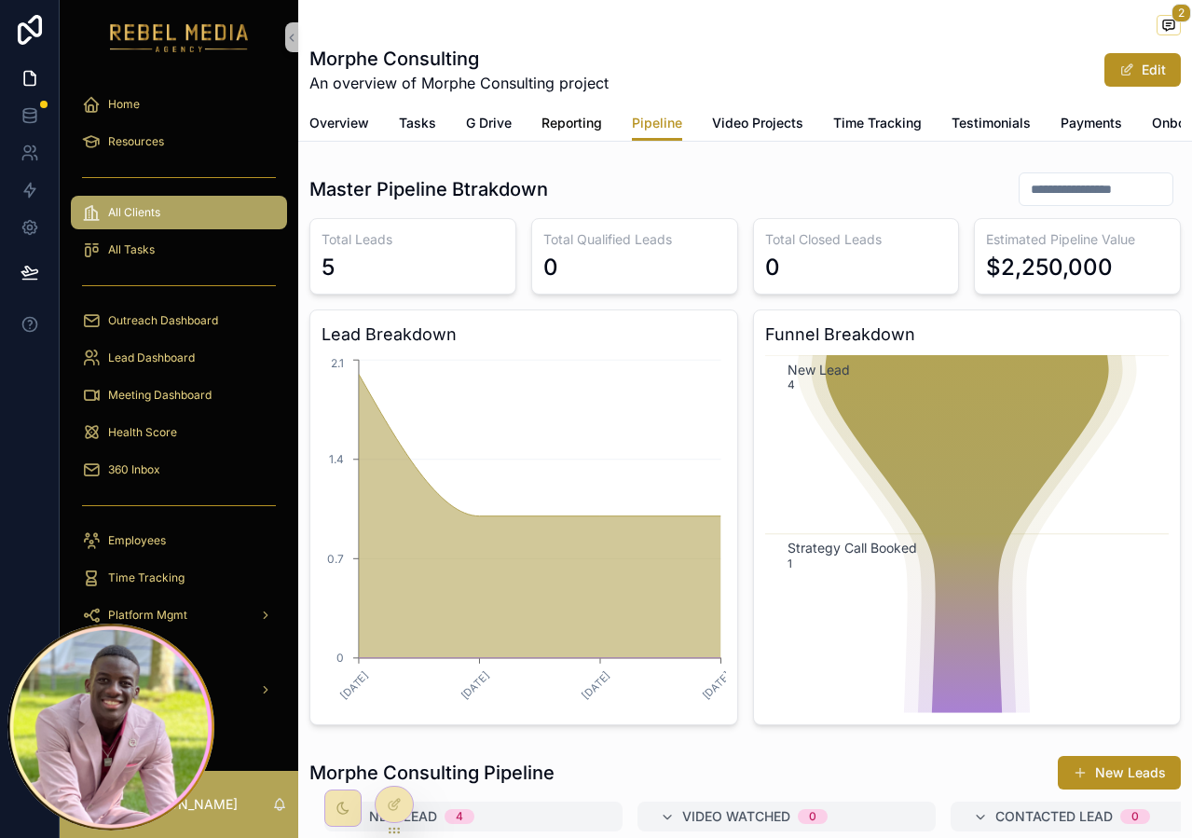
click at [561, 133] on link "Reporting" at bounding box center [571, 124] width 61 height 37
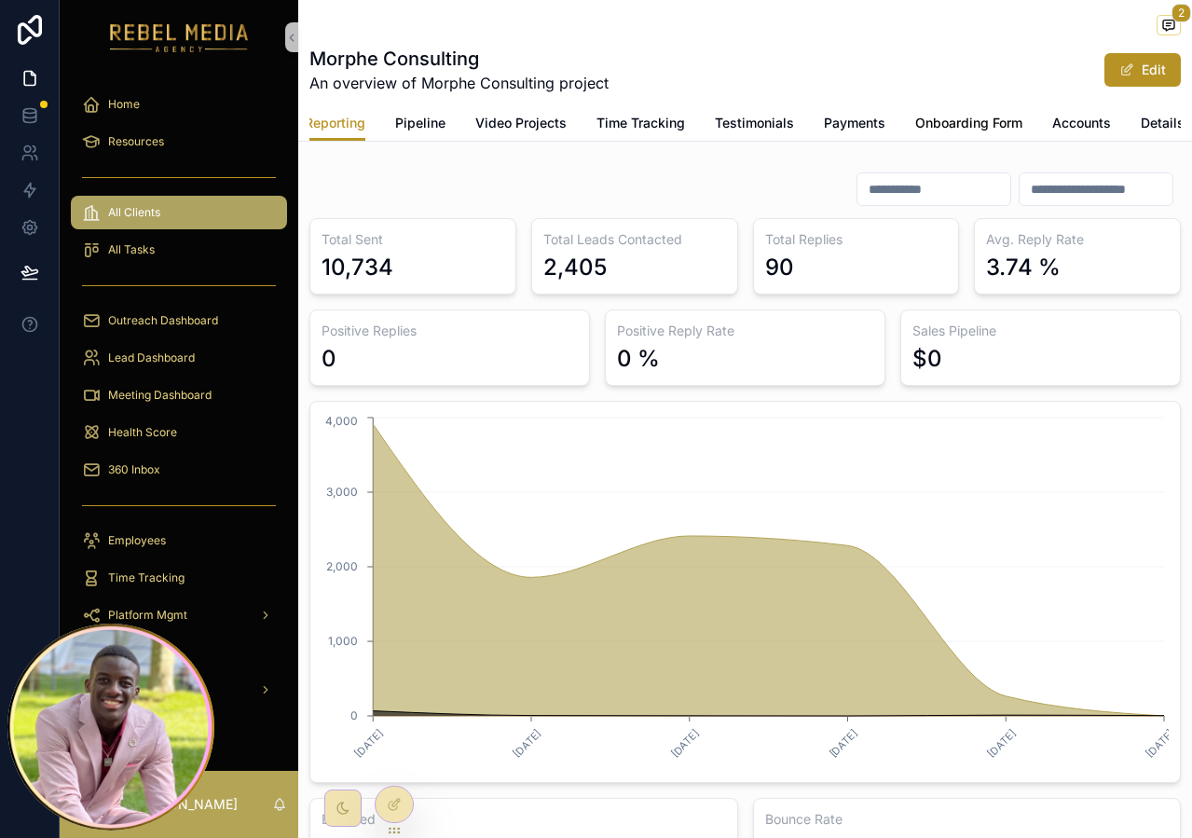
click at [1000, 115] on span "Onboarding Form" at bounding box center [968, 123] width 107 height 19
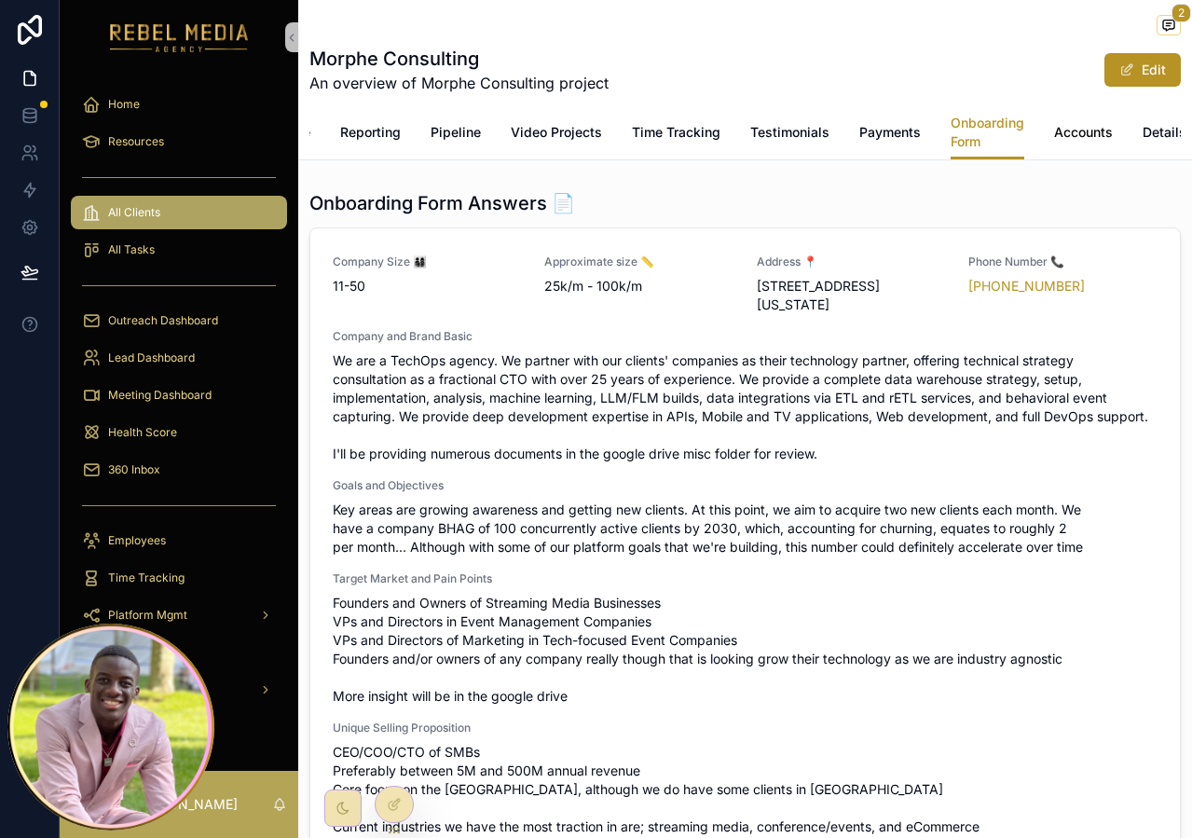
click at [1077, 137] on span "Accounts" at bounding box center [1083, 132] width 59 height 19
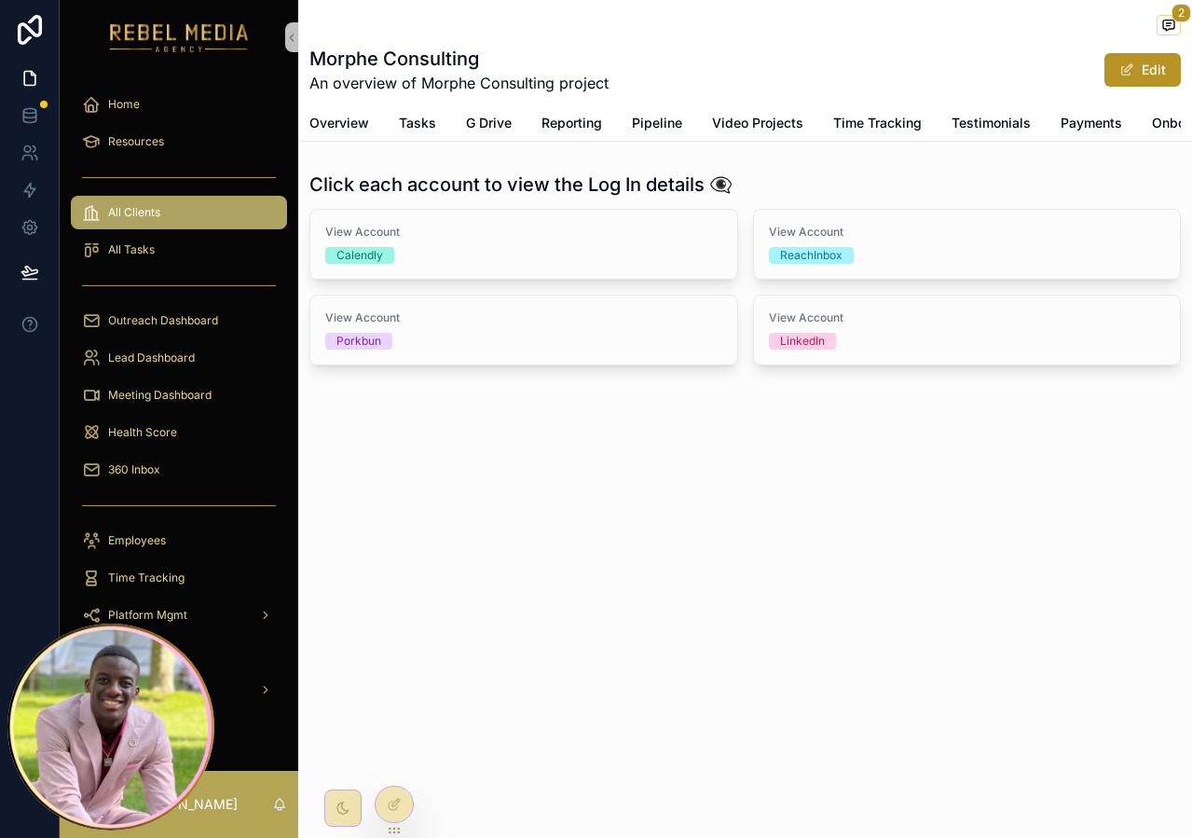
click at [487, 119] on span "G Drive" at bounding box center [489, 123] width 46 height 19
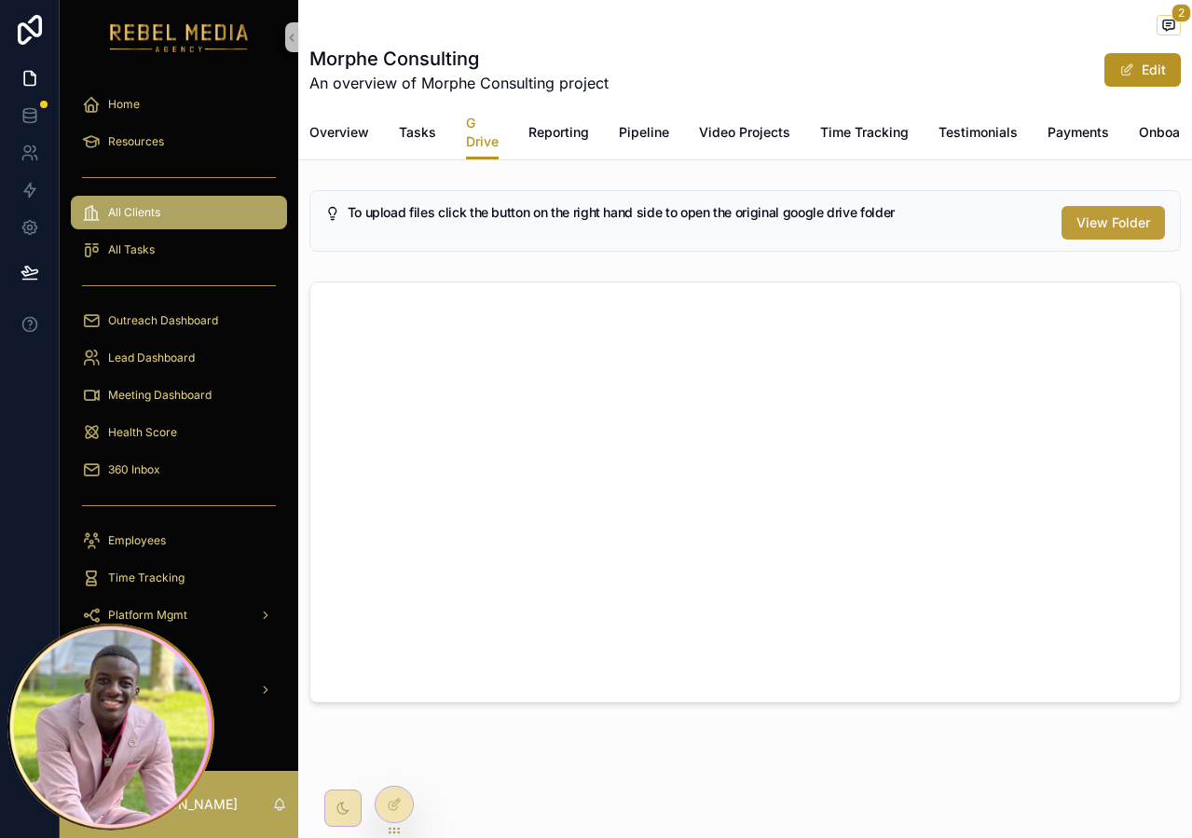
click at [1102, 221] on span "View Folder" at bounding box center [1113, 222] width 74 height 19
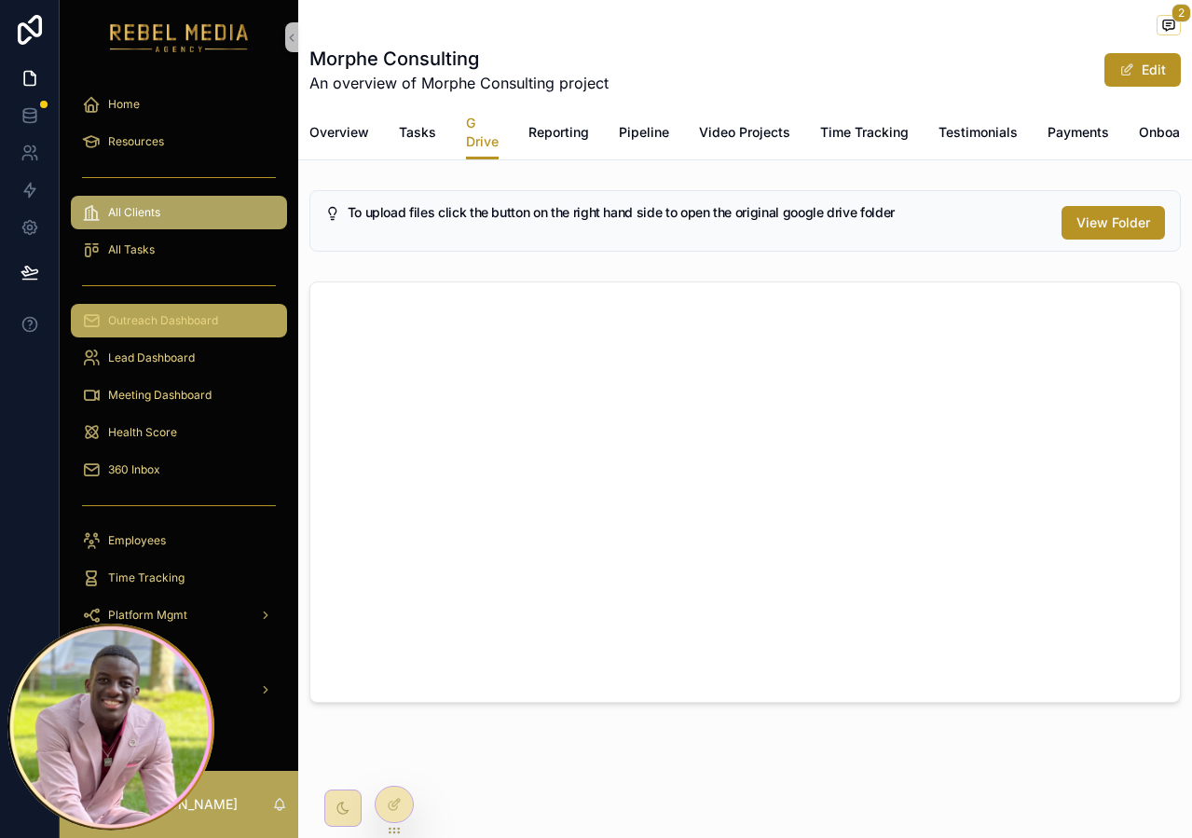
click at [187, 333] on div "Outreach Dashboard" at bounding box center [179, 321] width 194 height 30
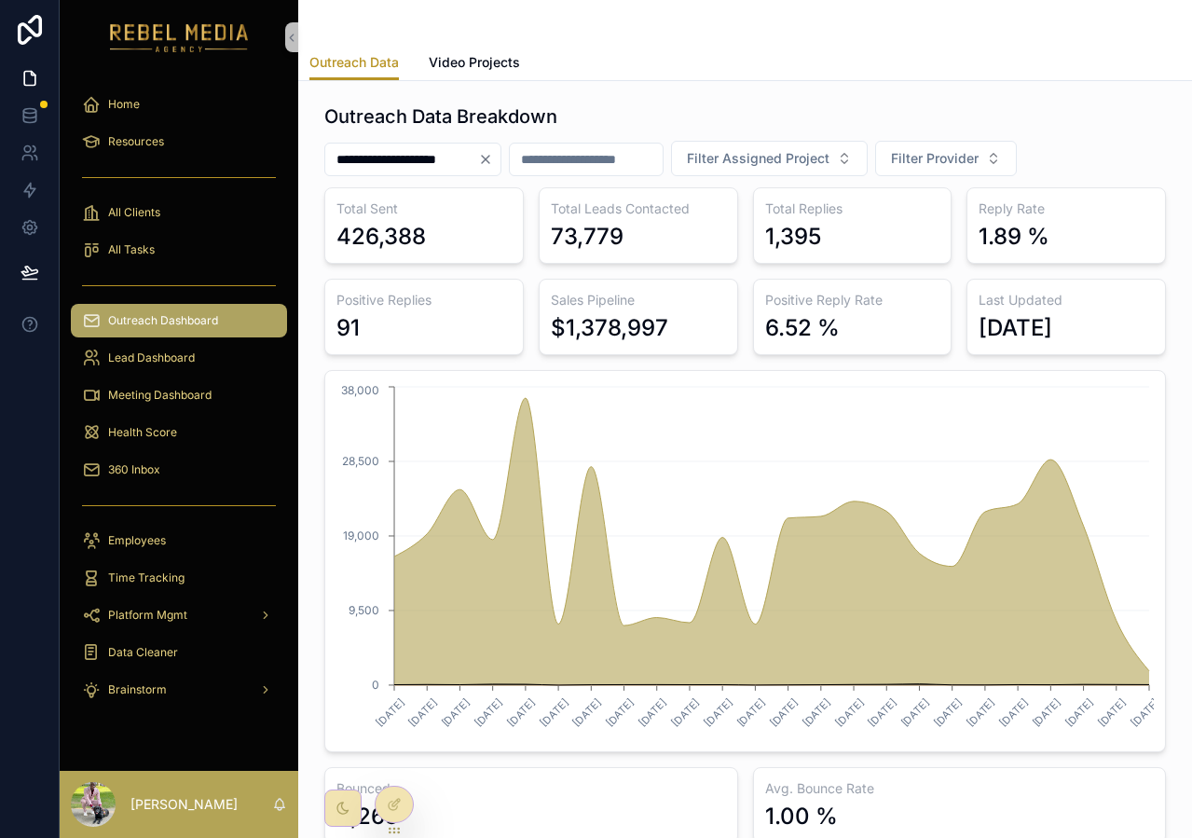
click at [157, 191] on div "scrollable content" at bounding box center [179, 177] width 216 height 30
click at [156, 206] on span "All Clients" at bounding box center [134, 212] width 52 height 15
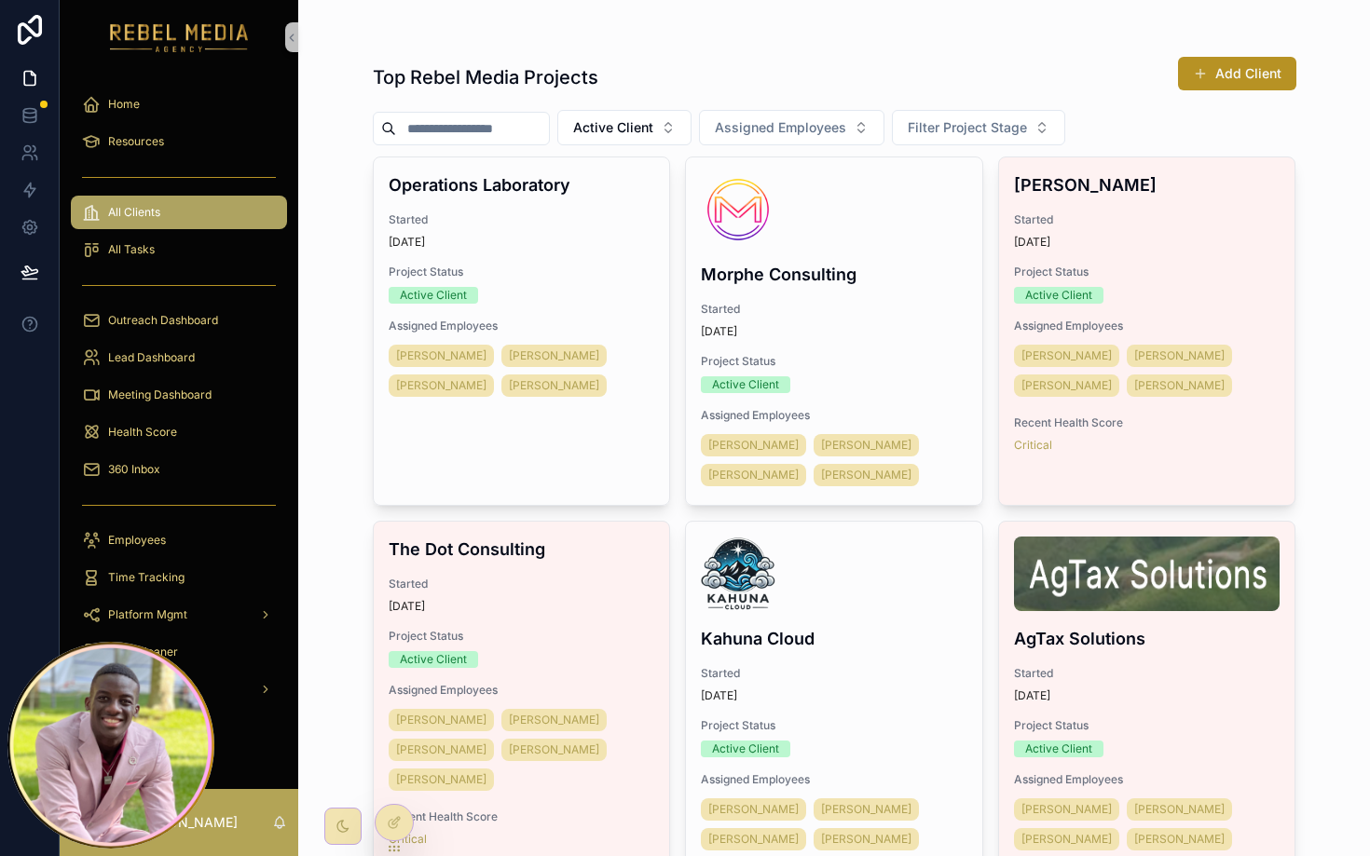
click at [833, 73] on div "Top Rebel Media Projects Add Client" at bounding box center [835, 77] width 924 height 43
click at [776, 62] on div "Top Rebel Media Projects Add Client" at bounding box center [835, 77] width 924 height 43
click at [716, 96] on div "Top Rebel Media Projects Add Client" at bounding box center [835, 77] width 924 height 43
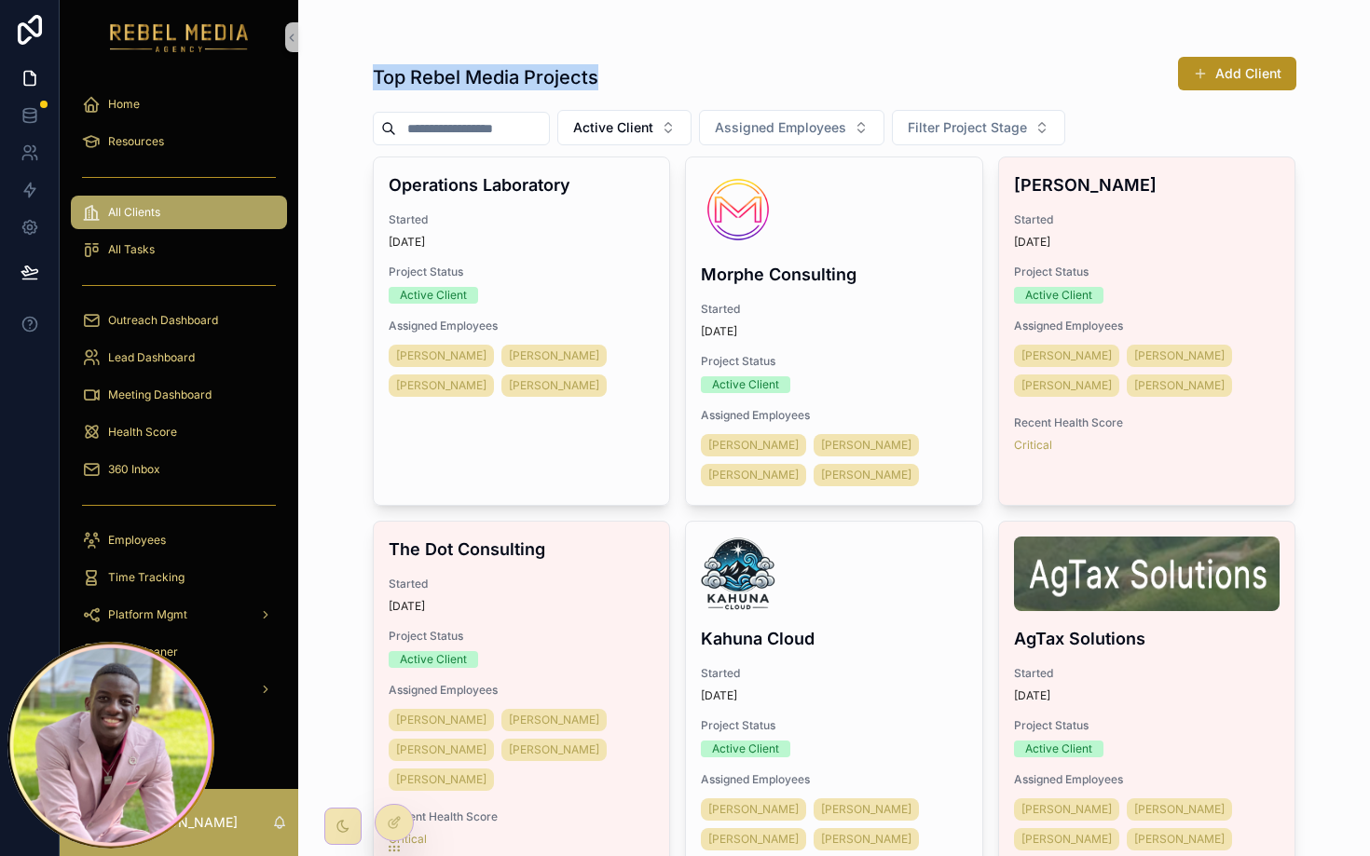
click at [716, 96] on div "Top Rebel Media Projects Add Client" at bounding box center [835, 77] width 924 height 43
click at [720, 96] on div "Top Rebel Media Projects Add Client" at bounding box center [835, 77] width 924 height 43
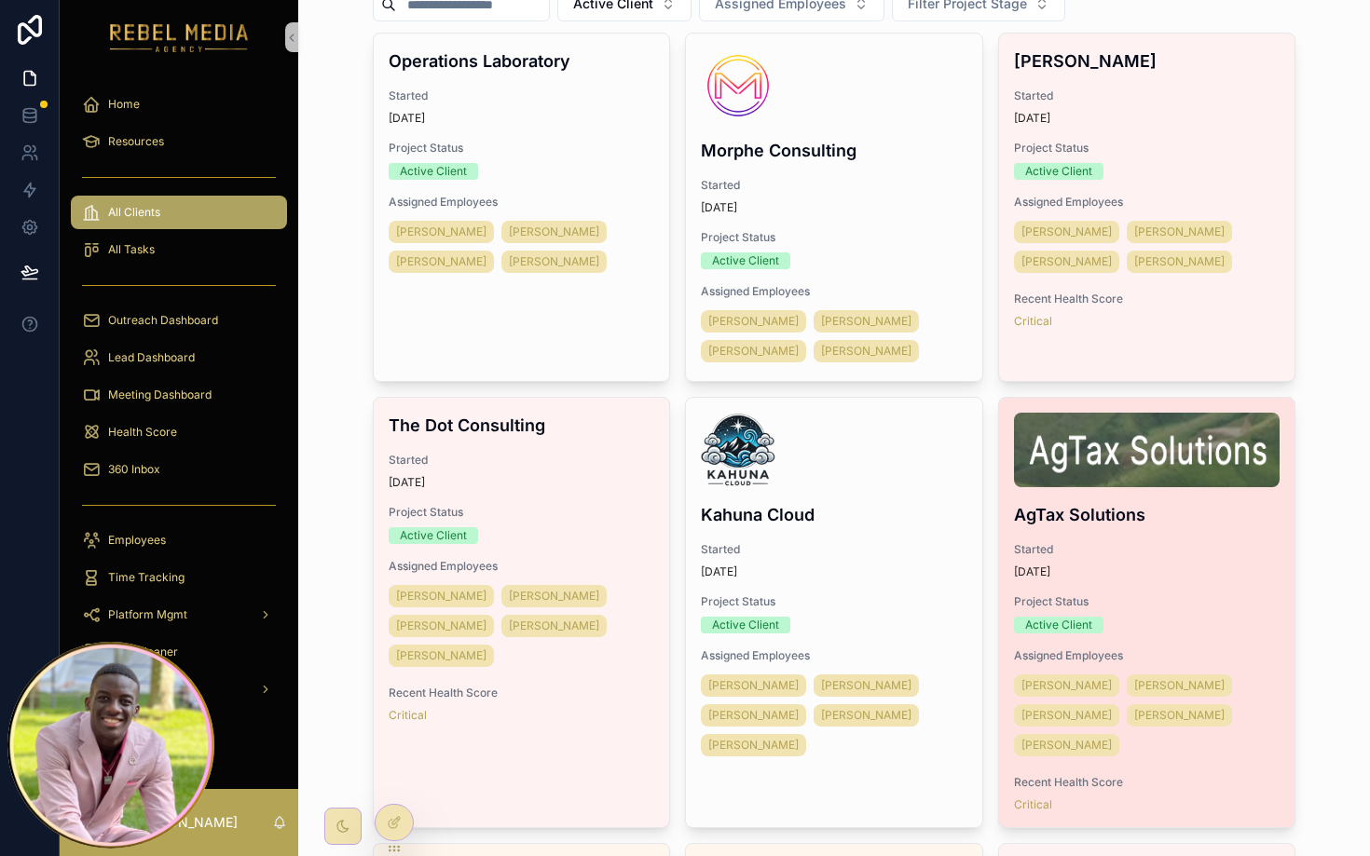
scroll to position [287, 0]
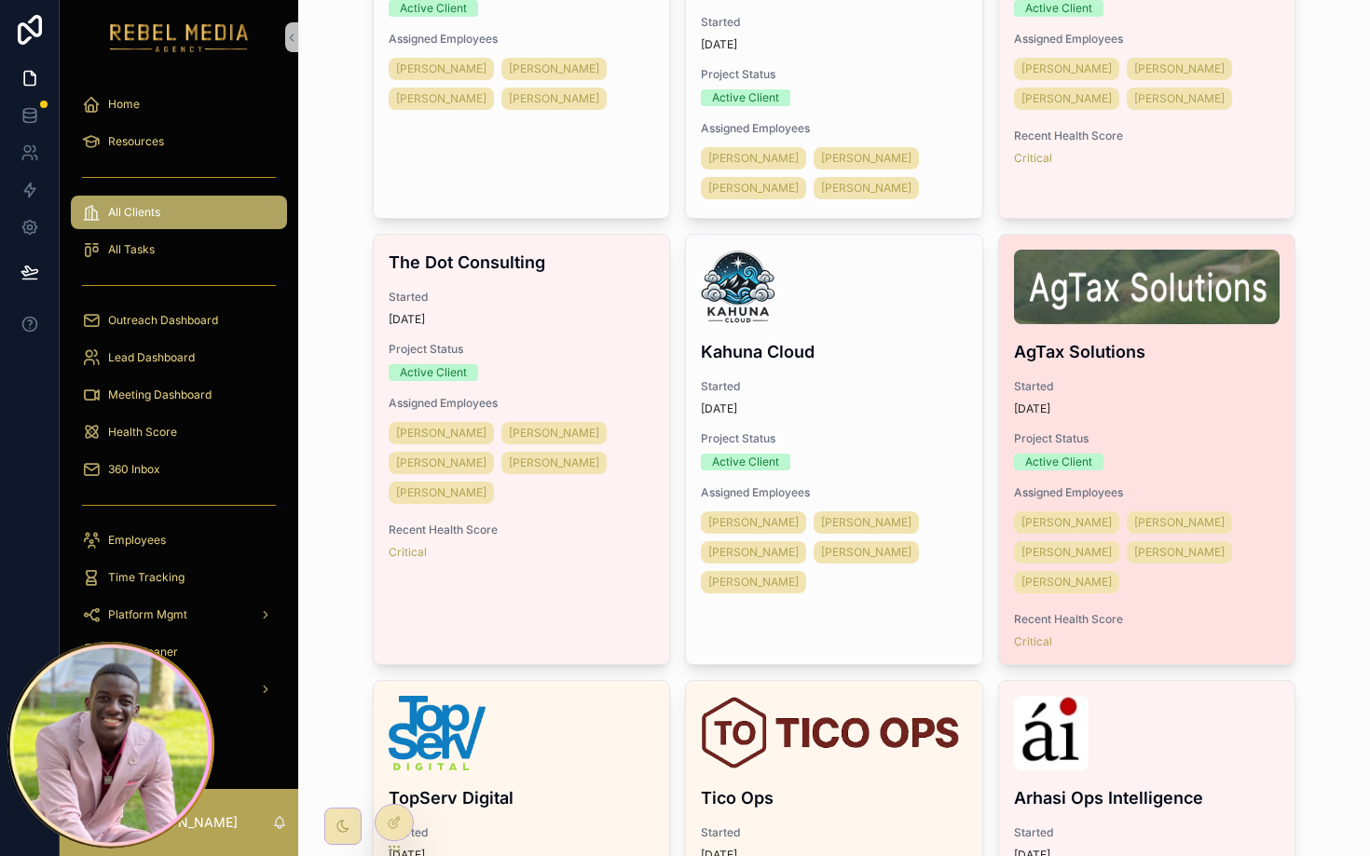
click at [1190, 406] on div "1 month ago" at bounding box center [1147, 409] width 267 height 15
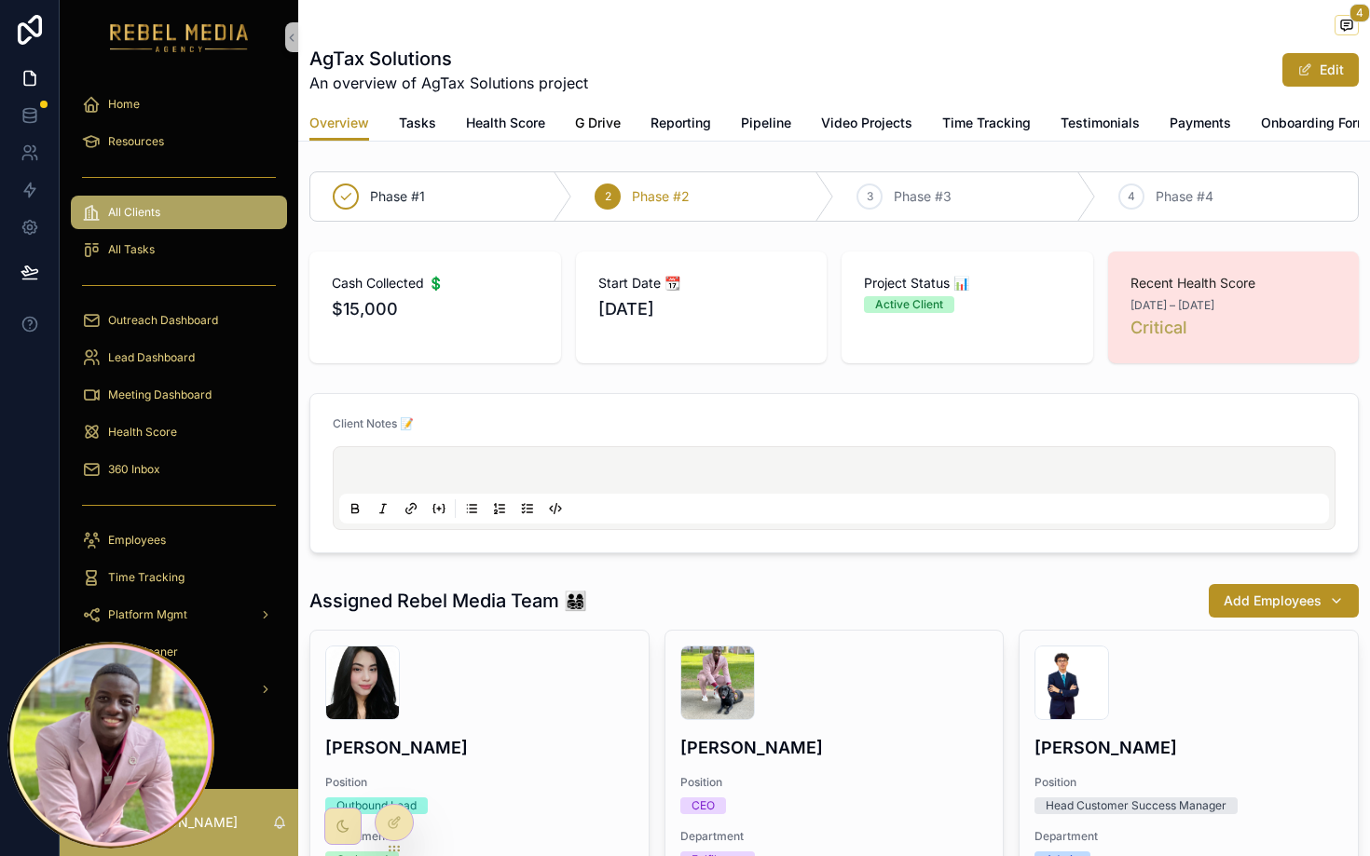
click at [603, 122] on span "G Drive" at bounding box center [598, 123] width 46 height 19
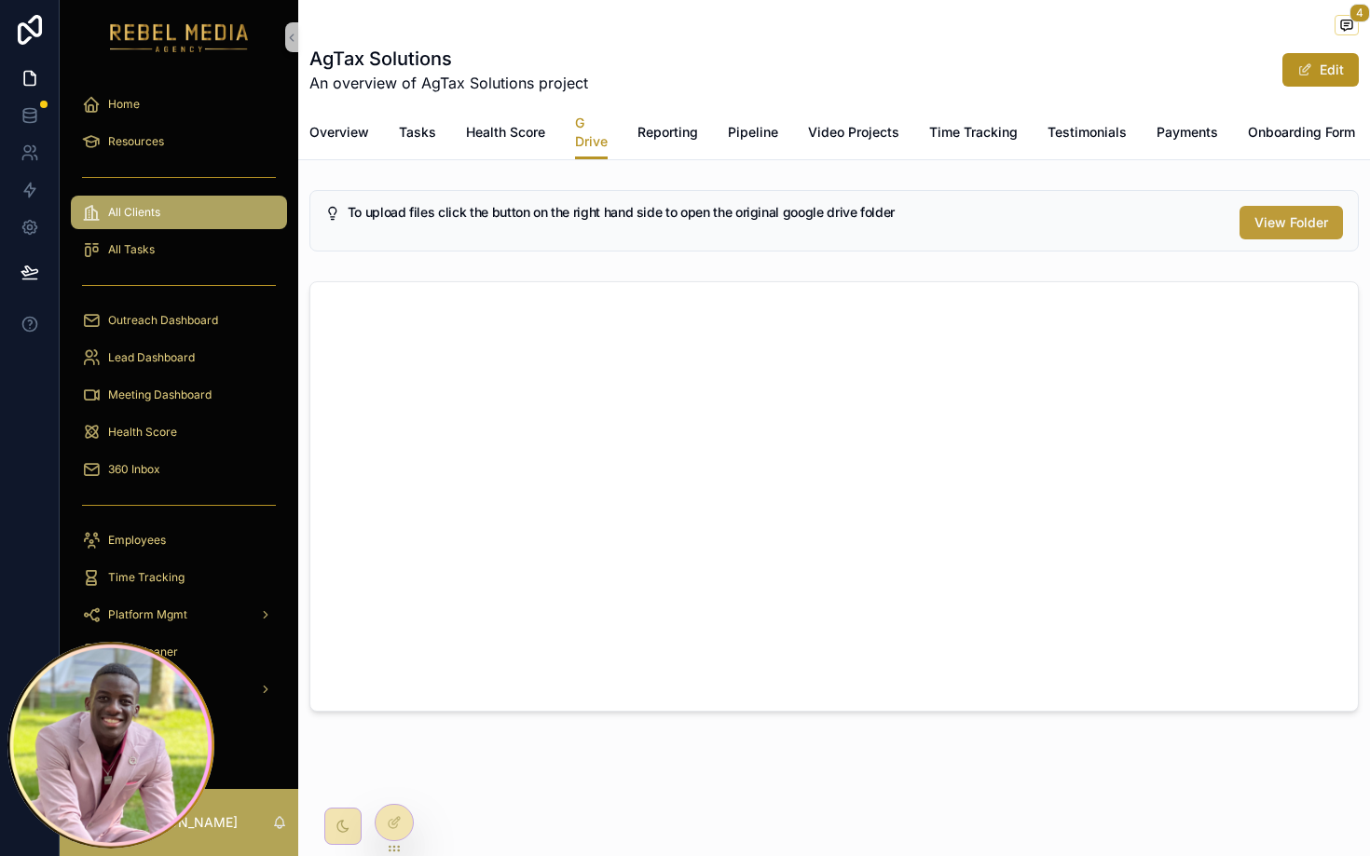
click at [1290, 222] on span "View Folder" at bounding box center [1291, 222] width 74 height 19
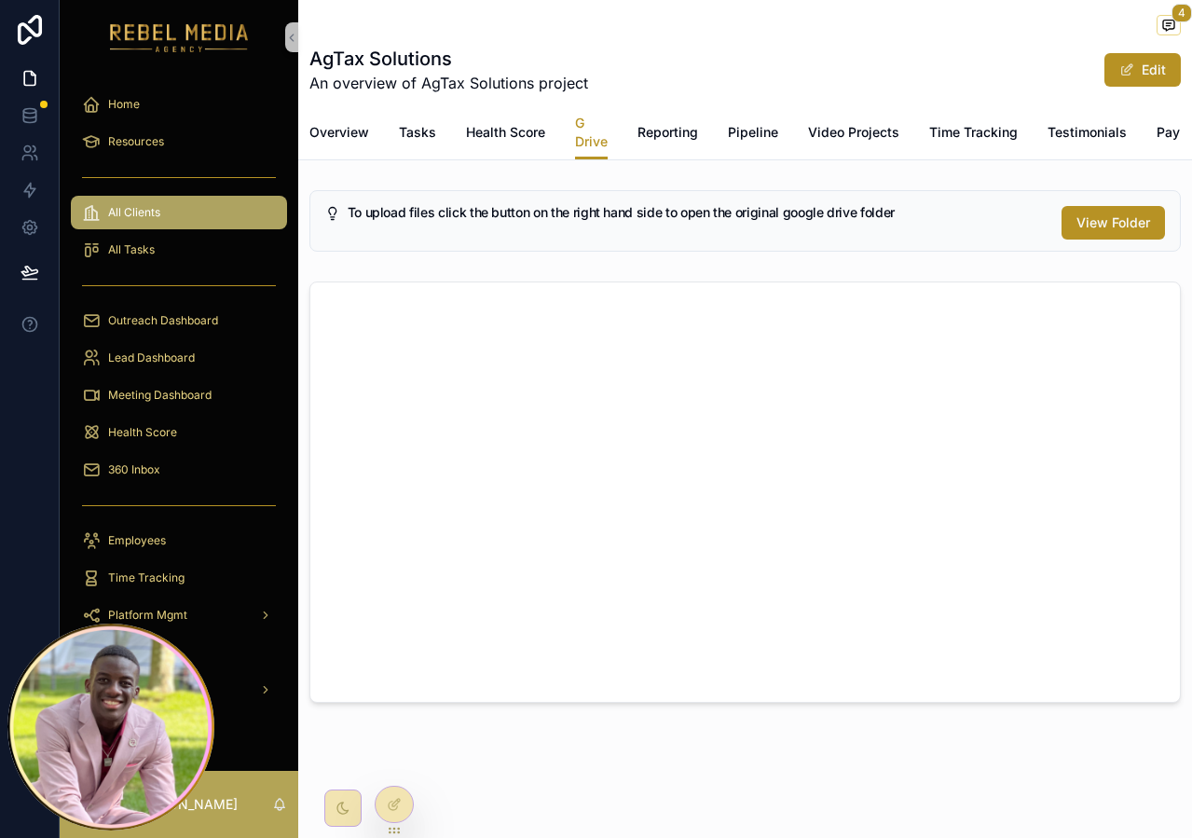
click at [200, 222] on div "All Clients" at bounding box center [179, 213] width 194 height 30
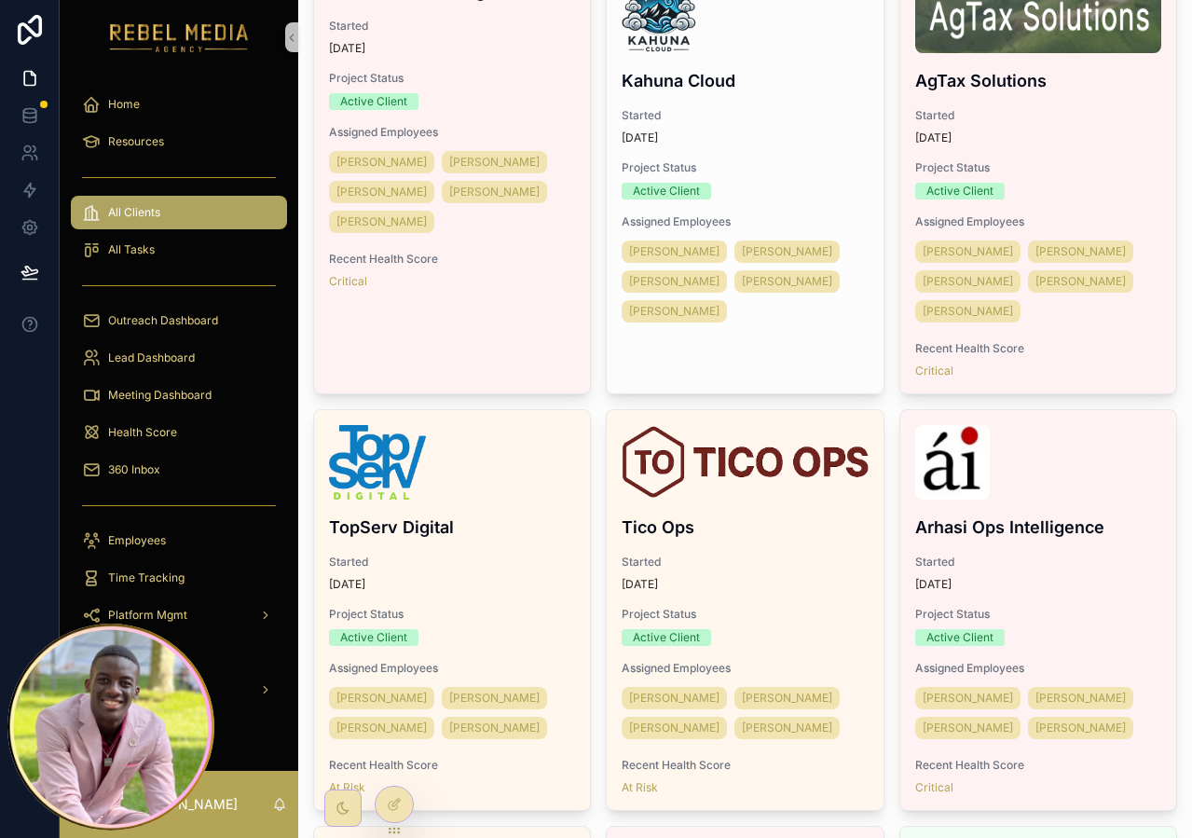
scroll to position [703, 0]
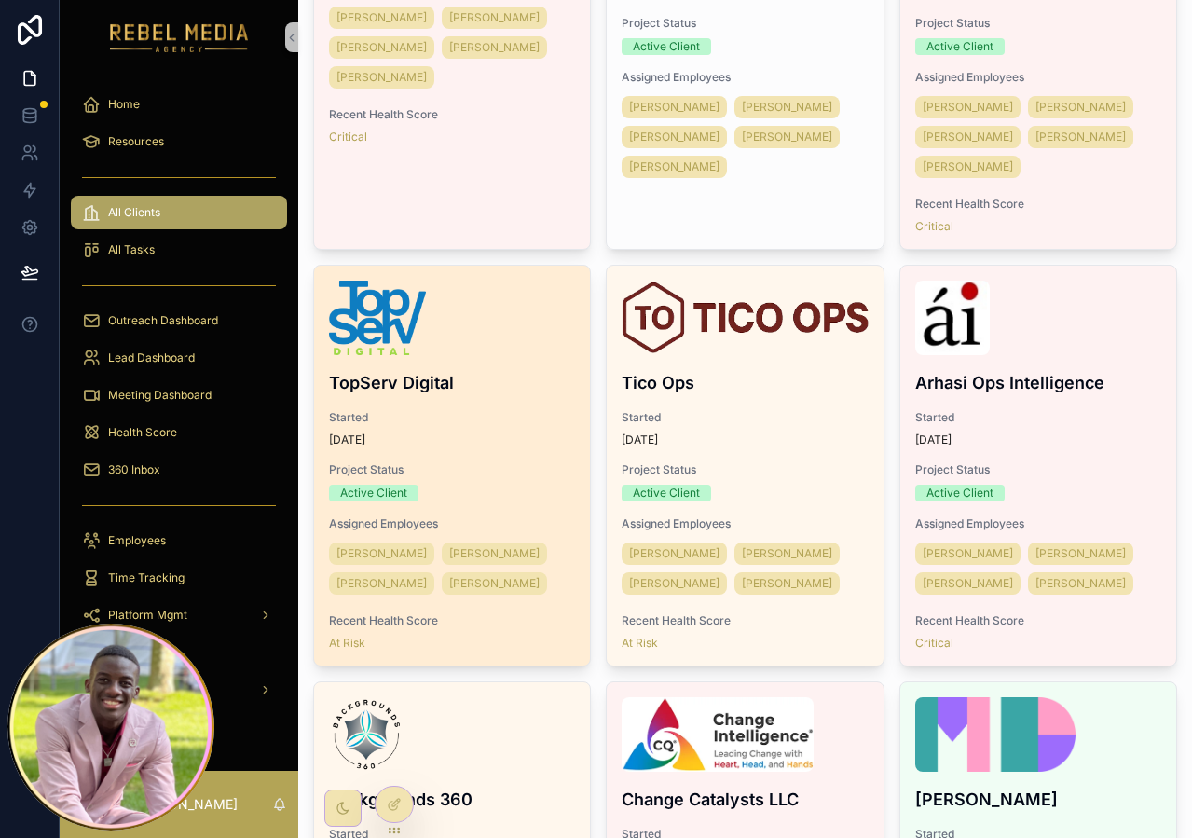
click at [482, 344] on div "scrollable content" at bounding box center [452, 318] width 246 height 75
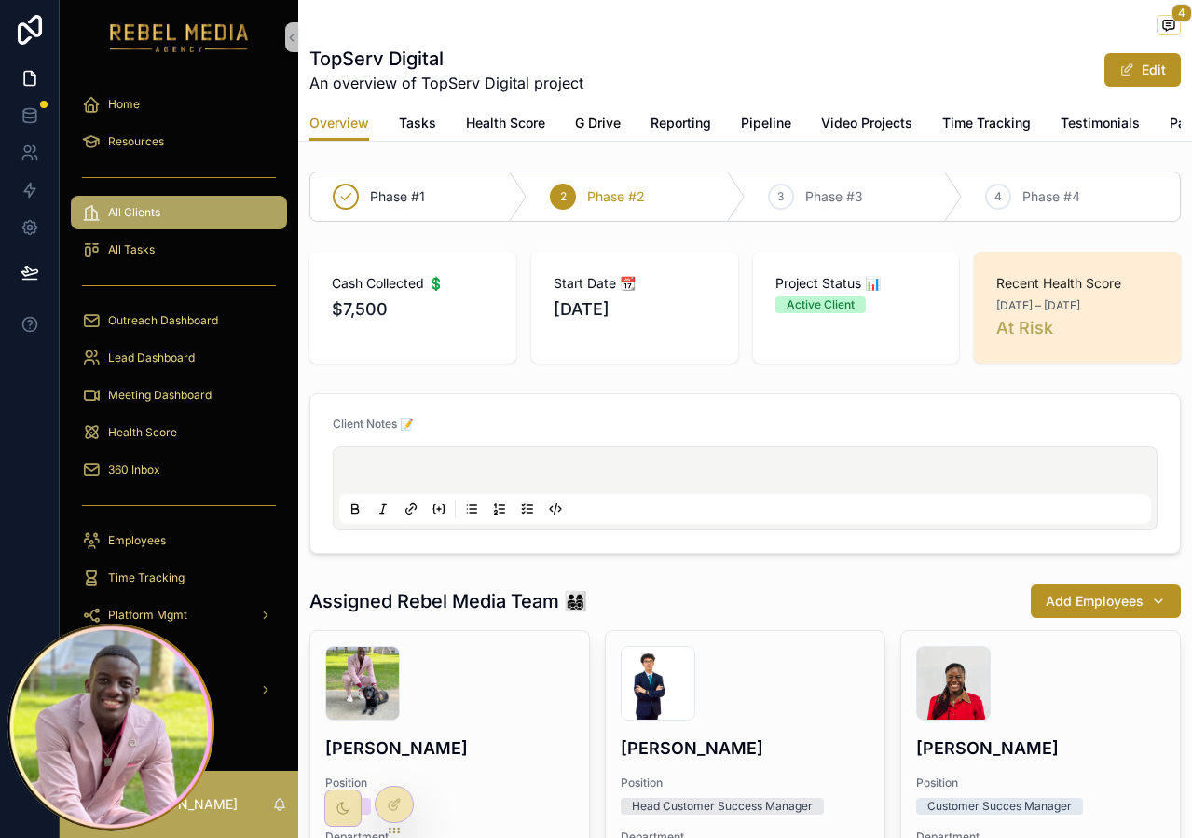
click at [600, 127] on span "G Drive" at bounding box center [598, 123] width 46 height 19
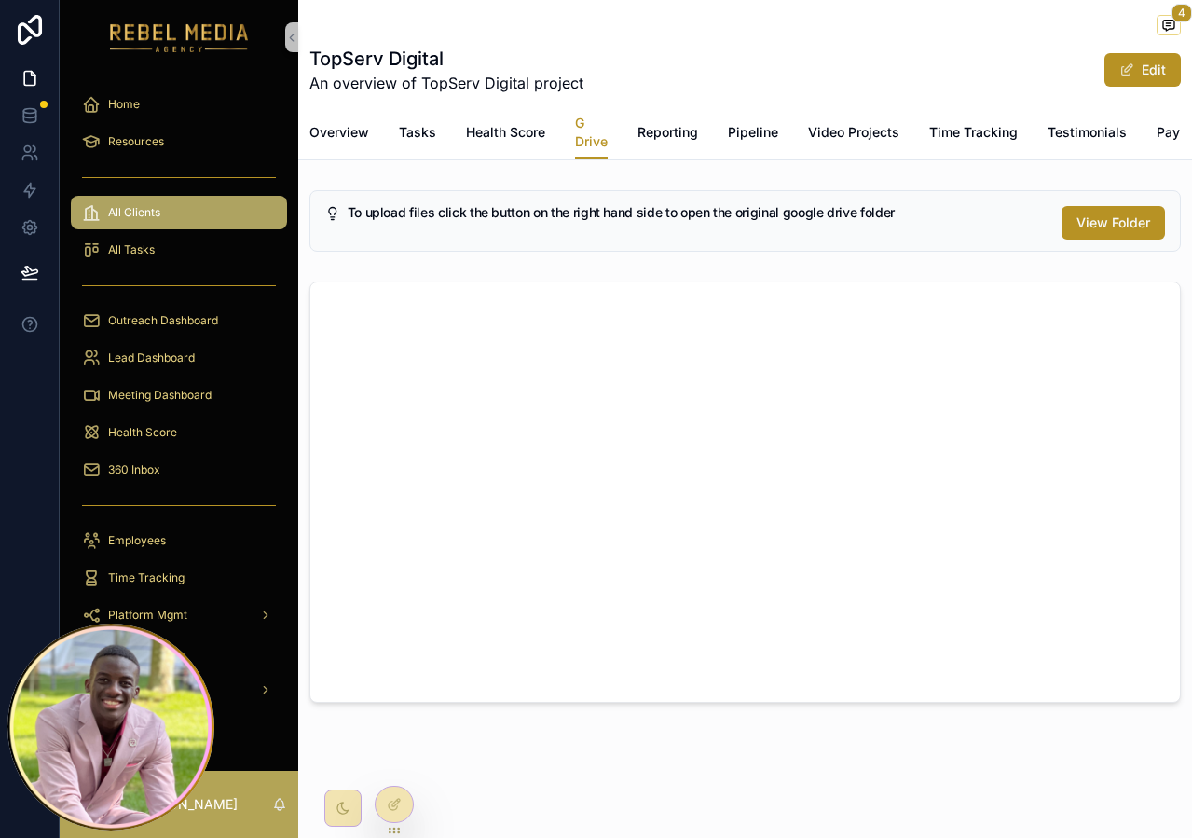
click at [65, 328] on div "Outreach Dashboard" at bounding box center [179, 320] width 239 height 37
click at [215, 390] on div "Meeting Dashboard" at bounding box center [179, 395] width 194 height 30
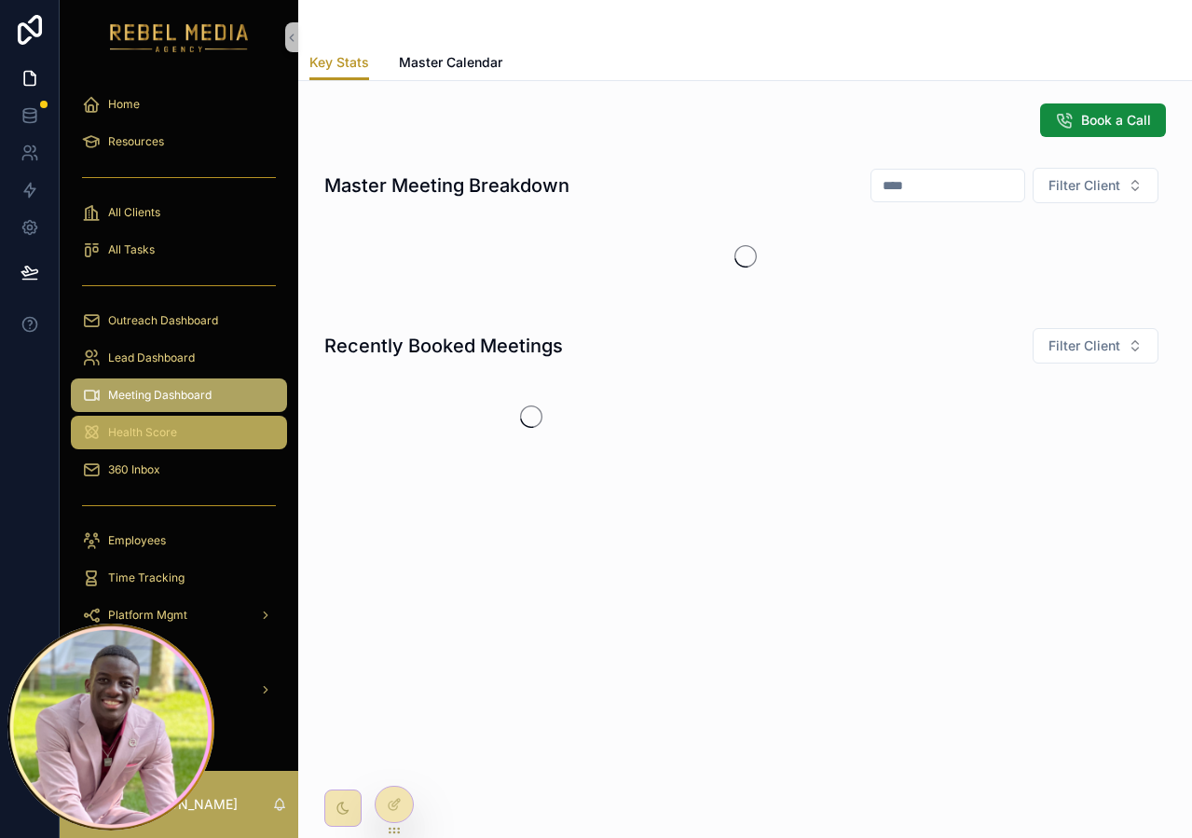
click at [211, 425] on div "Health Score" at bounding box center [179, 433] width 194 height 30
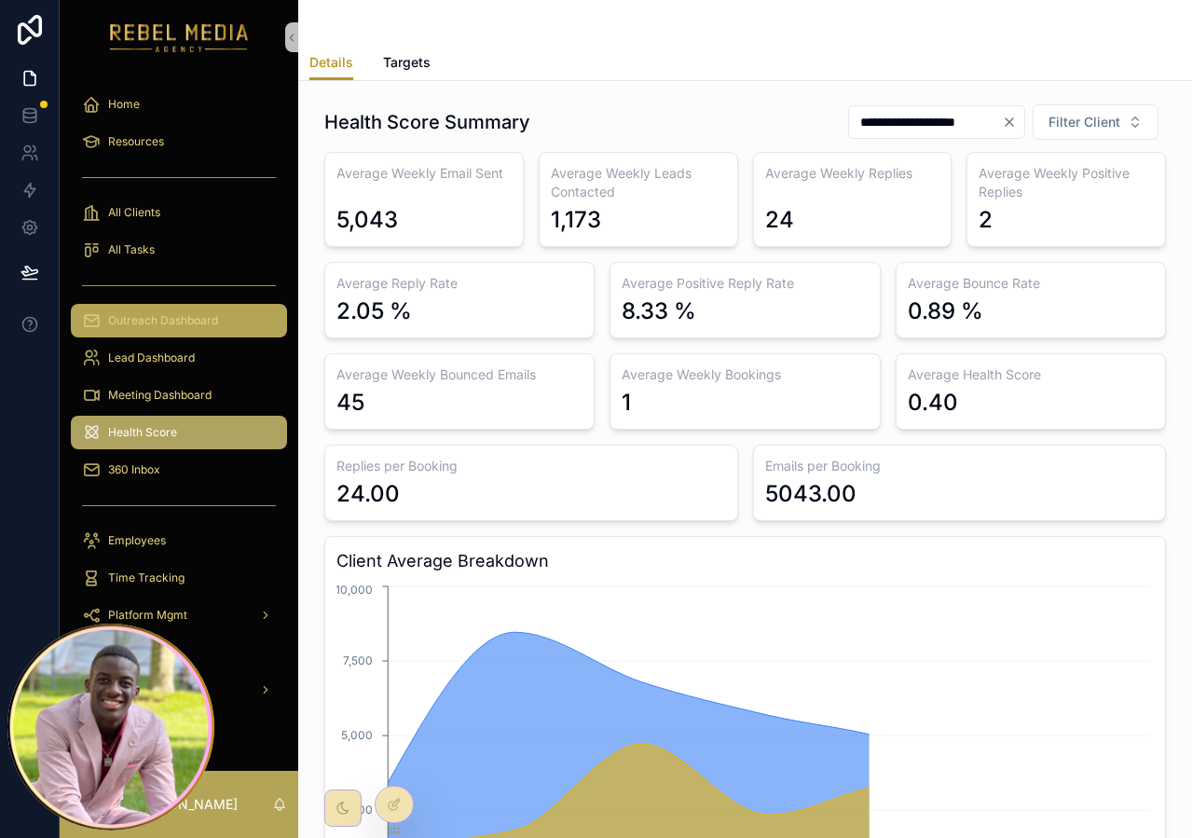
click at [215, 330] on div "Outreach Dashboard" at bounding box center [179, 321] width 194 height 30
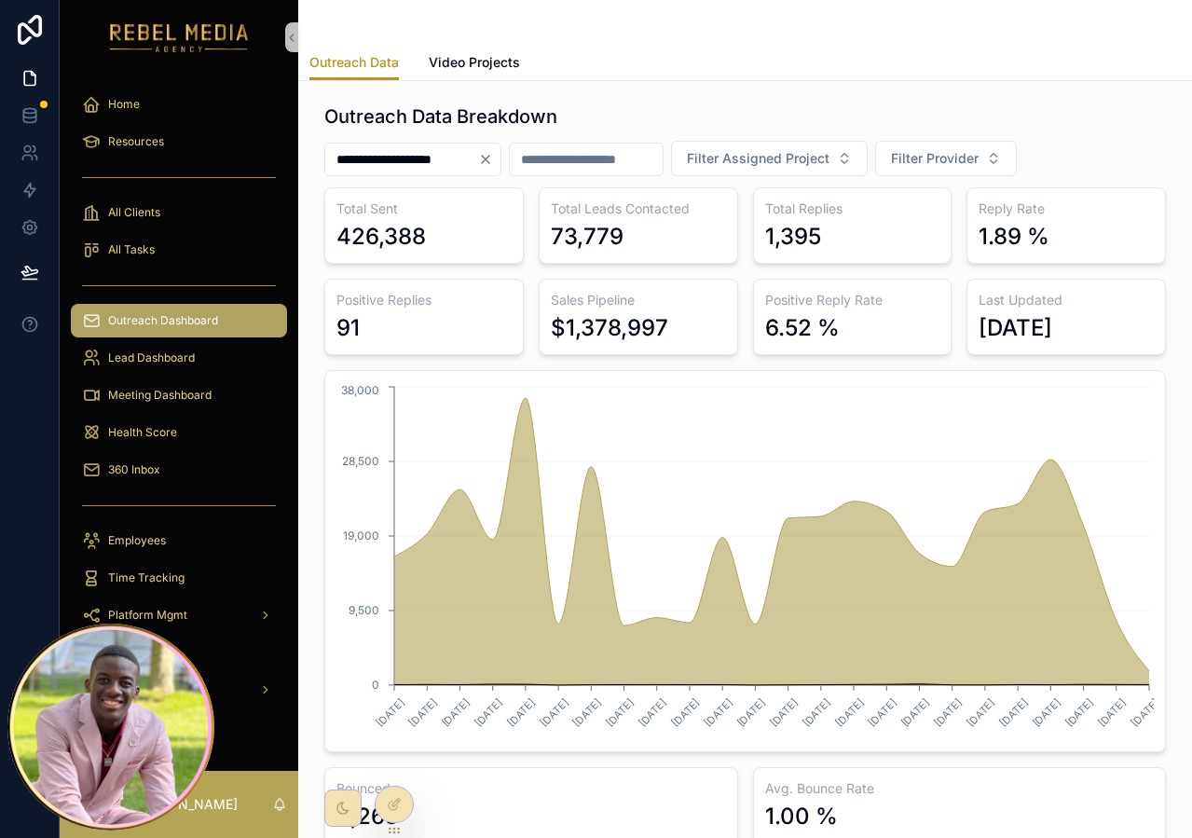
click at [493, 156] on icon "Clear" at bounding box center [485, 159] width 15 height 15
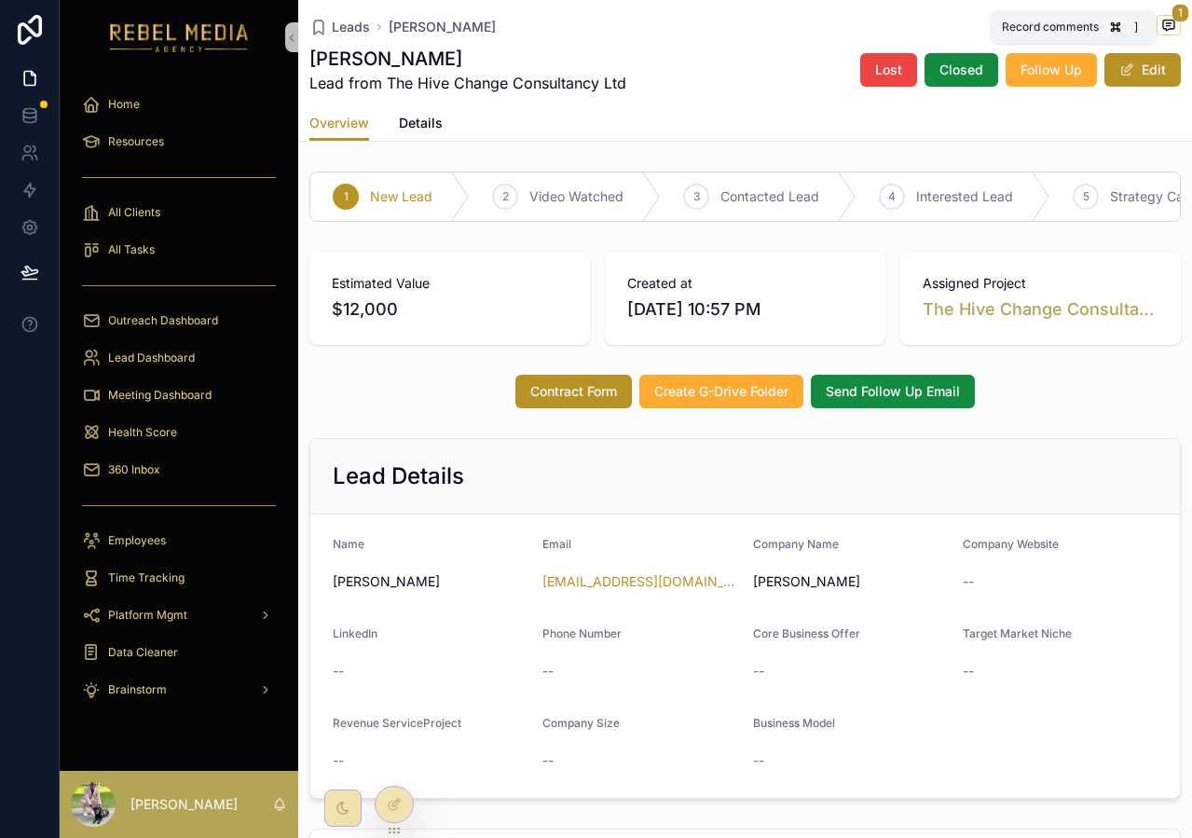
click at [1165, 29] on icon "scrollable content" at bounding box center [1168, 26] width 11 height 10
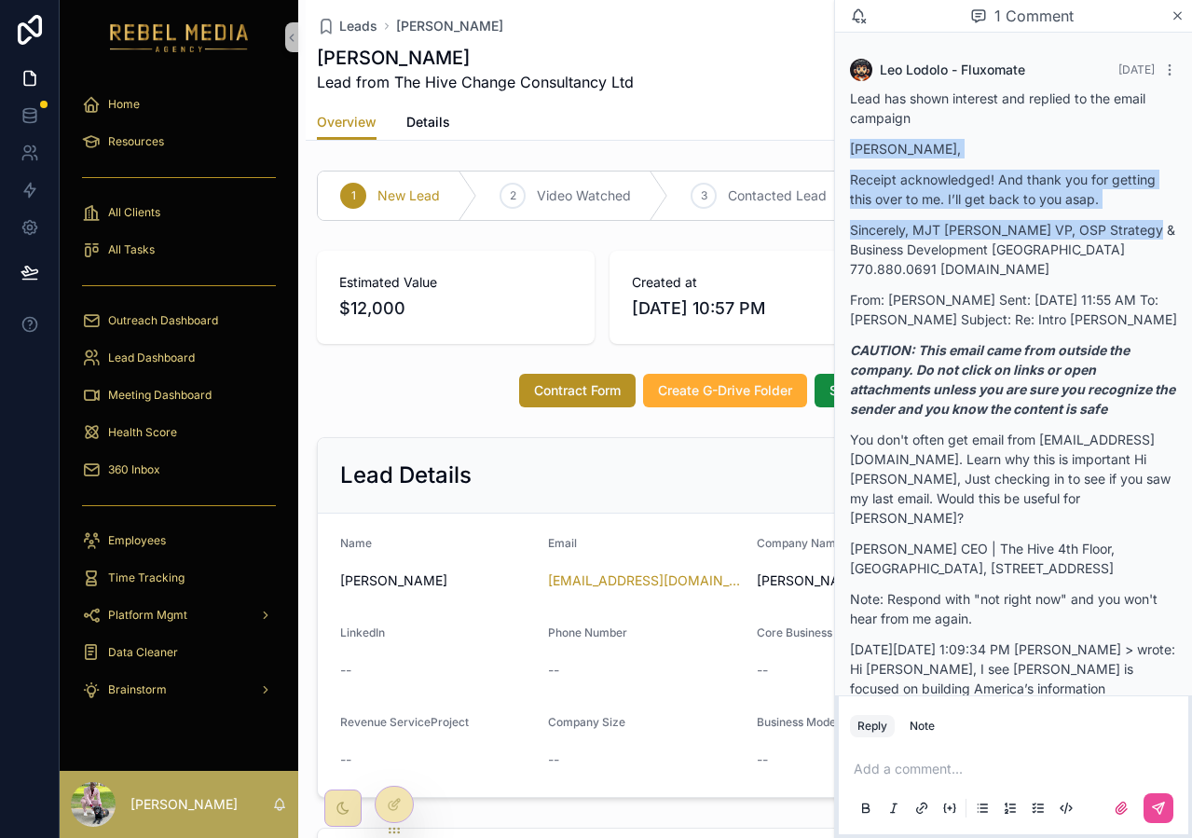
drag, startPoint x: 836, startPoint y: 145, endPoint x: 1139, endPoint y: 229, distance: 314.3
click at [1139, 229] on div "[PERSON_NAME] - Fluxomate [DATE] Lead has shown interest and replied to the ema…" at bounding box center [1013, 668] width 357 height 1270
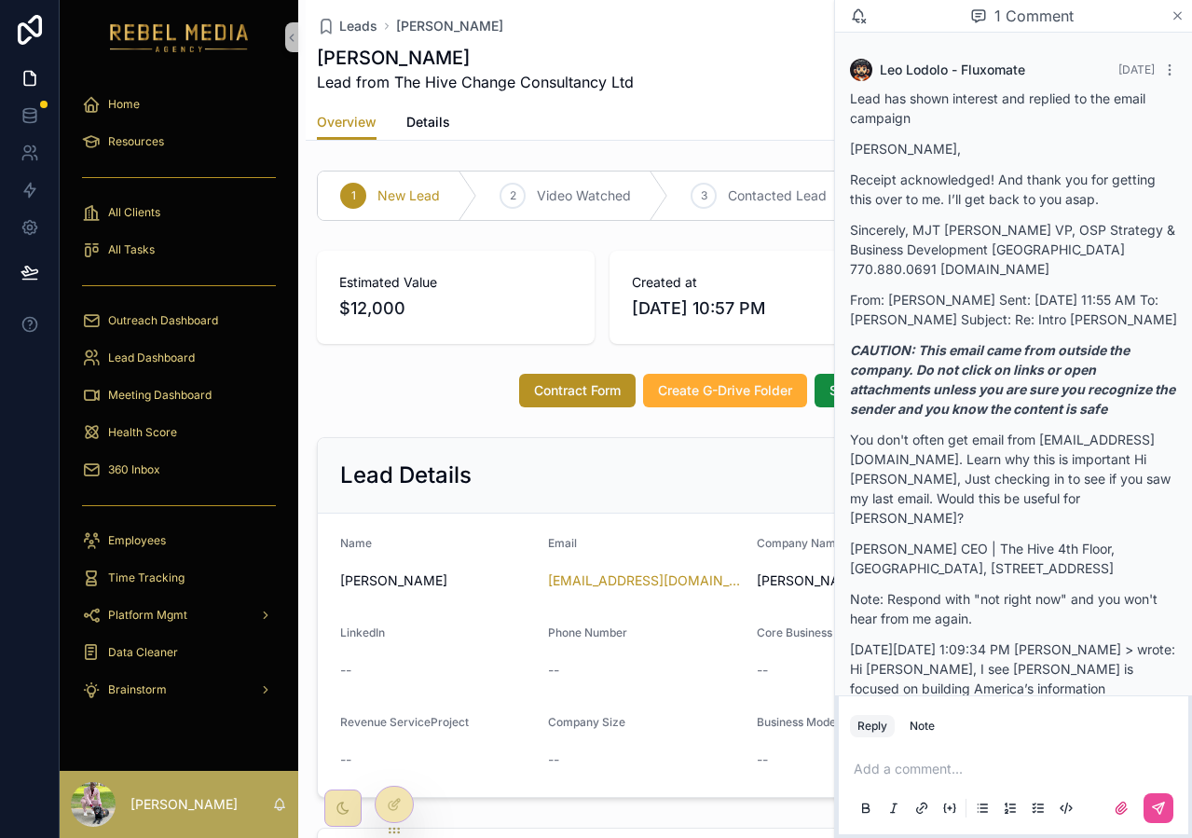
click at [1179, 16] on icon "scrollable content" at bounding box center [1178, 15] width 14 height 15
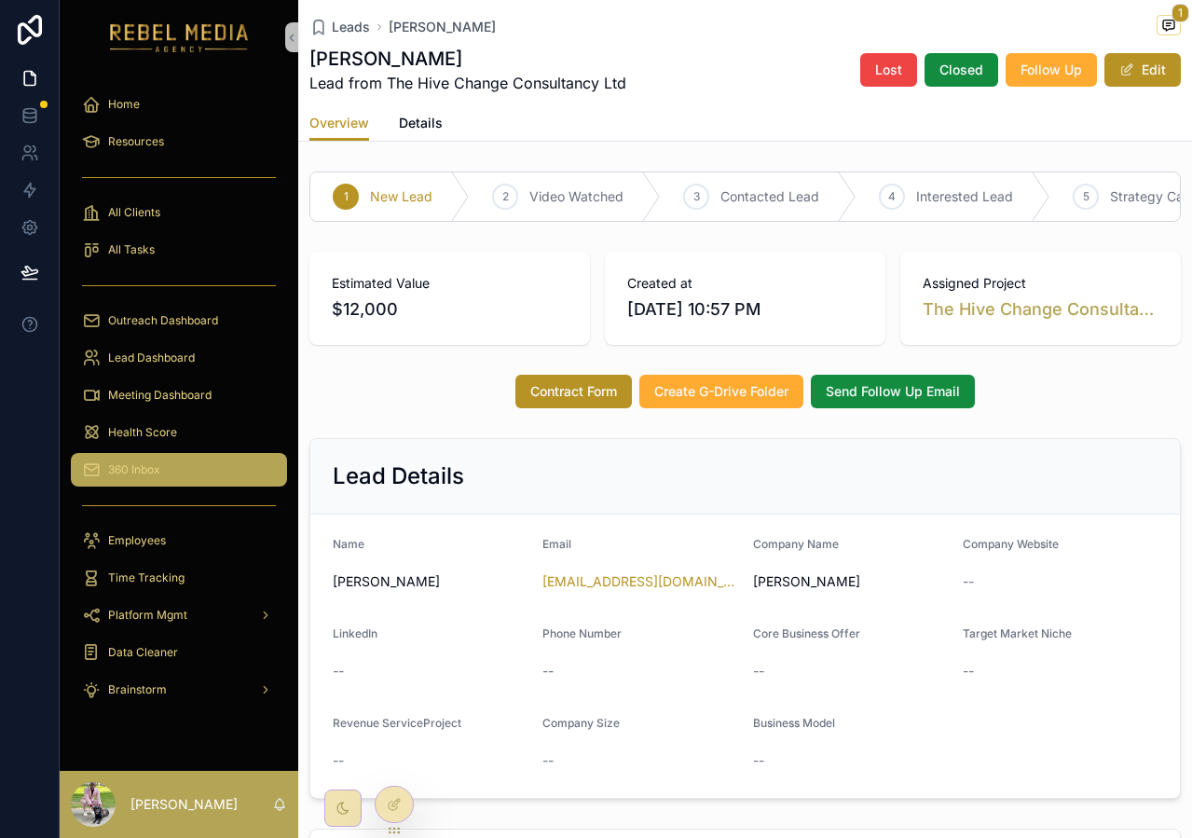
click at [188, 477] on div "360 Inbox" at bounding box center [179, 470] width 194 height 30
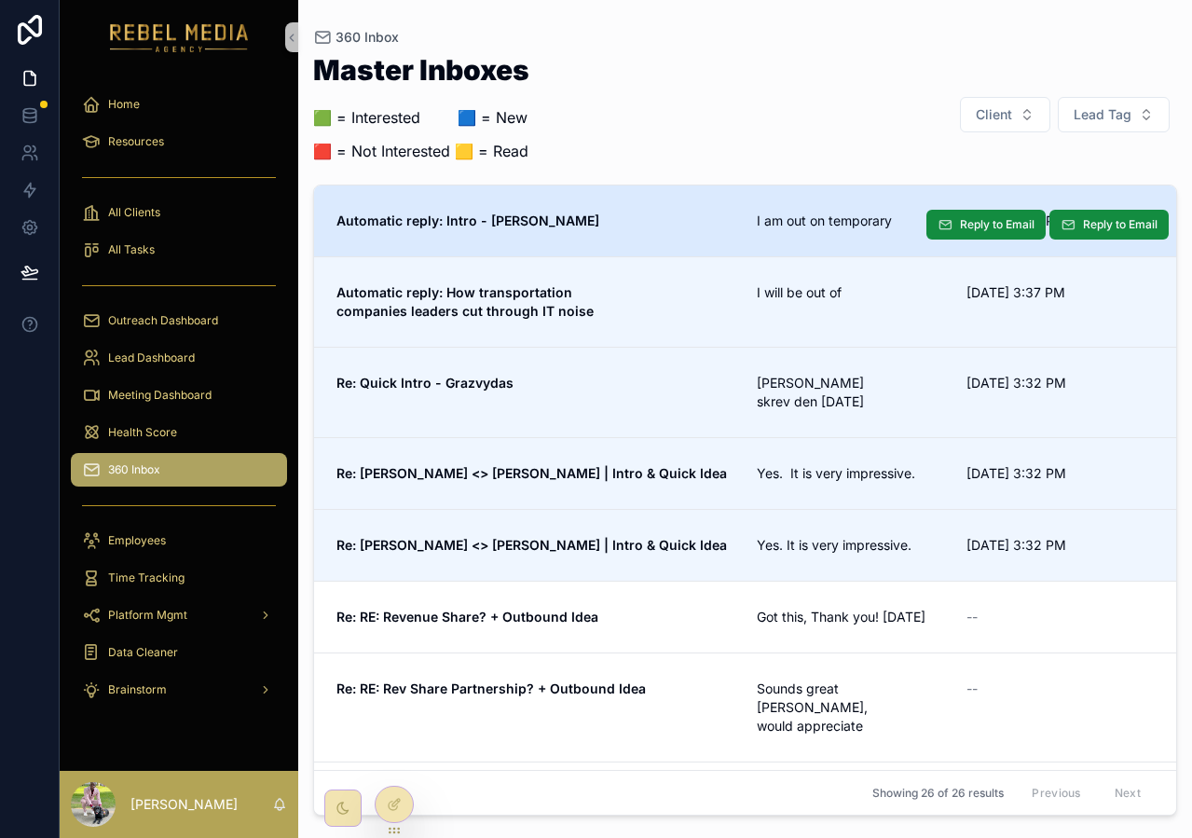
click at [674, 210] on link "Automatic reply: Intro - [PERSON_NAME] am out on temporary [DATE] 3:38 PM Reply…" at bounding box center [745, 220] width 862 height 71
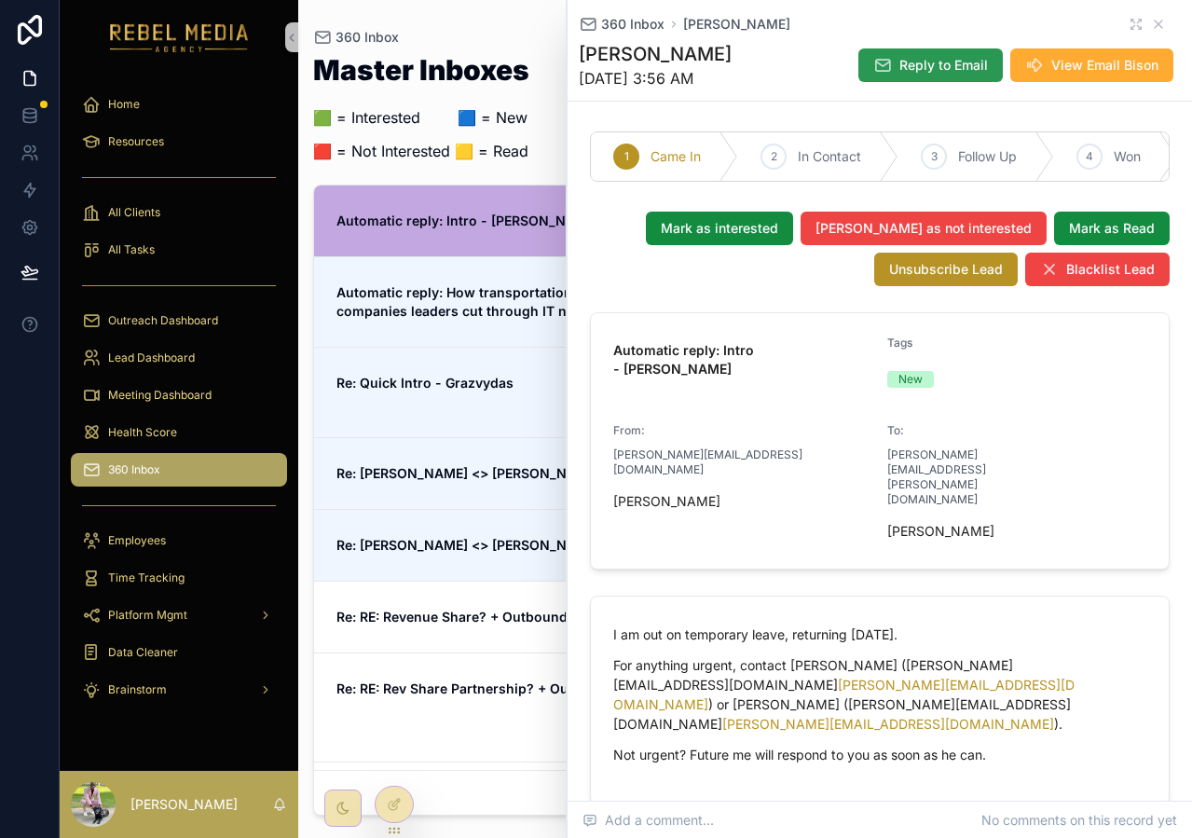
click at [941, 57] on span "Reply to Email" at bounding box center [943, 65] width 89 height 19
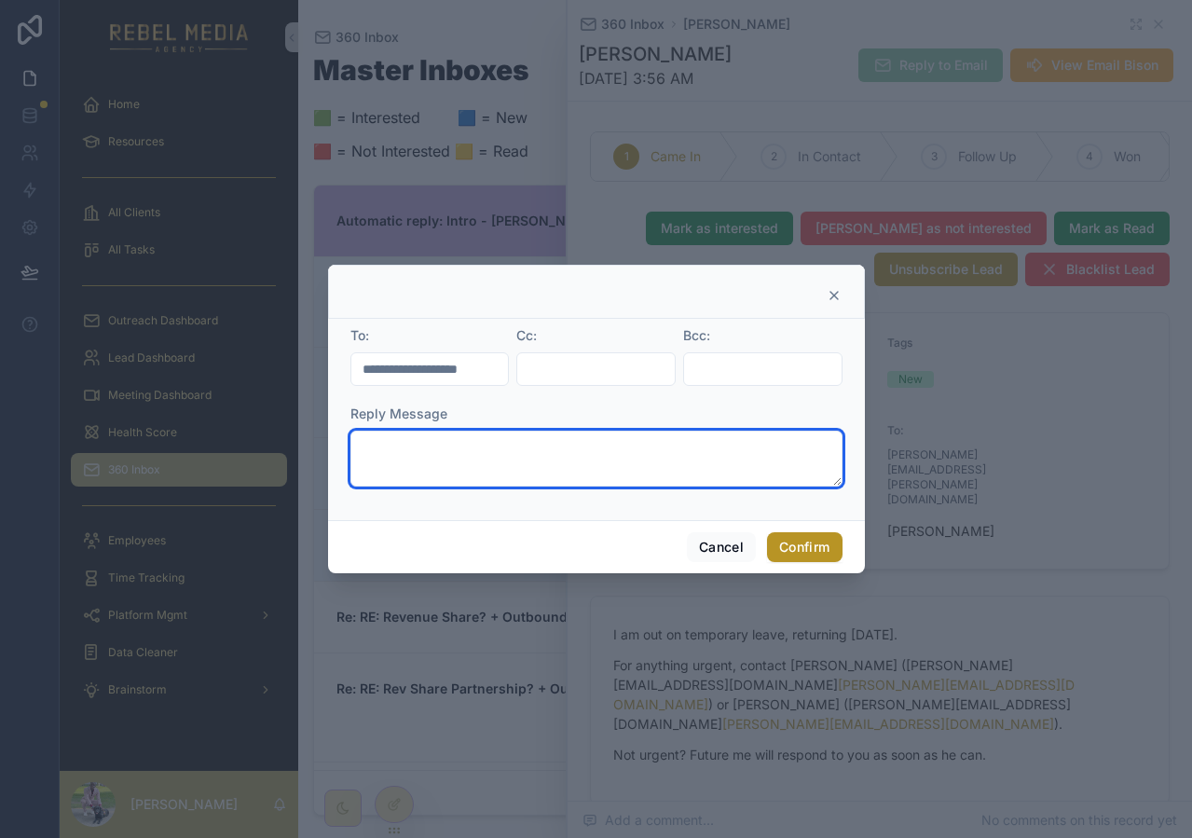
click at [487, 463] on textarea at bounding box center [596, 459] width 492 height 56
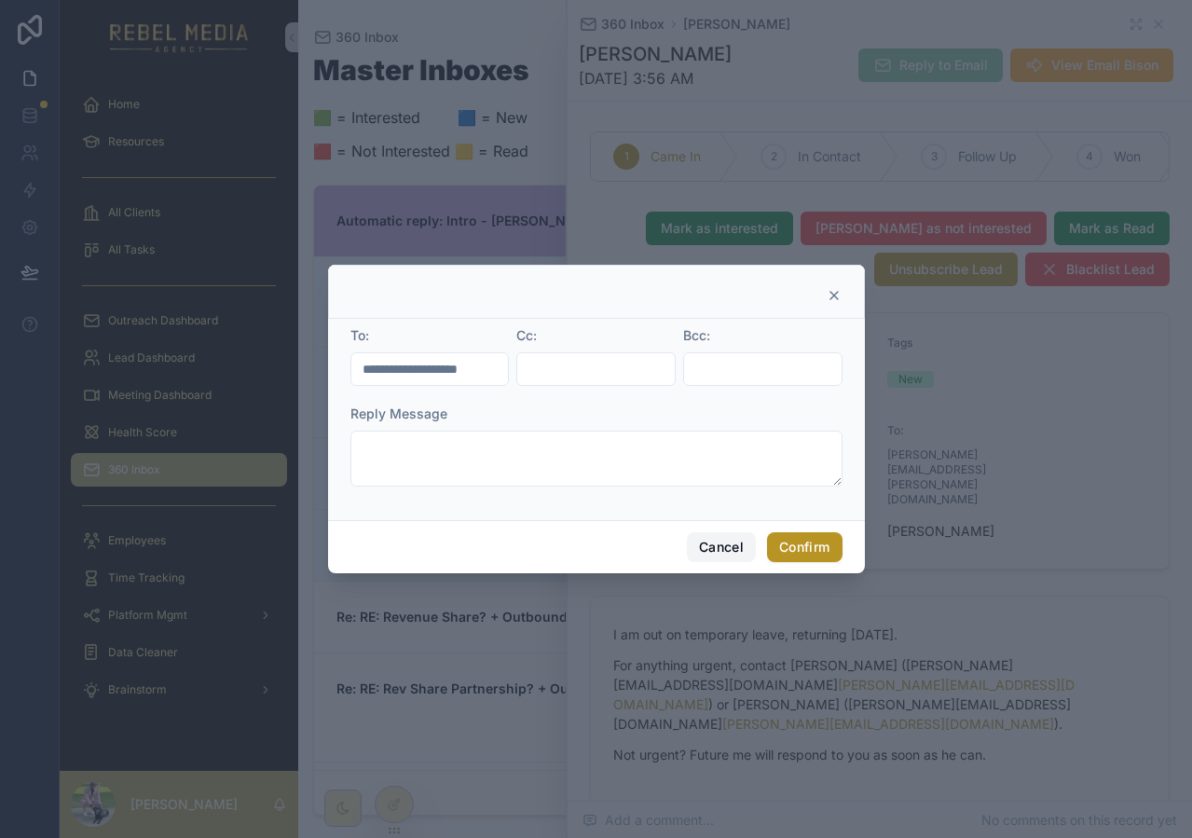
click at [711, 550] on button "Cancel" at bounding box center [721, 547] width 69 height 30
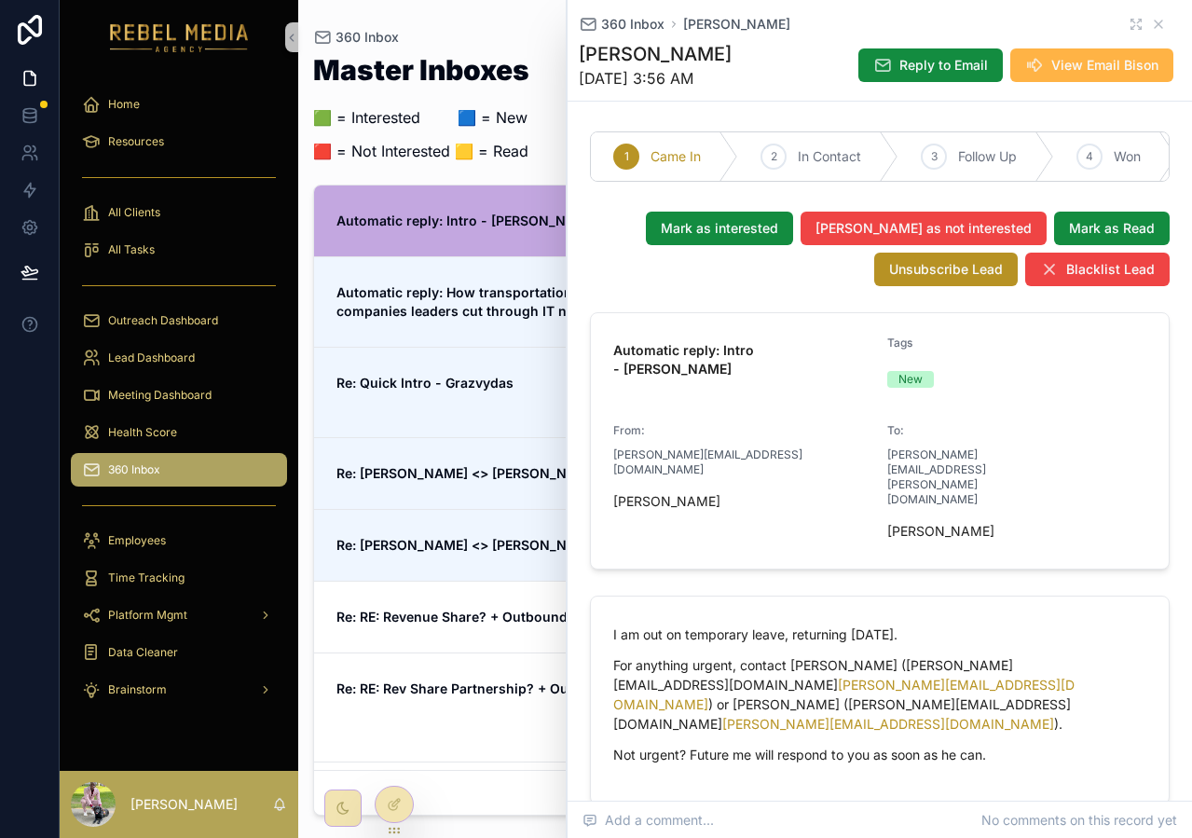
click at [1111, 75] on button "View Email Bison" at bounding box center [1091, 65] width 163 height 34
